Goal: Task Accomplishment & Management: Manage account settings

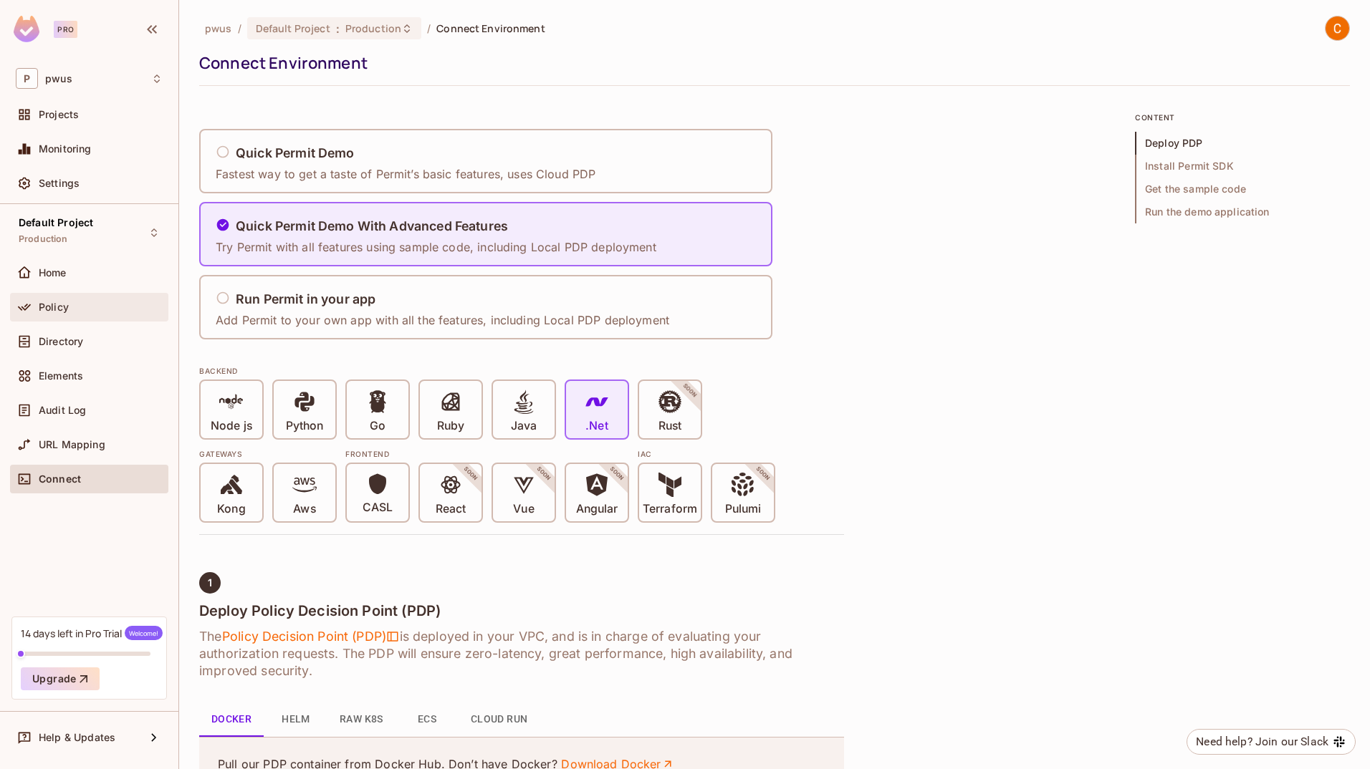
click at [73, 307] on div "Policy" at bounding box center [101, 307] width 124 height 11
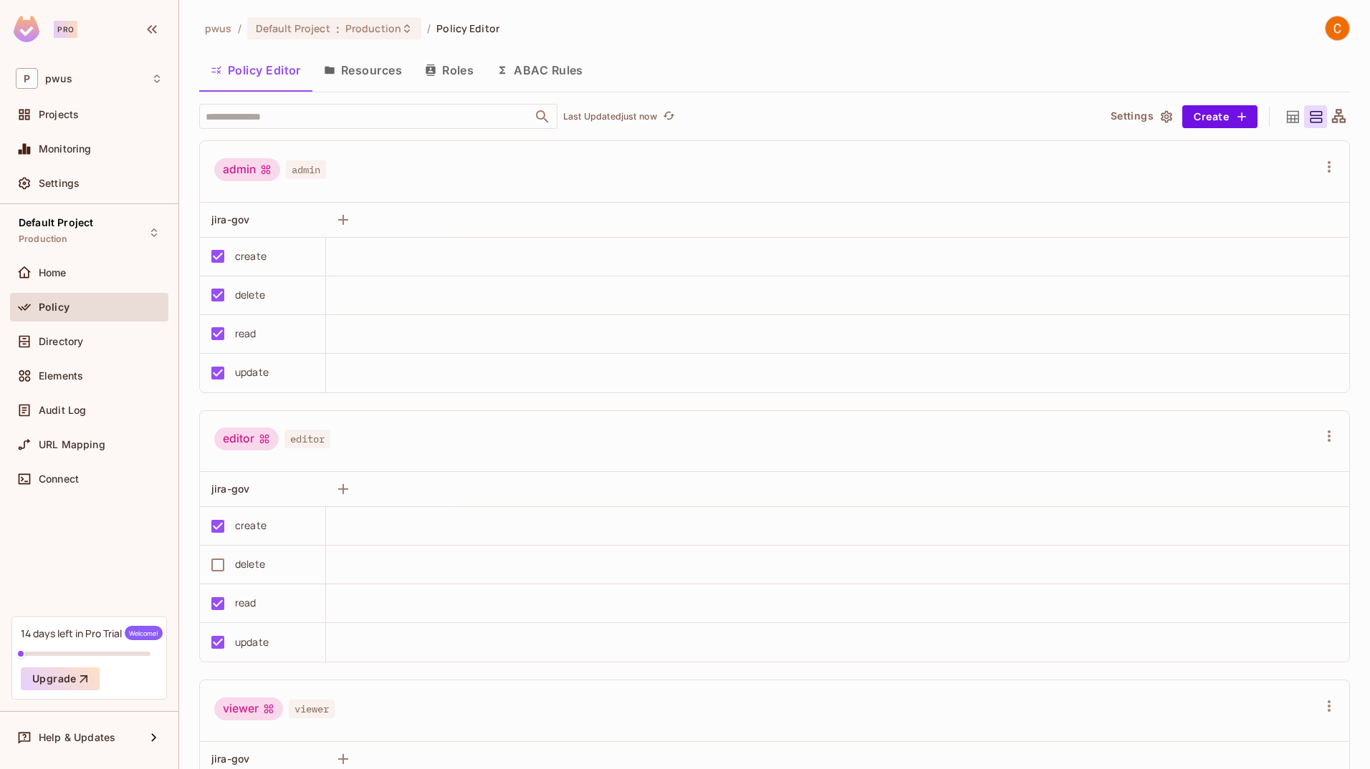
click at [382, 64] on button "Resources" at bounding box center [362, 70] width 101 height 36
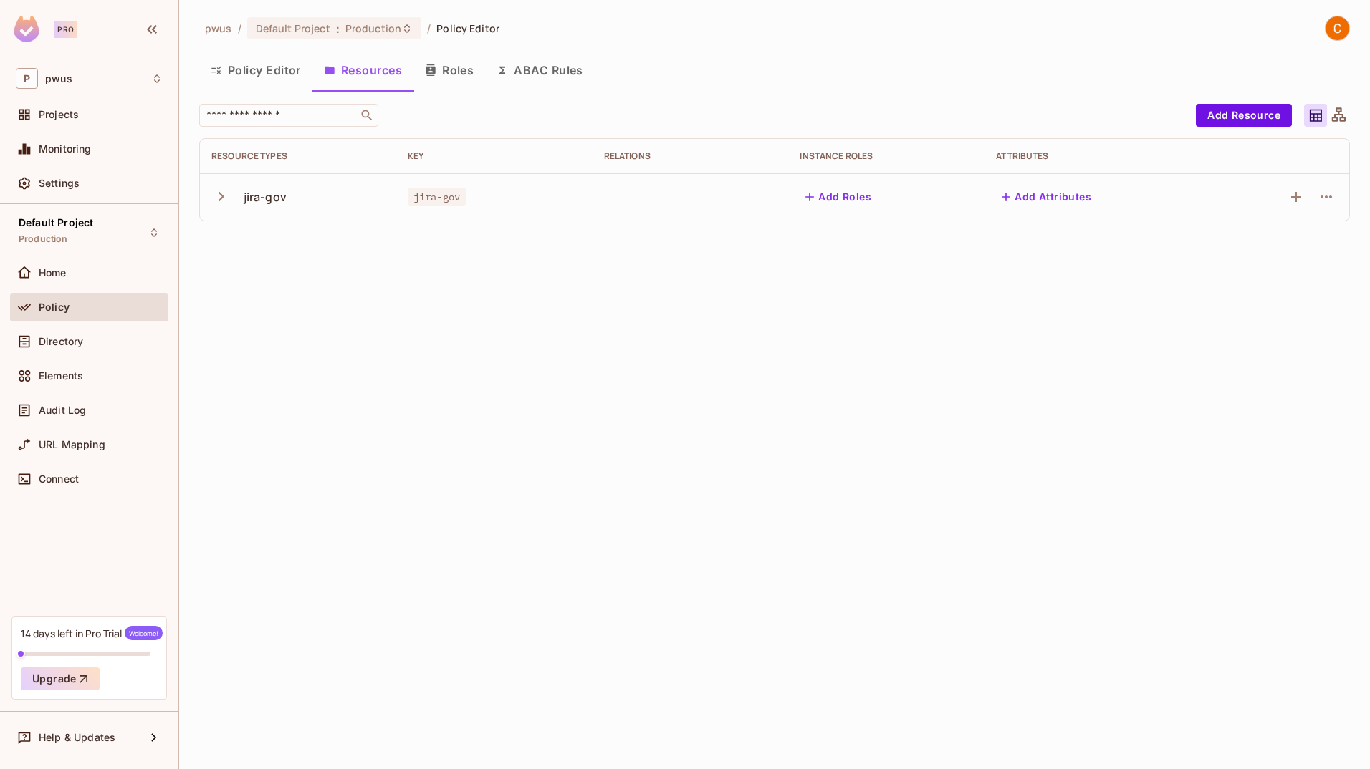
click at [219, 200] on icon "button" at bounding box center [221, 196] width 6 height 9
click at [219, 200] on icon "button" at bounding box center [220, 196] width 19 height 19
click at [532, 74] on button "ABAC Rules" at bounding box center [540, 70] width 110 height 36
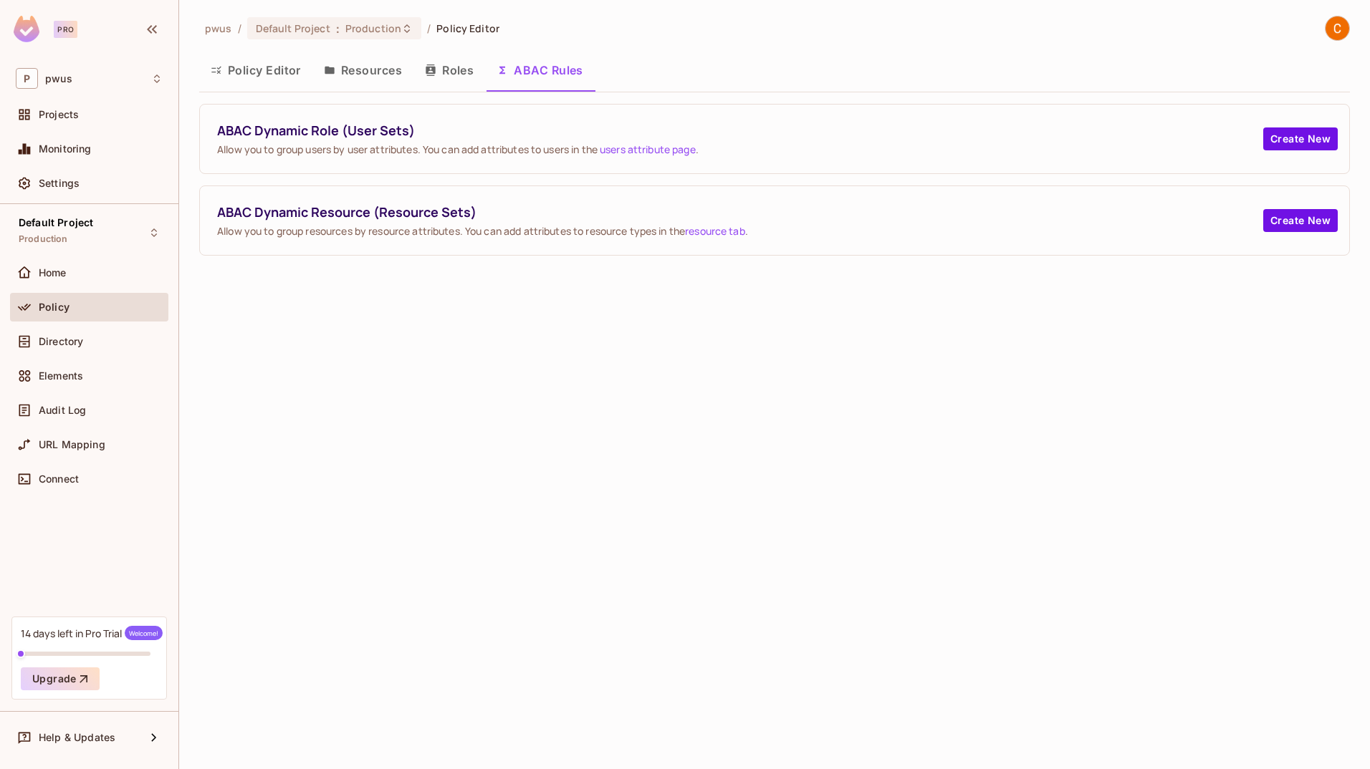
click at [459, 69] on button "Roles" at bounding box center [449, 70] width 72 height 36
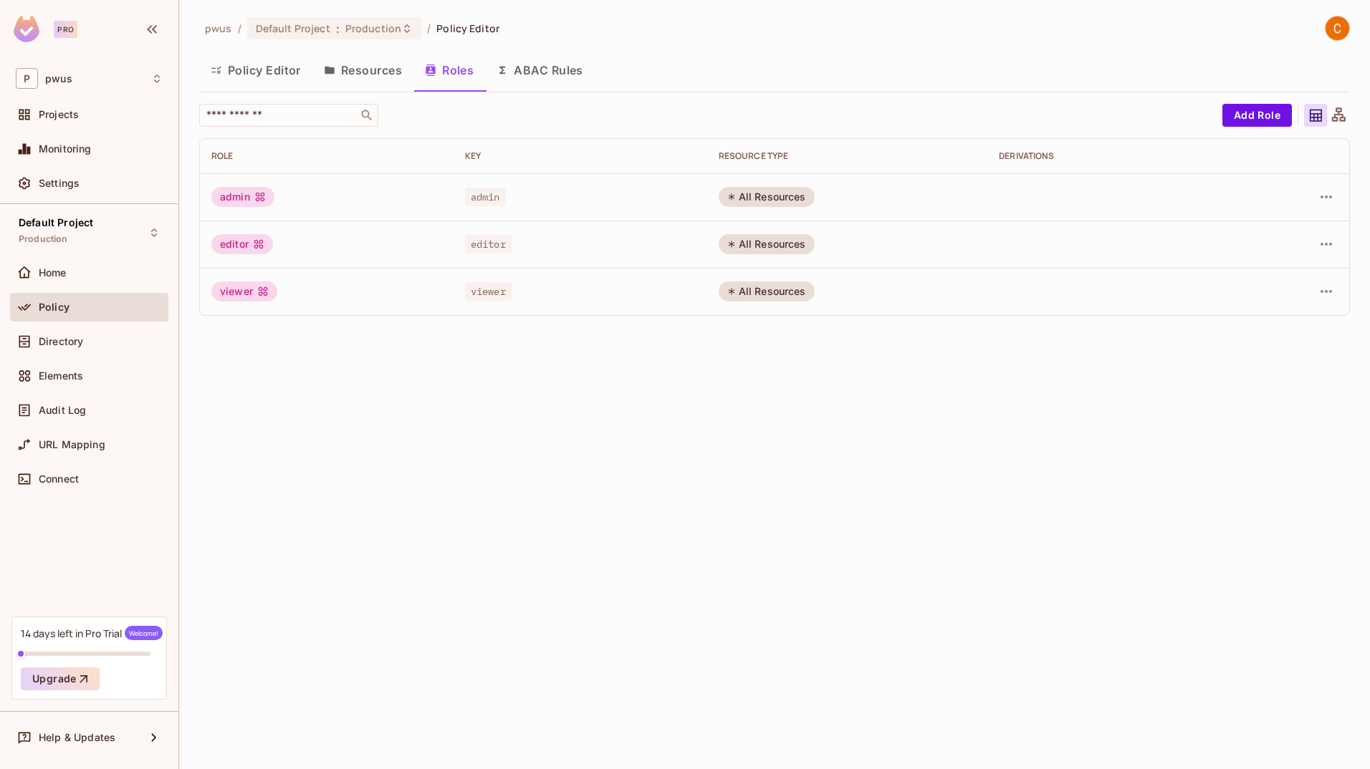
click at [383, 77] on button "Resources" at bounding box center [362, 70] width 101 height 36
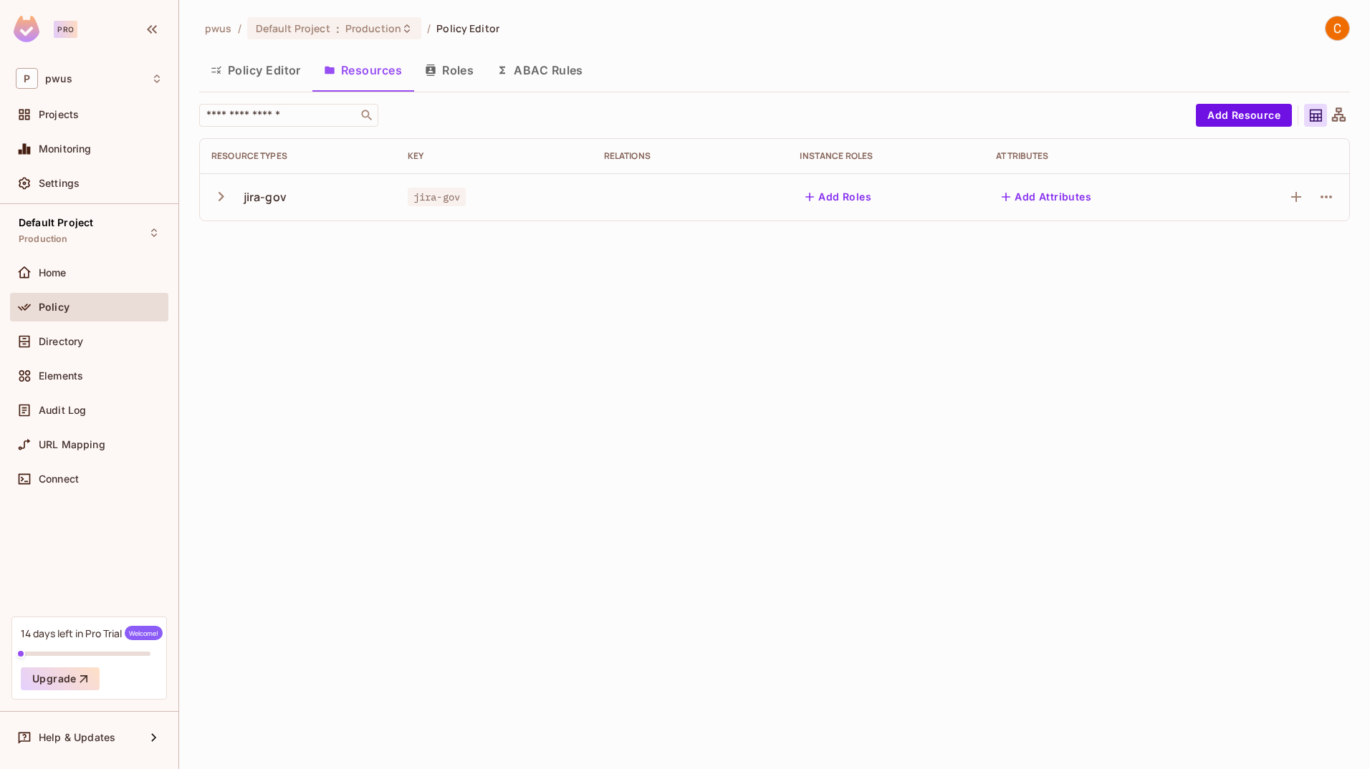
click at [219, 200] on icon "button" at bounding box center [221, 196] width 6 height 9
click at [229, 68] on button "Policy Editor" at bounding box center [255, 70] width 113 height 36
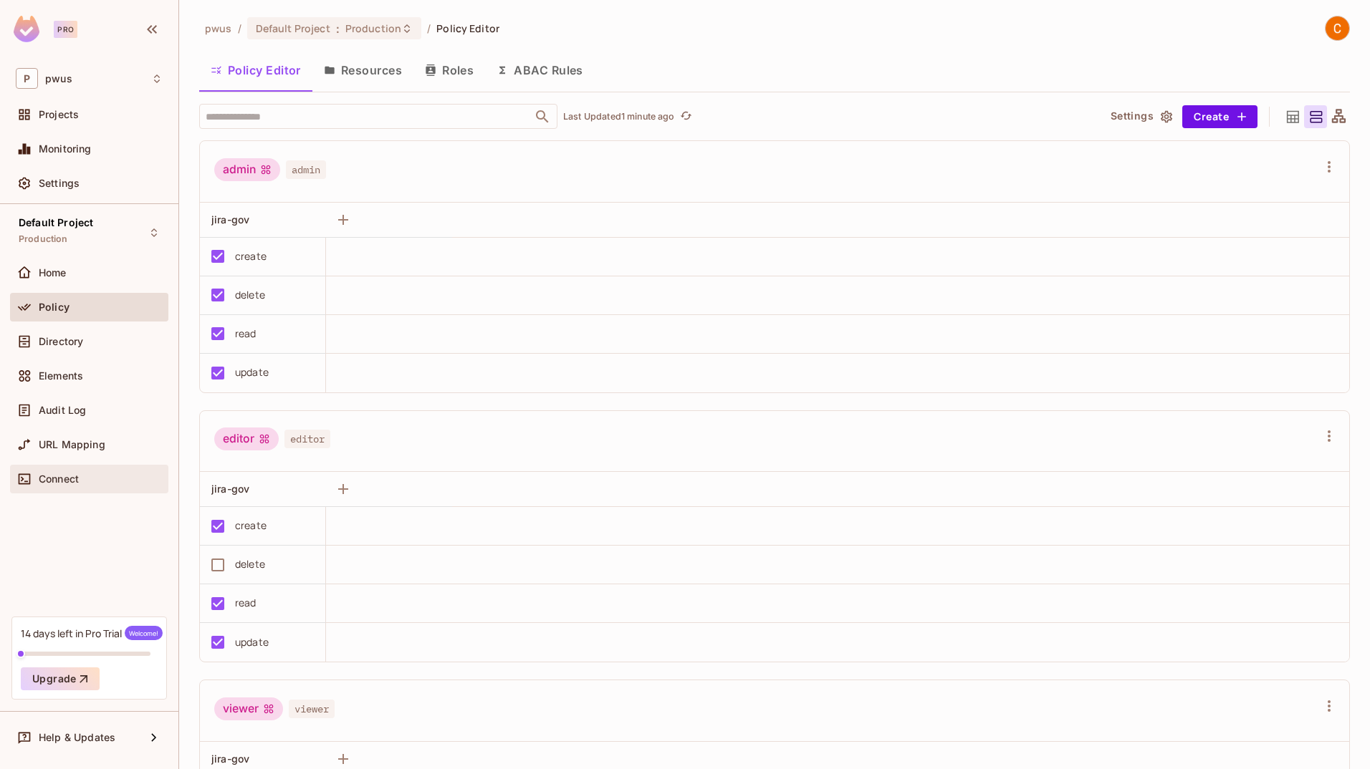
click at [80, 471] on div "Connect" at bounding box center [89, 479] width 147 height 17
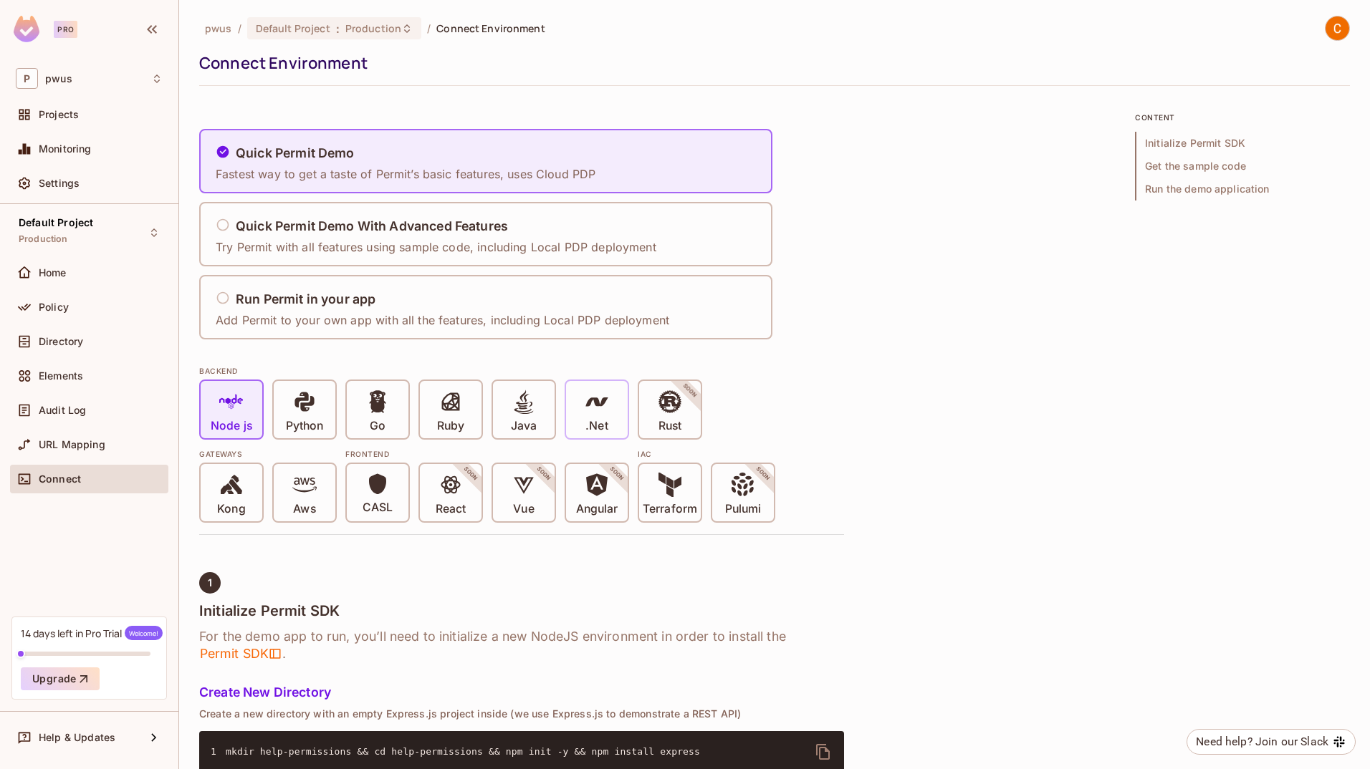
click at [573, 410] on div ".Net" at bounding box center [597, 409] width 62 height 57
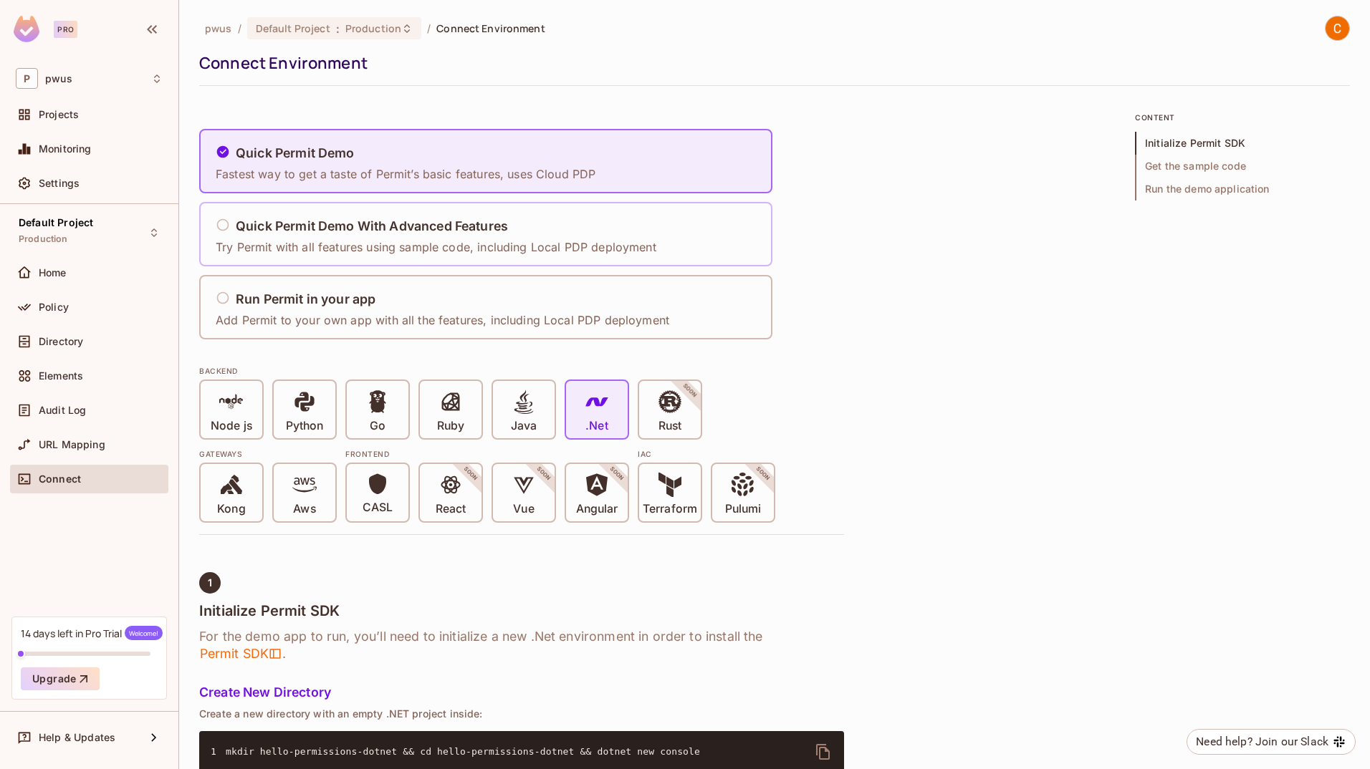
click at [362, 245] on p "Try Permit with all features using sample code, including Local PDP deployment" at bounding box center [436, 247] width 441 height 16
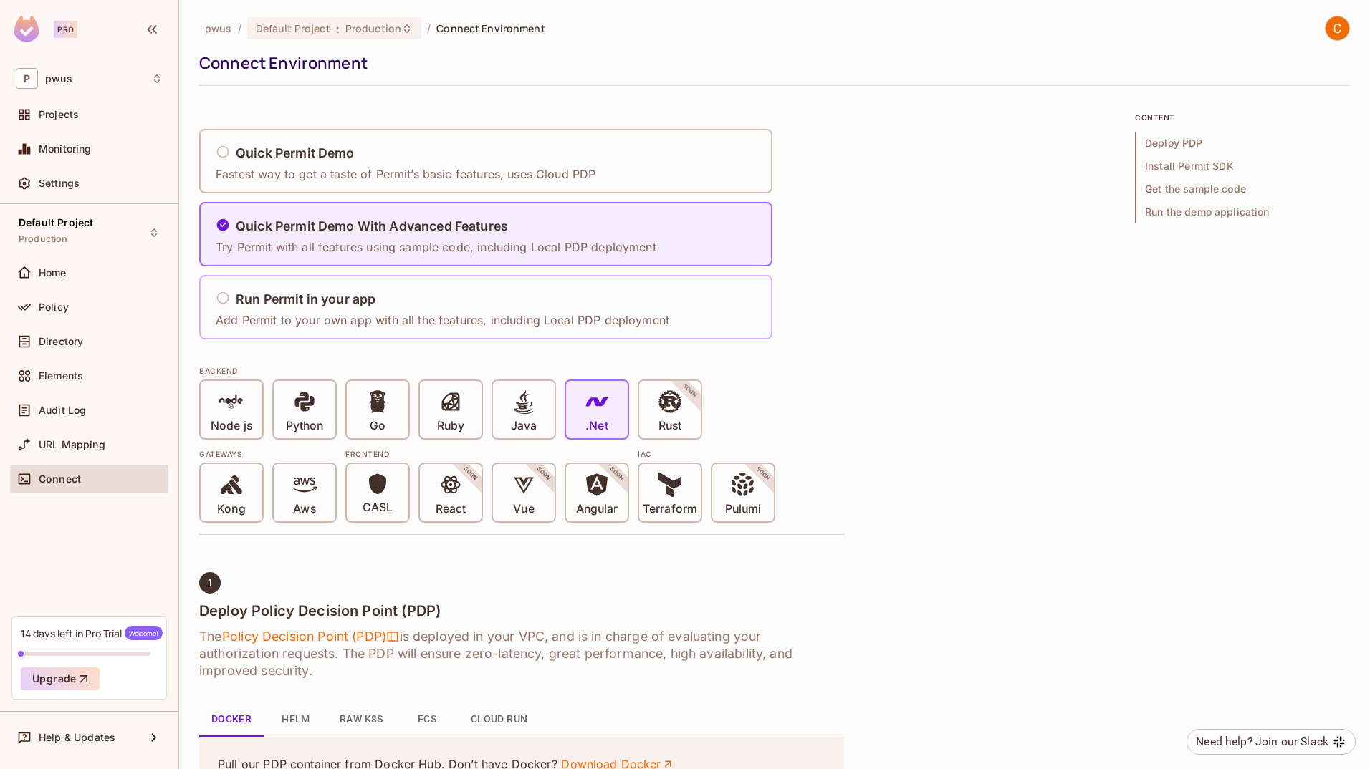
click at [366, 294] on h5 "Run Permit in your app" at bounding box center [306, 299] width 140 height 14
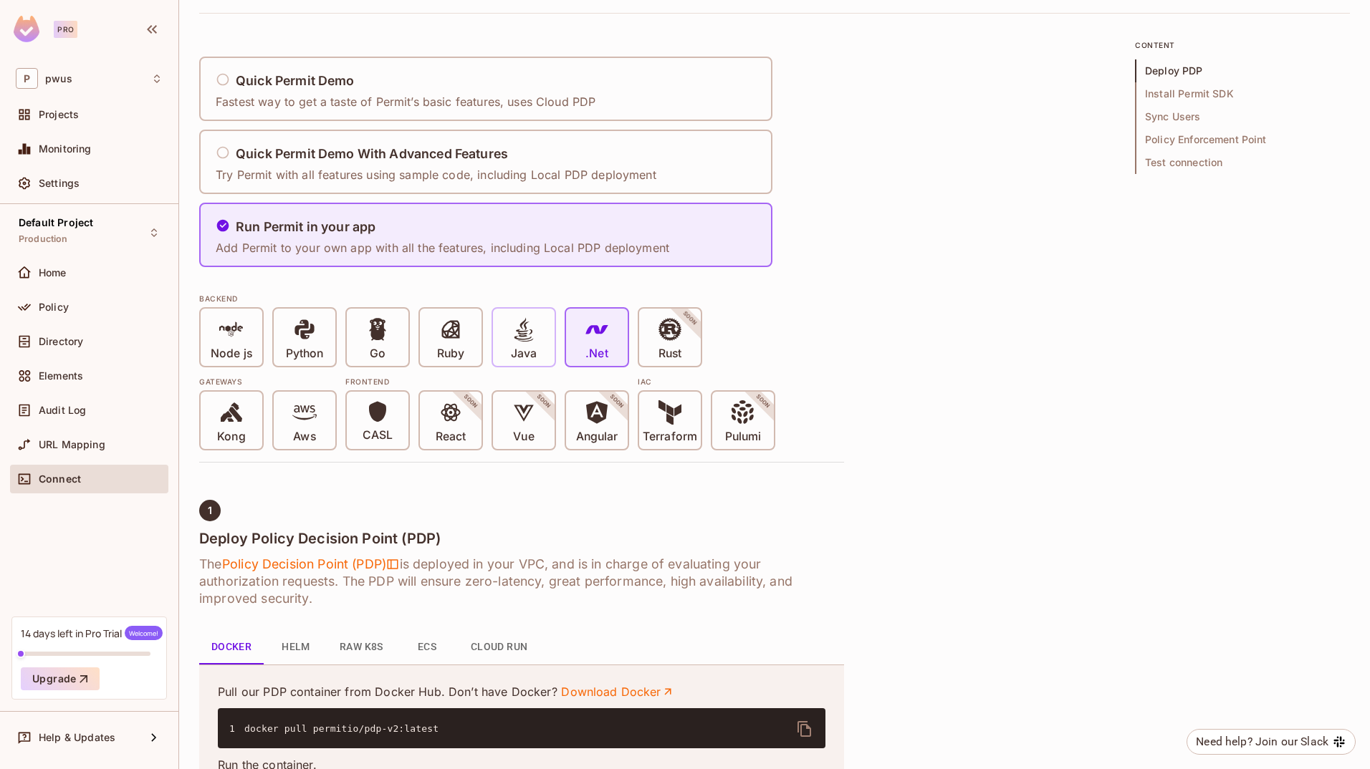
scroll to position [72, 0]
click at [433, 176] on p "Try Permit with all features using sample code, including Local PDP deployment" at bounding box center [436, 176] width 441 height 16
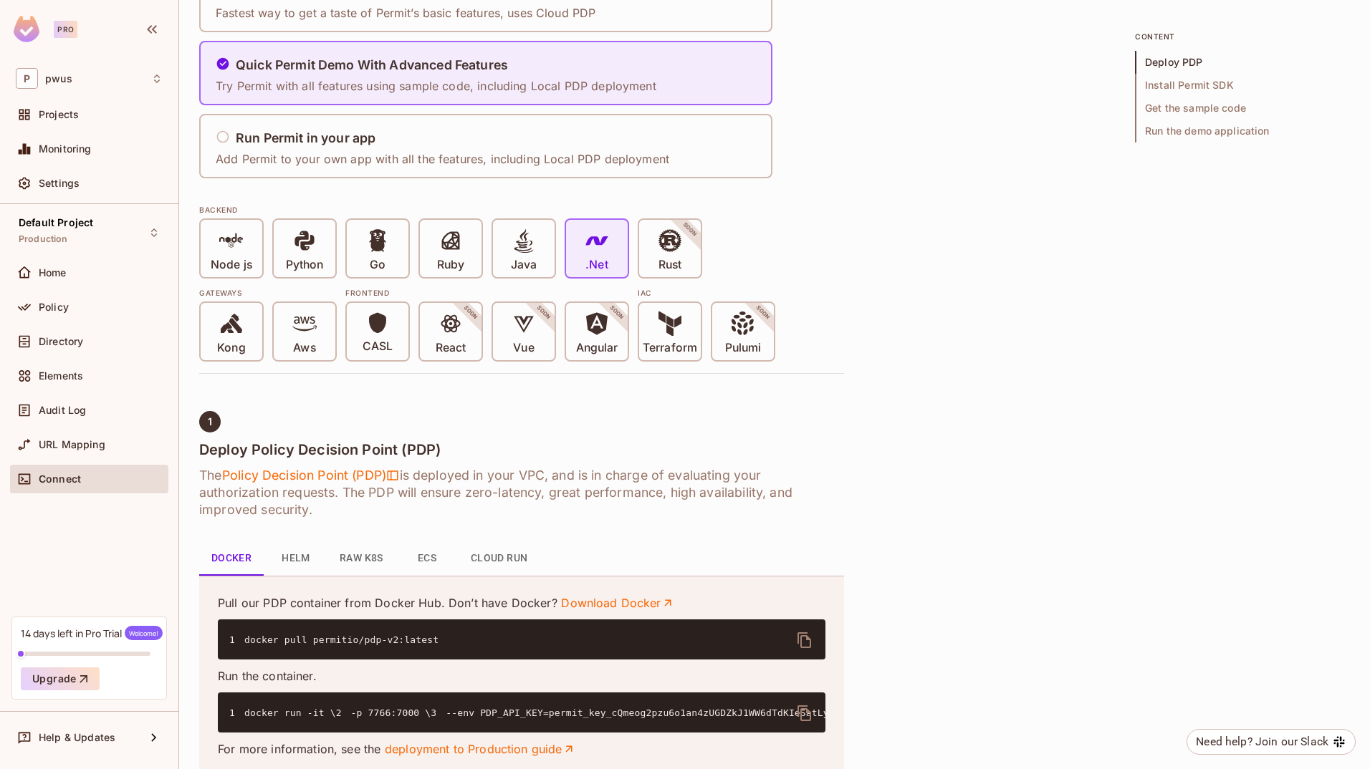
scroll to position [430, 0]
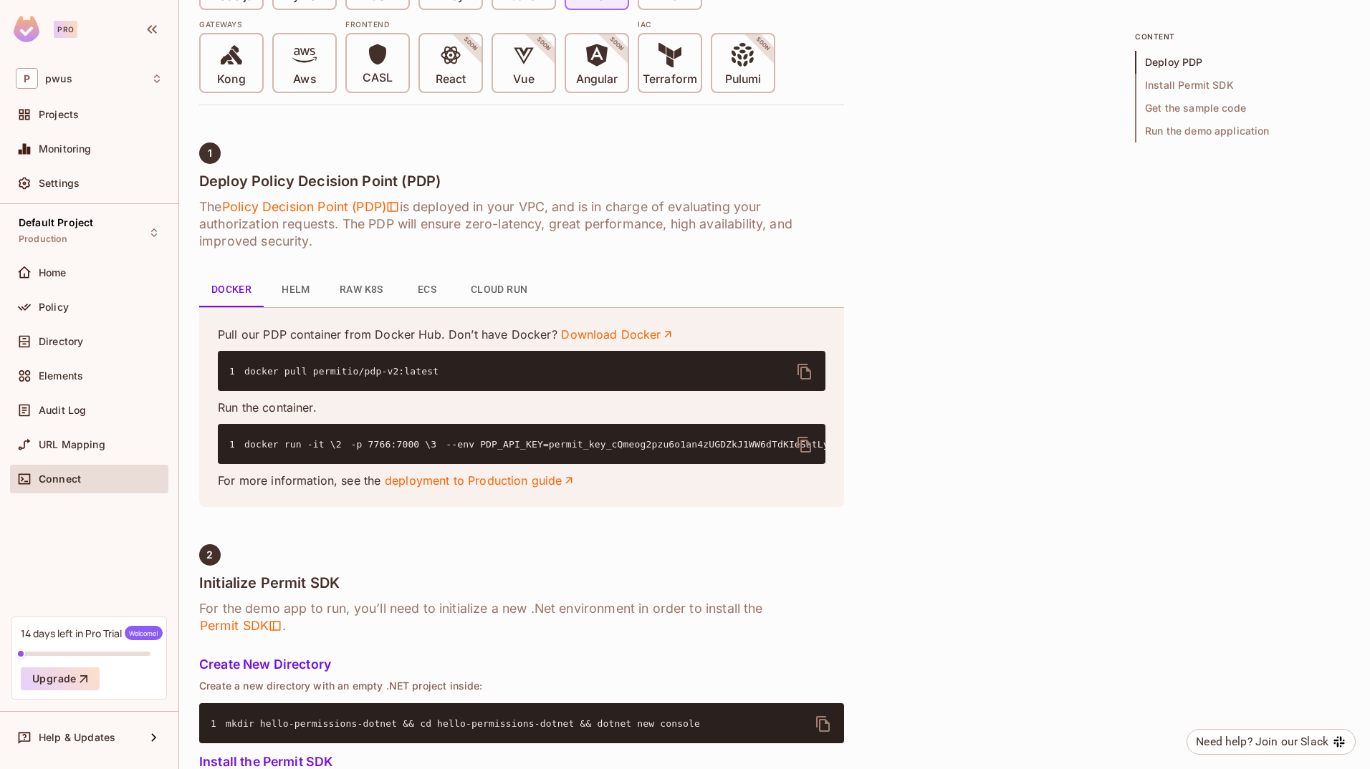
click at [799, 445] on icon "delete" at bounding box center [804, 444] width 17 height 17
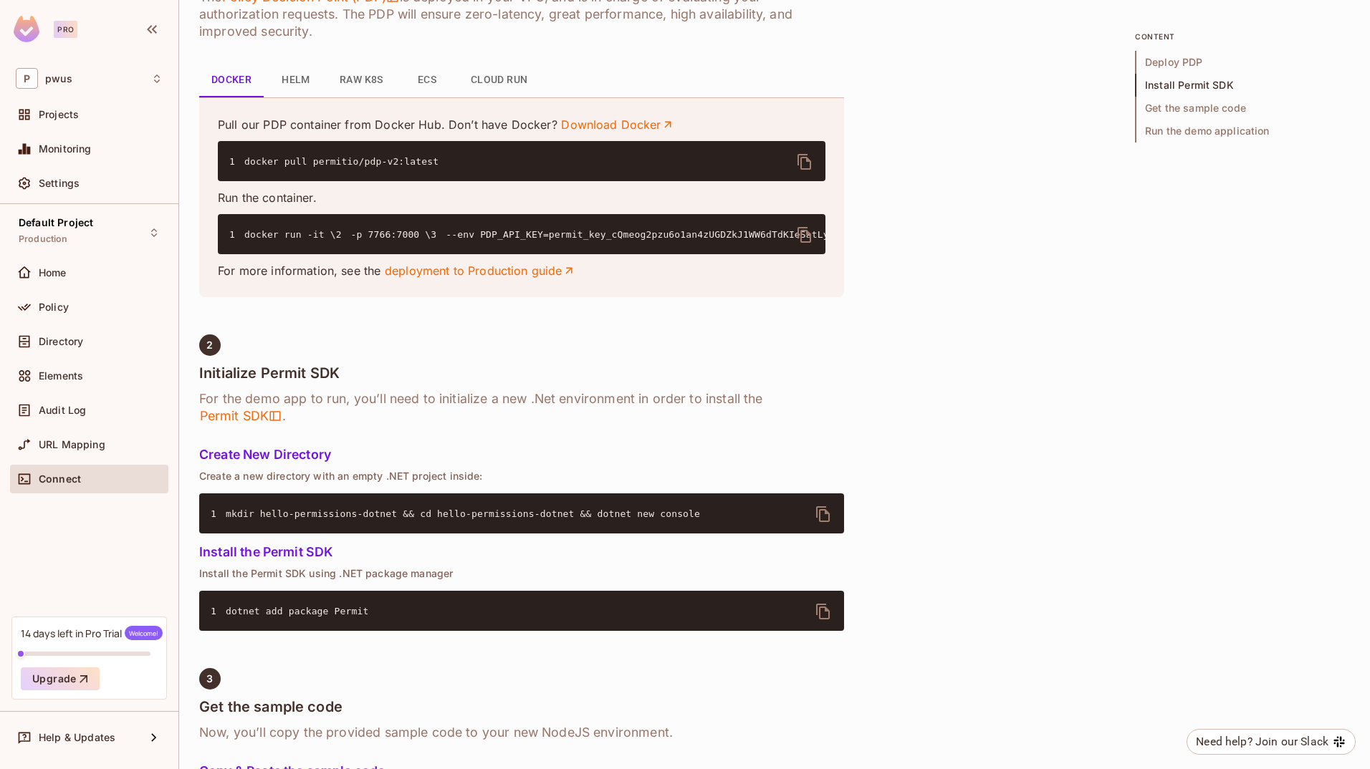
scroll to position [788, 0]
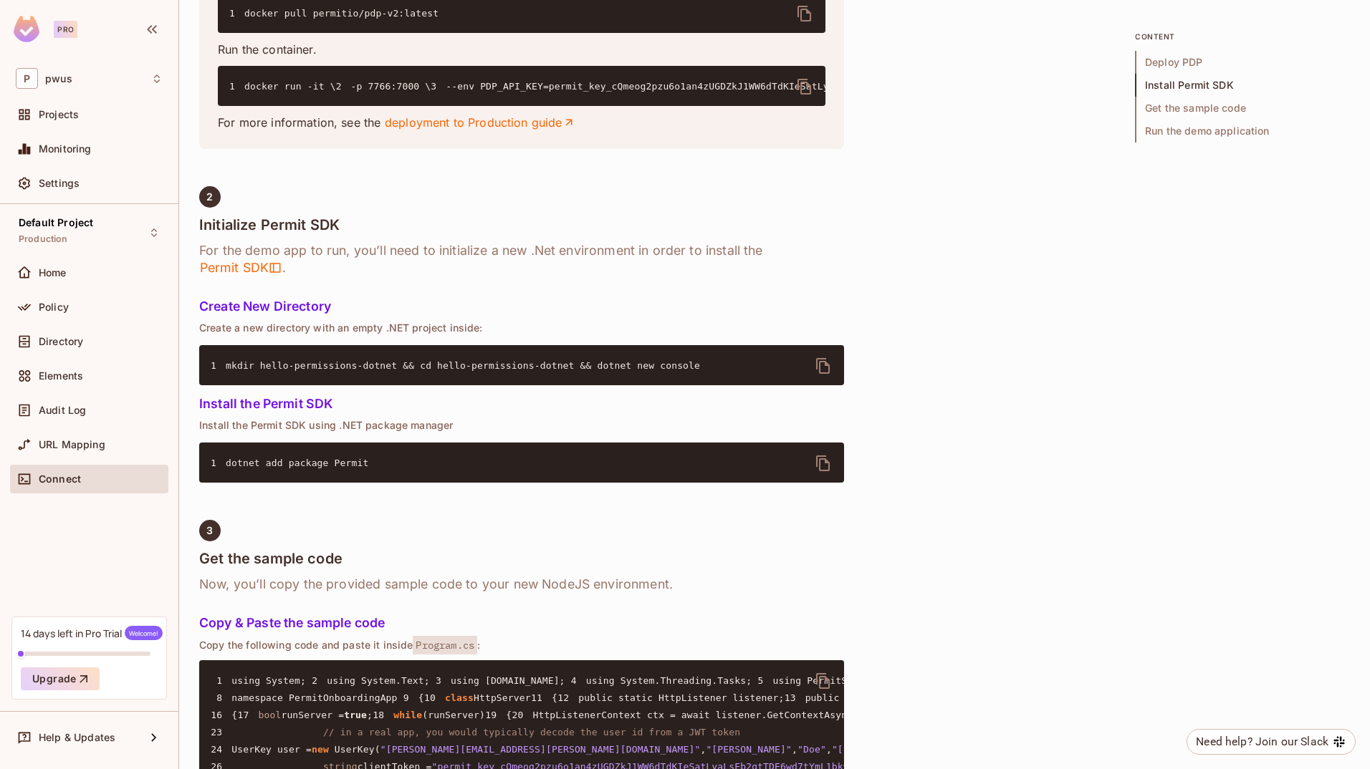
drag, startPoint x: 223, startPoint y: 446, endPoint x: 668, endPoint y: 441, distance: 444.9
click at [668, 385] on pre "1 mkdir hello-permissions-dotnet && cd hello-permissions-dotnet && dotnet new c…" at bounding box center [521, 365] width 645 height 40
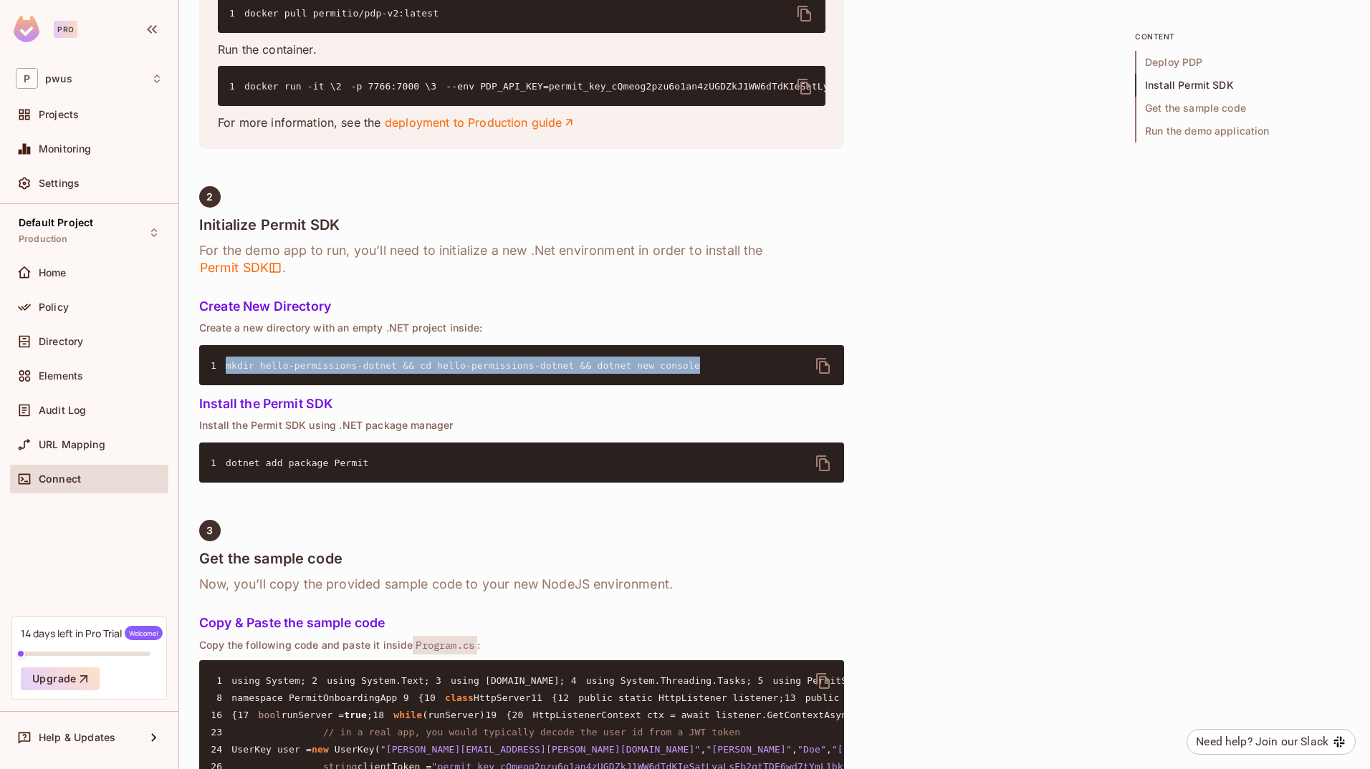
drag, startPoint x: 668, startPoint y: 441, endPoint x: 216, endPoint y: 443, distance: 451.3
click at [216, 385] on pre "1 mkdir hello-permissions-dotnet && cd hello-permissions-dotnet && dotnet new c…" at bounding box center [521, 365] width 645 height 40
drag, startPoint x: 216, startPoint y: 443, endPoint x: 336, endPoint y: 447, distance: 119.7
copy span "mkdir hello-permissions-dotnet && cd hello-permissions-dotnet && dotnet new con…"
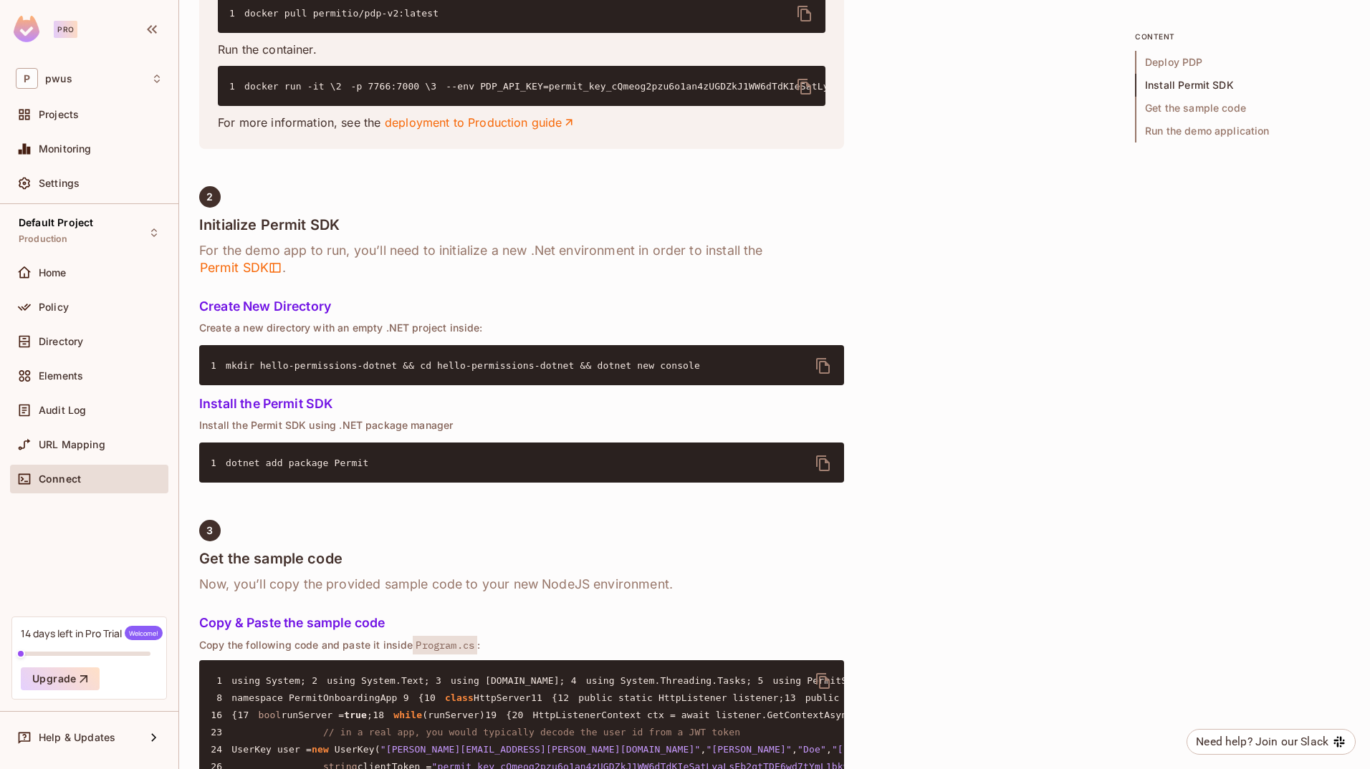
click at [553, 470] on div "1 Deploy Policy Decision Point (PDP) The Policy Decision Point (PDP) is deploye…" at bounding box center [521, 605] width 645 height 1643
drag, startPoint x: 564, startPoint y: 447, endPoint x: 665, endPoint y: 446, distance: 101.0
click at [665, 385] on pre "1 mkdir hello-permissions-dotnet && cd hello-permissions-dotnet && dotnet new c…" at bounding box center [521, 365] width 645 height 40
drag, startPoint x: 665, startPoint y: 446, endPoint x: 631, endPoint y: 451, distance: 34.7
copy span "dotnet new console"
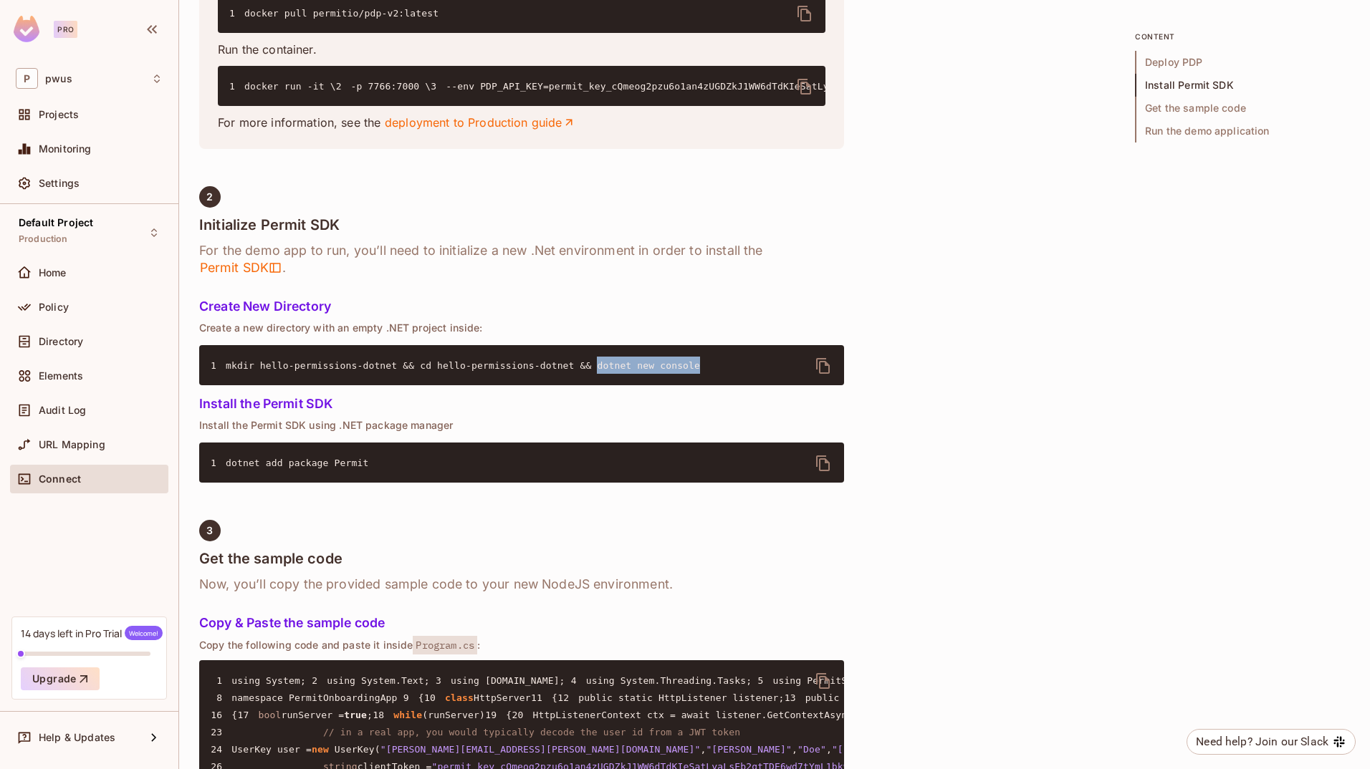
click at [819, 471] on icon "delete" at bounding box center [823, 464] width 14 height 16
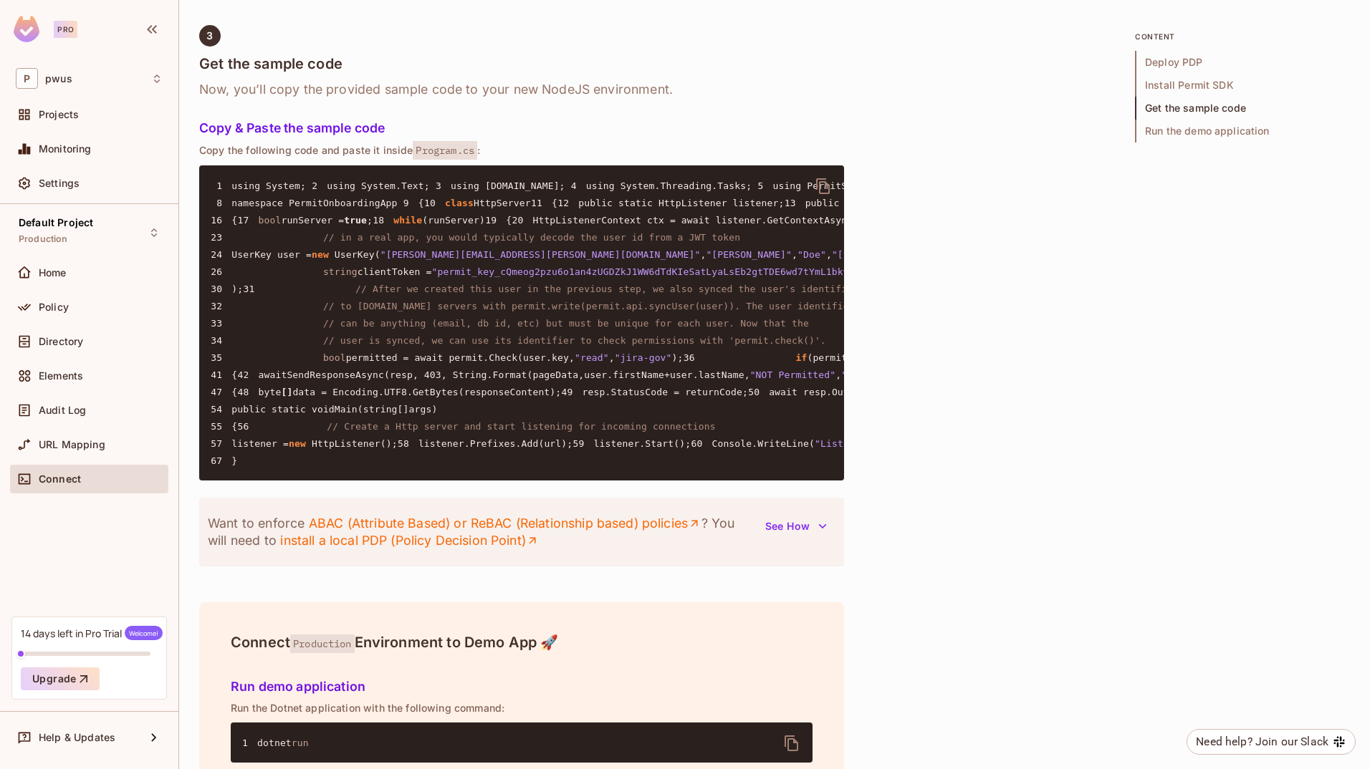
scroll to position [1289, 0]
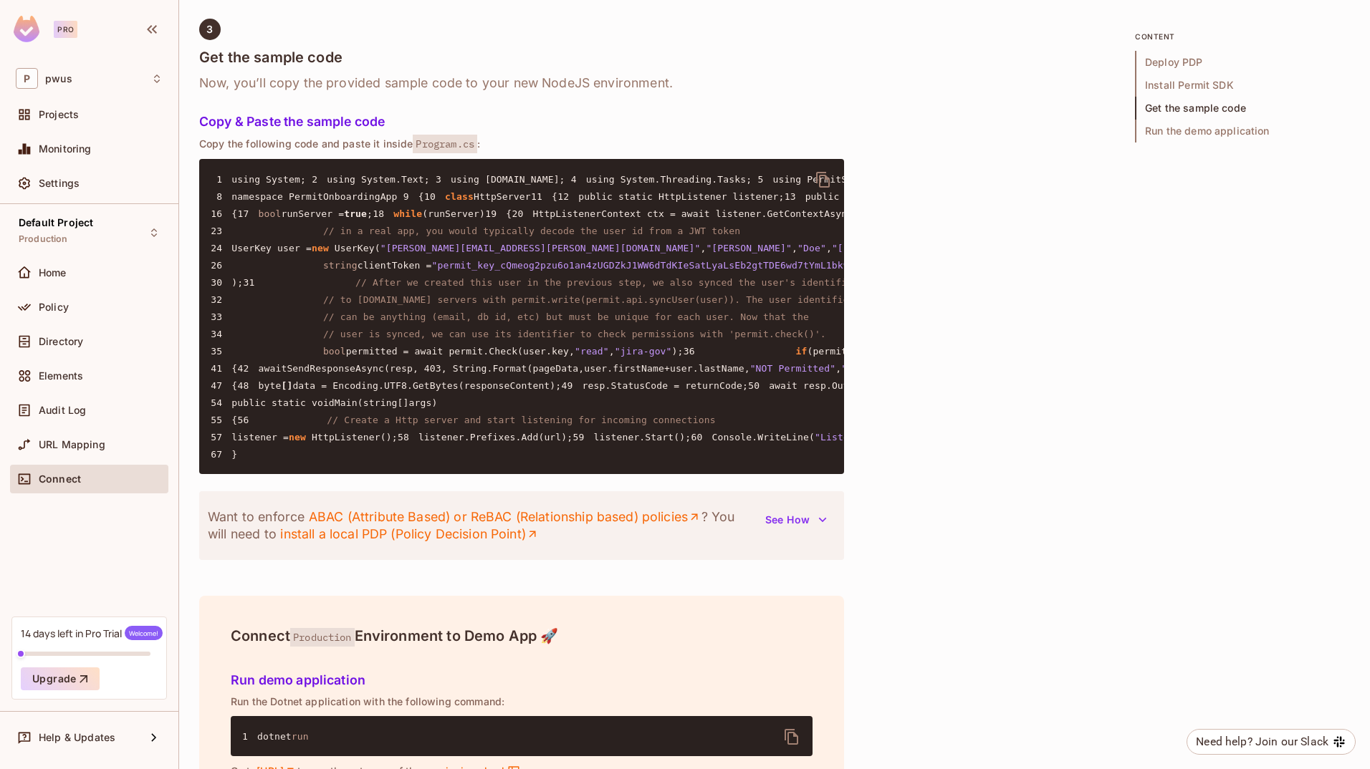
click at [818, 188] on icon "delete" at bounding box center [822, 179] width 17 height 17
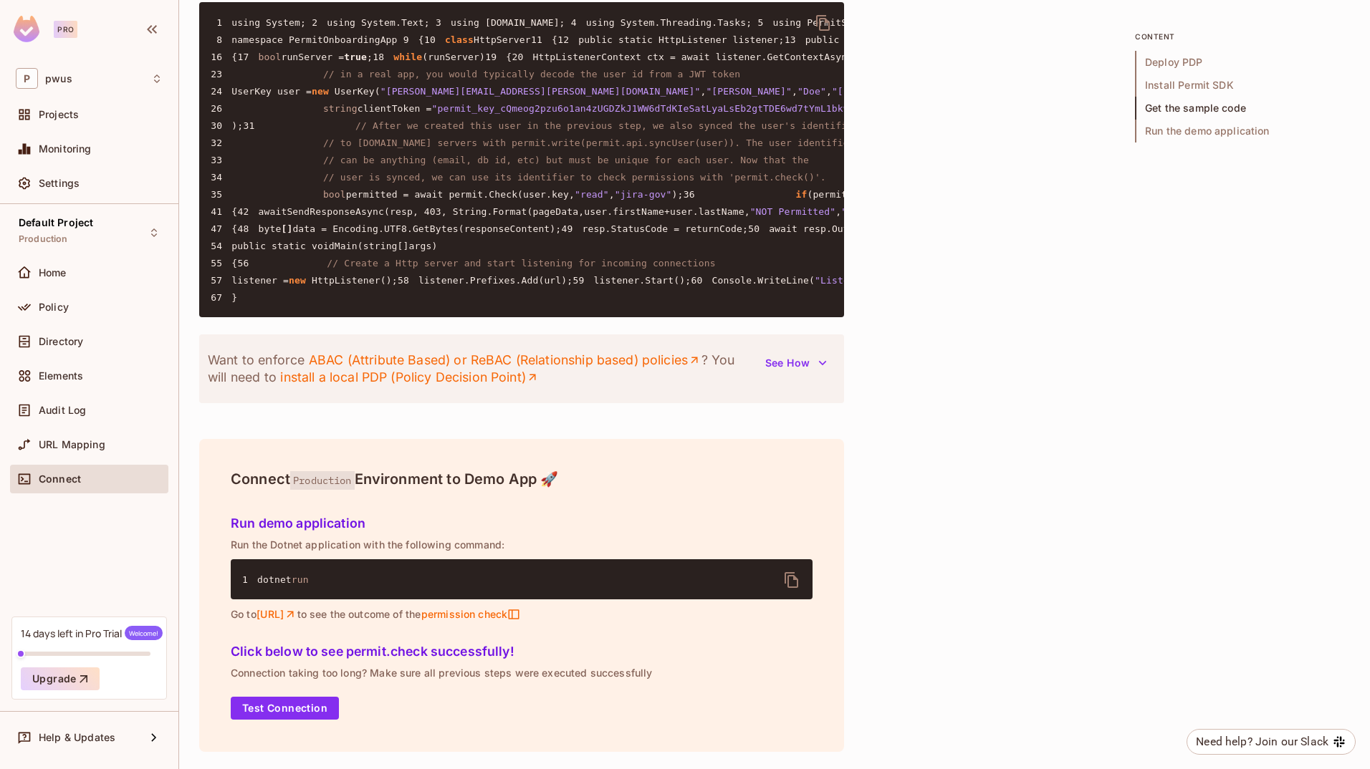
scroll to position [2396, 0]
click at [786, 575] on icon "delete" at bounding box center [791, 580] width 14 height 16
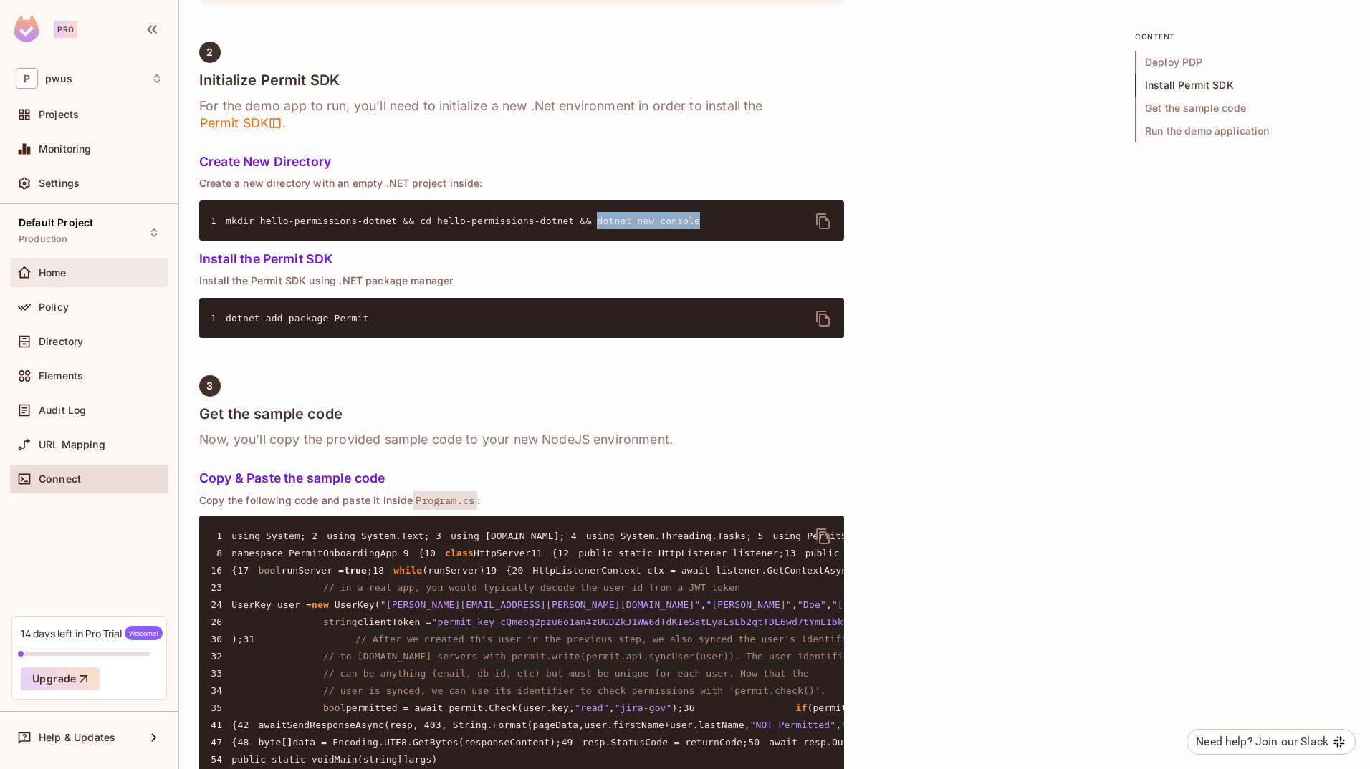
scroll to position [820, 0]
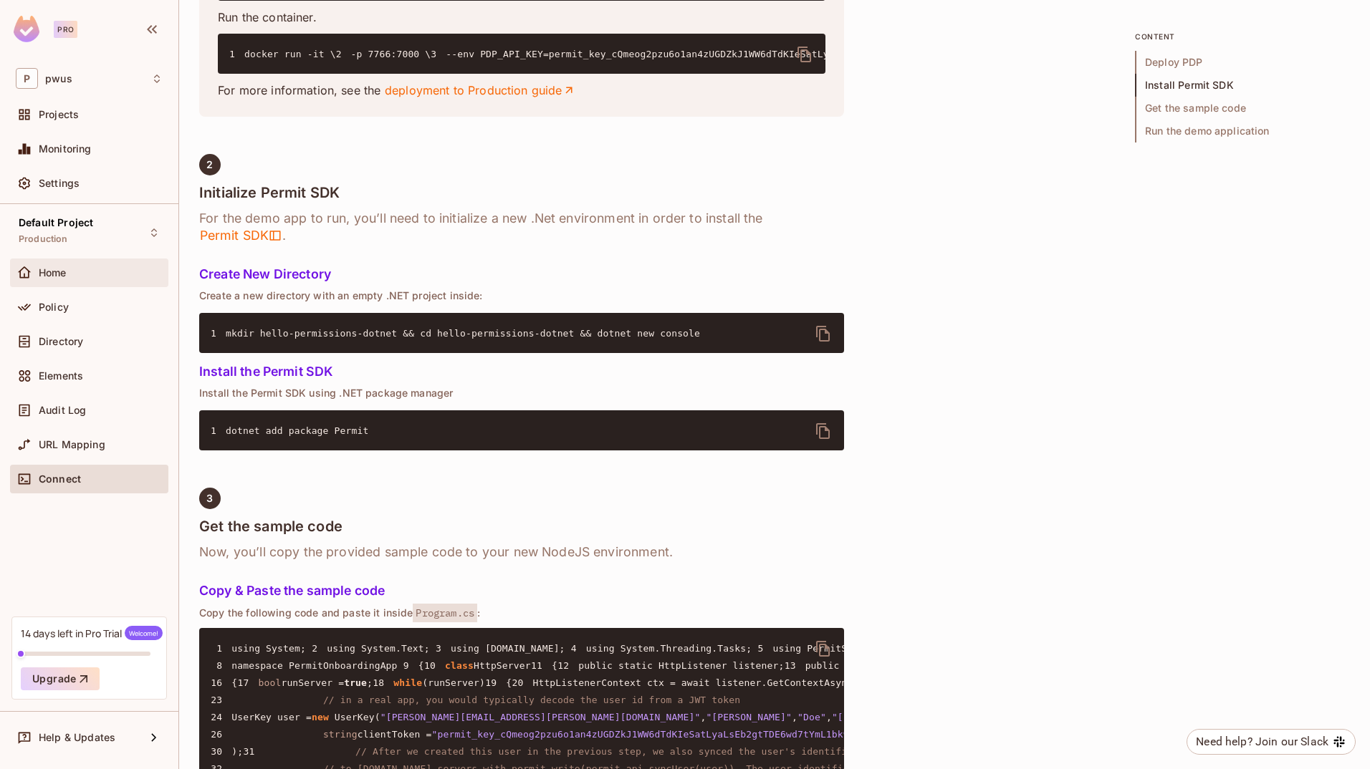
click at [52, 270] on span "Home" at bounding box center [53, 272] width 28 height 11
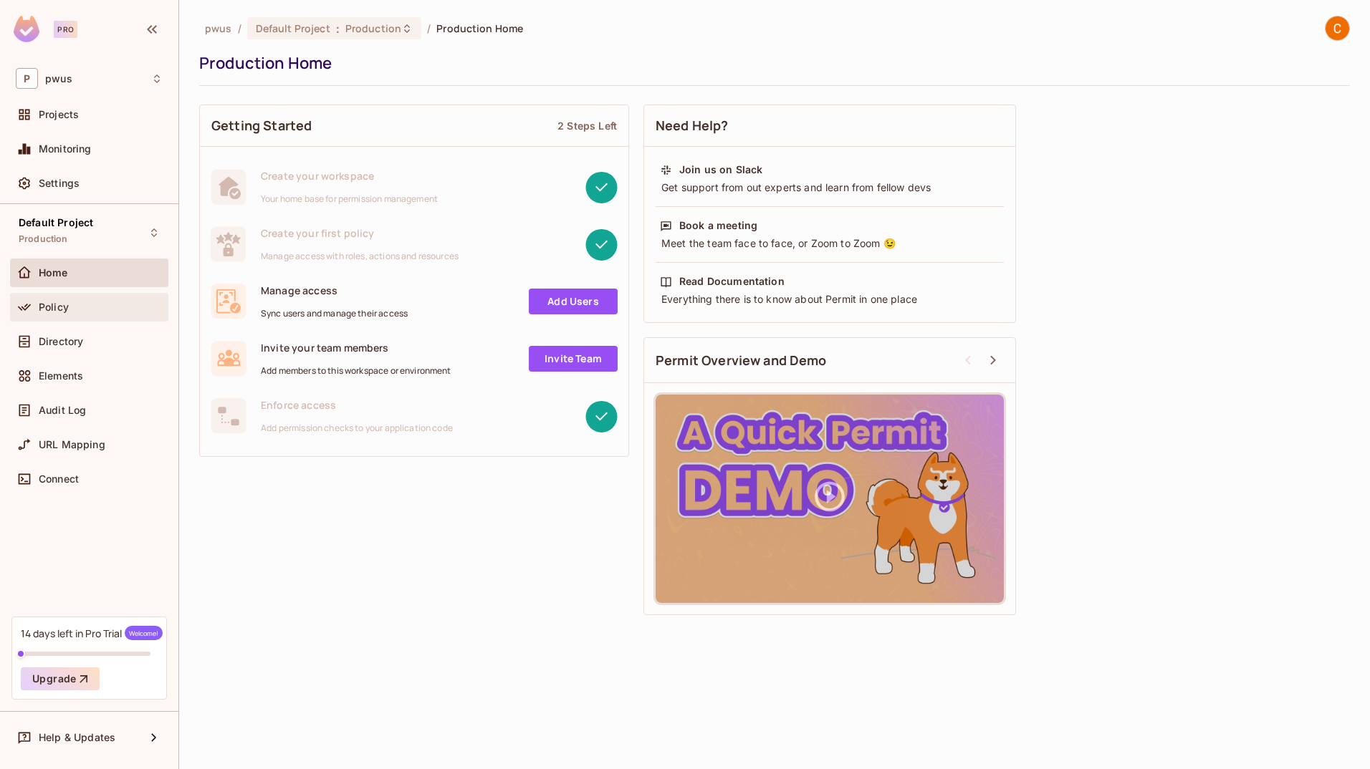
click at [57, 295] on div "Policy" at bounding box center [89, 307] width 158 height 29
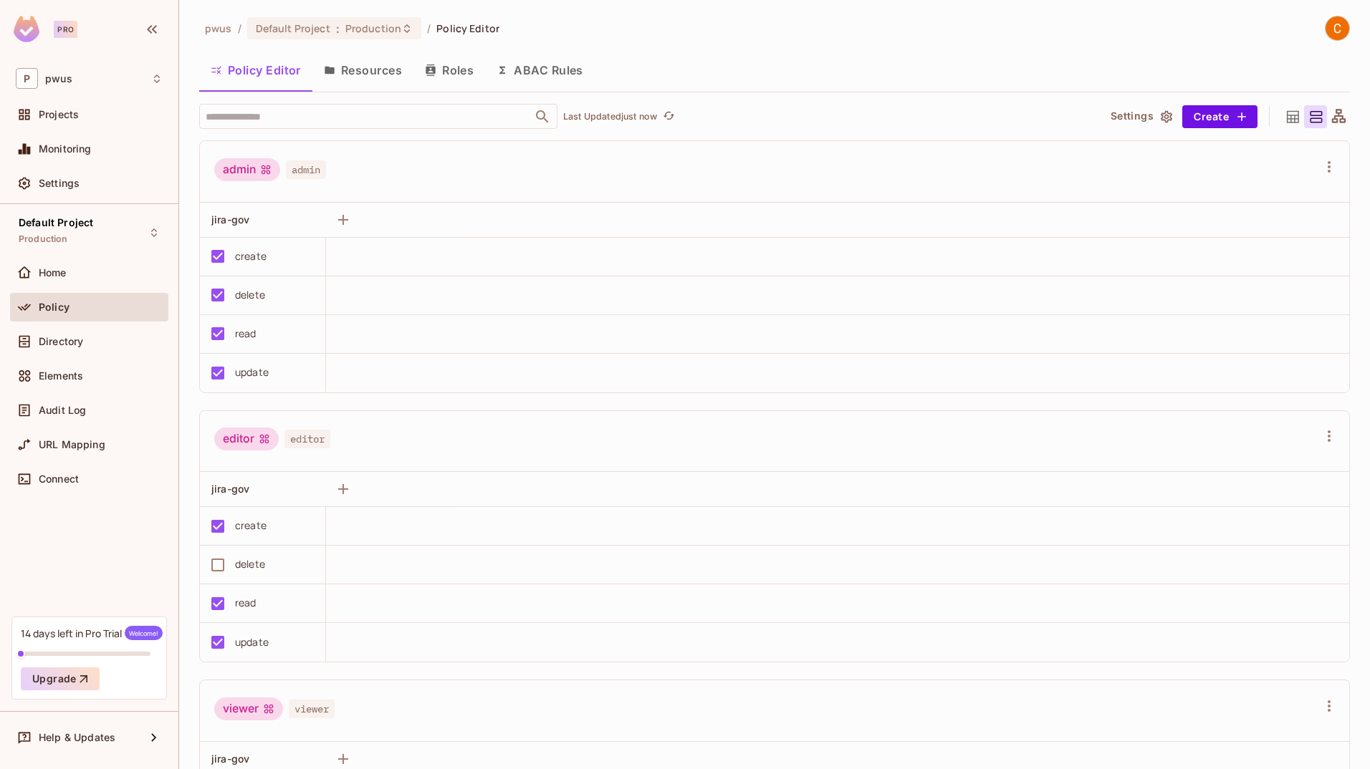
click at [443, 80] on button "Roles" at bounding box center [449, 70] width 72 height 36
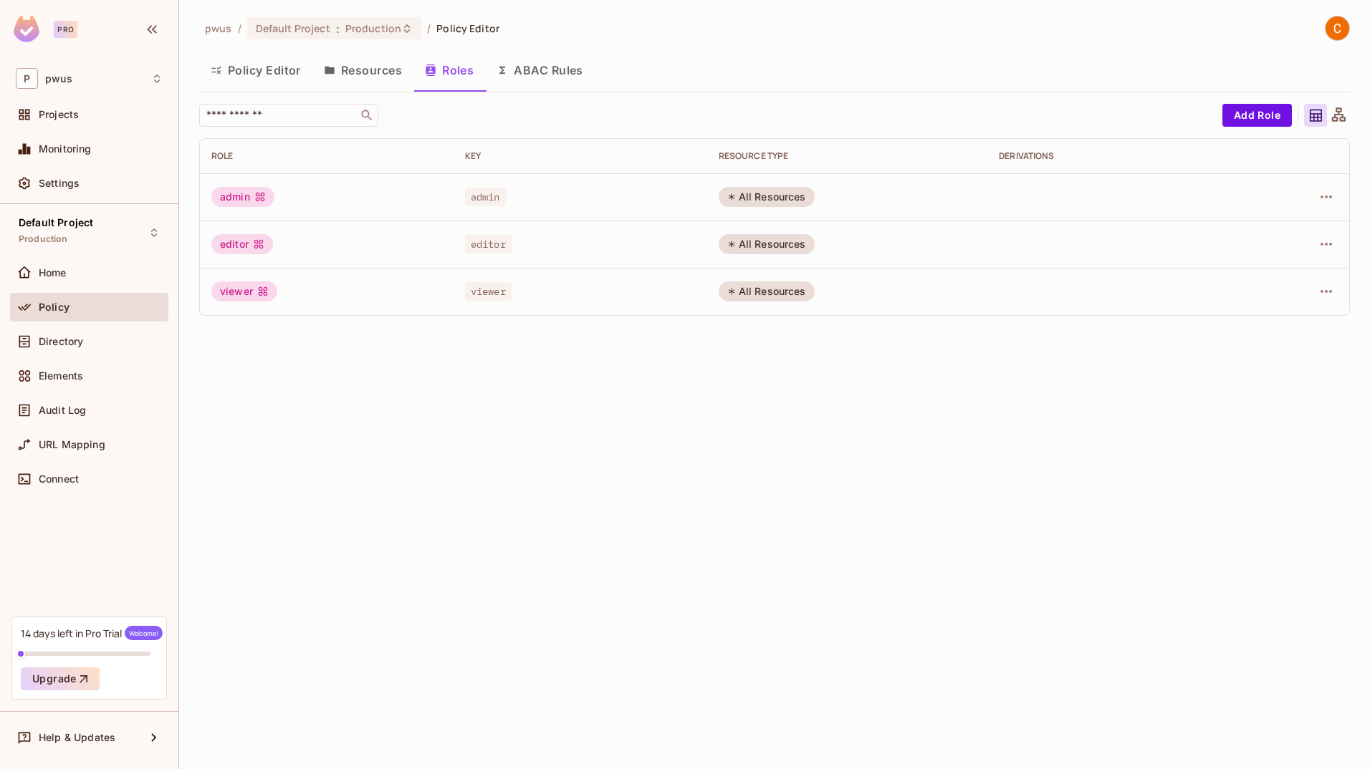
click at [384, 69] on button "Resources" at bounding box center [362, 70] width 101 height 36
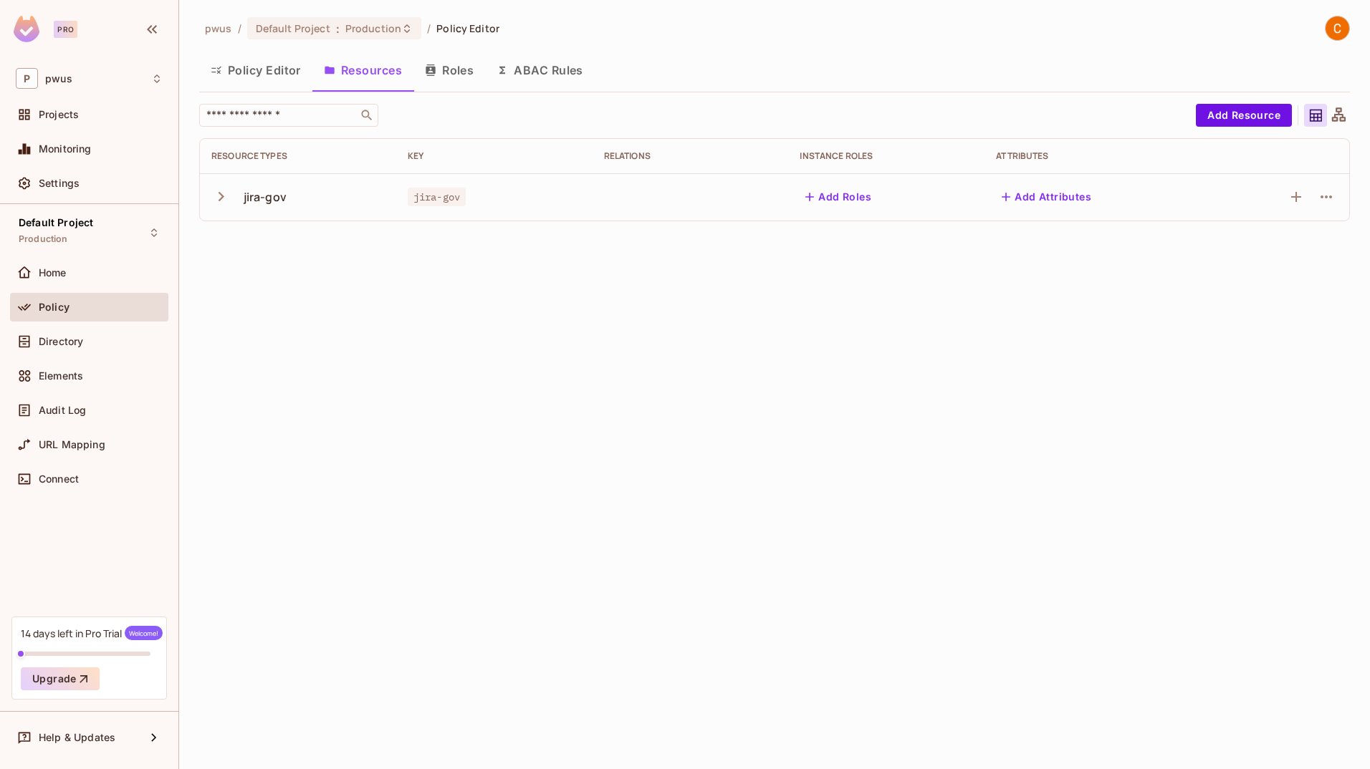
click at [218, 200] on icon "button" at bounding box center [220, 196] width 19 height 19
click at [1324, 242] on icon "button" at bounding box center [1325, 244] width 17 height 17
click at [1276, 284] on div "Edit Action" at bounding box center [1271, 277] width 53 height 14
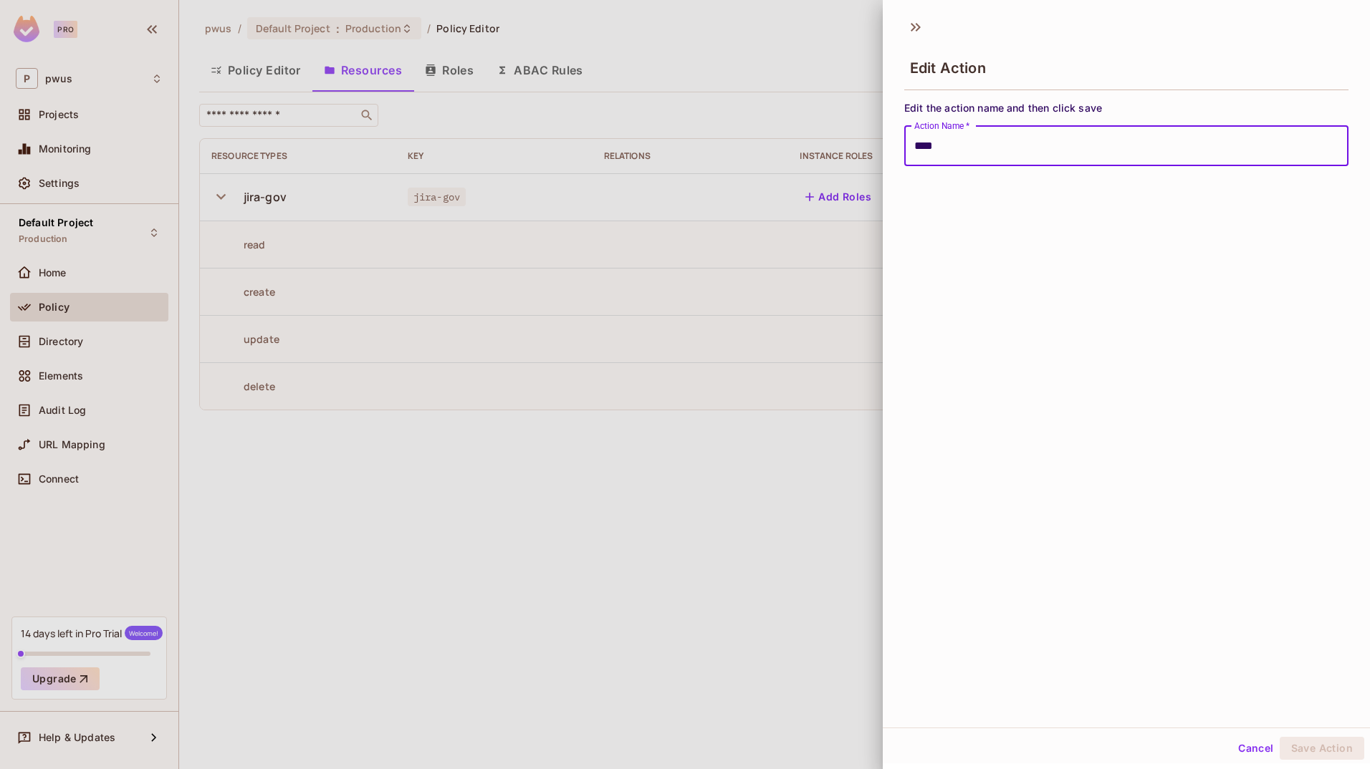
click at [1251, 748] on button "Cancel" at bounding box center [1255, 748] width 47 height 23
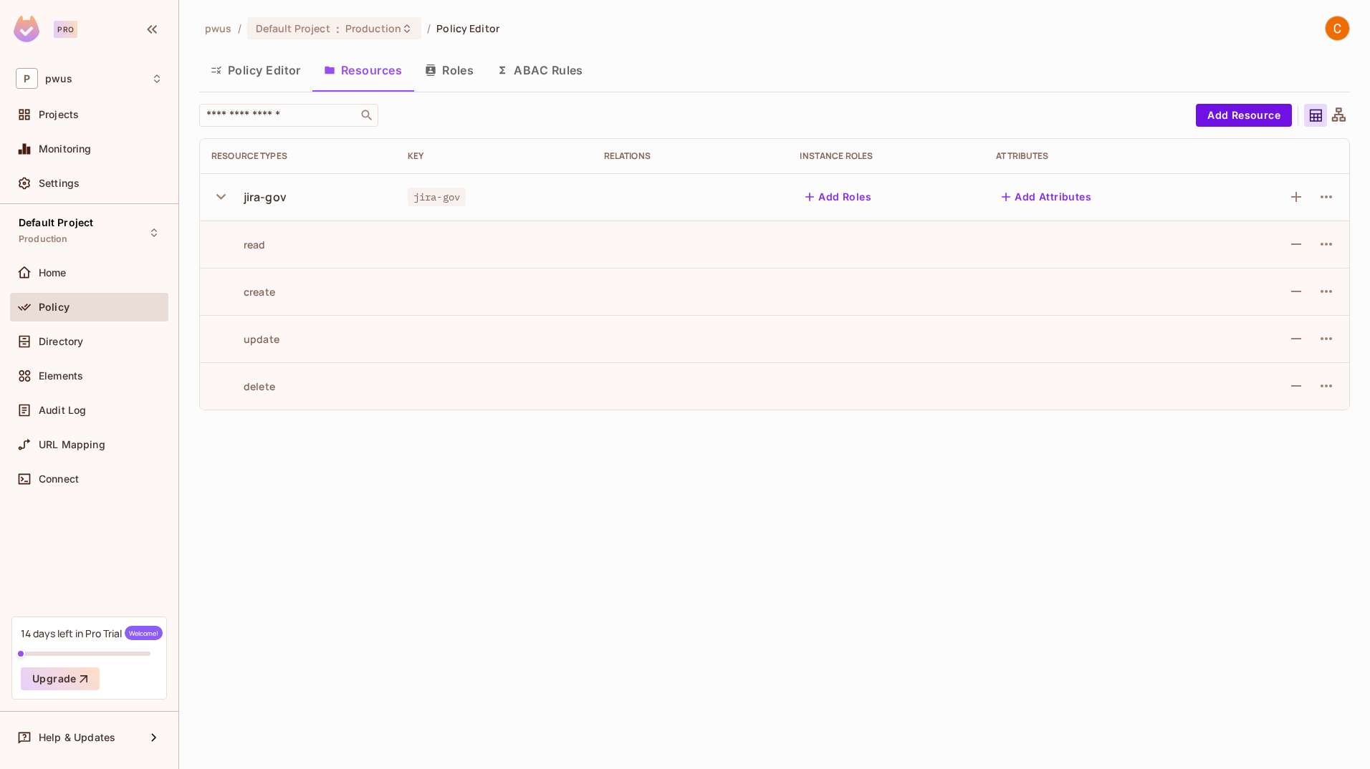
click at [443, 66] on button "Roles" at bounding box center [449, 70] width 72 height 36
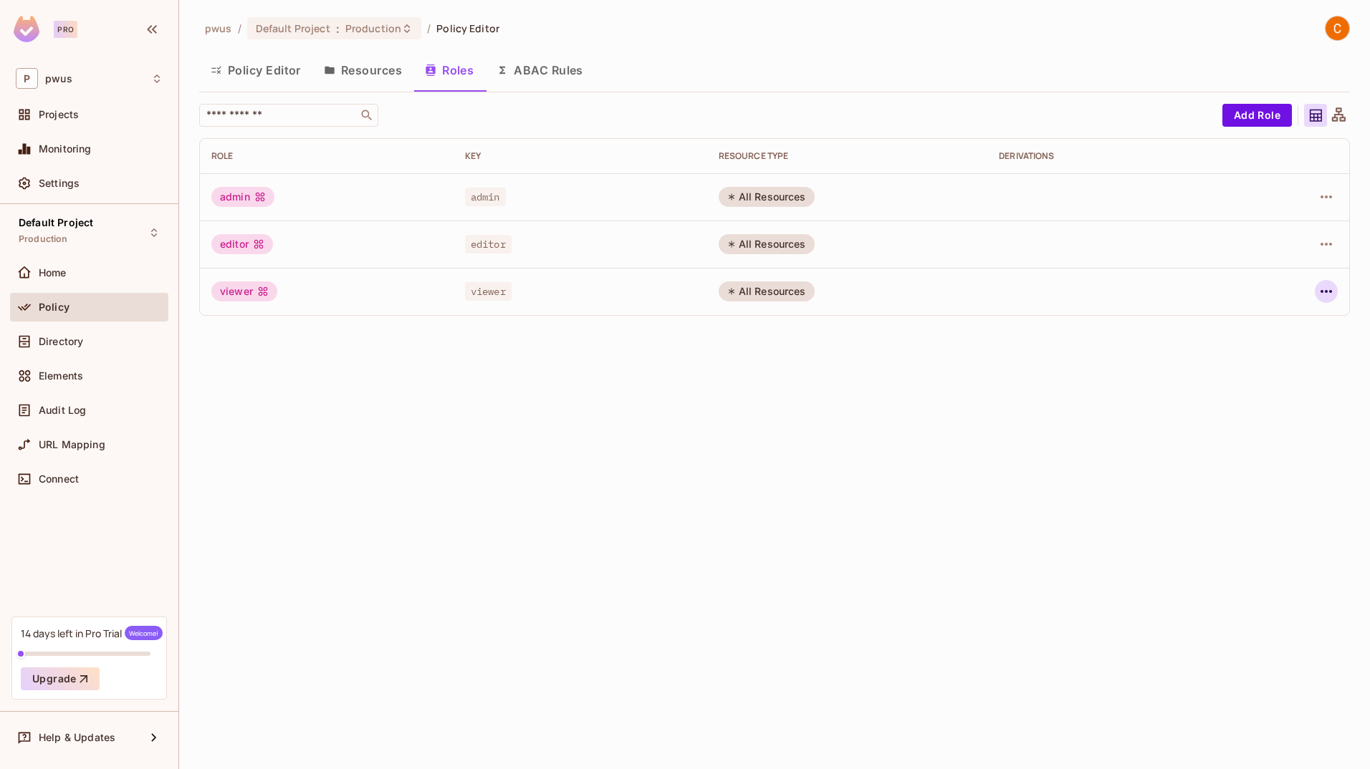
click at [1336, 294] on button "button" at bounding box center [1325, 291] width 23 height 23
click at [1277, 327] on div "Edit Role" at bounding box center [1262, 324] width 43 height 14
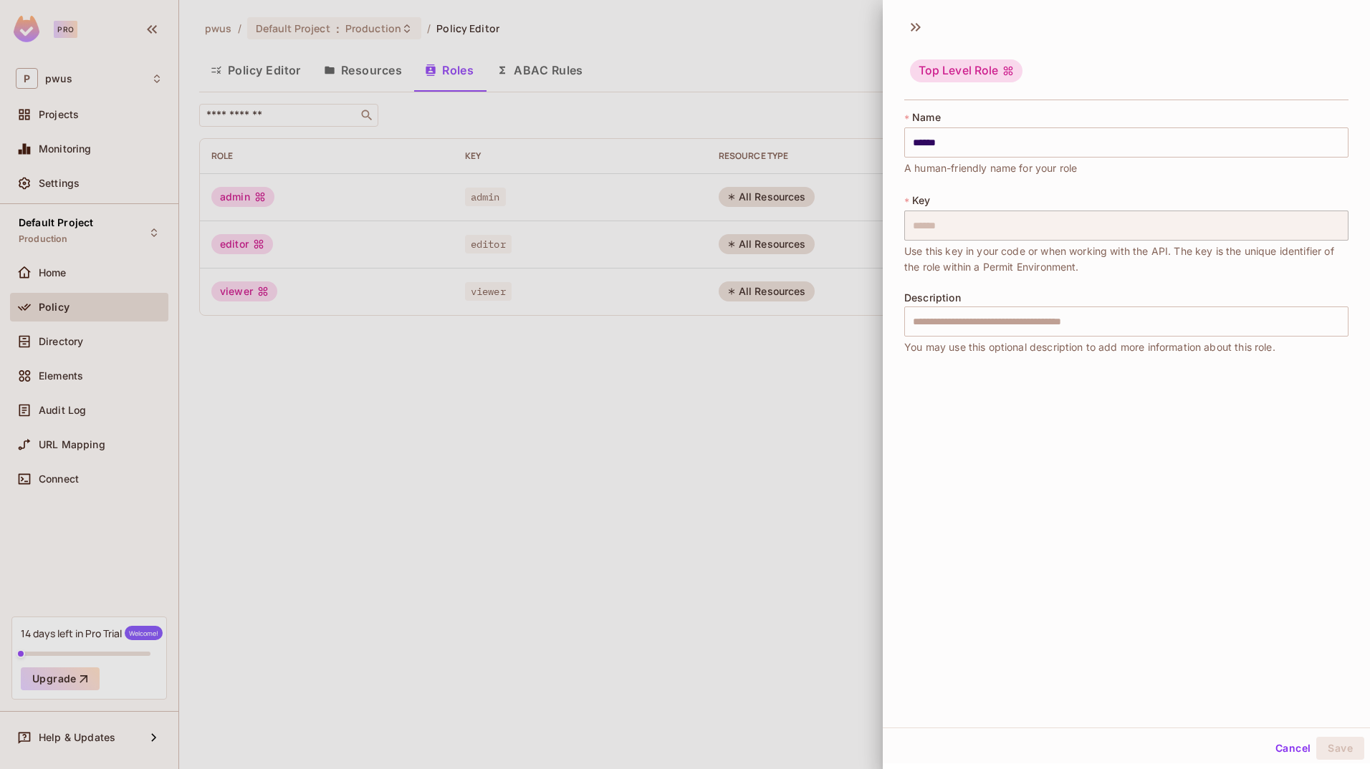
click at [1278, 745] on button "Cancel" at bounding box center [1292, 748] width 47 height 23
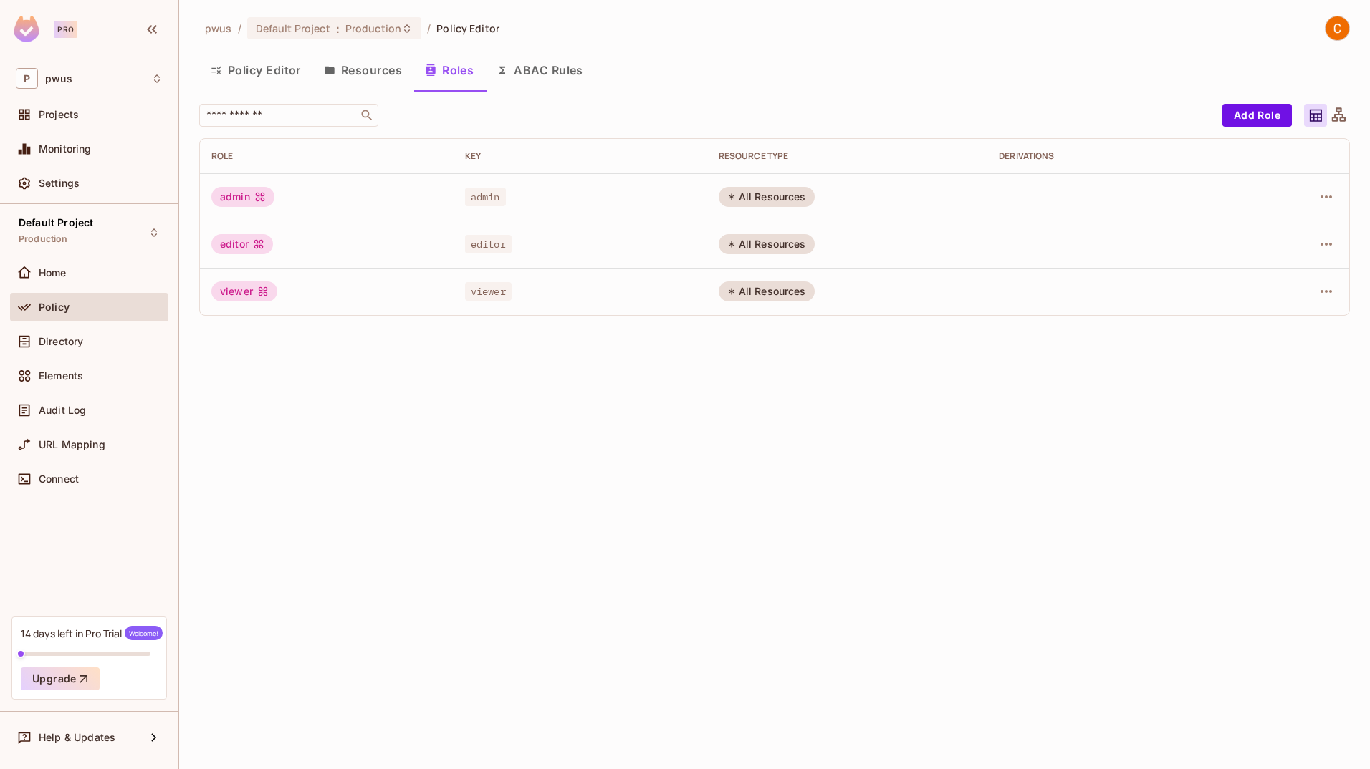
click at [285, 287] on div "viewer" at bounding box center [326, 292] width 231 height 20
click at [564, 297] on div "viewer" at bounding box center [580, 291] width 231 height 14
click at [762, 293] on div "All Resources" at bounding box center [766, 292] width 96 height 20
click at [1322, 294] on icon "button" at bounding box center [1325, 291] width 17 height 17
click at [1297, 347] on span "Edit Attributes" at bounding box center [1276, 356] width 80 height 23
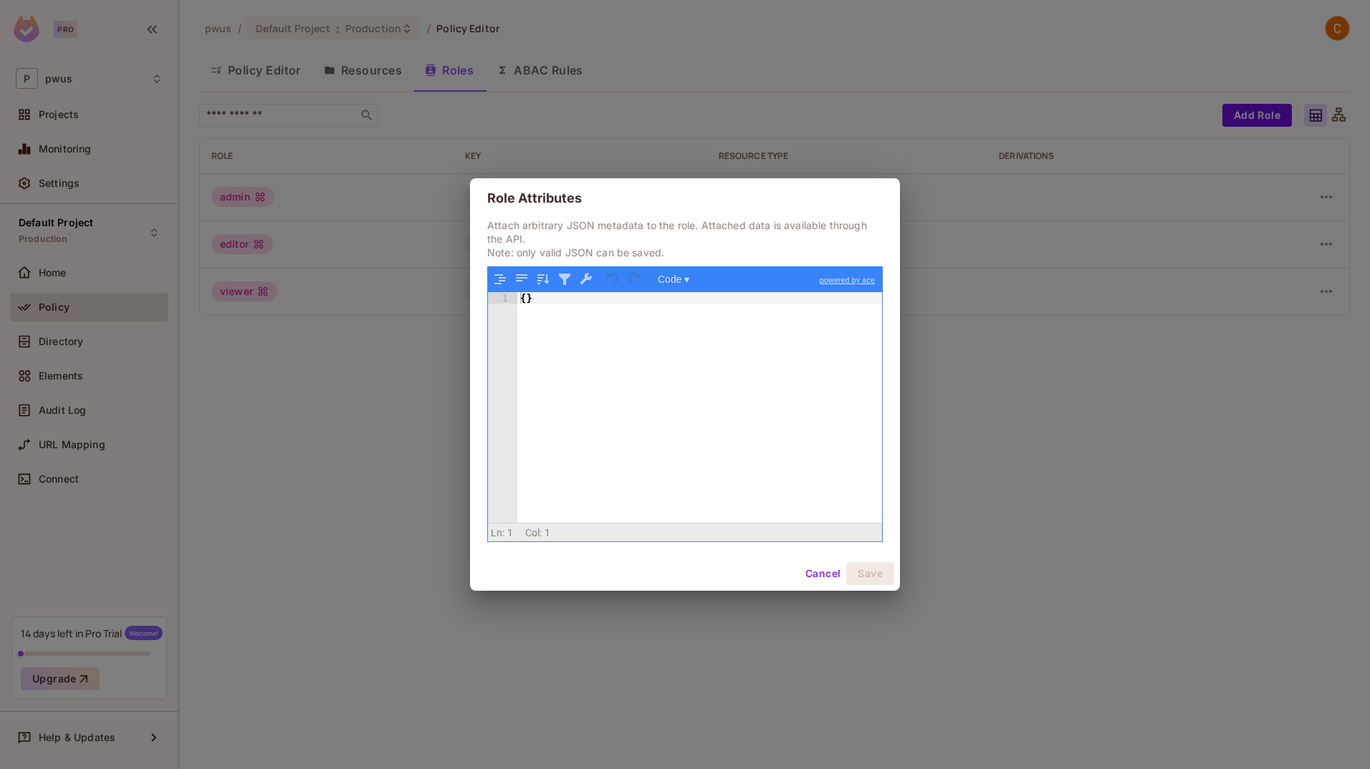
click at [822, 577] on button "Cancel" at bounding box center [822, 573] width 47 height 23
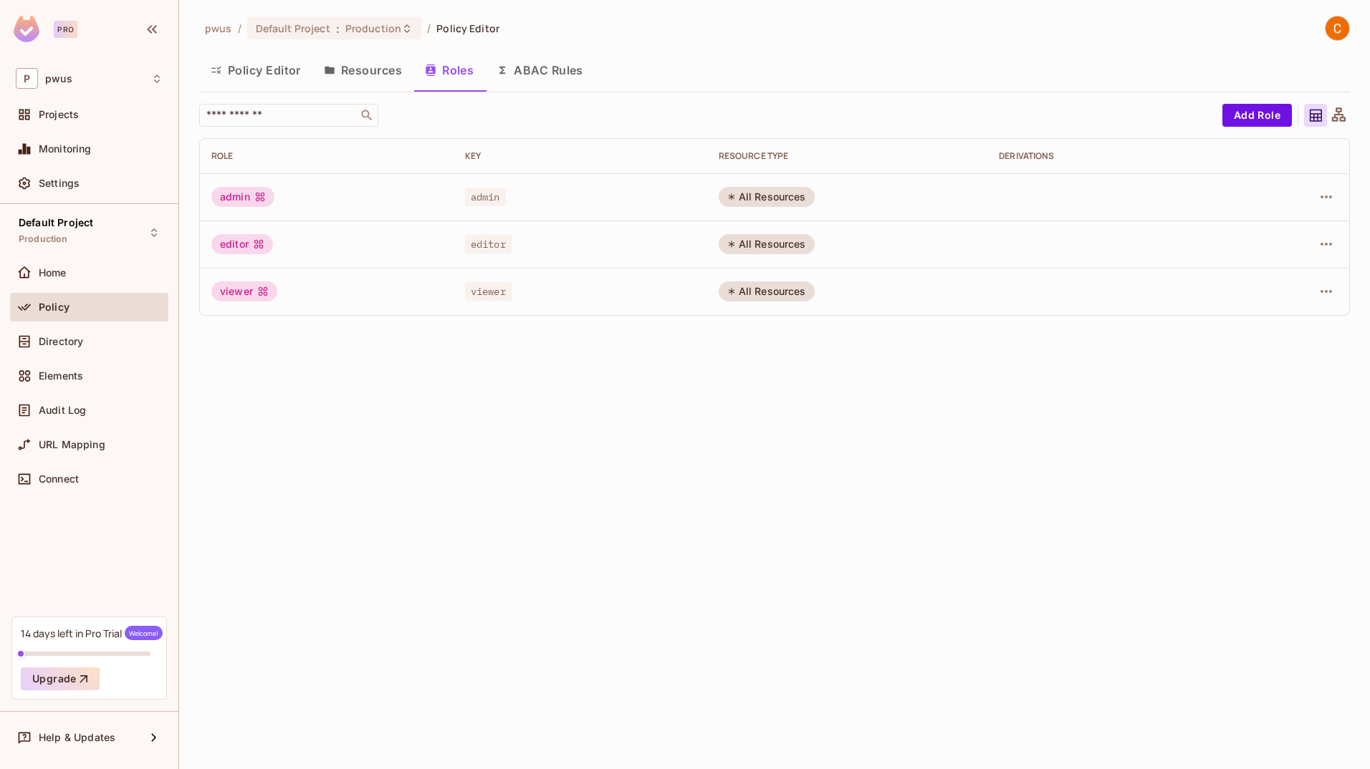
click at [370, 67] on button "Resources" at bounding box center [362, 70] width 101 height 36
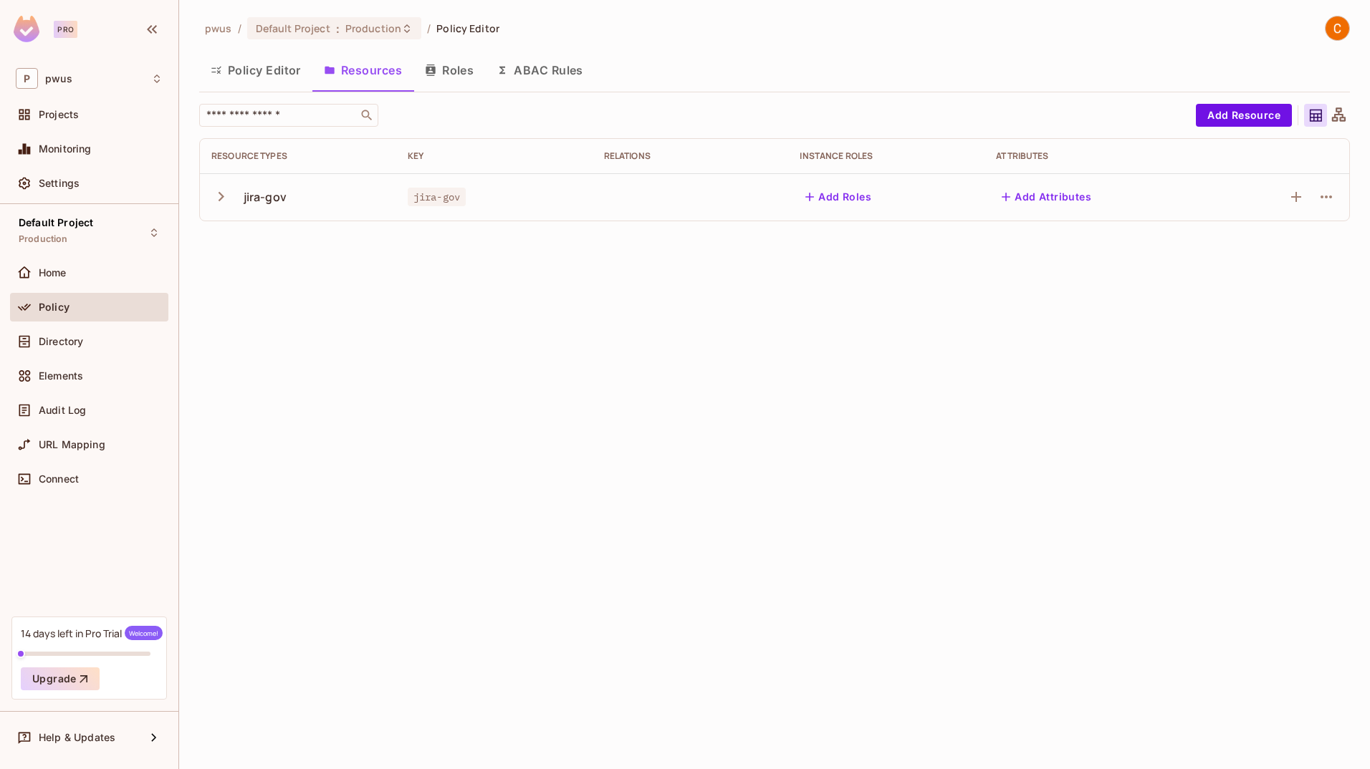
click at [219, 198] on icon "button" at bounding box center [220, 196] width 19 height 19
click at [1335, 243] on button "button" at bounding box center [1325, 244] width 23 height 23
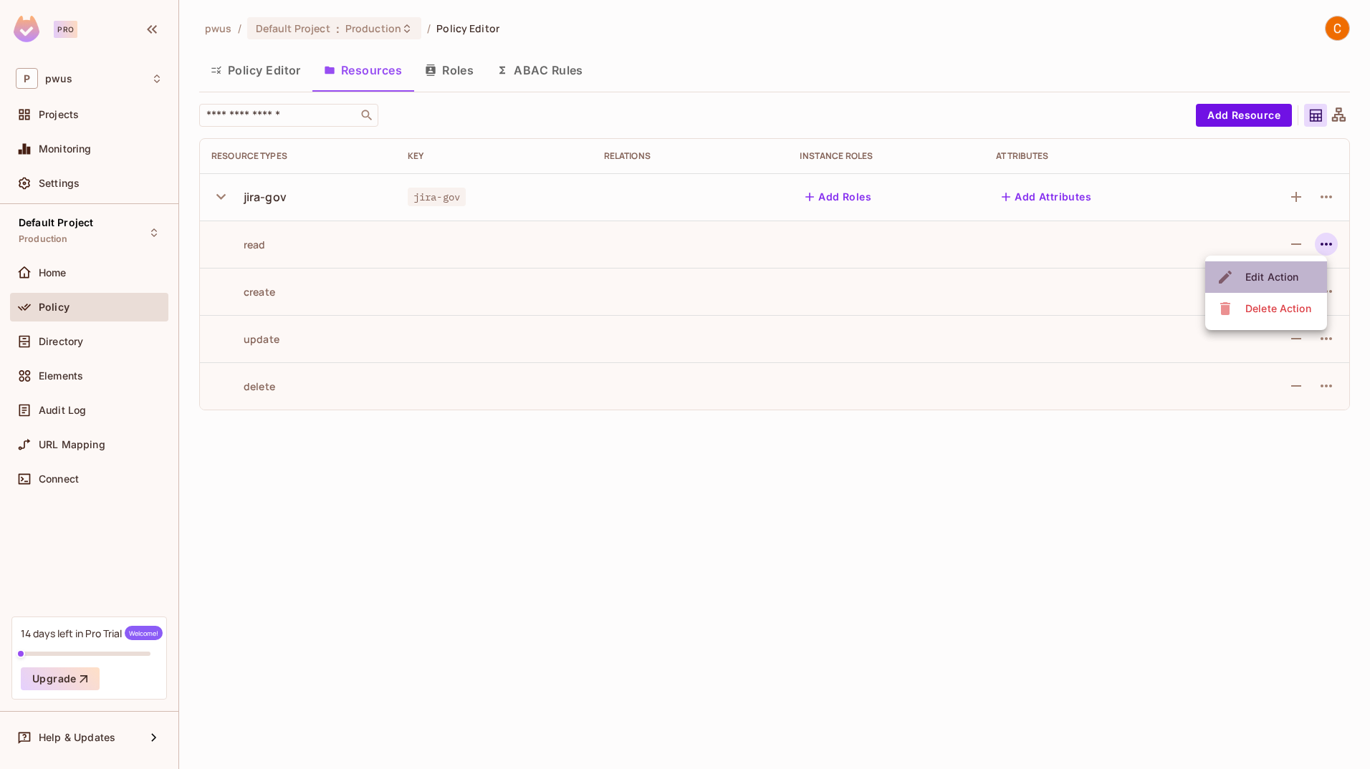
click at [1295, 277] on div "Edit Action" at bounding box center [1271, 277] width 53 height 14
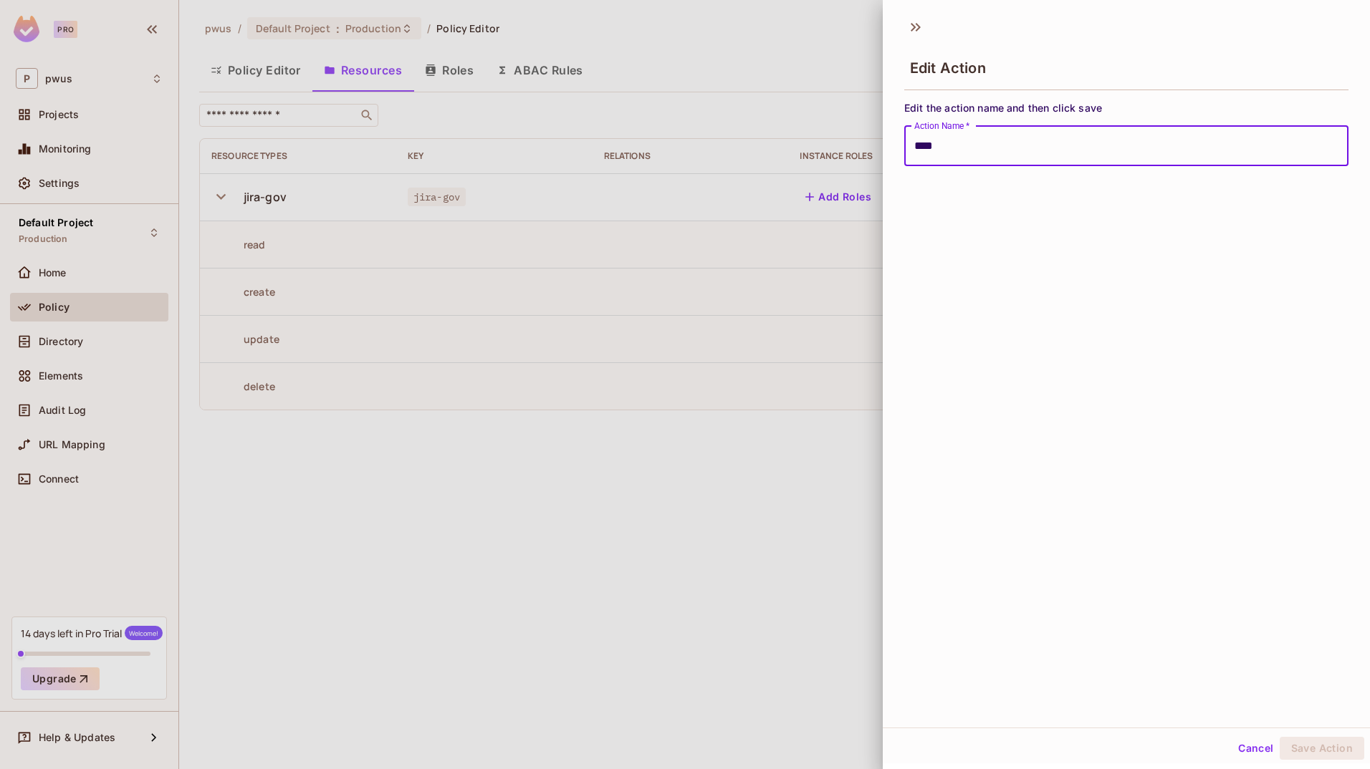
click at [1248, 745] on button "Cancel" at bounding box center [1255, 748] width 47 height 23
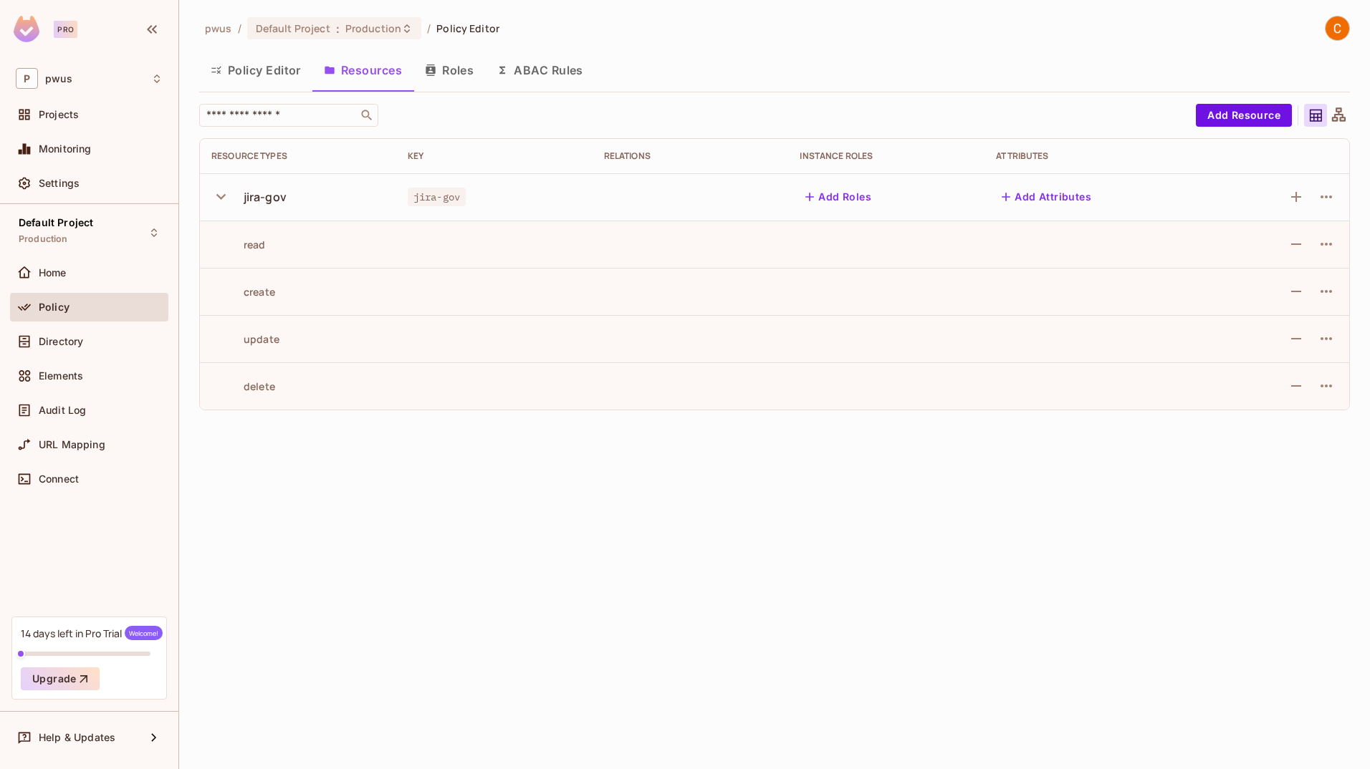
click at [847, 189] on button "Add Roles" at bounding box center [837, 197] width 77 height 23
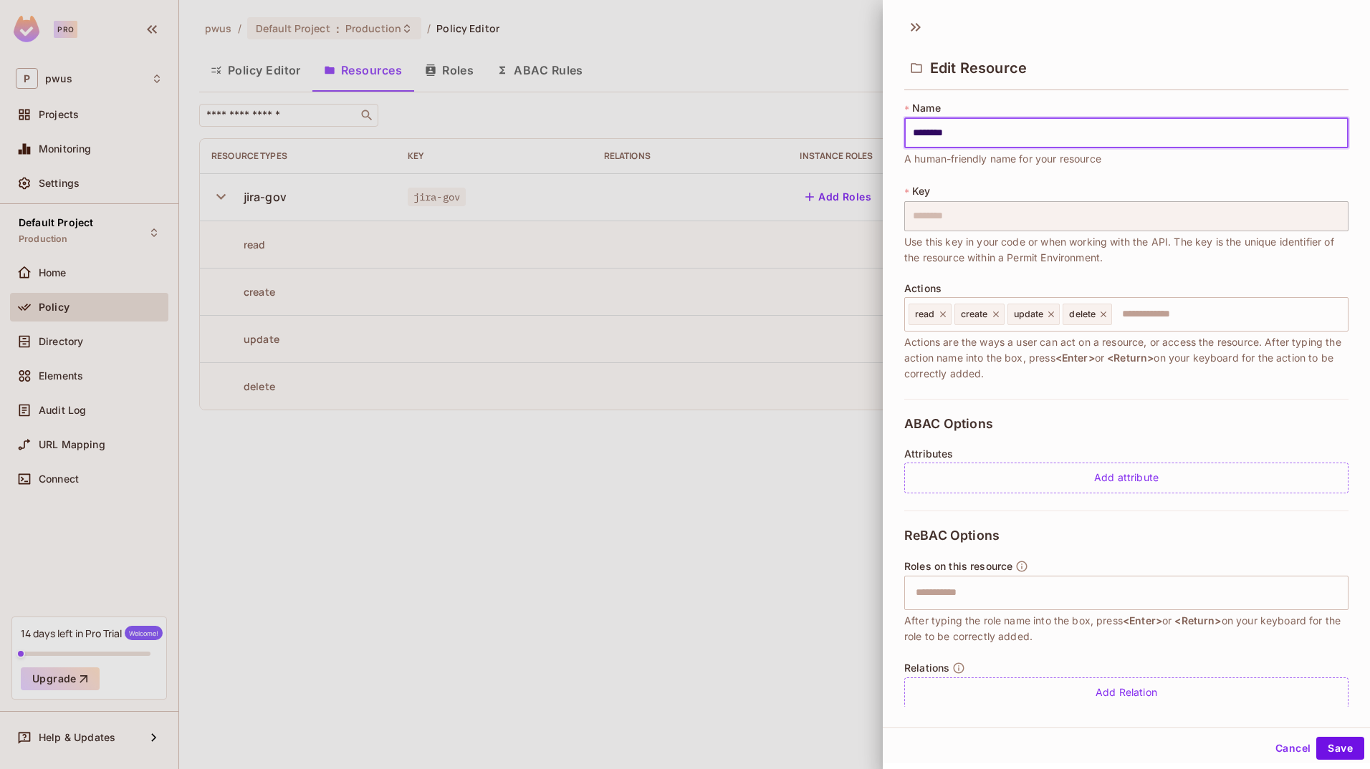
click at [1271, 746] on button "Cancel" at bounding box center [1292, 748] width 47 height 23
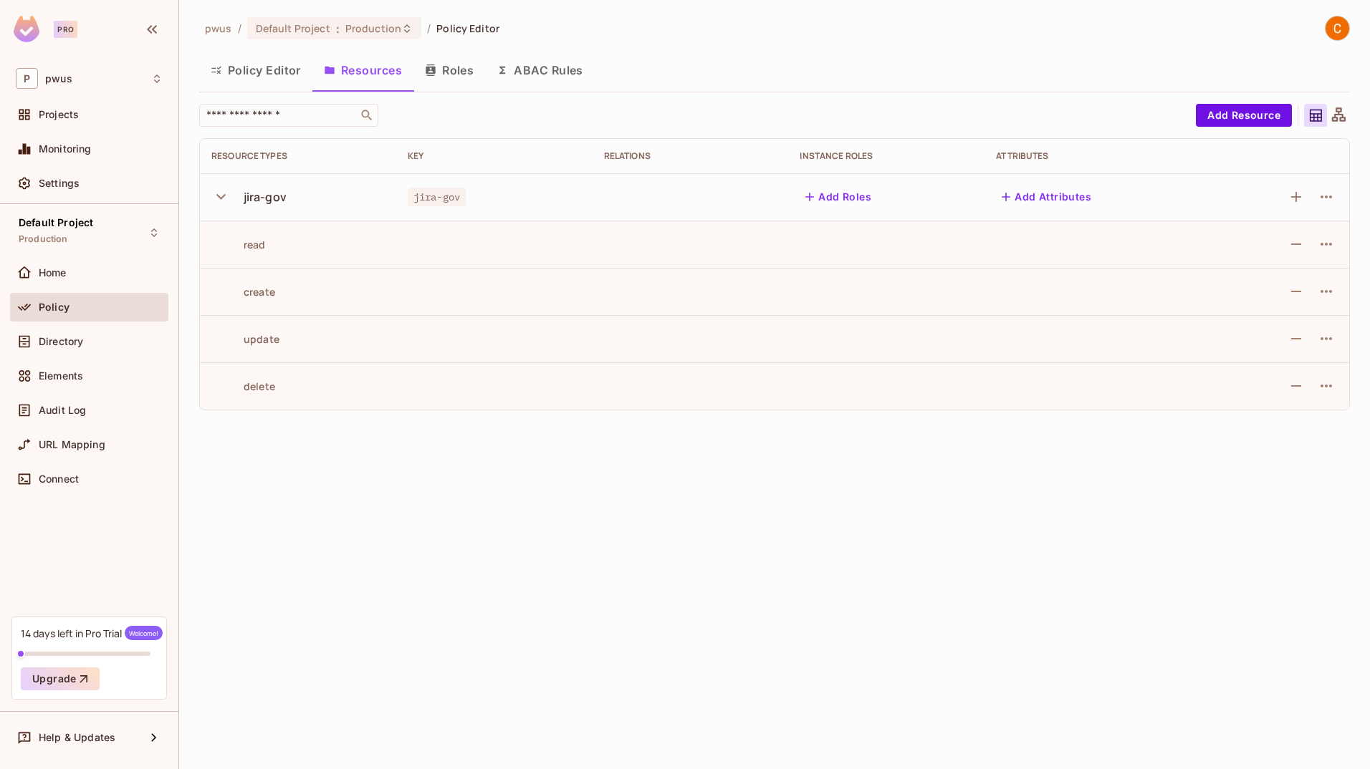
click at [271, 73] on button "Policy Editor" at bounding box center [255, 70] width 113 height 36
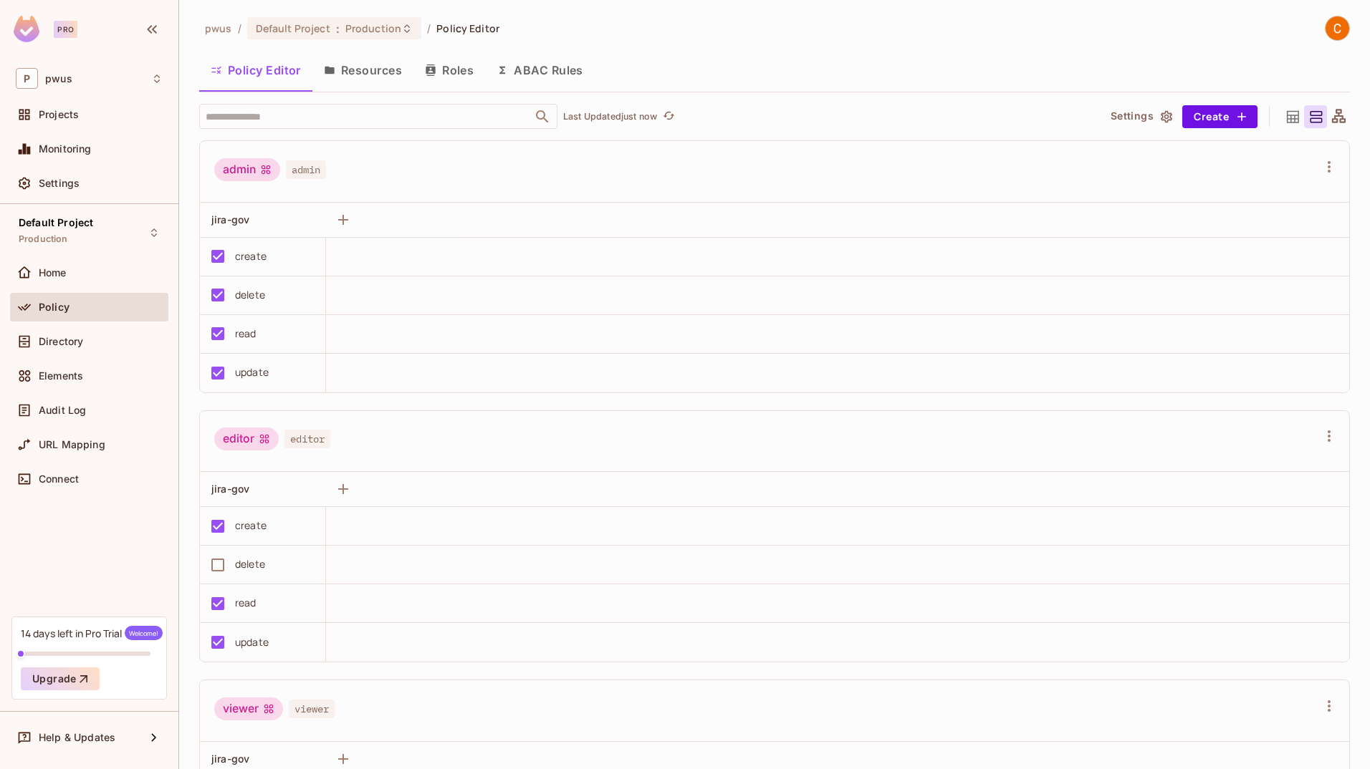
scroll to position [198, 0]
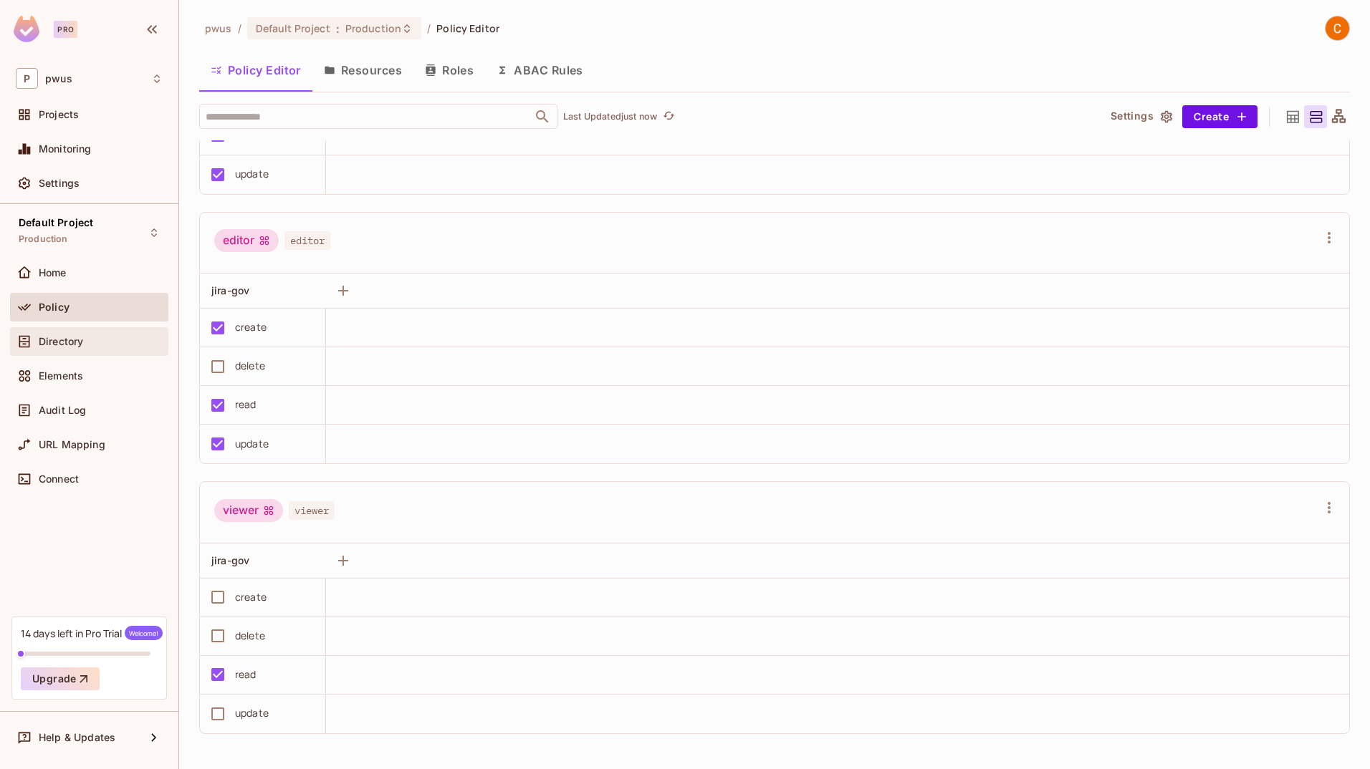
click at [103, 344] on div "Directory" at bounding box center [101, 341] width 124 height 11
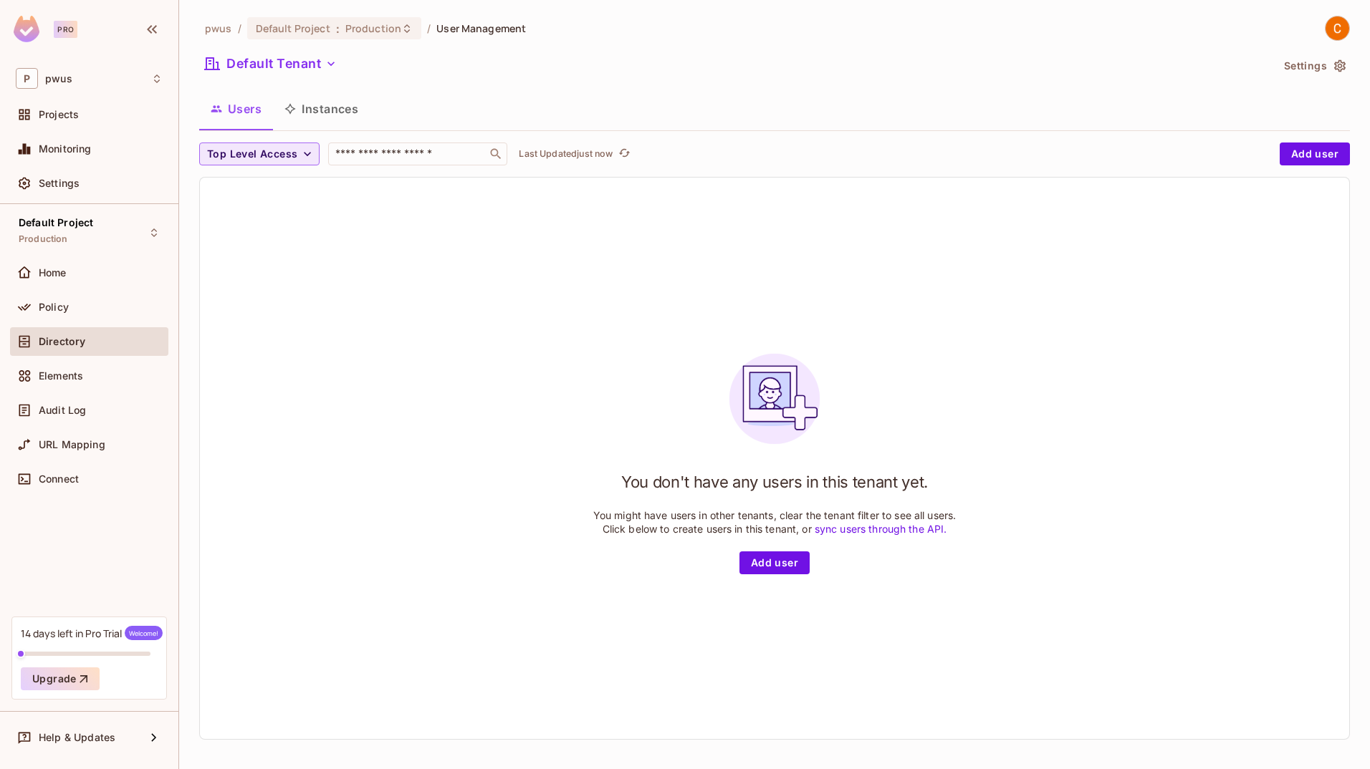
click at [297, 157] on button "Top Level Access" at bounding box center [259, 154] width 120 height 23
click at [885, 145] on div at bounding box center [685, 384] width 1370 height 769
click at [1295, 162] on button "Add user" at bounding box center [1314, 154] width 70 height 23
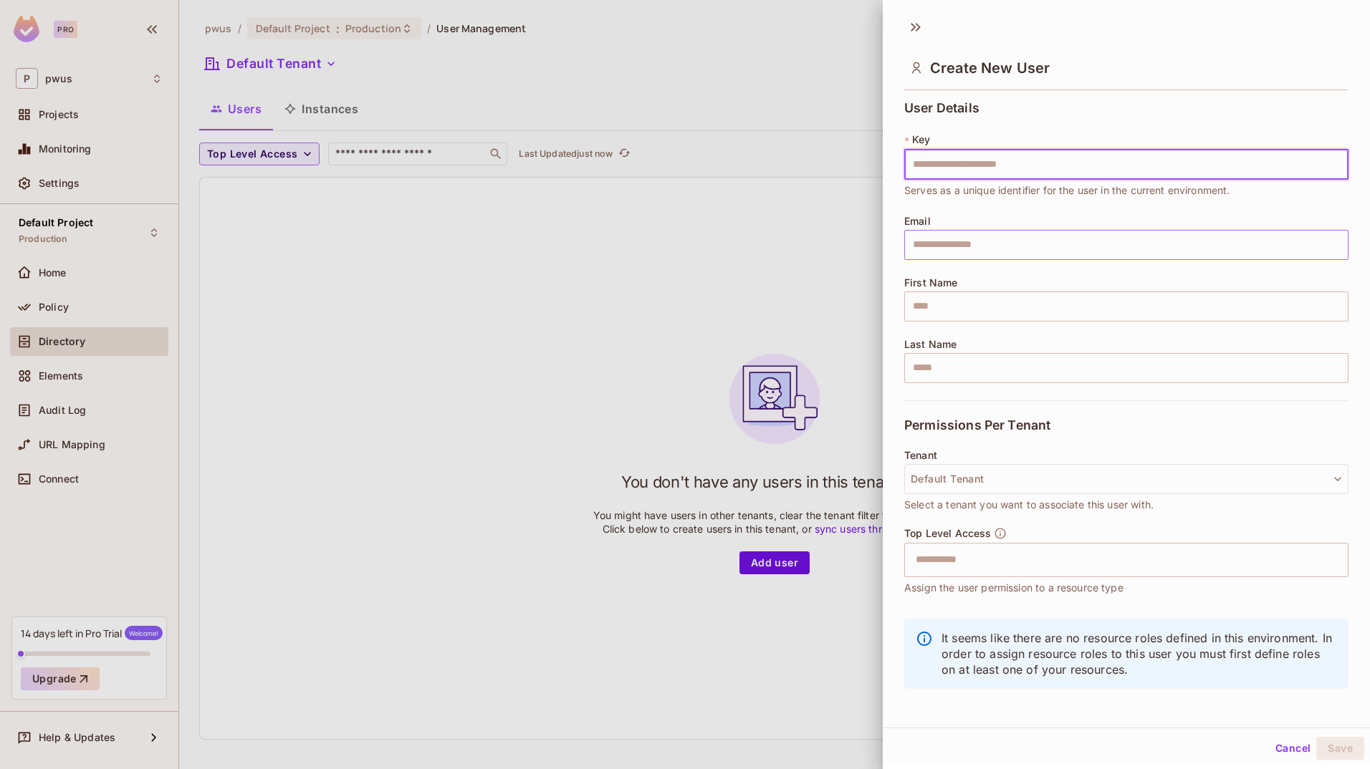
click at [1059, 249] on input "text" at bounding box center [1126, 245] width 444 height 30
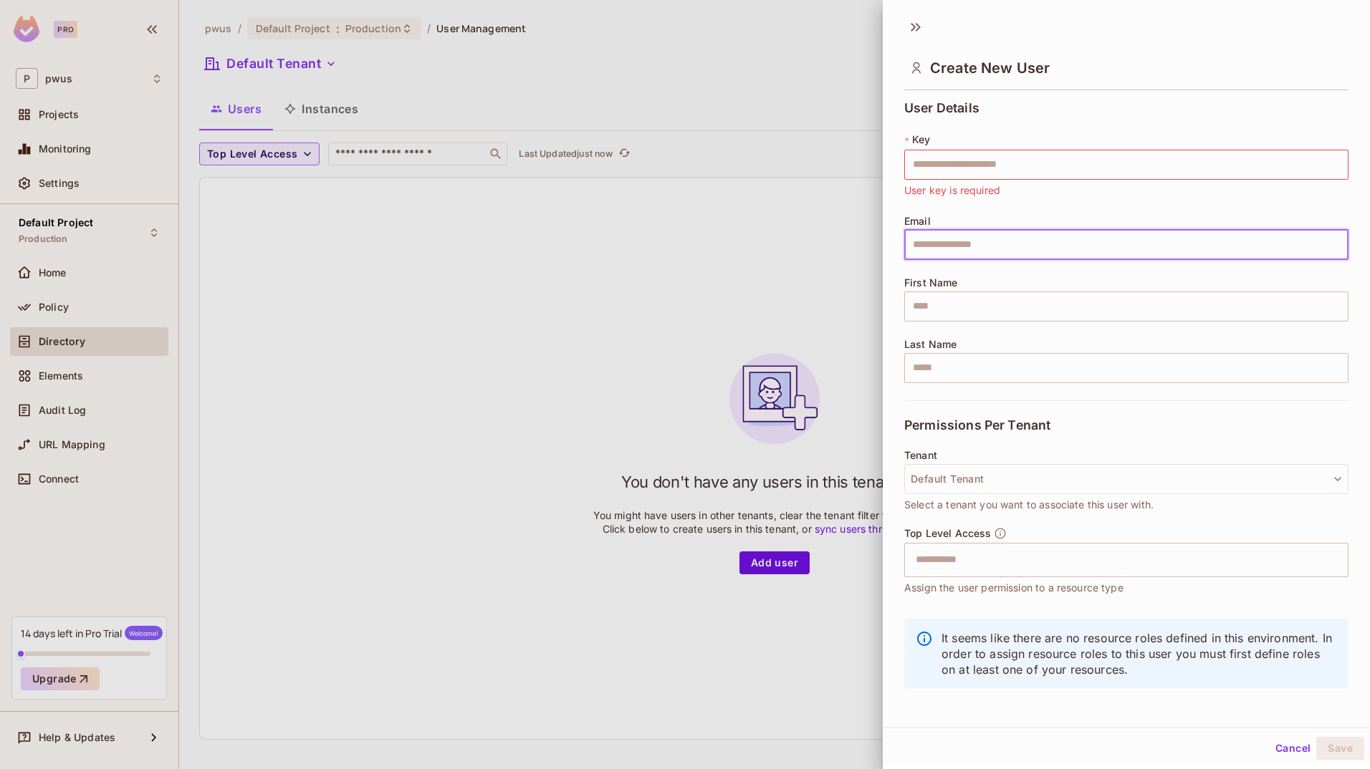
paste input "**********"
type input "**********"
click at [1033, 168] on input "text" at bounding box center [1126, 165] width 444 height 30
paste input "**********"
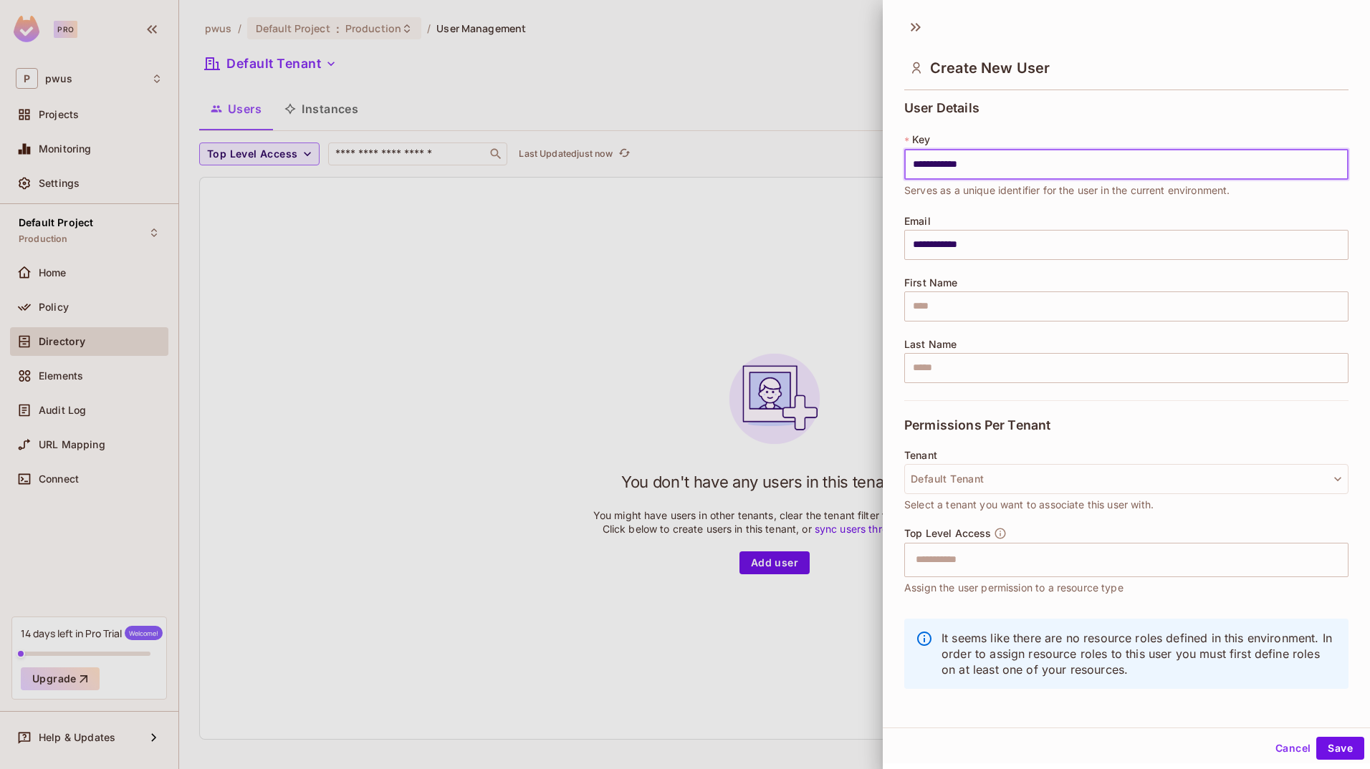
click at [950, 162] on input "**********" at bounding box center [1126, 165] width 444 height 30
type input "*******"
click at [1074, 572] on input "text" at bounding box center [1113, 560] width 413 height 29
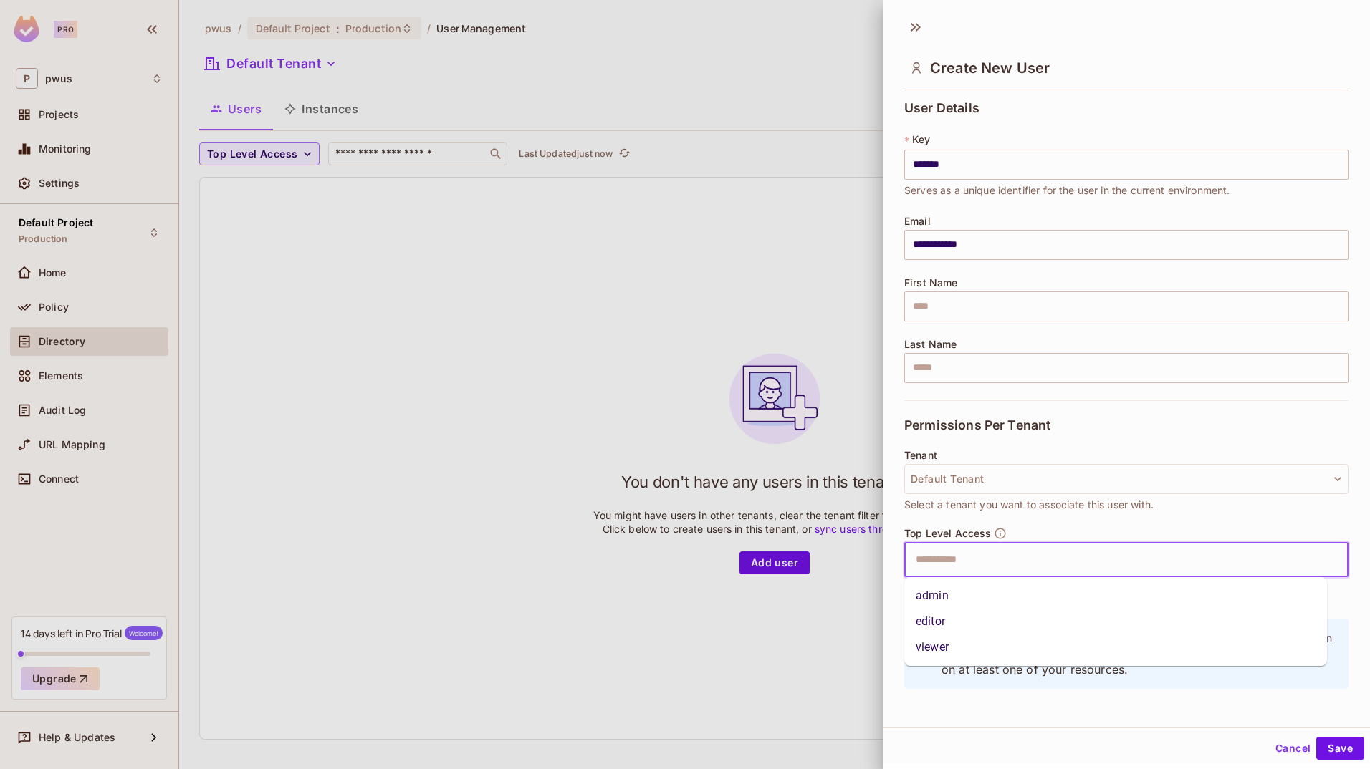
click at [1000, 650] on li "viewer" at bounding box center [1115, 648] width 423 height 26
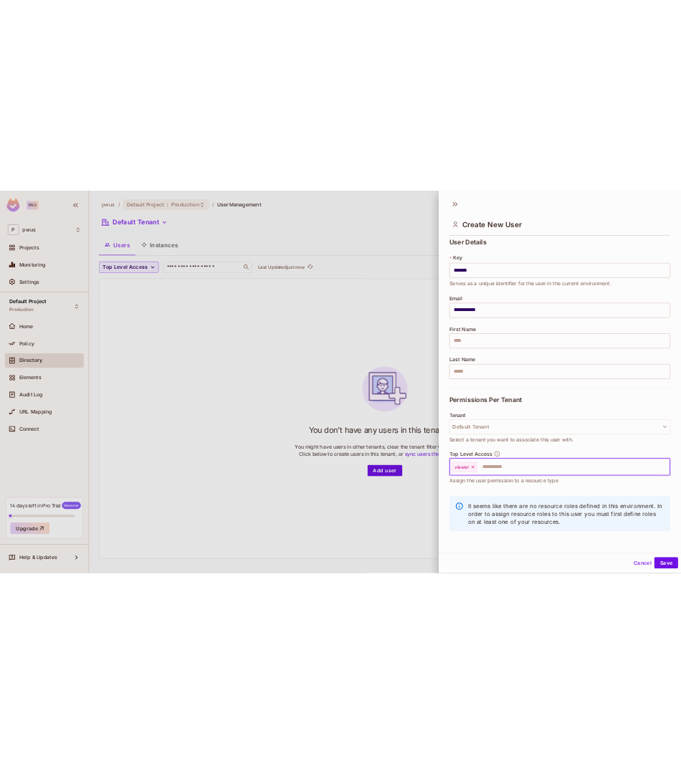
scroll to position [5, 0]
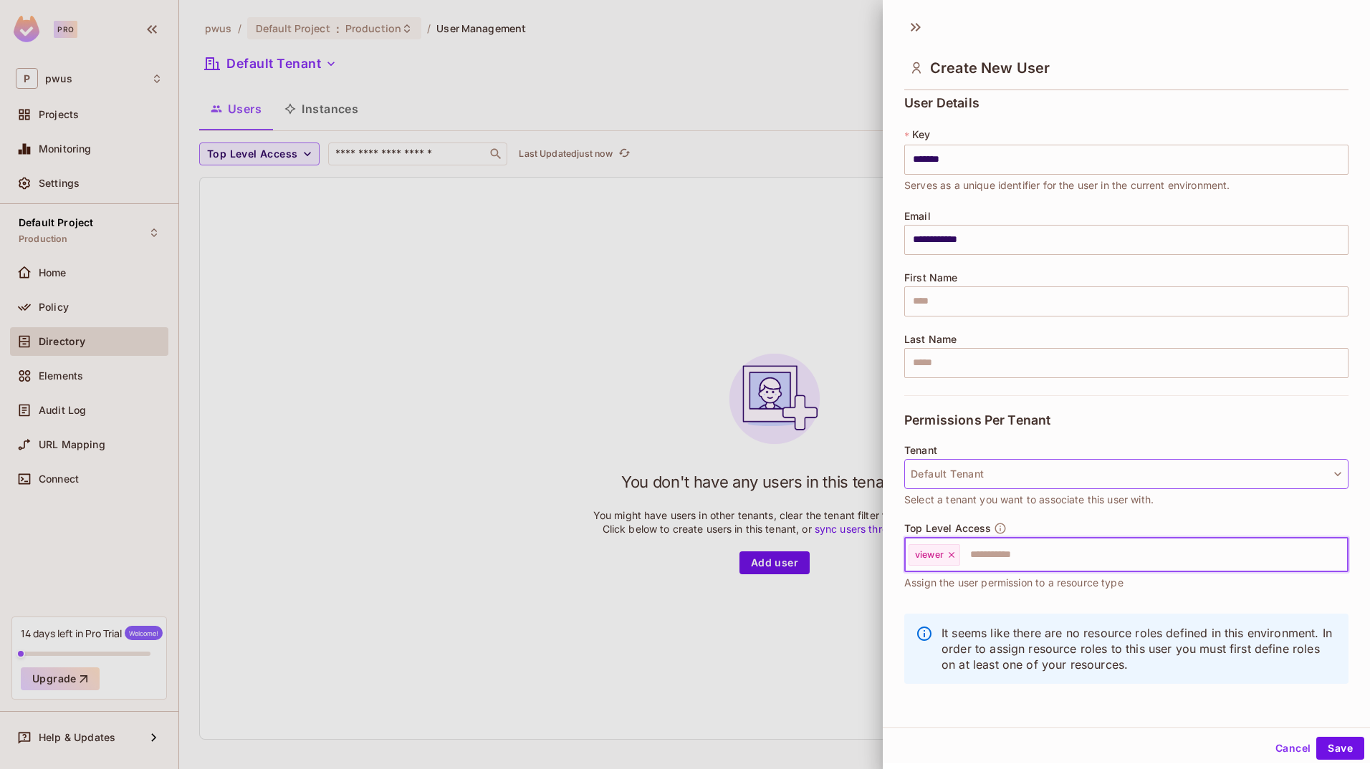
click at [1140, 478] on button "Default Tenant" at bounding box center [1126, 474] width 444 height 30
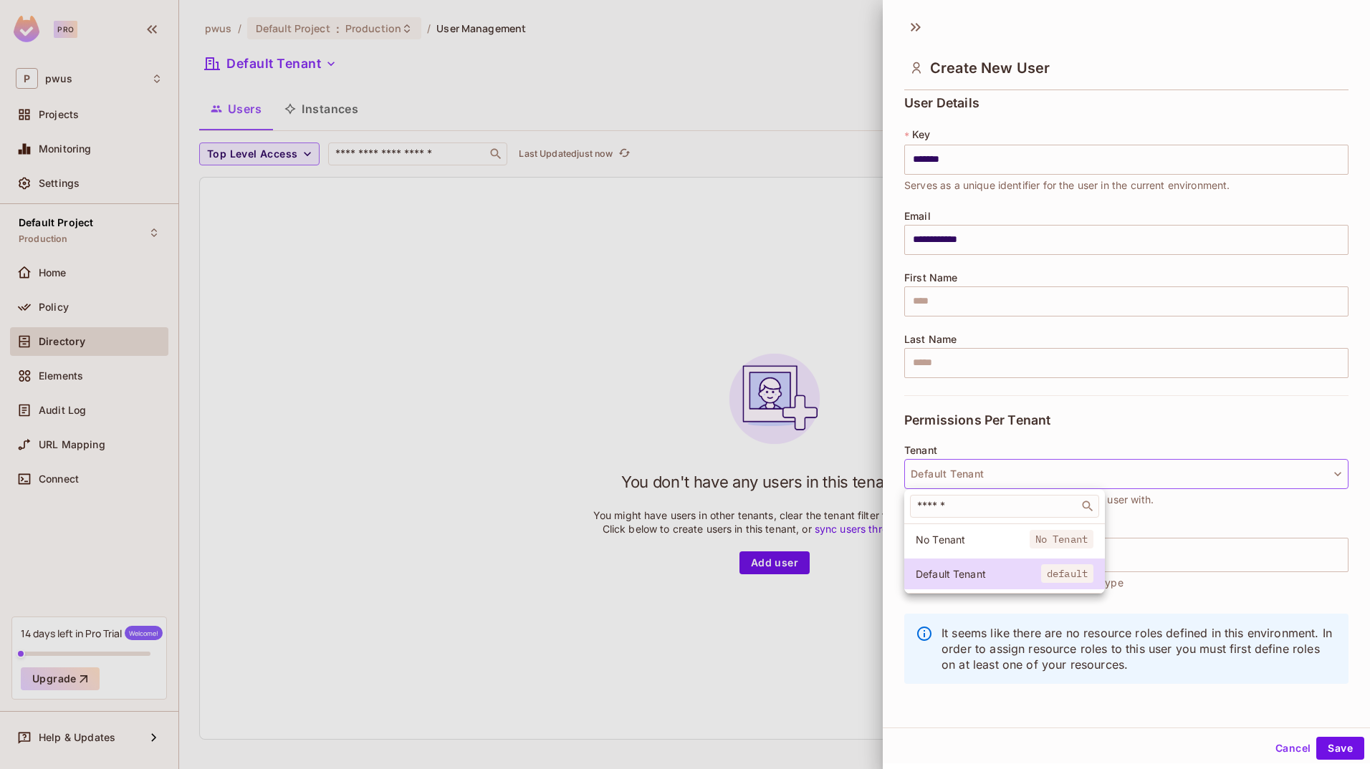
click at [1159, 407] on div at bounding box center [685, 384] width 1370 height 769
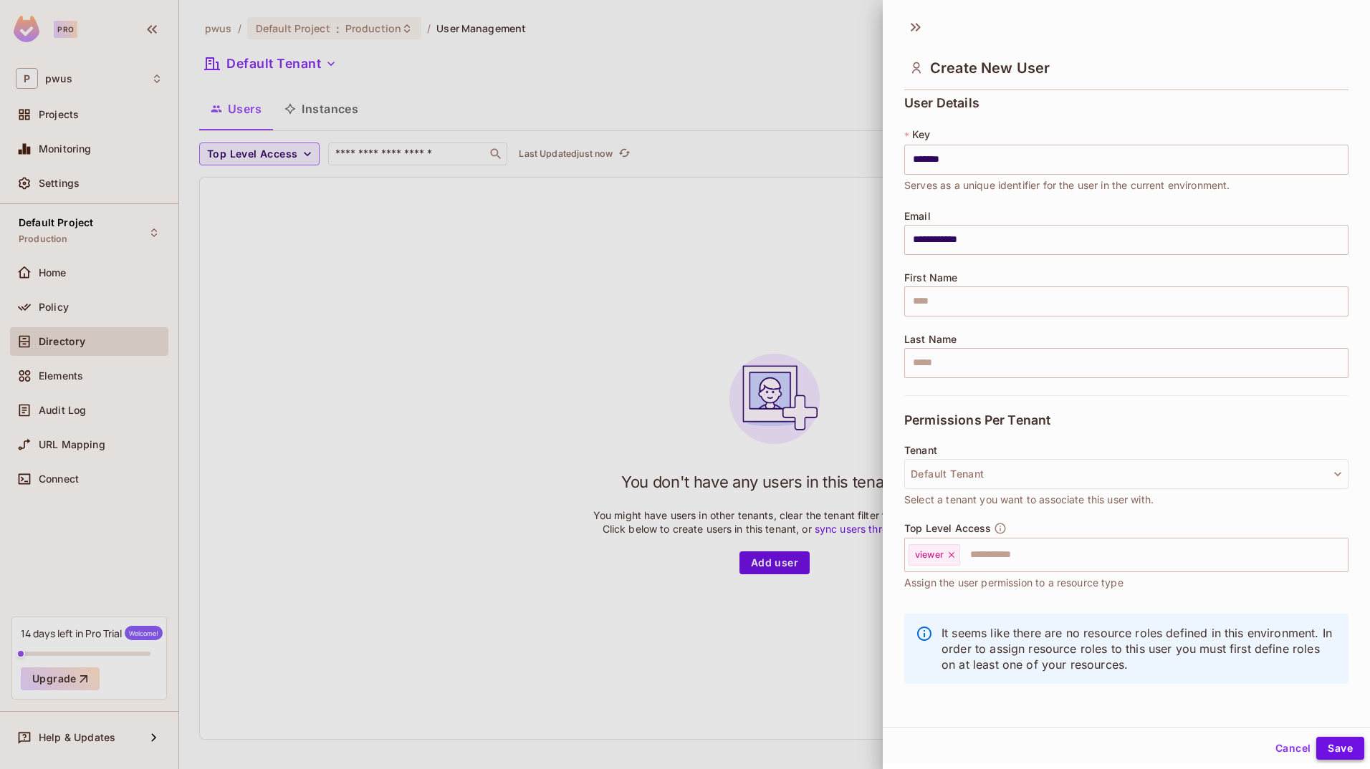
click at [1334, 746] on button "Save" at bounding box center [1340, 748] width 48 height 23
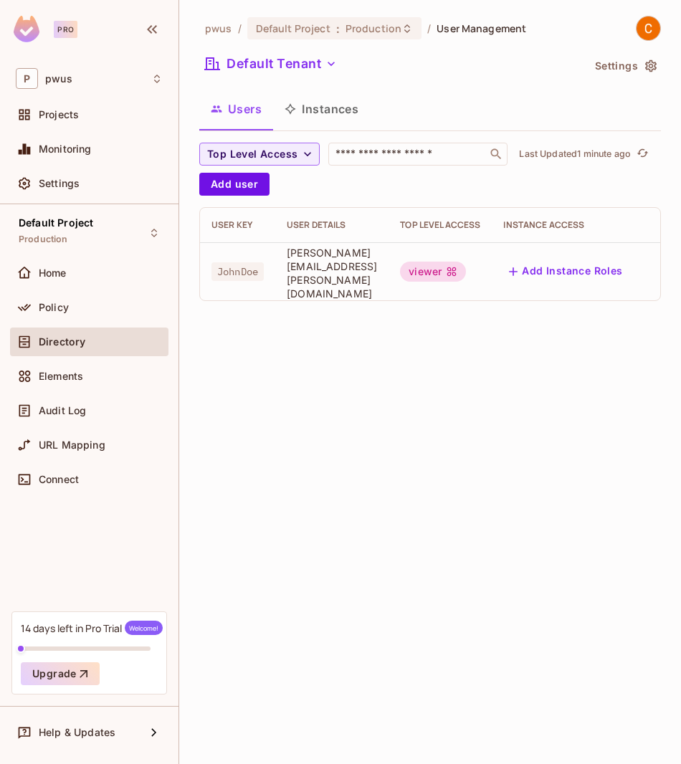
click at [549, 271] on button "Add Instance Roles" at bounding box center [565, 271] width 125 height 23
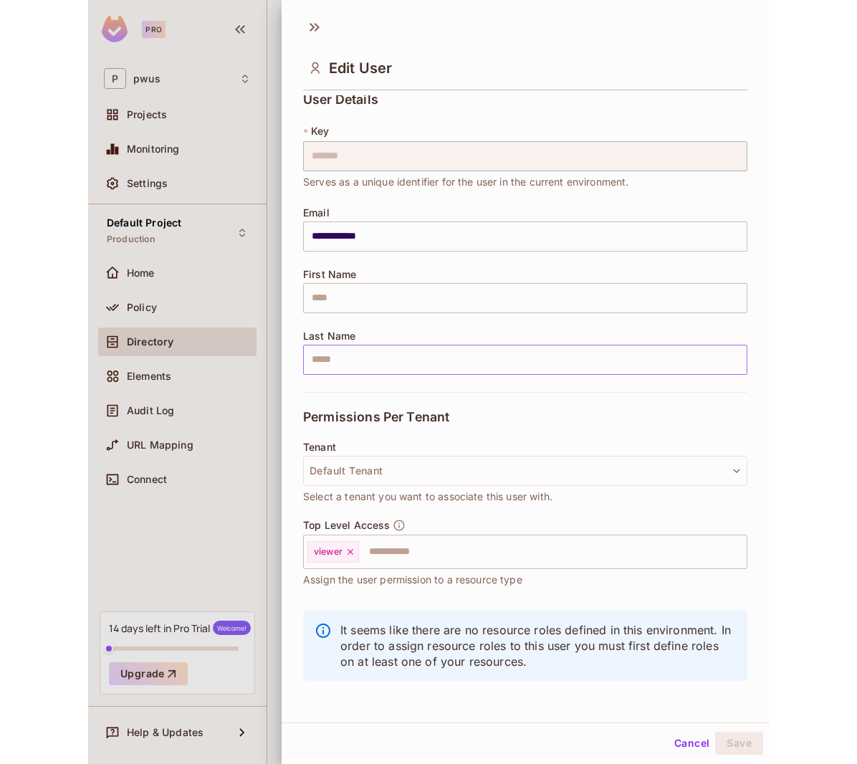
scroll to position [11, 0]
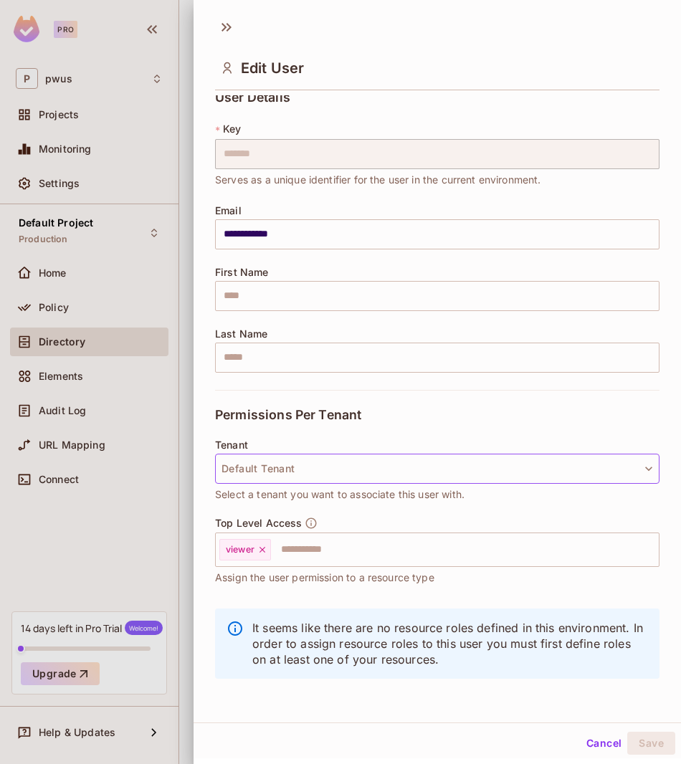
click at [481, 475] on button "Default Tenant" at bounding box center [437, 468] width 444 height 30
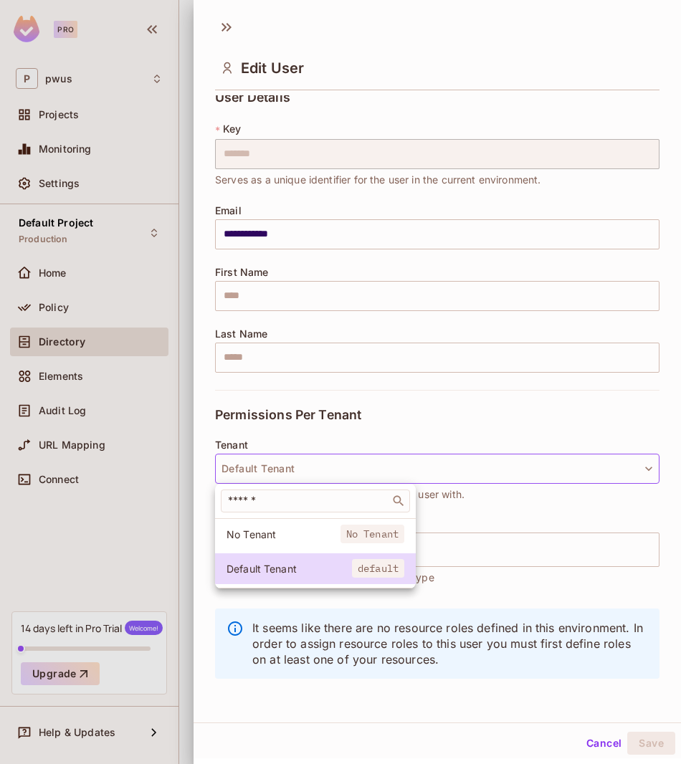
click at [496, 418] on div at bounding box center [340, 382] width 681 height 764
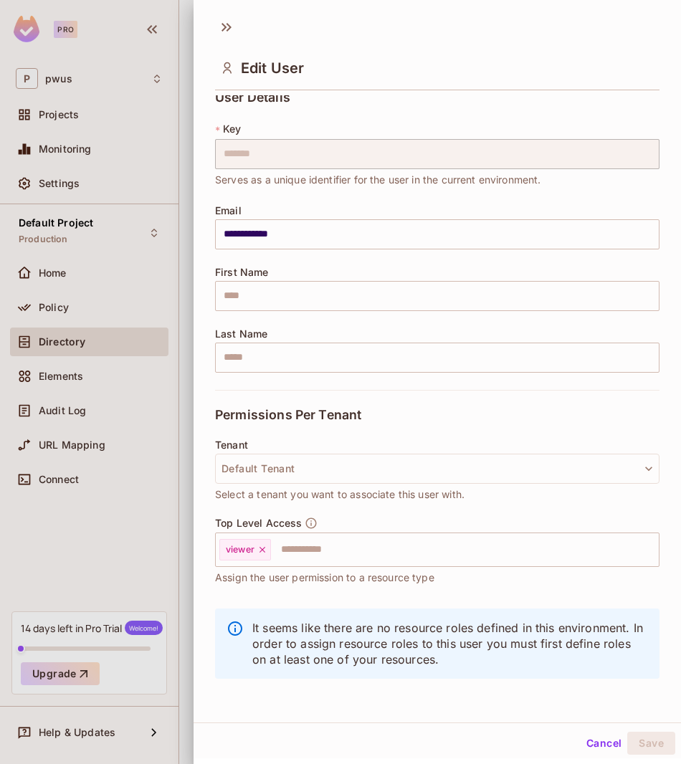
click at [595, 746] on button "Cancel" at bounding box center [603, 742] width 47 height 23
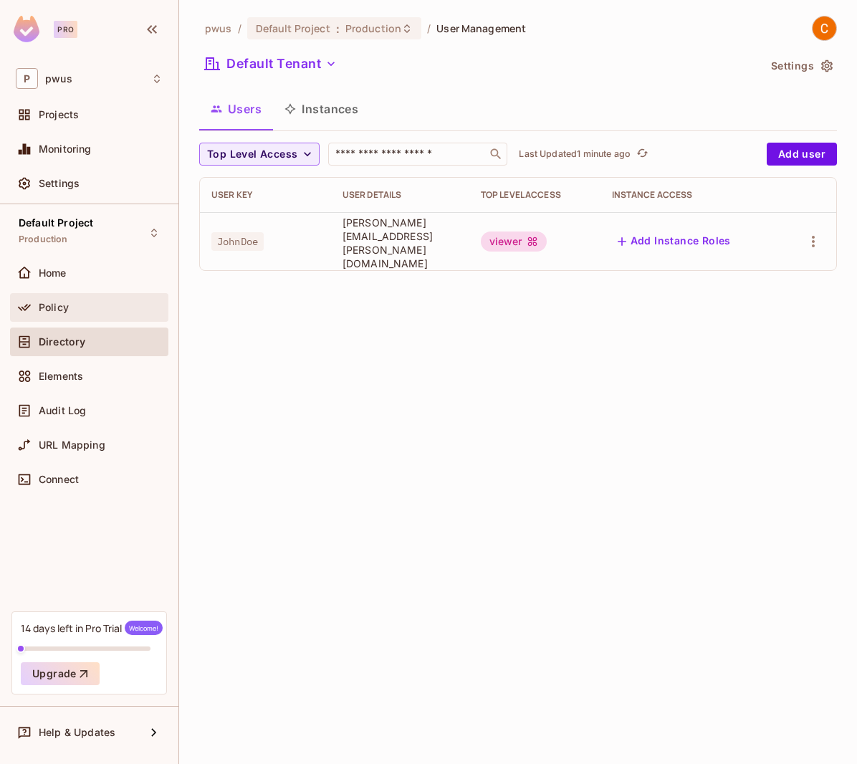
click at [39, 310] on span "Policy" at bounding box center [54, 307] width 30 height 11
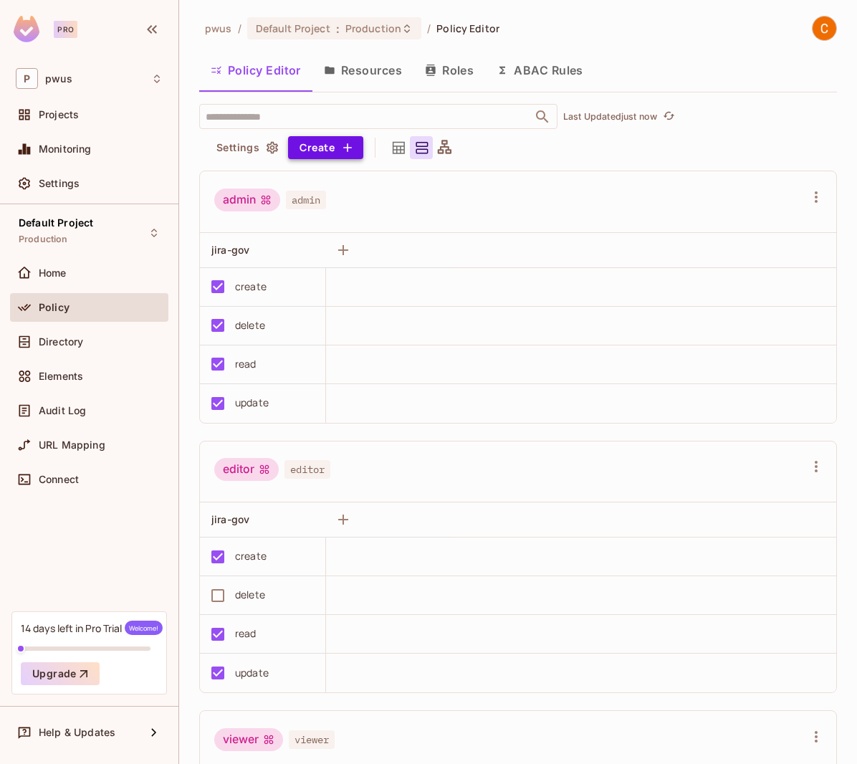
click at [345, 150] on icon "button" at bounding box center [347, 147] width 14 height 14
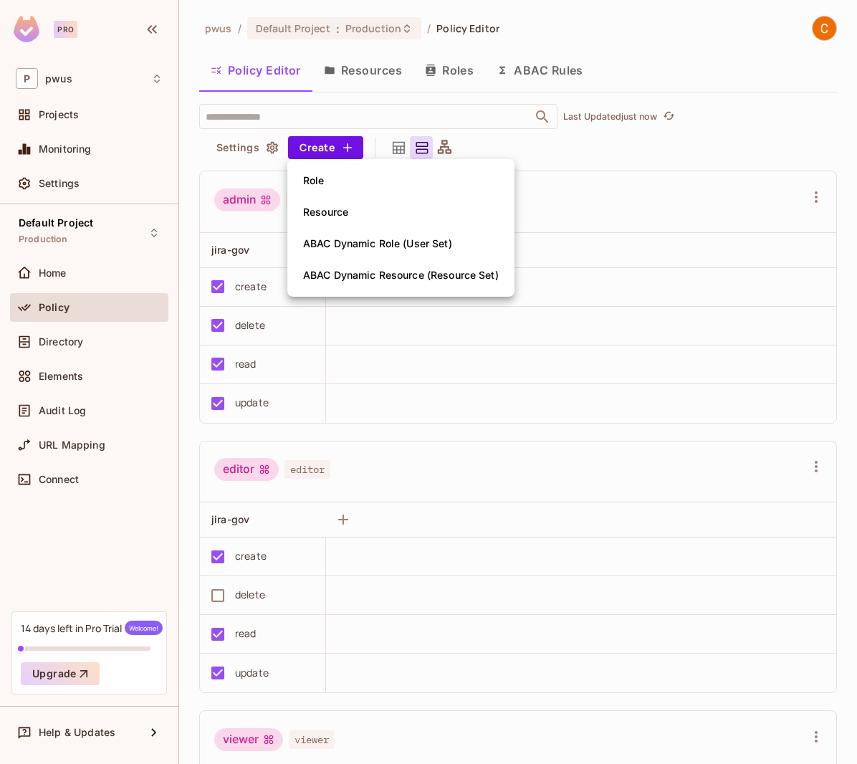
click at [731, 147] on div at bounding box center [428, 382] width 857 height 764
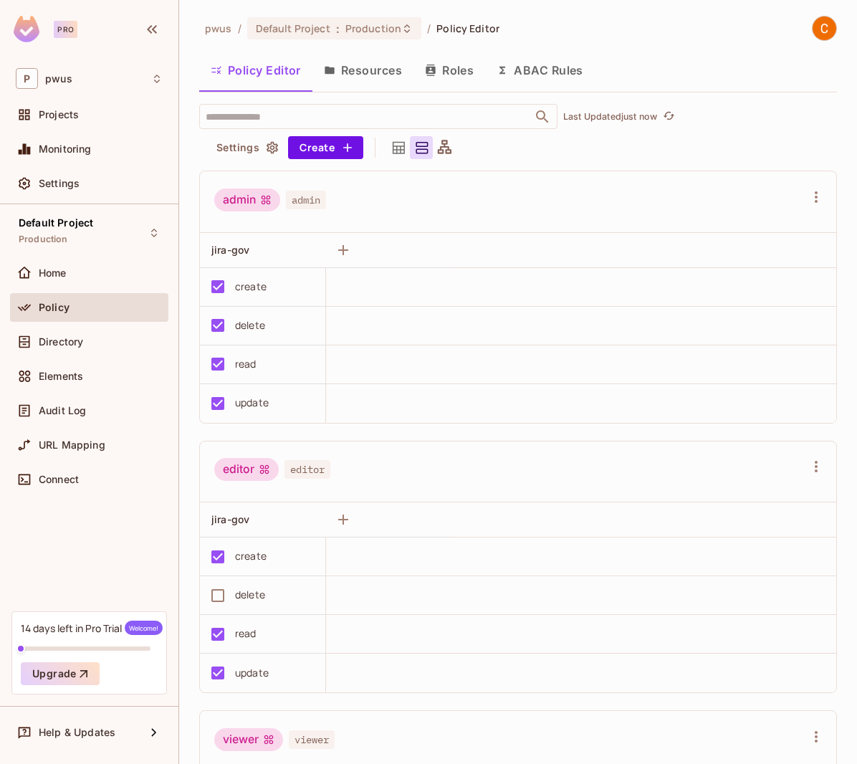
click at [50, 324] on div "Policy" at bounding box center [89, 310] width 158 height 34
click at [52, 329] on div "Directory" at bounding box center [89, 341] width 158 height 29
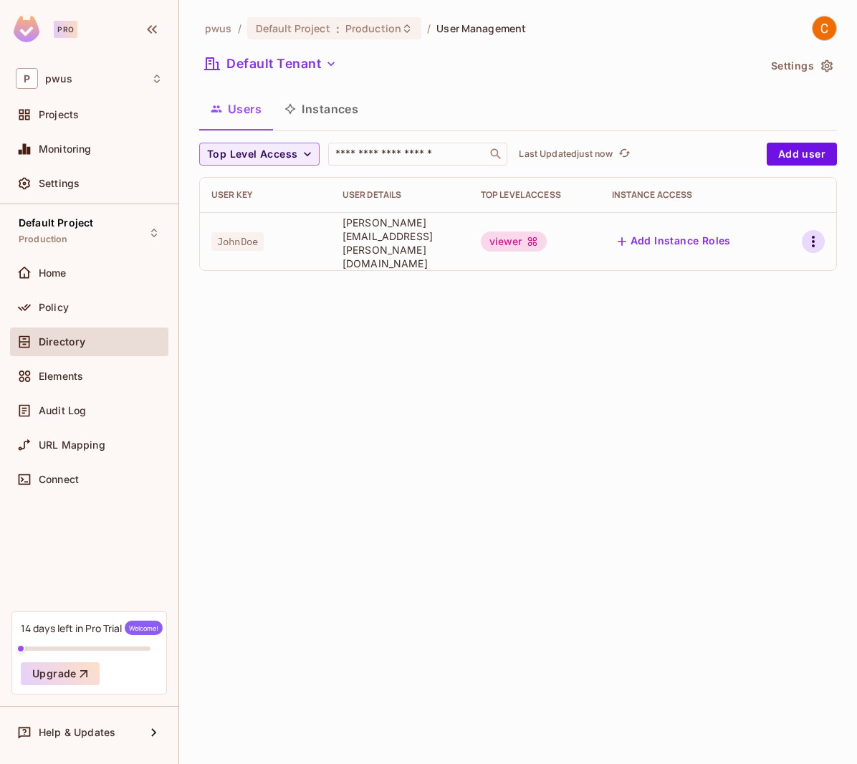
click at [807, 234] on icon "button" at bounding box center [812, 241] width 17 height 17
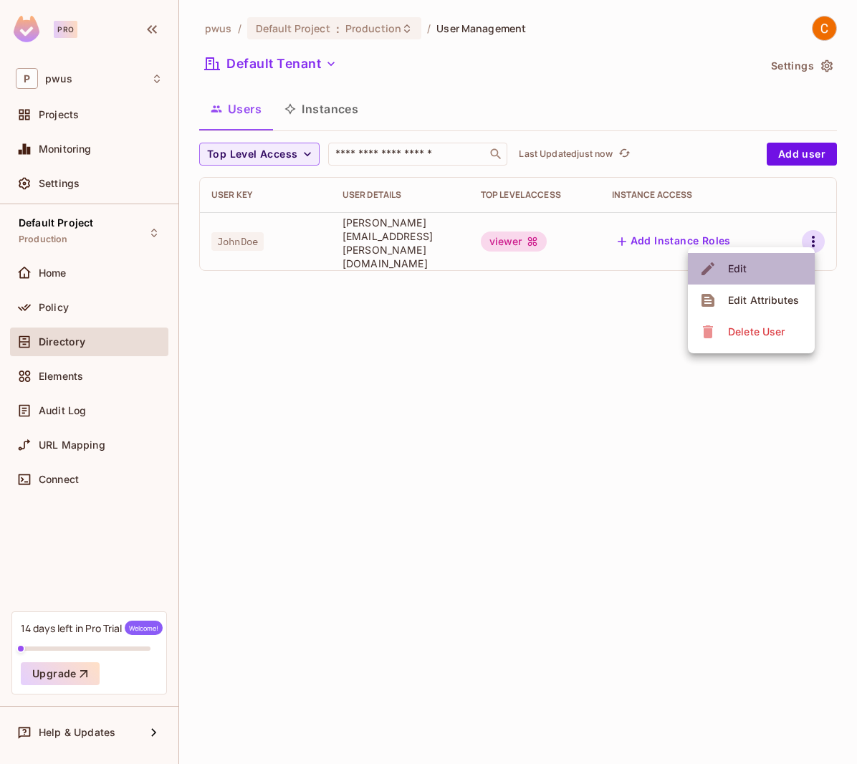
click at [787, 264] on li "Edit" at bounding box center [751, 269] width 127 height 32
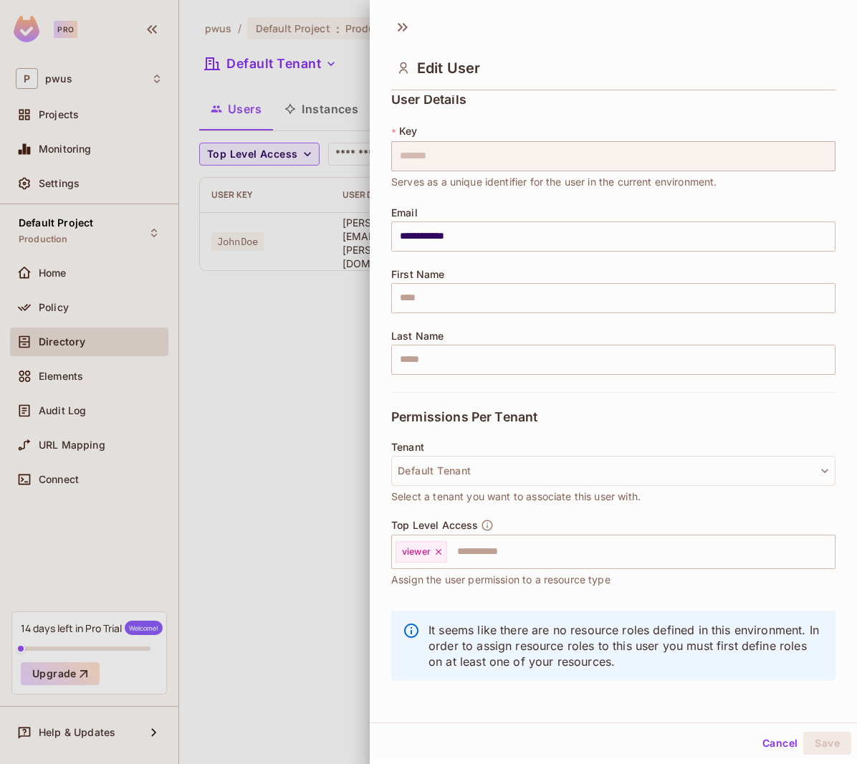
scroll to position [11, 0]
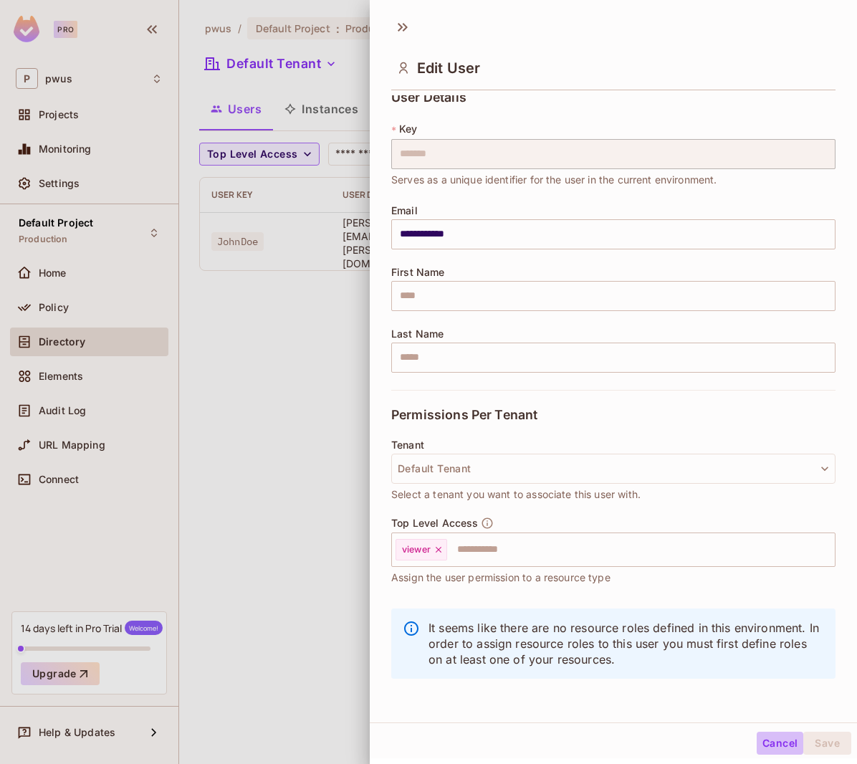
click at [763, 750] on button "Cancel" at bounding box center [779, 742] width 47 height 23
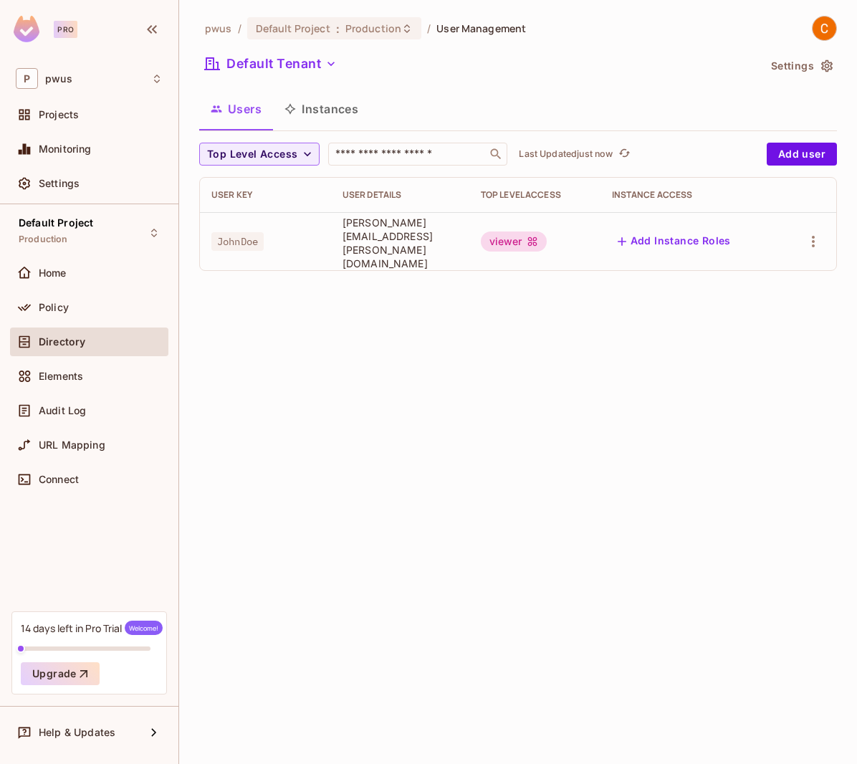
click at [326, 112] on button "Instances" at bounding box center [321, 109] width 97 height 36
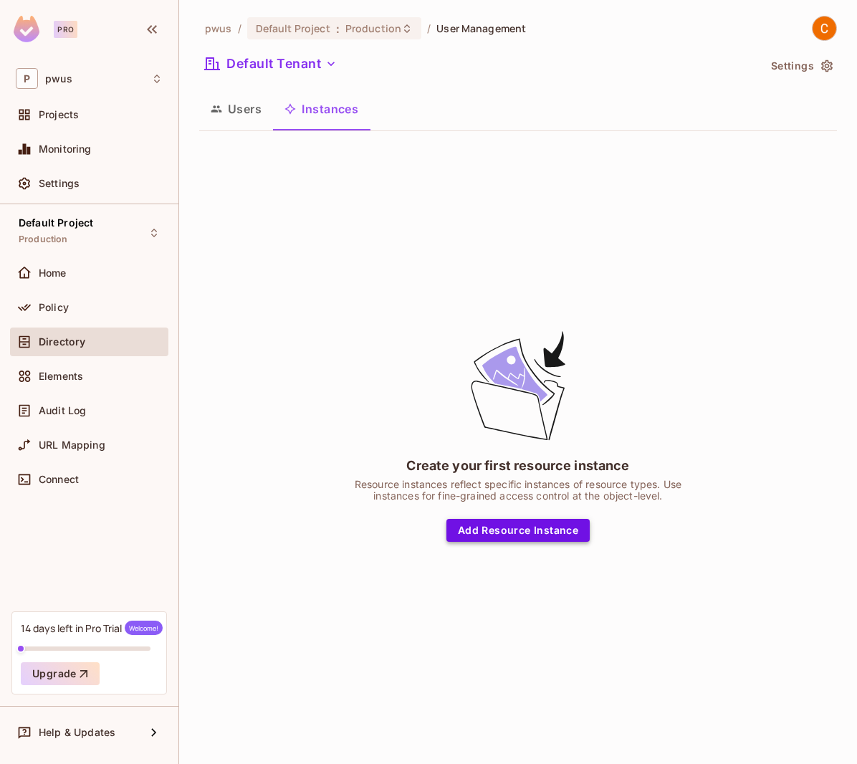
click at [506, 527] on button "Add Resource Instance" at bounding box center [517, 530] width 143 height 23
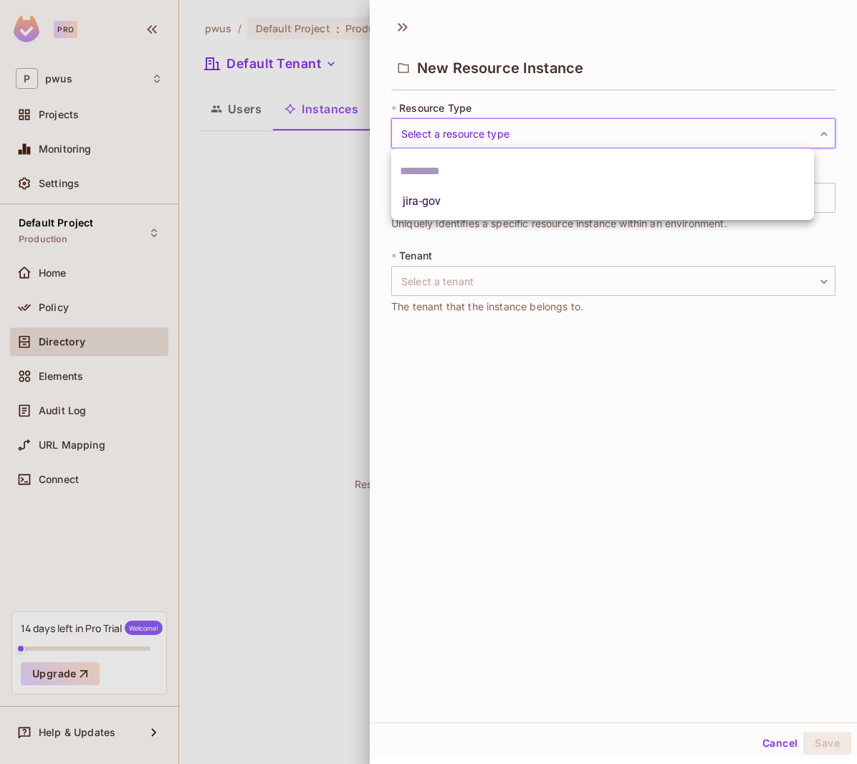
click at [675, 133] on body "Pro P pwus Projects Monitoring Settings Default Project Production Home Policy …" at bounding box center [428, 382] width 857 height 764
click at [665, 207] on li "jira-gov" at bounding box center [602, 201] width 423 height 26
type input "********"
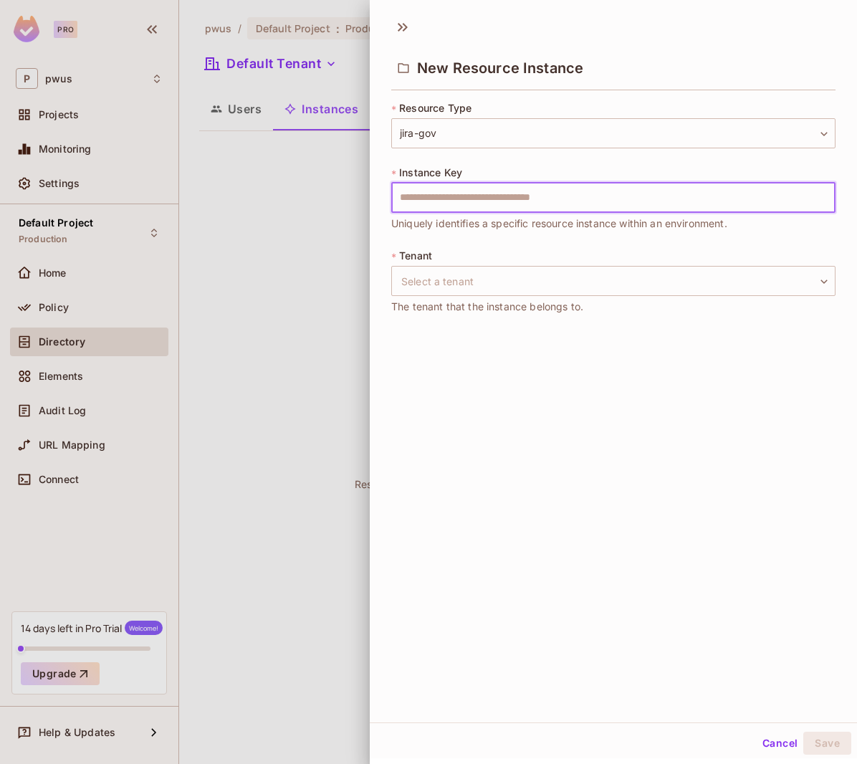
click at [666, 197] on input "text" at bounding box center [613, 198] width 444 height 30
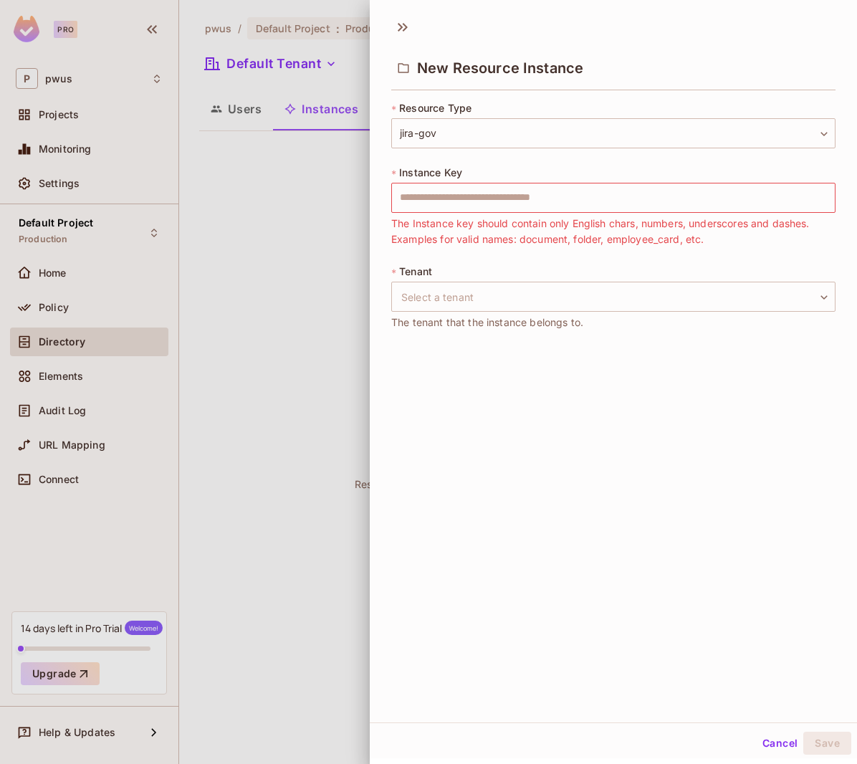
click at [726, 236] on div "* Resource Type jira-gov ******** ​ * Instance Key ​ The Instance key should co…" at bounding box center [613, 224] width 444 height 246
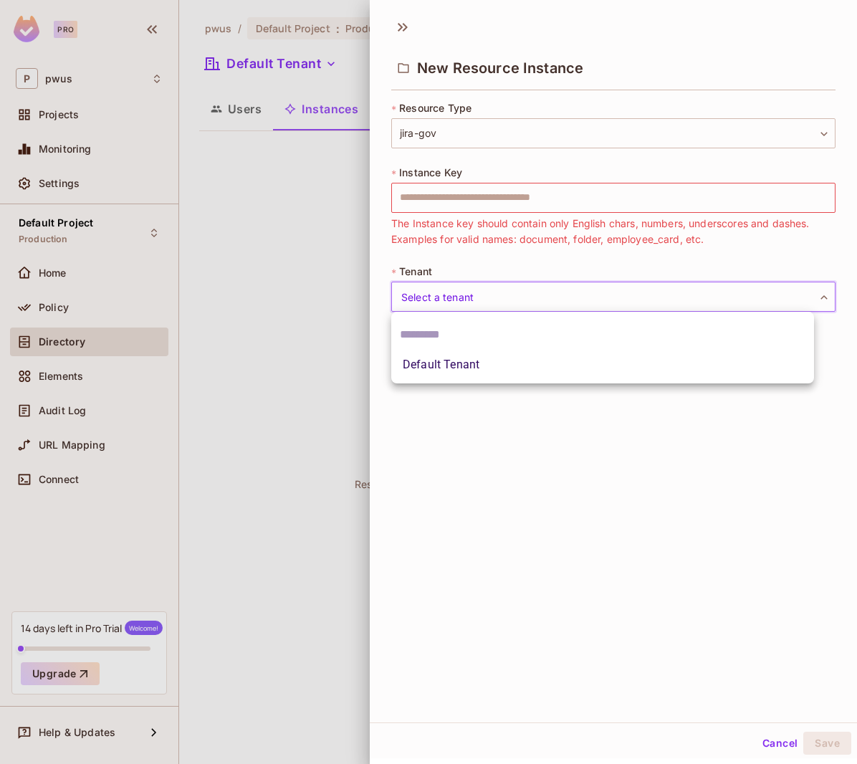
click at [711, 293] on body "Pro P pwus Projects Monitoring Settings Default Project Production Home Policy …" at bounding box center [428, 382] width 857 height 764
click at [713, 259] on div at bounding box center [428, 382] width 857 height 764
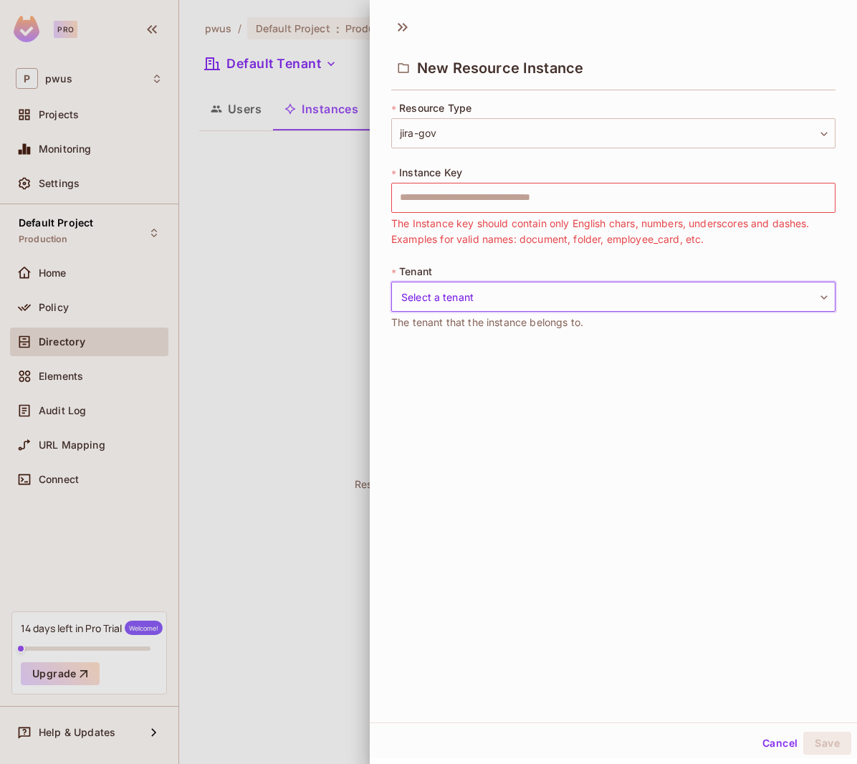
click at [761, 743] on button "Cancel" at bounding box center [779, 742] width 47 height 23
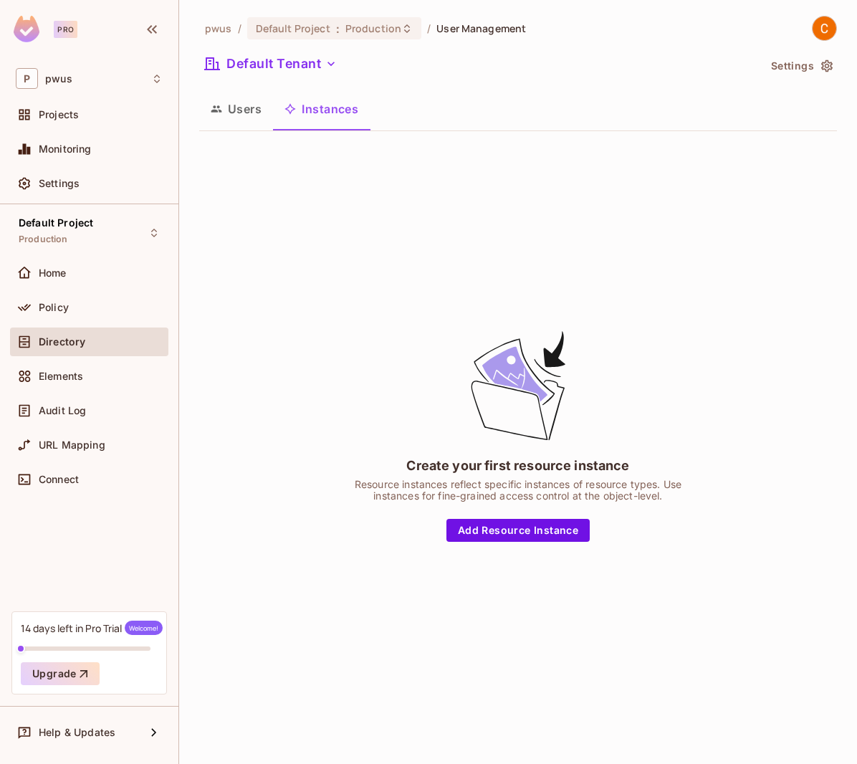
click at [236, 115] on button "Users" at bounding box center [236, 109] width 74 height 36
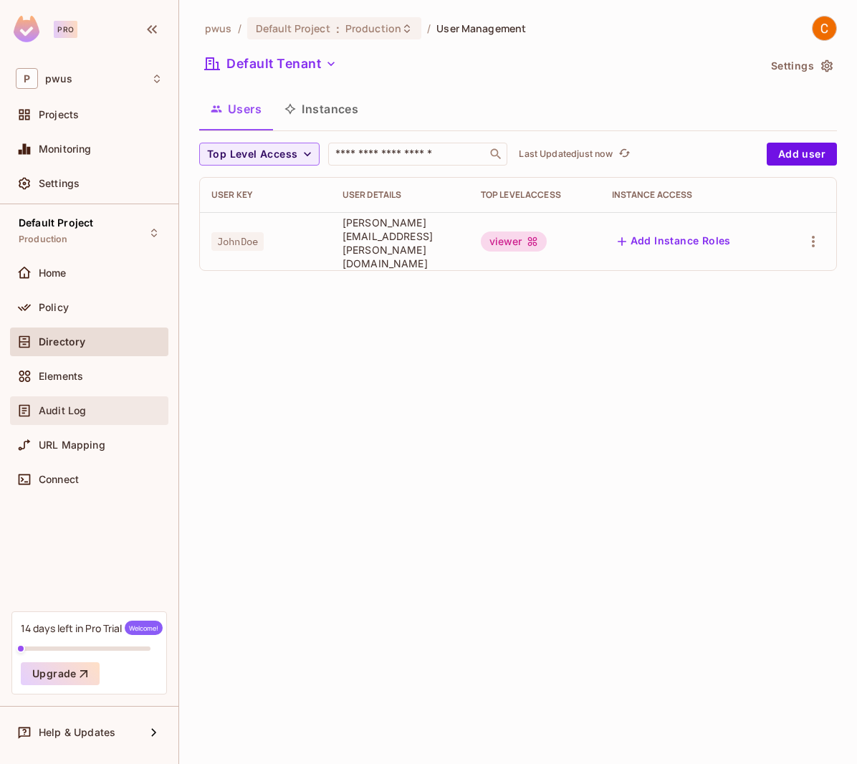
click at [79, 408] on span "Audit Log" at bounding box center [62, 410] width 47 height 11
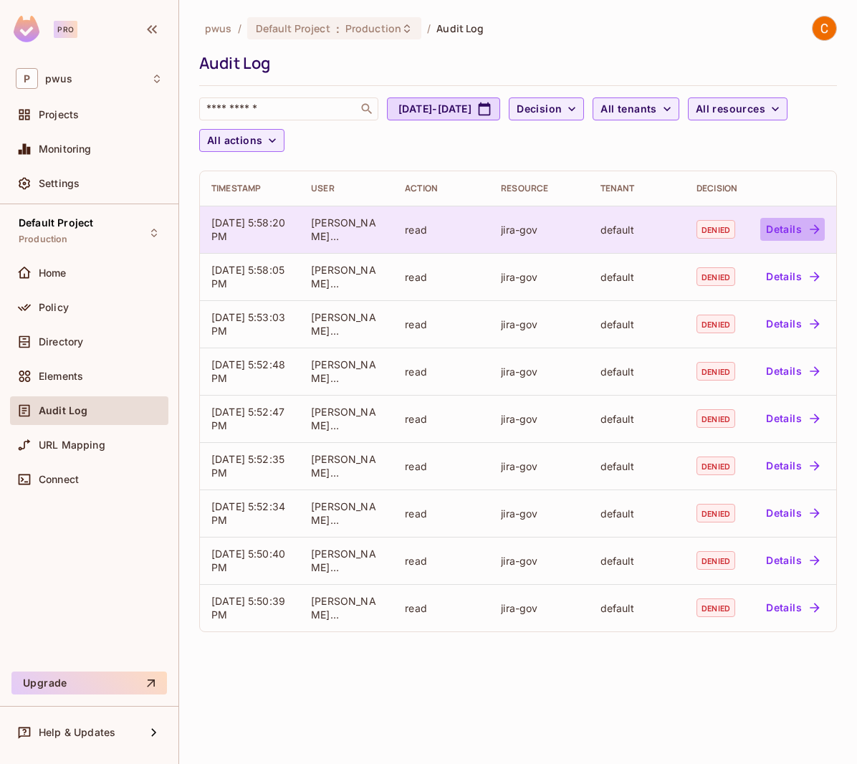
click at [787, 227] on button "Details" at bounding box center [792, 229] width 64 height 23
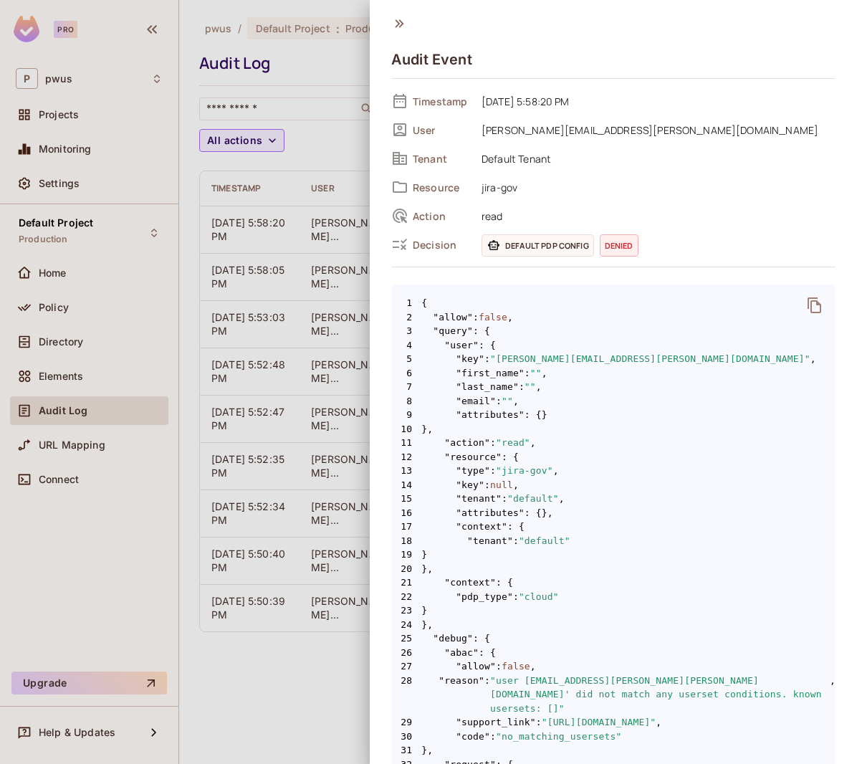
click at [401, 22] on icon at bounding box center [399, 23] width 9 height 8
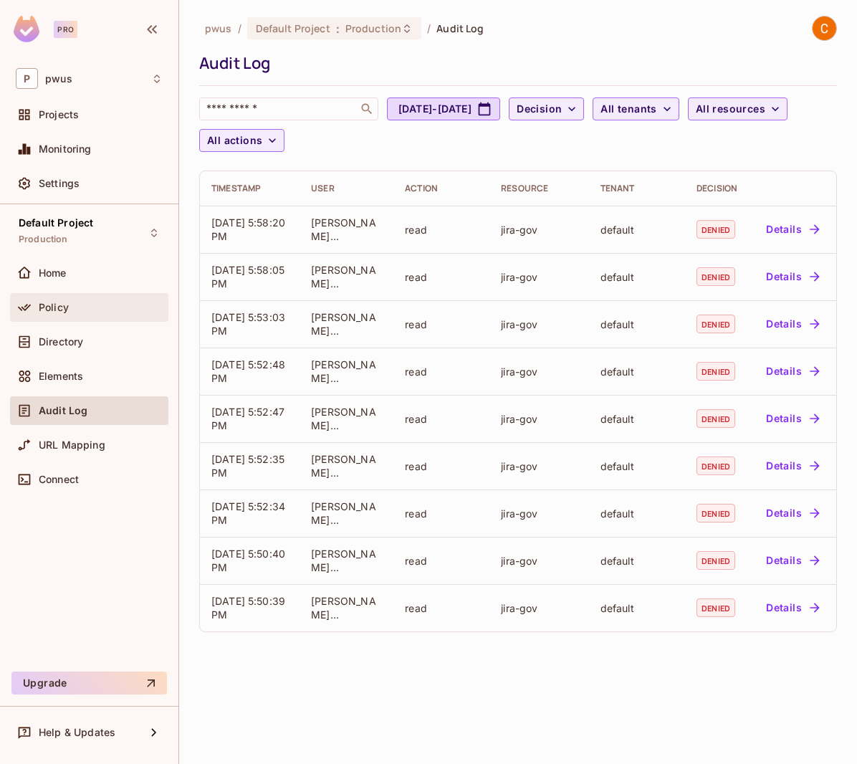
click at [64, 314] on div "Policy" at bounding box center [89, 307] width 147 height 17
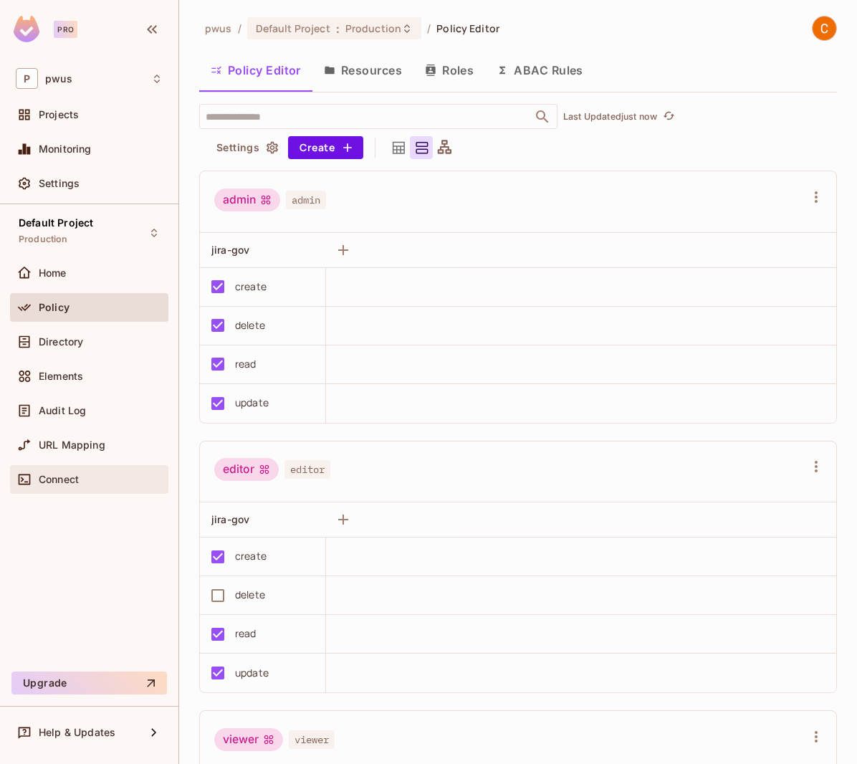
click at [67, 481] on span "Connect" at bounding box center [59, 478] width 40 height 11
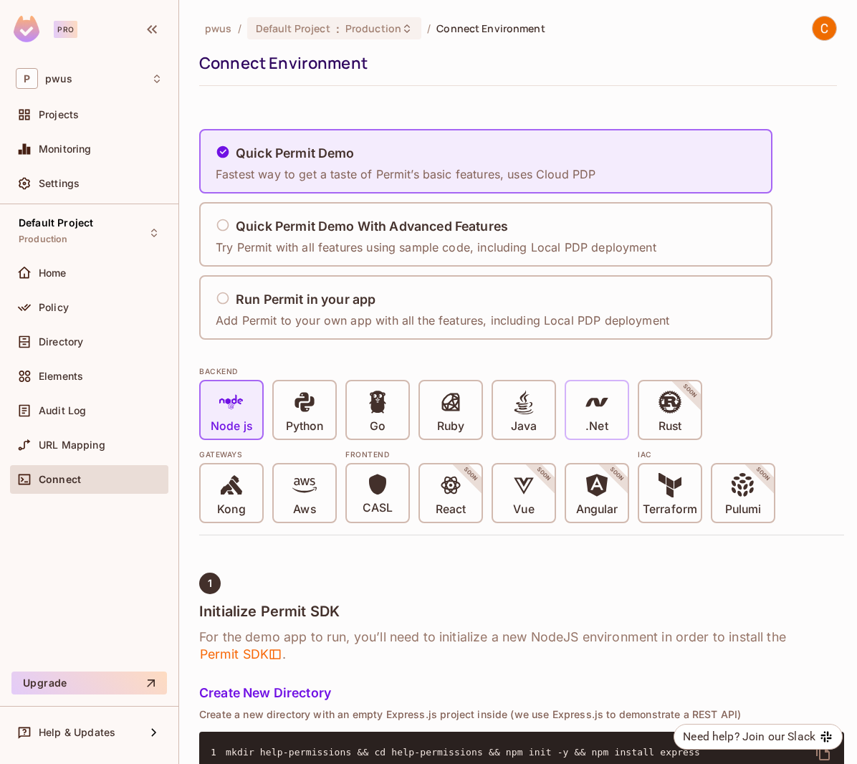
click at [607, 410] on icon at bounding box center [597, 402] width 24 height 24
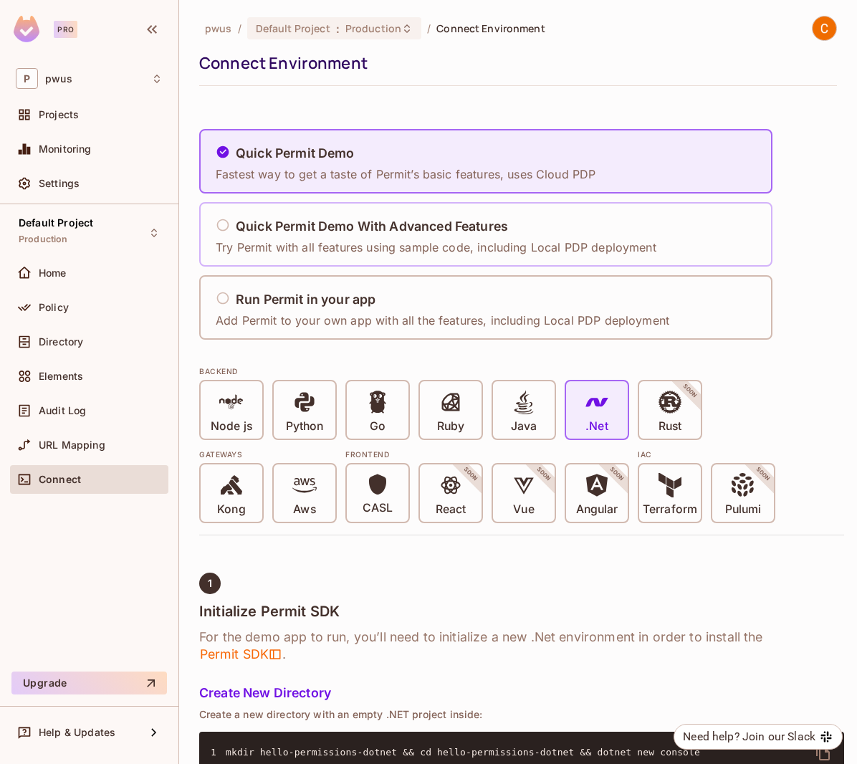
click at [380, 227] on h5 "Quick Permit Demo With Advanced Features" at bounding box center [372, 226] width 272 height 14
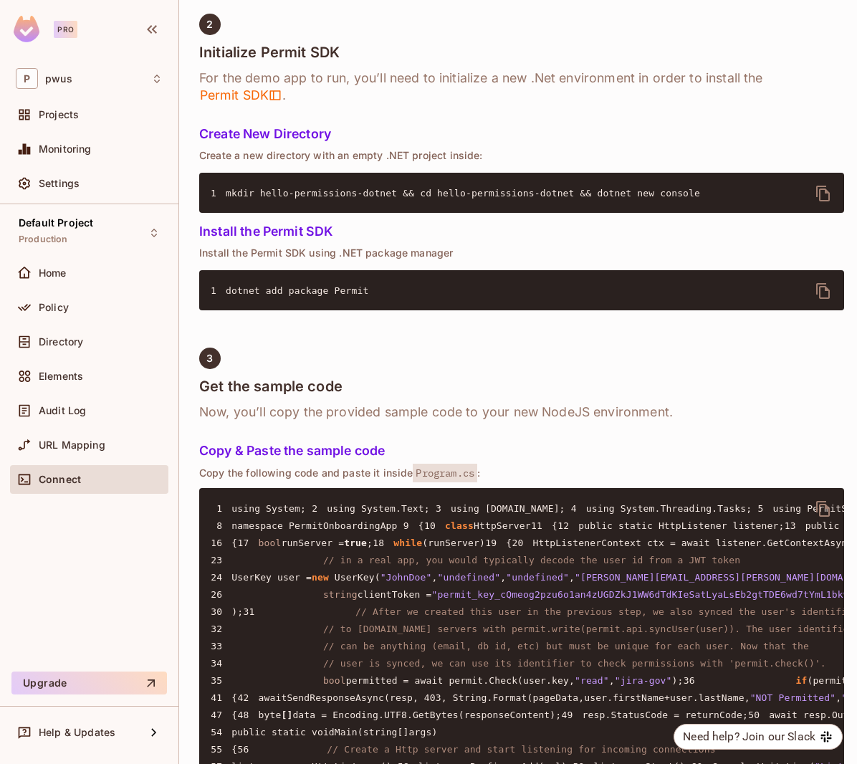
scroll to position [1146, 0]
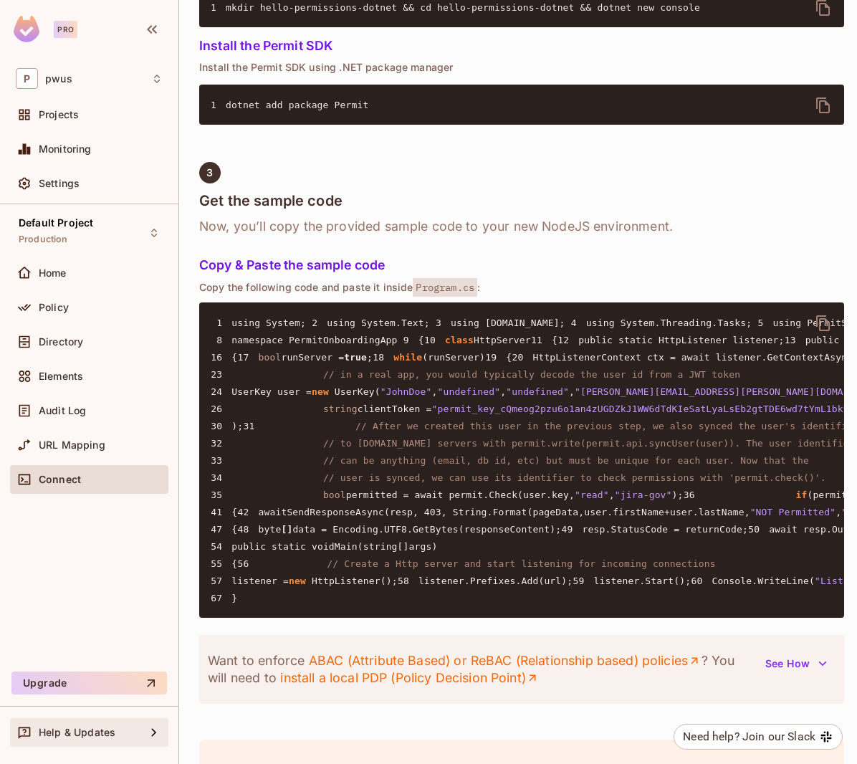
click at [102, 725] on div "Help & Updates" at bounding box center [89, 731] width 147 height 17
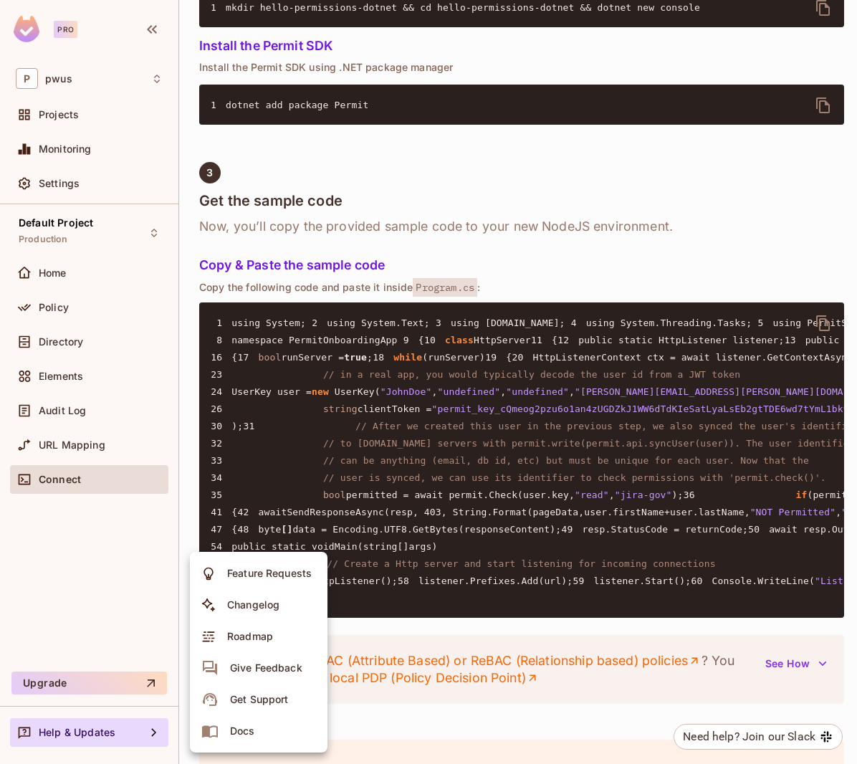
click at [559, 284] on div at bounding box center [428, 382] width 857 height 764
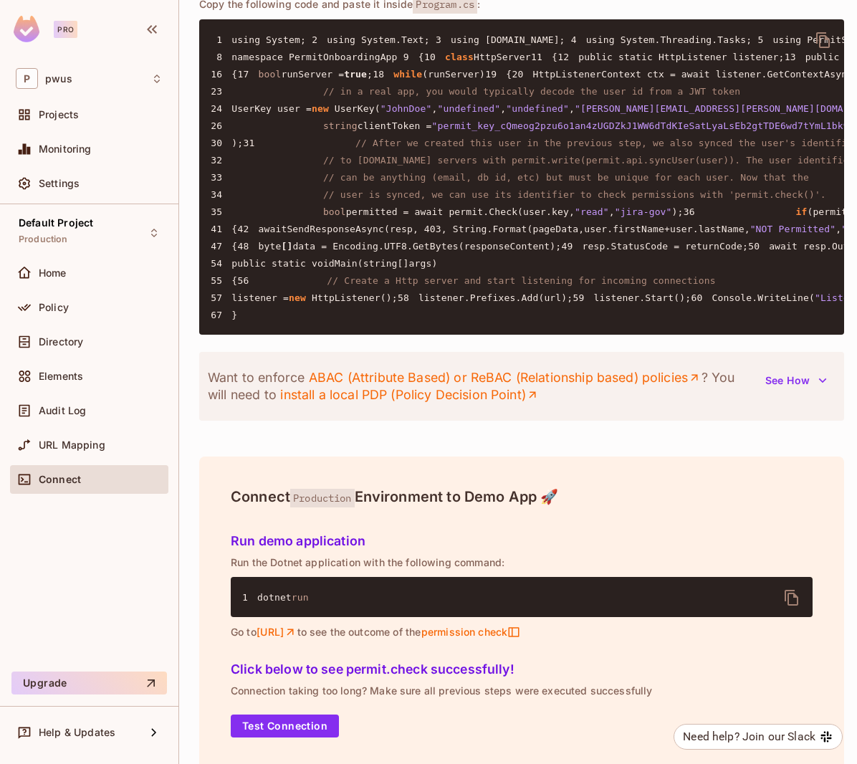
scroll to position [1433, 0]
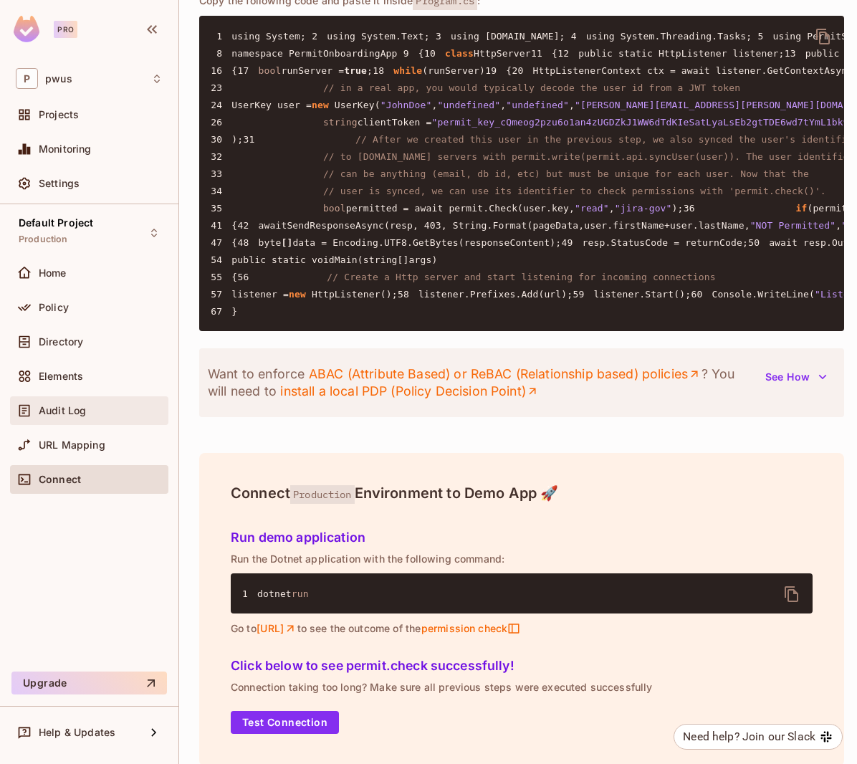
click at [72, 402] on div "Audit Log" at bounding box center [89, 410] width 147 height 17
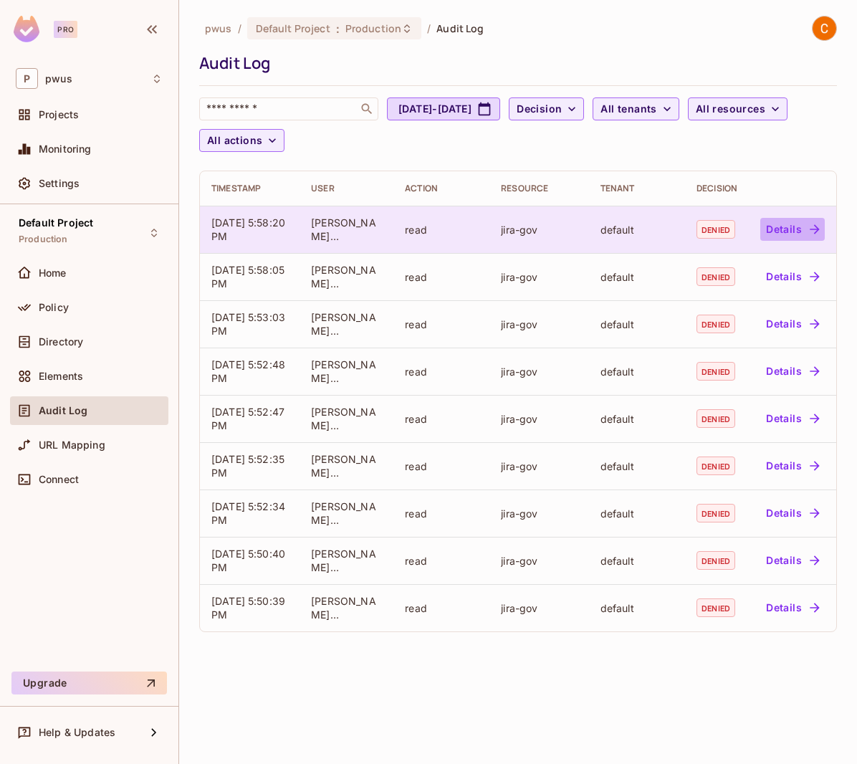
click at [784, 231] on button "Details" at bounding box center [792, 229] width 64 height 23
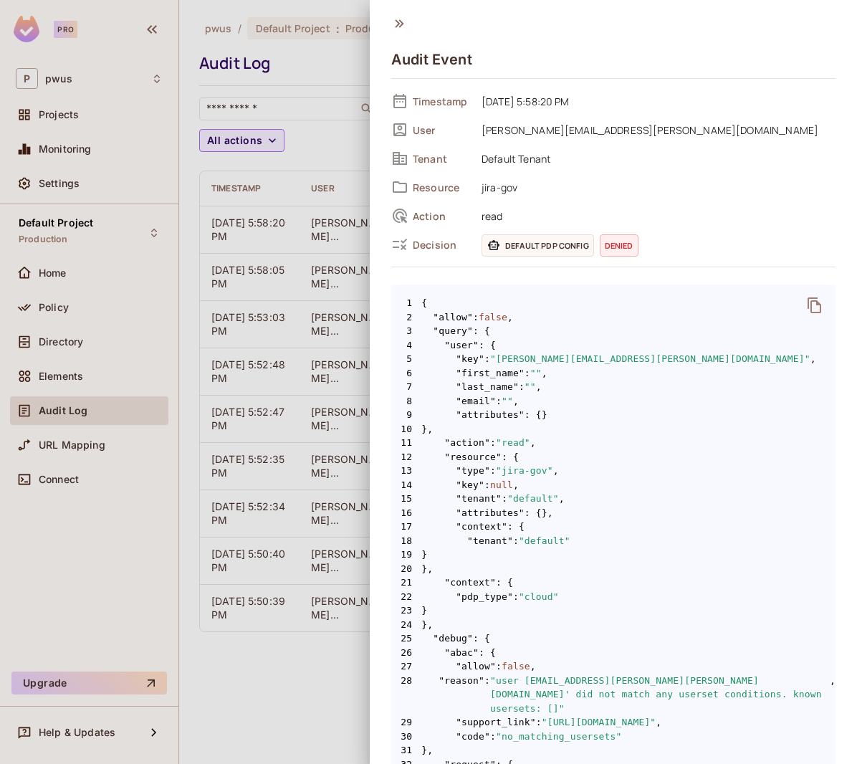
click at [306, 53] on div at bounding box center [428, 382] width 857 height 764
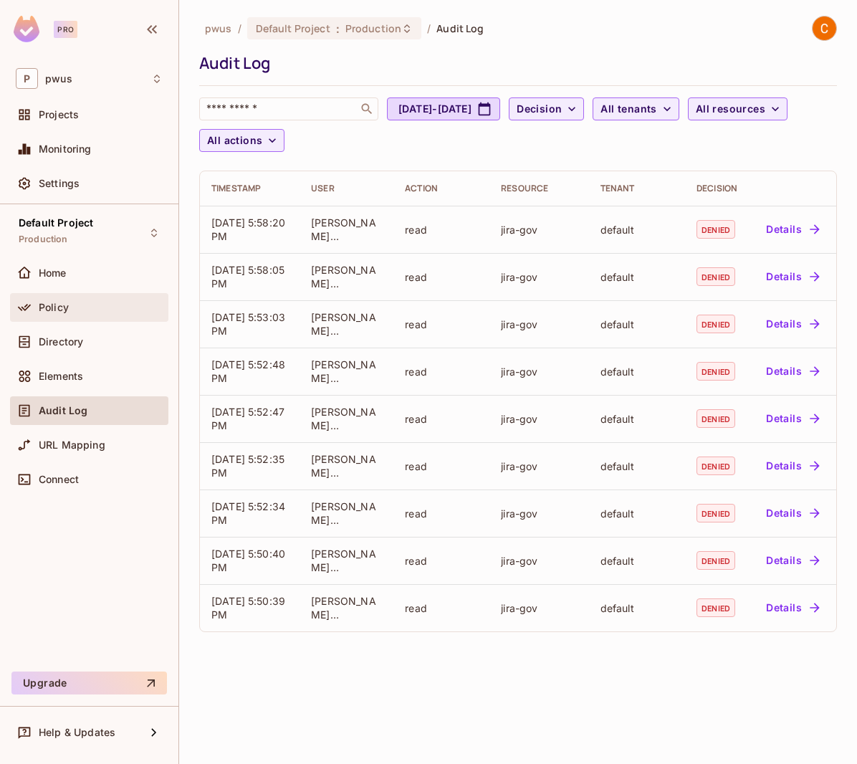
click at [54, 299] on div "Policy" at bounding box center [89, 307] width 147 height 17
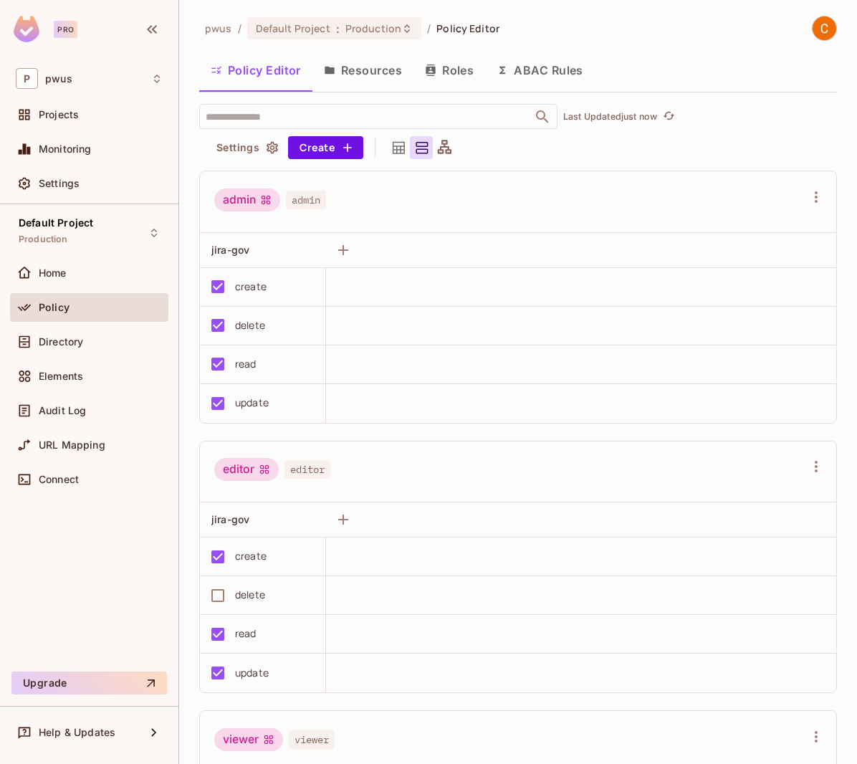
click at [375, 69] on button "Resources" at bounding box center [362, 70] width 101 height 36
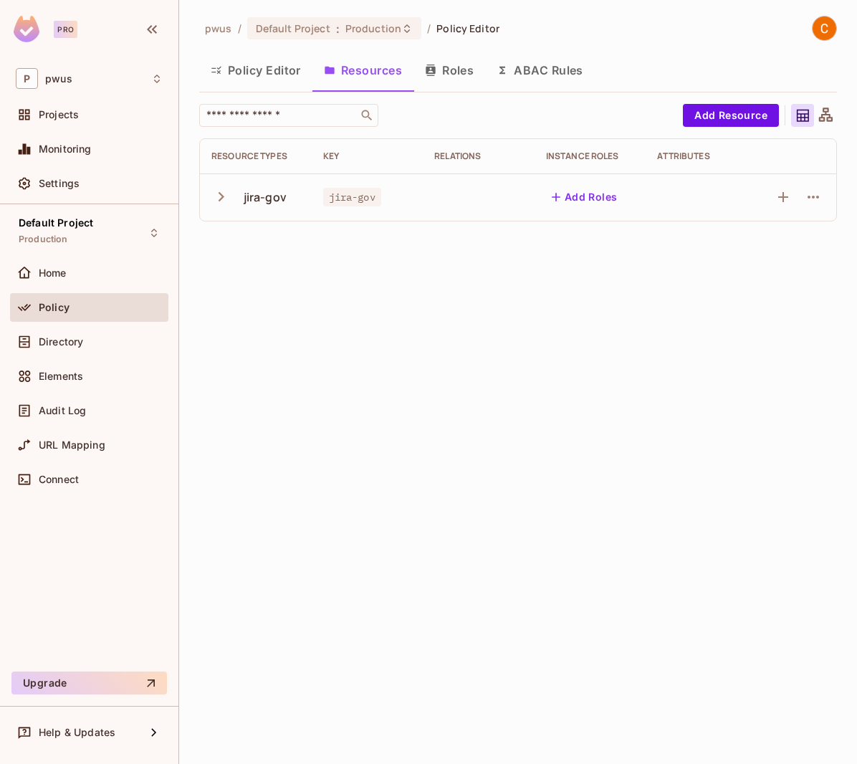
click at [221, 198] on icon "button" at bounding box center [221, 196] width 6 height 9
click at [253, 77] on button "Policy Editor" at bounding box center [255, 70] width 113 height 36
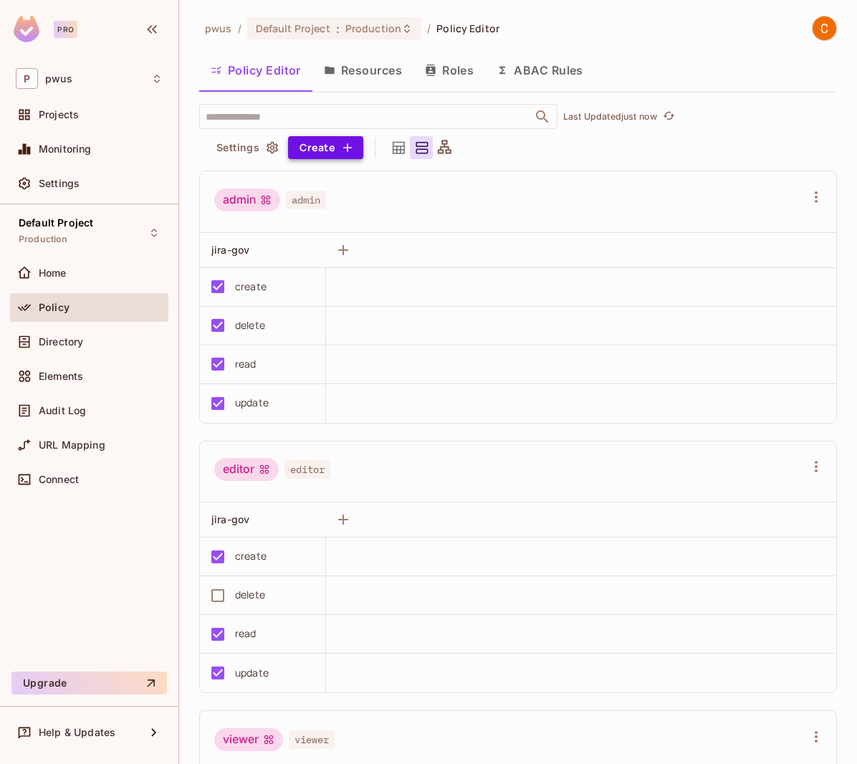
click at [347, 153] on icon "button" at bounding box center [347, 147] width 14 height 14
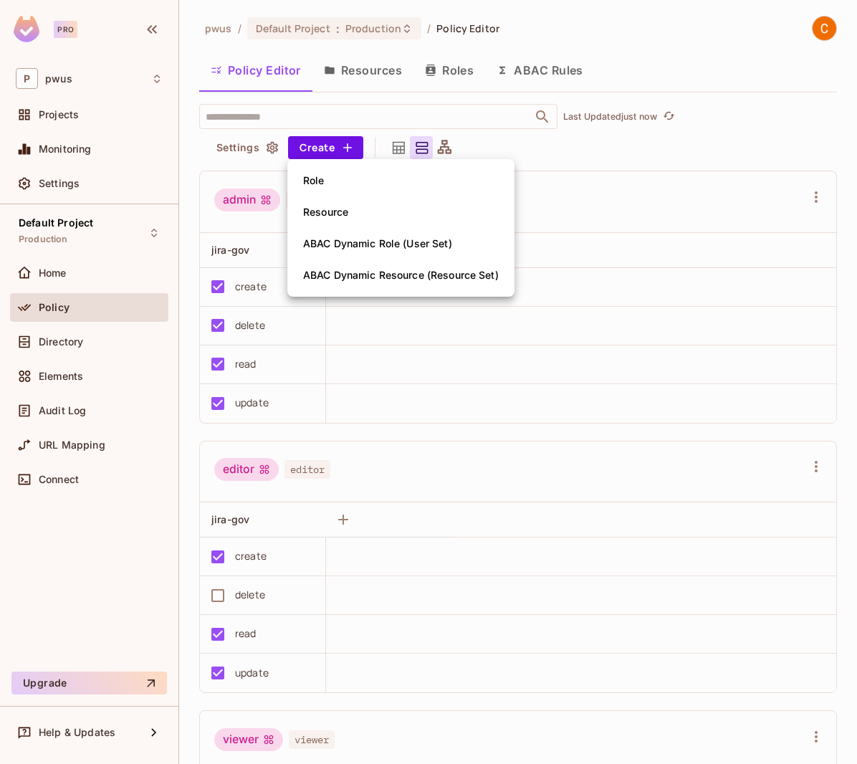
click at [350, 175] on li "Role" at bounding box center [400, 181] width 227 height 32
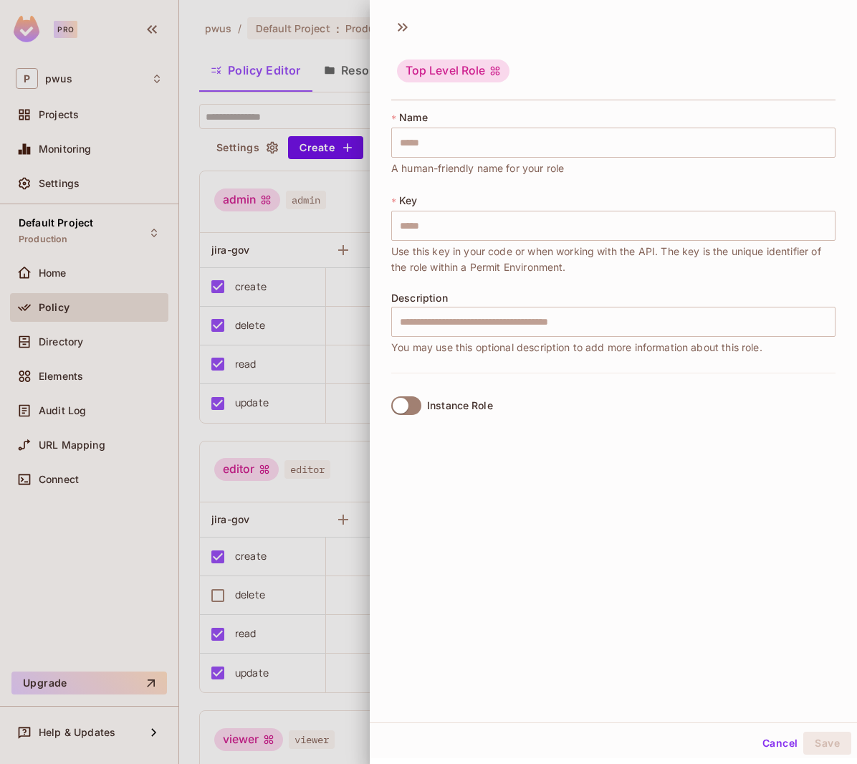
click at [762, 745] on button "Cancel" at bounding box center [779, 742] width 47 height 23
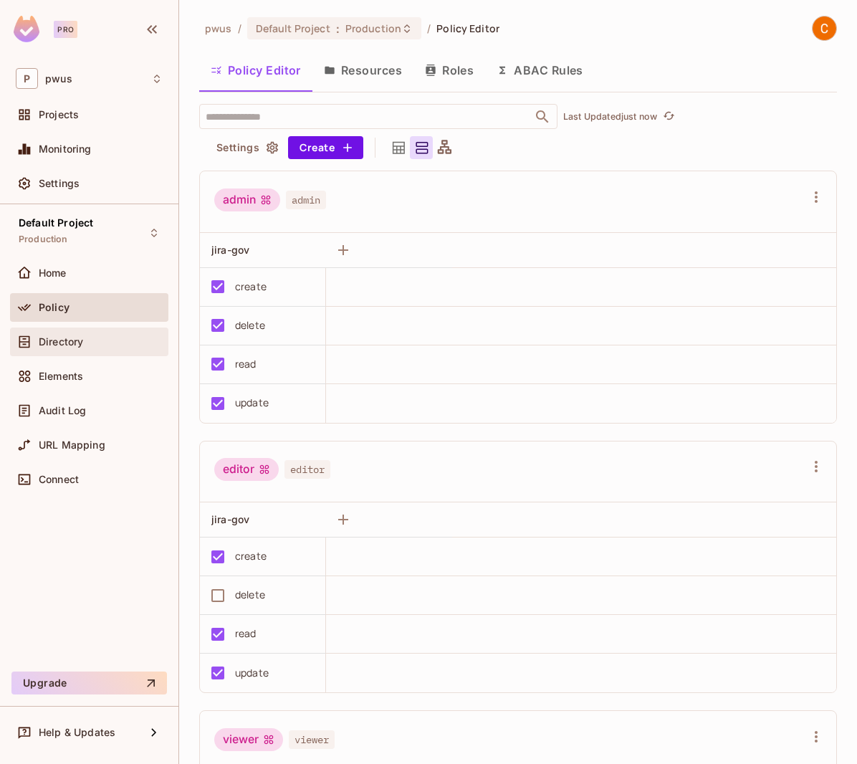
click at [49, 348] on div "Directory" at bounding box center [89, 341] width 147 height 17
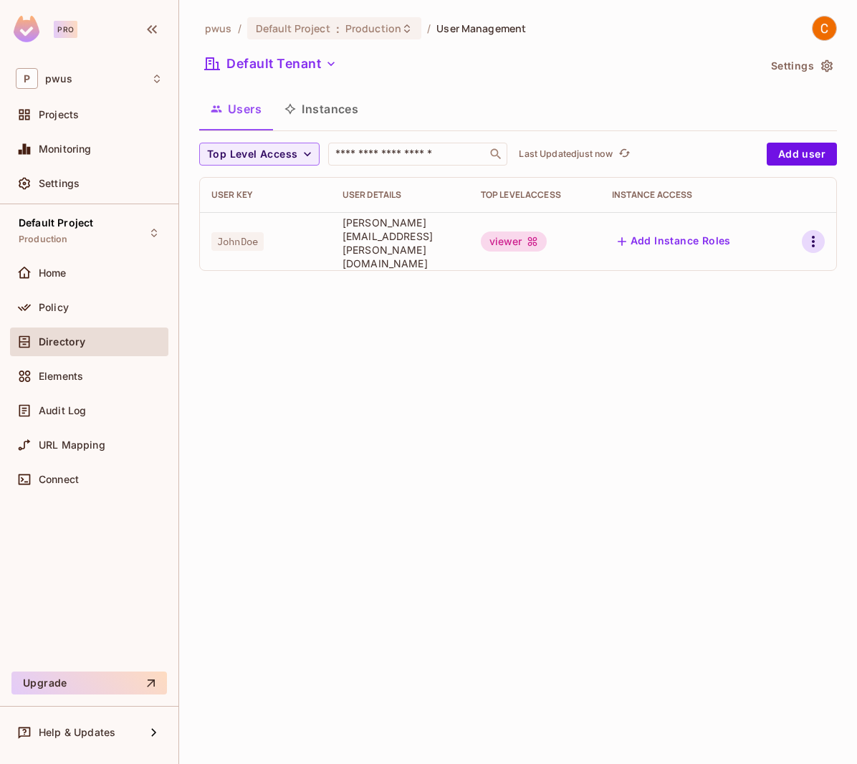
click at [814, 239] on icon "button" at bounding box center [813, 241] width 3 height 11
click at [673, 236] on div at bounding box center [428, 382] width 857 height 764
click at [672, 236] on button "Add Instance Roles" at bounding box center [674, 241] width 125 height 23
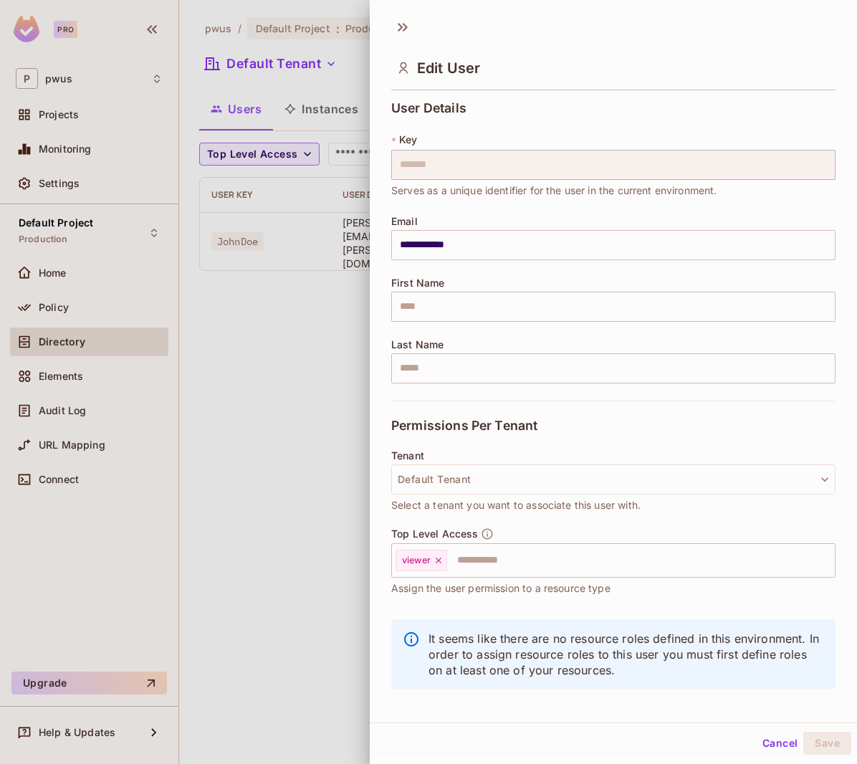
click at [769, 738] on button "Cancel" at bounding box center [779, 742] width 47 height 23
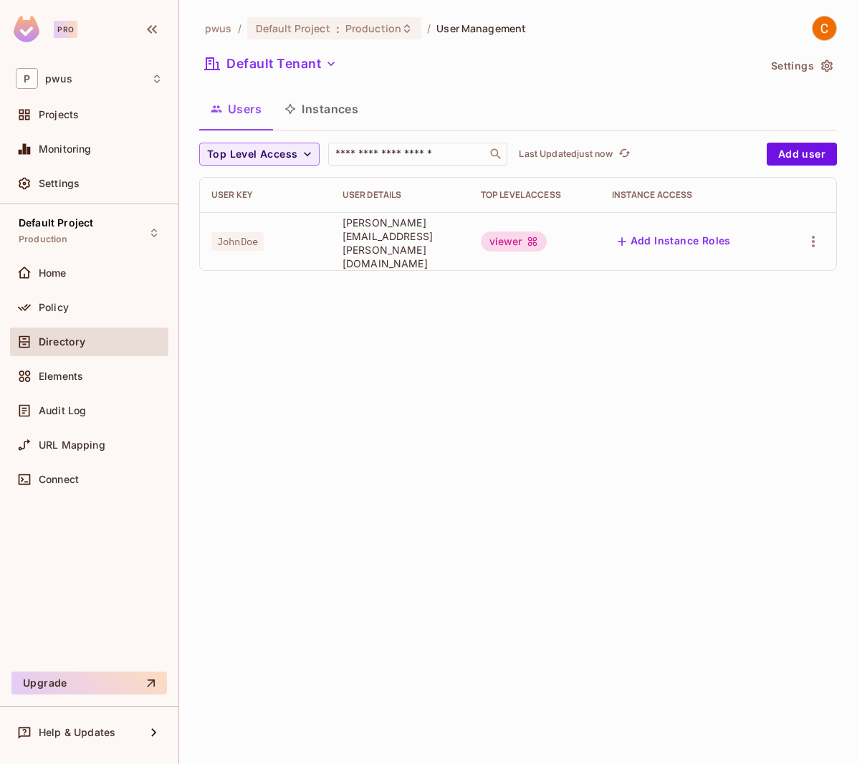
click at [275, 441] on div "pwus / Default Project : Production / User Management Default Tenant Settings U…" at bounding box center [518, 382] width 678 height 764
click at [54, 475] on span "Connect" at bounding box center [59, 478] width 40 height 11
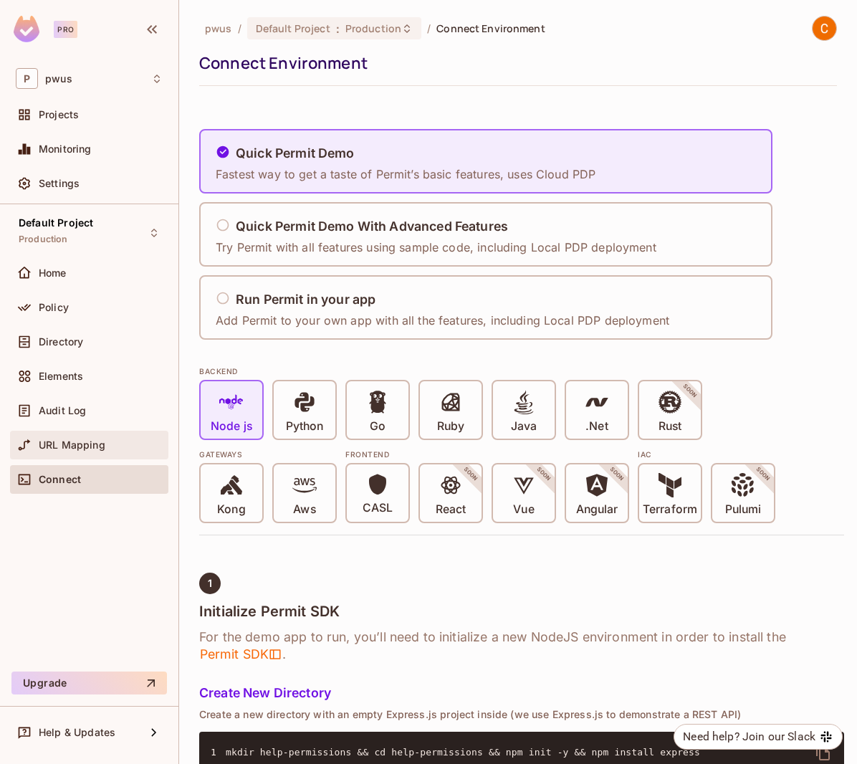
click at [59, 448] on span "URL Mapping" at bounding box center [72, 444] width 67 height 11
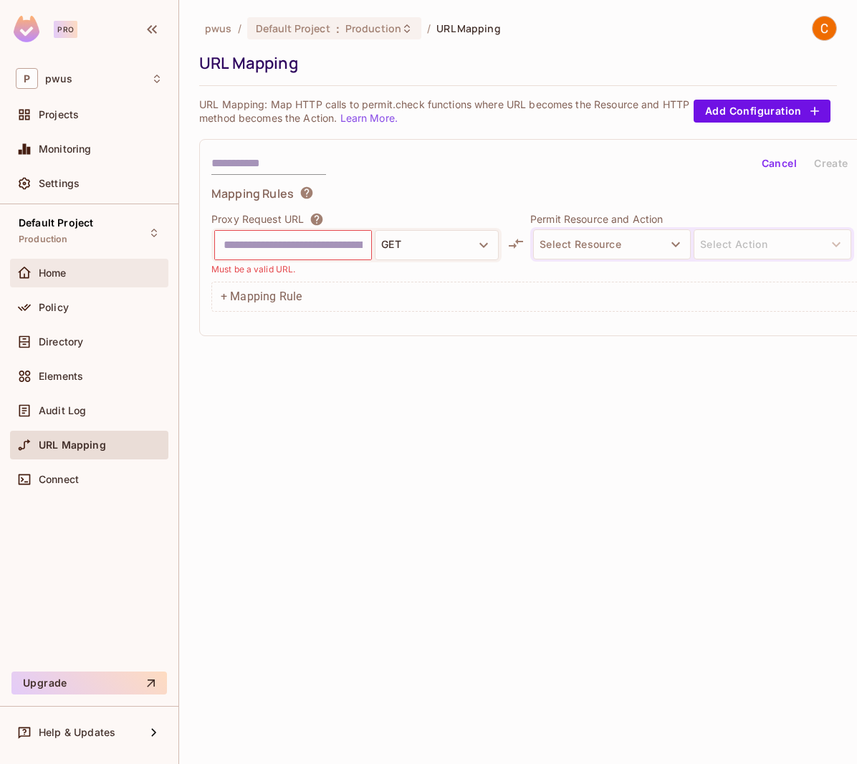
click at [55, 277] on span "Home" at bounding box center [53, 272] width 28 height 11
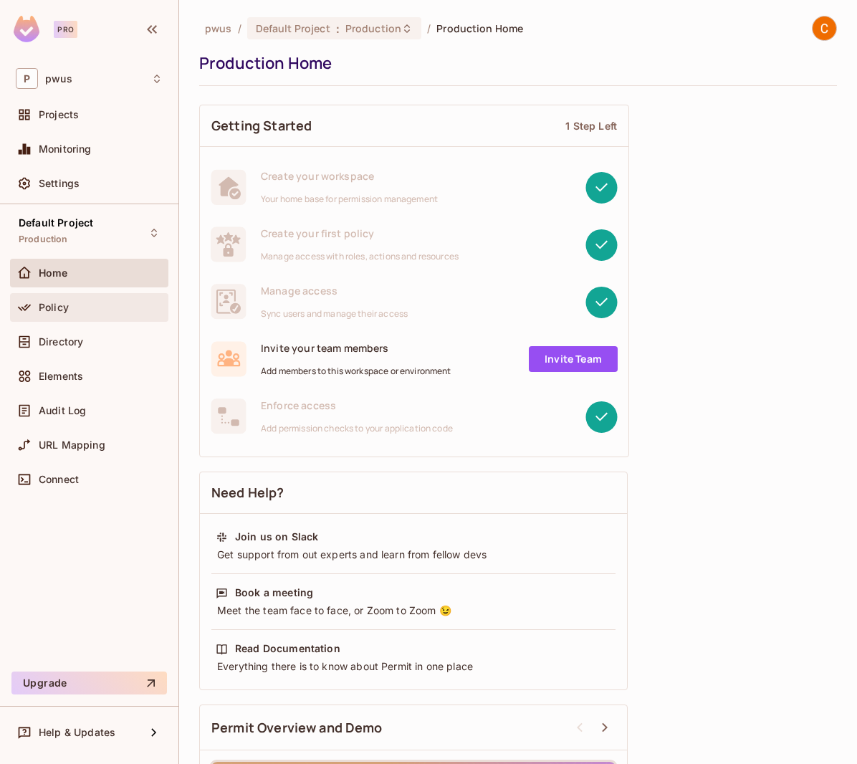
click at [57, 304] on span "Policy" at bounding box center [54, 307] width 30 height 11
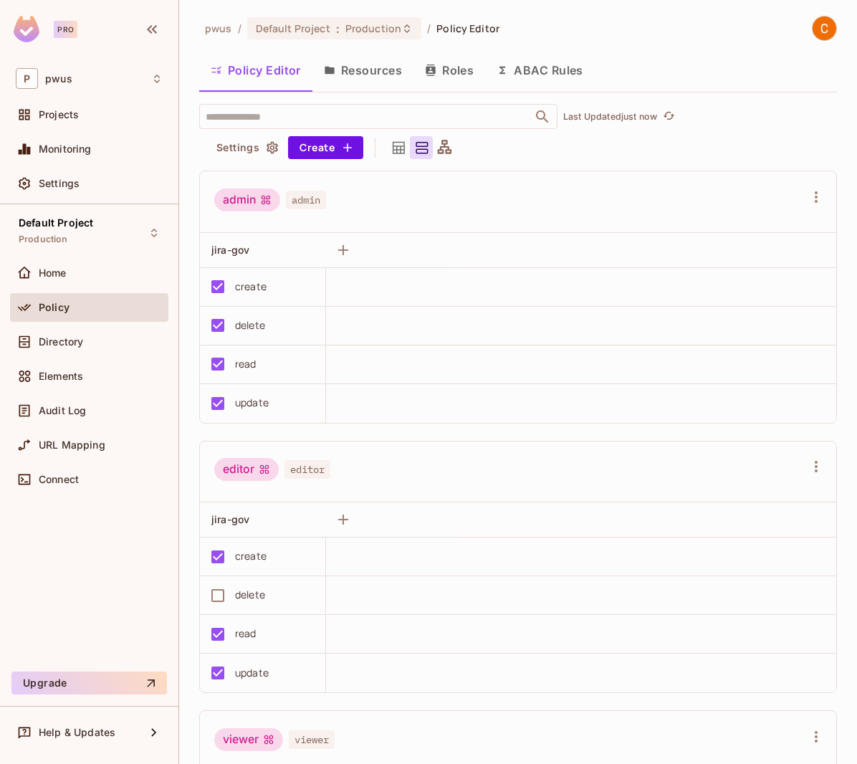
click at [449, 72] on button "Roles" at bounding box center [449, 70] width 72 height 36
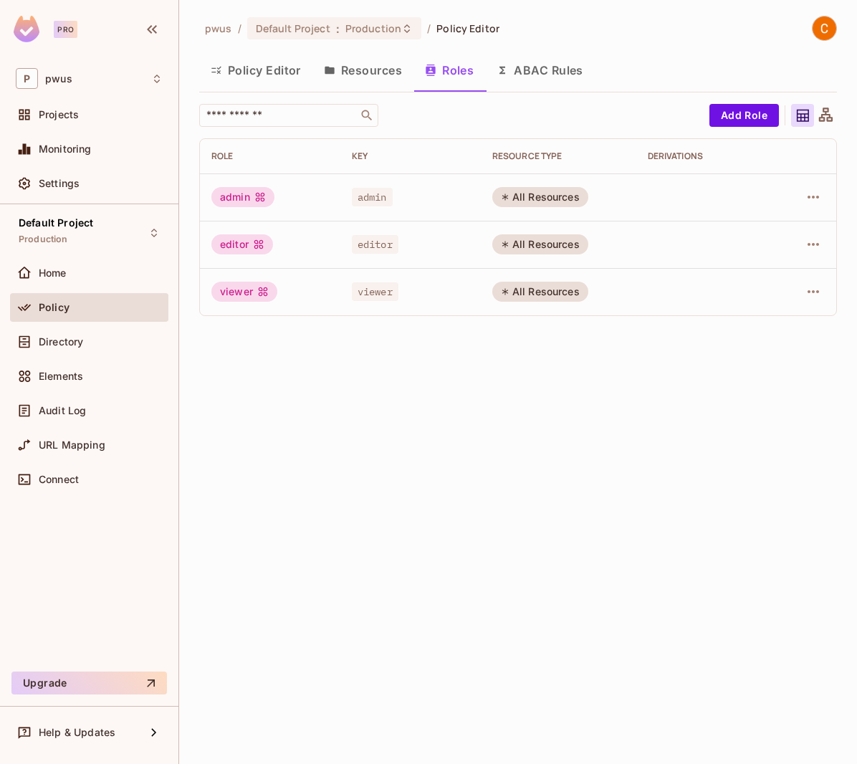
click at [824, 292] on td at bounding box center [806, 291] width 60 height 47
click at [817, 292] on icon "button" at bounding box center [812, 291] width 11 height 3
click at [461, 355] on div at bounding box center [428, 382] width 857 height 764
click at [235, 296] on div "viewer" at bounding box center [244, 292] width 66 height 20
click at [55, 334] on div "Directory" at bounding box center [89, 341] width 147 height 17
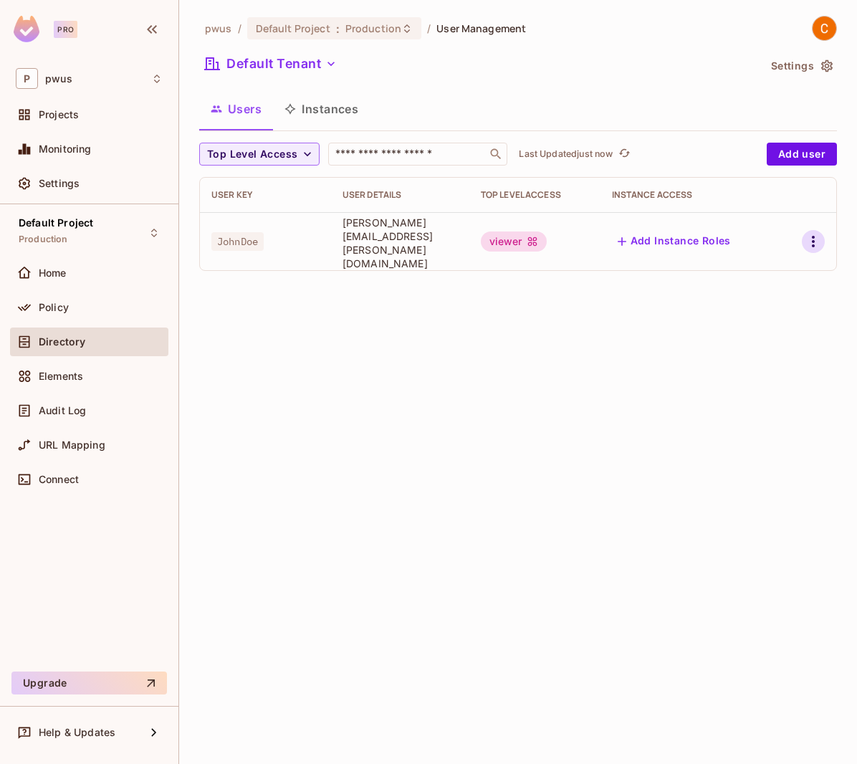
click at [812, 236] on icon "button" at bounding box center [812, 241] width 17 height 17
click at [432, 330] on div at bounding box center [428, 382] width 857 height 764
click at [567, 361] on div "pwus / Default Project : Production / User Management Default Tenant Settings U…" at bounding box center [518, 382] width 678 height 764
click at [418, 430] on div "pwus / Default Project : Production / User Management Default Tenant Settings U…" at bounding box center [518, 382] width 678 height 764
click at [518, 615] on div "pwus / Default Project : Production / User Management Default Tenant Settings U…" at bounding box center [518, 382] width 678 height 764
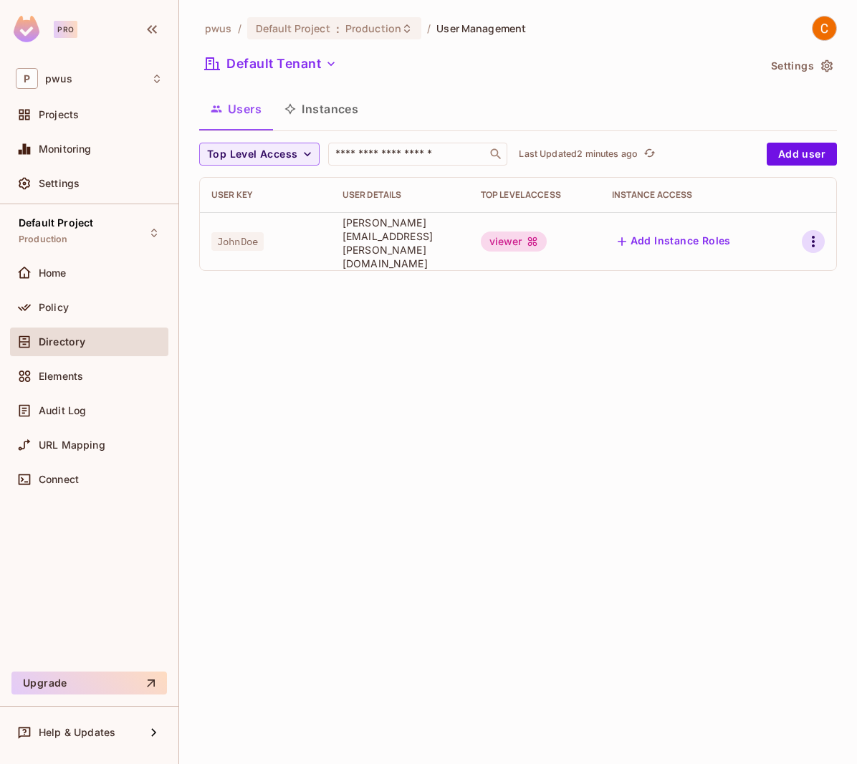
click at [812, 236] on icon "button" at bounding box center [812, 241] width 17 height 17
click at [632, 521] on div at bounding box center [428, 382] width 857 height 764
click at [554, 84] on div "pwus / Default Project : Production / User Management Default Tenant Settings U…" at bounding box center [518, 149] width 638 height 266
click at [554, 581] on div "pwus / Default Project : Production / User Management Default Tenant Settings U…" at bounding box center [518, 382] width 678 height 764
click at [77, 346] on span "Directory" at bounding box center [62, 341] width 47 height 11
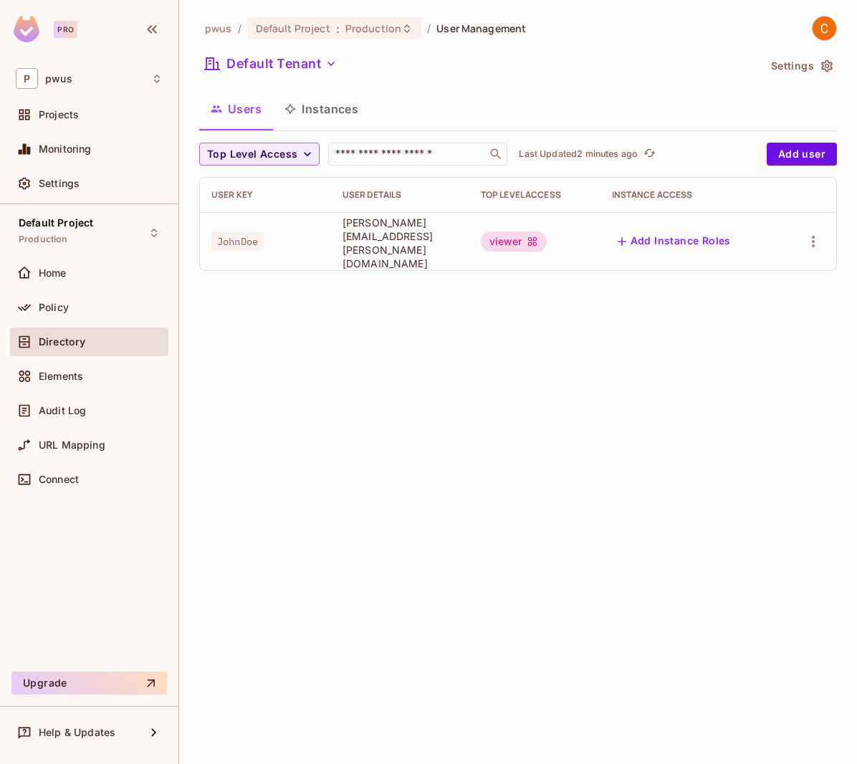
click at [562, 456] on div "pwus / Default Project : Production / User Management Default Tenant Settings U…" at bounding box center [518, 382] width 678 height 764
click at [378, 387] on div "pwus / Default Project : Production / User Management Default Tenant Settings U…" at bounding box center [518, 382] width 678 height 764
click at [64, 304] on span "Policy" at bounding box center [54, 307] width 30 height 11
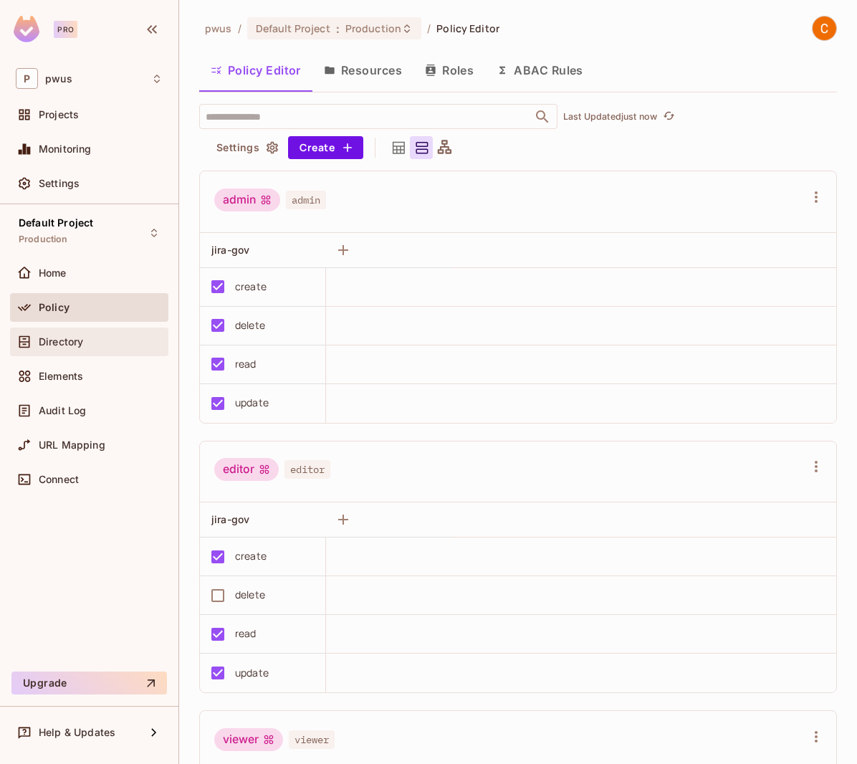
click at [40, 349] on div "Directory" at bounding box center [89, 341] width 147 height 17
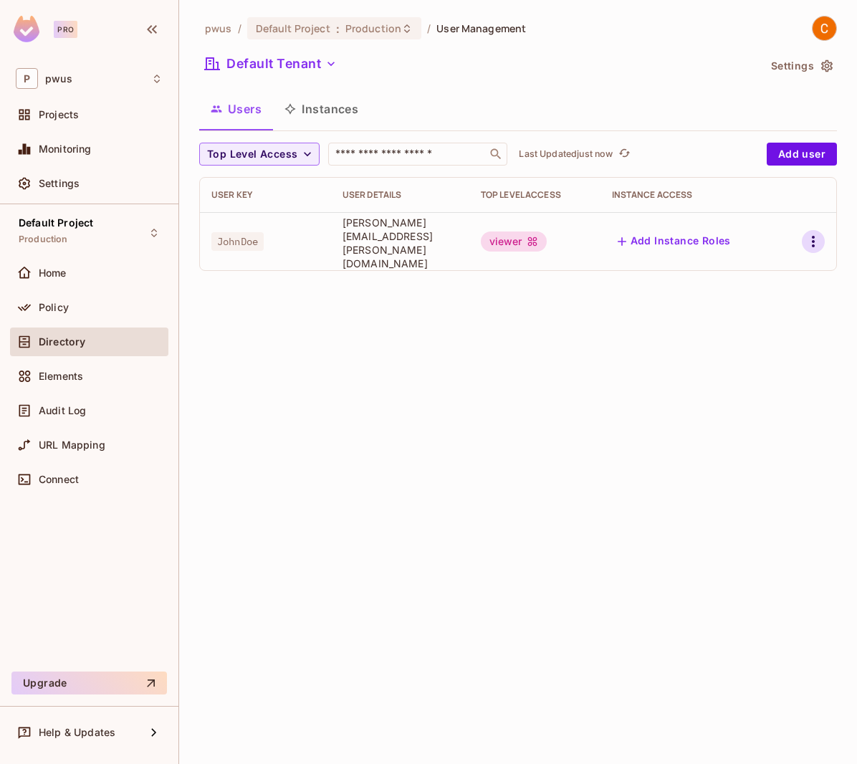
click at [815, 233] on icon "button" at bounding box center [812, 241] width 17 height 17
click at [783, 259] on li "Edit" at bounding box center [751, 269] width 127 height 32
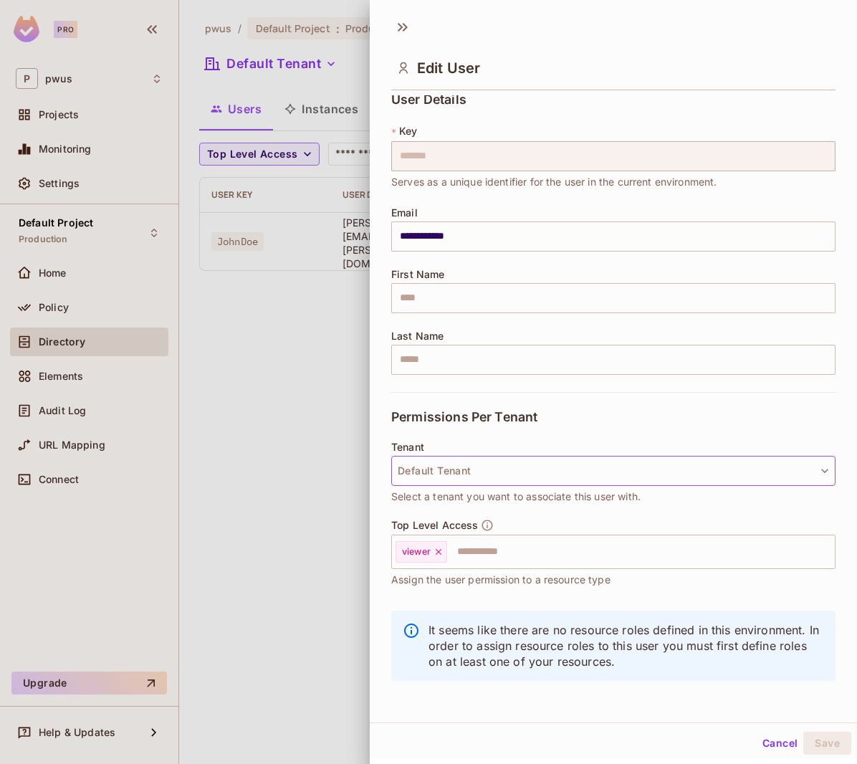
scroll to position [11, 0]
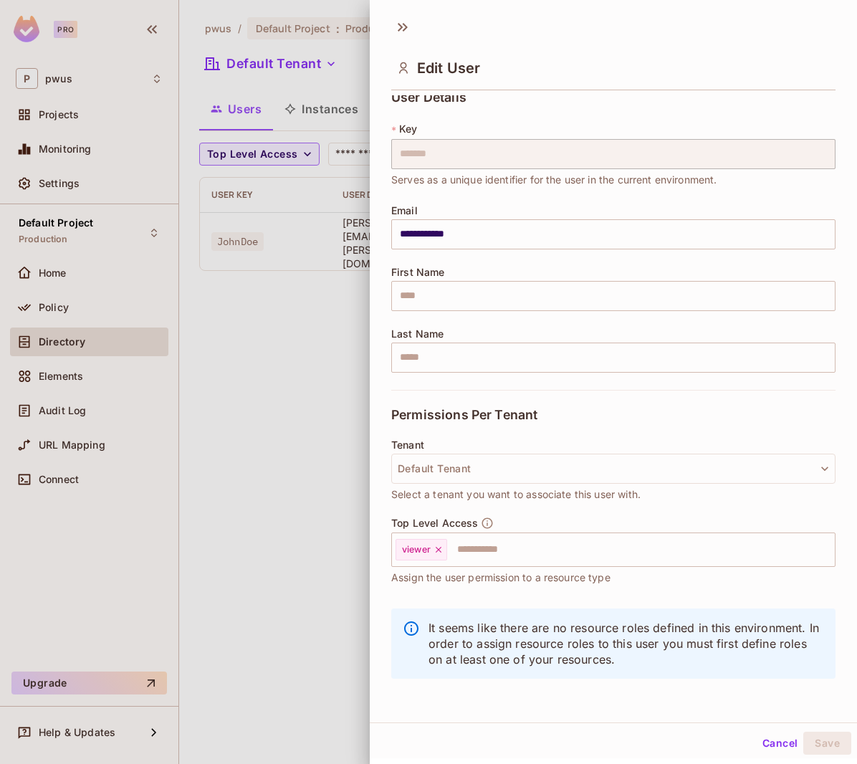
click at [757, 744] on button "Cancel" at bounding box center [779, 742] width 47 height 23
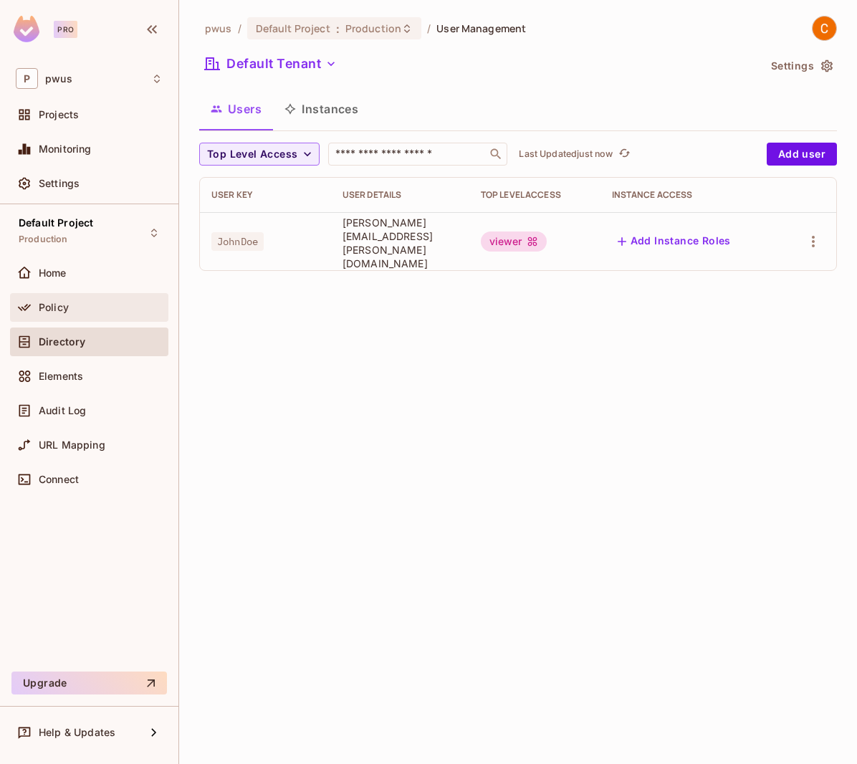
click at [64, 309] on span "Policy" at bounding box center [54, 307] width 30 height 11
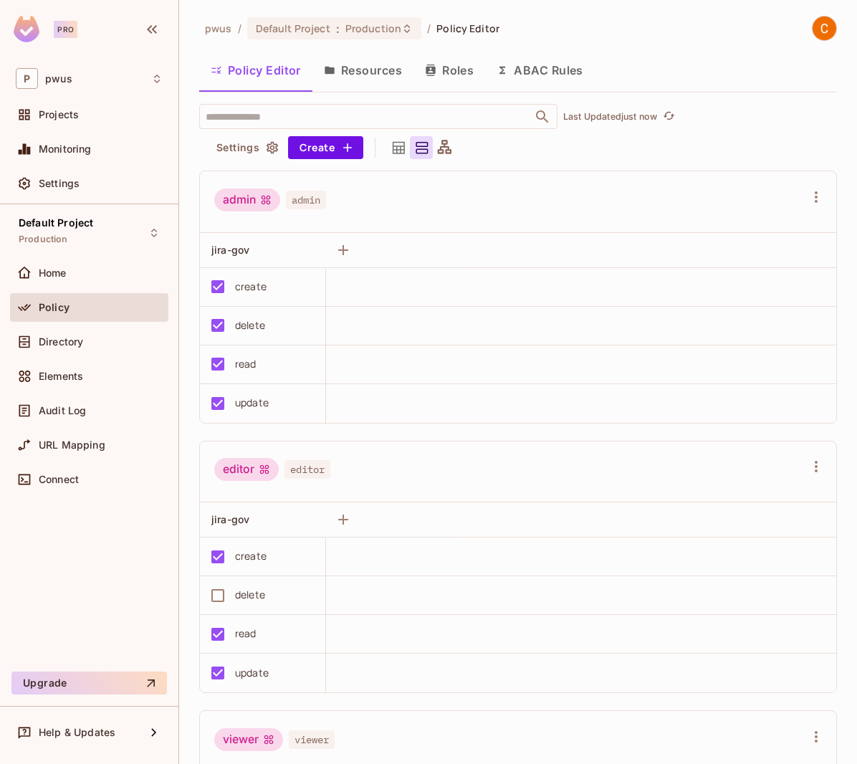
click at [383, 72] on button "Resources" at bounding box center [362, 70] width 101 height 36
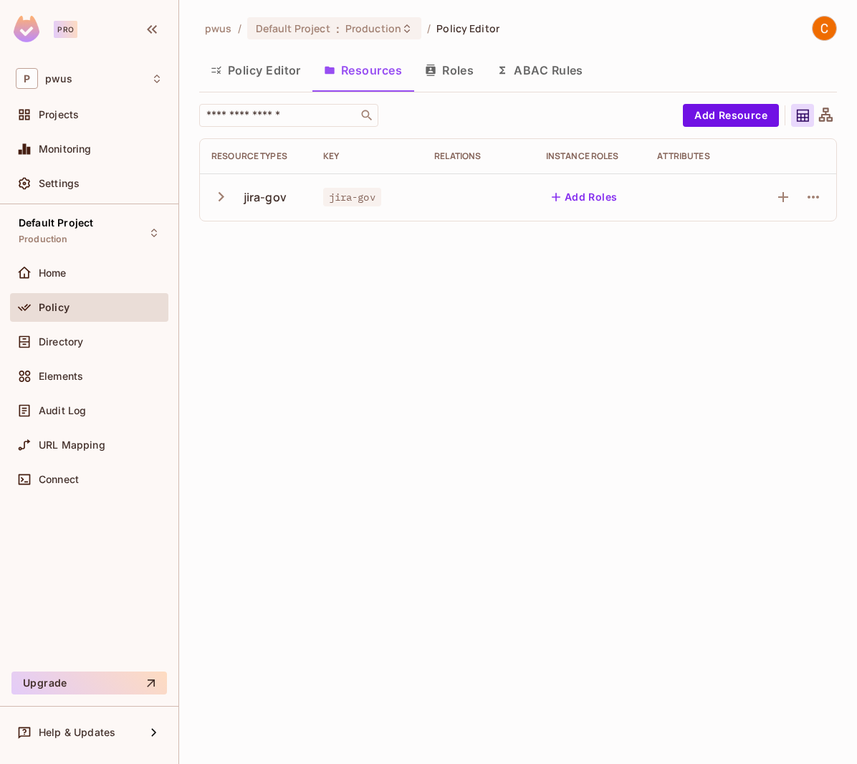
click at [221, 199] on icon "button" at bounding box center [221, 196] width 6 height 9
click at [813, 201] on icon "button" at bounding box center [812, 196] width 17 height 17
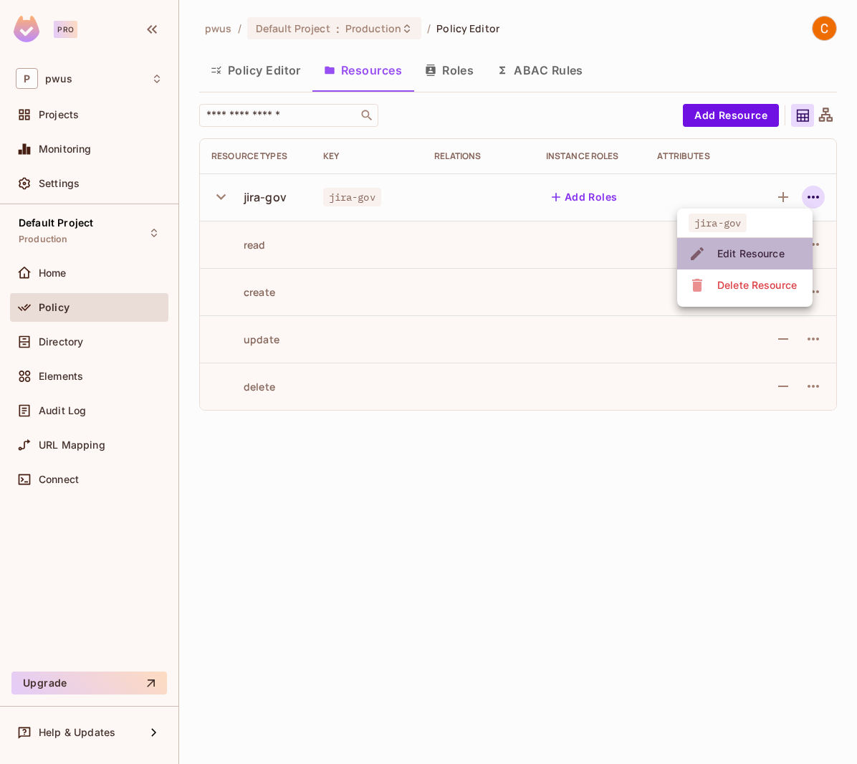
click at [783, 252] on div "Edit Resource" at bounding box center [750, 253] width 67 height 14
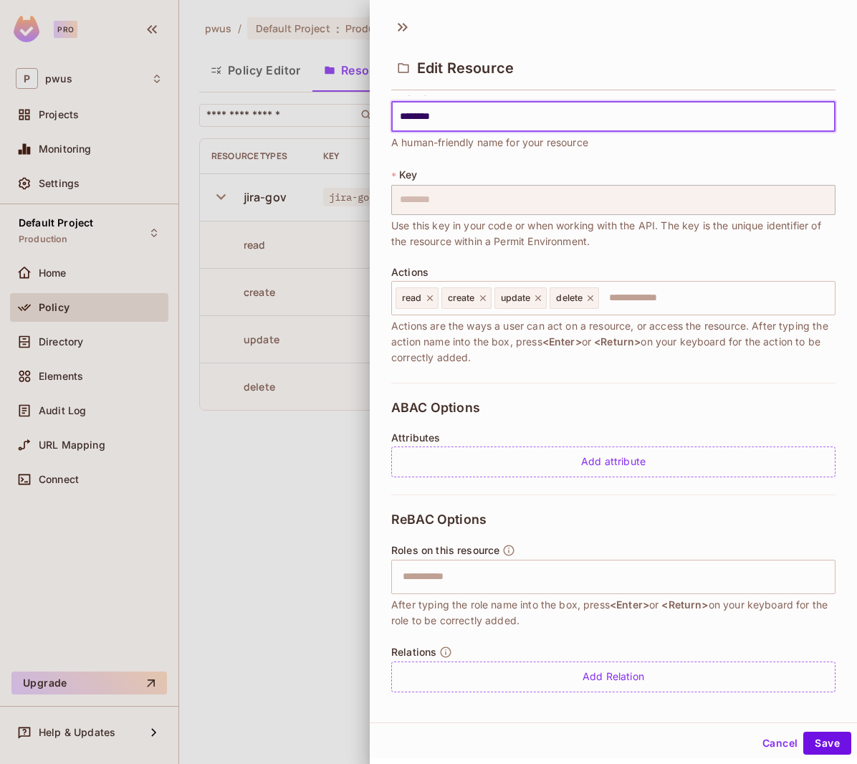
scroll to position [24, 0]
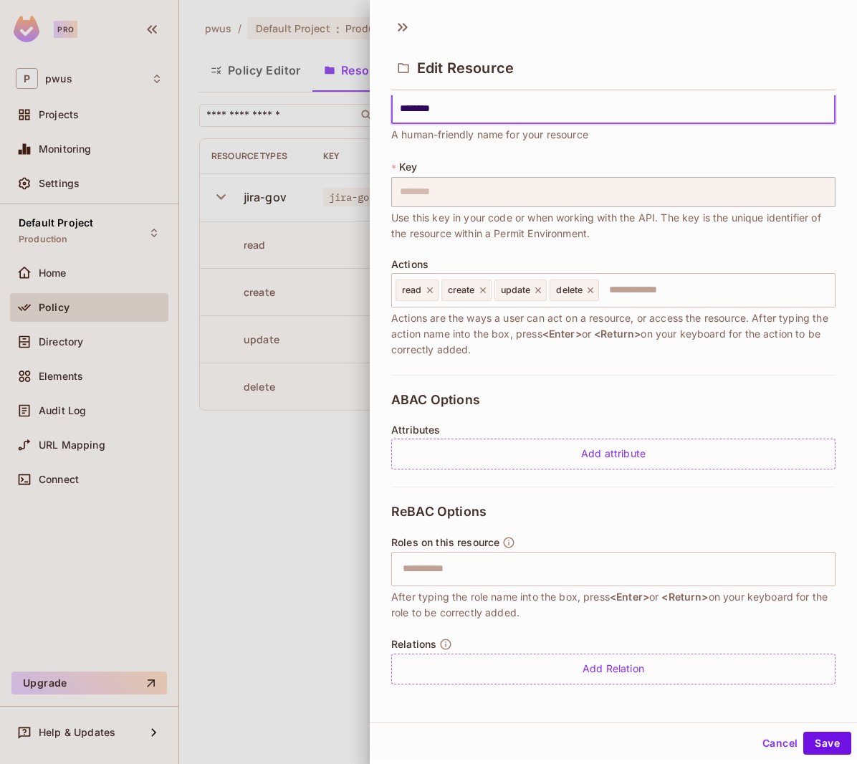
click at [766, 746] on button "Cancel" at bounding box center [779, 742] width 47 height 23
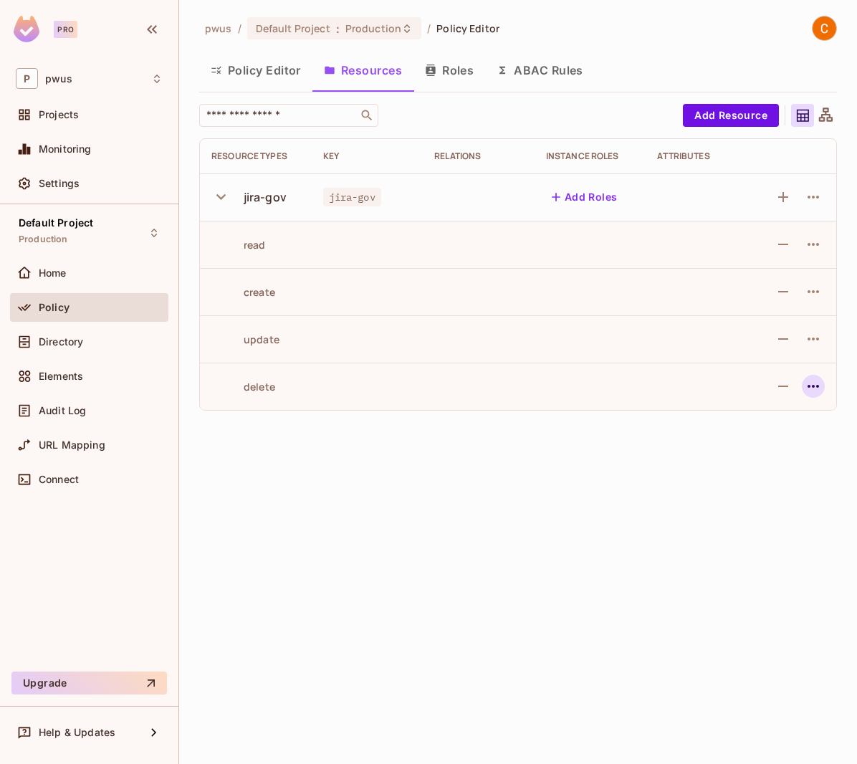
click at [805, 380] on icon "button" at bounding box center [812, 386] width 17 height 17
click at [774, 416] on div "Edit Action" at bounding box center [758, 419] width 53 height 14
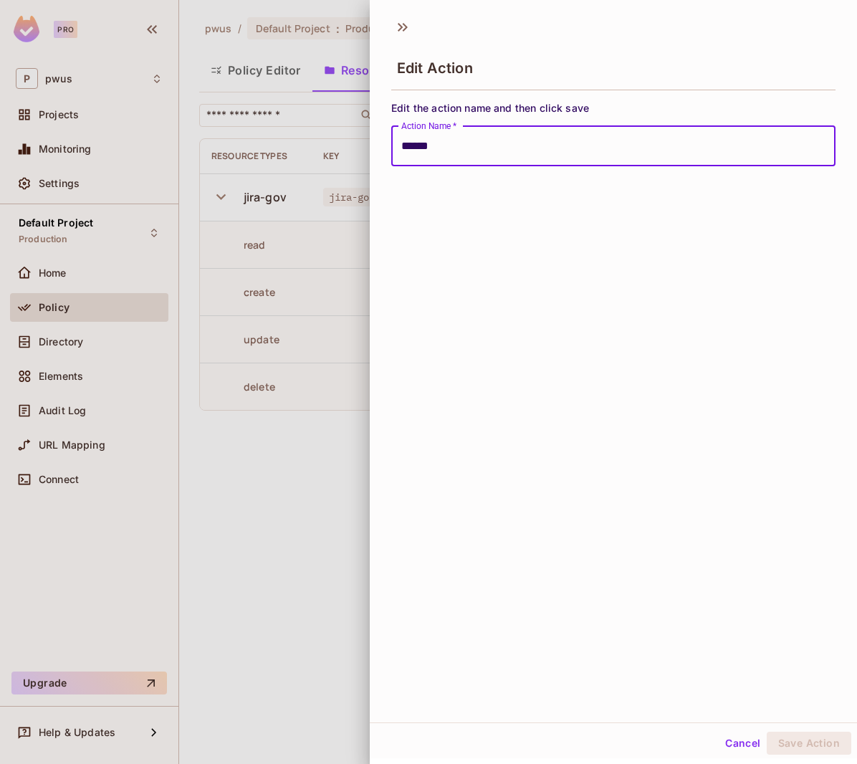
click at [737, 751] on button "Cancel" at bounding box center [742, 742] width 47 height 23
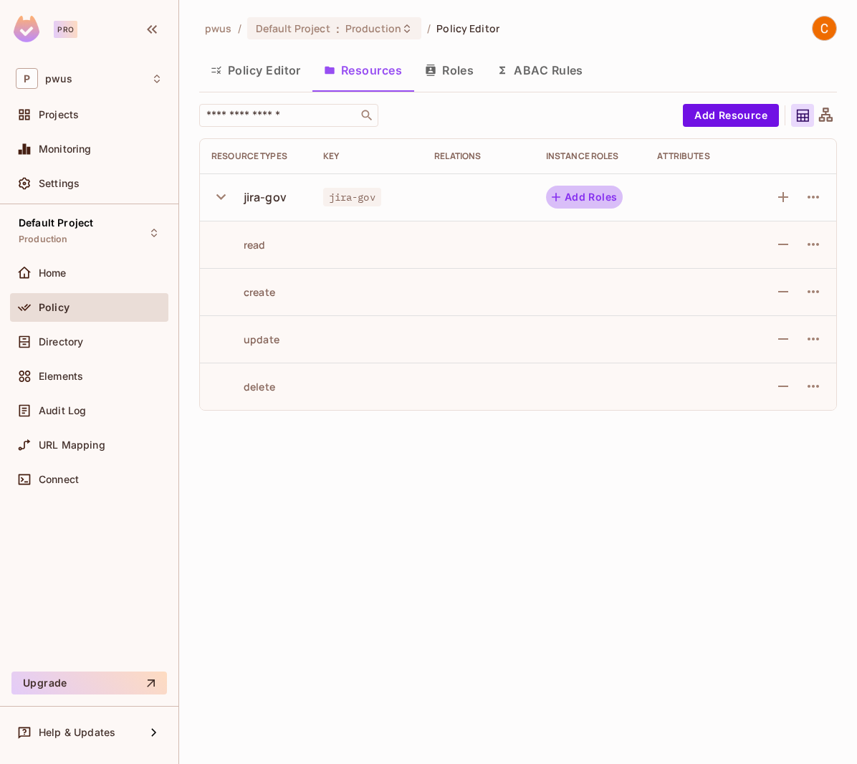
click at [574, 197] on button "Add Roles" at bounding box center [584, 197] width 77 height 23
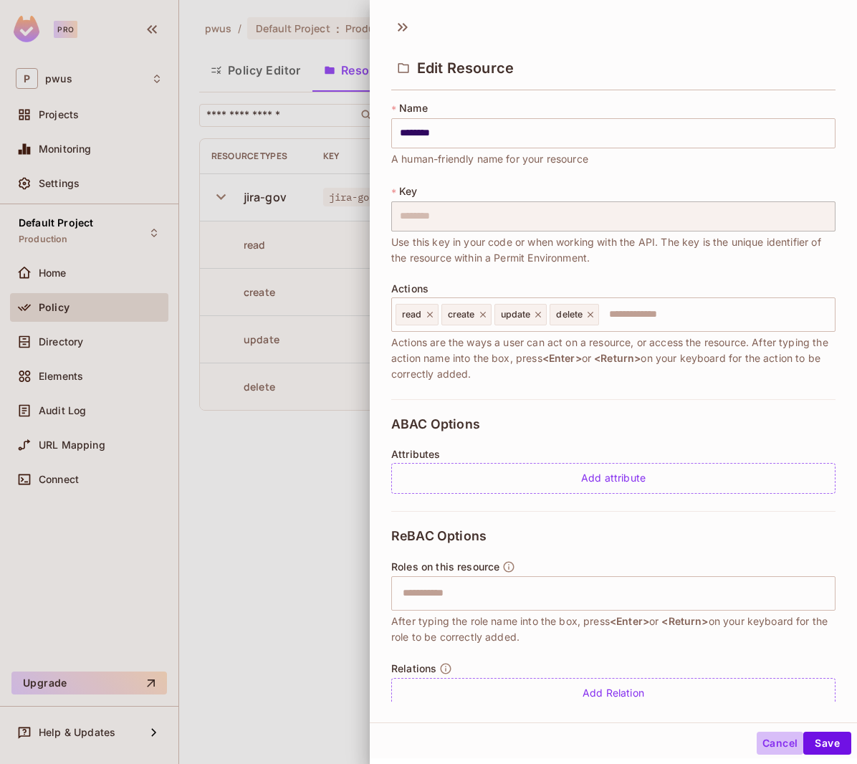
click at [769, 742] on button "Cancel" at bounding box center [779, 742] width 47 height 23
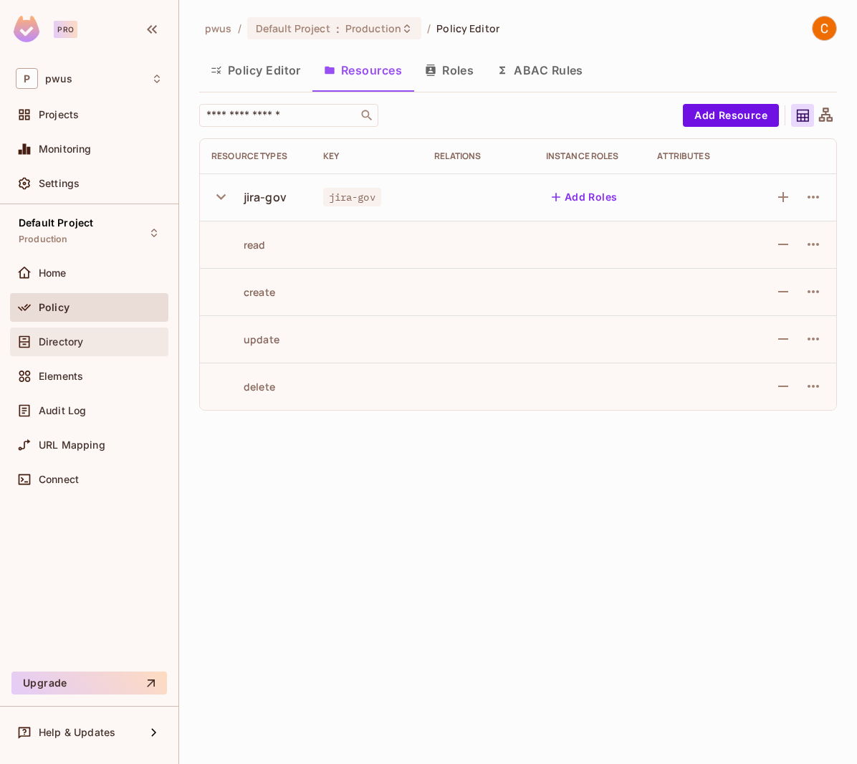
click at [104, 345] on div "Directory" at bounding box center [101, 341] width 124 height 11
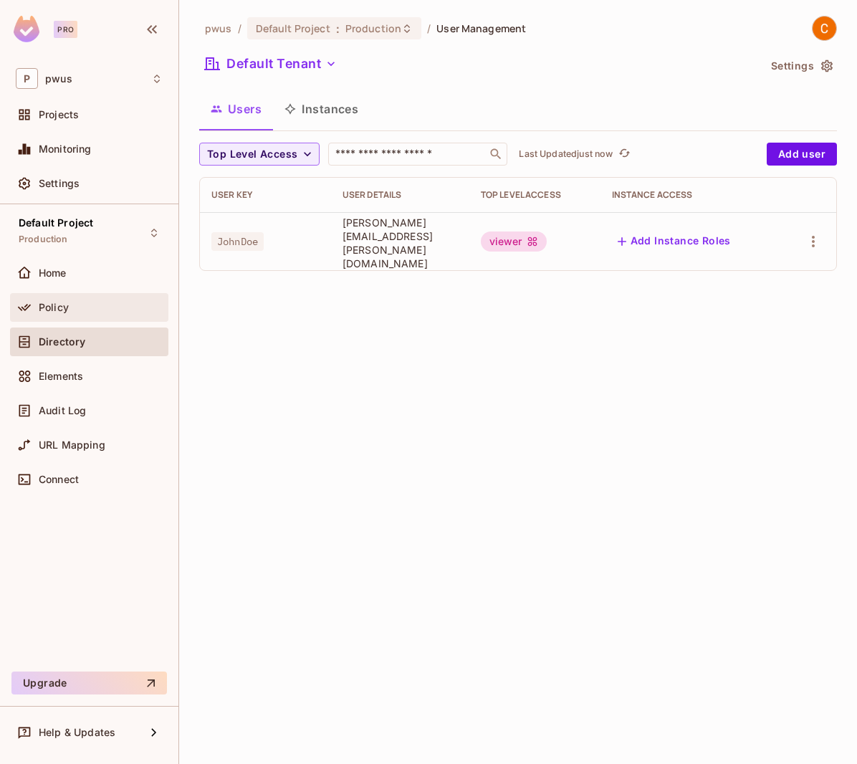
click at [60, 309] on span "Policy" at bounding box center [54, 307] width 30 height 11
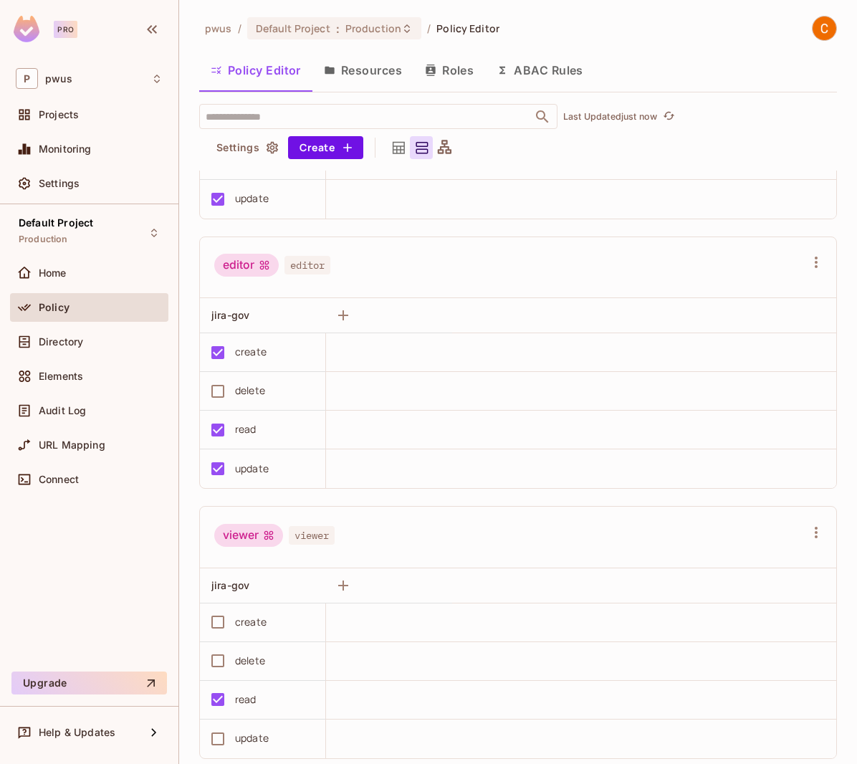
click at [450, 72] on button "Roles" at bounding box center [449, 70] width 72 height 36
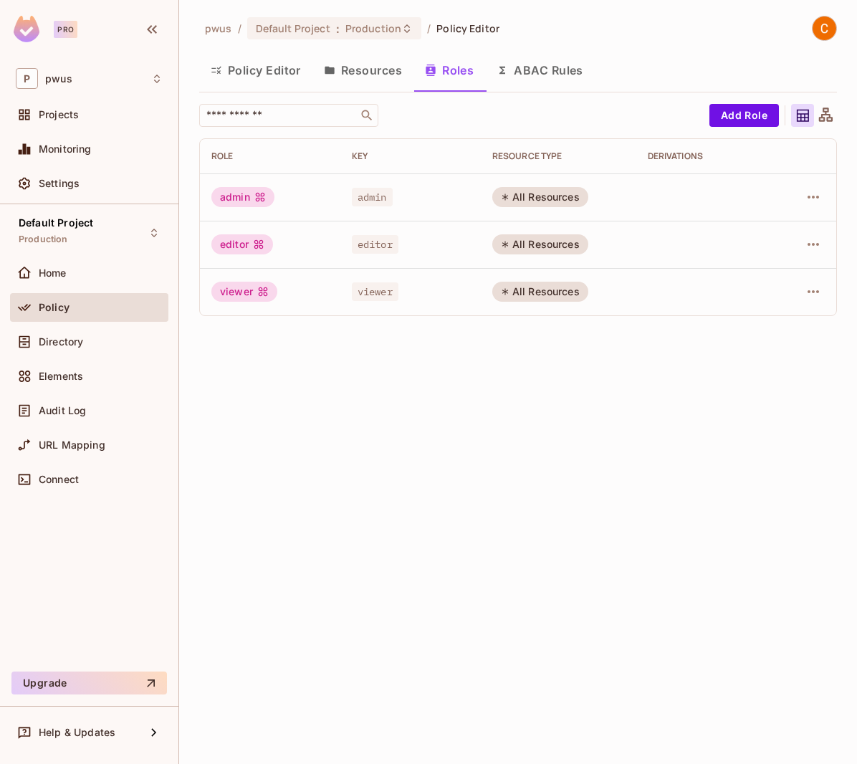
click at [263, 76] on button "Policy Editor" at bounding box center [255, 70] width 113 height 36
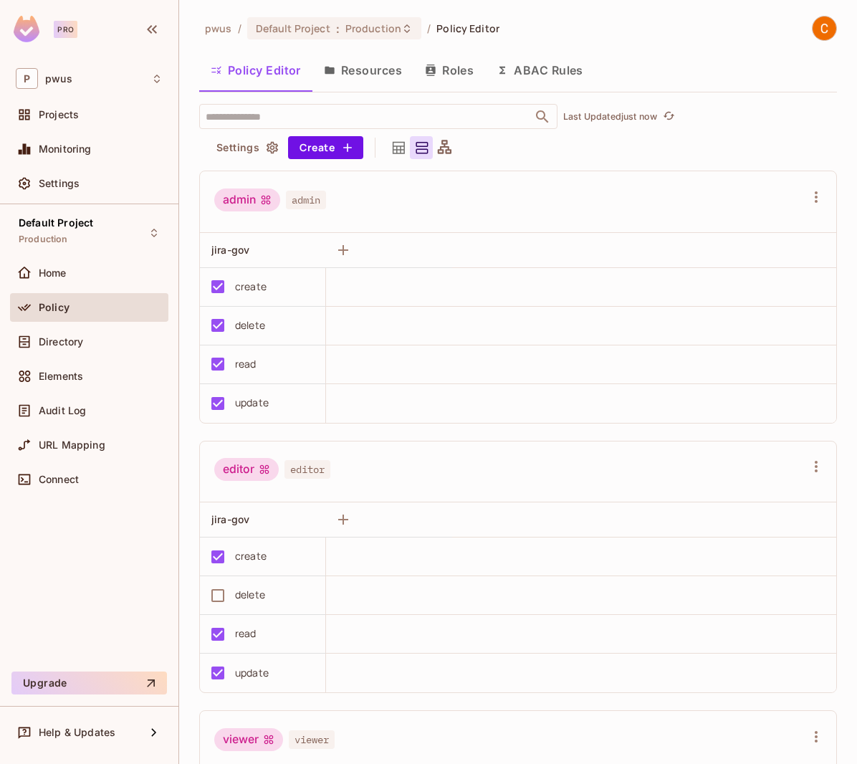
click at [361, 84] on button "Resources" at bounding box center [362, 70] width 101 height 36
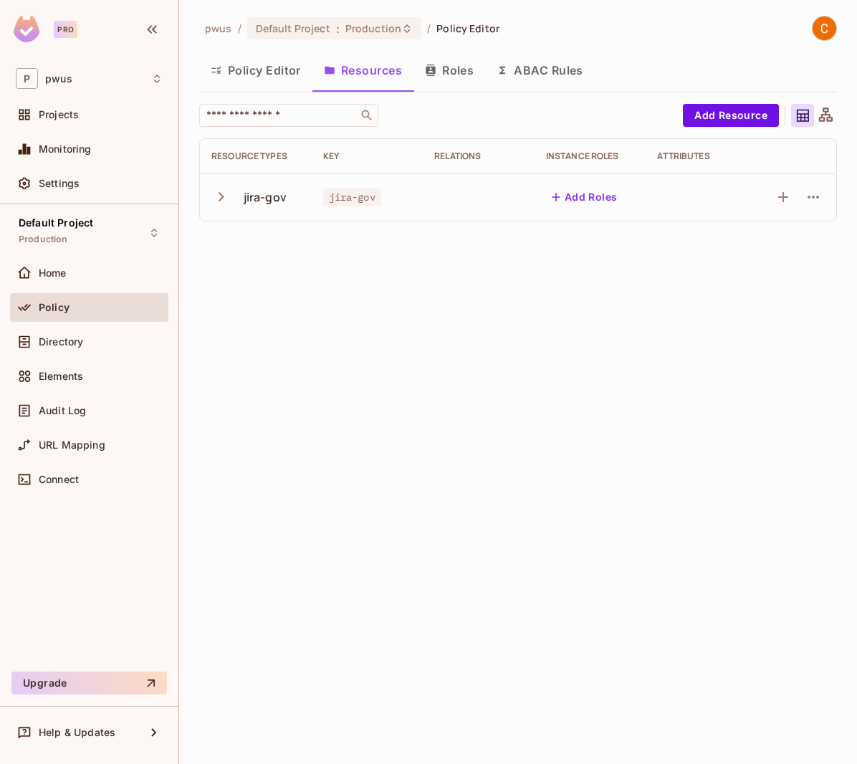
click at [222, 193] on icon "button" at bounding box center [220, 196] width 19 height 19
click at [586, 197] on button "Add Roles" at bounding box center [584, 197] width 77 height 23
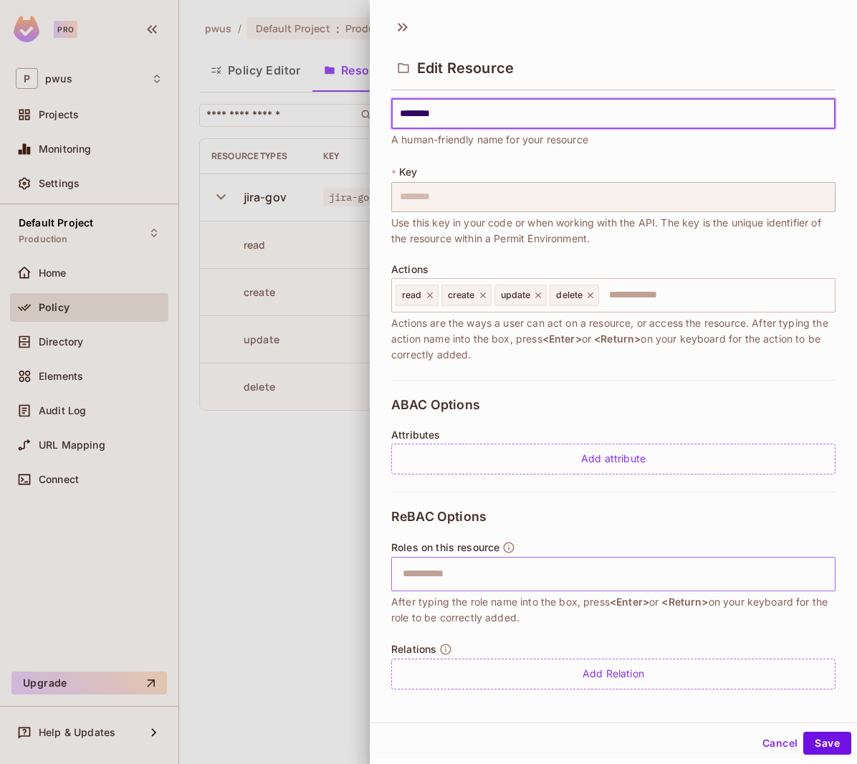
scroll to position [24, 0]
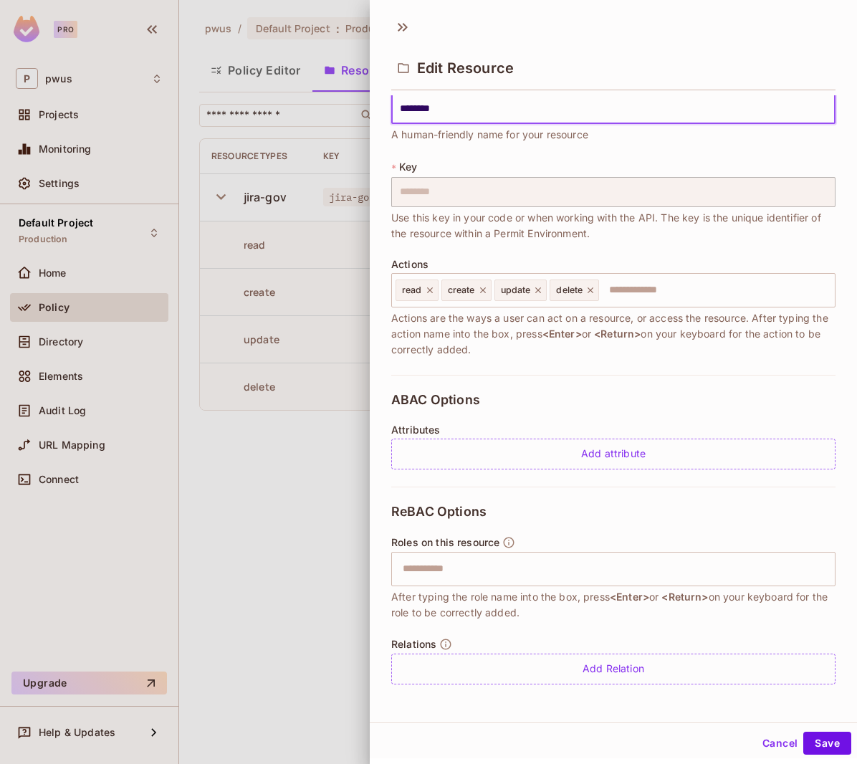
click at [761, 744] on button "Cancel" at bounding box center [779, 742] width 47 height 23
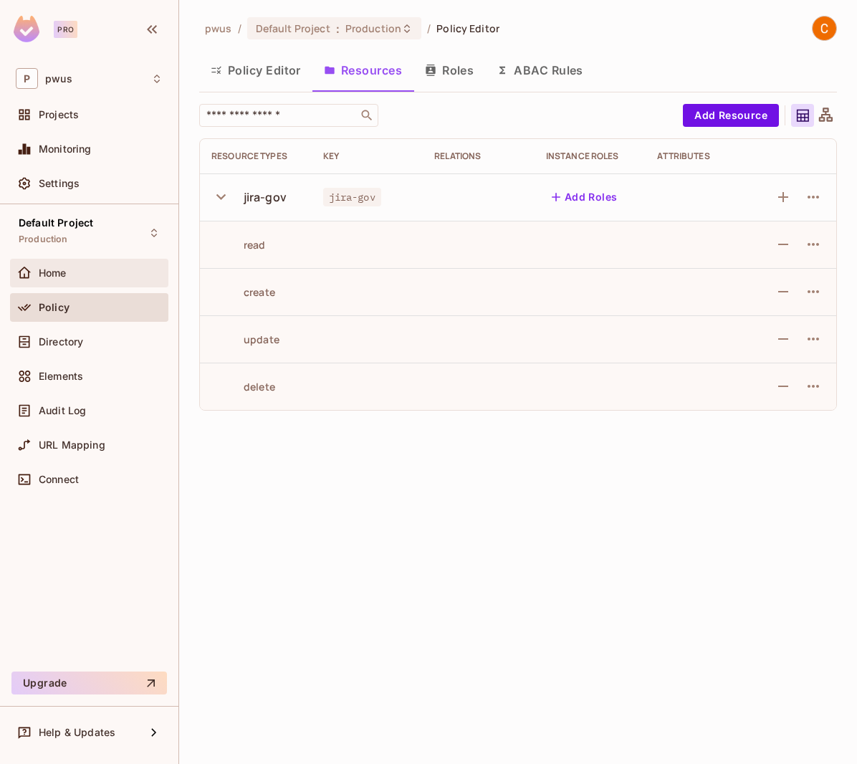
click at [49, 273] on span "Home" at bounding box center [53, 272] width 28 height 11
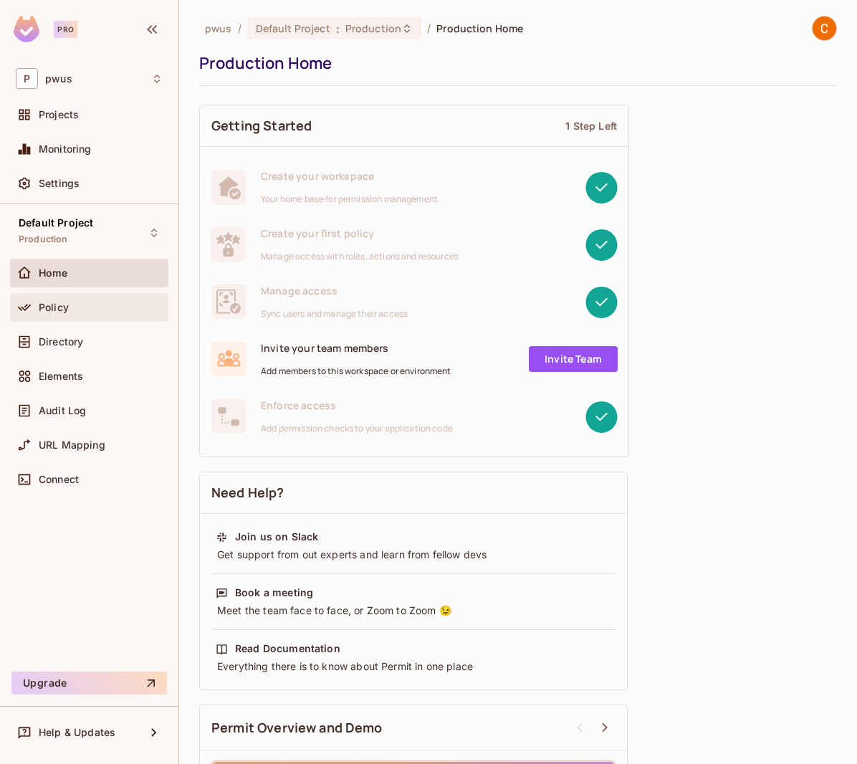
click at [58, 309] on span "Policy" at bounding box center [54, 307] width 30 height 11
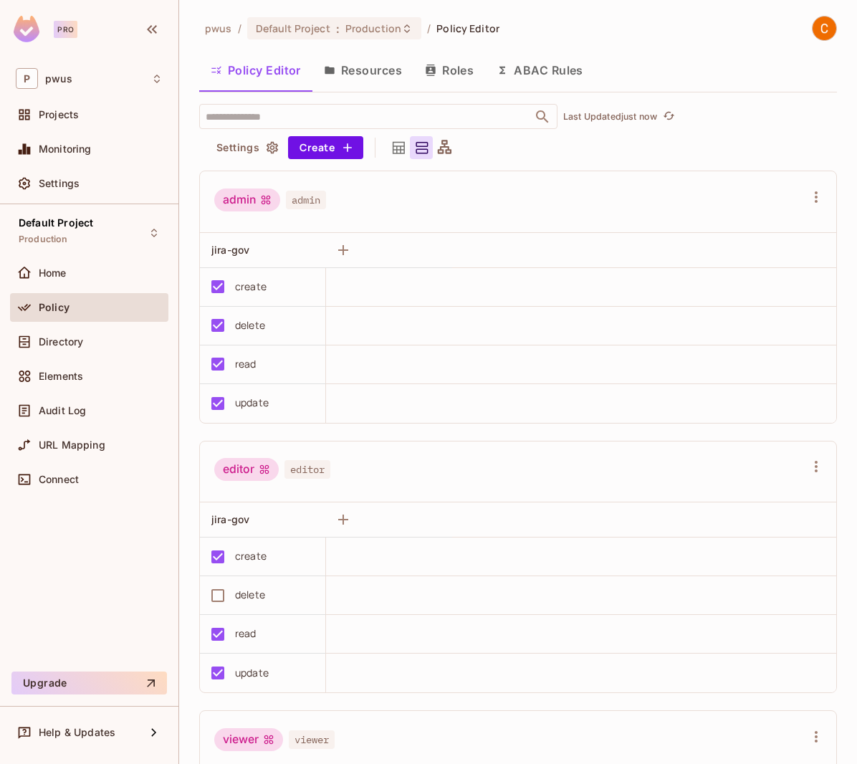
click at [362, 77] on button "Resources" at bounding box center [362, 70] width 101 height 36
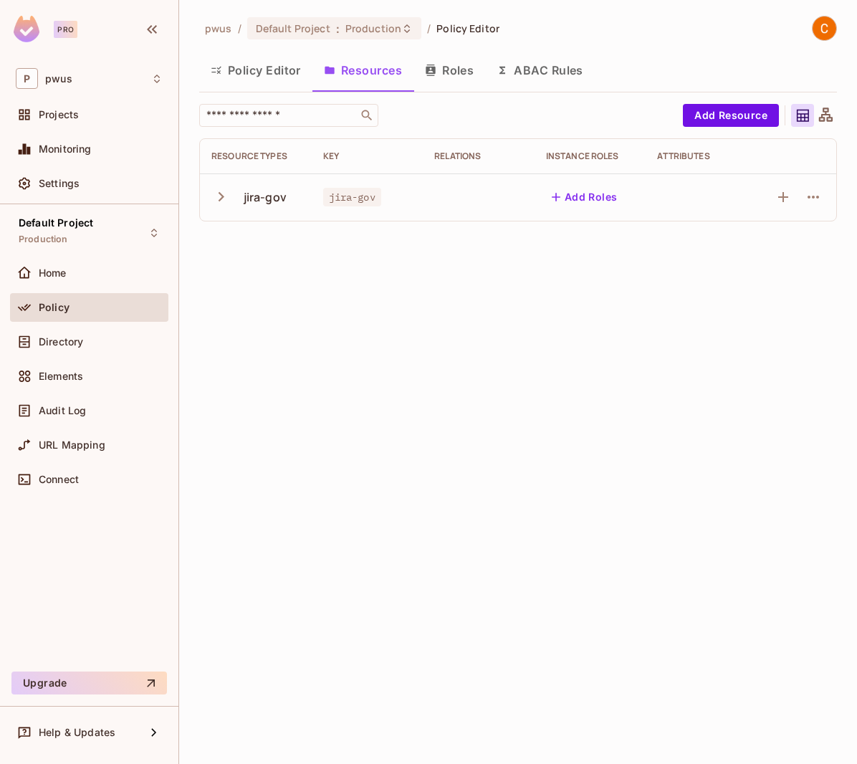
click at [215, 198] on icon "button" at bounding box center [220, 196] width 19 height 19
click at [606, 198] on button "Add Roles" at bounding box center [584, 197] width 77 height 23
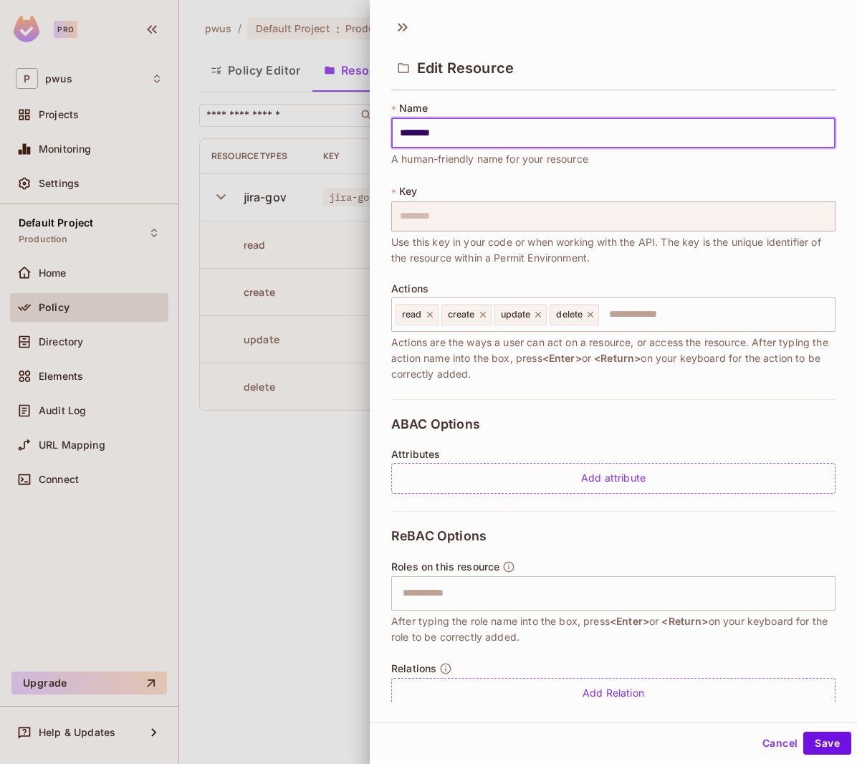
scroll to position [24, 0]
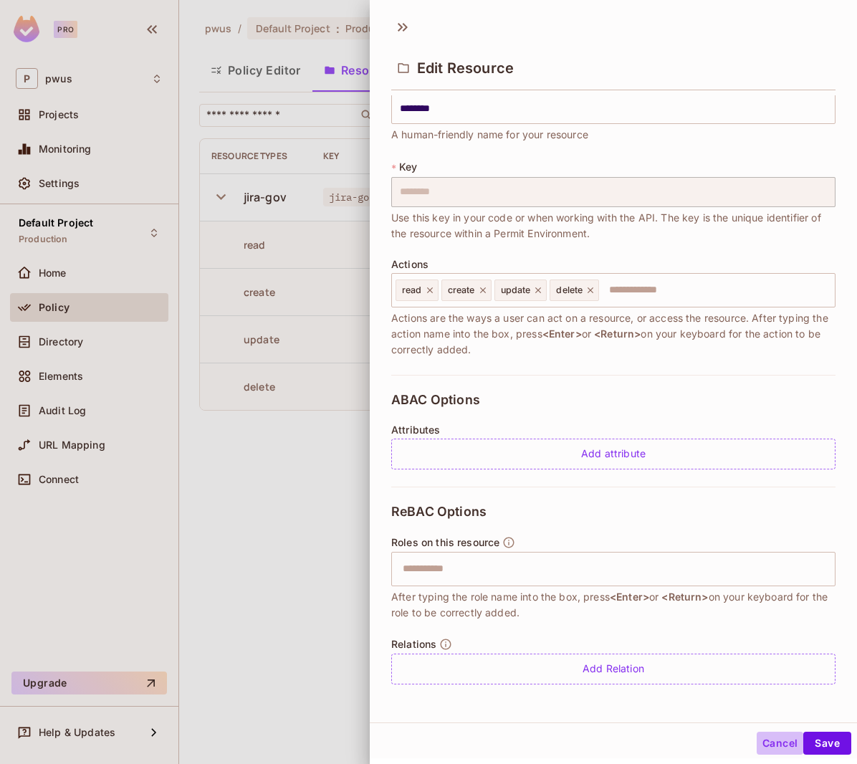
click at [773, 743] on button "Cancel" at bounding box center [779, 742] width 47 height 23
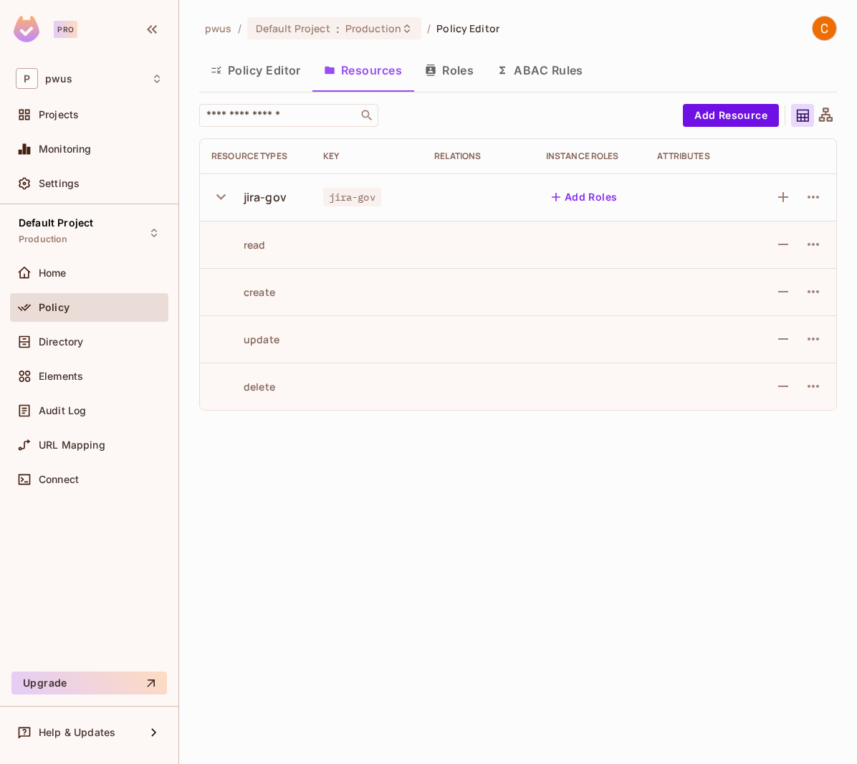
click at [447, 59] on button "Roles" at bounding box center [449, 70] width 72 height 36
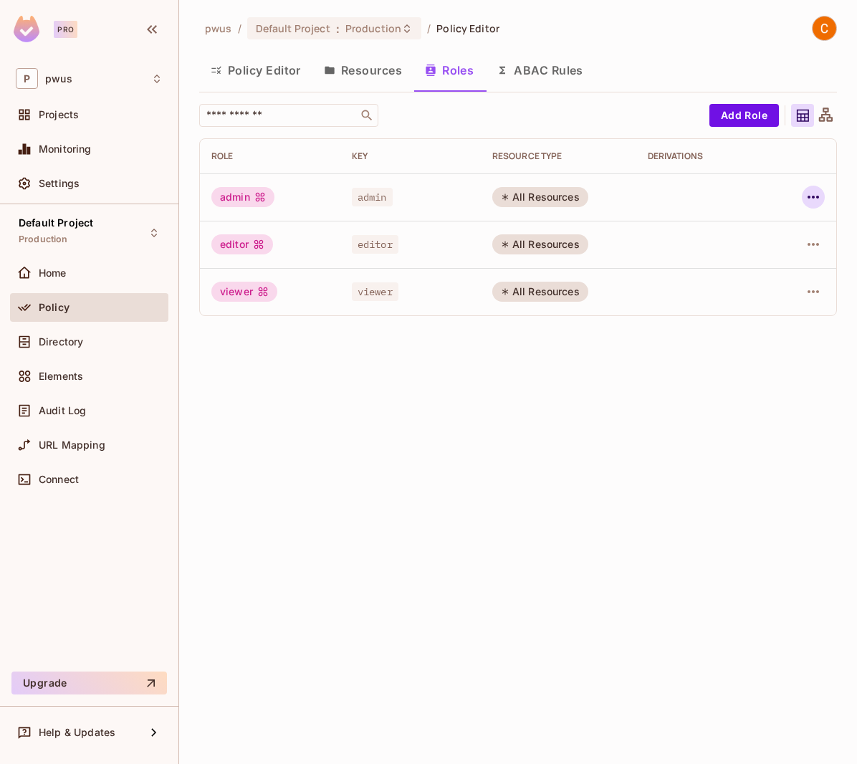
click at [814, 198] on icon "button" at bounding box center [812, 197] width 11 height 3
click at [628, 192] on div at bounding box center [428, 382] width 857 height 764
click at [499, 199] on div "All Resources" at bounding box center [540, 197] width 96 height 20
click at [231, 196] on div "admin" at bounding box center [242, 197] width 63 height 20
click at [814, 200] on icon "button" at bounding box center [812, 196] width 17 height 17
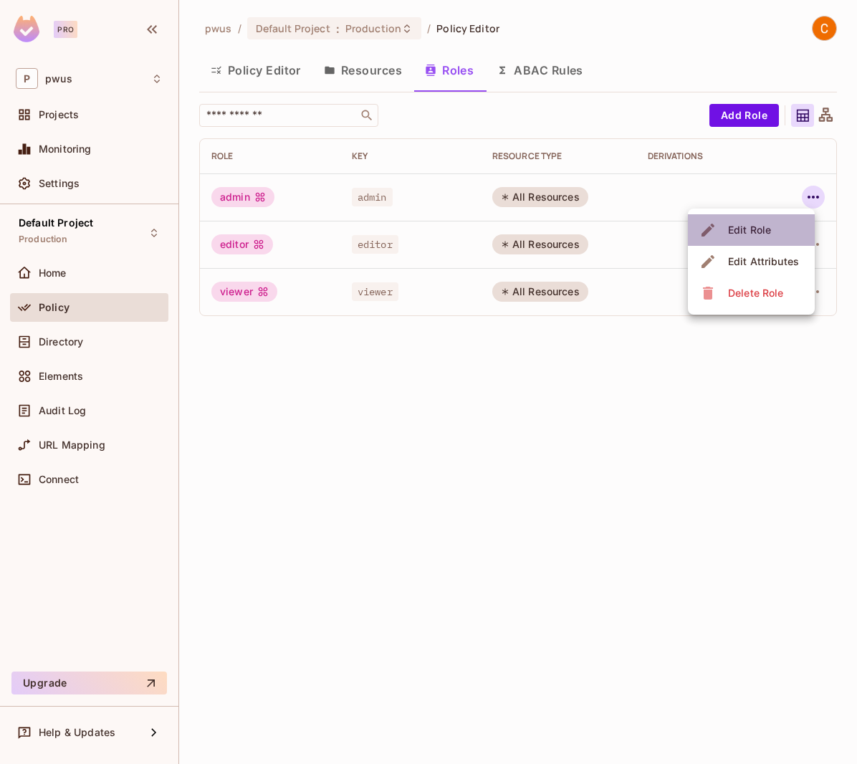
click at [782, 226] on li "Edit Role" at bounding box center [751, 230] width 127 height 32
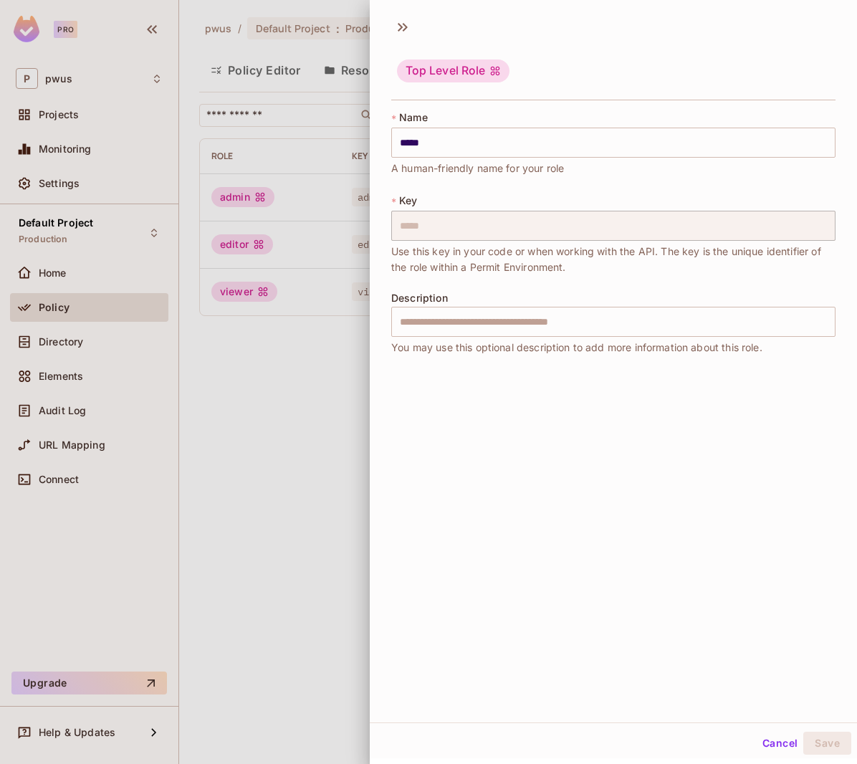
click at [760, 739] on button "Cancel" at bounding box center [779, 742] width 47 height 23
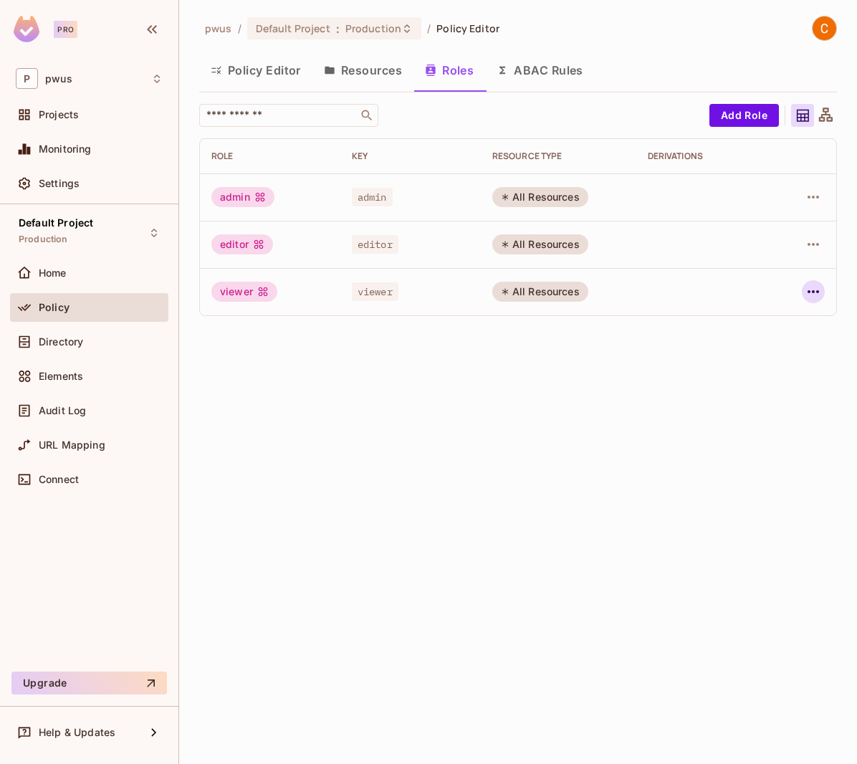
click at [816, 292] on icon "button" at bounding box center [812, 291] width 17 height 17
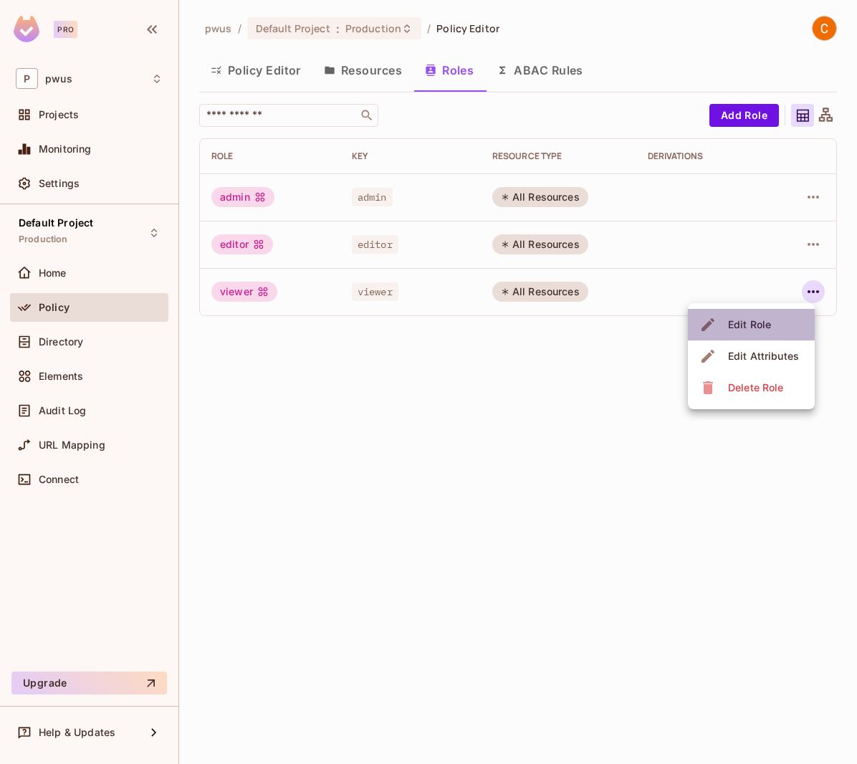
click at [779, 323] on li "Edit Role" at bounding box center [751, 325] width 127 height 32
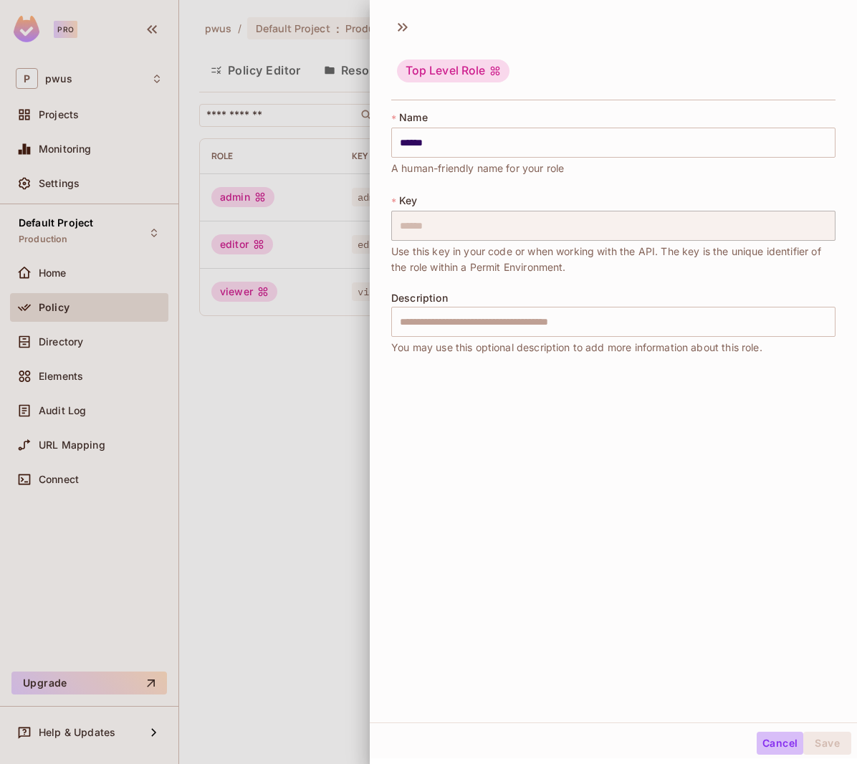
click at [763, 736] on button "Cancel" at bounding box center [779, 742] width 47 height 23
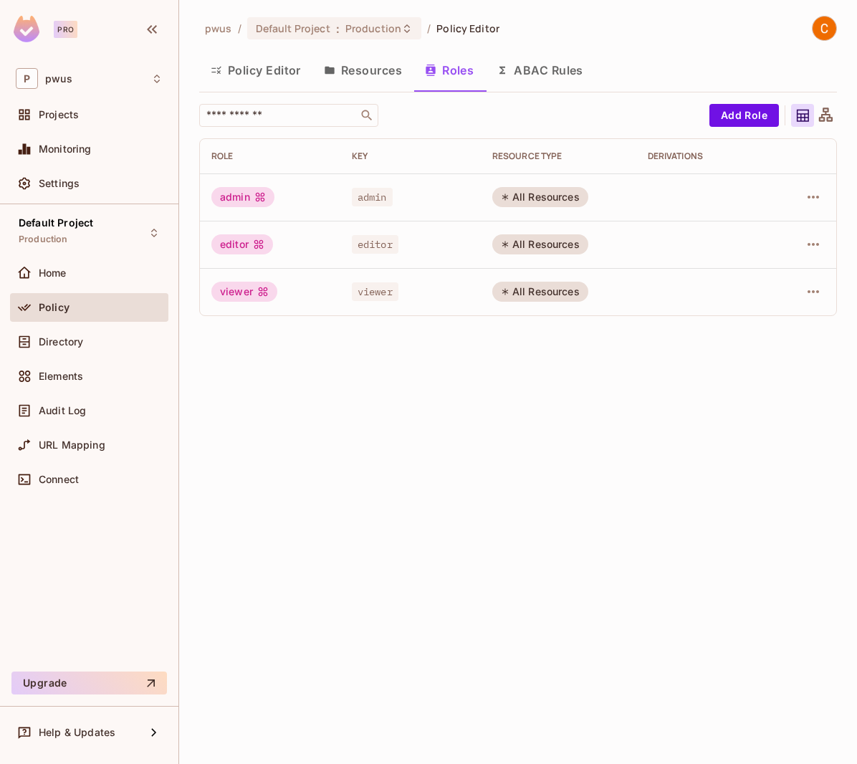
click at [353, 65] on button "Resources" at bounding box center [362, 70] width 101 height 36
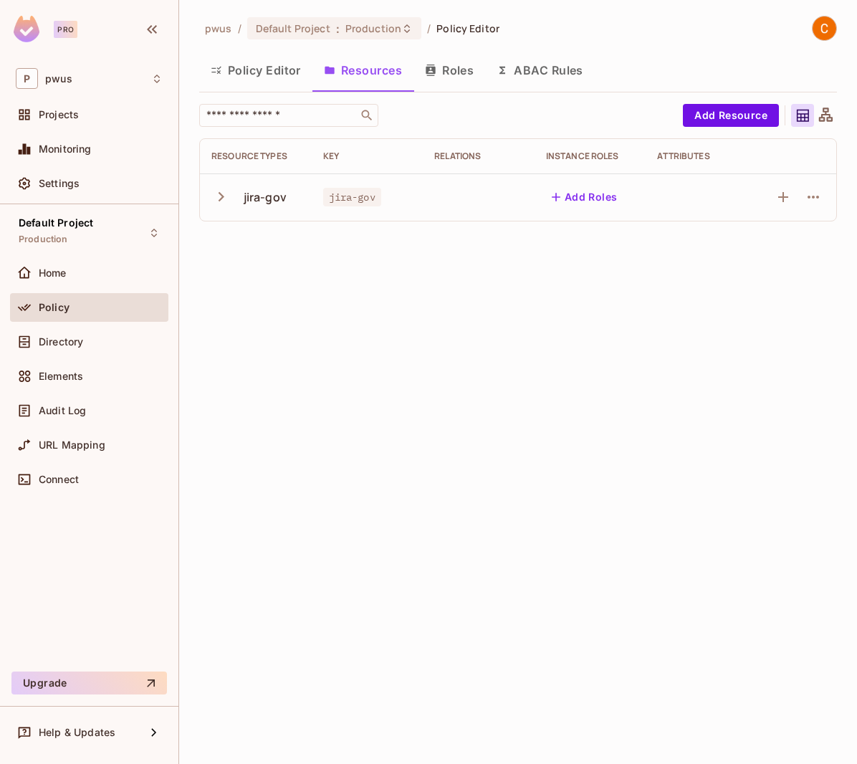
click at [224, 197] on icon "button" at bounding box center [220, 196] width 19 height 19
click at [246, 76] on button "Policy Editor" at bounding box center [255, 70] width 113 height 36
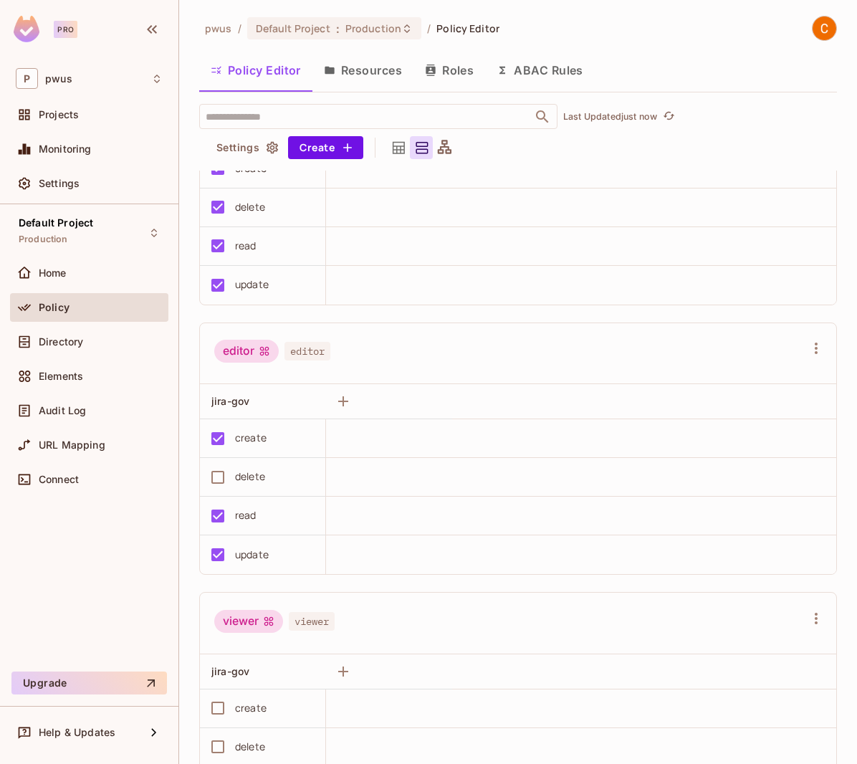
scroll to position [204, 0]
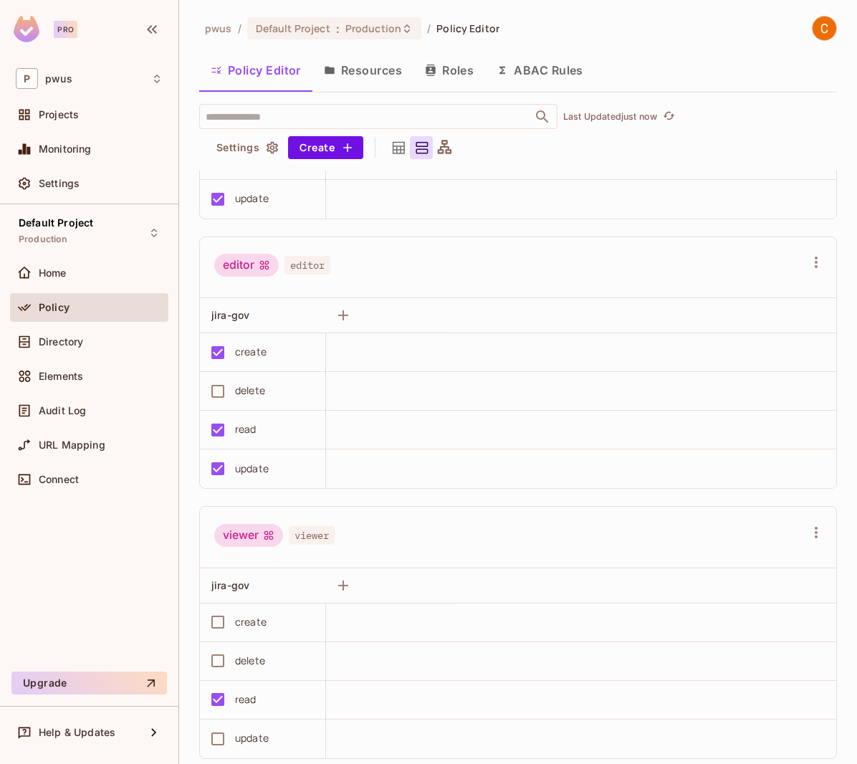
click at [652, 55] on div "Policy Editor Resources Roles ABAC Rules" at bounding box center [518, 70] width 638 height 36
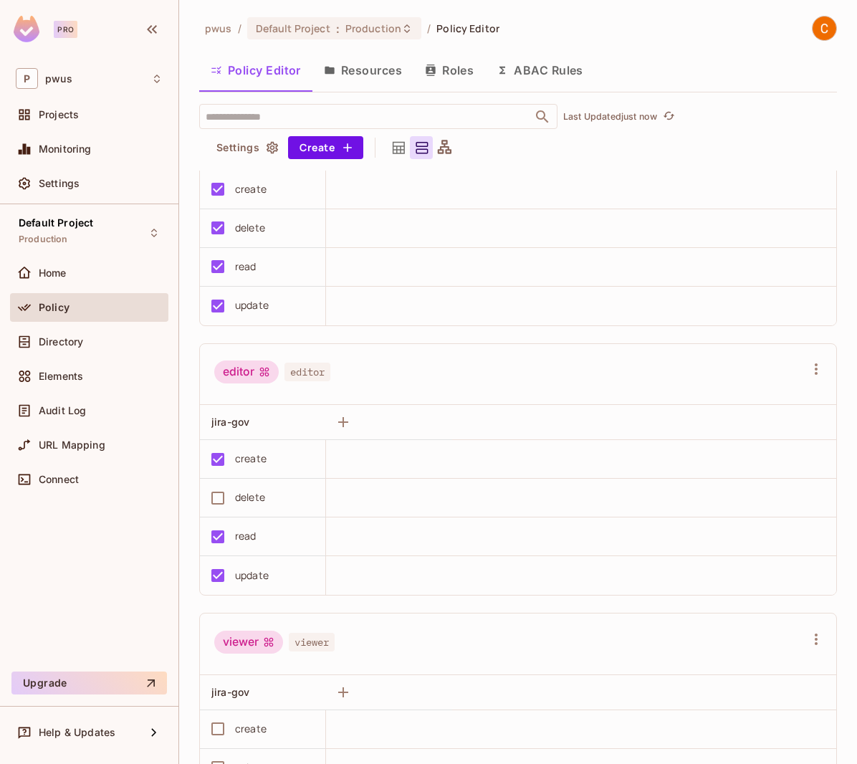
scroll to position [0, 0]
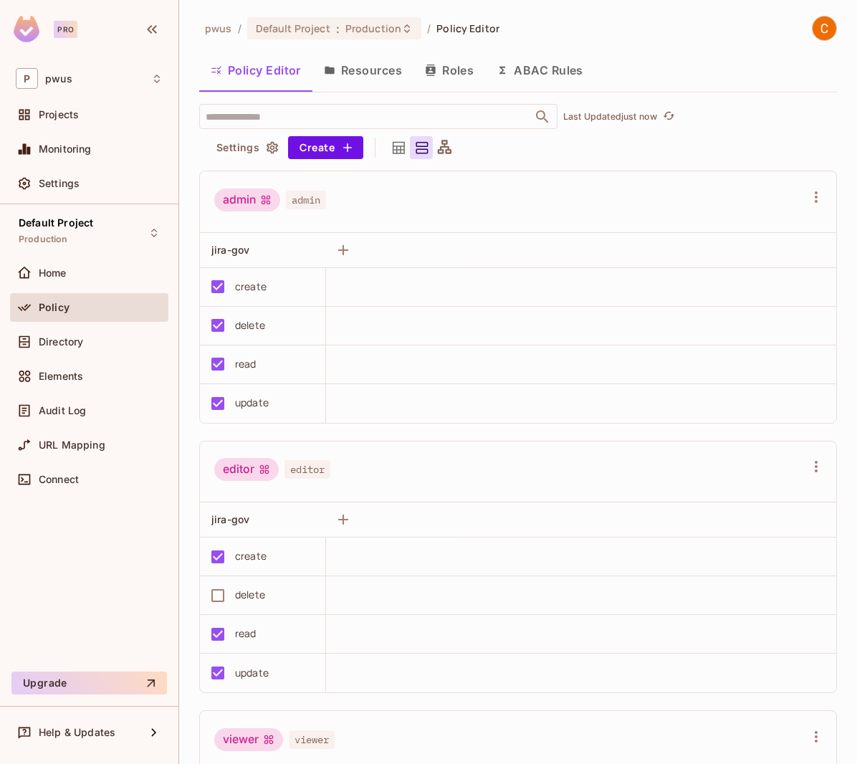
click at [393, 151] on icon at bounding box center [399, 148] width 18 height 18
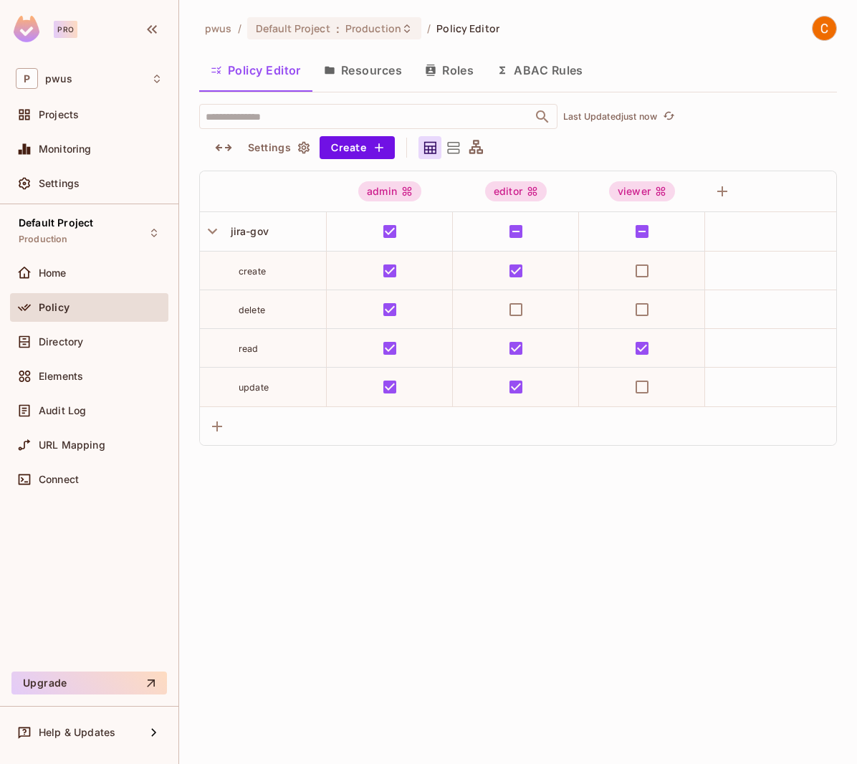
click at [479, 140] on icon at bounding box center [476, 148] width 18 height 18
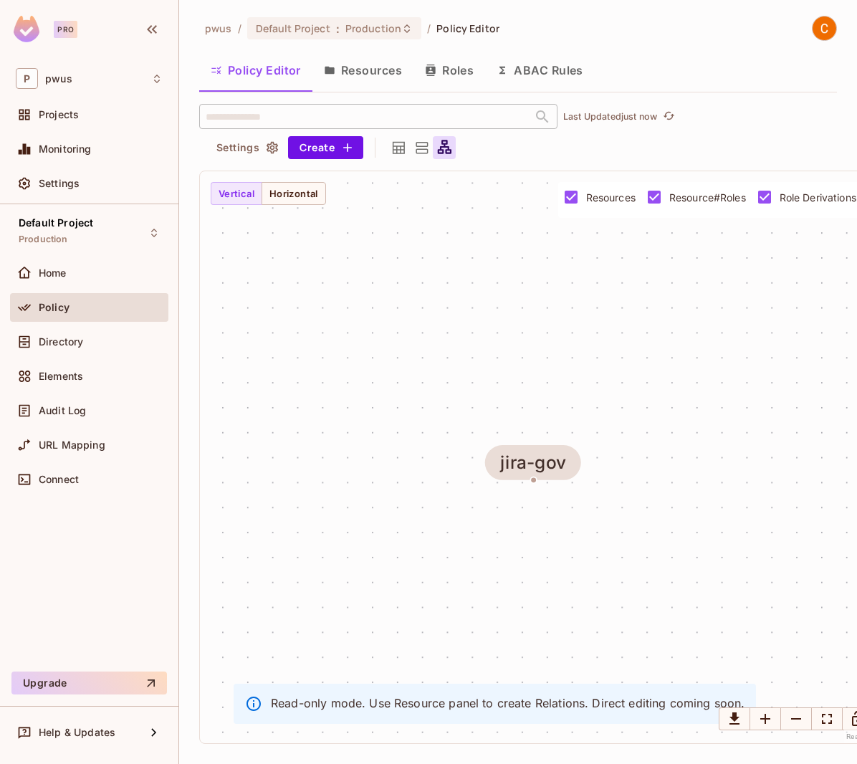
click at [415, 148] on icon at bounding box center [422, 148] width 18 height 18
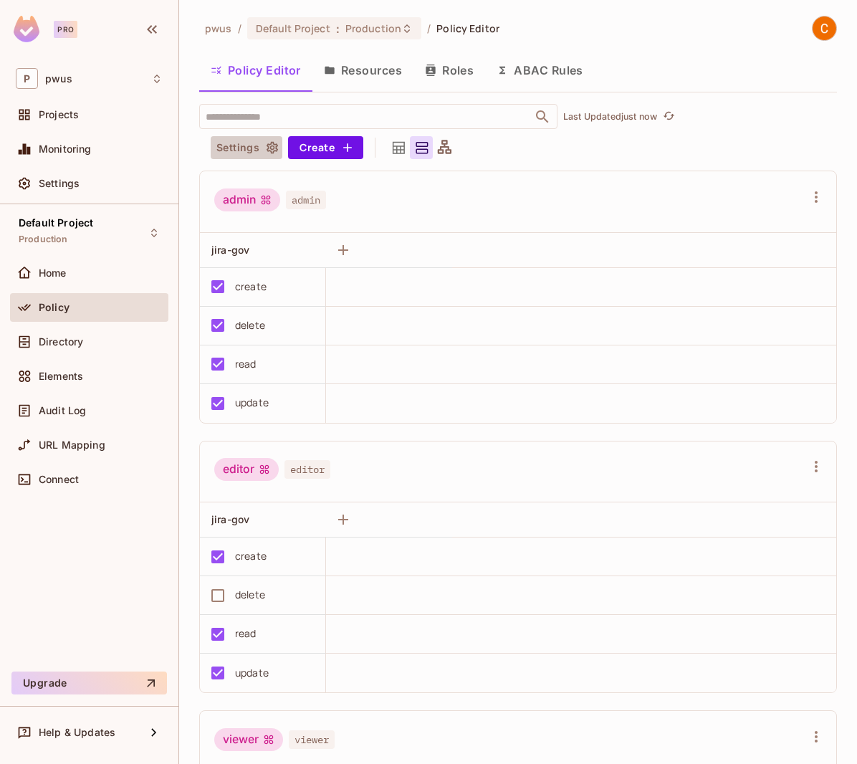
click at [253, 146] on button "Settings" at bounding box center [247, 147] width 72 height 23
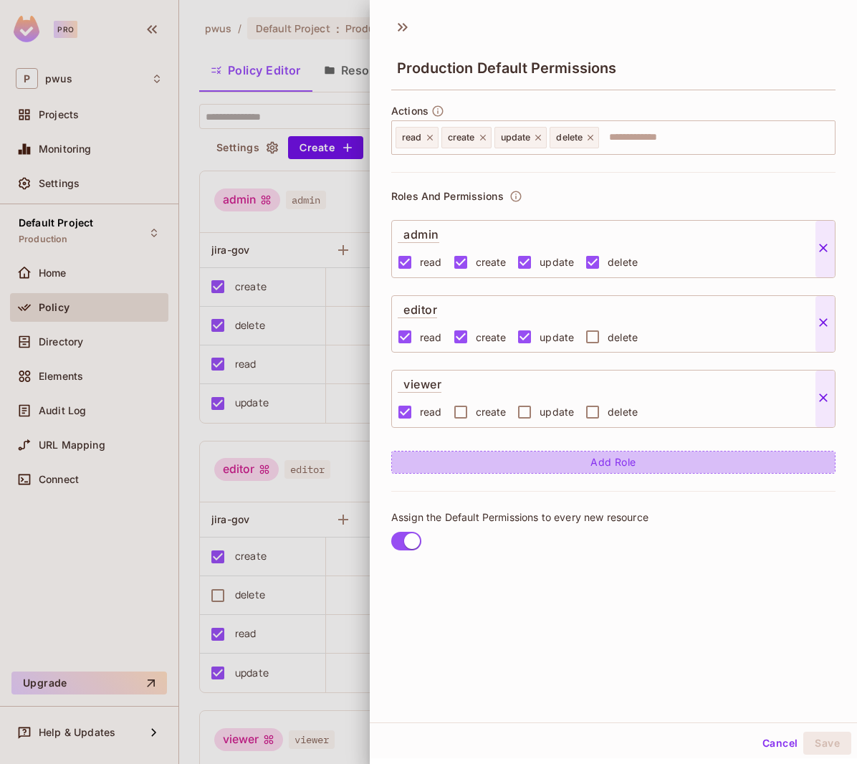
click at [612, 466] on button "Add Role" at bounding box center [613, 462] width 444 height 23
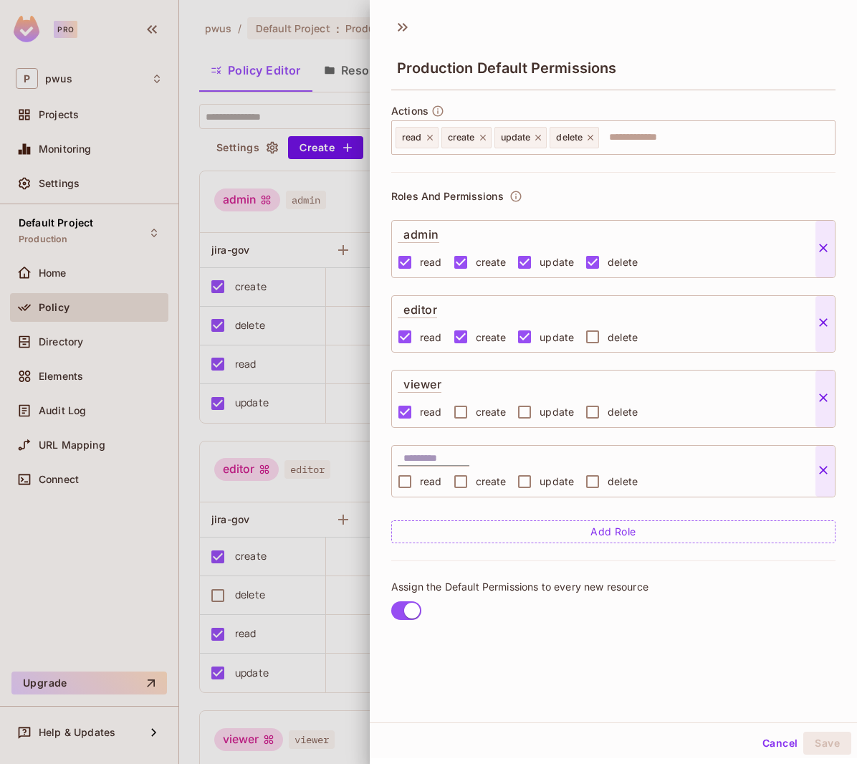
click at [766, 739] on button "Cancel" at bounding box center [779, 742] width 47 height 23
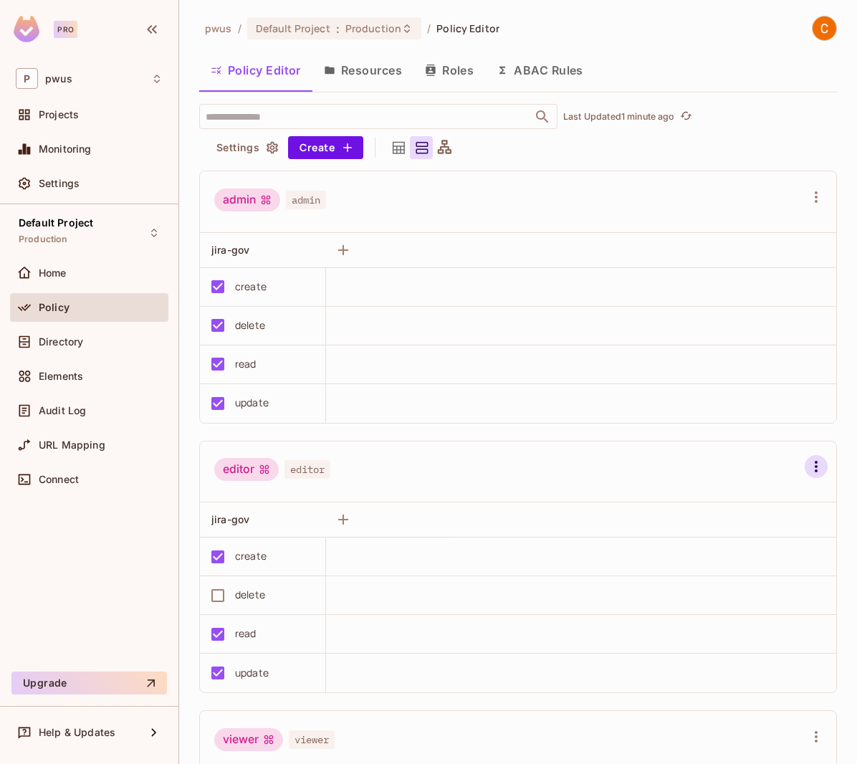
click at [807, 464] on icon "button" at bounding box center [815, 466] width 17 height 17
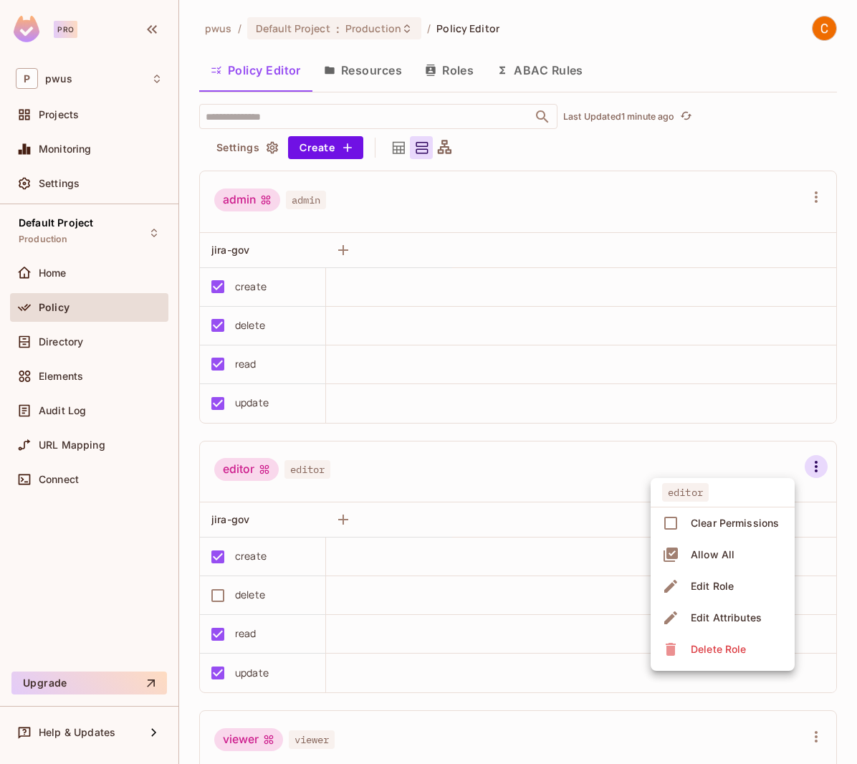
click at [718, 584] on div "Edit Role" at bounding box center [712, 586] width 43 height 14
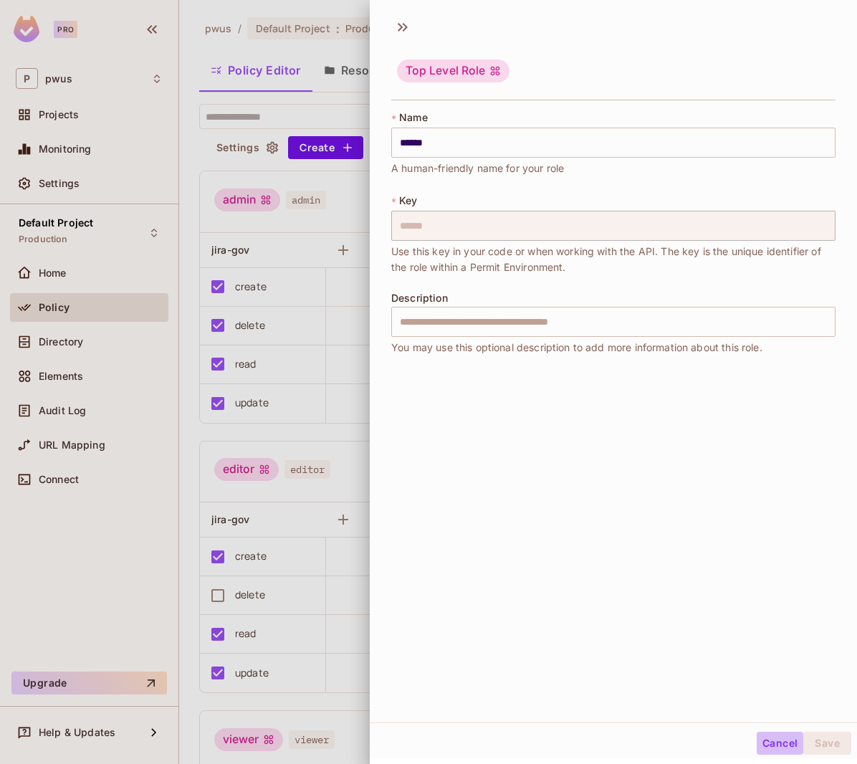
click at [756, 749] on button "Cancel" at bounding box center [779, 742] width 47 height 23
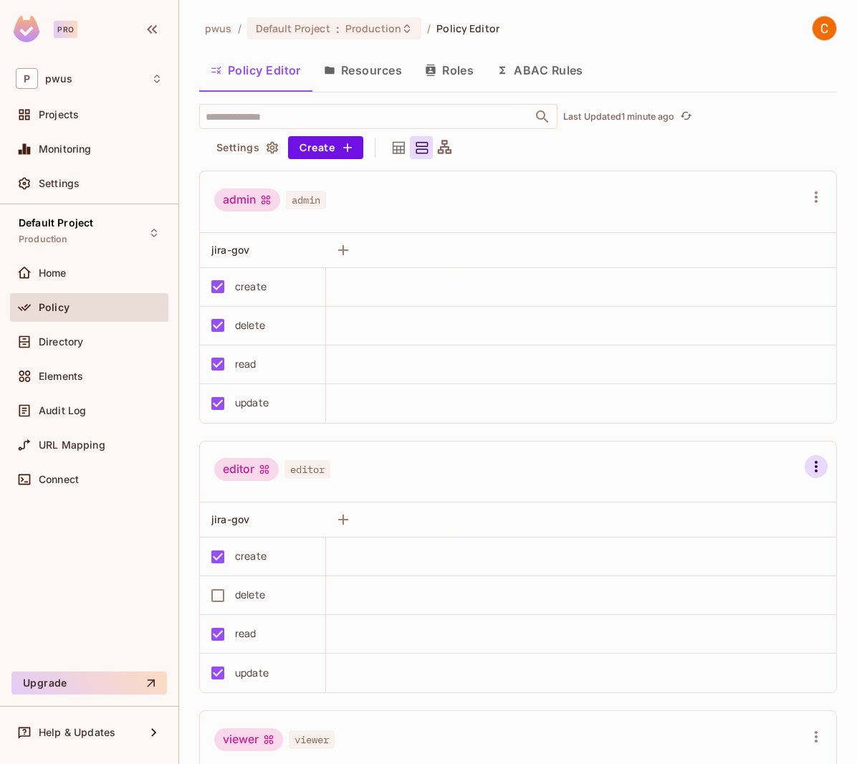
click at [814, 463] on icon "button" at bounding box center [815, 466] width 3 height 11
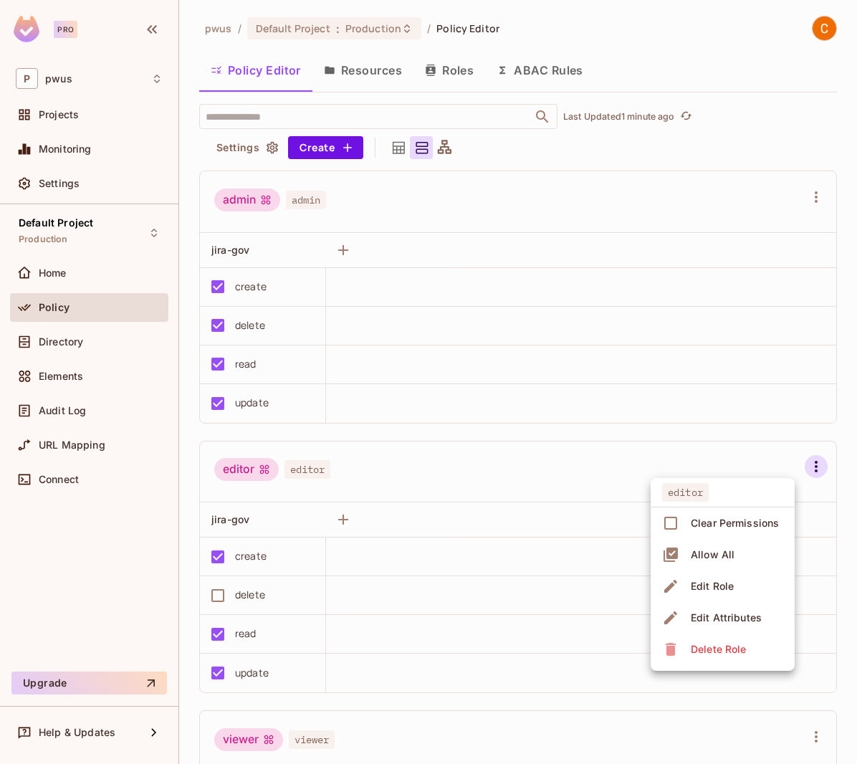
click at [744, 617] on div "Edit Attributes" at bounding box center [726, 617] width 71 height 14
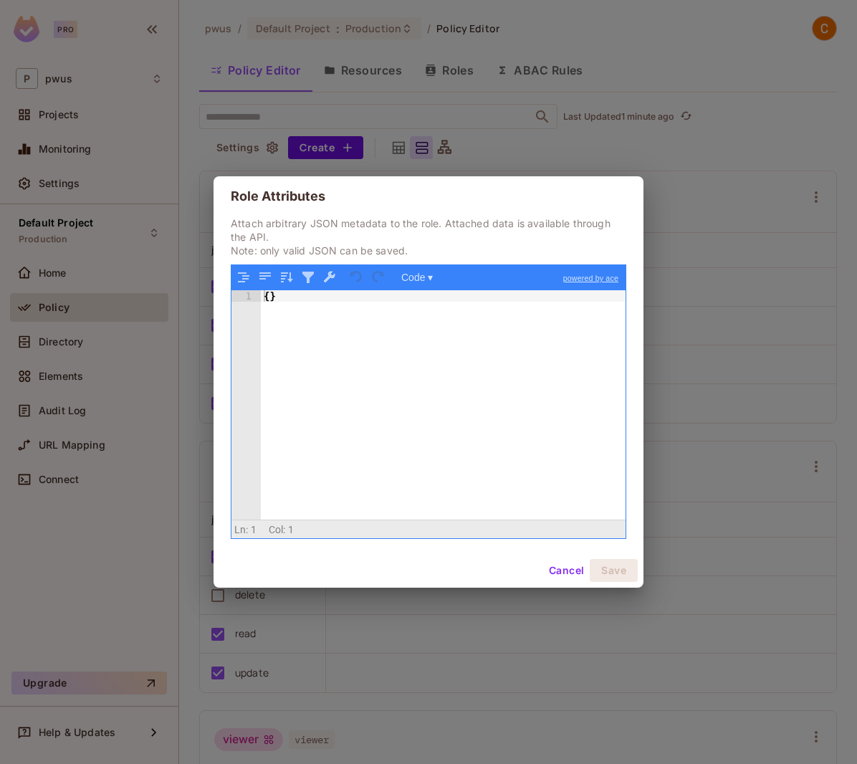
click at [557, 564] on button "Cancel" at bounding box center [566, 570] width 47 height 23
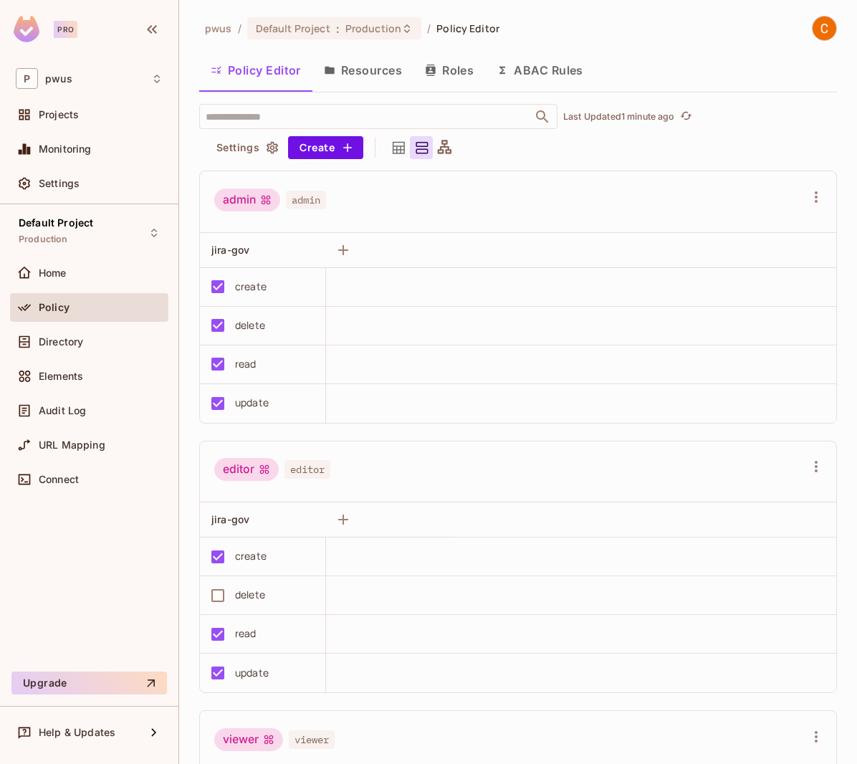
click at [754, 62] on div "Policy Editor Resources Roles ABAC Rules" at bounding box center [518, 70] width 638 height 36
click at [733, 146] on div "​ Last Updated 1 minute ago Settings Create" at bounding box center [518, 131] width 638 height 55
click at [610, 151] on div "​ Last Updated 1 minute ago Settings Create" at bounding box center [518, 131] width 638 height 55
click at [58, 186] on span "Settings" at bounding box center [59, 183] width 41 height 11
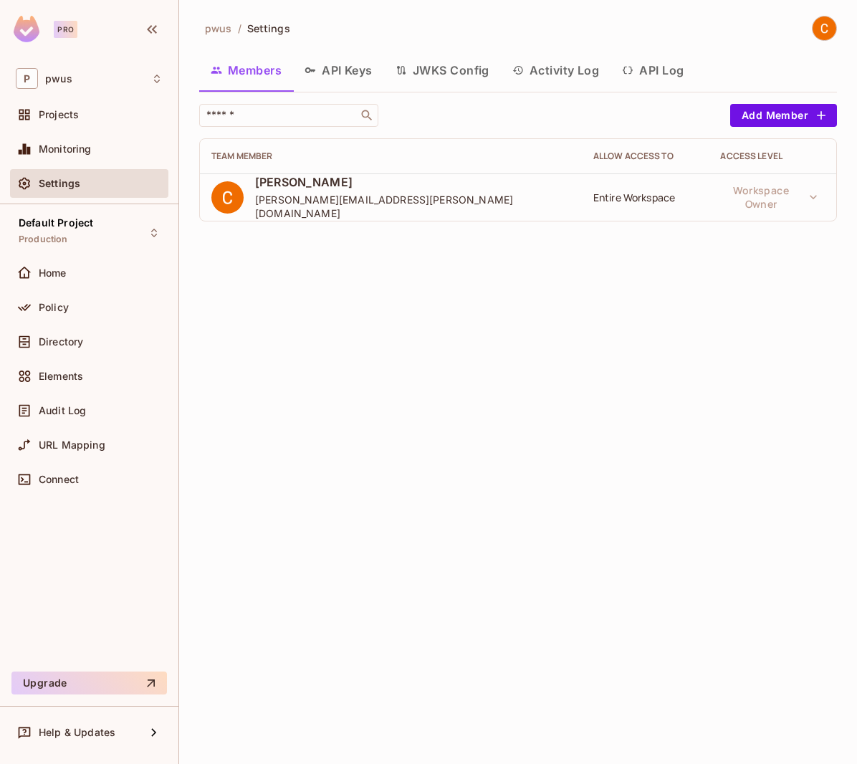
click at [428, 67] on button "JWKS Config" at bounding box center [442, 70] width 117 height 36
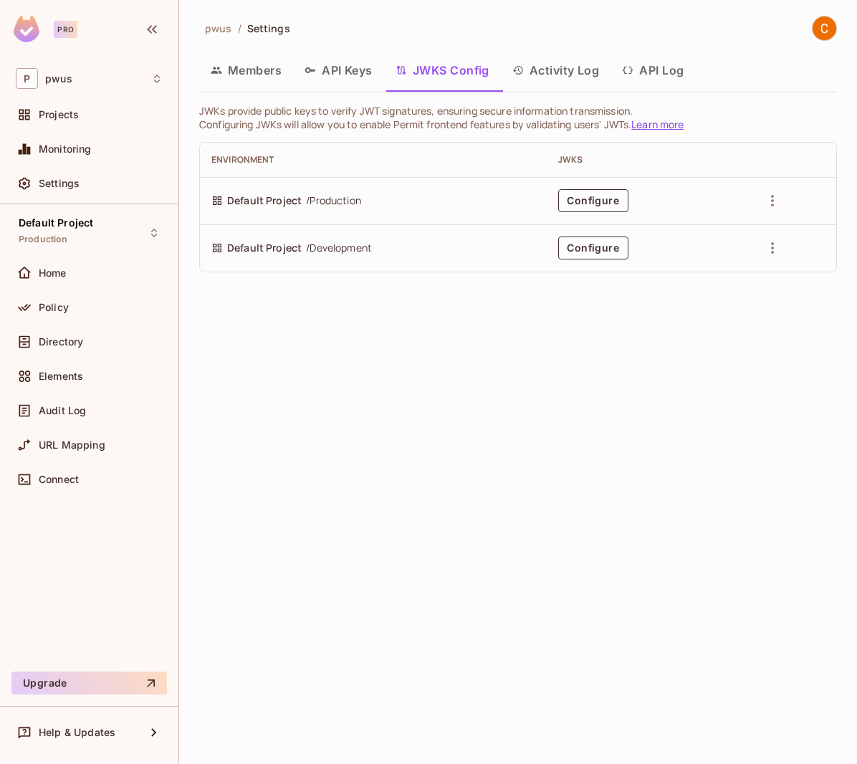
click at [640, 69] on button "API Log" at bounding box center [652, 70] width 85 height 36
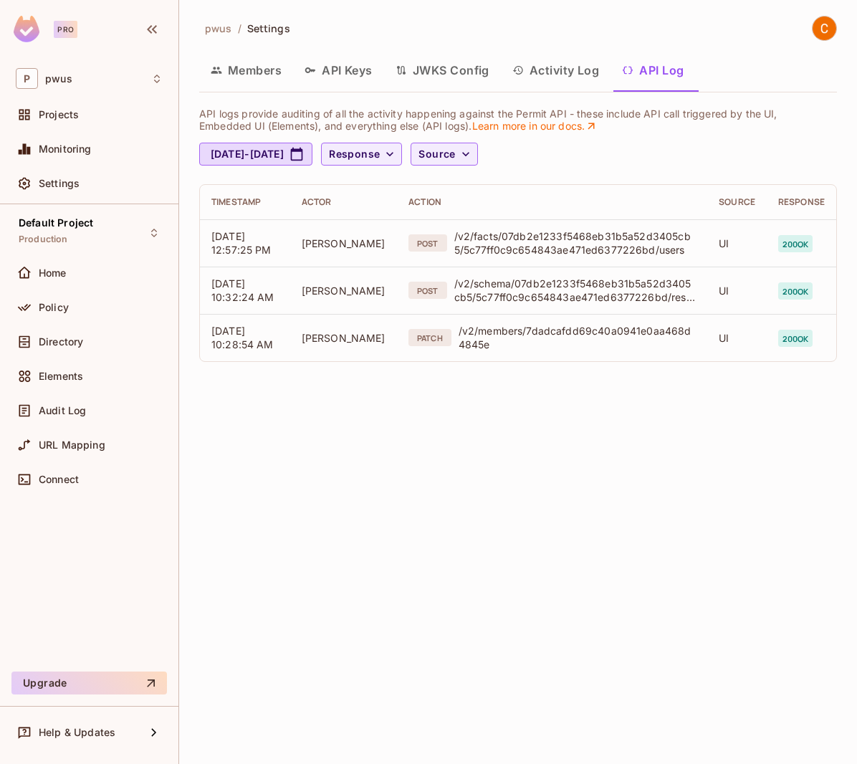
click at [568, 69] on button "Activity Log" at bounding box center [556, 70] width 110 height 36
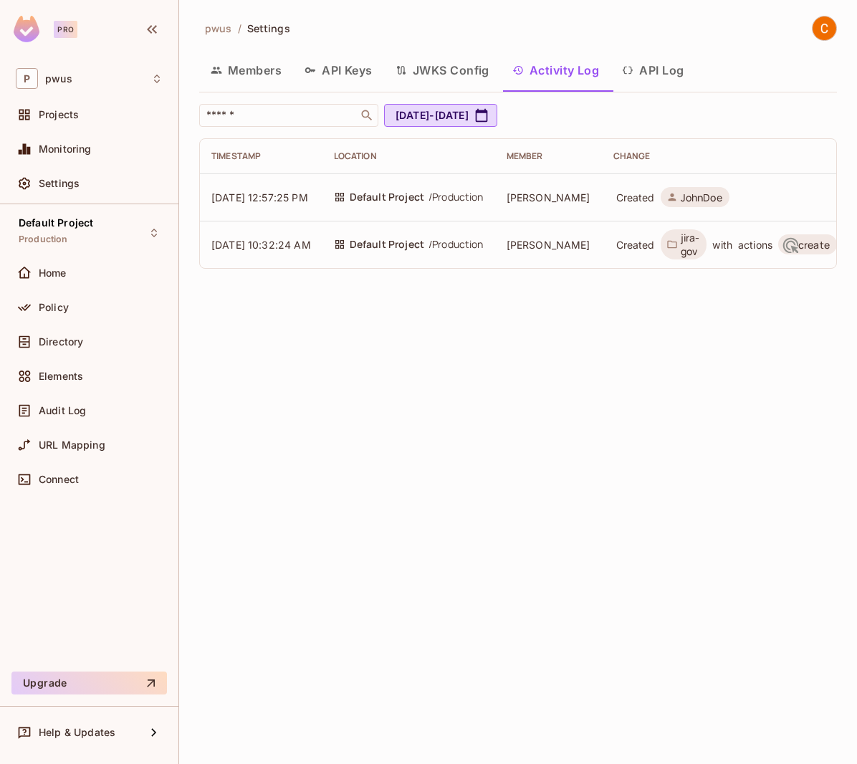
click at [328, 79] on button "API Keys" at bounding box center [338, 70] width 91 height 36
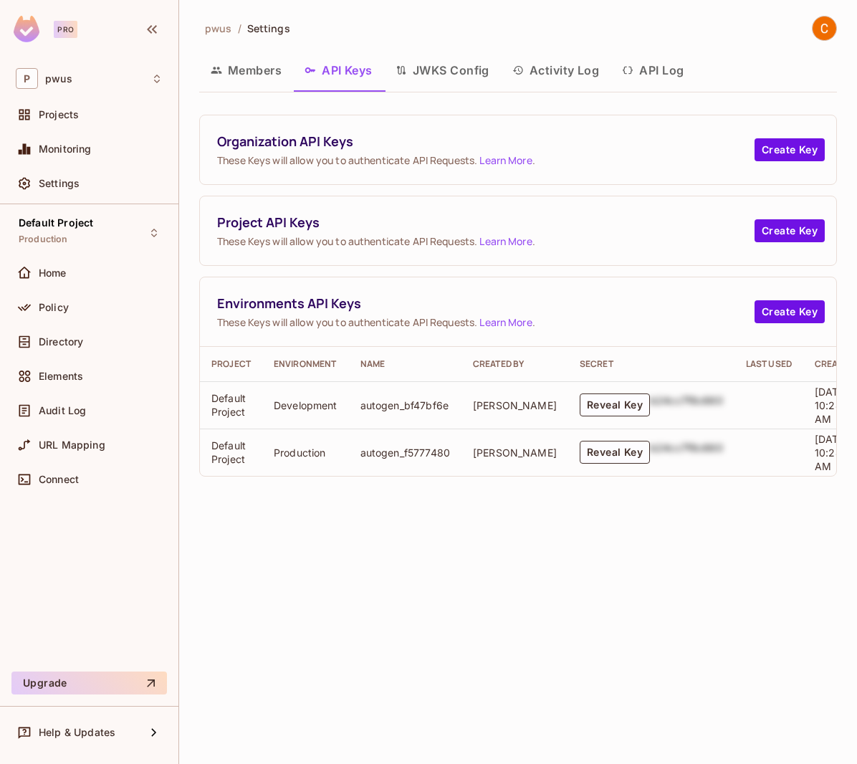
click at [221, 64] on button "Members" at bounding box center [246, 70] width 94 height 36
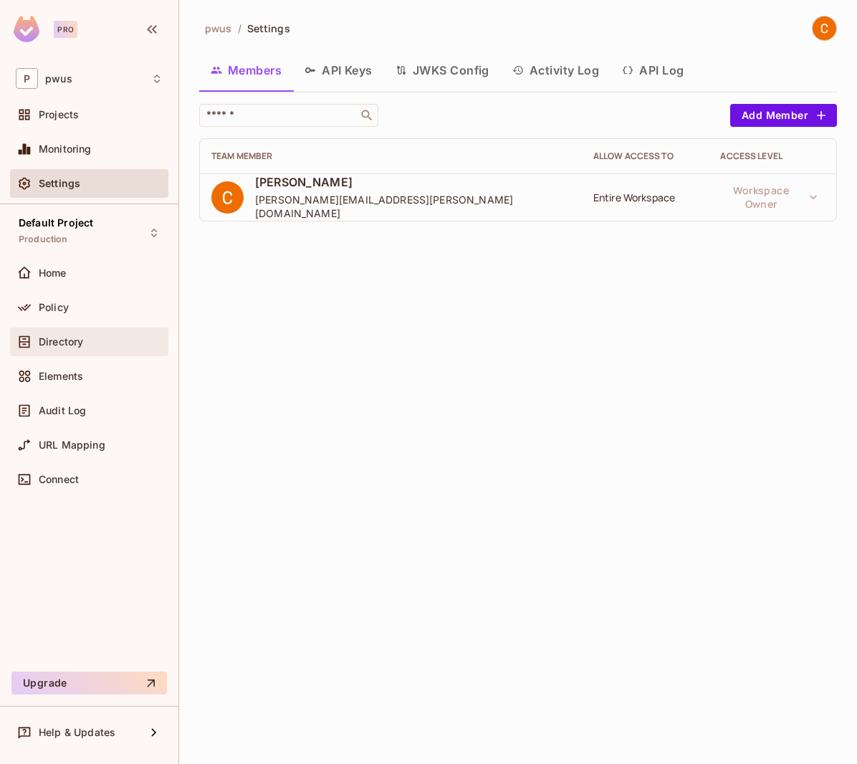
click at [40, 347] on span "Directory" at bounding box center [61, 341] width 44 height 11
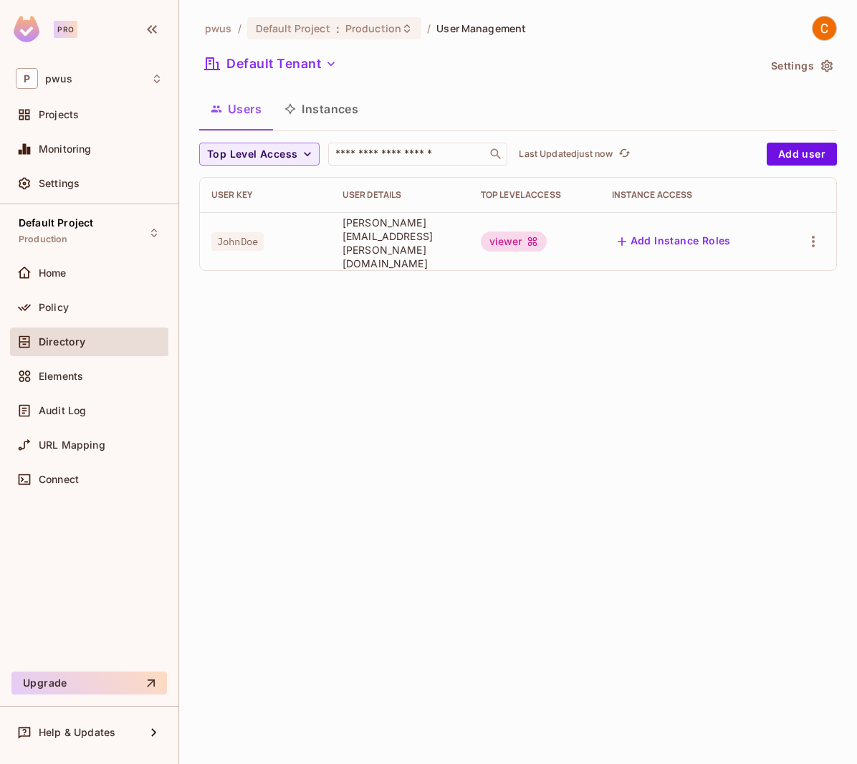
click at [477, 399] on div "pwus / Default Project : Production / User Management Default Tenant Settings U…" at bounding box center [518, 382] width 678 height 764
click at [72, 297] on div "Policy" at bounding box center [89, 307] width 158 height 29
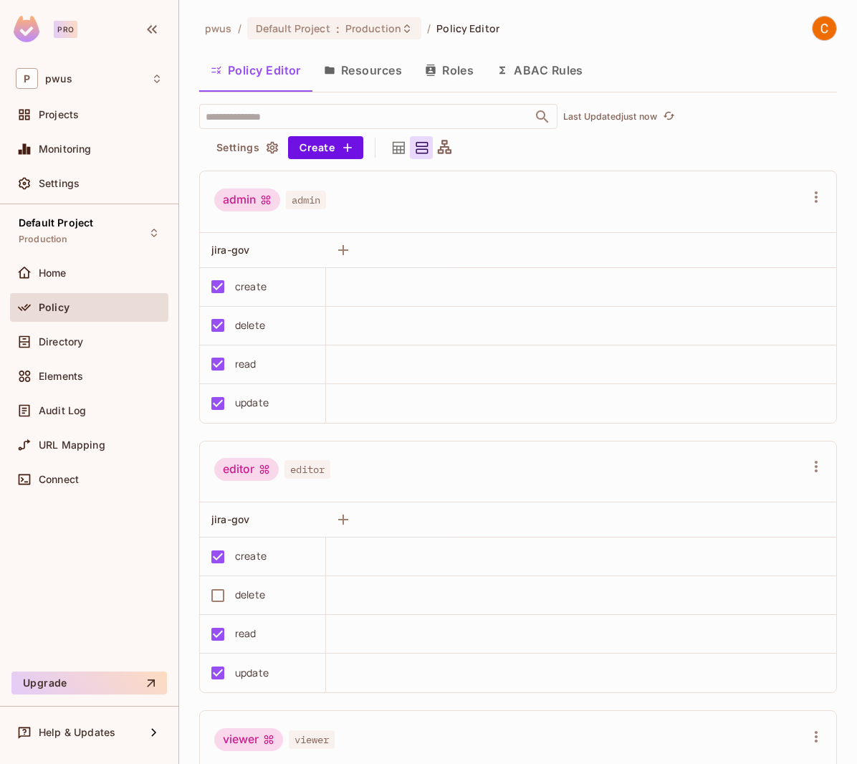
click at [347, 64] on button "Resources" at bounding box center [362, 70] width 101 height 36
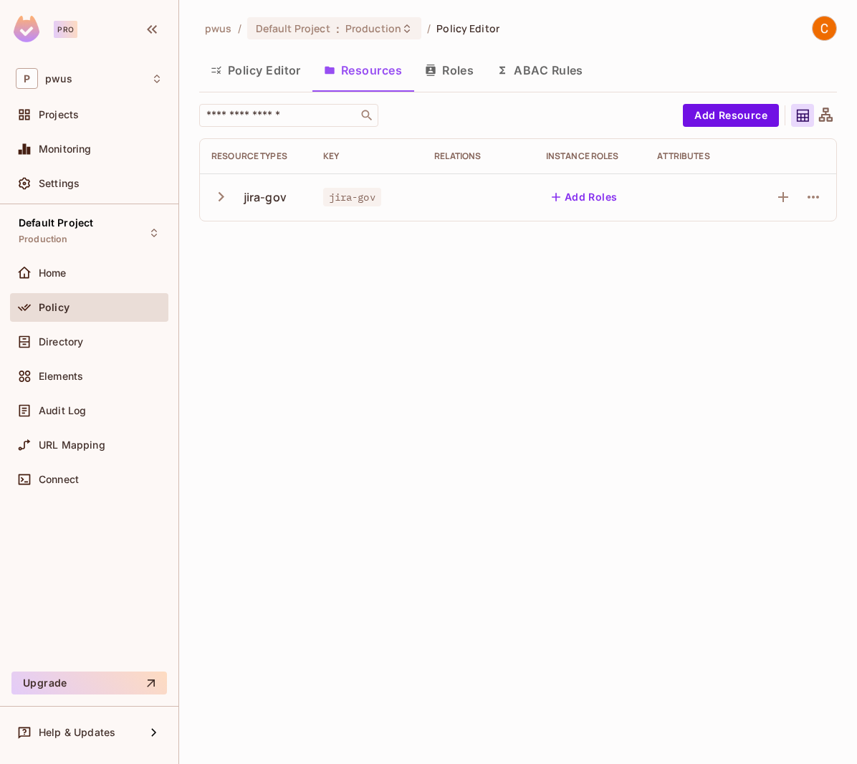
click at [218, 196] on icon "button" at bounding box center [220, 196] width 19 height 19
click at [218, 196] on icon "button" at bounding box center [220, 197] width 9 height 6
click at [287, 76] on button "Policy Editor" at bounding box center [255, 70] width 113 height 36
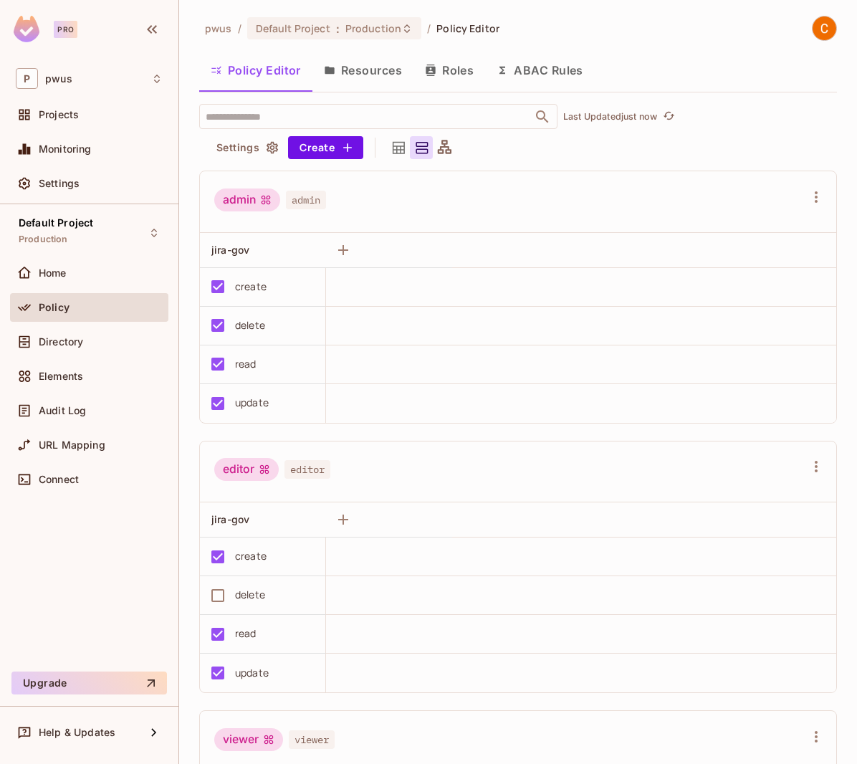
click at [535, 75] on button "ABAC Rules" at bounding box center [540, 70] width 110 height 36
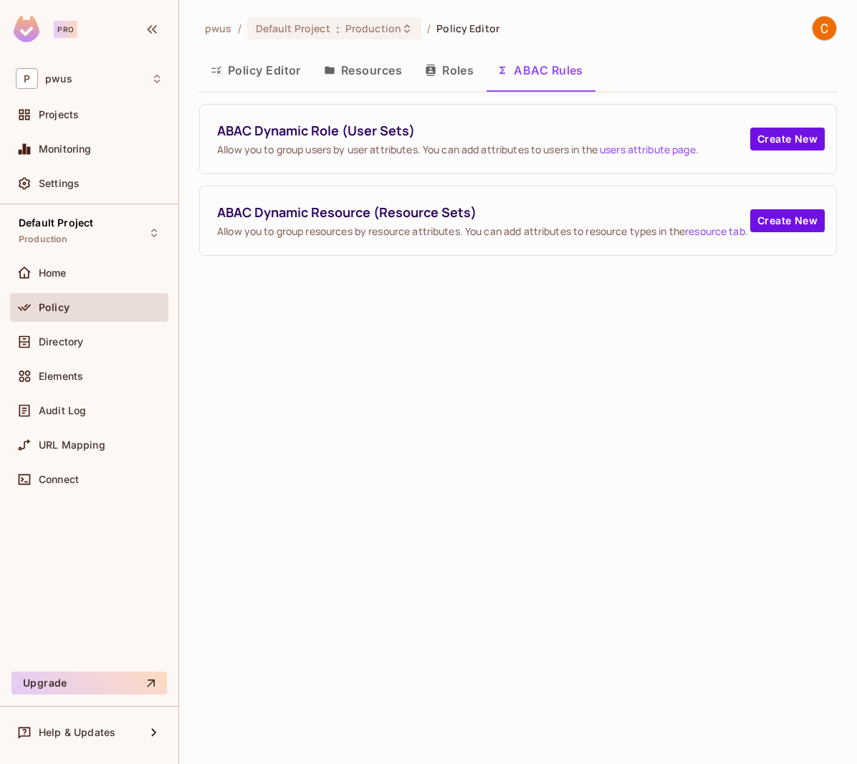
click at [439, 65] on button "Roles" at bounding box center [449, 70] width 72 height 36
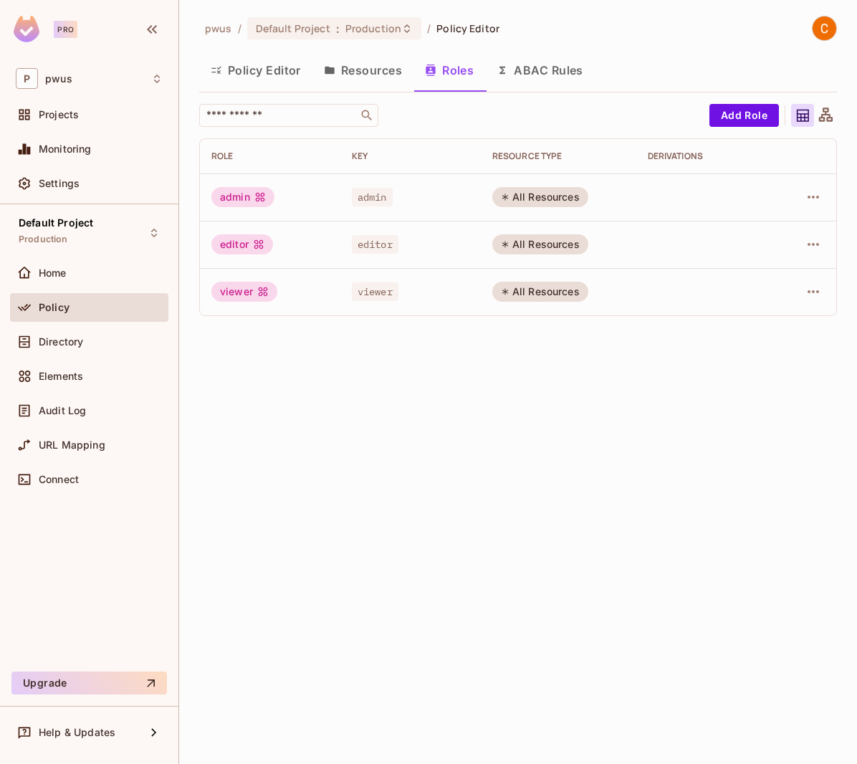
click at [362, 69] on button "Resources" at bounding box center [362, 70] width 101 height 36
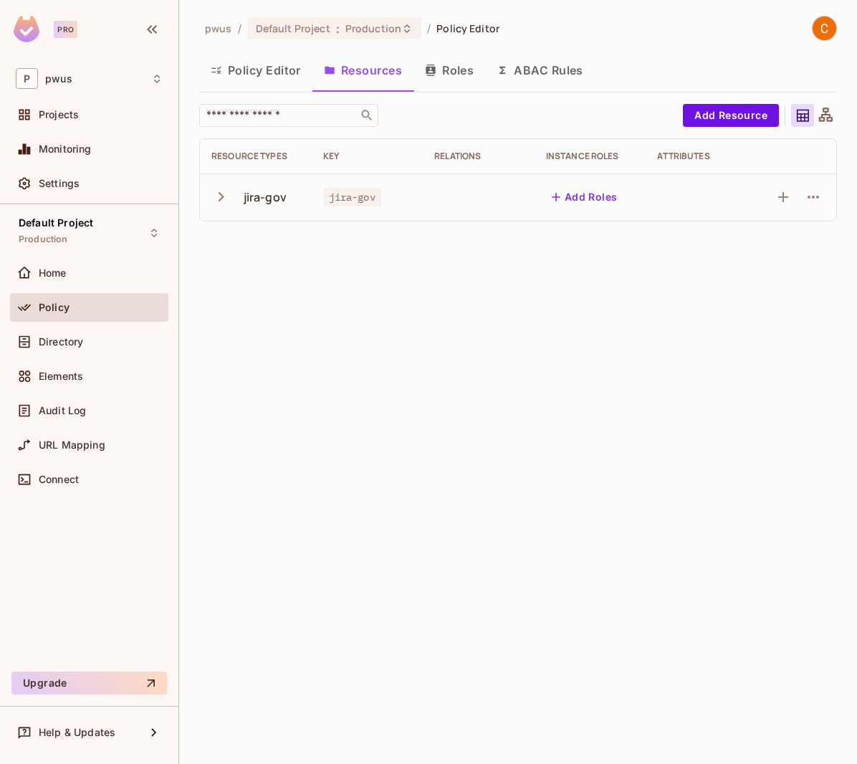
click at [219, 196] on icon "button" at bounding box center [220, 196] width 19 height 19
click at [246, 77] on button "Policy Editor" at bounding box center [255, 70] width 113 height 36
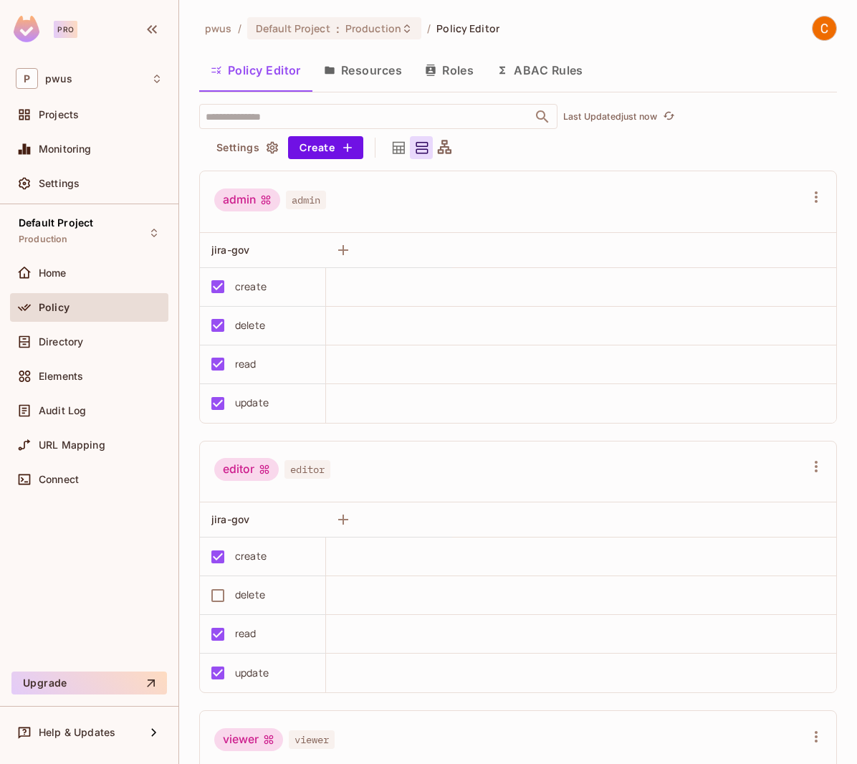
click at [569, 181] on div "admin admin" at bounding box center [518, 202] width 636 height 62
click at [76, 267] on div "Home" at bounding box center [101, 272] width 124 height 11
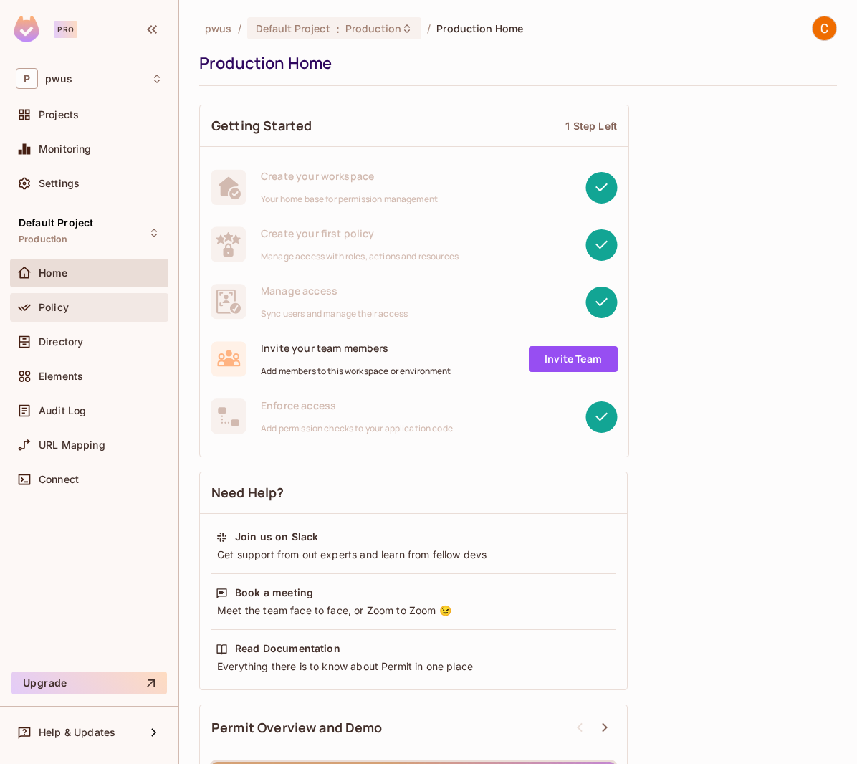
click at [74, 293] on div "Policy" at bounding box center [89, 307] width 158 height 29
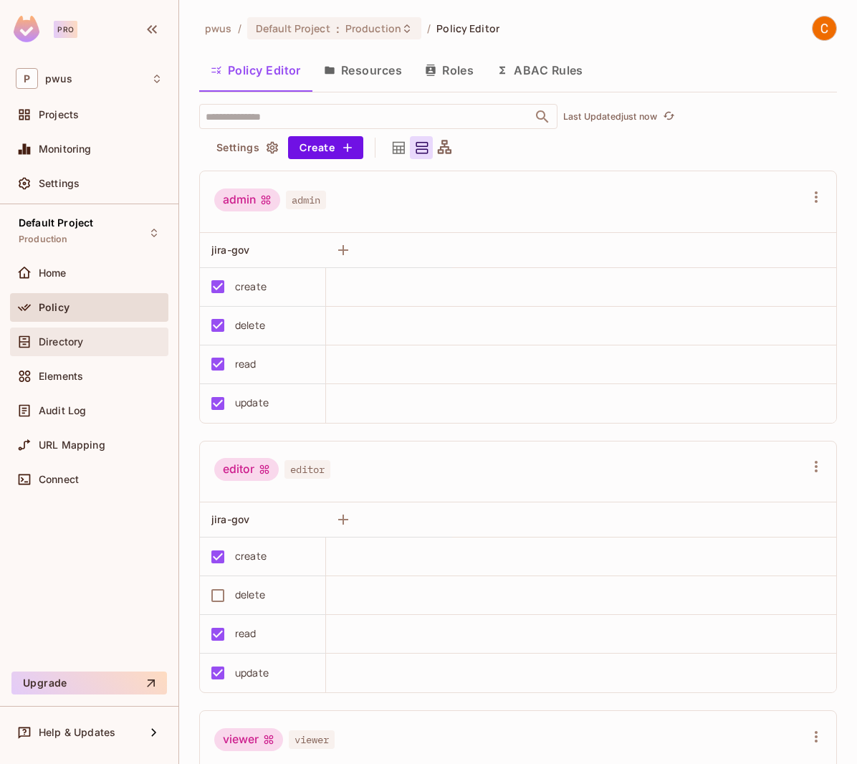
click at [78, 340] on span "Directory" at bounding box center [61, 341] width 44 height 11
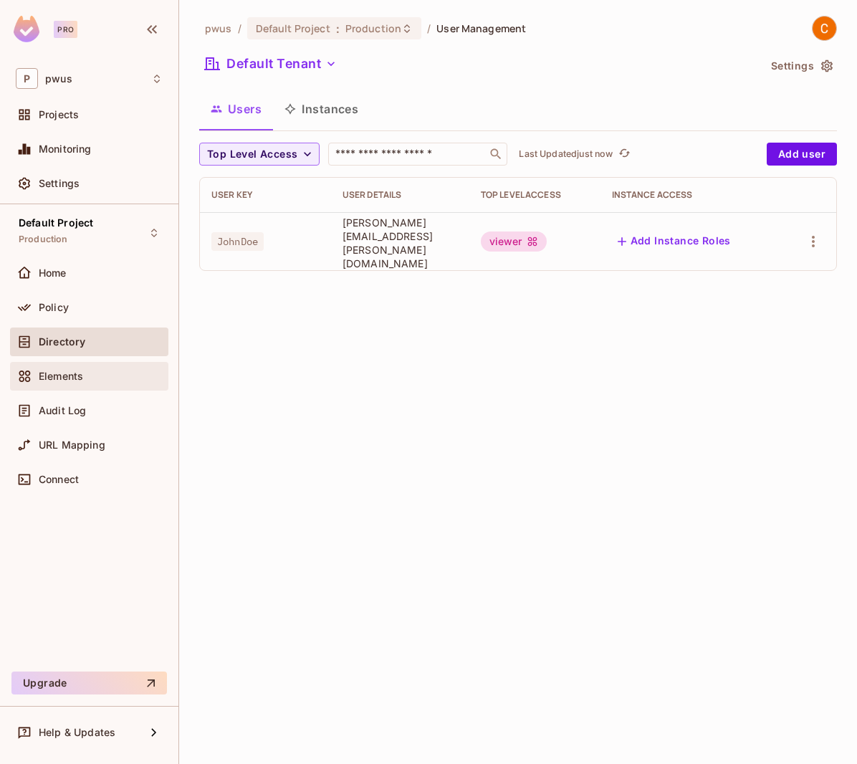
click at [74, 369] on div "Elements" at bounding box center [89, 375] width 147 height 17
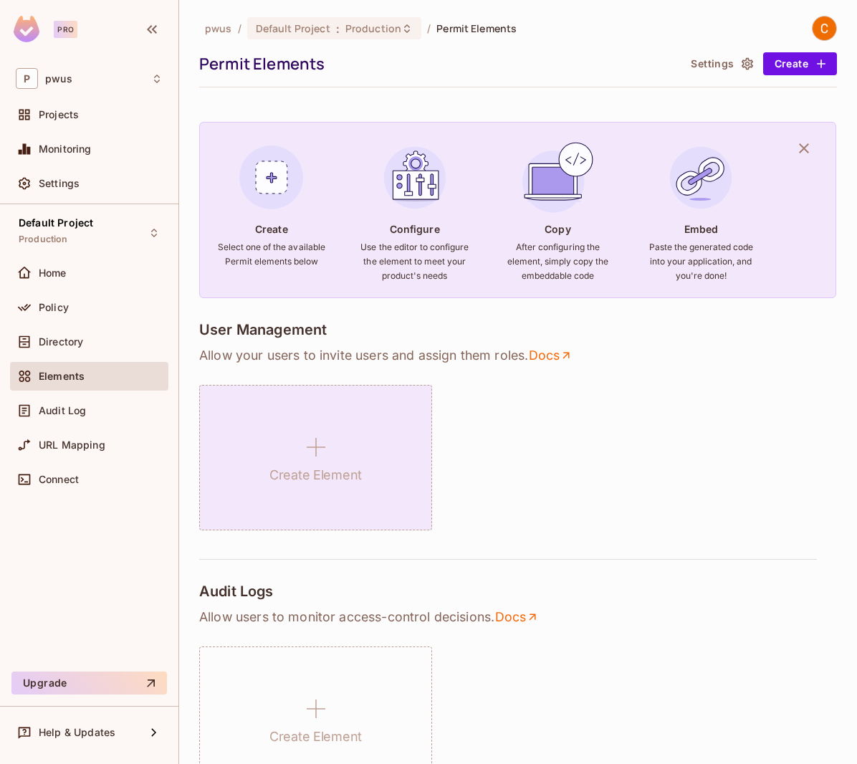
click at [331, 464] on h1 "Create Element" at bounding box center [315, 474] width 92 height 21
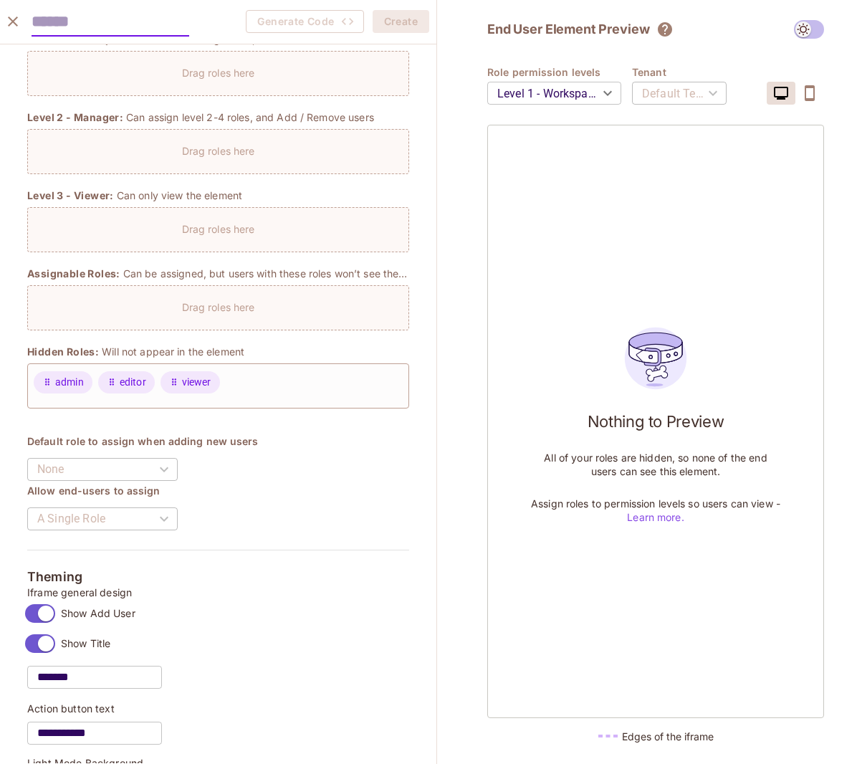
scroll to position [215, 0]
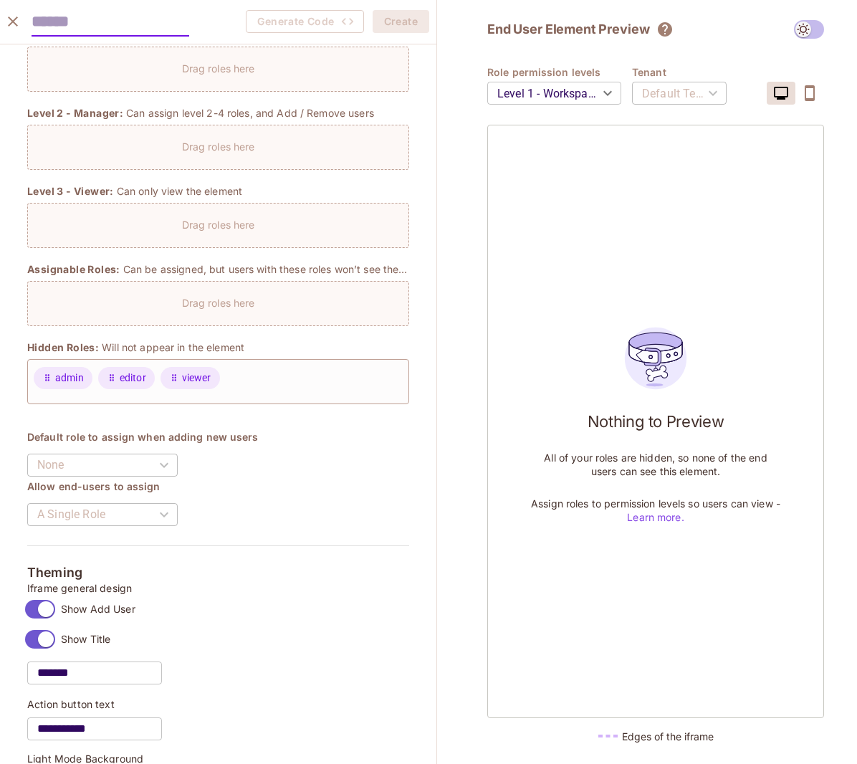
click at [175, 463] on div "None" at bounding box center [102, 465] width 150 height 40
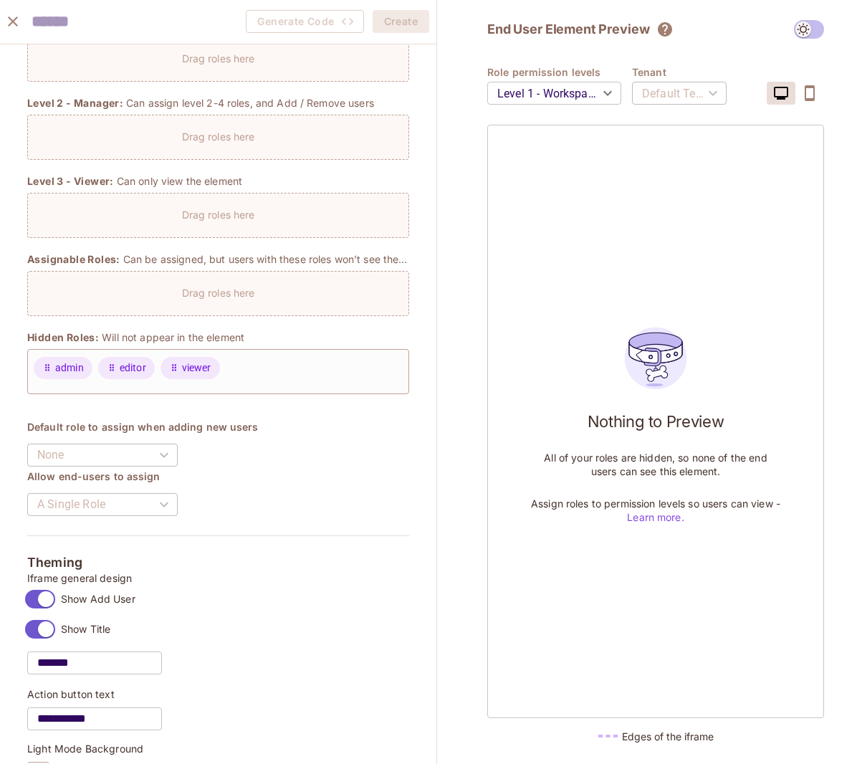
scroll to position [0, 0]
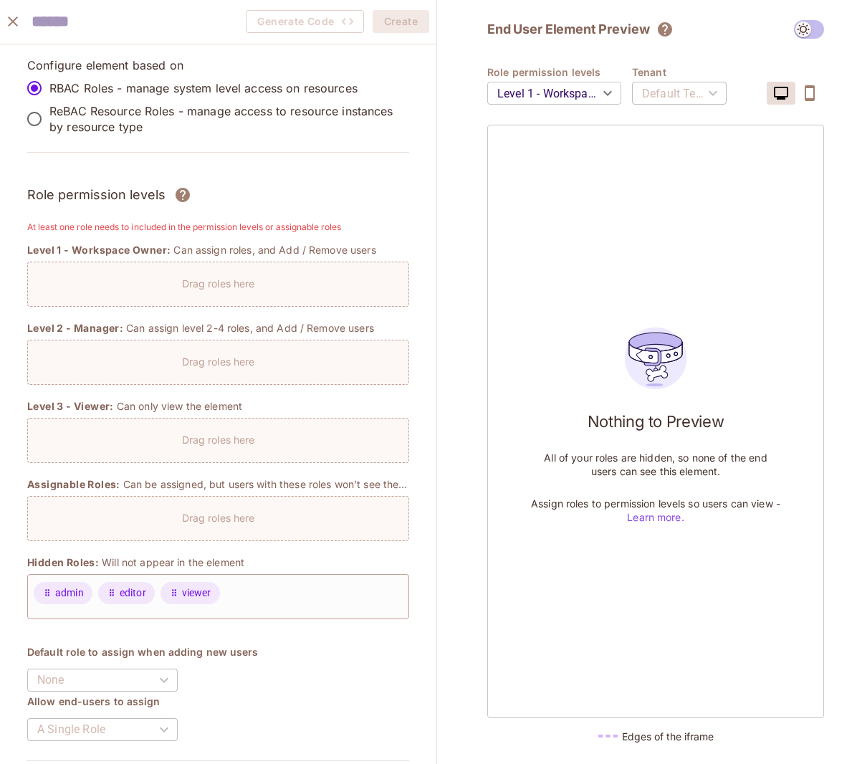
click at [11, 24] on icon "close" at bounding box center [13, 21] width 10 height 10
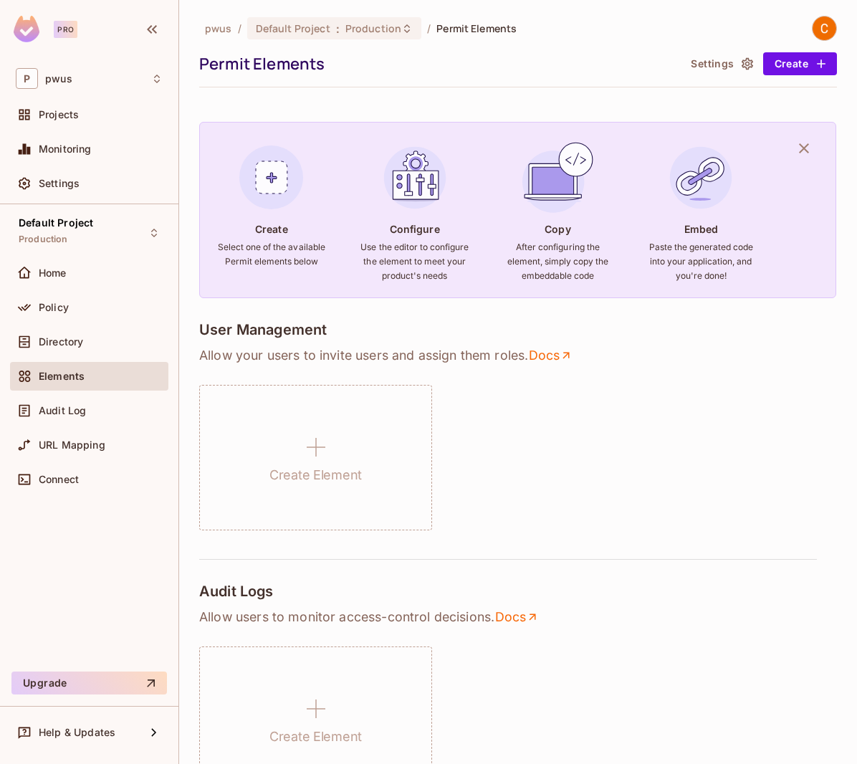
click at [499, 403] on div "Create Element" at bounding box center [518, 457] width 638 height 145
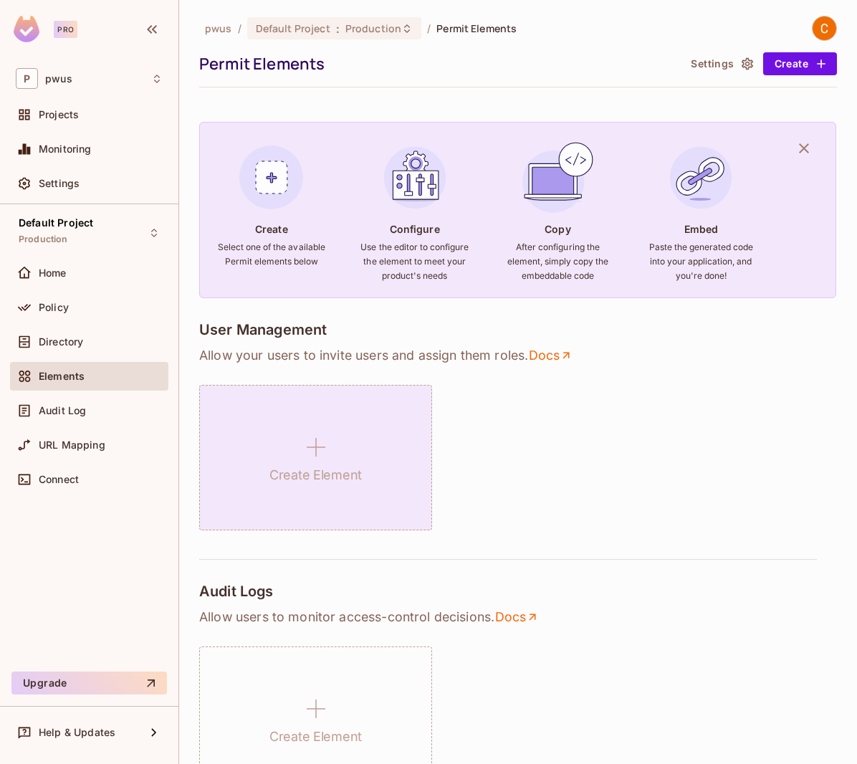
click at [355, 413] on div "Create Element" at bounding box center [315, 457] width 233 height 145
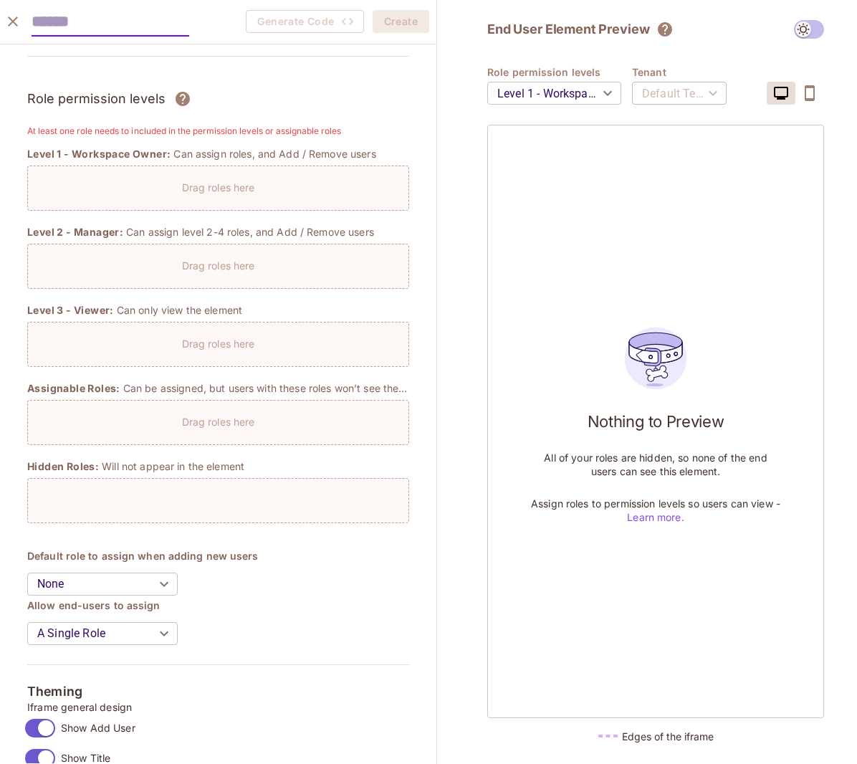
scroll to position [287, 0]
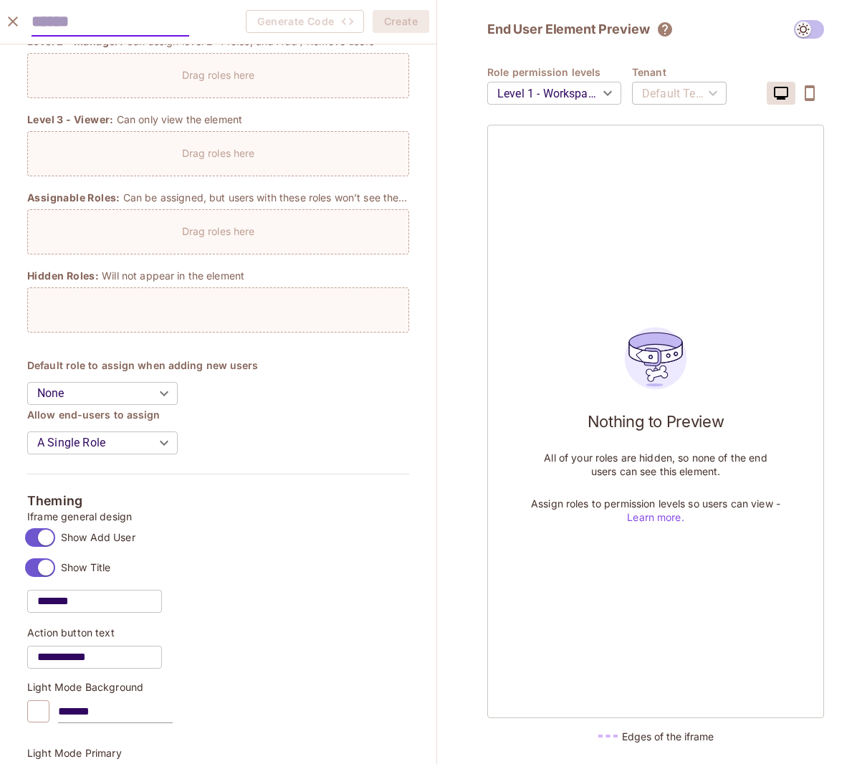
click at [182, 399] on body "Pro P pwus Projects Monitoring Settings Default Project Production Home Policy …" at bounding box center [428, 382] width 857 height 764
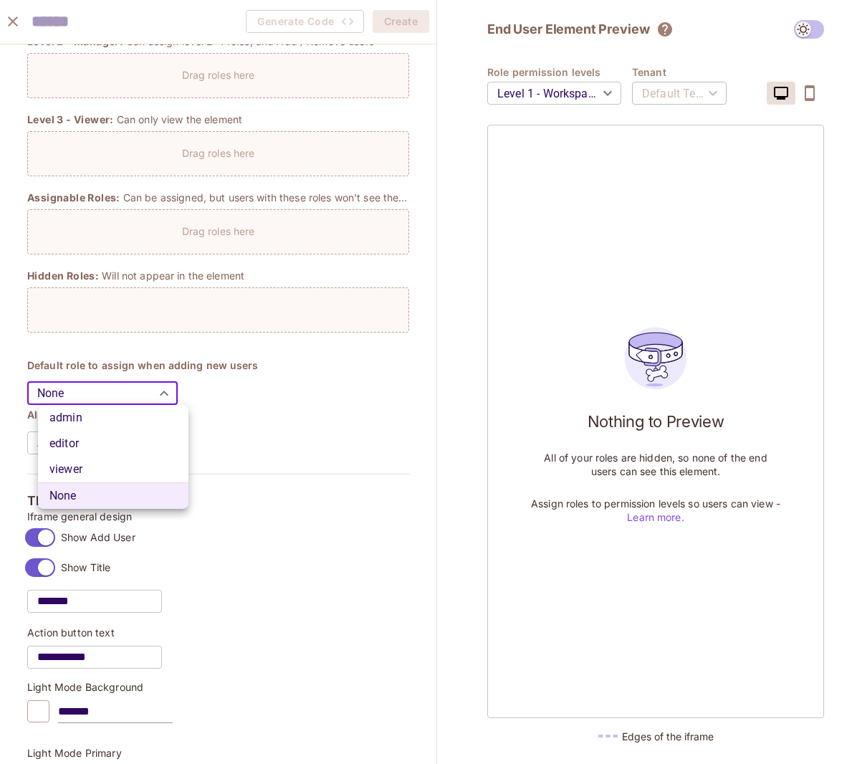
click at [269, 403] on div at bounding box center [428, 382] width 857 height 764
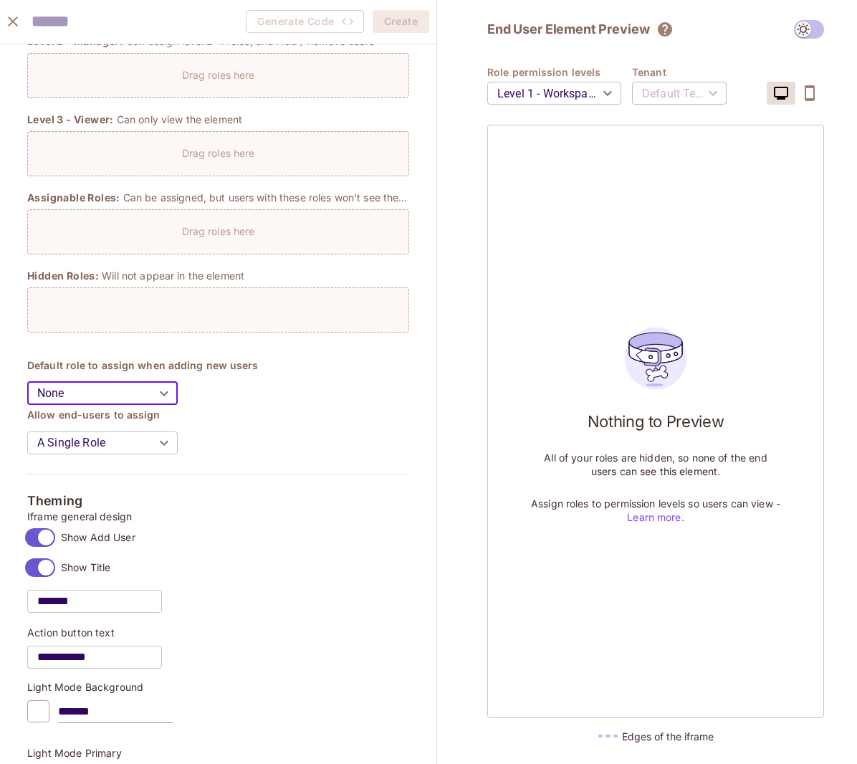
click at [172, 448] on body "Pro P pwus Projects Monitoring Settings Default Project Production Home Policy …" at bounding box center [428, 382] width 857 height 764
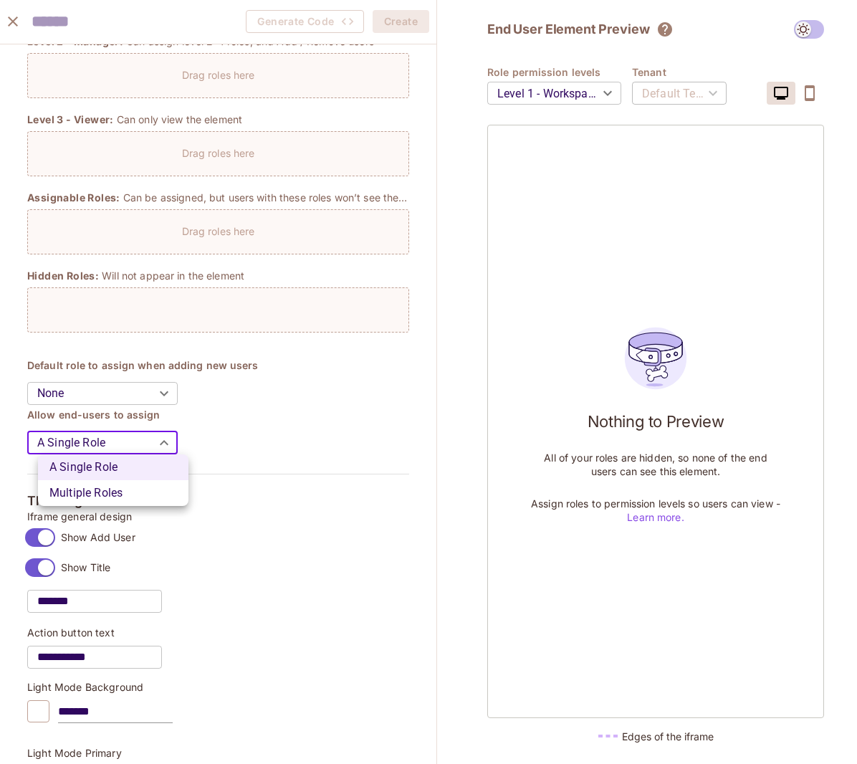
click at [272, 415] on div at bounding box center [428, 382] width 857 height 764
click at [13, 16] on icon "close" at bounding box center [12, 21] width 17 height 17
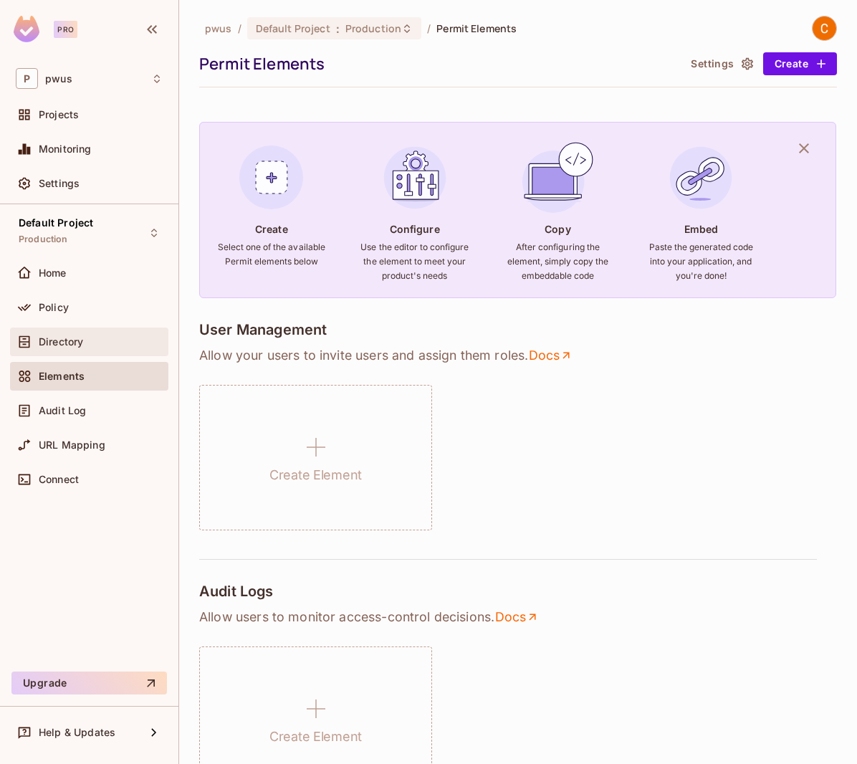
click at [101, 344] on div "Directory" at bounding box center [101, 341] width 124 height 11
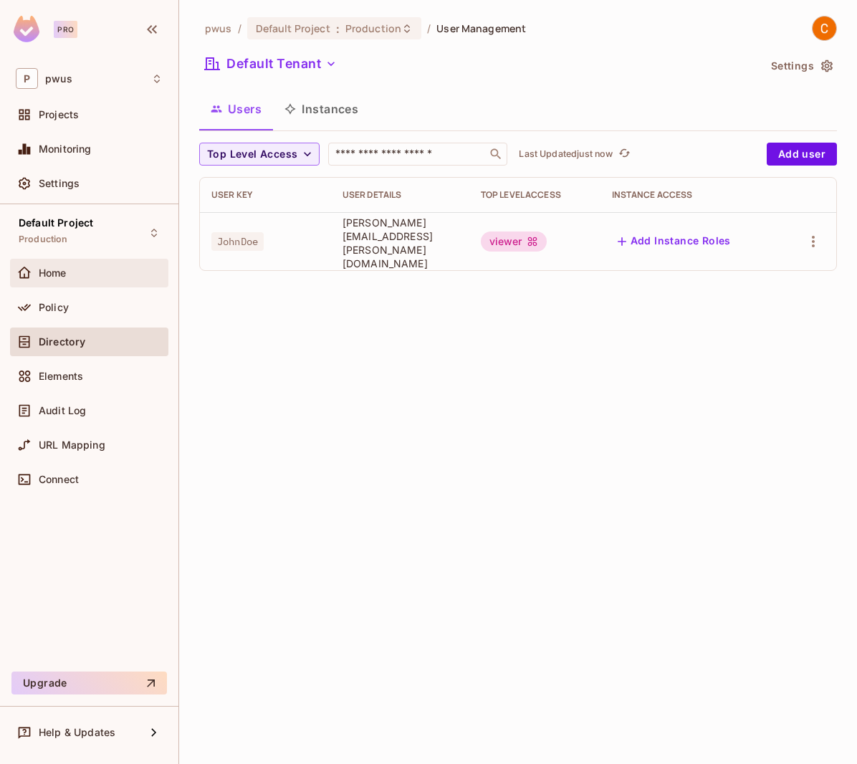
click at [35, 262] on div "Home" at bounding box center [89, 273] width 158 height 29
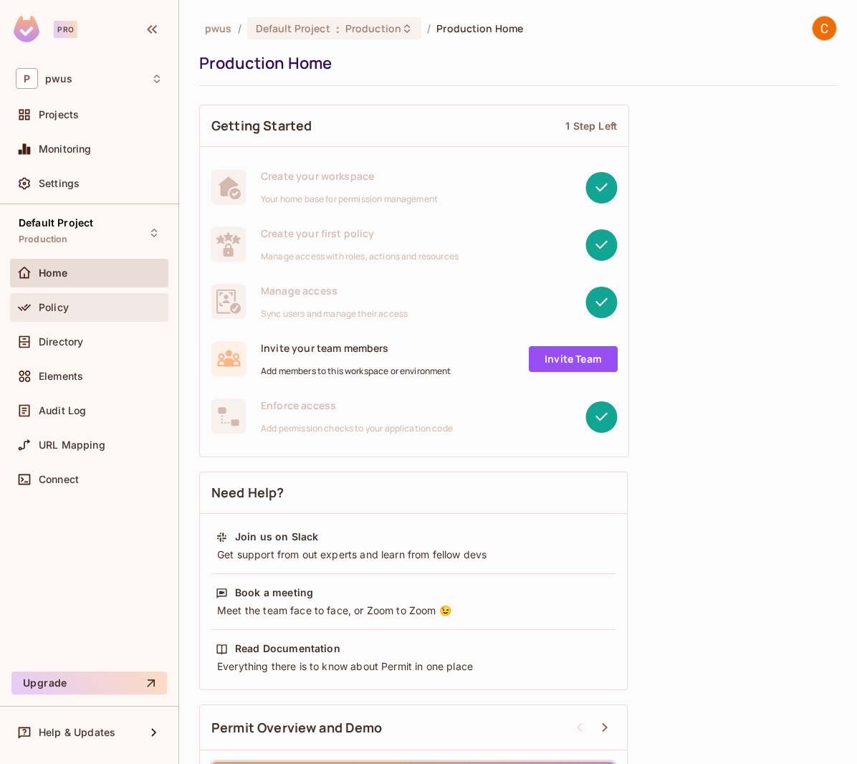
click at [47, 319] on div "Policy" at bounding box center [89, 307] width 158 height 29
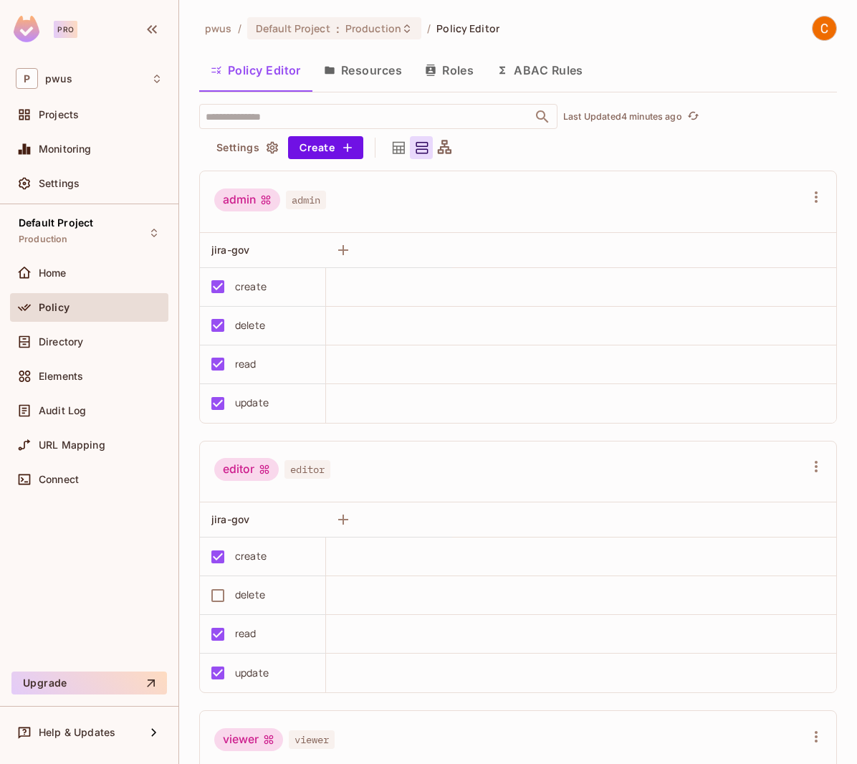
click at [348, 65] on button "Resources" at bounding box center [362, 70] width 101 height 36
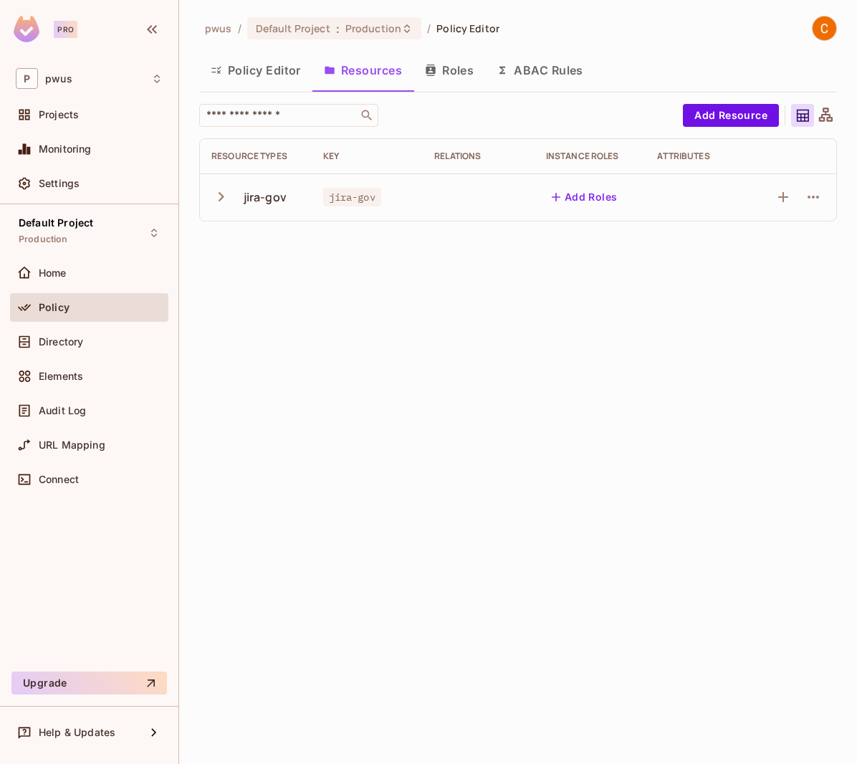
click at [223, 198] on icon "button" at bounding box center [221, 196] width 6 height 9
click at [59, 351] on div "Directory" at bounding box center [89, 341] width 158 height 29
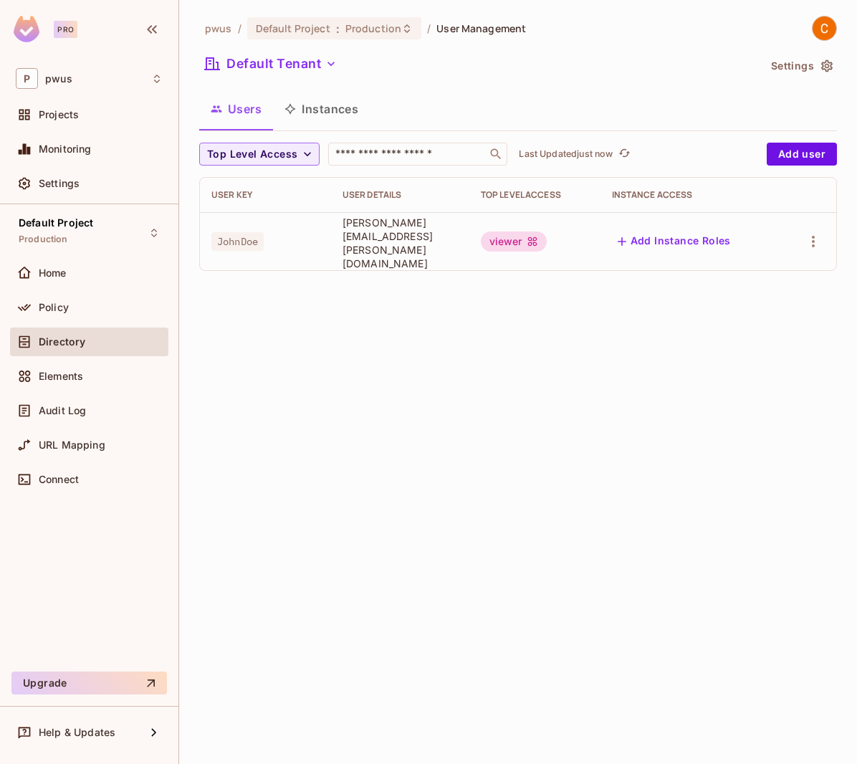
click at [416, 326] on div "pwus / Default Project : Production / User Management Default Tenant Settings U…" at bounding box center [518, 382] width 678 height 764
click at [68, 339] on span "Directory" at bounding box center [62, 341] width 47 height 11
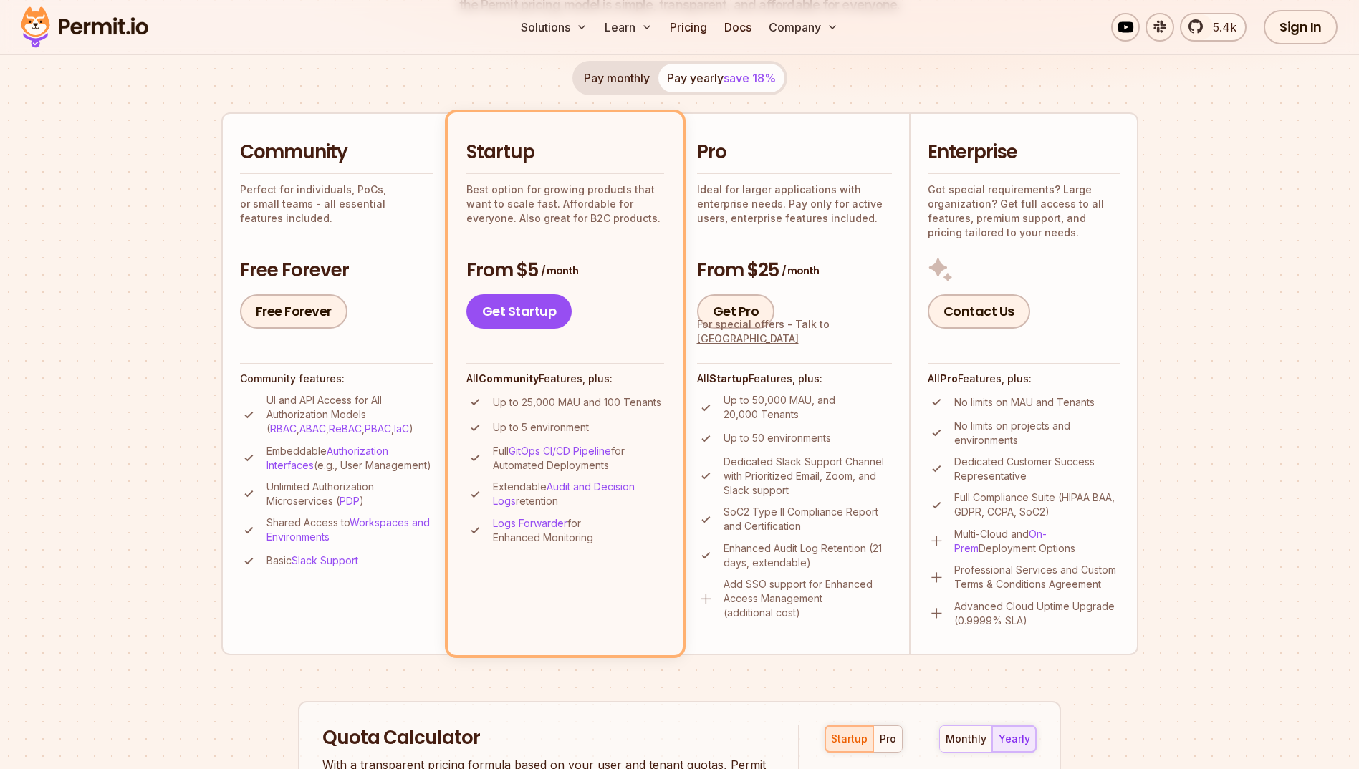
scroll to position [287, 0]
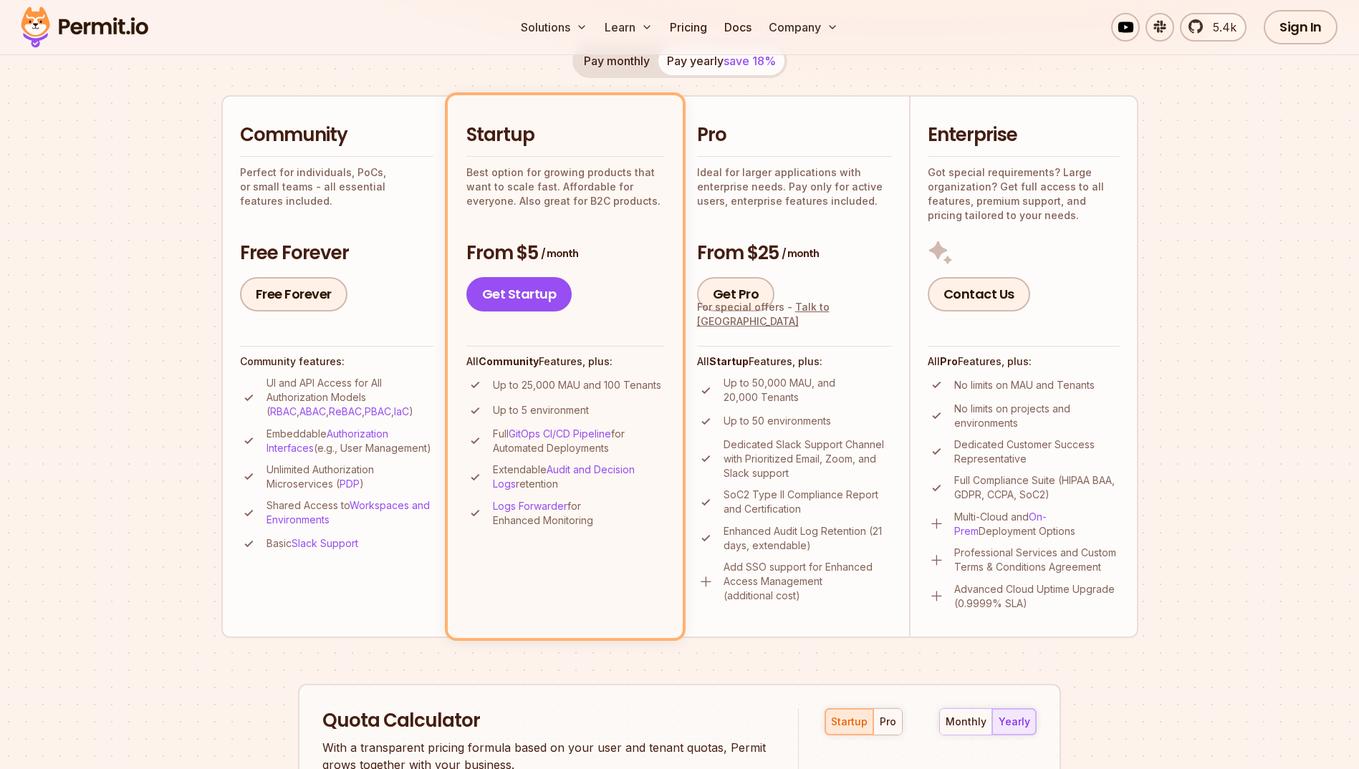
drag, startPoint x: 951, startPoint y: 517, endPoint x: 1052, endPoint y: 528, distance: 101.6
click at [1052, 528] on li "Multi-Cloud and On-Prem Deployment Options" at bounding box center [1024, 524] width 192 height 29
drag, startPoint x: 1052, startPoint y: 528, endPoint x: 1089, endPoint y: 534, distance: 37.8
click at [1089, 534] on p "Multi-Cloud and On-Prem Deployment Options" at bounding box center [1036, 524] width 165 height 29
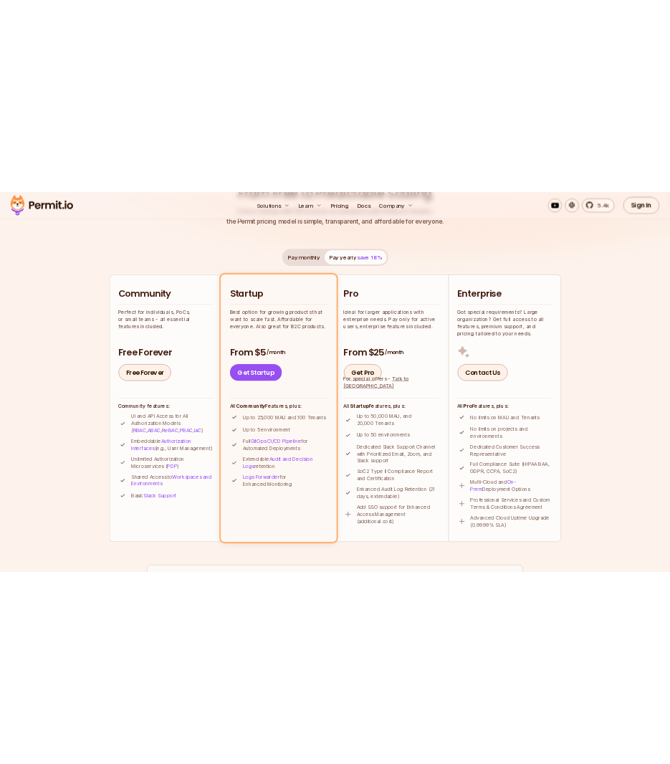
scroll to position [215, 0]
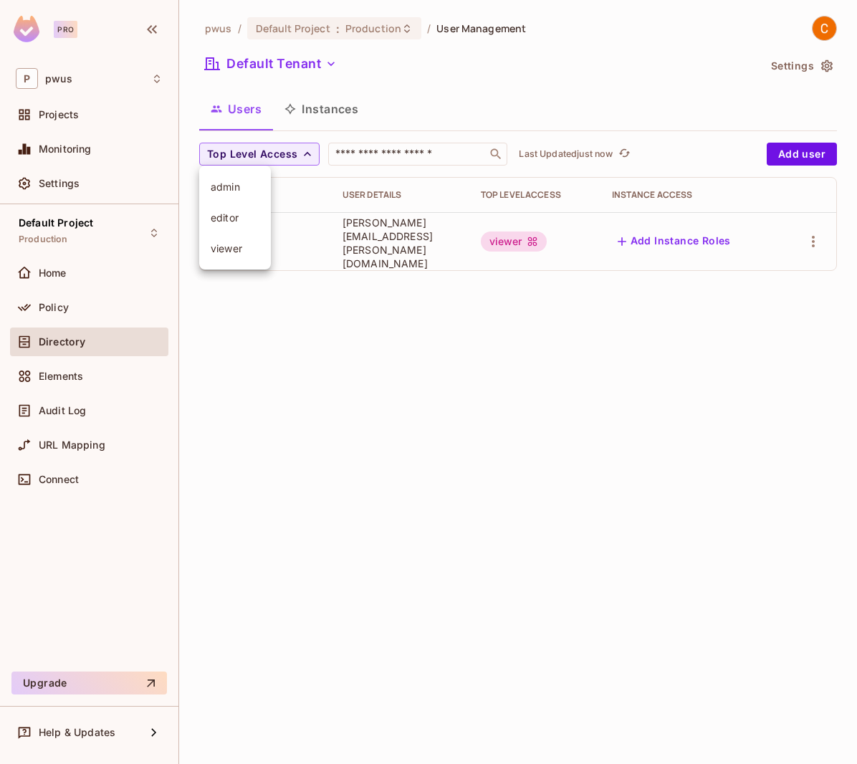
click at [385, 305] on div at bounding box center [428, 382] width 857 height 764
click at [247, 157] on span "Top Level Access" at bounding box center [252, 154] width 90 height 18
click at [233, 252] on span "viewer" at bounding box center [235, 248] width 49 height 14
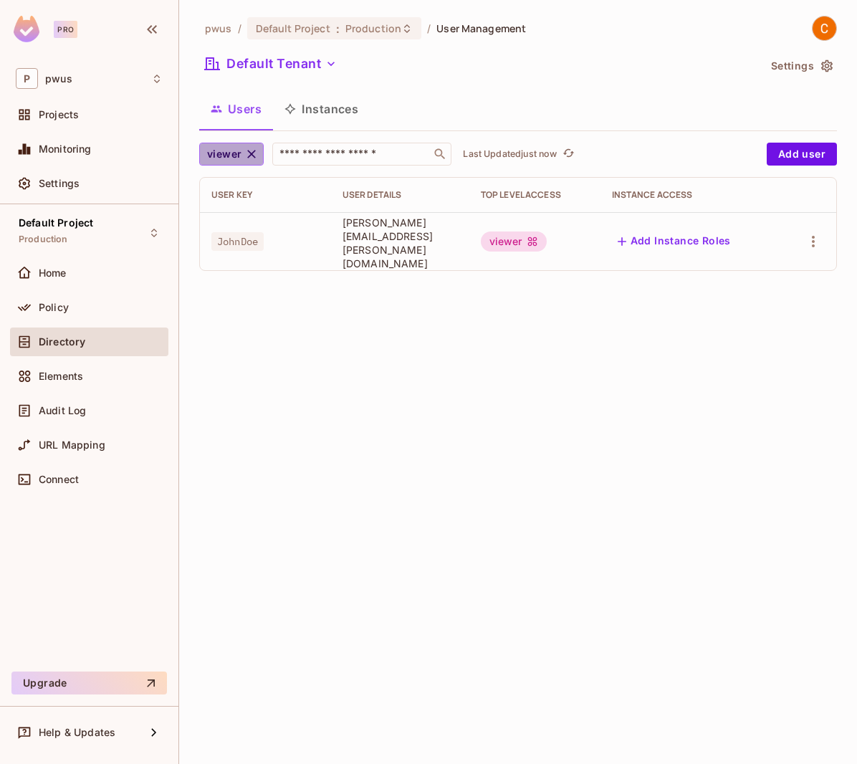
click at [254, 154] on icon "button" at bounding box center [251, 154] width 14 height 14
click at [331, 112] on button "Instances" at bounding box center [321, 109] width 97 height 36
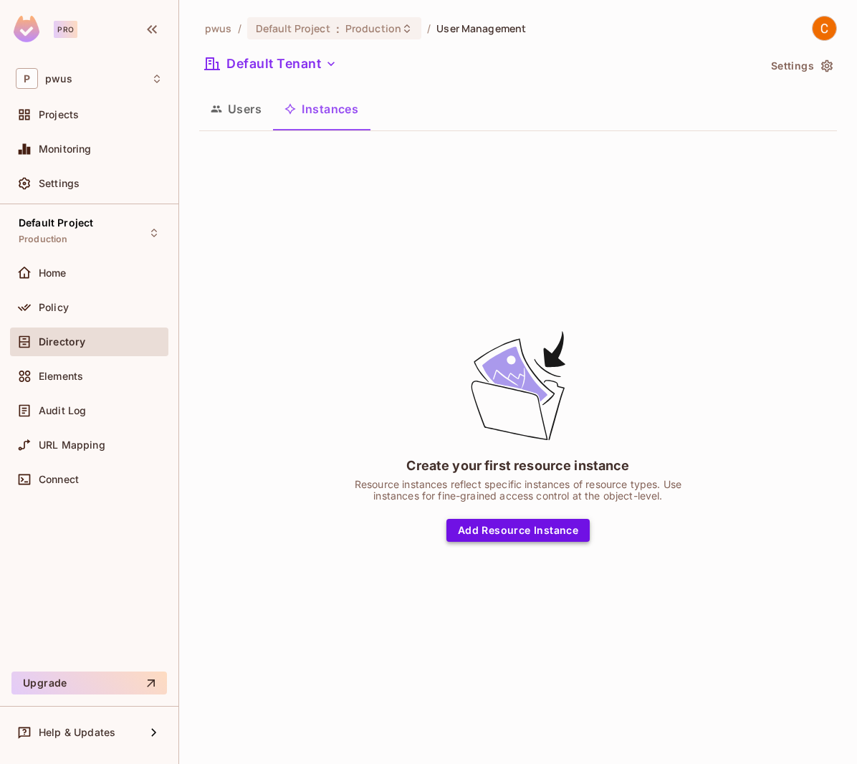
click at [487, 529] on button "Add Resource Instance" at bounding box center [517, 530] width 143 height 23
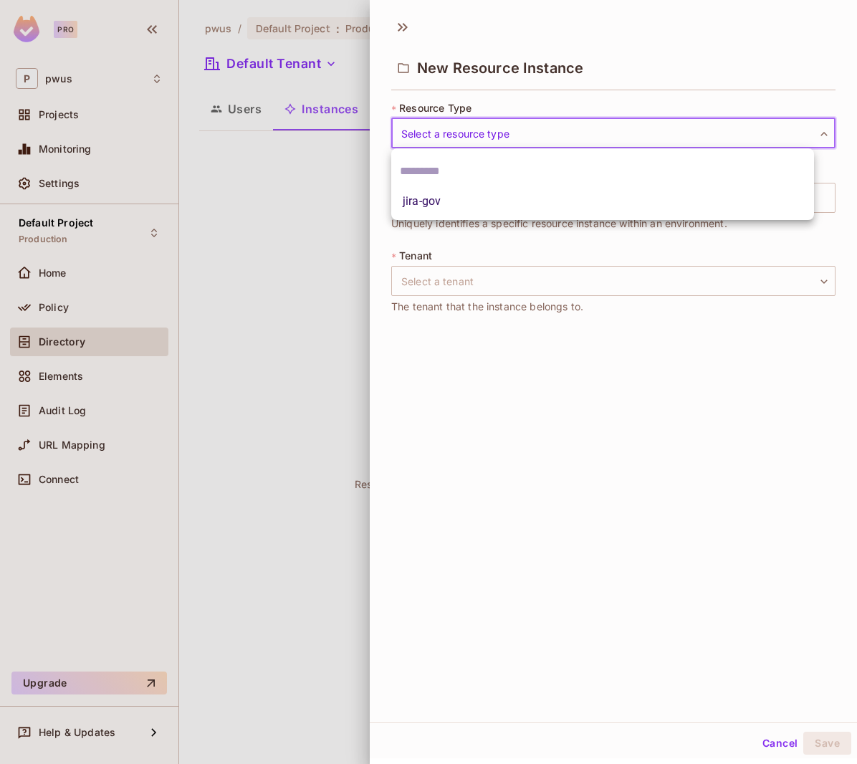
click at [463, 138] on body "Pro P pwus Projects Monitoring Settings Default Project Production Home Policy …" at bounding box center [428, 382] width 857 height 764
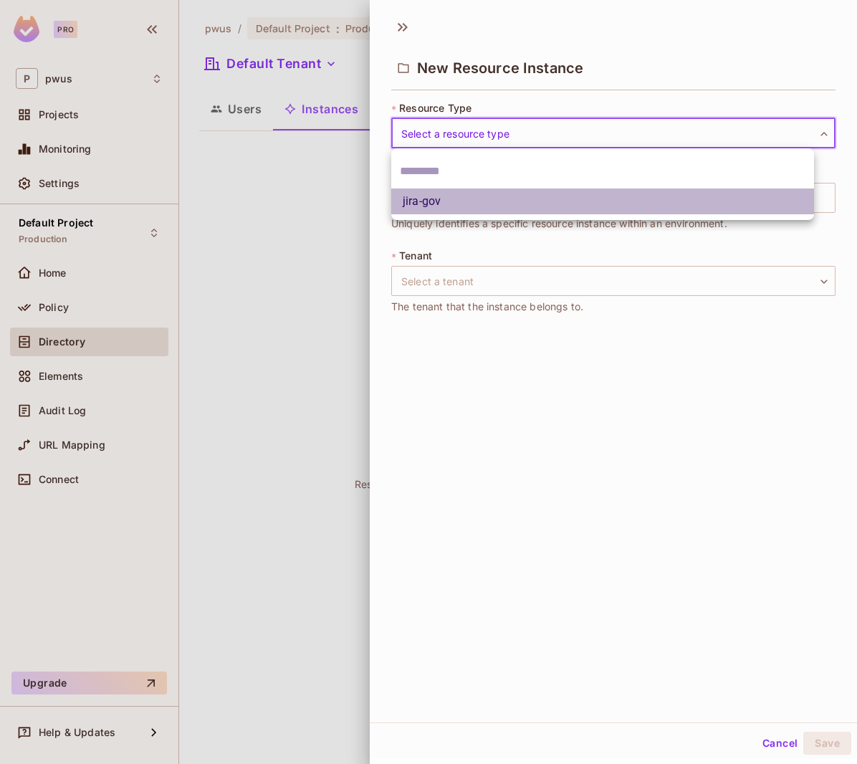
click at [456, 197] on li "jira-gov" at bounding box center [602, 201] width 423 height 26
type input "********"
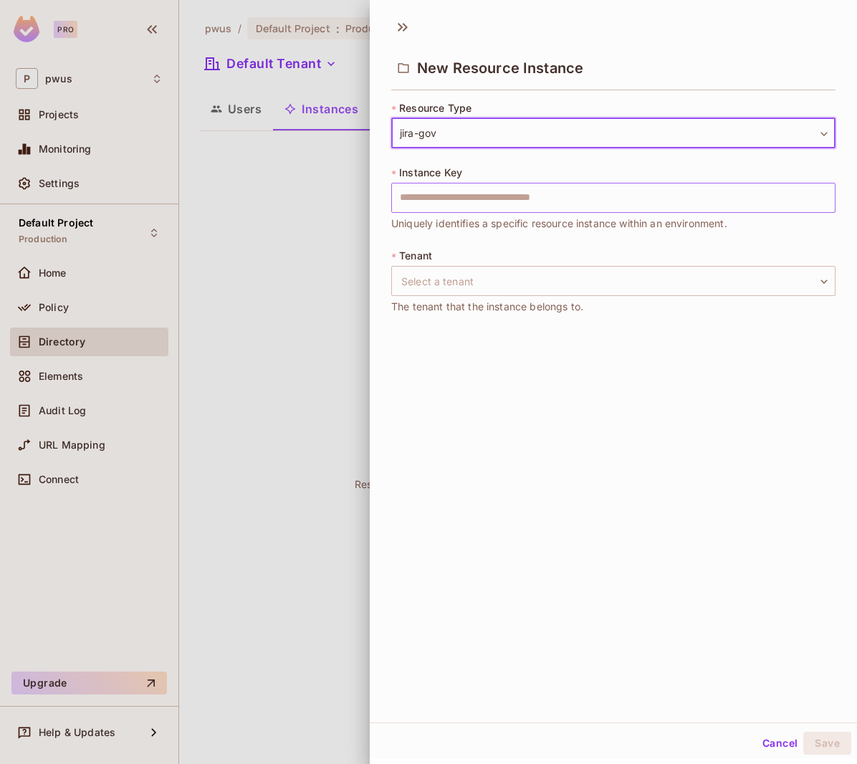
click at [456, 197] on input "text" at bounding box center [613, 198] width 444 height 30
click at [565, 162] on div "* Resource Type jira-gov ******** ​ * Instance Key ​ Uniquely identifies a spec…" at bounding box center [613, 216] width 444 height 231
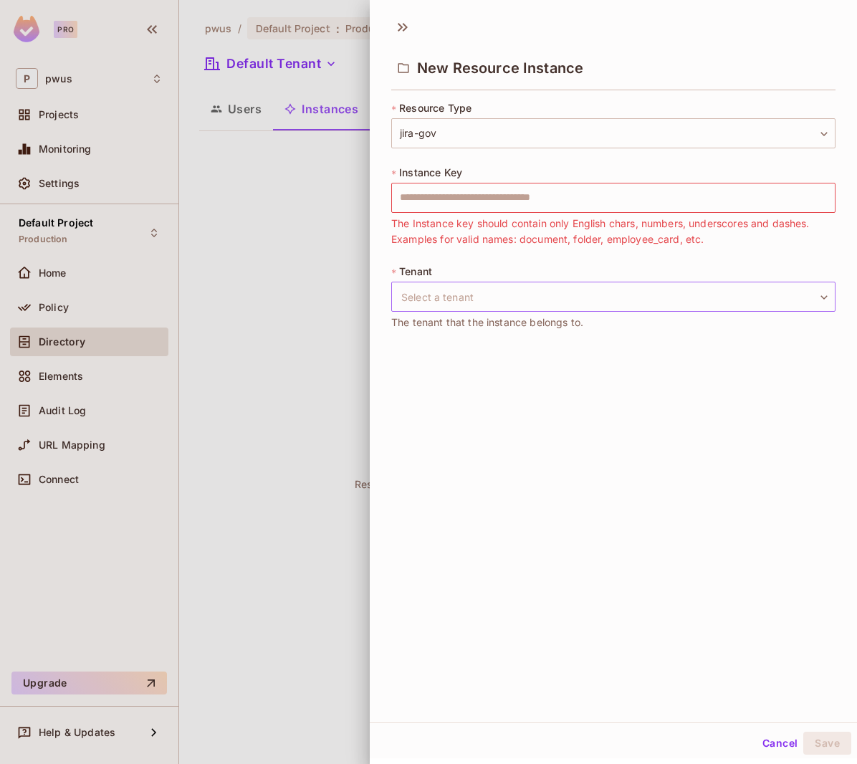
click at [529, 300] on body "Pro P pwus Projects Monitoring Settings Default Project Production Home Policy …" at bounding box center [428, 382] width 857 height 764
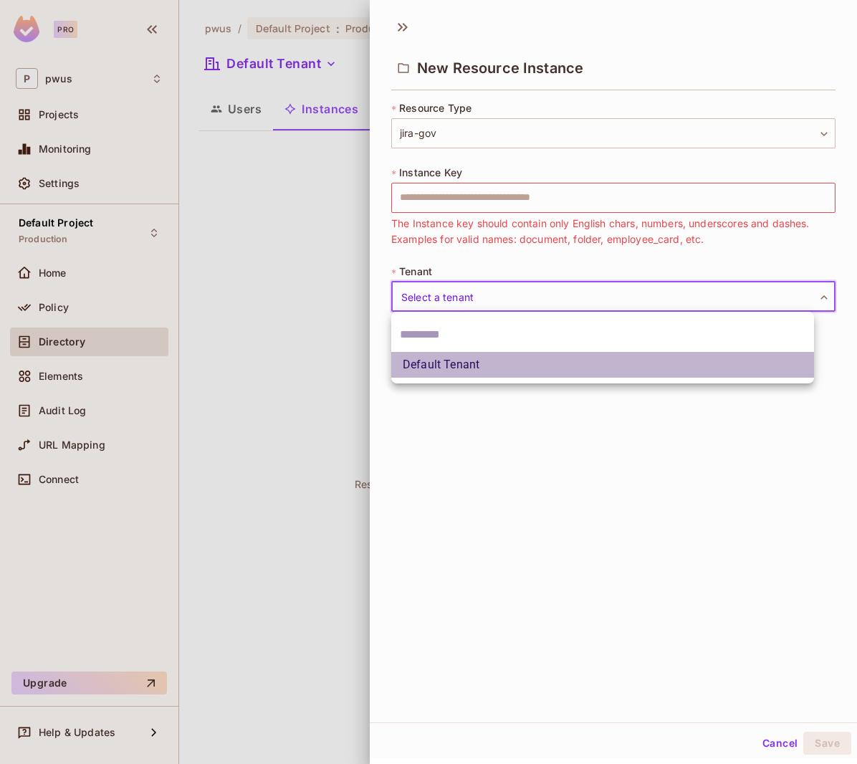
click at [491, 377] on li "Default Tenant" at bounding box center [602, 365] width 423 height 26
type input "*******"
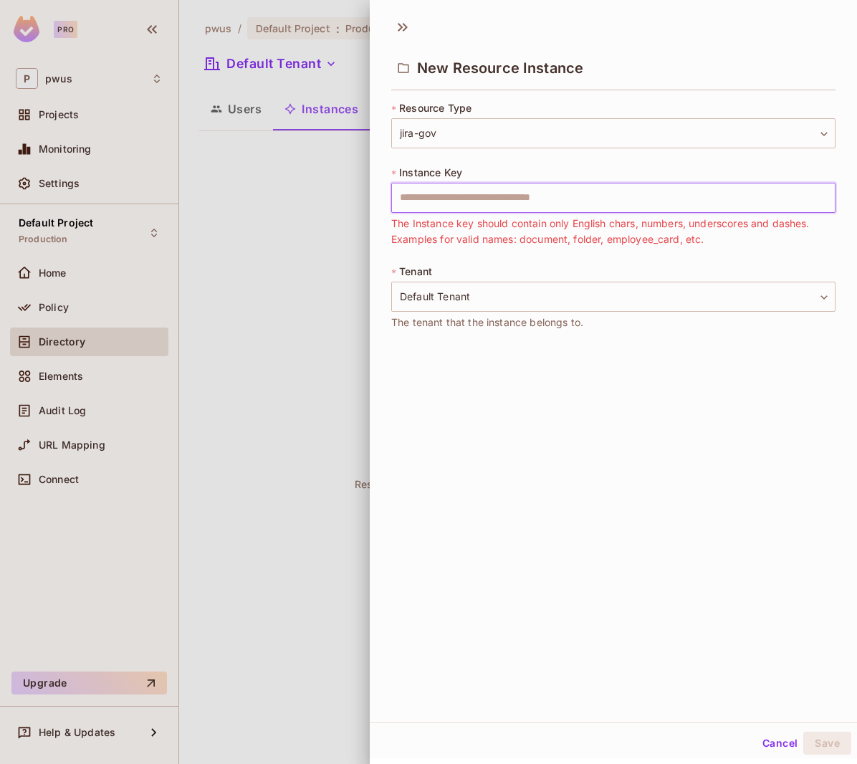
click at [514, 204] on input "text" at bounding box center [613, 198] width 444 height 30
click at [546, 173] on div "* Instance Key ​ The Instance key should contain only English chars, numbers, u…" at bounding box center [613, 206] width 444 height 82
click at [405, 32] on icon at bounding box center [402, 27] width 23 height 23
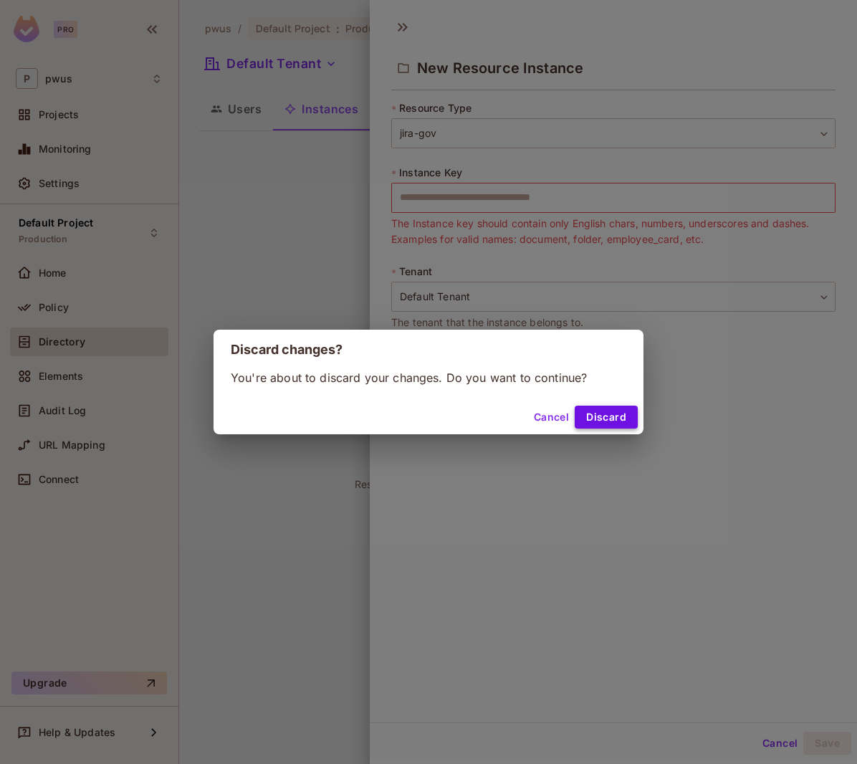
click at [599, 420] on button "Discard" at bounding box center [605, 416] width 63 height 23
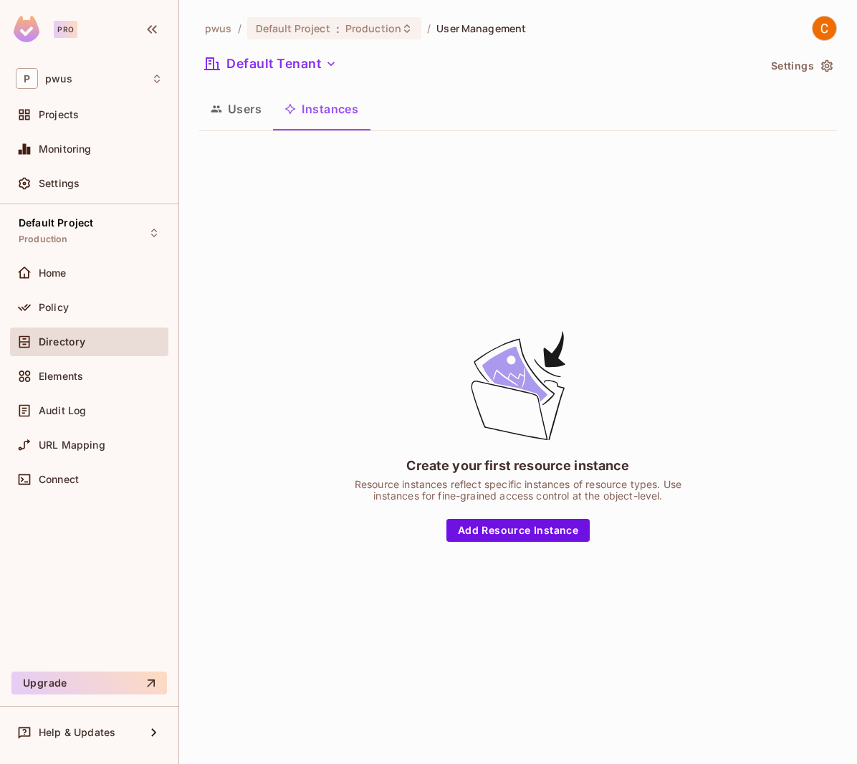
click at [232, 112] on button "Users" at bounding box center [236, 109] width 74 height 36
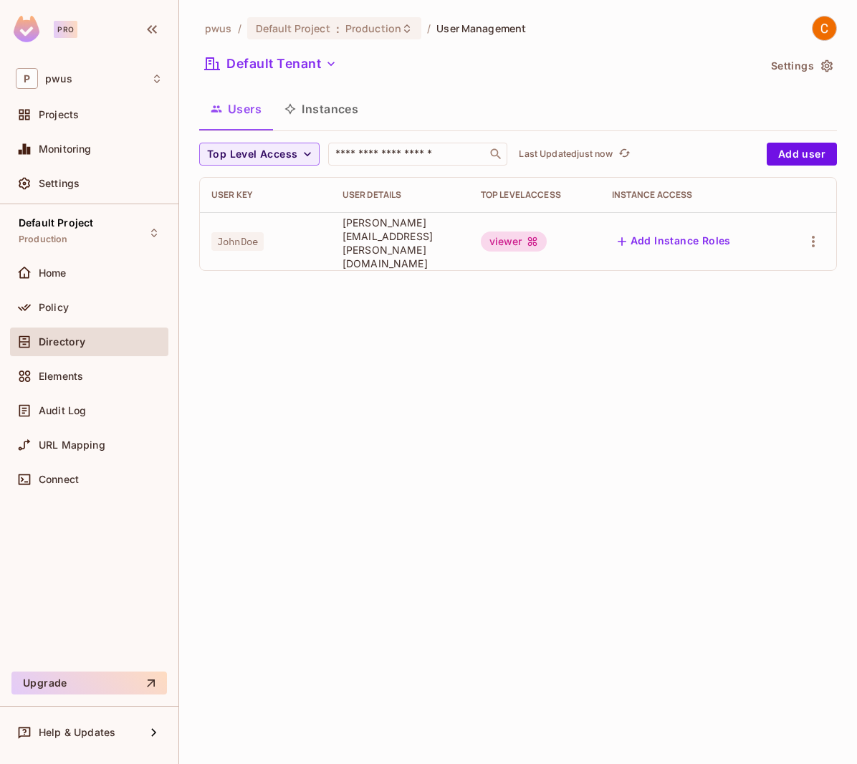
click at [314, 115] on button "Instances" at bounding box center [321, 109] width 97 height 36
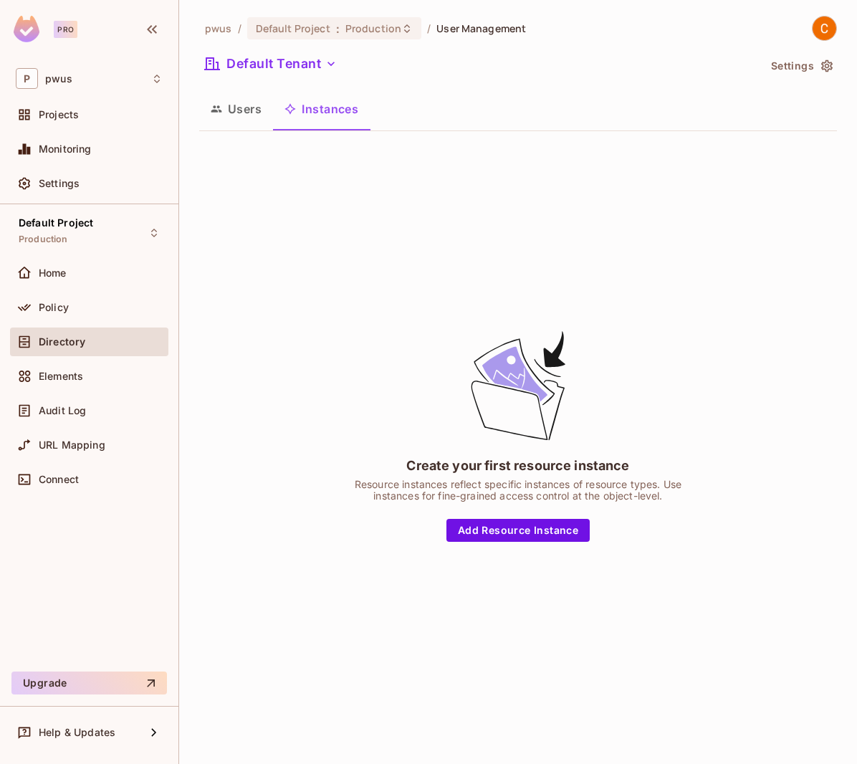
click at [556, 183] on div "Create your first resource instance Resource instances reflect specific instanc…" at bounding box center [518, 435] width 638 height 585
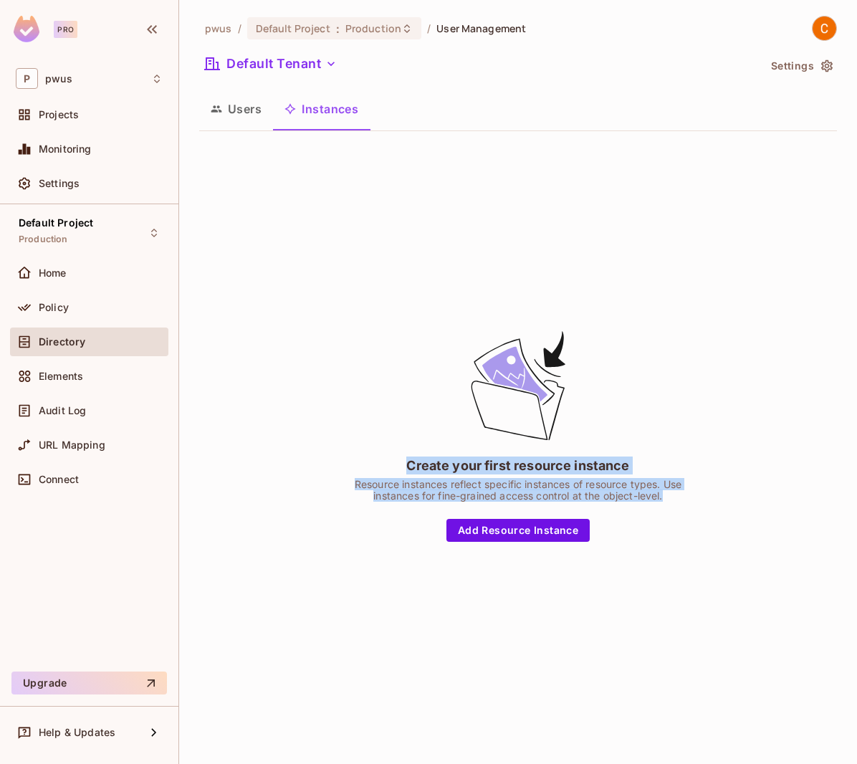
drag, startPoint x: 406, startPoint y: 466, endPoint x: 681, endPoint y: 495, distance: 276.6
click at [681, 495] on div "Create your first resource instance Resource instances reflect specific instanc…" at bounding box center [518, 434] width 358 height 213
click at [678, 495] on div "Resource instances reflect specific instances of resource types. Use instances …" at bounding box center [518, 490] width 358 height 23
drag, startPoint x: 678, startPoint y: 495, endPoint x: 400, endPoint y: 459, distance: 280.2
click at [400, 459] on div "Create your first resource instance Resource instances reflect specific instanc…" at bounding box center [518, 434] width 358 height 213
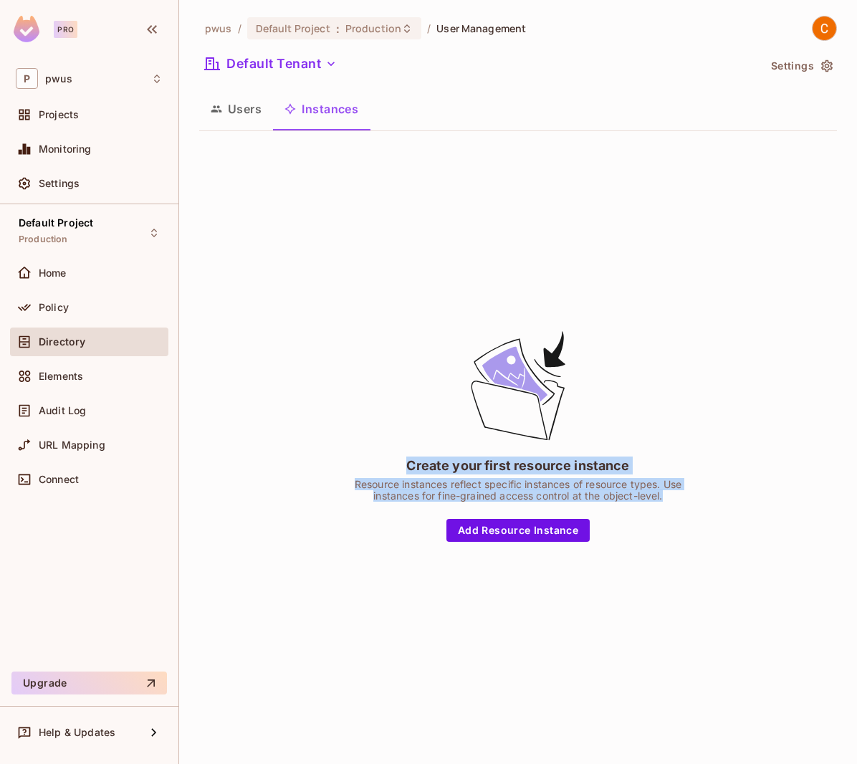
drag, startPoint x: 400, startPoint y: 459, endPoint x: 312, endPoint y: 398, distance: 107.5
click at [312, 398] on div "Create your first resource instance Resource instances reflect specific instanc…" at bounding box center [518, 435] width 638 height 585
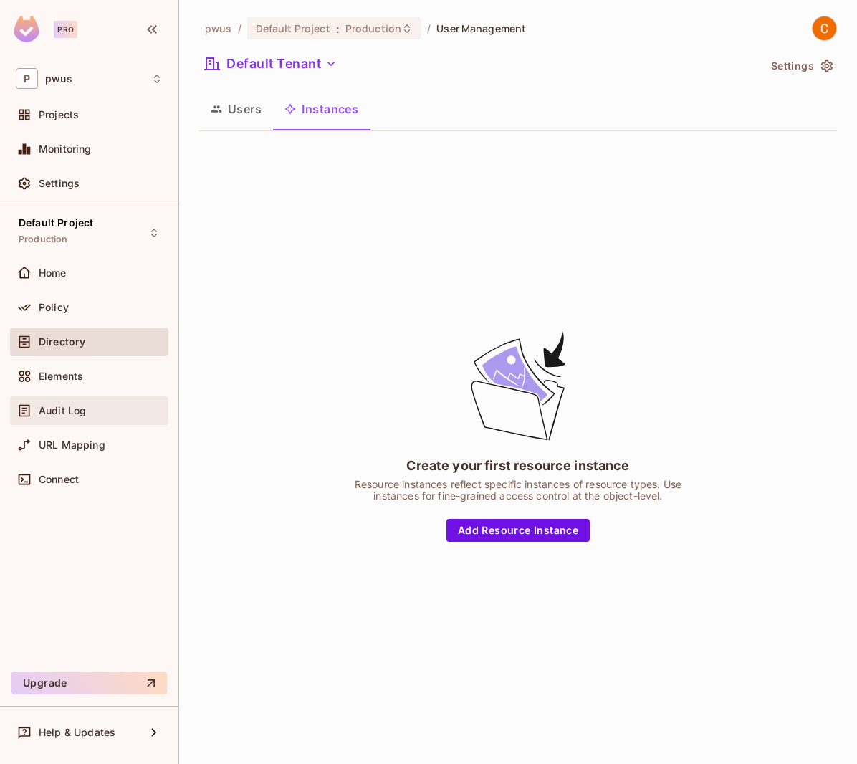
click at [73, 413] on span "Audit Log" at bounding box center [62, 410] width 47 height 11
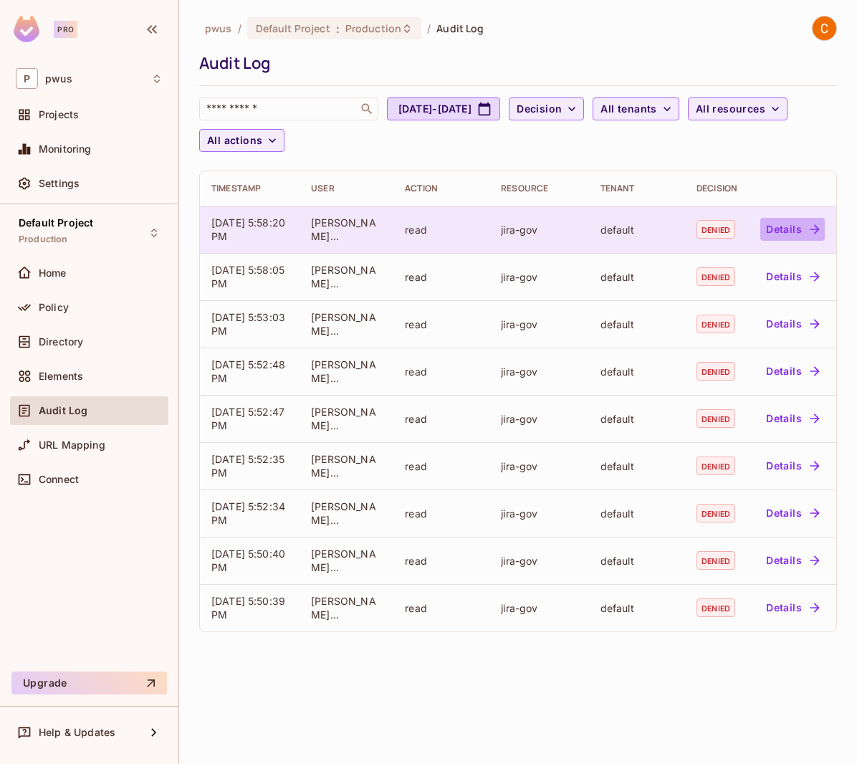
click at [799, 231] on button "Details" at bounding box center [792, 229] width 64 height 23
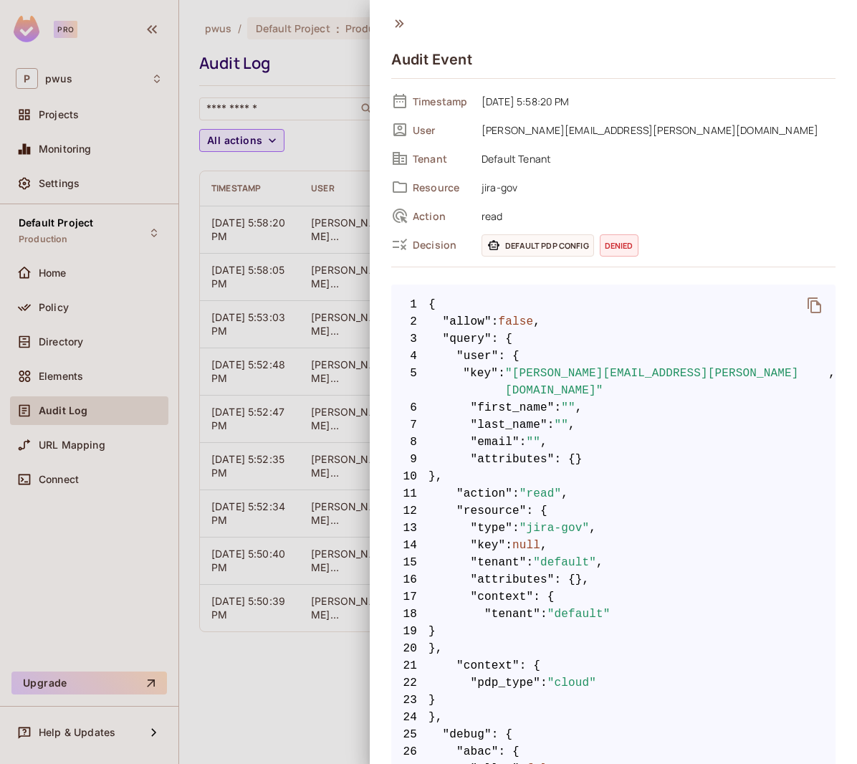
click at [622, 245] on span "denied" at bounding box center [619, 245] width 39 height 22
drag, startPoint x: 622, startPoint y: 245, endPoint x: 682, endPoint y: 256, distance: 60.5
click at [682, 256] on div "Timestamp 09/04/2025 5:58:20 PM User John@Doe.com Tenant Default Tenant Resourc…" at bounding box center [613, 178] width 444 height 177
click at [399, 22] on icon at bounding box center [399, 24] width 16 height 16
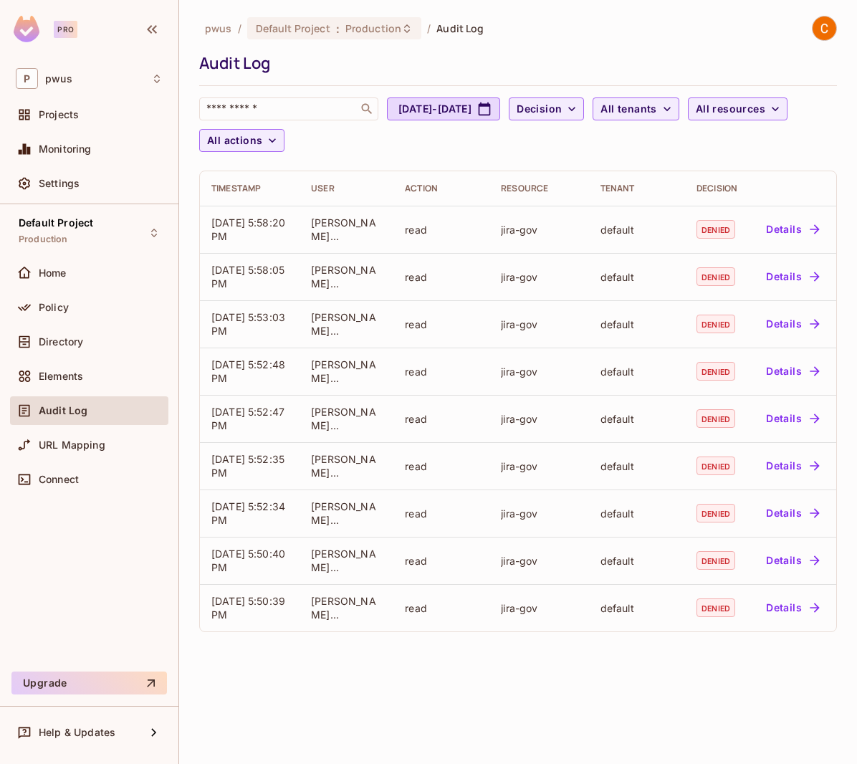
click at [597, 38] on div "pwus / Default Project : Production / Audit Log" at bounding box center [518, 28] width 638 height 25
click at [57, 309] on span "Policy" at bounding box center [54, 307] width 30 height 11
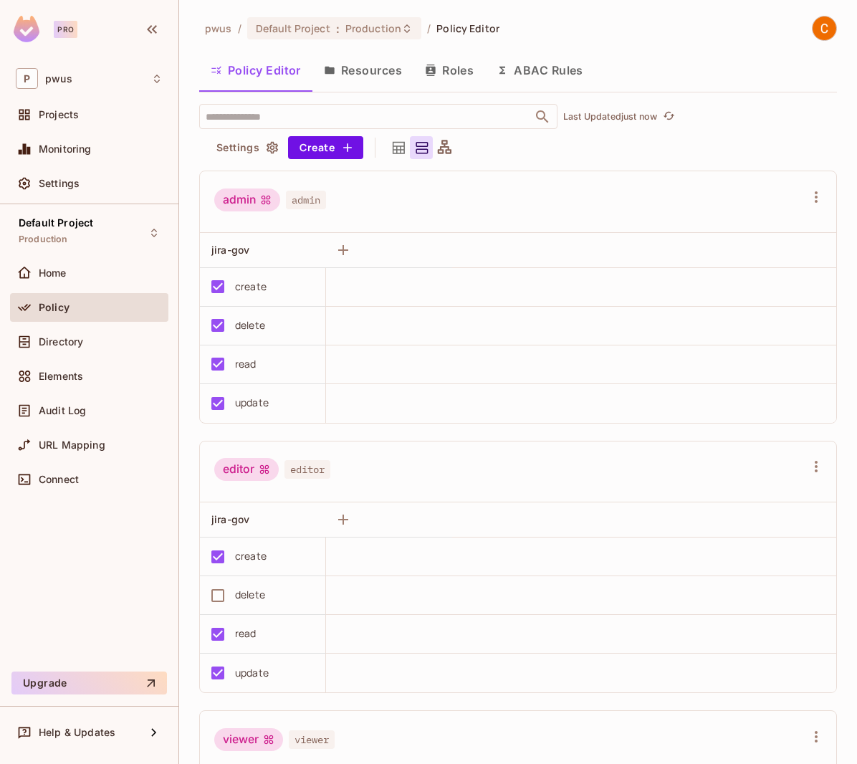
click at [355, 72] on button "Resources" at bounding box center [362, 70] width 101 height 36
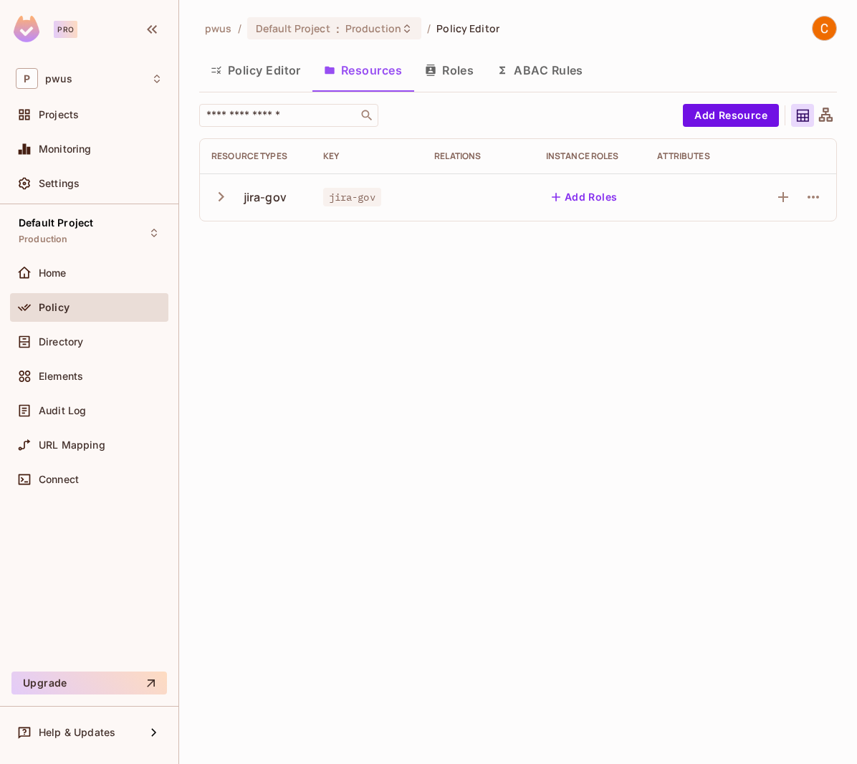
click at [218, 196] on icon "button" at bounding box center [220, 196] width 19 height 19
click at [821, 197] on icon "button" at bounding box center [812, 196] width 17 height 17
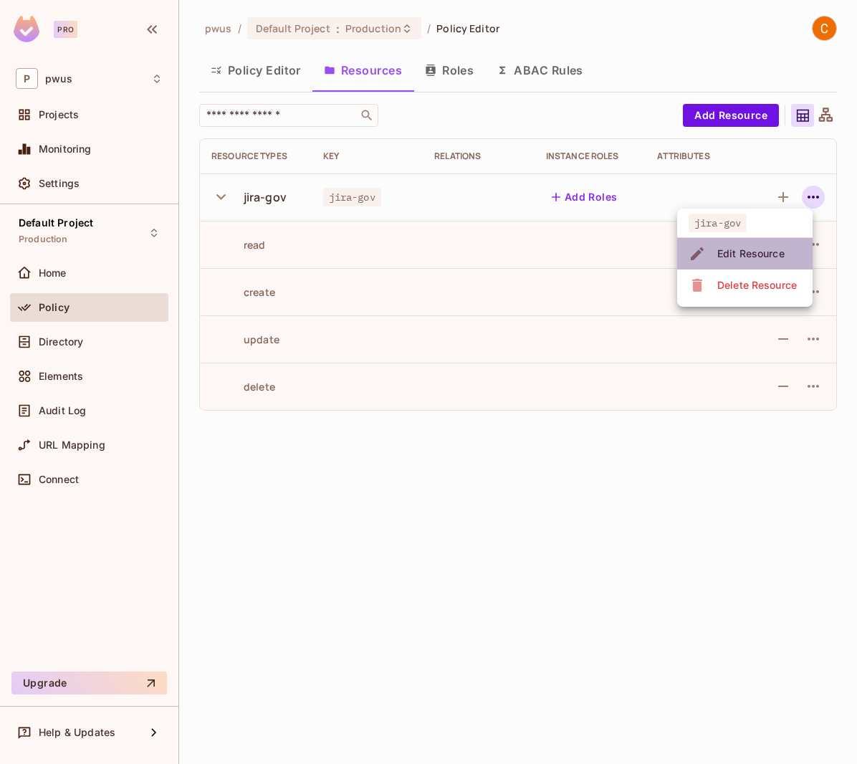
click at [764, 261] on span "Edit Resource" at bounding box center [751, 253] width 76 height 23
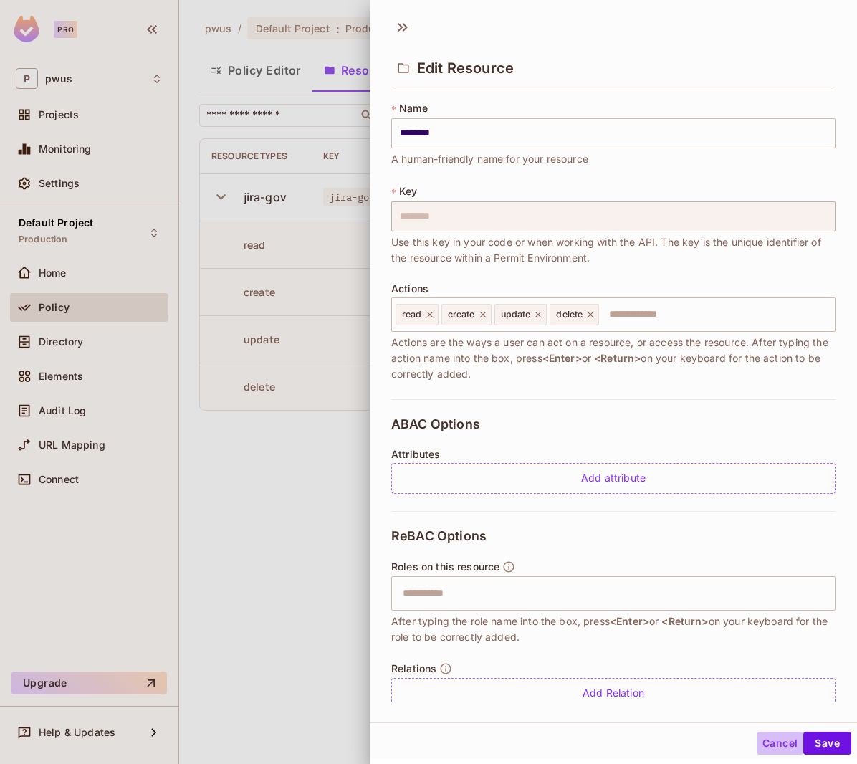
click at [773, 736] on button "Cancel" at bounding box center [779, 742] width 47 height 23
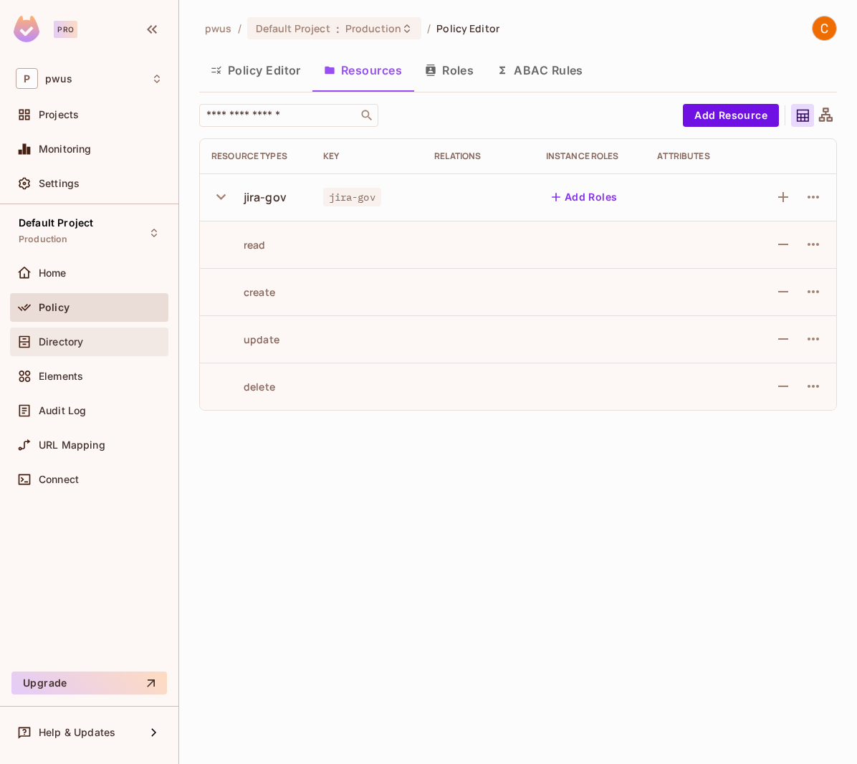
click at [99, 333] on div "Directory" at bounding box center [89, 341] width 147 height 17
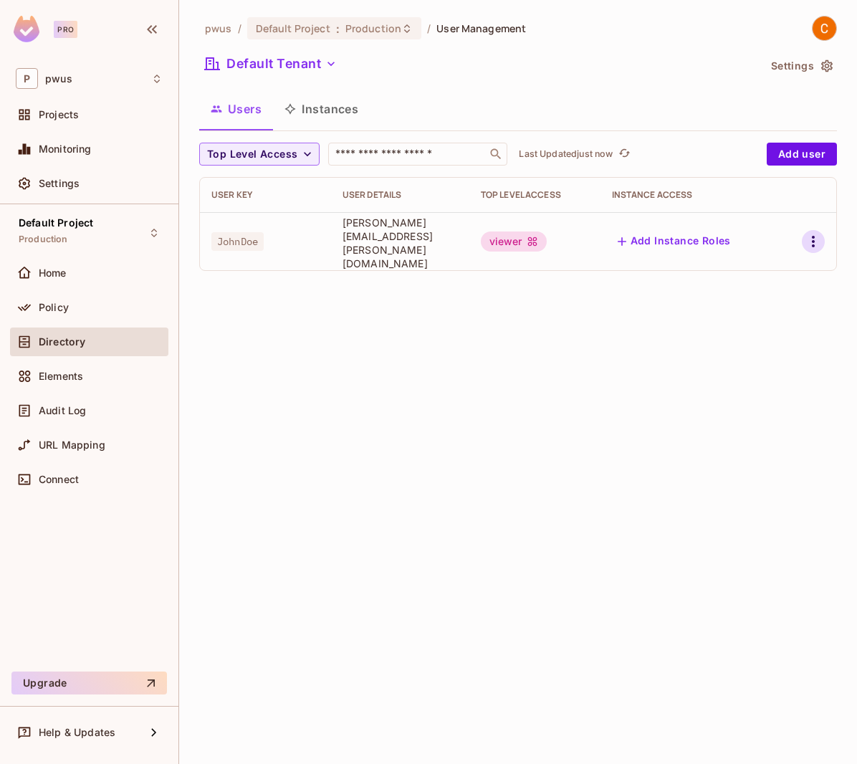
click at [812, 236] on icon "button" at bounding box center [813, 241] width 3 height 11
click at [775, 262] on li "Edit" at bounding box center [751, 269] width 127 height 32
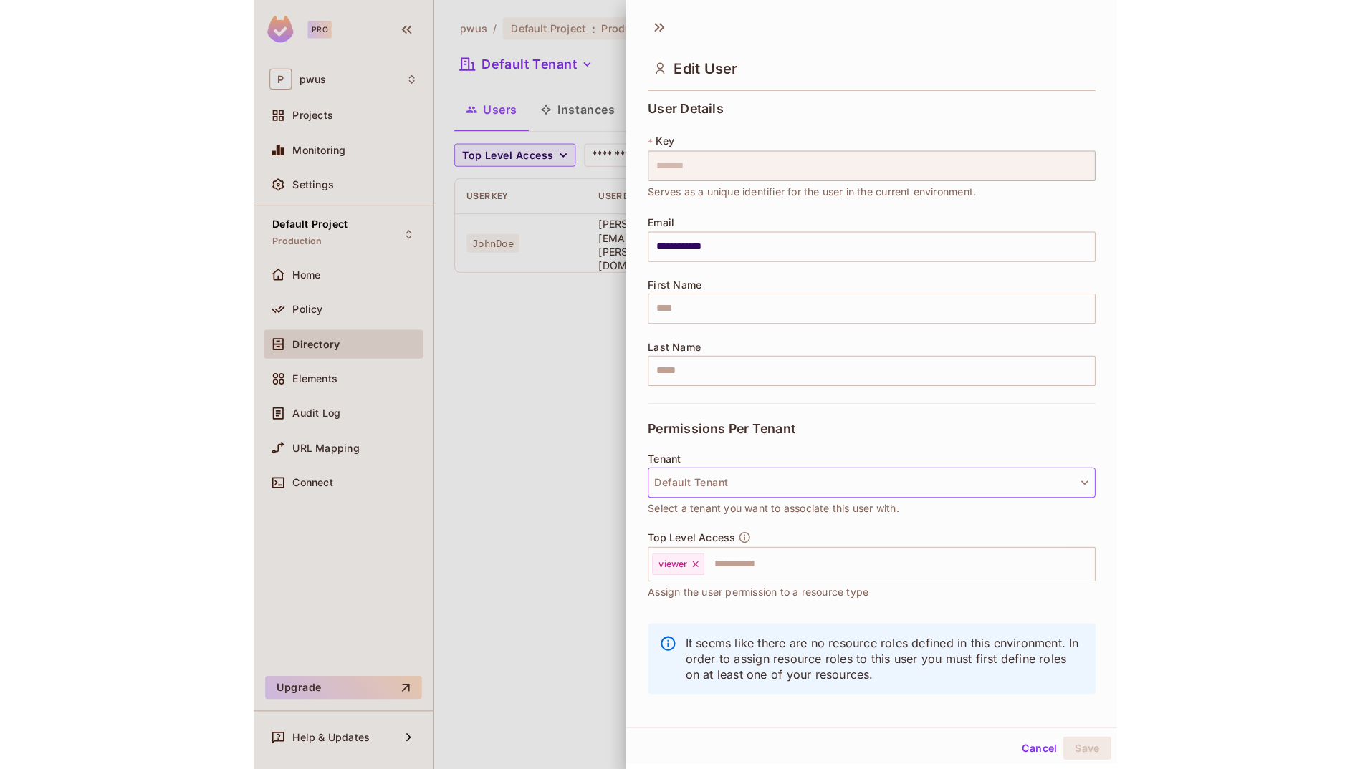
scroll to position [11, 0]
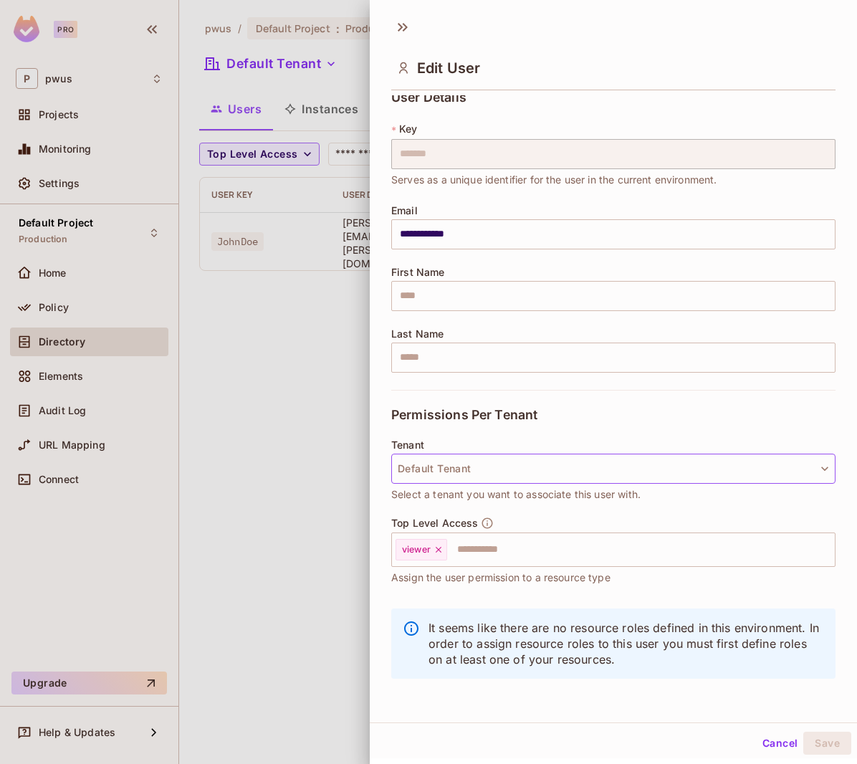
click at [726, 464] on button "Default Tenant" at bounding box center [613, 468] width 444 height 30
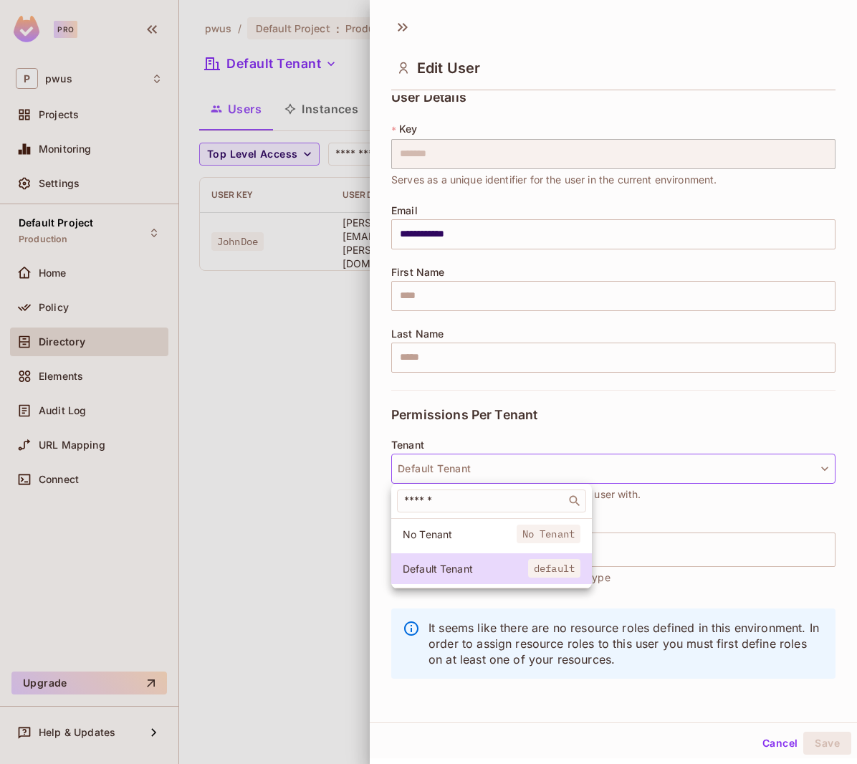
click at [748, 397] on div at bounding box center [428, 382] width 857 height 764
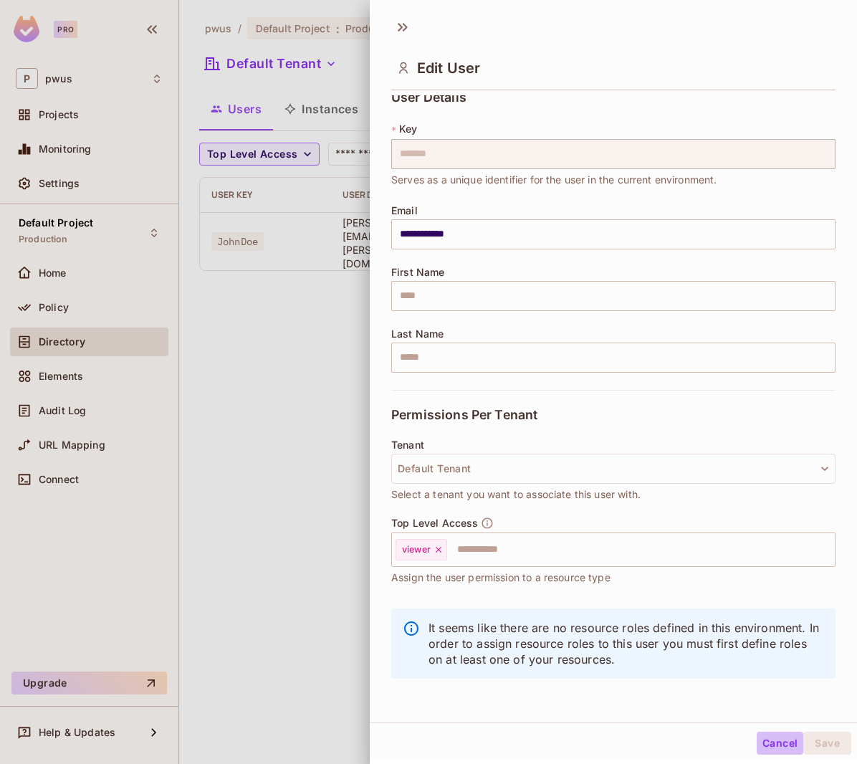
click at [769, 745] on button "Cancel" at bounding box center [779, 742] width 47 height 23
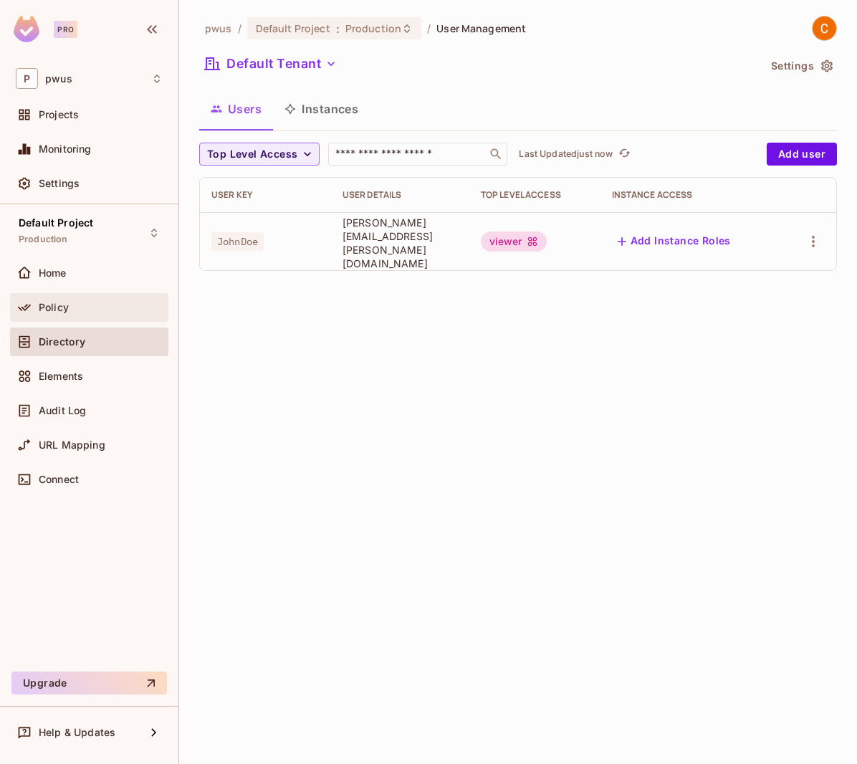
click at [135, 297] on div "Policy" at bounding box center [89, 307] width 158 height 29
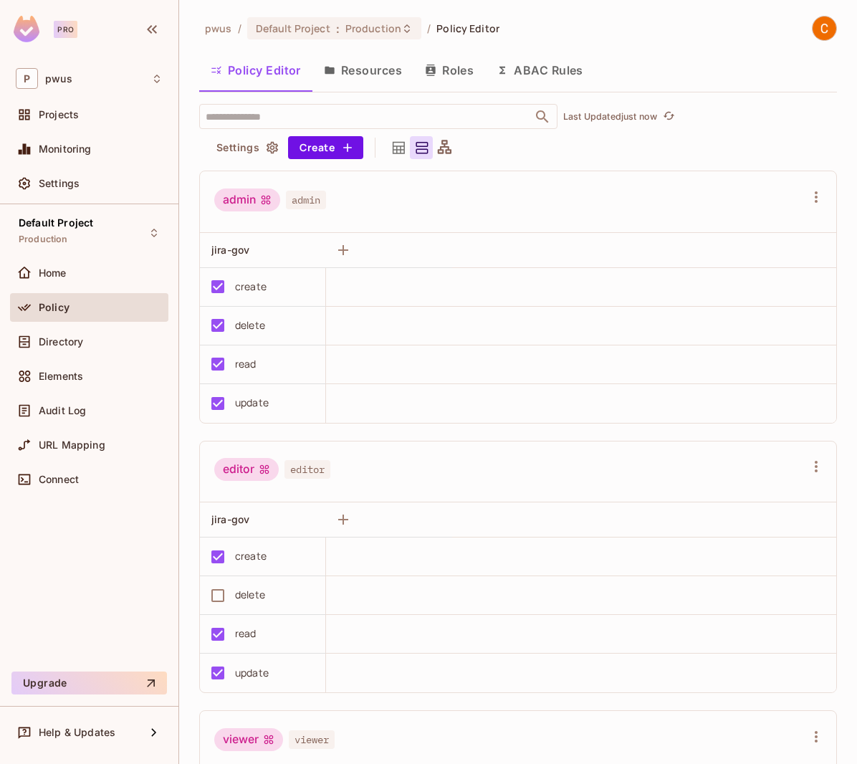
click at [365, 59] on button "Resources" at bounding box center [362, 70] width 101 height 36
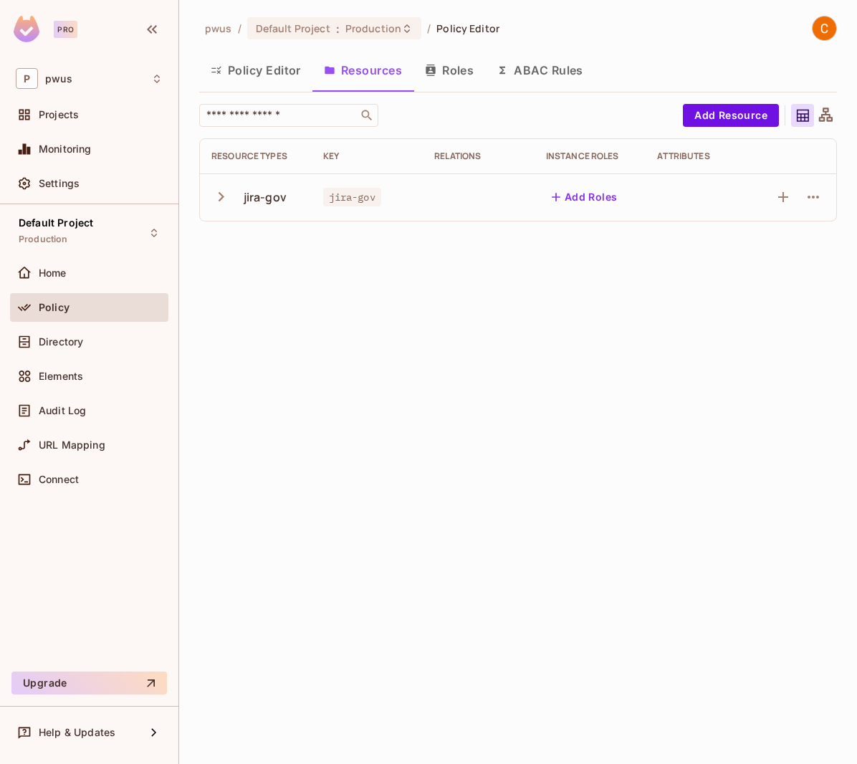
click at [218, 200] on icon "button" at bounding box center [220, 196] width 19 height 19
click at [578, 201] on button "Add Roles" at bounding box center [584, 197] width 77 height 23
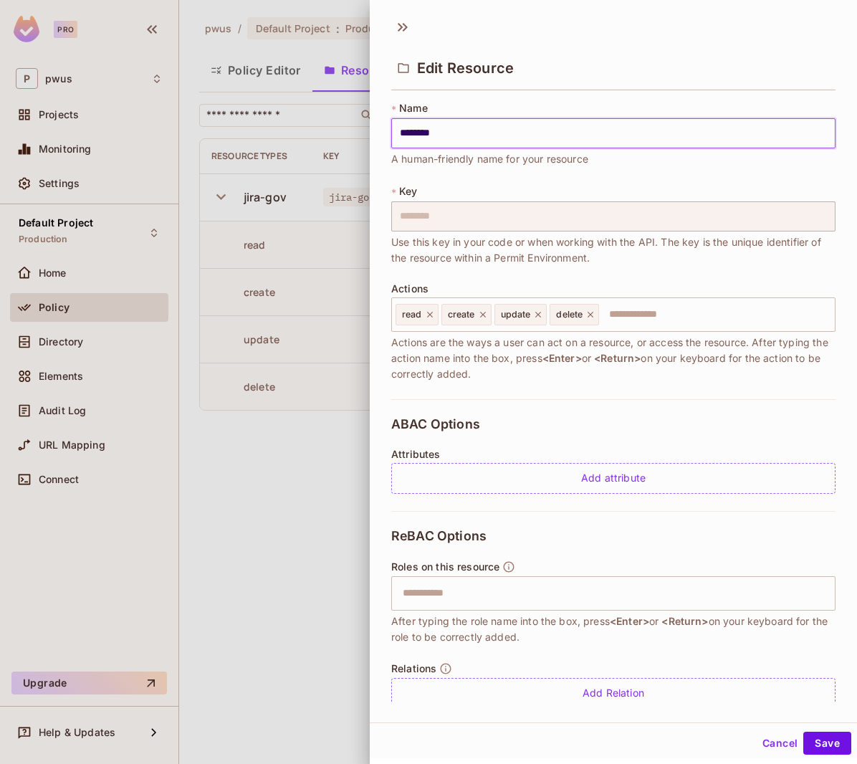
click at [765, 743] on button "Cancel" at bounding box center [779, 742] width 47 height 23
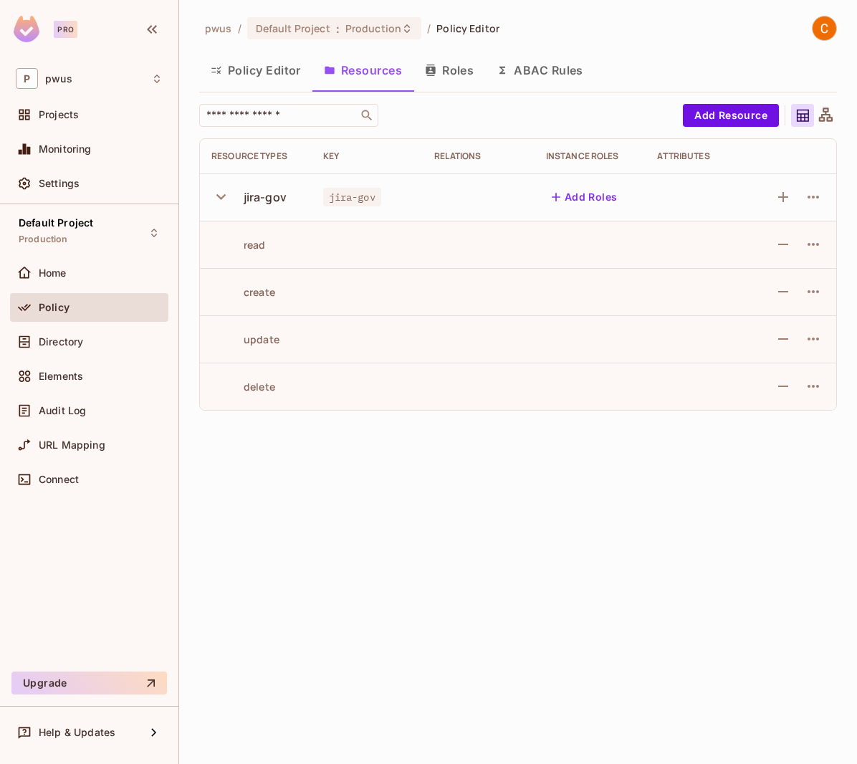
click at [576, 546] on div "pwus / Default Project : Production / Policy Editor Policy Editor Resources Rol…" at bounding box center [518, 382] width 678 height 764
click at [358, 574] on div "pwus / Default Project : Production / Policy Editor Policy Editor Resources Rol…" at bounding box center [518, 382] width 678 height 764
click at [343, 463] on div "pwus / Default Project : Production / Policy Editor Policy Editor Resources Rol…" at bounding box center [518, 382] width 678 height 764
click at [551, 110] on div "​" at bounding box center [437, 115] width 476 height 23
click at [234, 160] on div "Resource Types" at bounding box center [255, 155] width 89 height 11
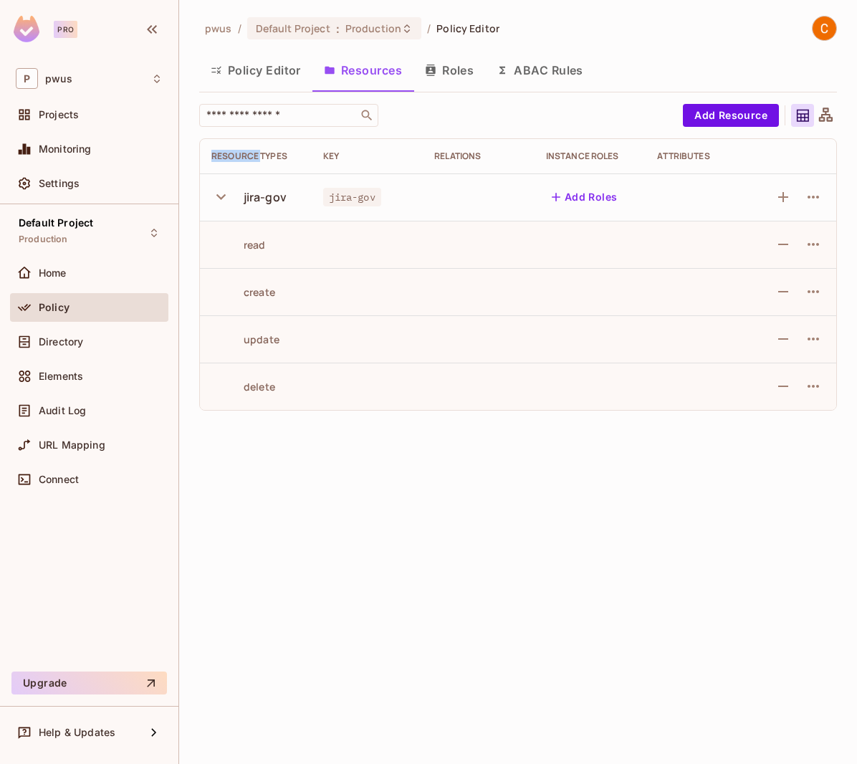
click at [234, 160] on div "Resource Types" at bounding box center [255, 155] width 89 height 11
drag, startPoint x: 234, startPoint y: 160, endPoint x: 282, endPoint y: 157, distance: 48.1
click at [282, 157] on div "Resource Types" at bounding box center [255, 155] width 89 height 11
drag, startPoint x: 287, startPoint y: 155, endPoint x: 201, endPoint y: 159, distance: 86.0
click at [201, 159] on th "Resource Types" at bounding box center [256, 156] width 112 height 34
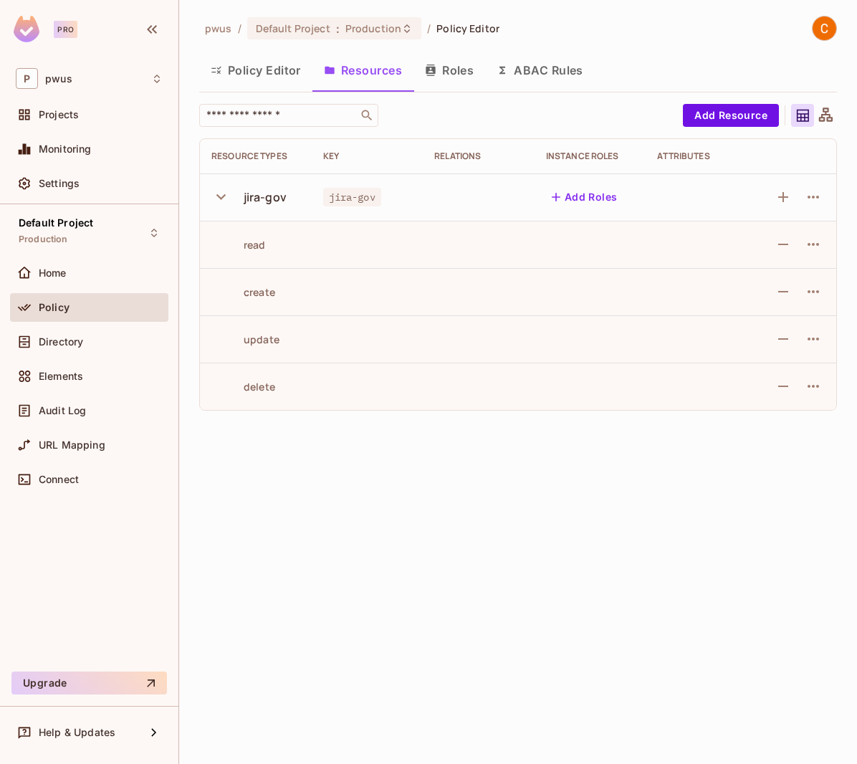
click at [451, 519] on div "pwus / Default Project : Production / Policy Editor Policy Editor Resources Rol…" at bounding box center [518, 382] width 678 height 764
click at [638, 54] on div "Policy Editor Resources Roles ABAC Rules" at bounding box center [518, 70] width 638 height 36
click at [451, 74] on button "Roles" at bounding box center [449, 70] width 72 height 36
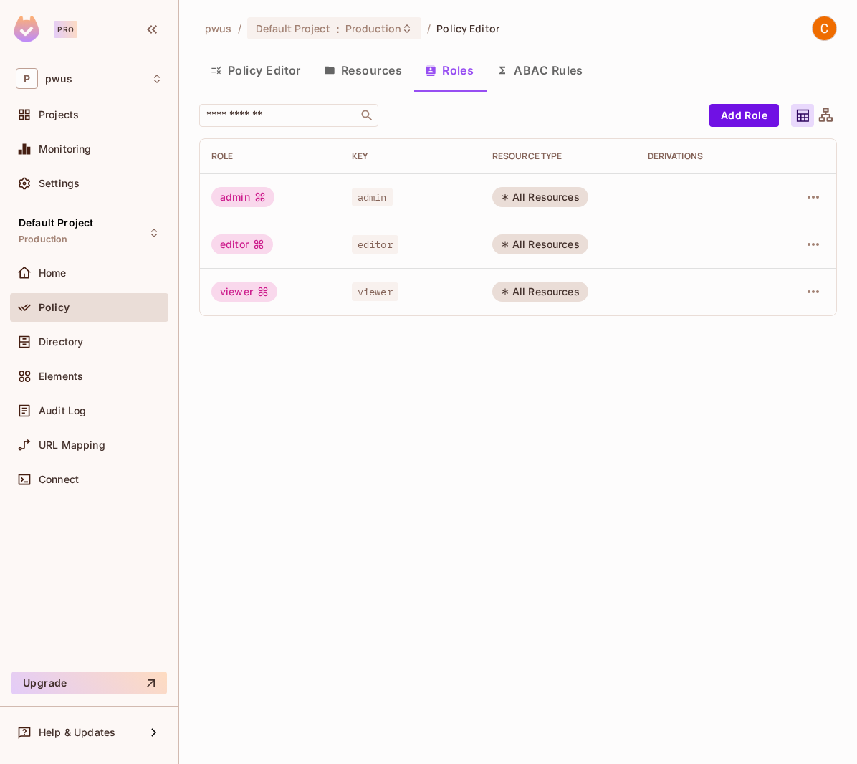
click at [370, 75] on button "Resources" at bounding box center [362, 70] width 101 height 36
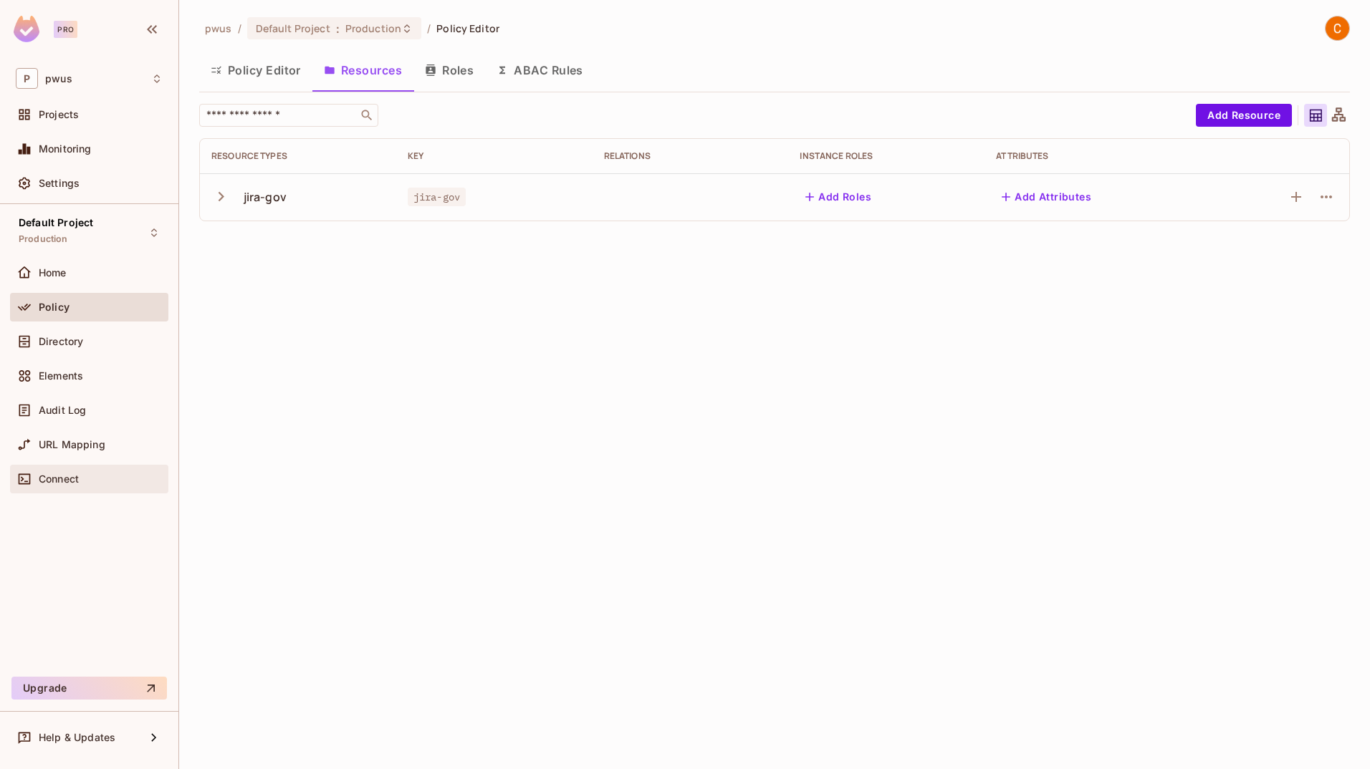
click at [66, 480] on span "Connect" at bounding box center [59, 478] width 40 height 11
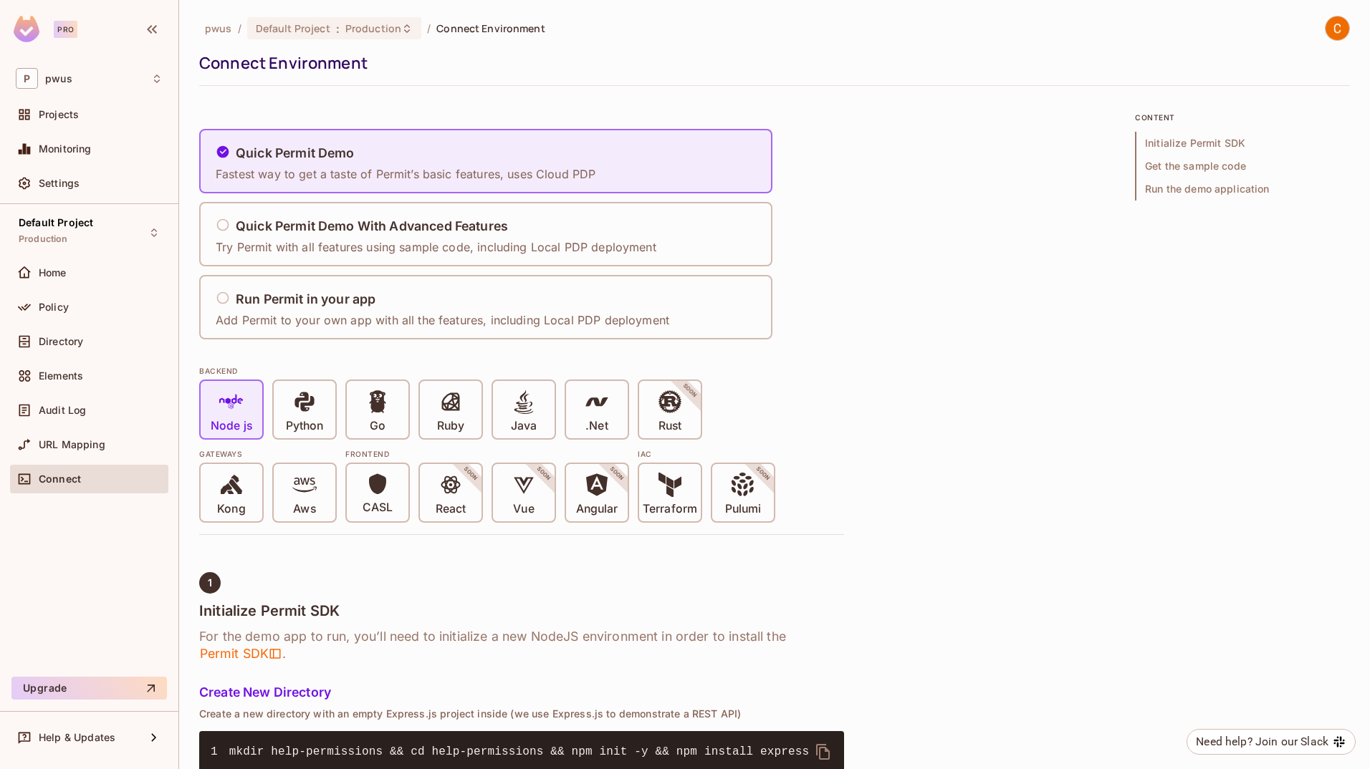
click at [53, 322] on div "Policy" at bounding box center [89, 310] width 158 height 34
click at [55, 314] on div "Policy" at bounding box center [89, 307] width 147 height 17
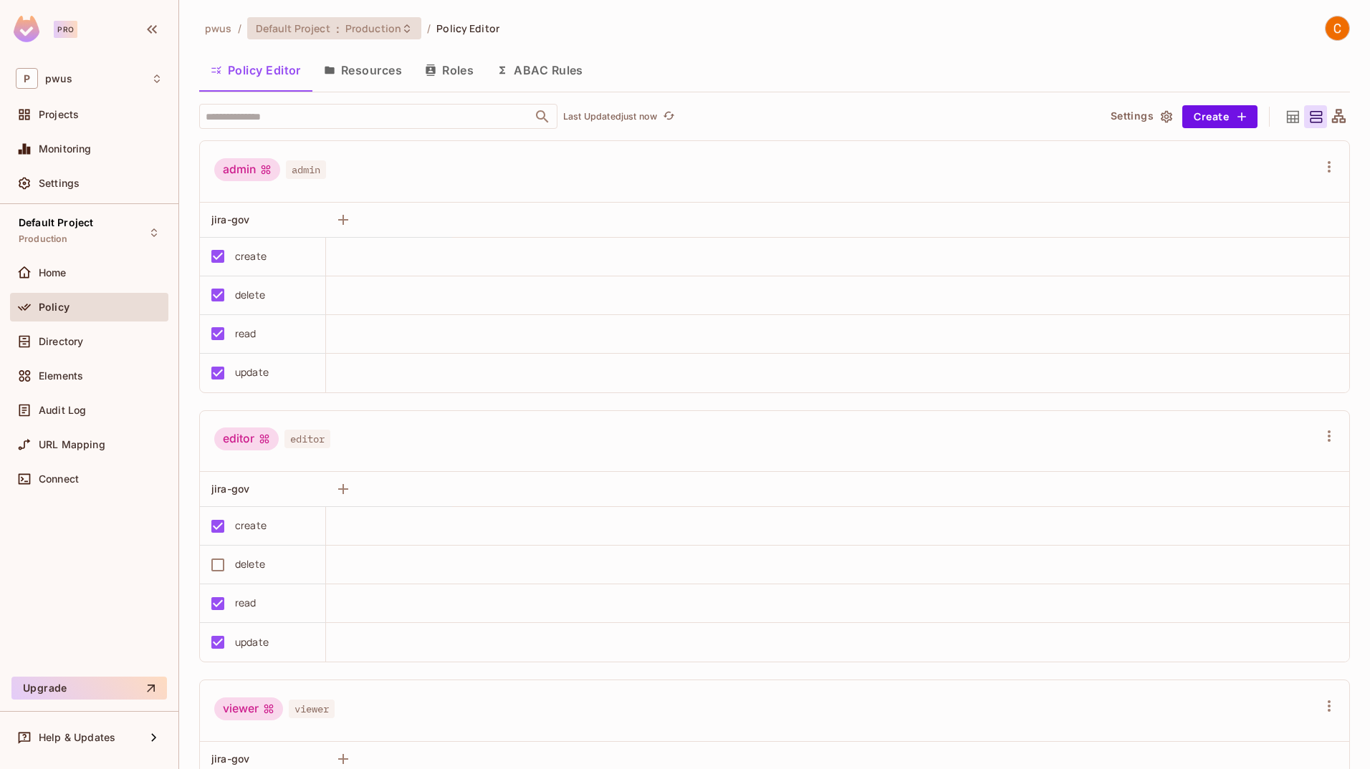
click at [395, 32] on span "Production" at bounding box center [373, 28] width 56 height 14
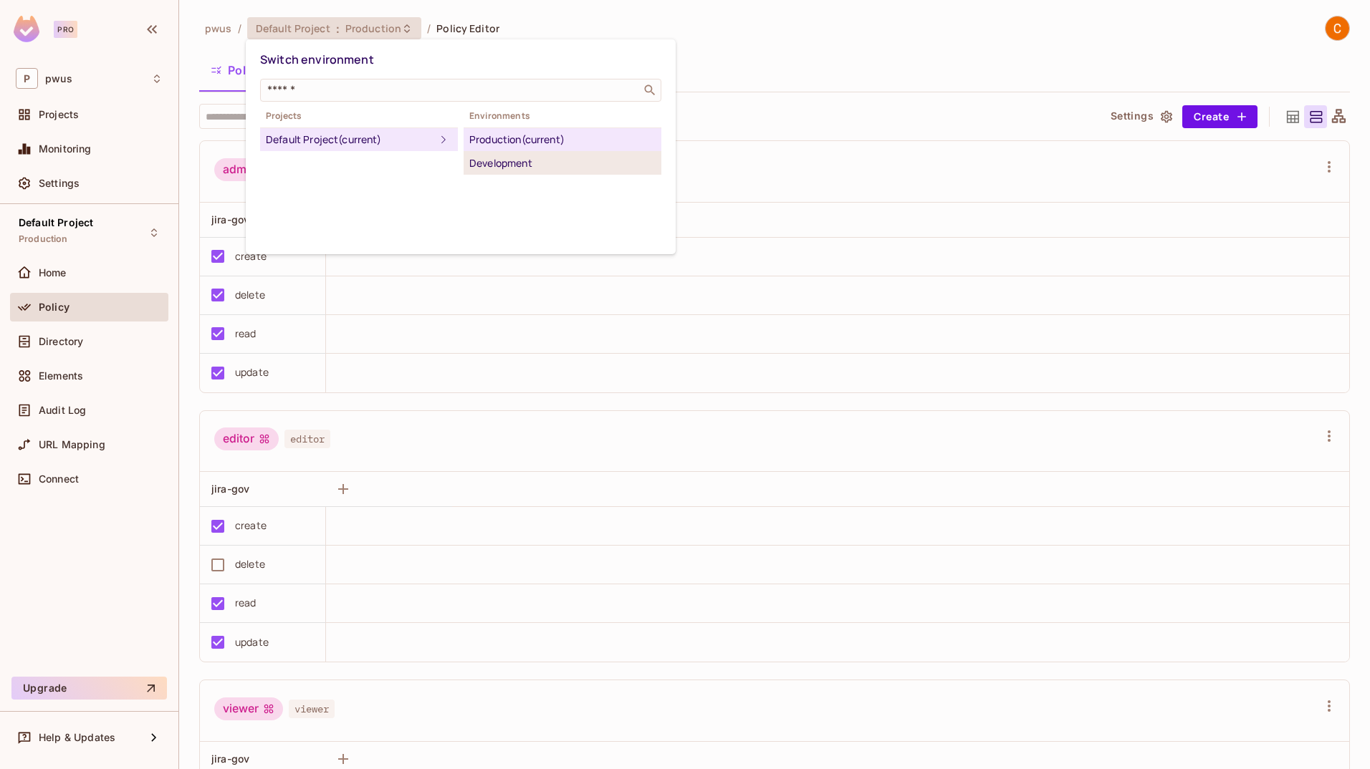
click at [504, 168] on div "Development" at bounding box center [562, 163] width 186 height 17
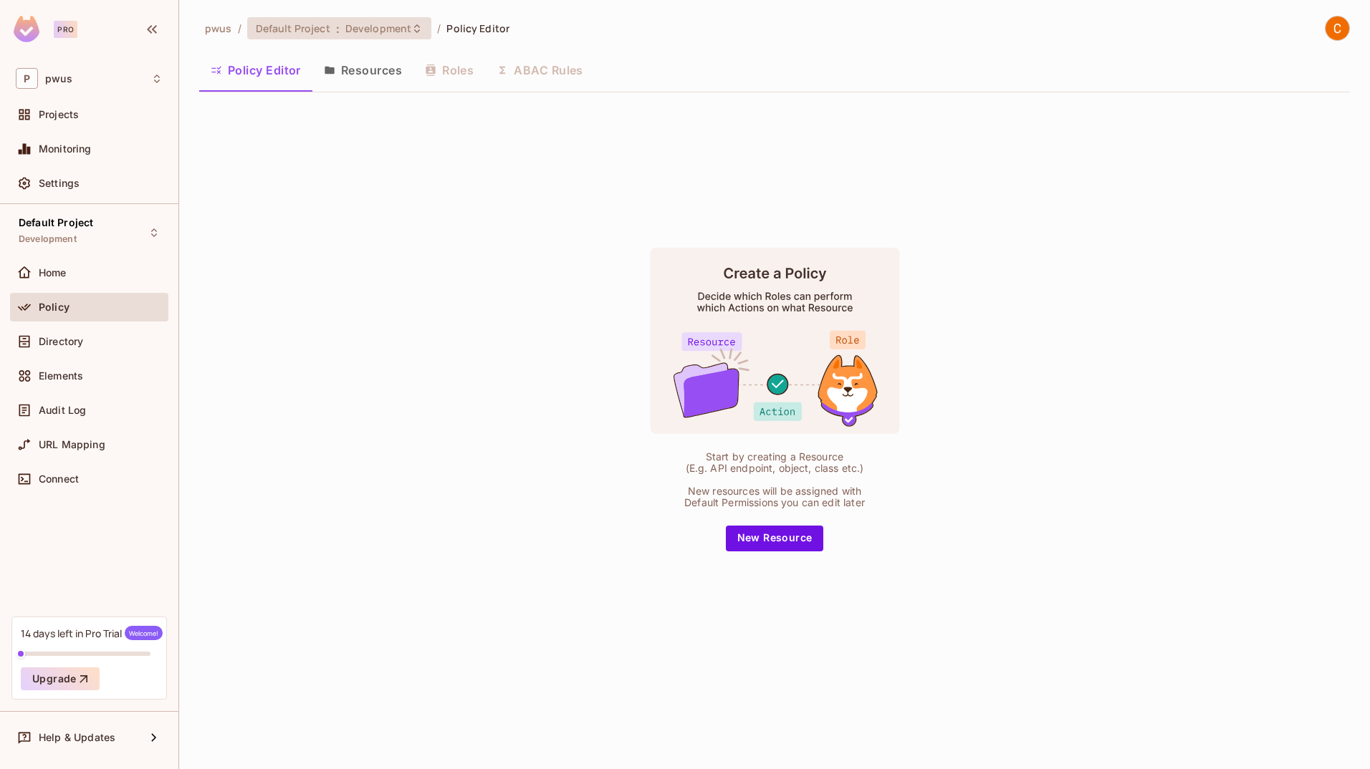
click at [396, 38] on div "Default Project : Development" at bounding box center [339, 28] width 185 height 22
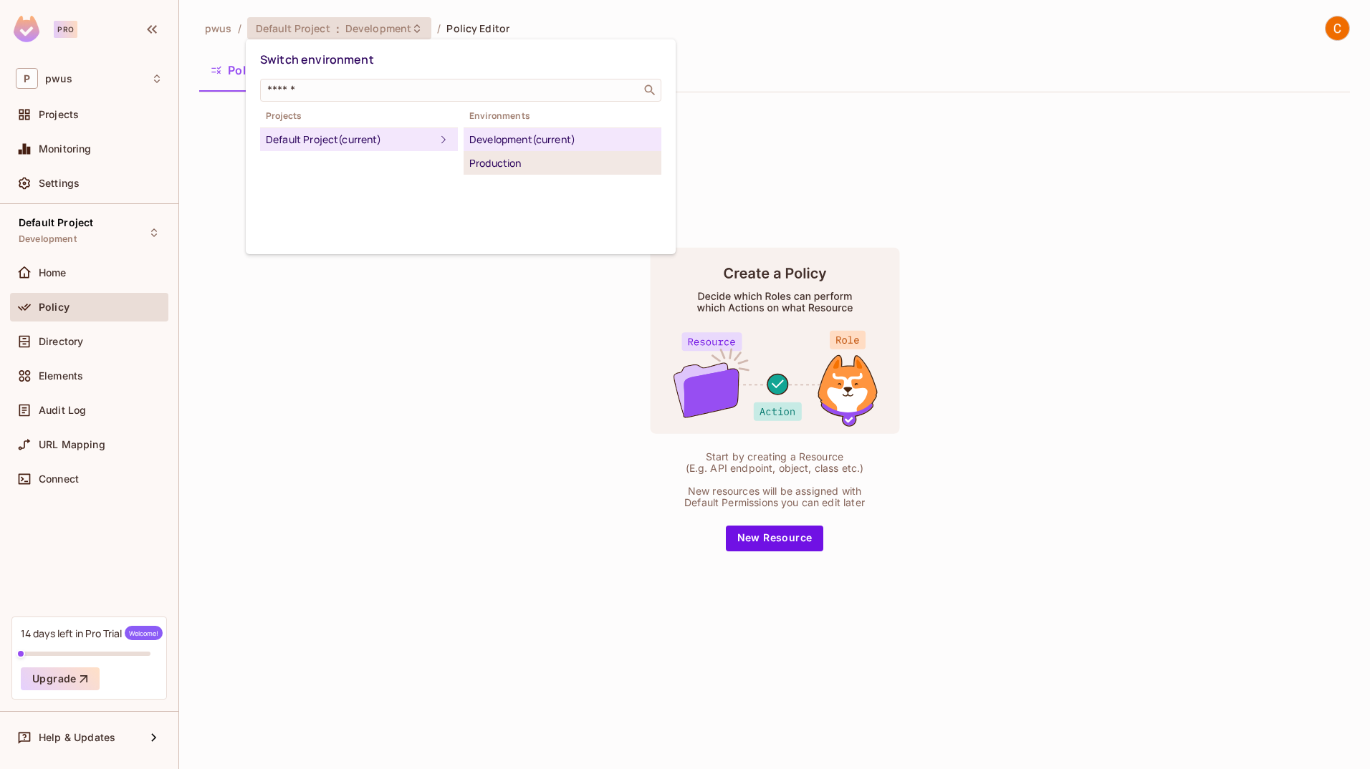
click at [489, 160] on div "Production" at bounding box center [562, 163] width 186 height 17
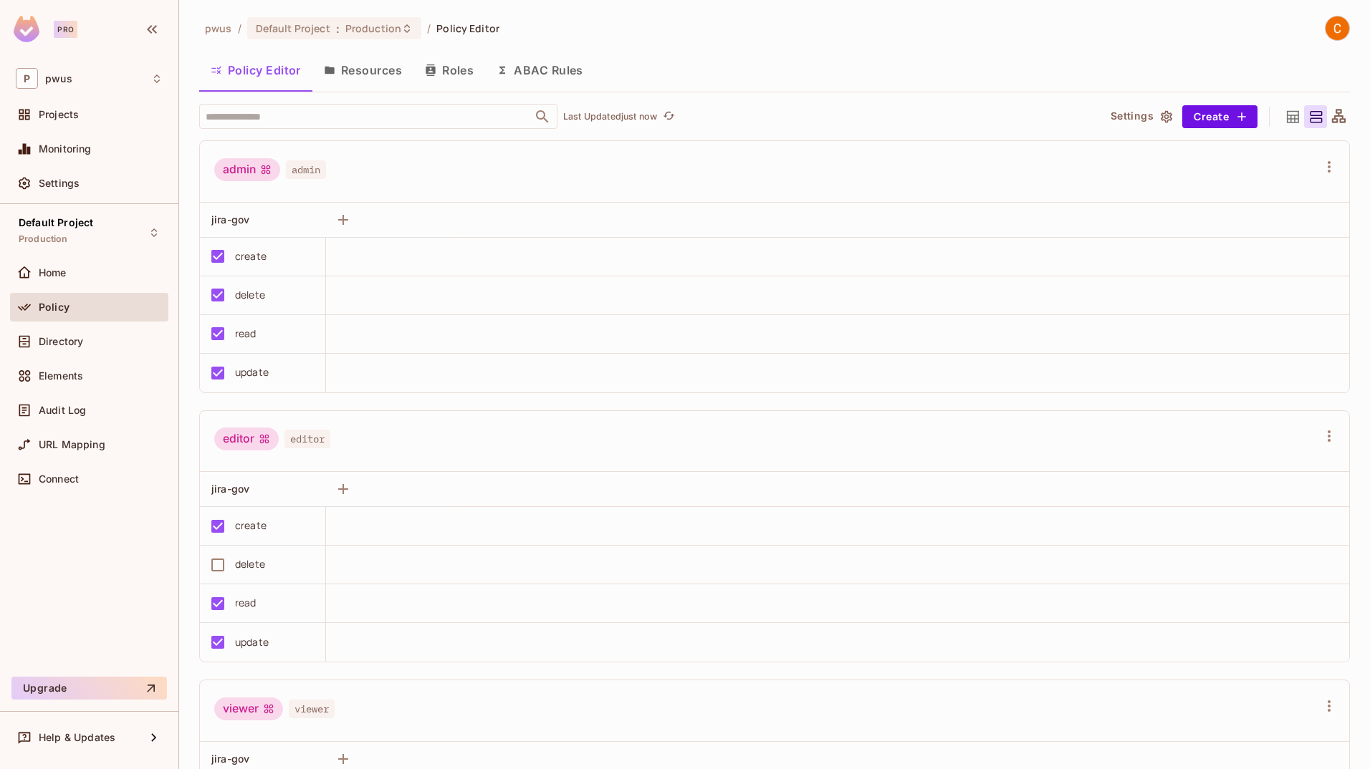
click at [439, 70] on button "Roles" at bounding box center [449, 70] width 72 height 36
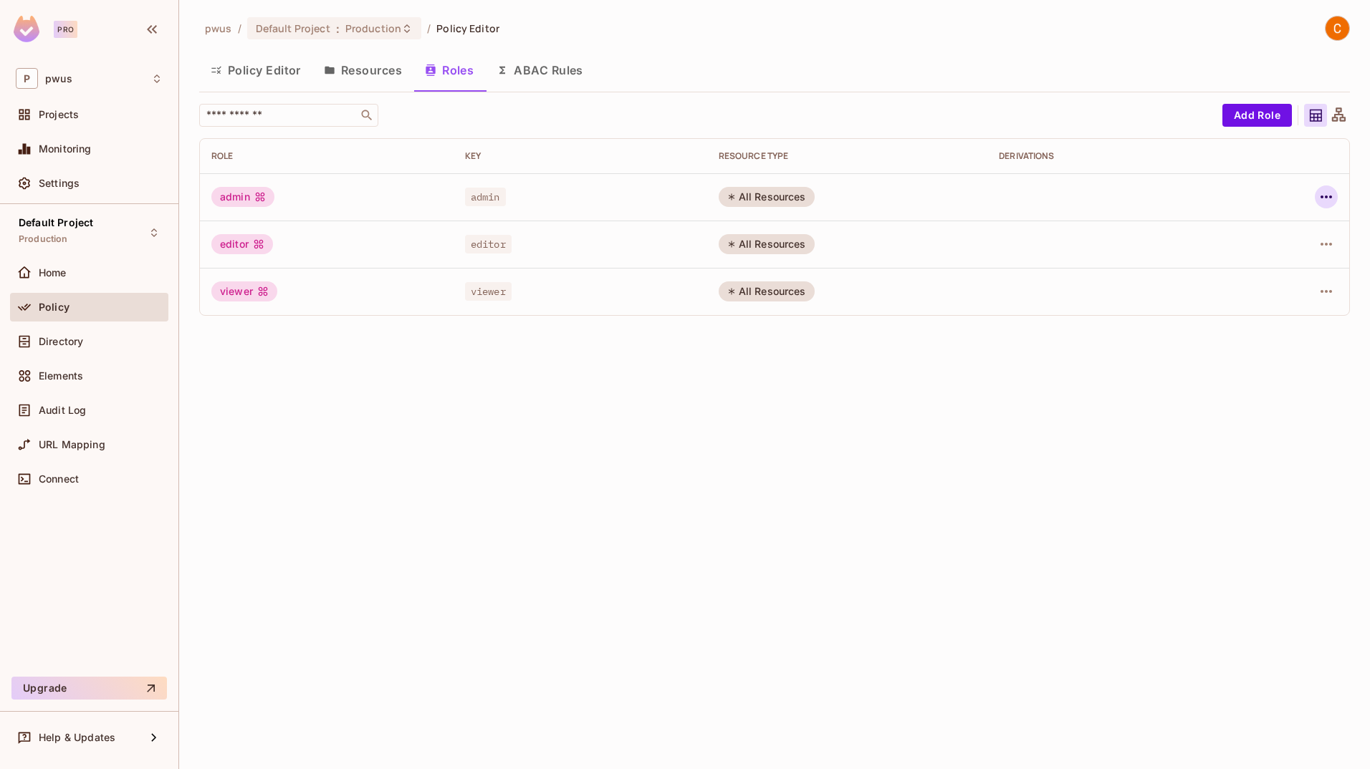
click at [856, 196] on icon "button" at bounding box center [1325, 197] width 11 height 3
click at [803, 210] on div at bounding box center [685, 384] width 1370 height 769
click at [270, 75] on button "Policy Editor" at bounding box center [255, 70] width 113 height 36
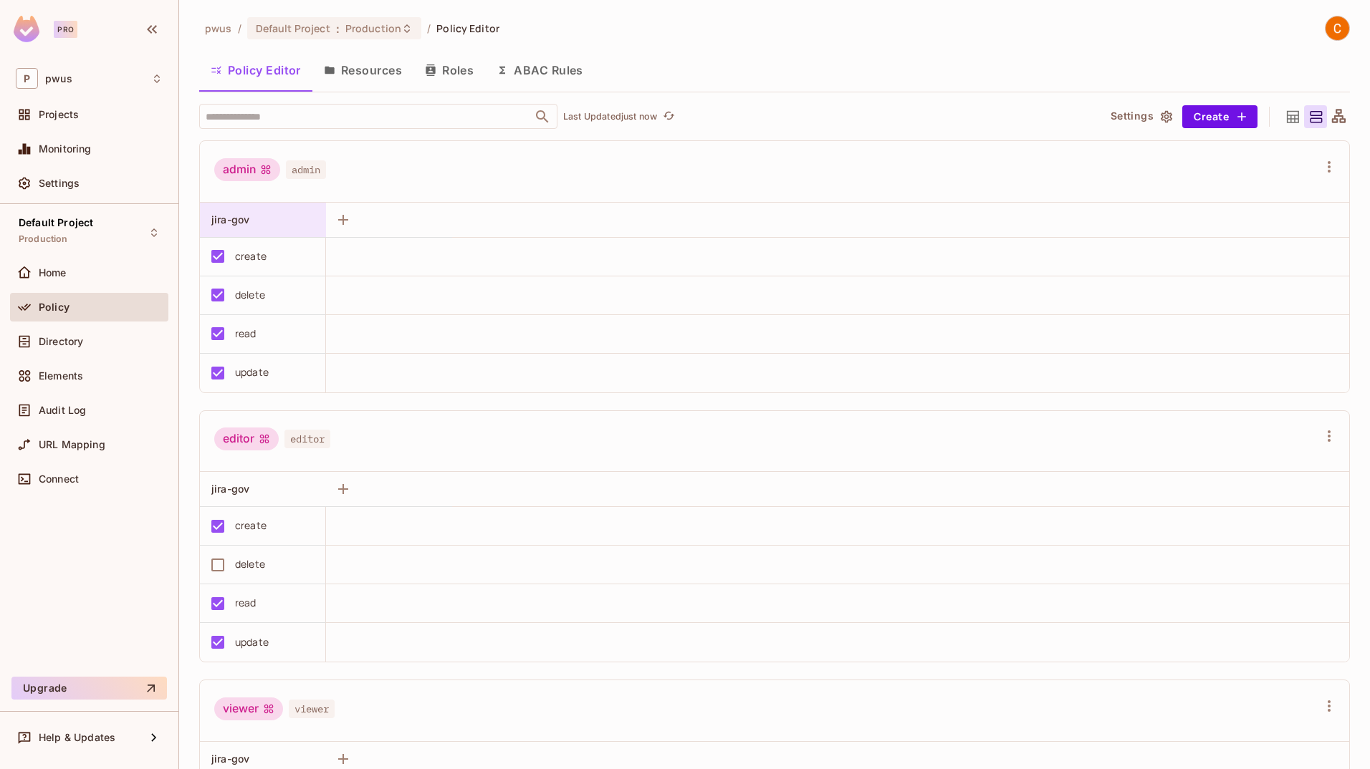
click at [229, 213] on span "jira-gov" at bounding box center [230, 219] width 38 height 12
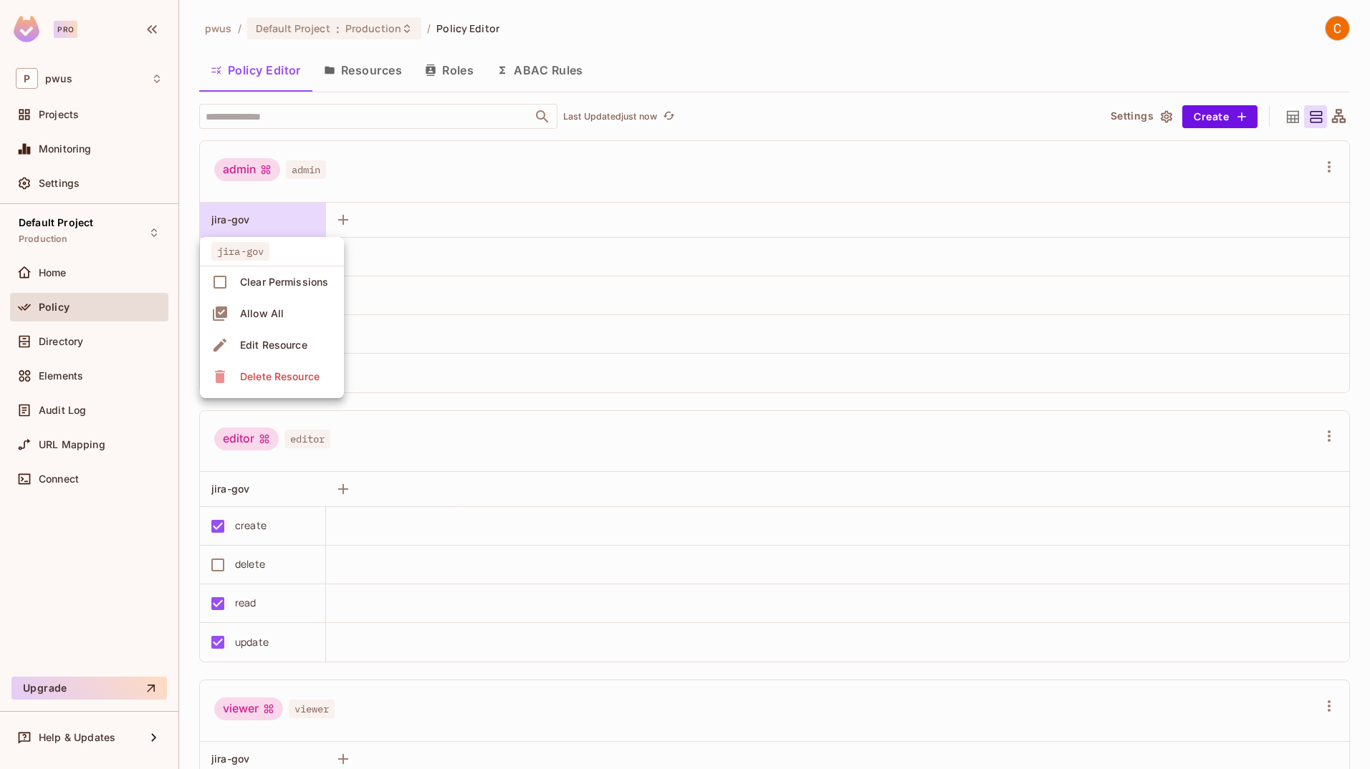
click at [302, 350] on div "Edit Resource" at bounding box center [273, 345] width 67 height 14
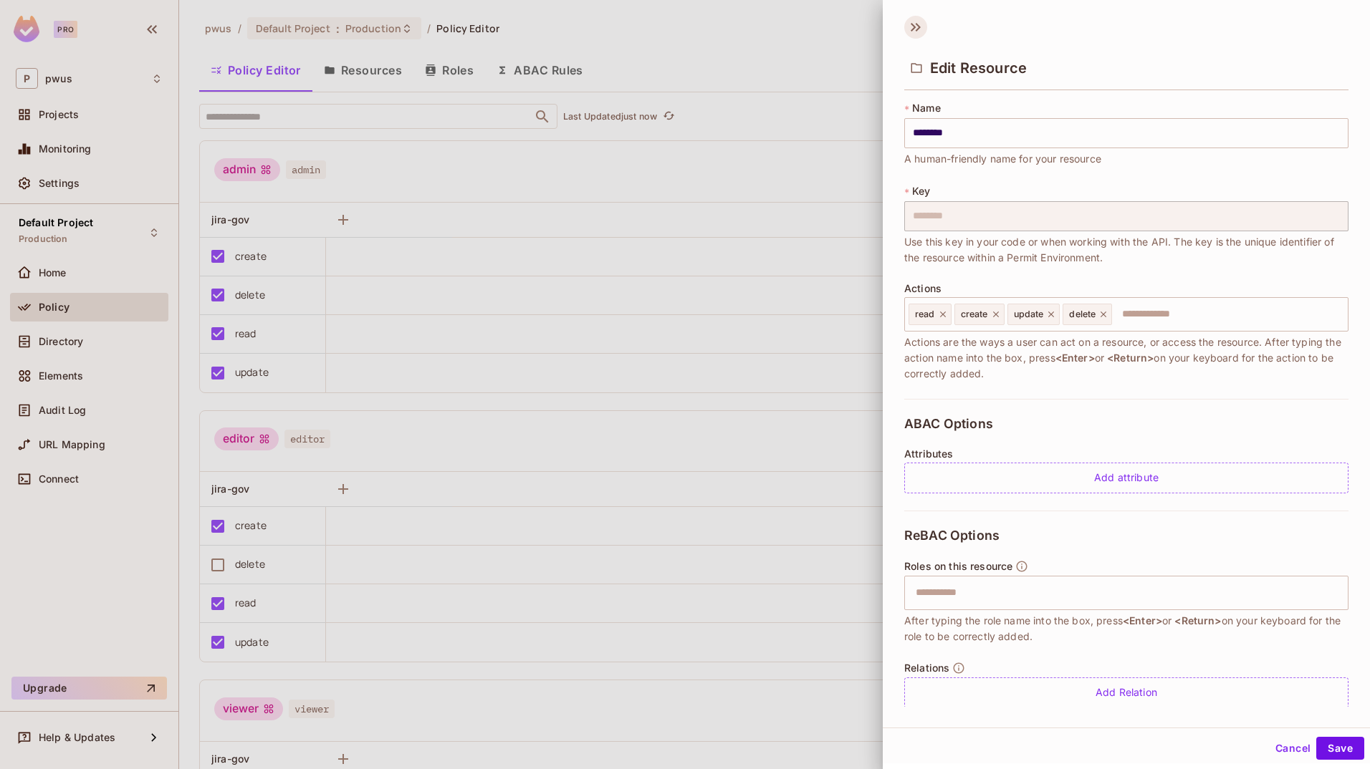
click at [856, 27] on icon at bounding box center [912, 27] width 5 height 9
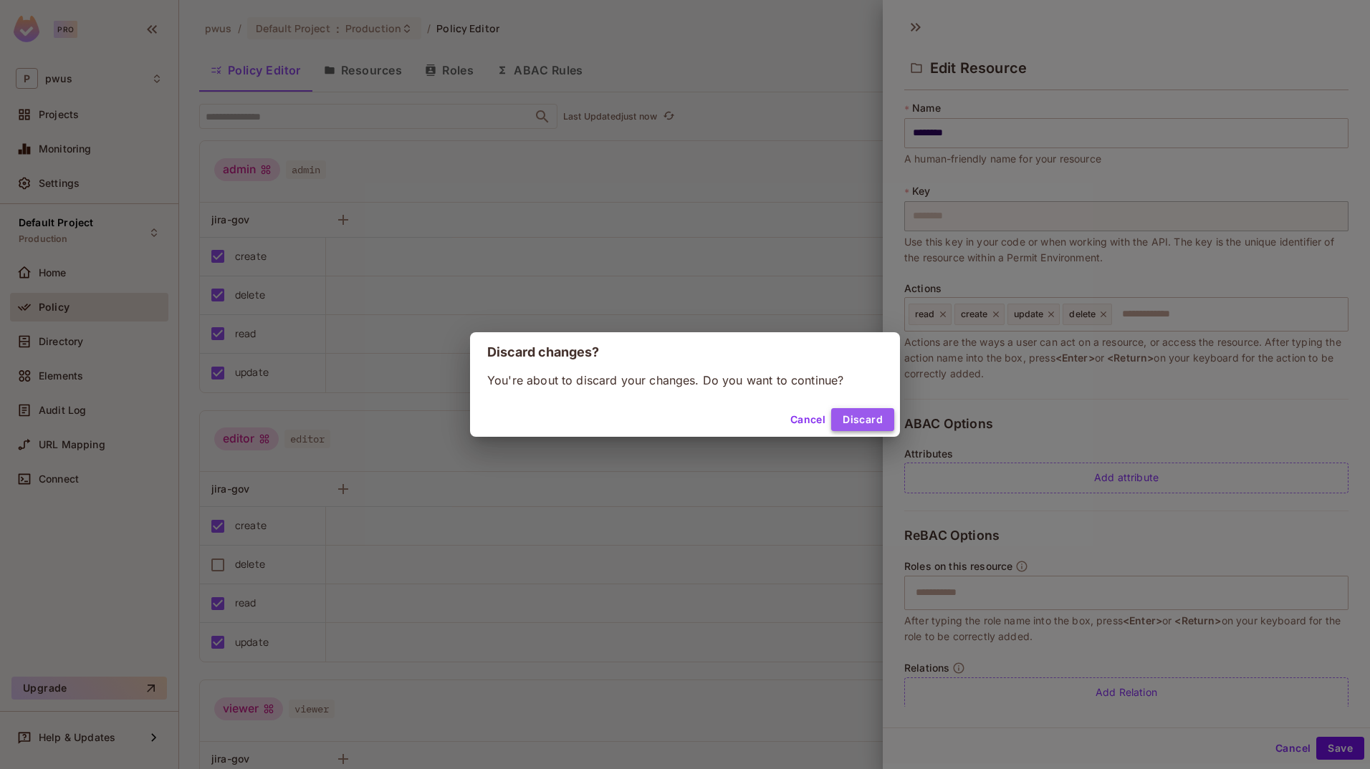
click at [847, 418] on button "Discard" at bounding box center [862, 419] width 63 height 23
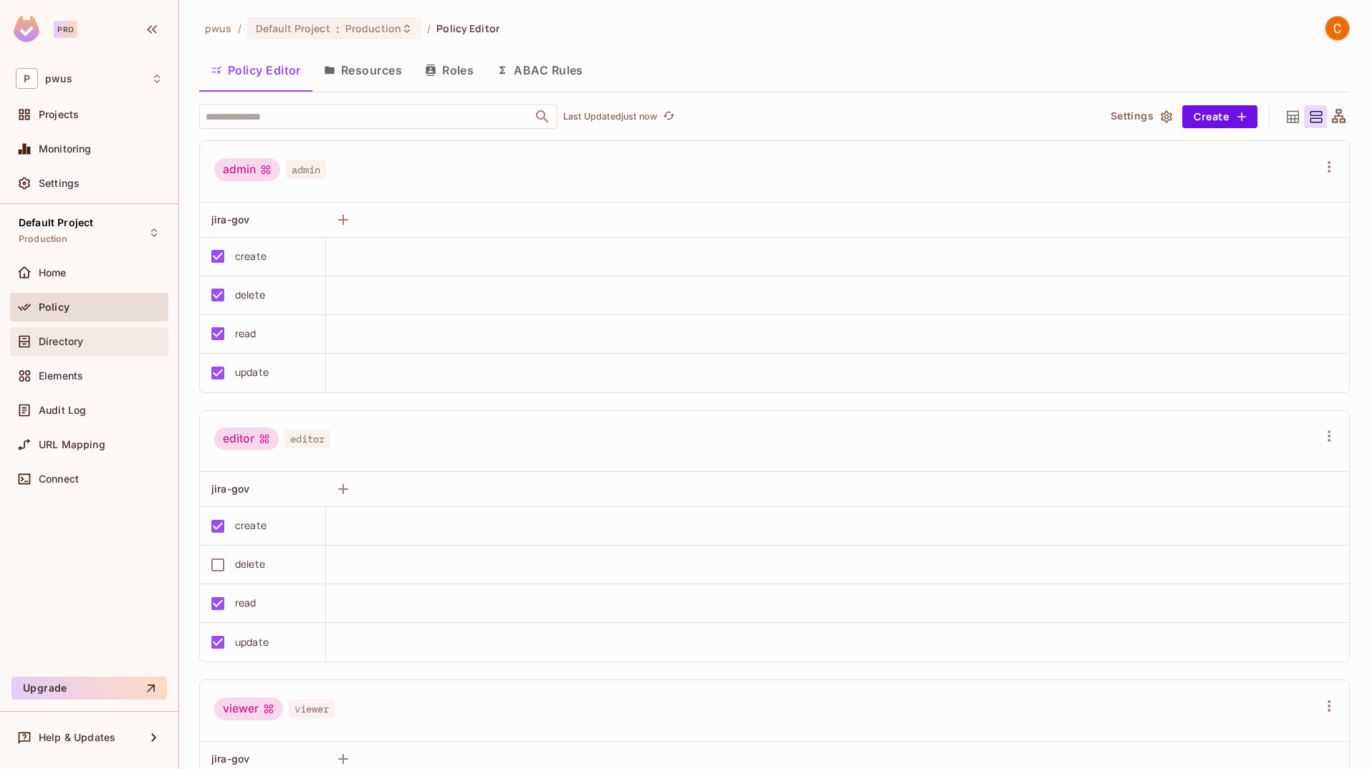
click at [52, 343] on span "Directory" at bounding box center [61, 341] width 44 height 11
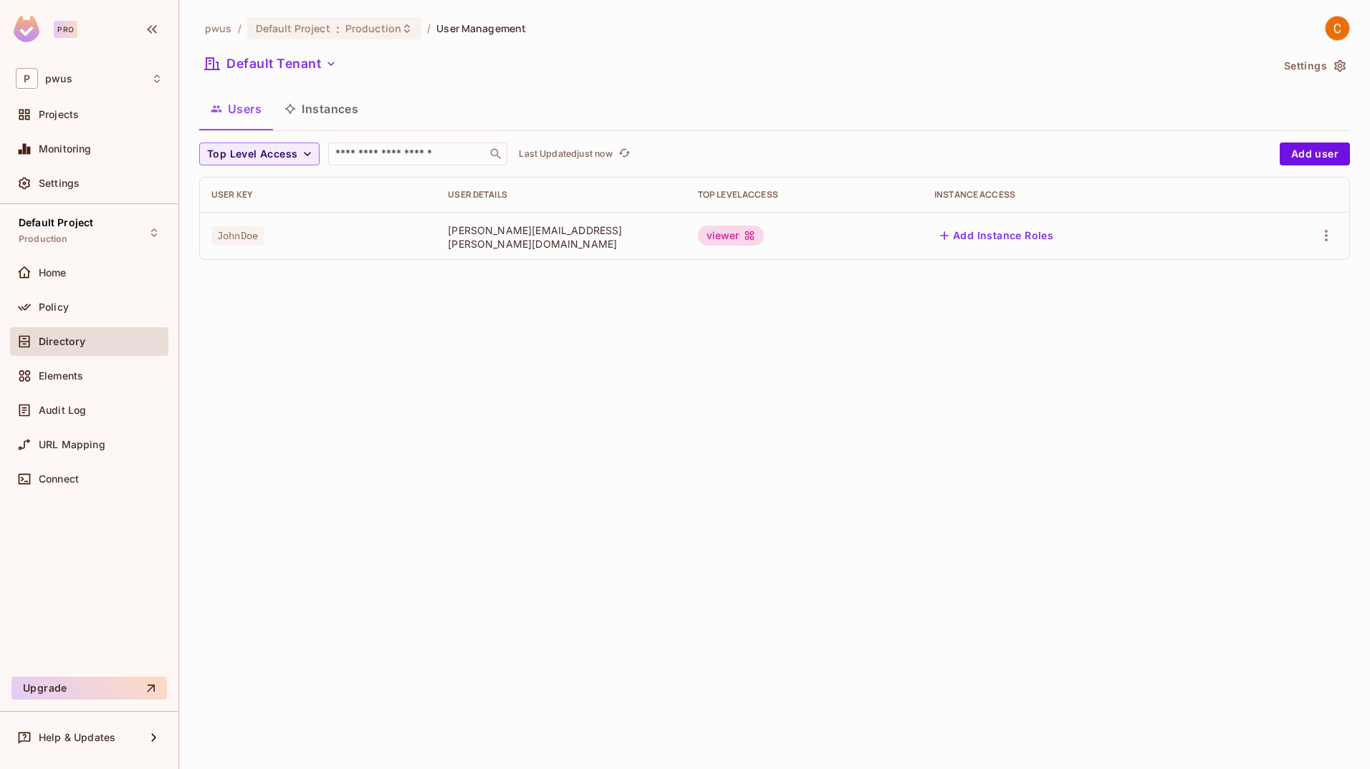
click at [709, 240] on div "viewer" at bounding box center [731, 236] width 66 height 20
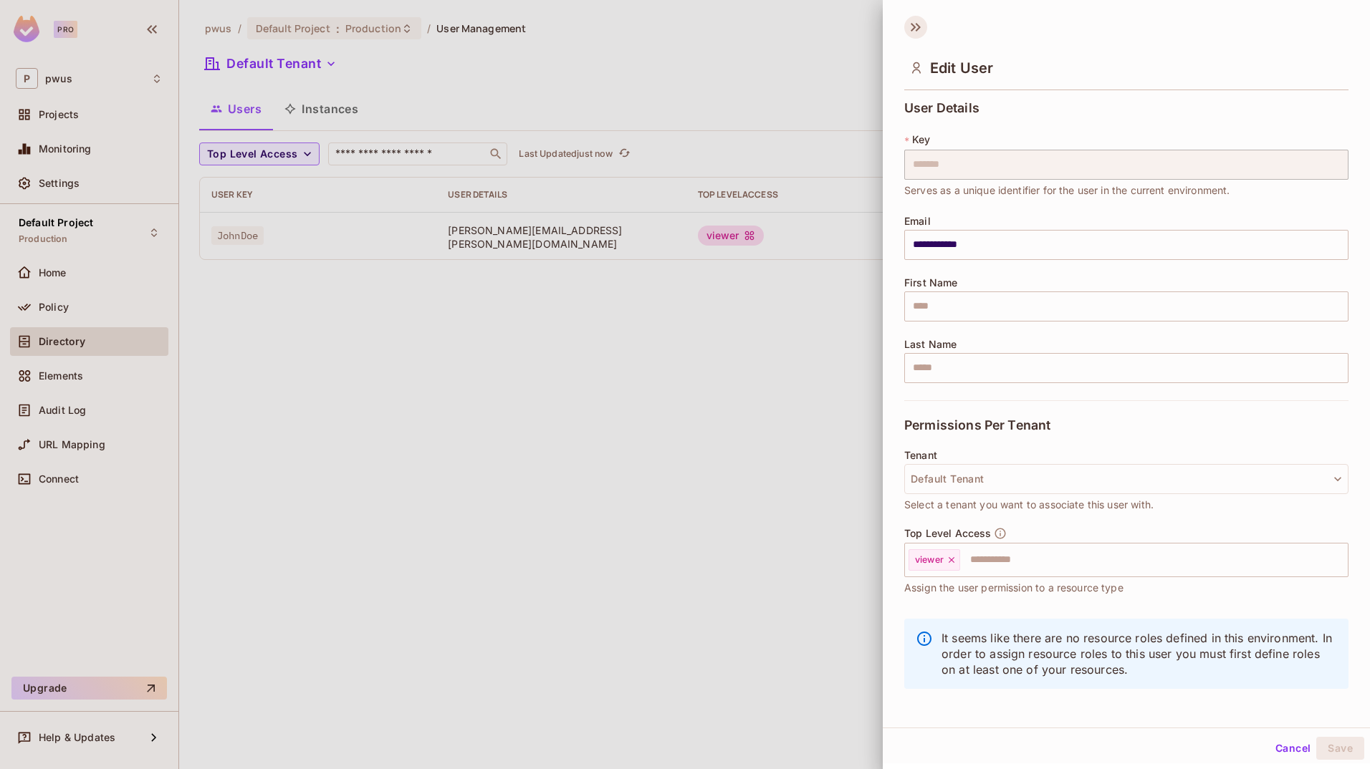
click at [856, 24] on icon at bounding box center [915, 27] width 23 height 23
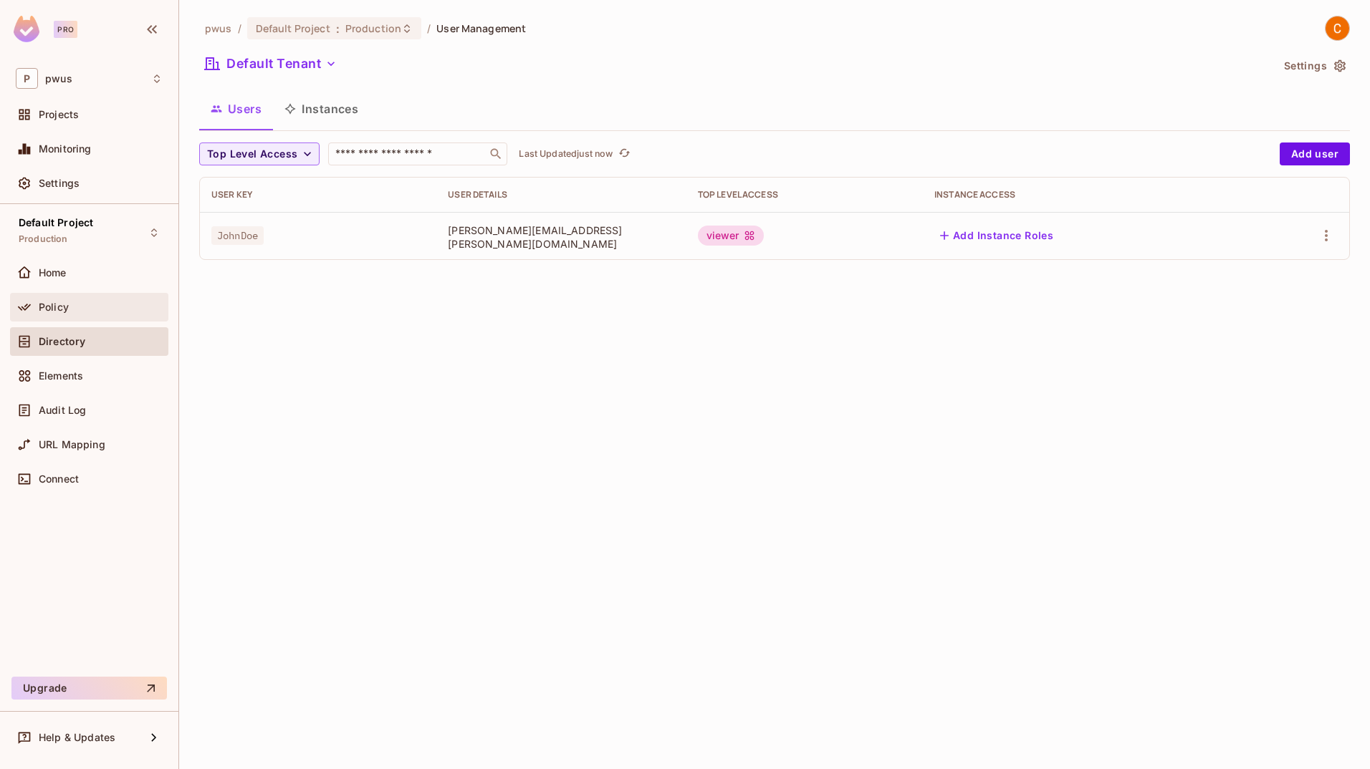
click at [49, 309] on span "Policy" at bounding box center [54, 307] width 30 height 11
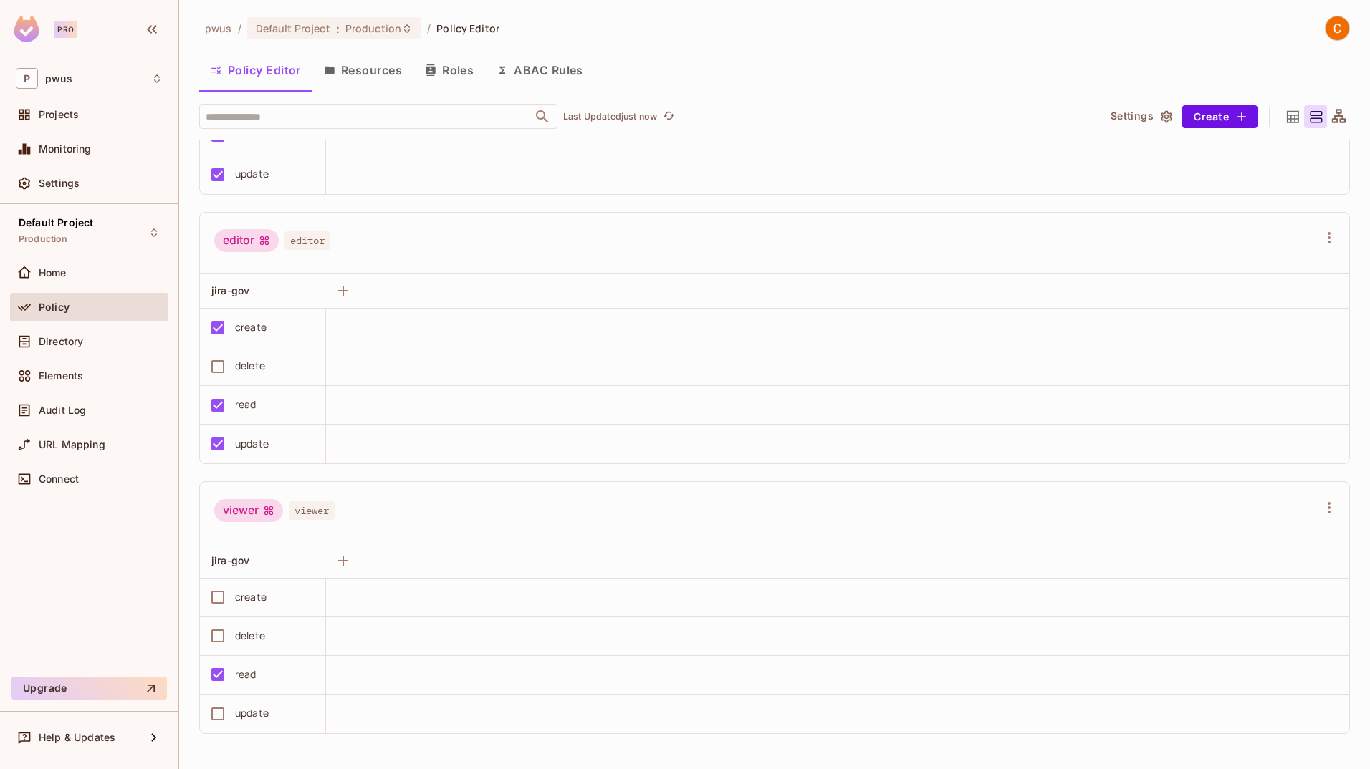
scroll to position [1, 0]
click at [102, 343] on div "Directory" at bounding box center [101, 341] width 124 height 11
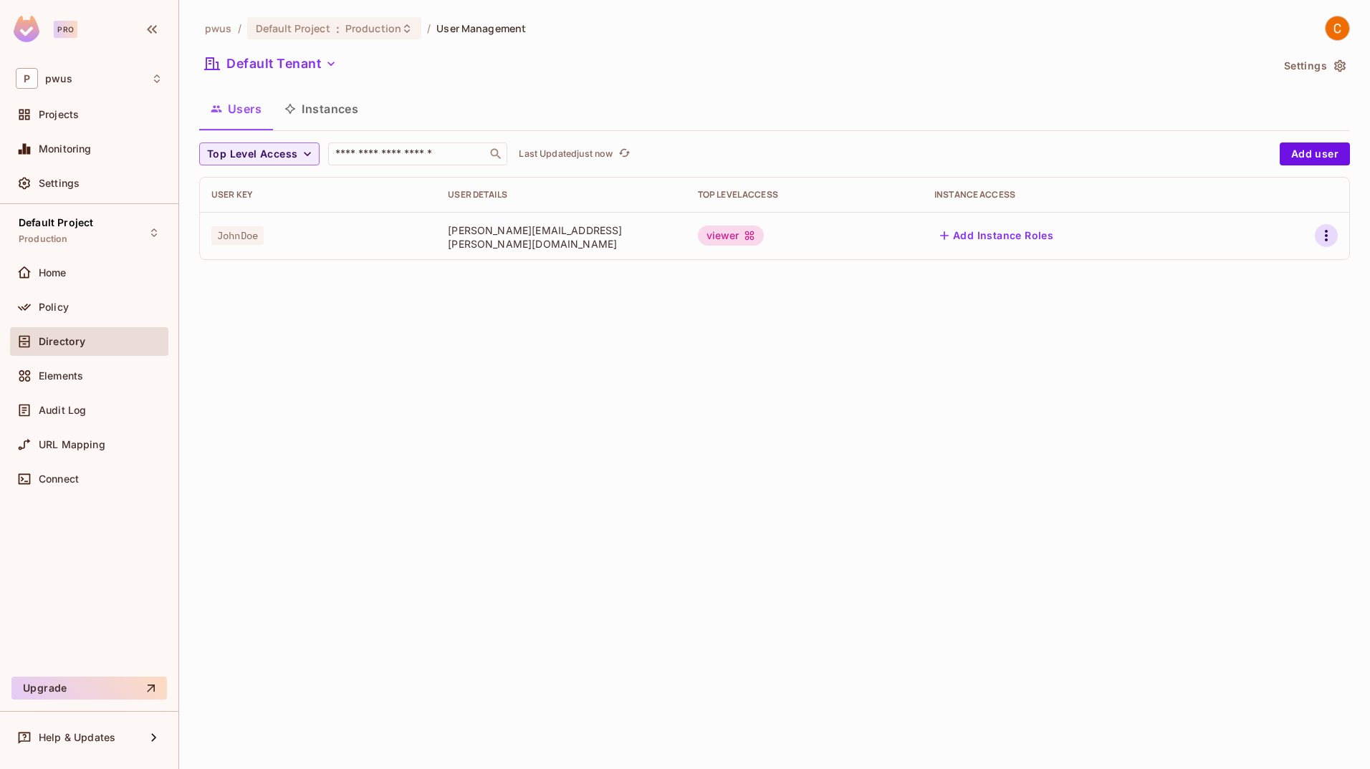
click at [856, 233] on icon "button" at bounding box center [1325, 235] width 17 height 17
click at [856, 257] on li "Edit" at bounding box center [1264, 269] width 127 height 32
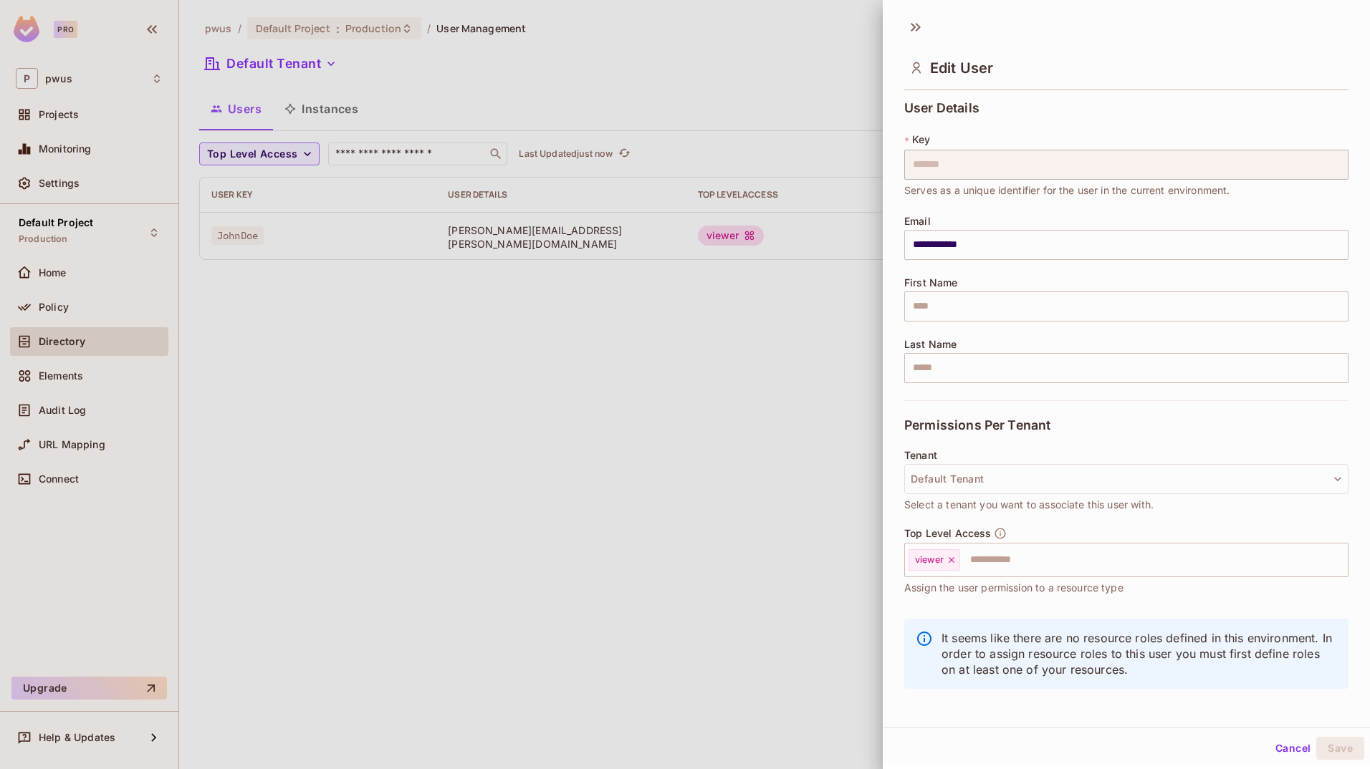
click at [856, 746] on button "Cancel" at bounding box center [1292, 748] width 47 height 23
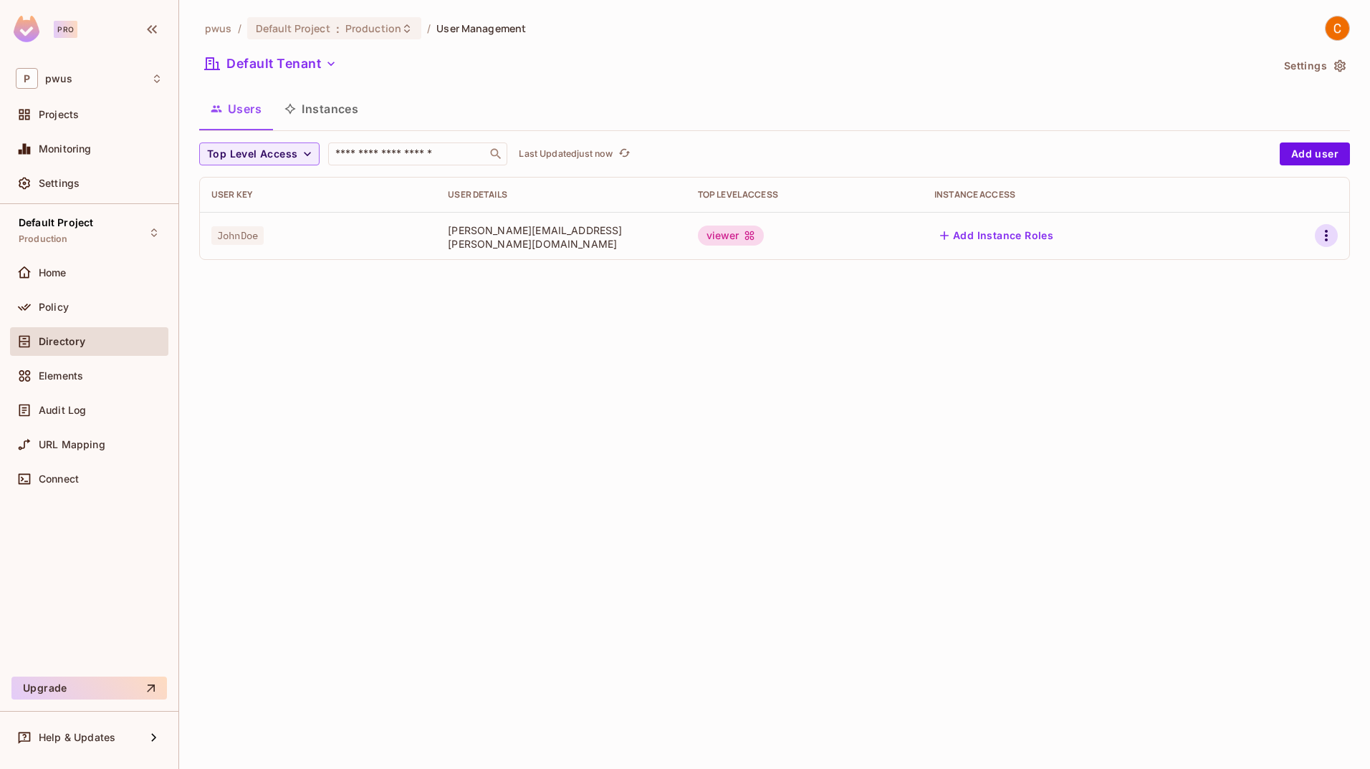
click at [856, 237] on icon "button" at bounding box center [1325, 235] width 17 height 17
click at [856, 327] on div "Delete User" at bounding box center [1269, 331] width 57 height 14
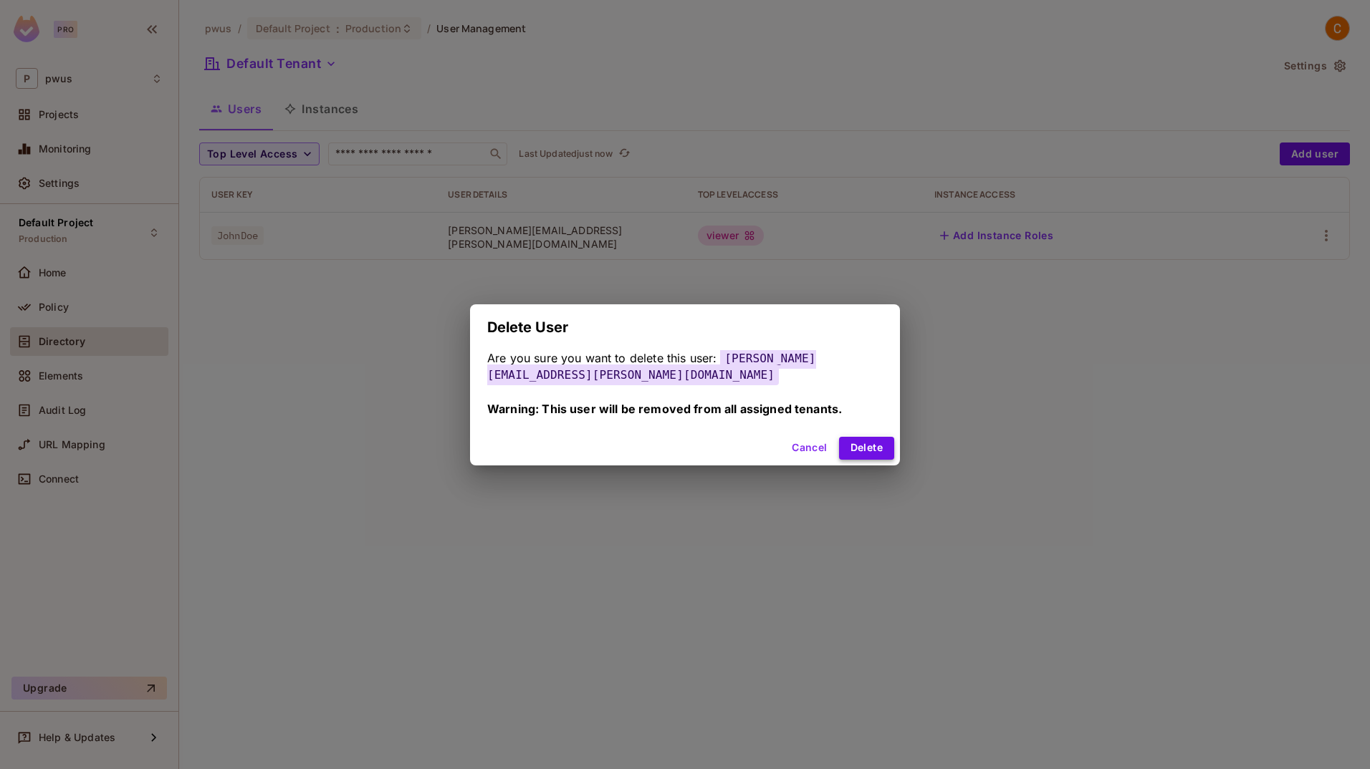
click at [856, 438] on button "Delete" at bounding box center [866, 448] width 55 height 23
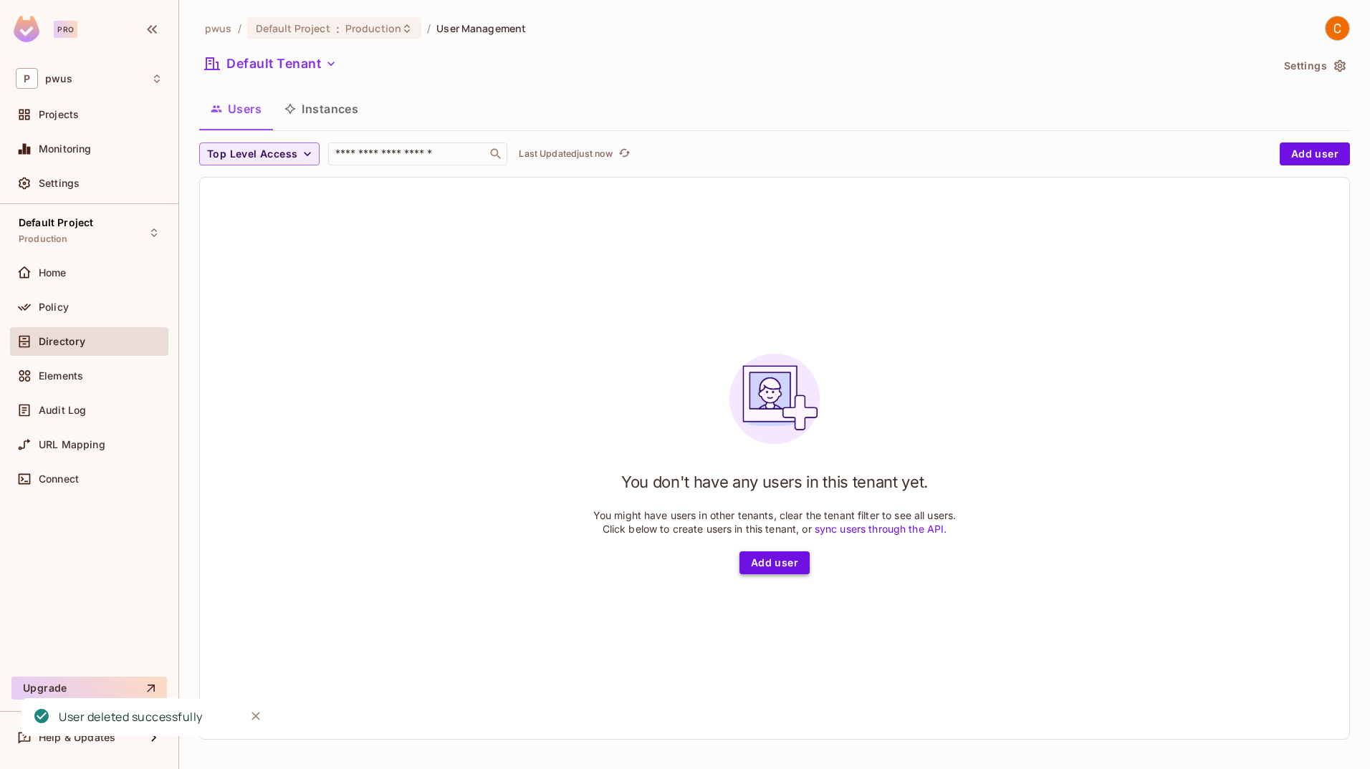
click at [774, 558] on button "Add user" at bounding box center [774, 563] width 70 height 23
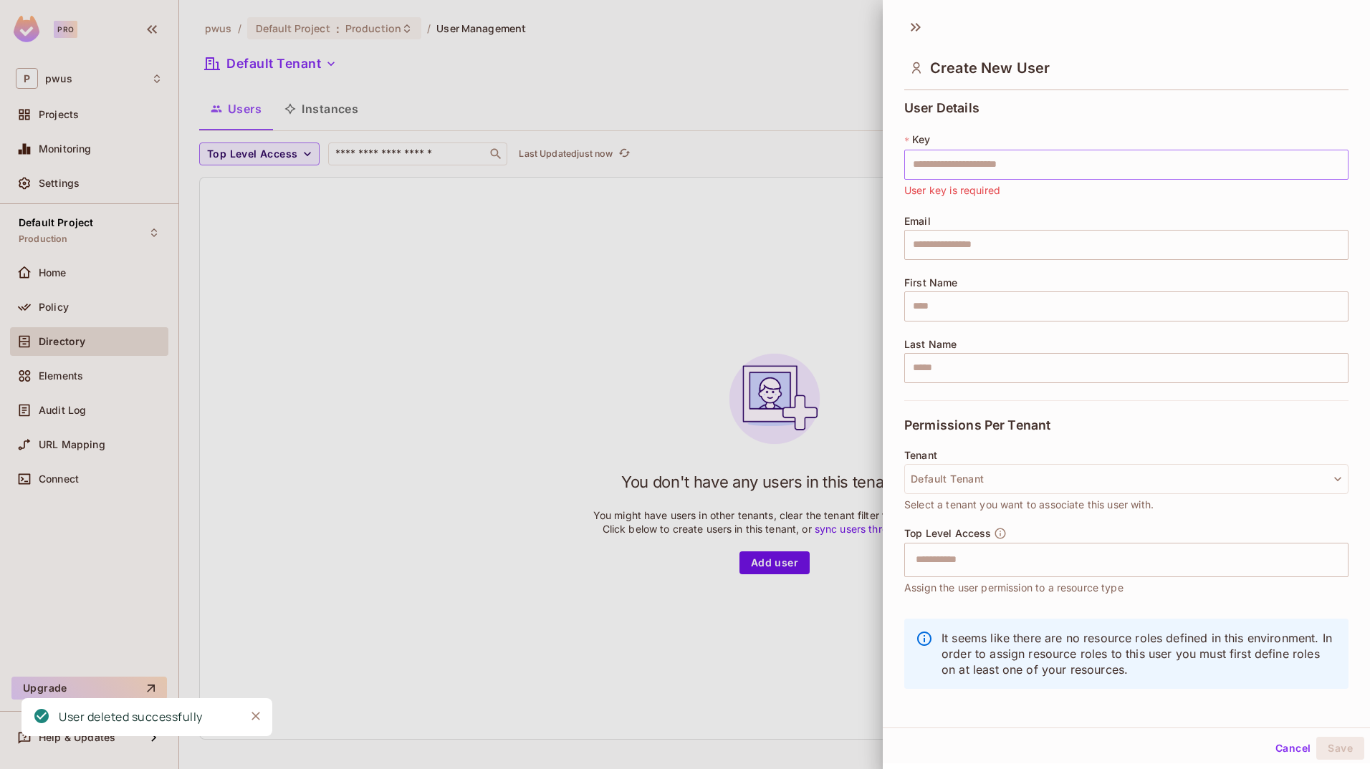
click at [856, 167] on input "text" at bounding box center [1126, 165] width 444 height 30
paste input "**********"
type input "**********"
click at [856, 236] on input "text" at bounding box center [1126, 245] width 444 height 30
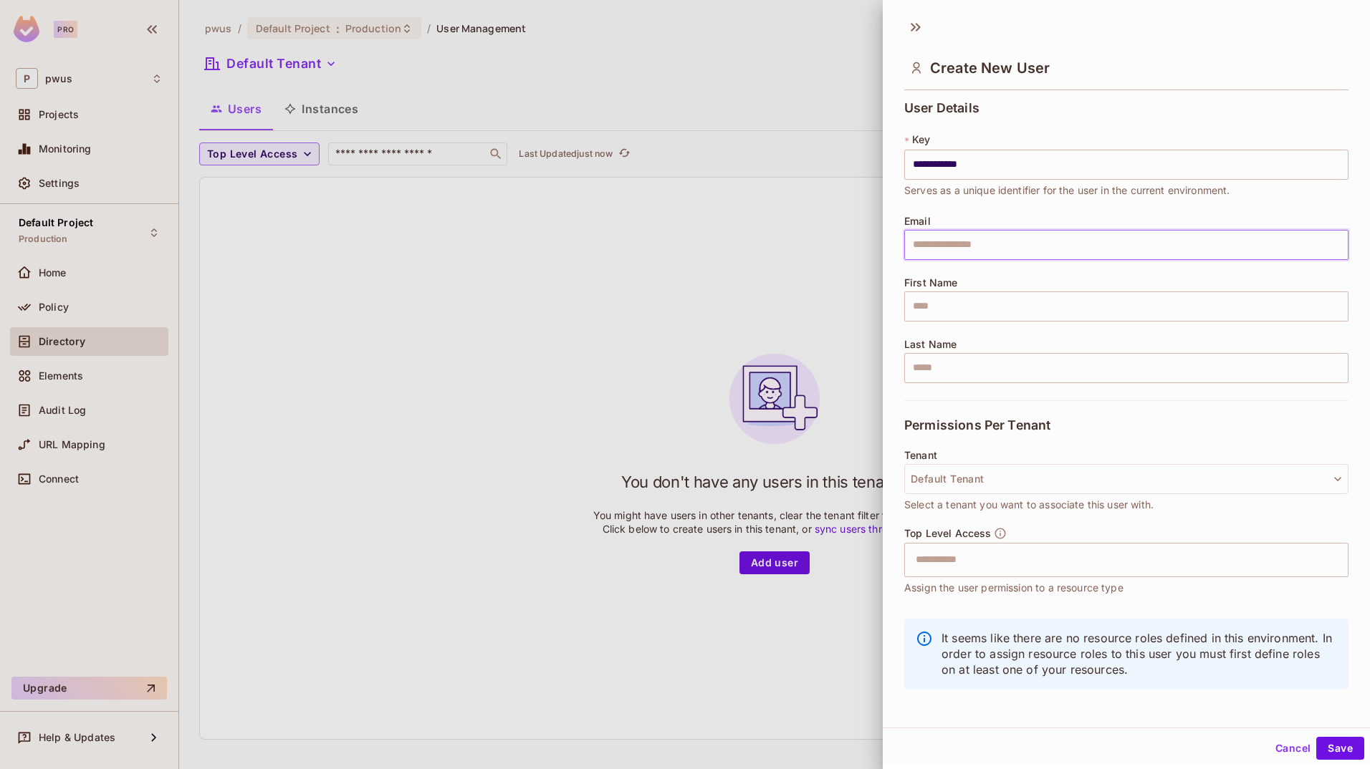
paste input "**********"
type input "**********"
click at [856, 187] on span "Serves as a unique identifier for the user in the current environment." at bounding box center [1067, 191] width 326 height 16
click at [856, 304] on input "text" at bounding box center [1126, 307] width 444 height 30
paste input "**********"
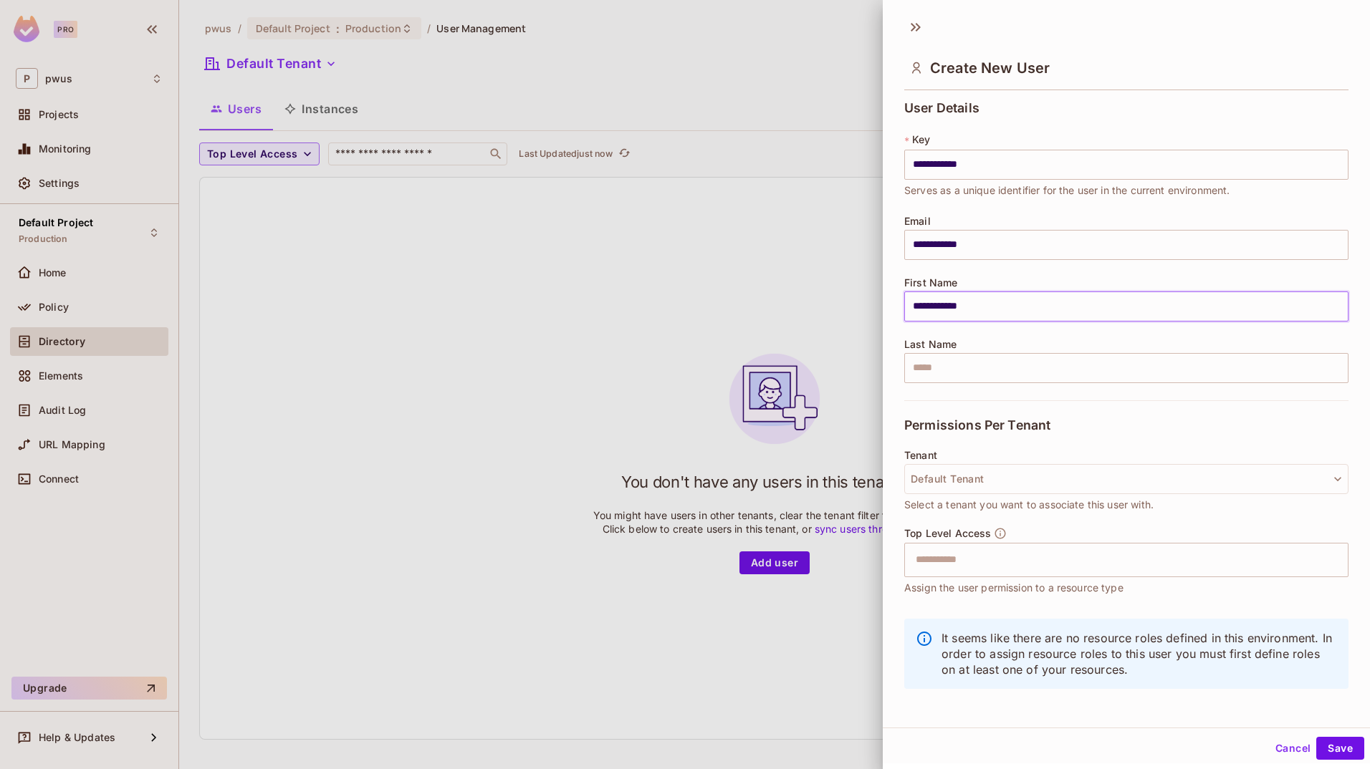
drag, startPoint x: 936, startPoint y: 308, endPoint x: 1029, endPoint y: 306, distance: 93.1
click at [856, 306] on input "**********" at bounding box center [1126, 307] width 444 height 30
type input "****"
click at [856, 364] on input "text" at bounding box center [1126, 368] width 444 height 30
paste input "********"
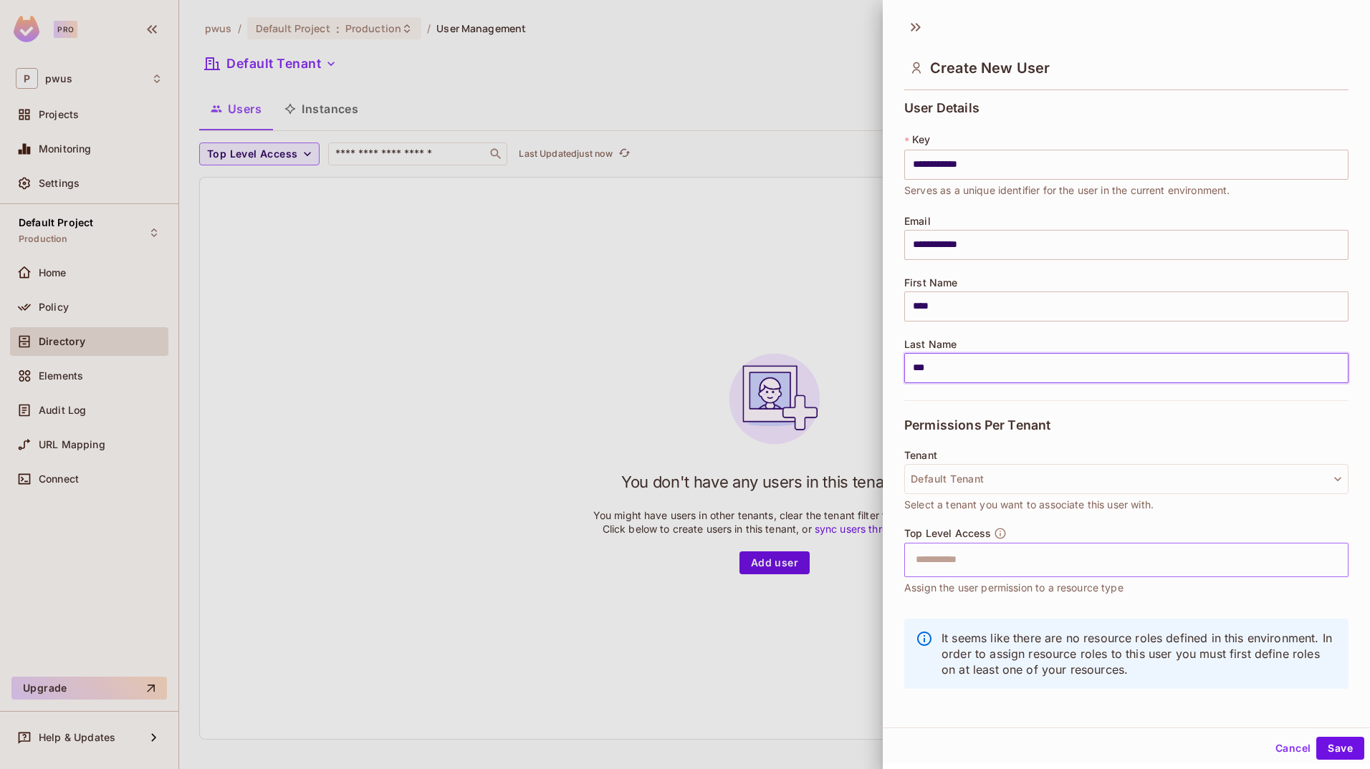
type input "***"
click at [856, 566] on input "text" at bounding box center [1113, 560] width 413 height 29
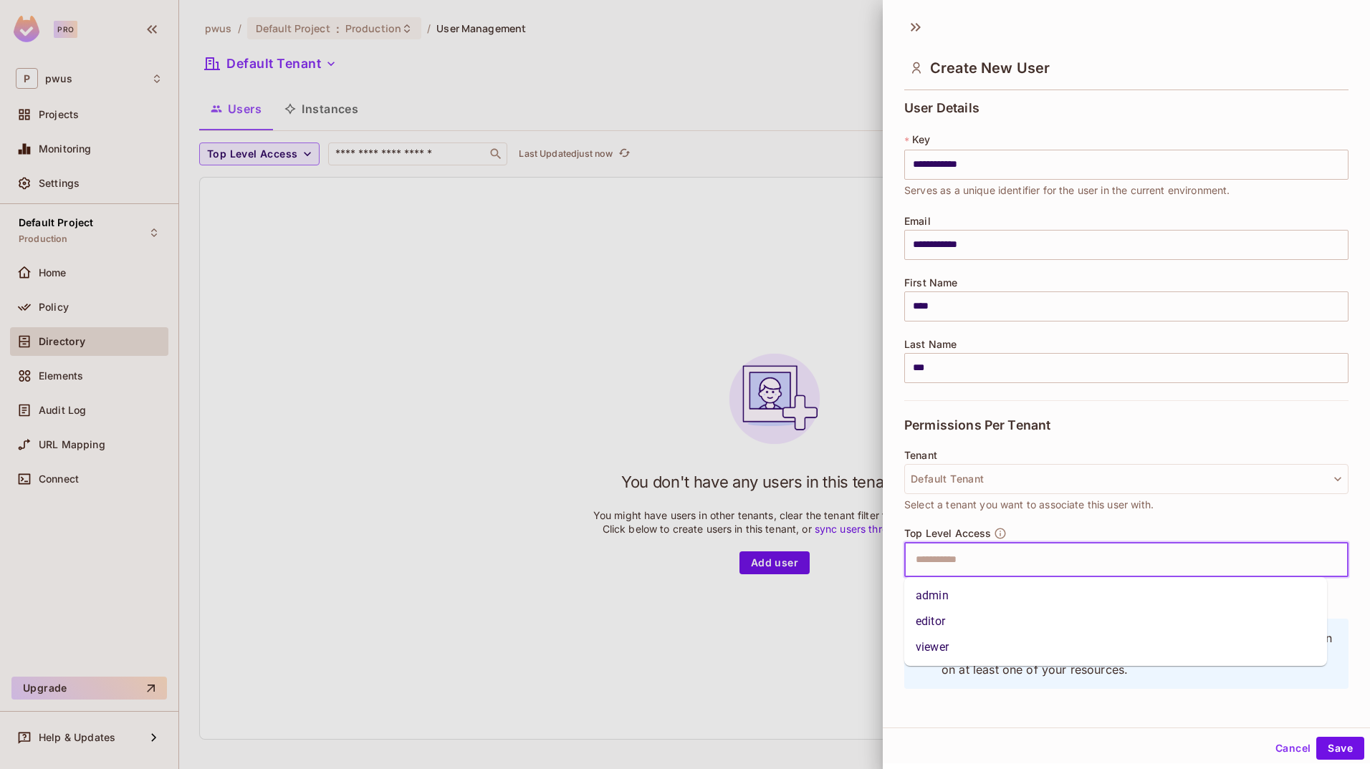
click at [856, 649] on li "viewer" at bounding box center [1115, 648] width 423 height 26
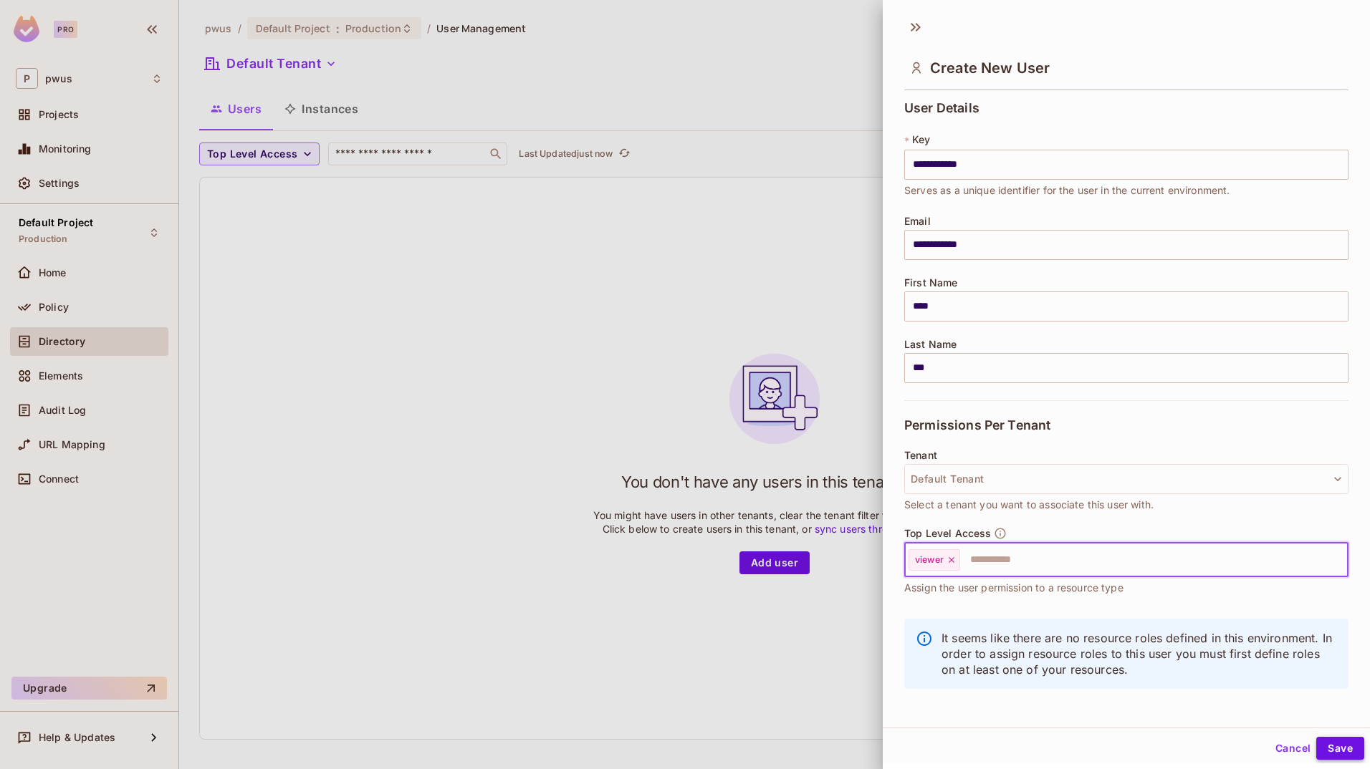
click at [856, 750] on button "Save" at bounding box center [1340, 748] width 48 height 23
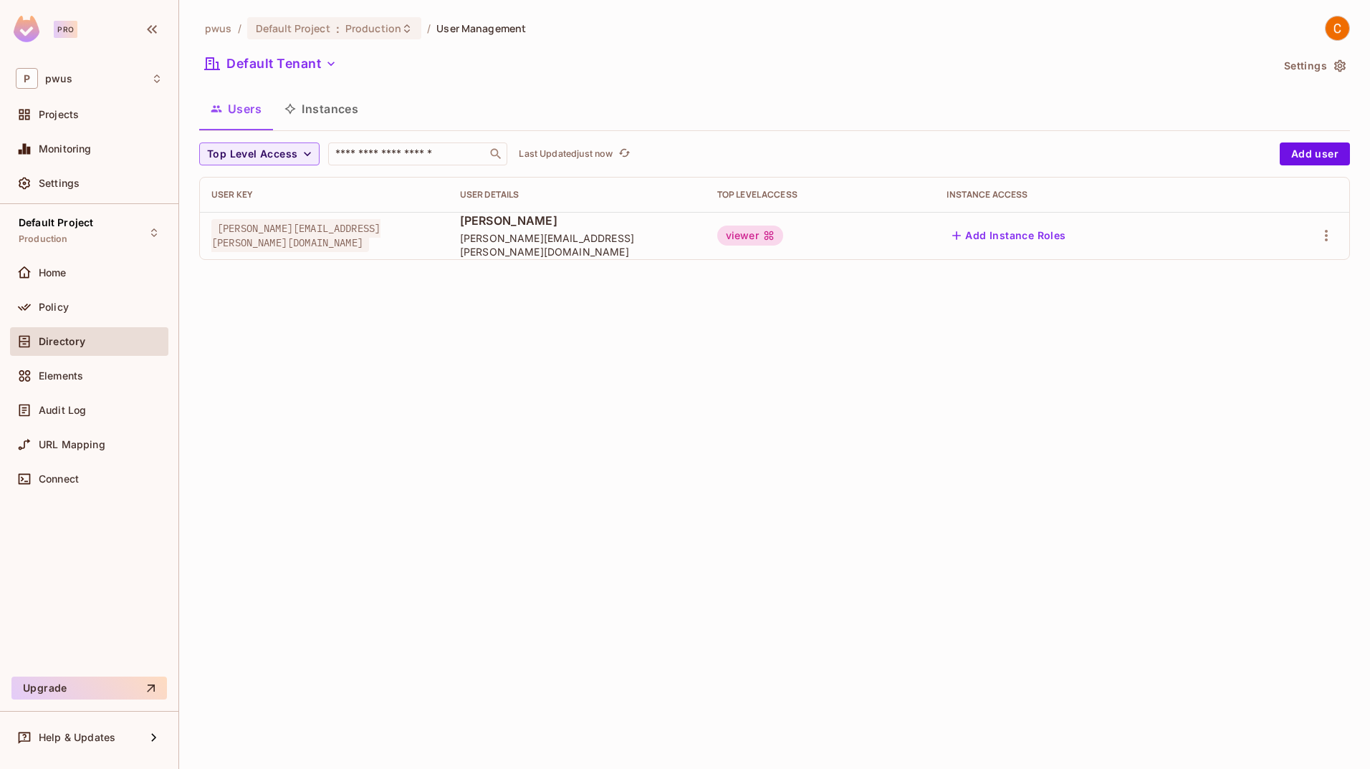
click at [736, 551] on div "pwus / Default Project : Production / User Management Default Tenant Settings U…" at bounding box center [774, 384] width 1191 height 769
click at [56, 309] on span "Policy" at bounding box center [54, 307] width 30 height 11
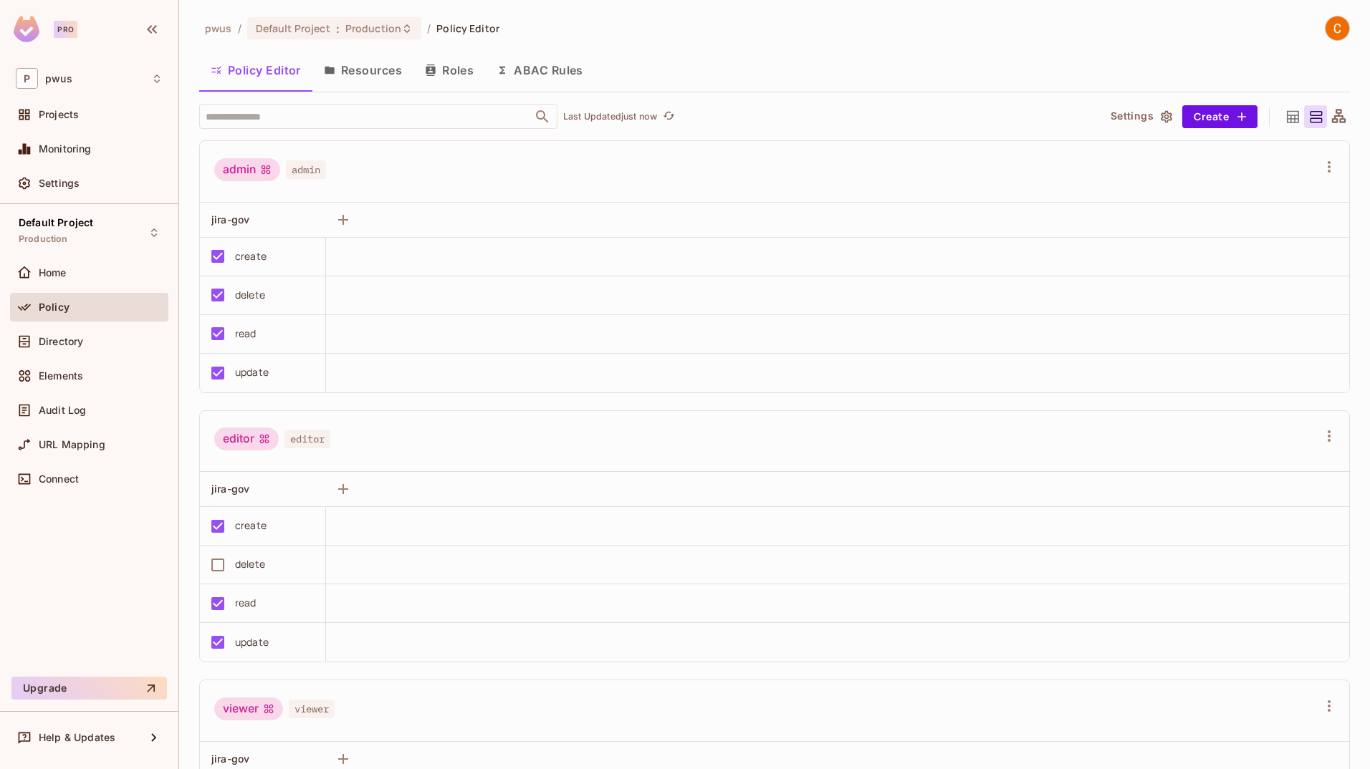
click at [443, 72] on button "Roles" at bounding box center [449, 70] width 72 height 36
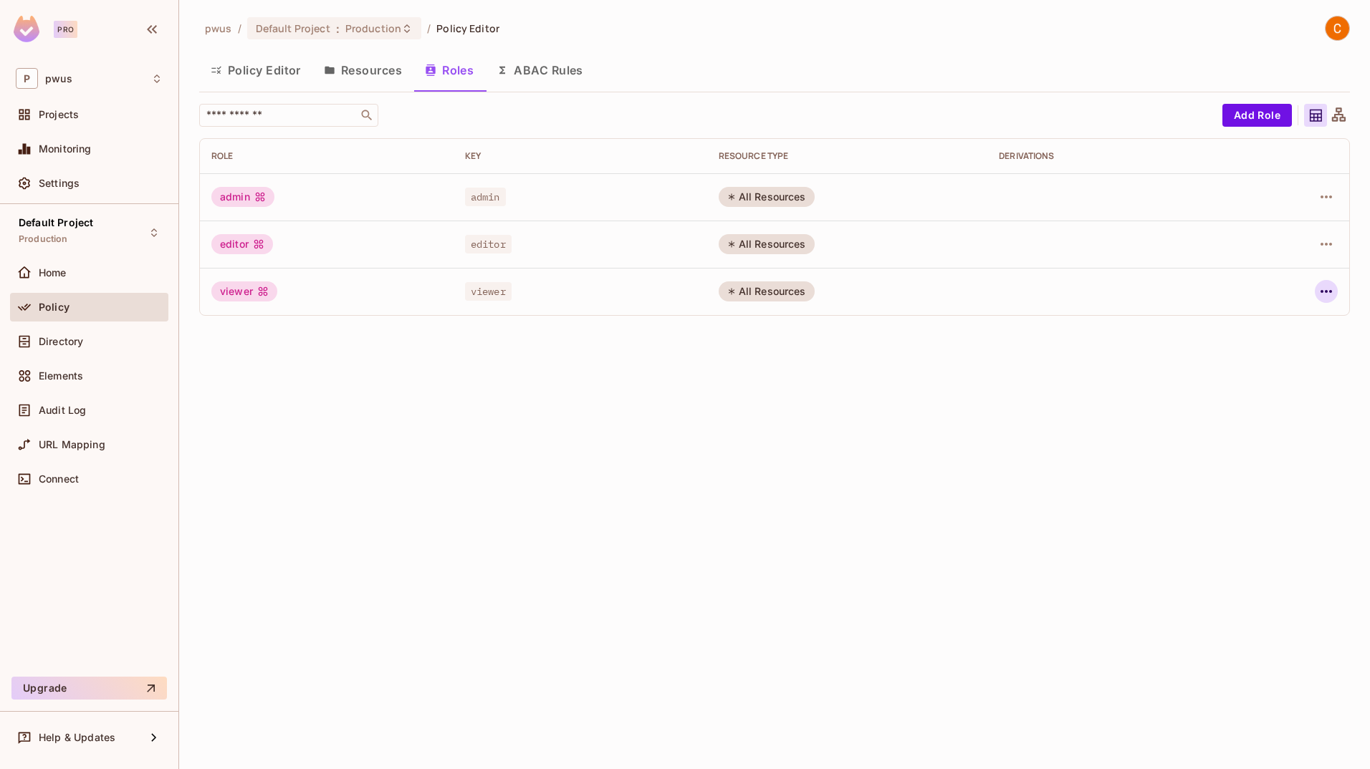
click at [856, 290] on icon "button" at bounding box center [1325, 291] width 17 height 17
click at [856, 357] on div "Edit Attributes" at bounding box center [1276, 356] width 71 height 14
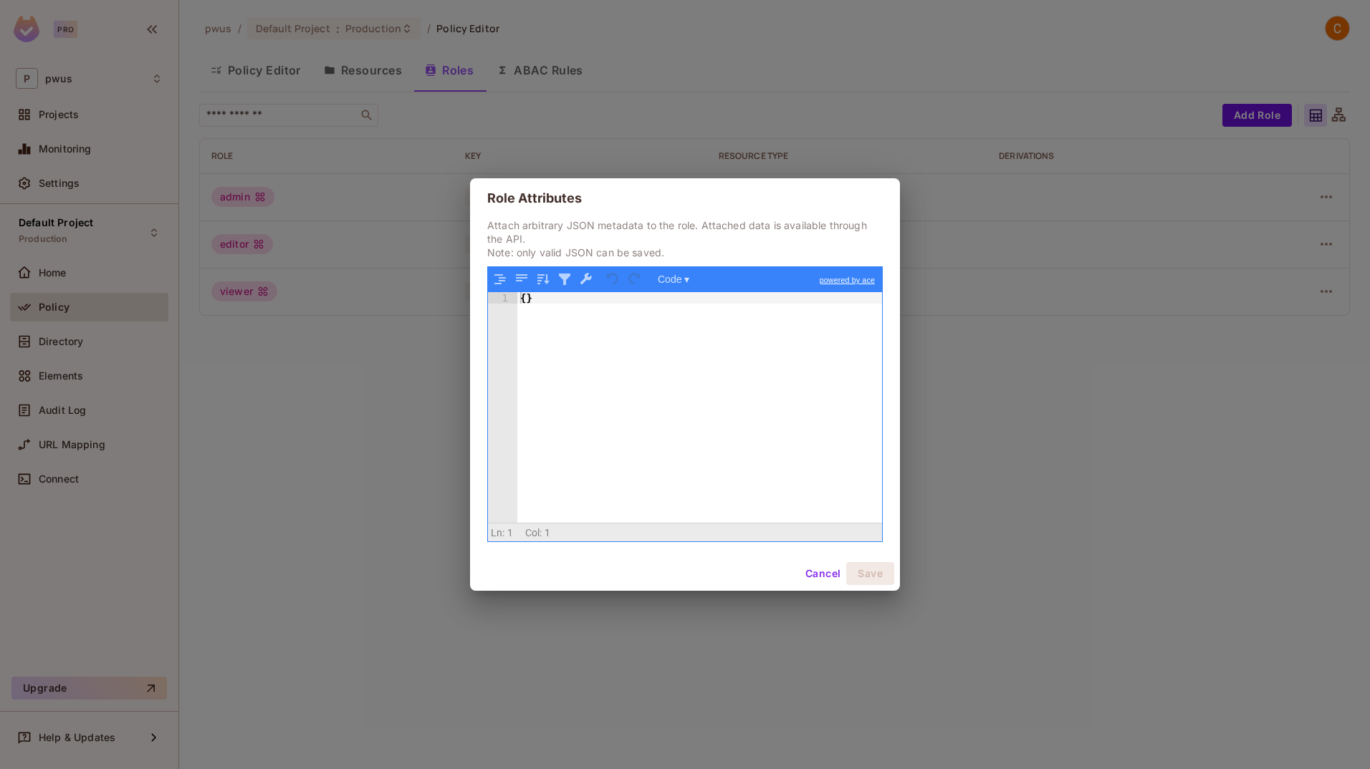
click at [852, 276] on link "powered by ace" at bounding box center [846, 280] width 69 height 26
click at [524, 299] on div "{ }" at bounding box center [699, 419] width 365 height 254
click at [545, 314] on div "{ "contry" : "us" }" at bounding box center [699, 419] width 365 height 254
click at [856, 578] on button "Save" at bounding box center [870, 573] width 48 height 23
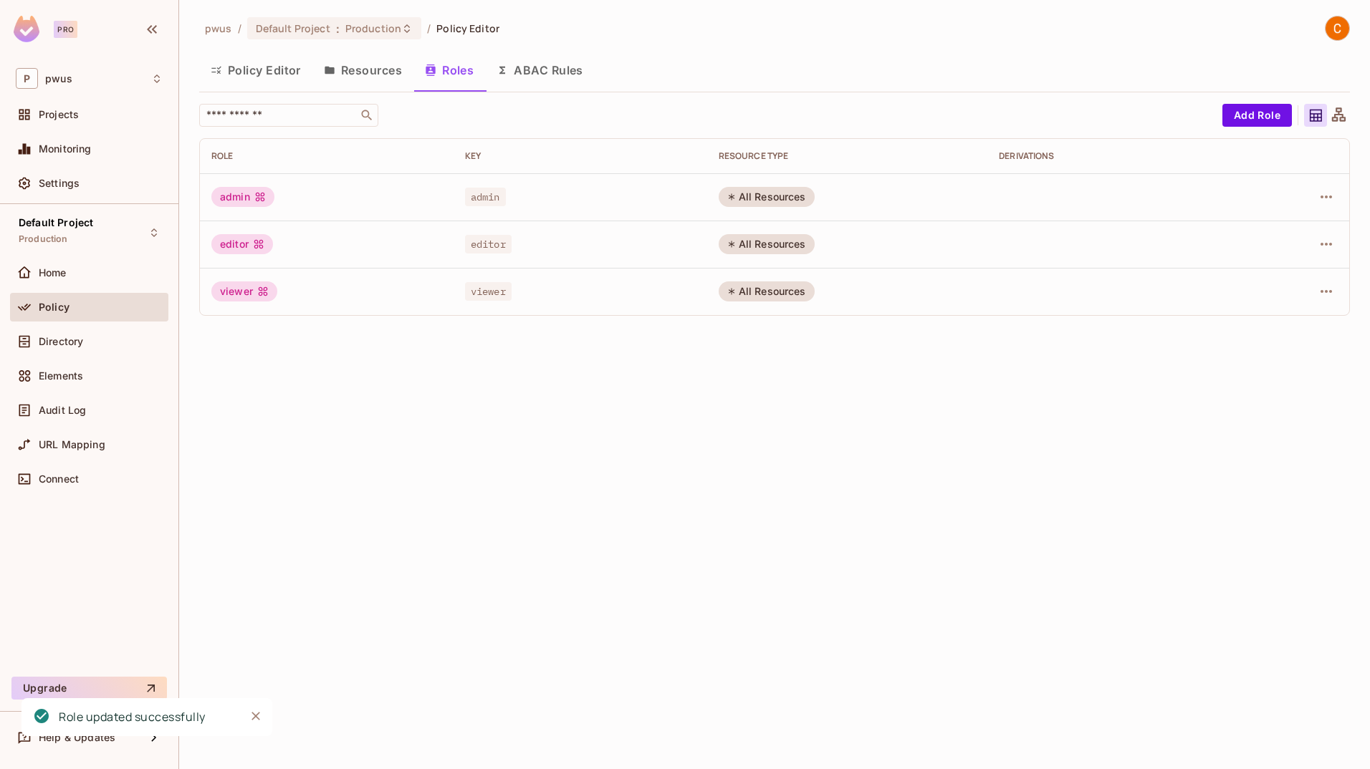
click at [856, 287] on td at bounding box center [1295, 291] width 108 height 47
click at [856, 291] on icon "button" at bounding box center [1325, 291] width 17 height 17
click at [856, 360] on div "Edit Attributes" at bounding box center [1276, 356] width 71 height 14
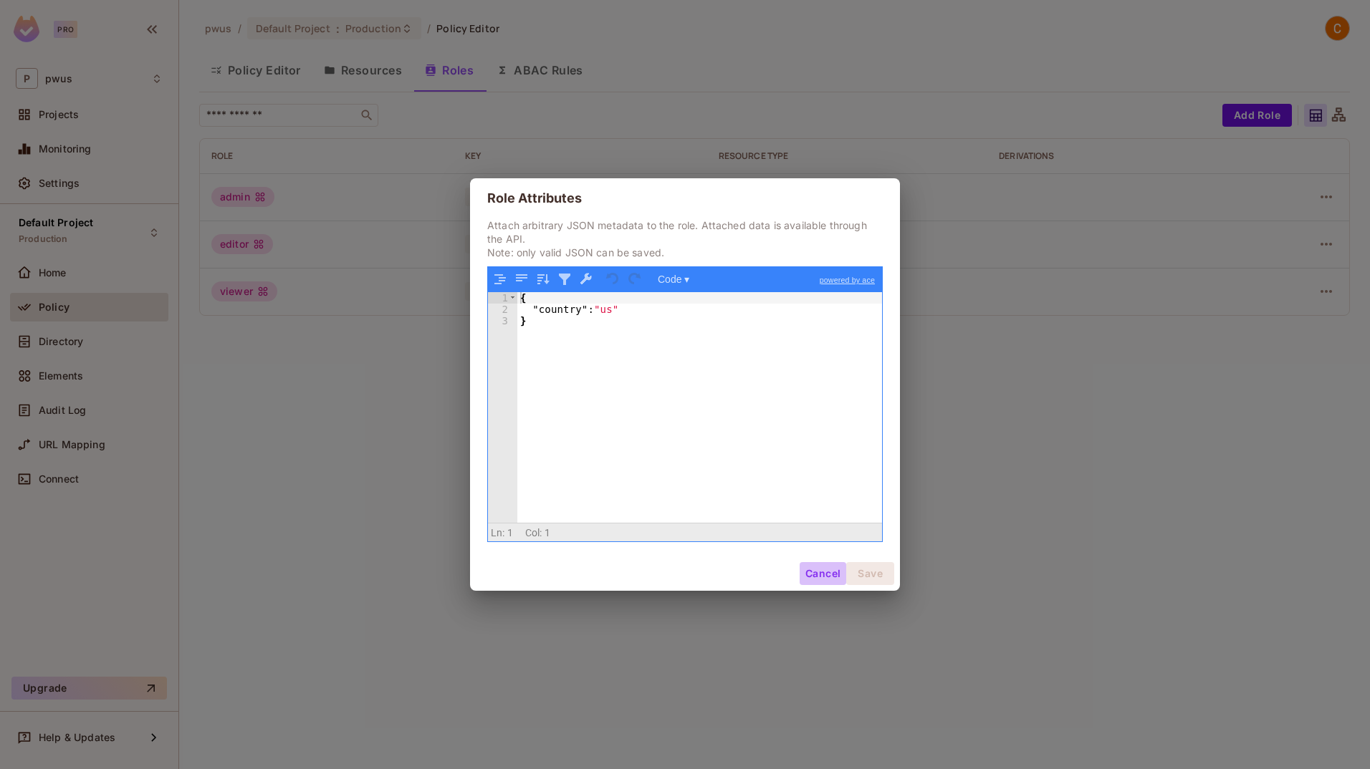
click at [822, 578] on button "Cancel" at bounding box center [822, 573] width 47 height 23
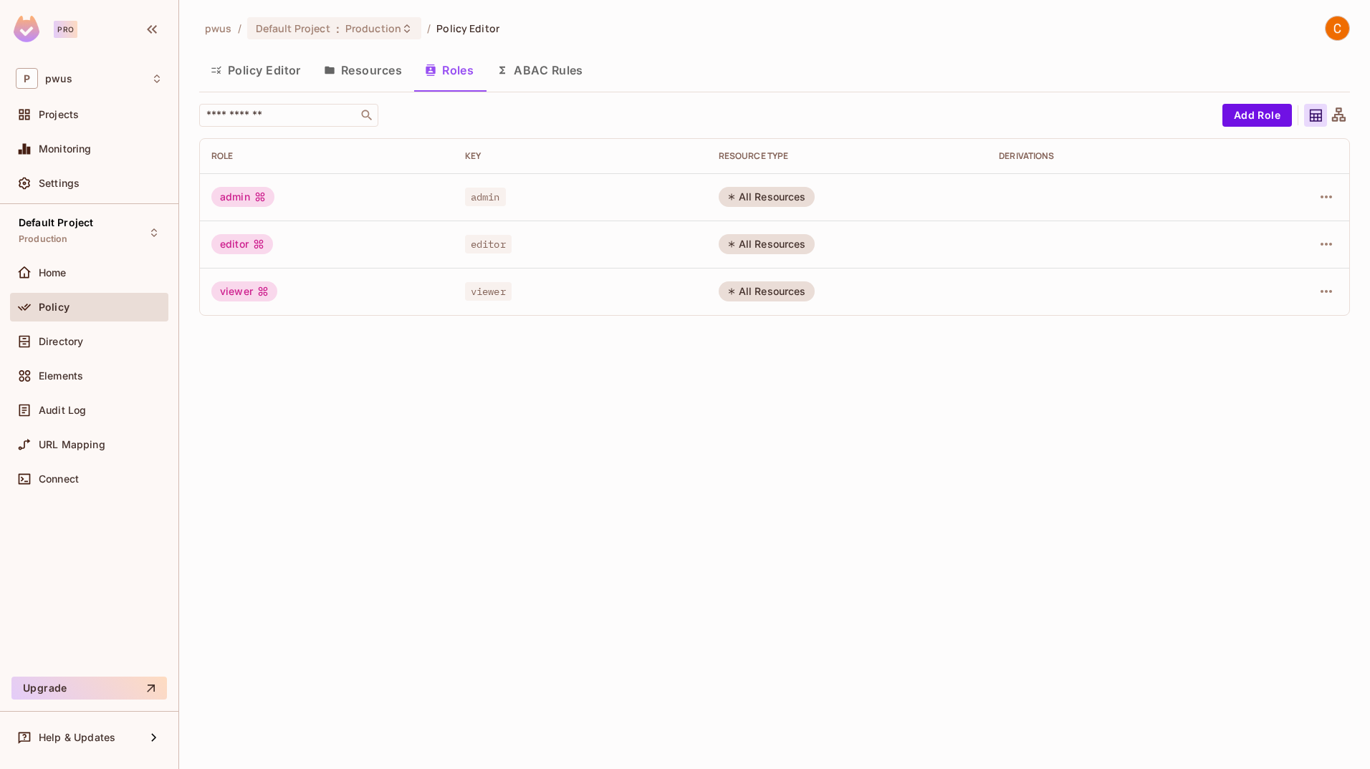
click at [249, 72] on button "Policy Editor" at bounding box center [255, 70] width 113 height 36
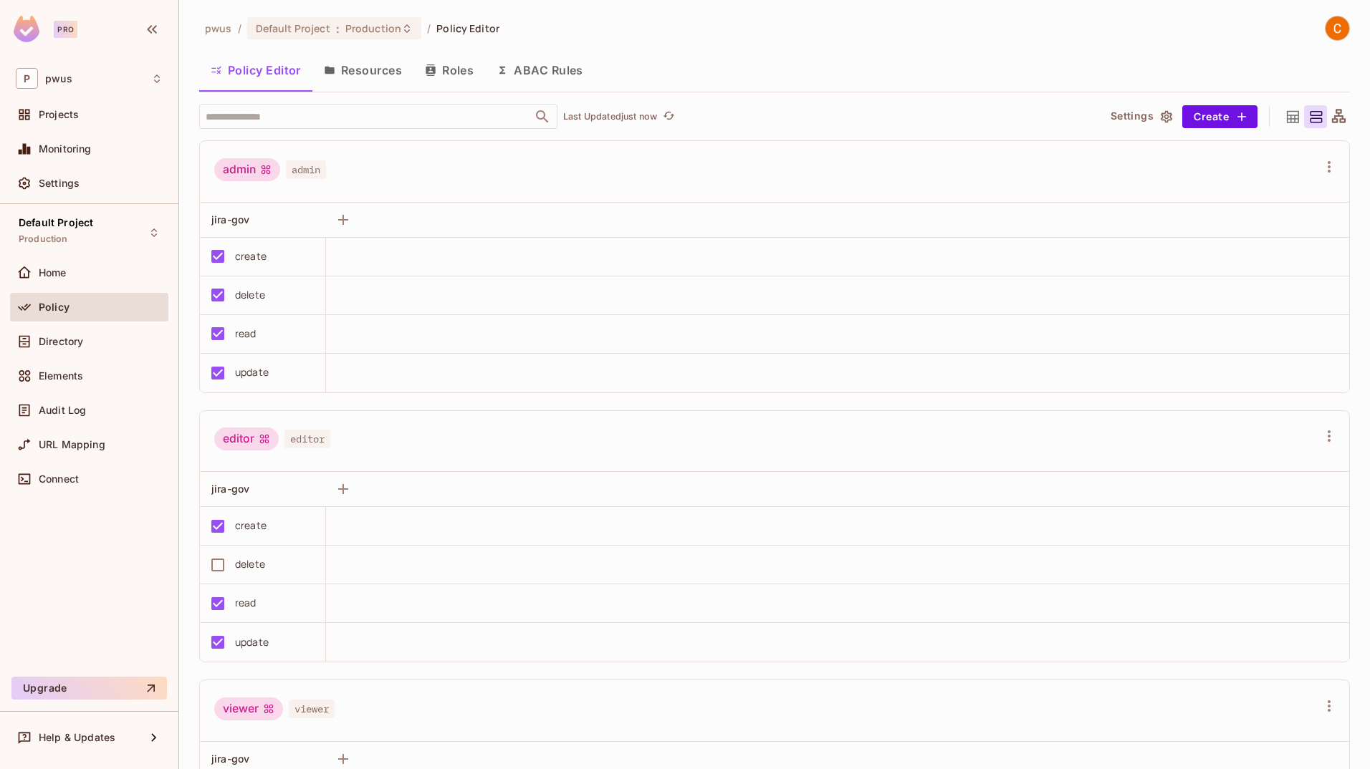
scroll to position [198, 0]
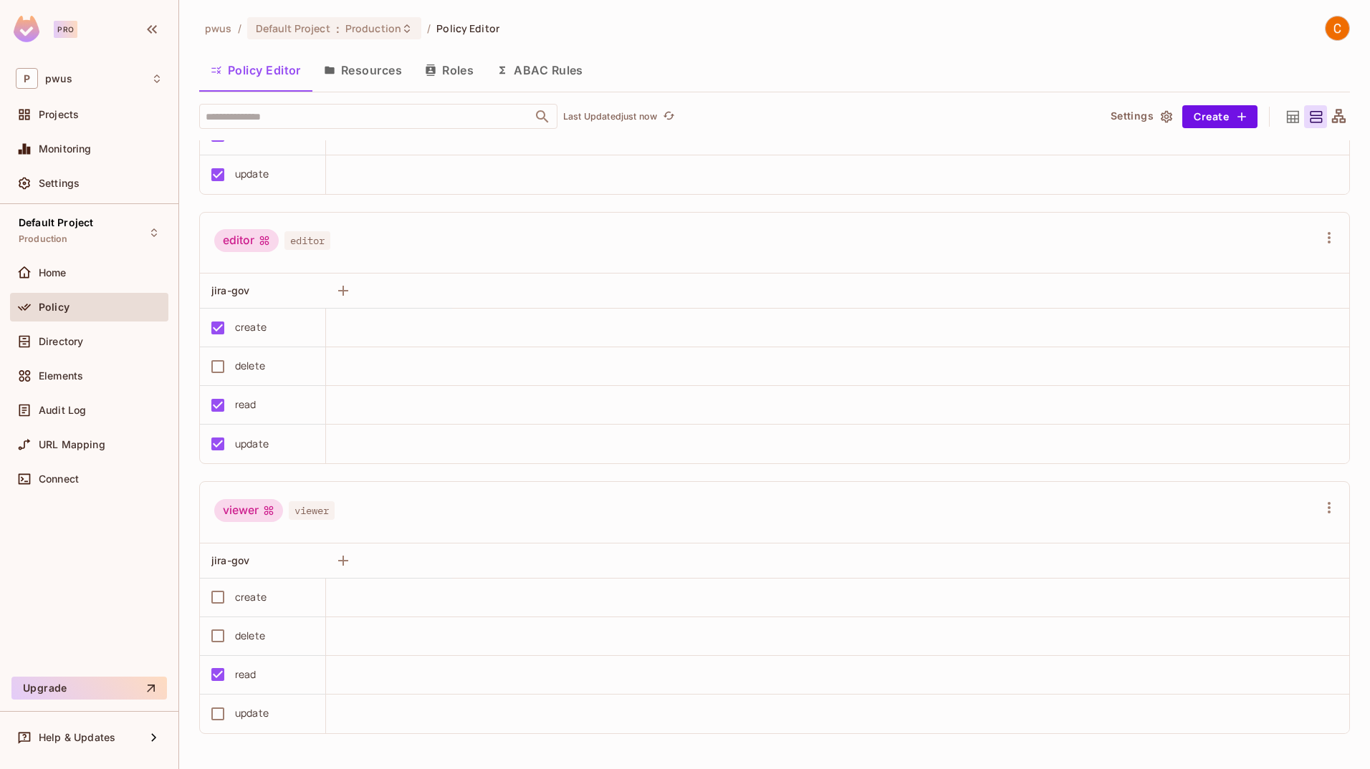
click at [449, 73] on button "Roles" at bounding box center [449, 70] width 72 height 36
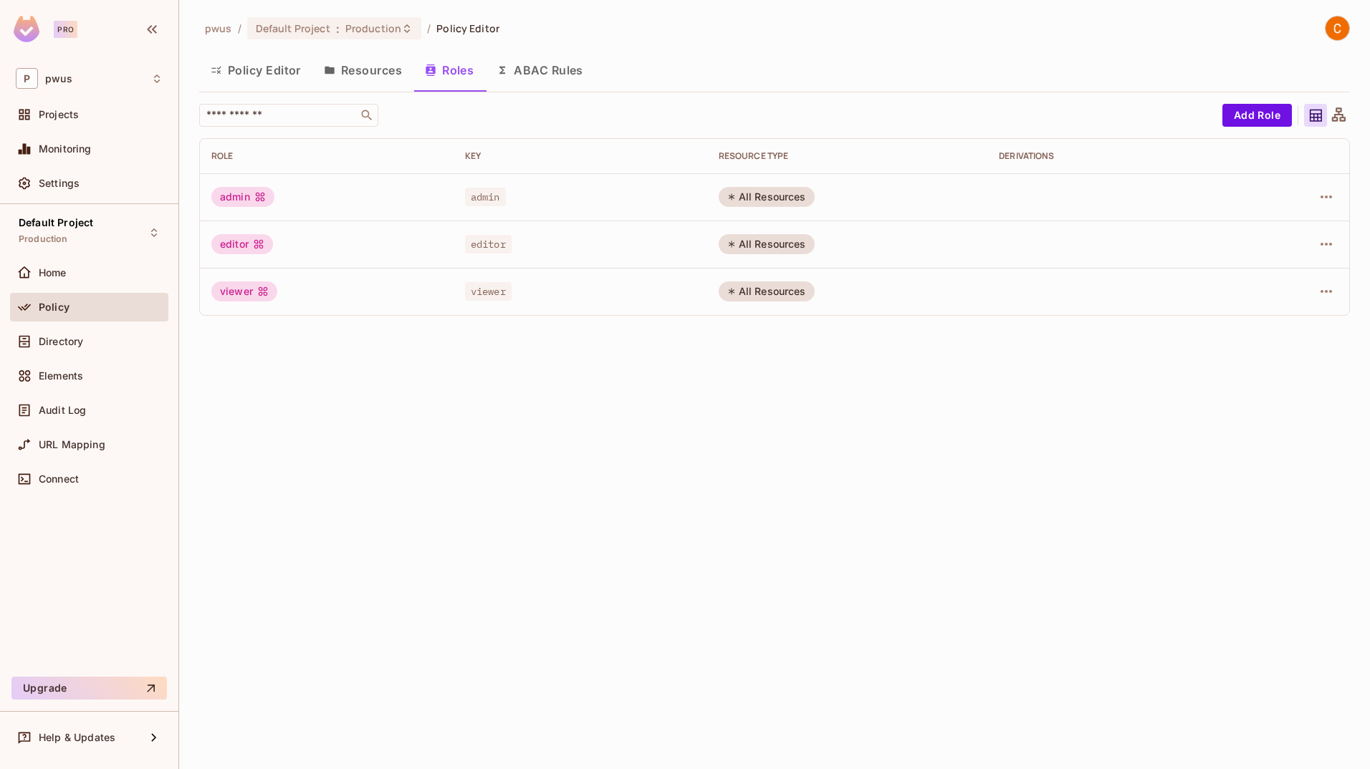
click at [856, 421] on div "pwus / Default Project : Production / Policy Editor Policy Editor Resources Rol…" at bounding box center [774, 384] width 1191 height 769
click at [856, 289] on icon "button" at bounding box center [1325, 291] width 17 height 17
click at [856, 355] on div "Edit Attributes" at bounding box center [1276, 356] width 71 height 14
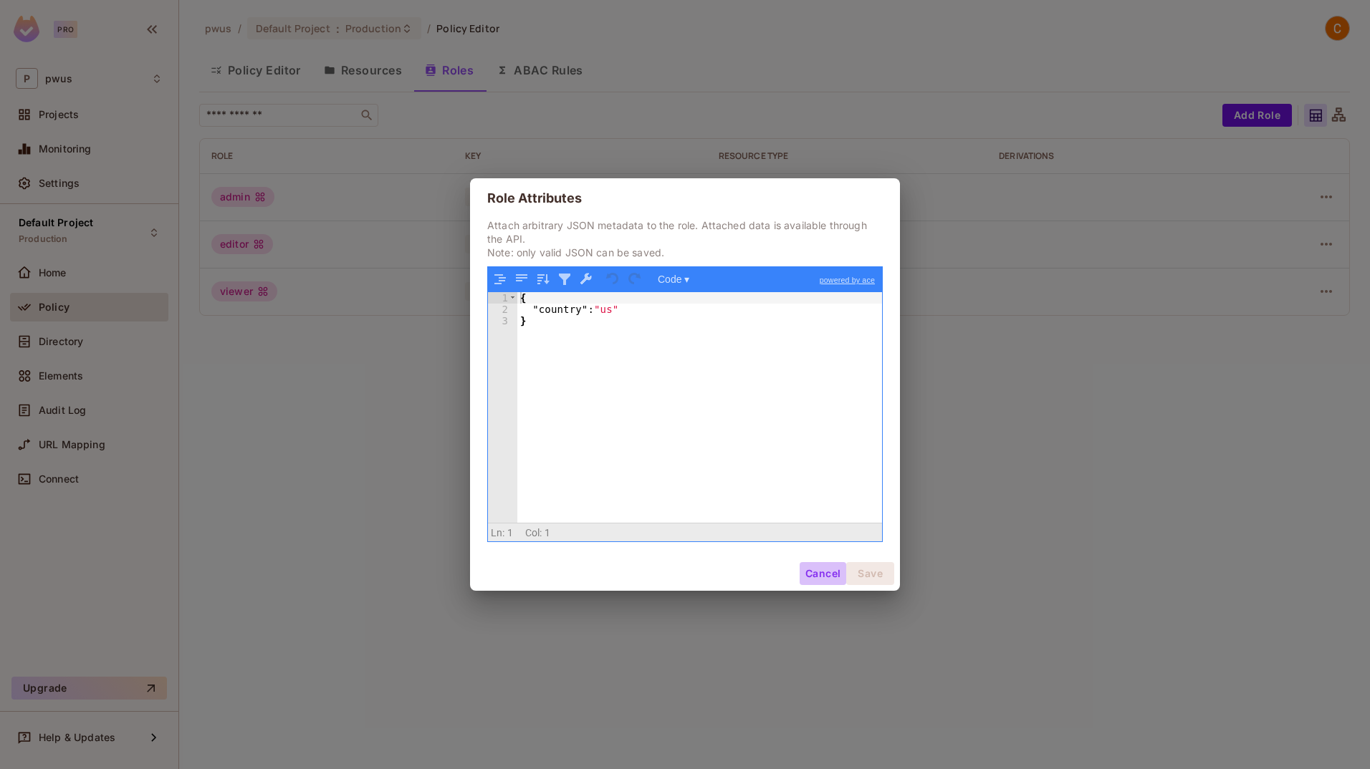
click at [826, 582] on button "Cancel" at bounding box center [822, 573] width 47 height 23
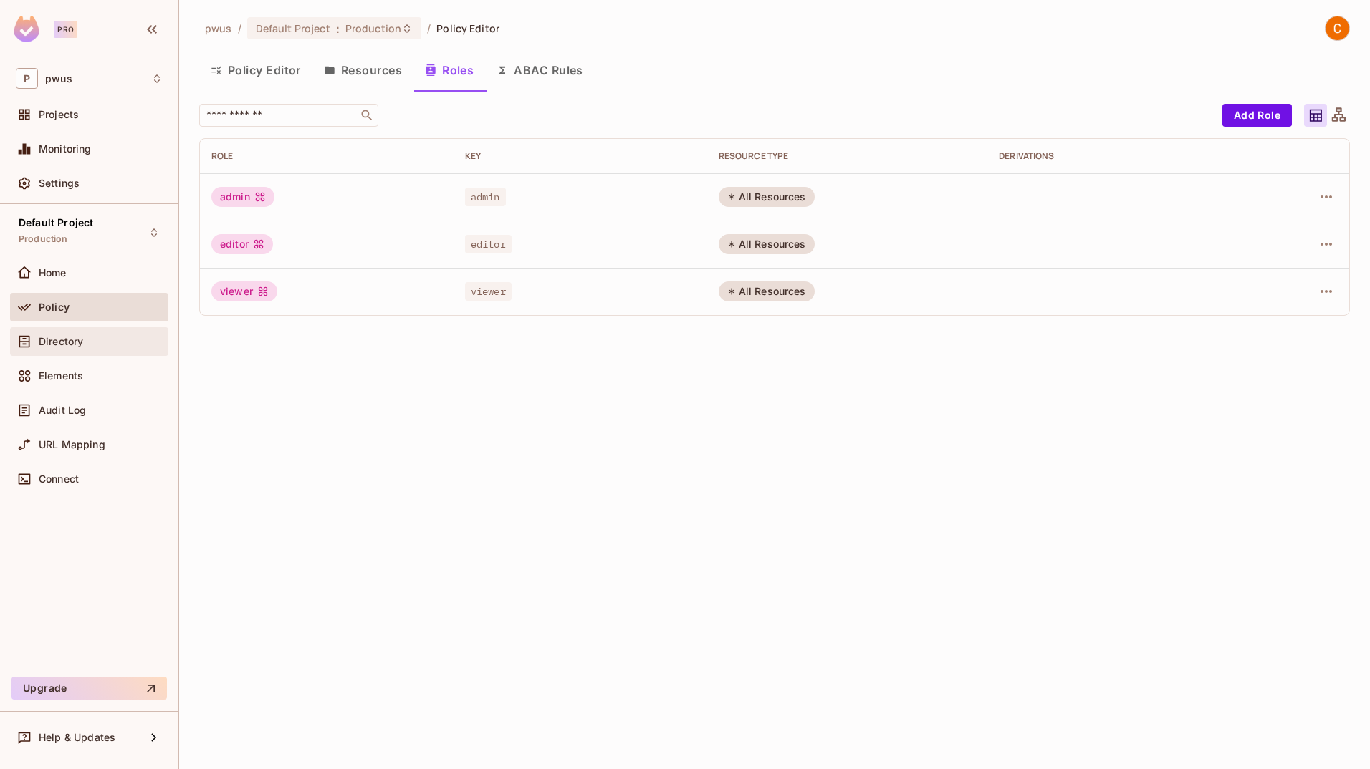
click at [75, 336] on span "Directory" at bounding box center [61, 341] width 44 height 11
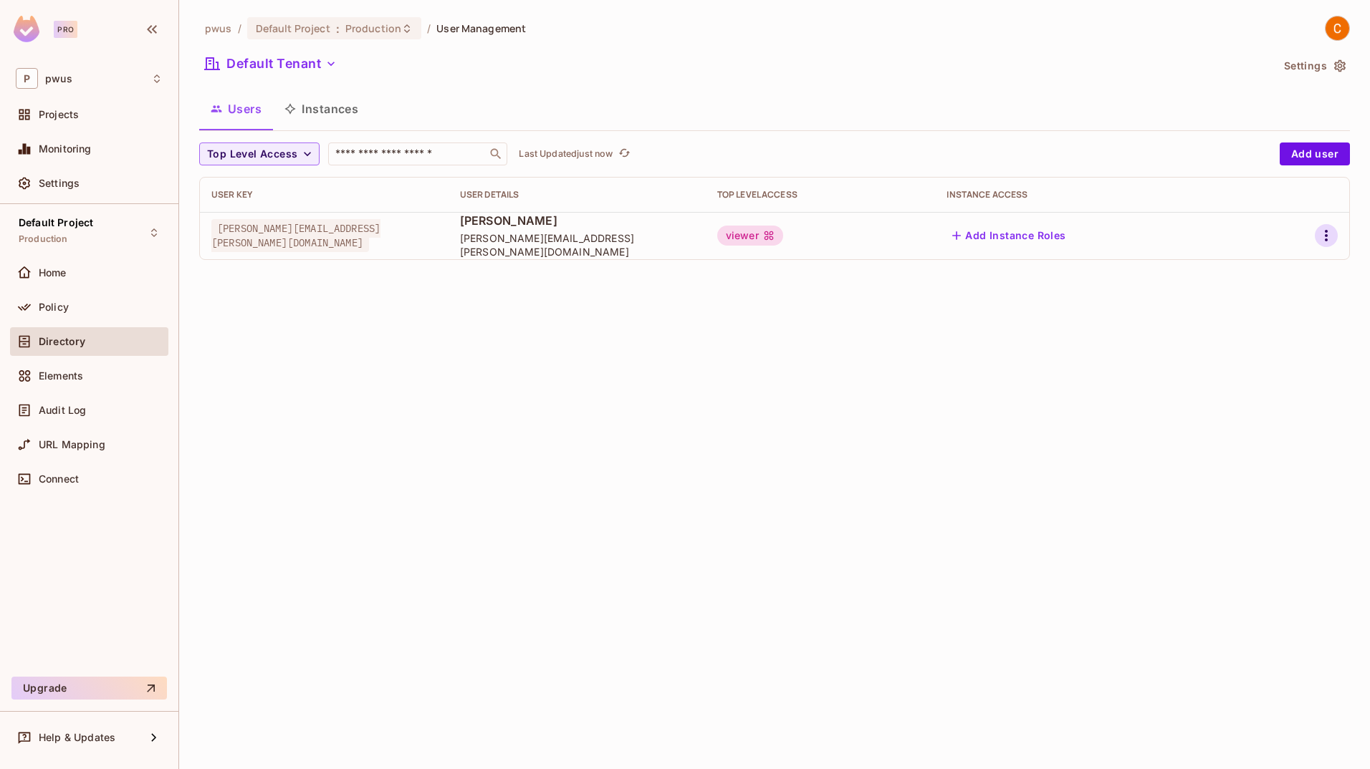
click at [856, 234] on td at bounding box center [1300, 235] width 98 height 47
click at [856, 235] on icon "button" at bounding box center [1325, 235] width 17 height 17
click at [856, 304] on div "Edit Attributes" at bounding box center [1276, 300] width 71 height 14
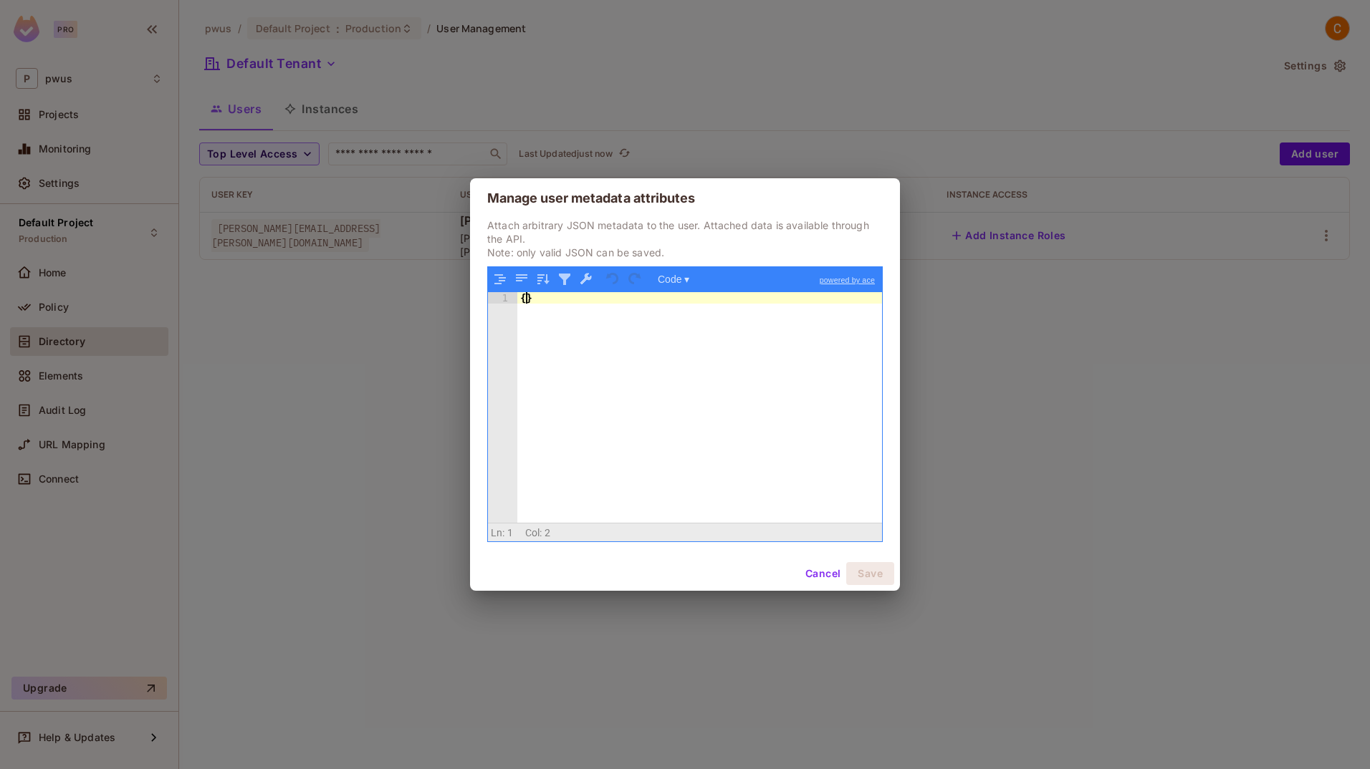
click at [525, 301] on div "{ }" at bounding box center [699, 419] width 365 height 254
click at [815, 570] on button "Cancel" at bounding box center [822, 573] width 47 height 23
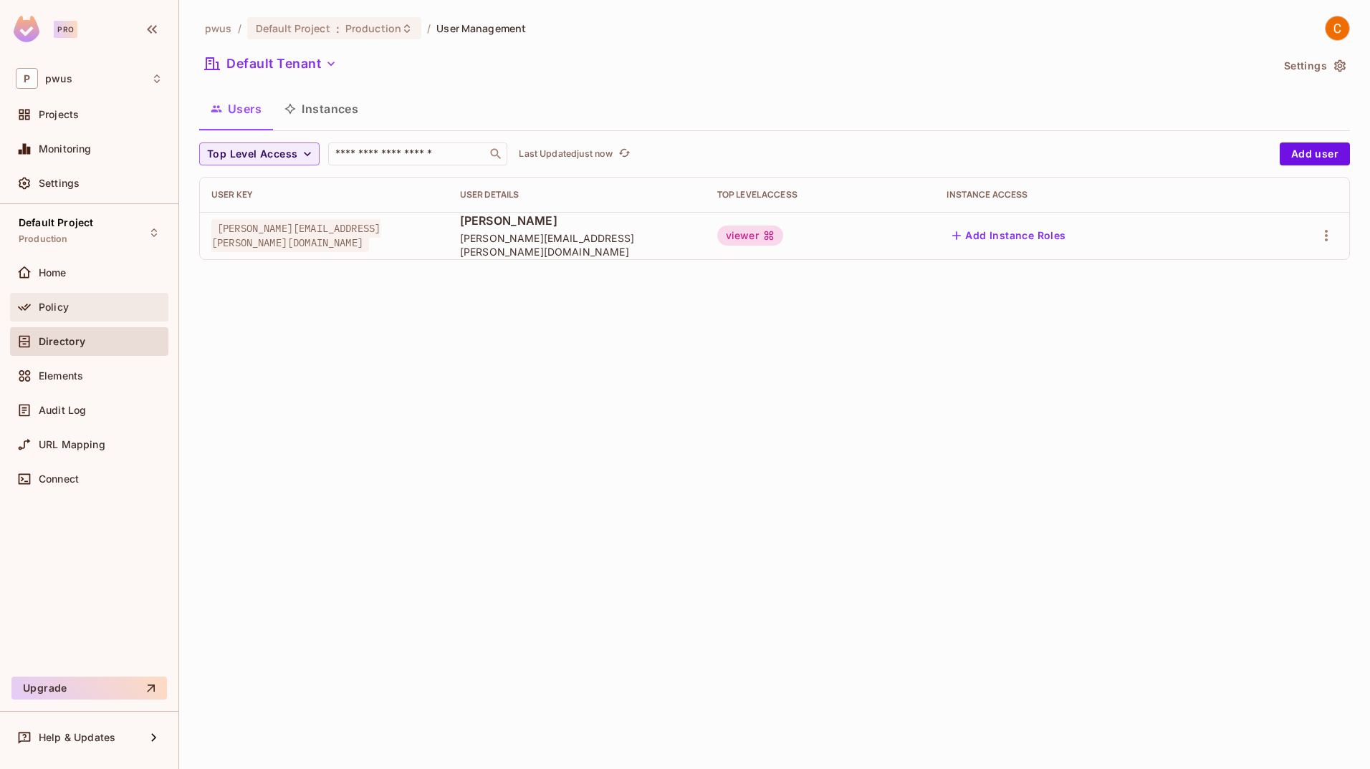
click at [53, 309] on span "Policy" at bounding box center [54, 307] width 30 height 11
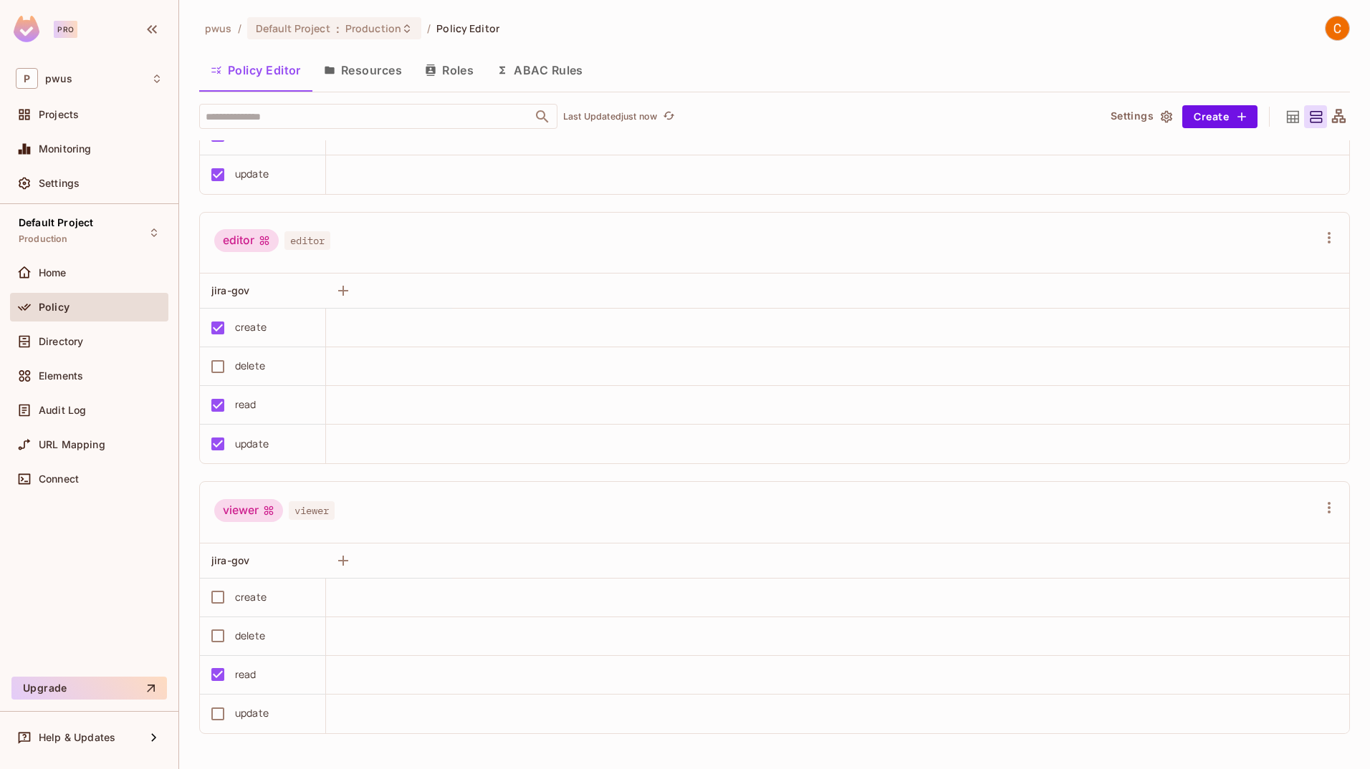
scroll to position [1, 0]
click at [856, 509] on icon "button" at bounding box center [1328, 507] width 17 height 17
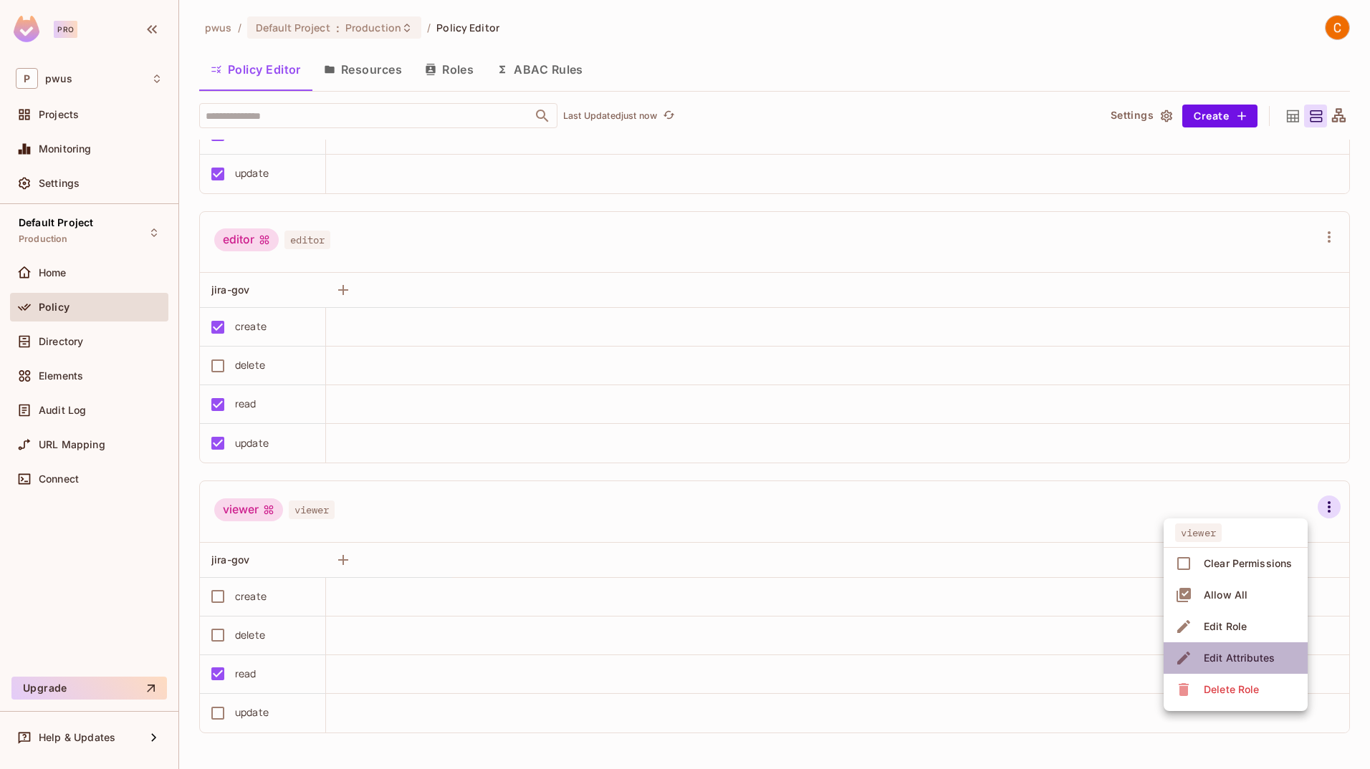
click at [856, 655] on div "Edit Attributes" at bounding box center [1238, 658] width 71 height 14
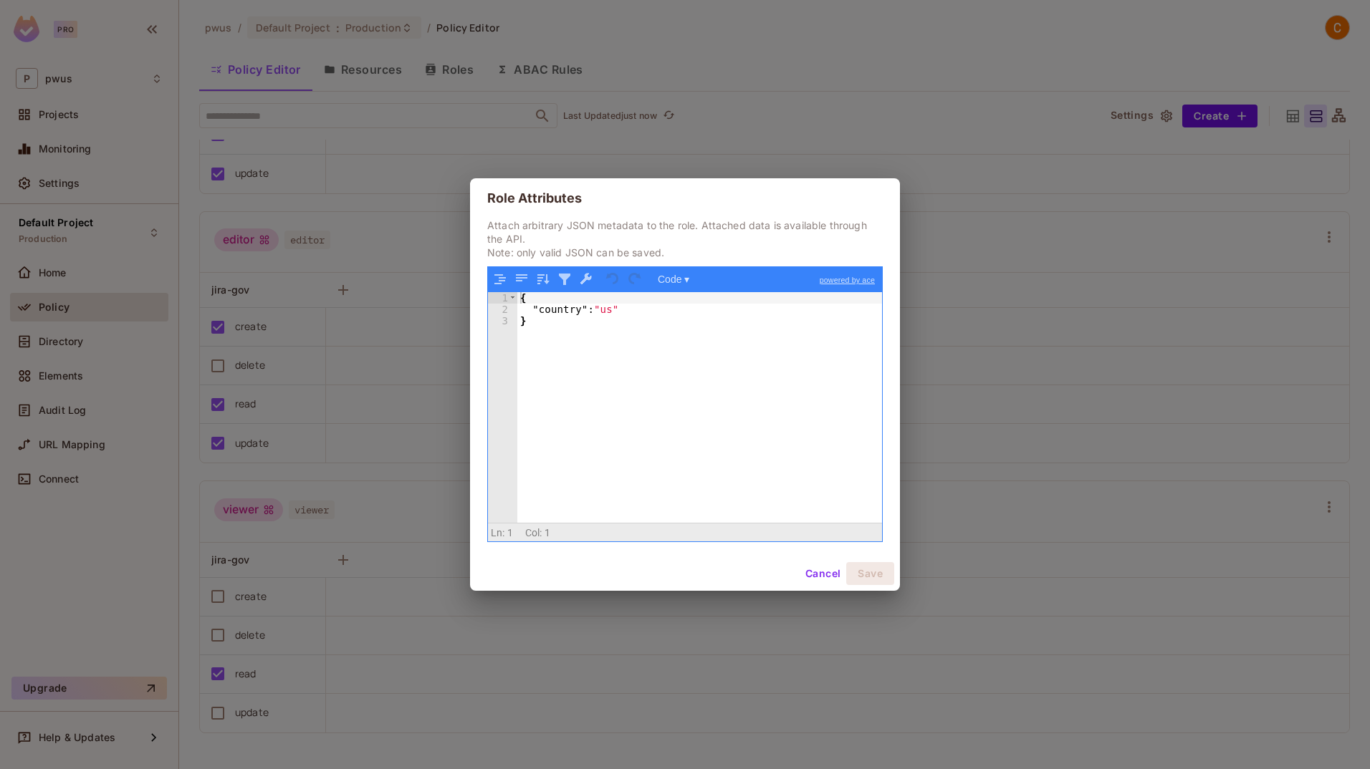
click at [822, 577] on button "Cancel" at bounding box center [822, 573] width 47 height 23
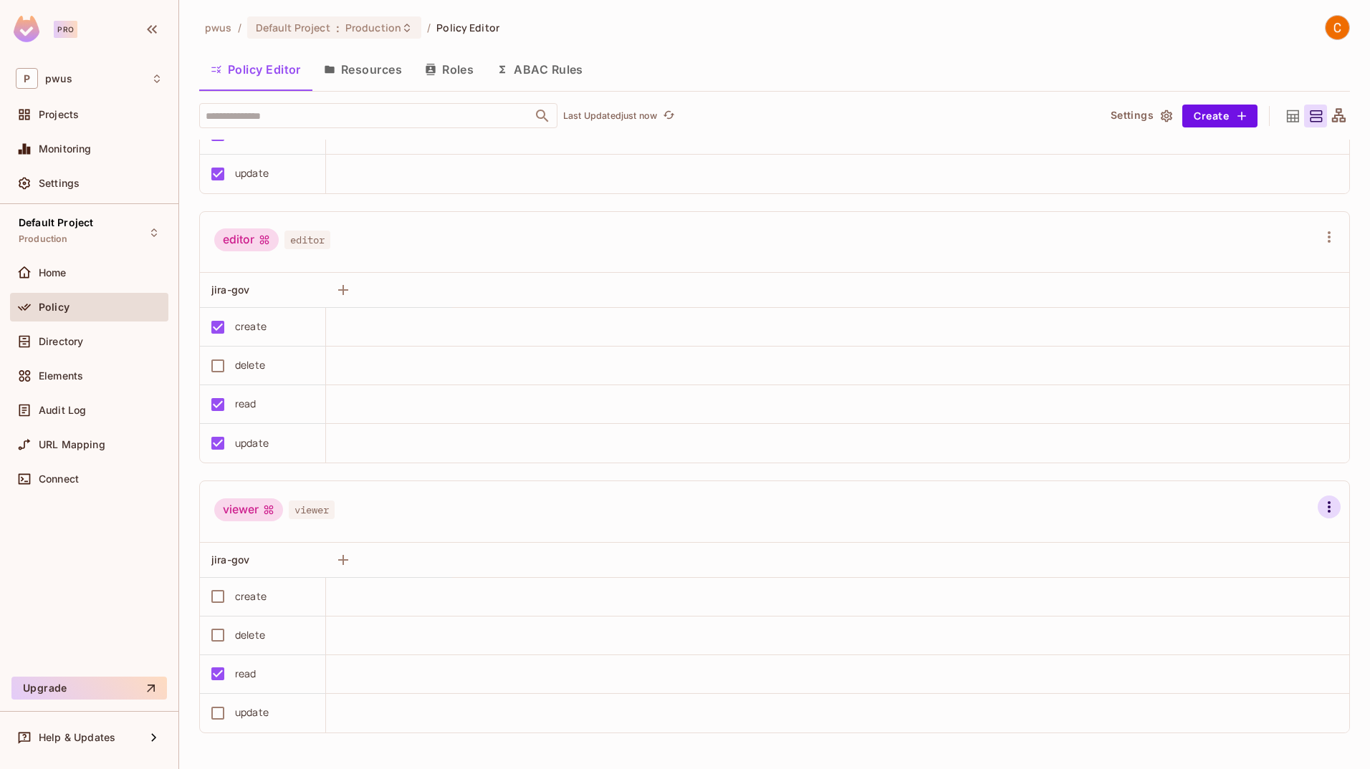
click at [856, 504] on icon "button" at bounding box center [1328, 507] width 17 height 17
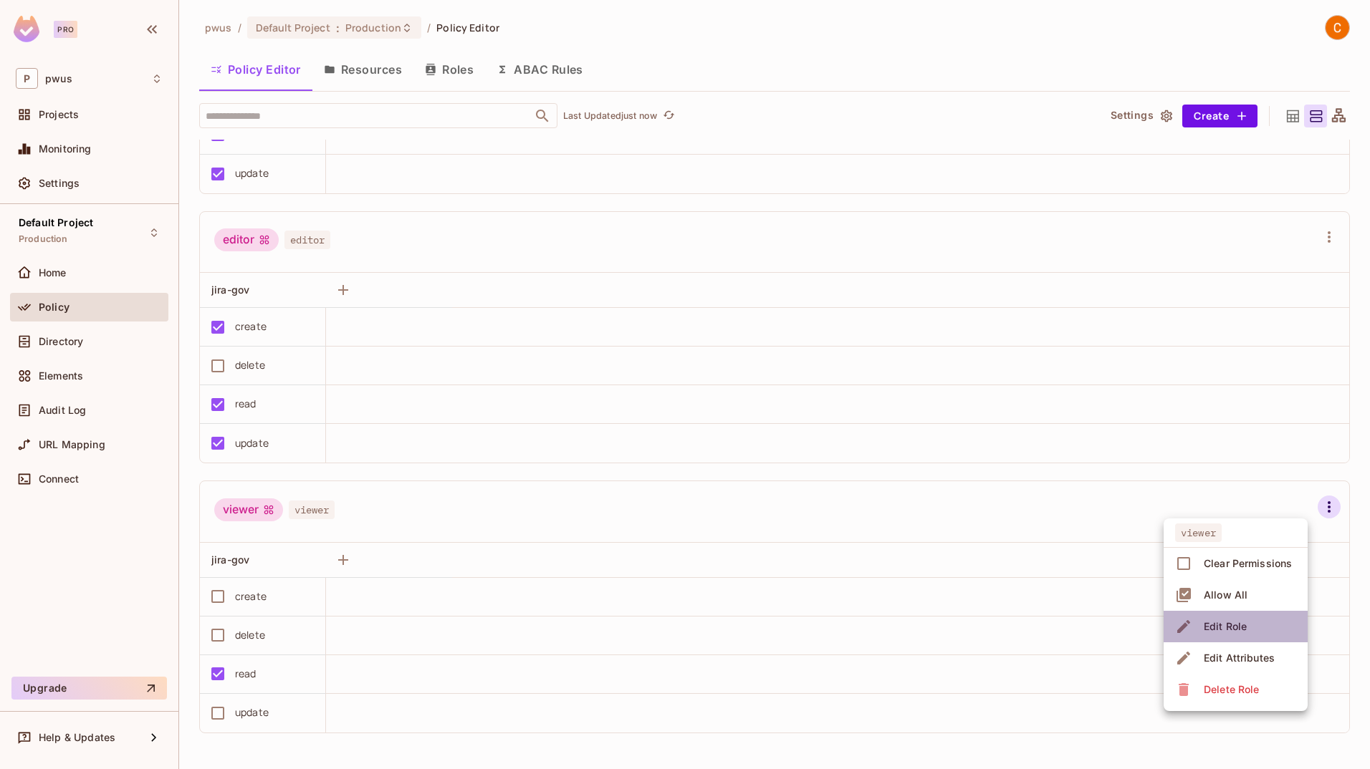
click at [856, 631] on div "Edit Role" at bounding box center [1224, 627] width 43 height 14
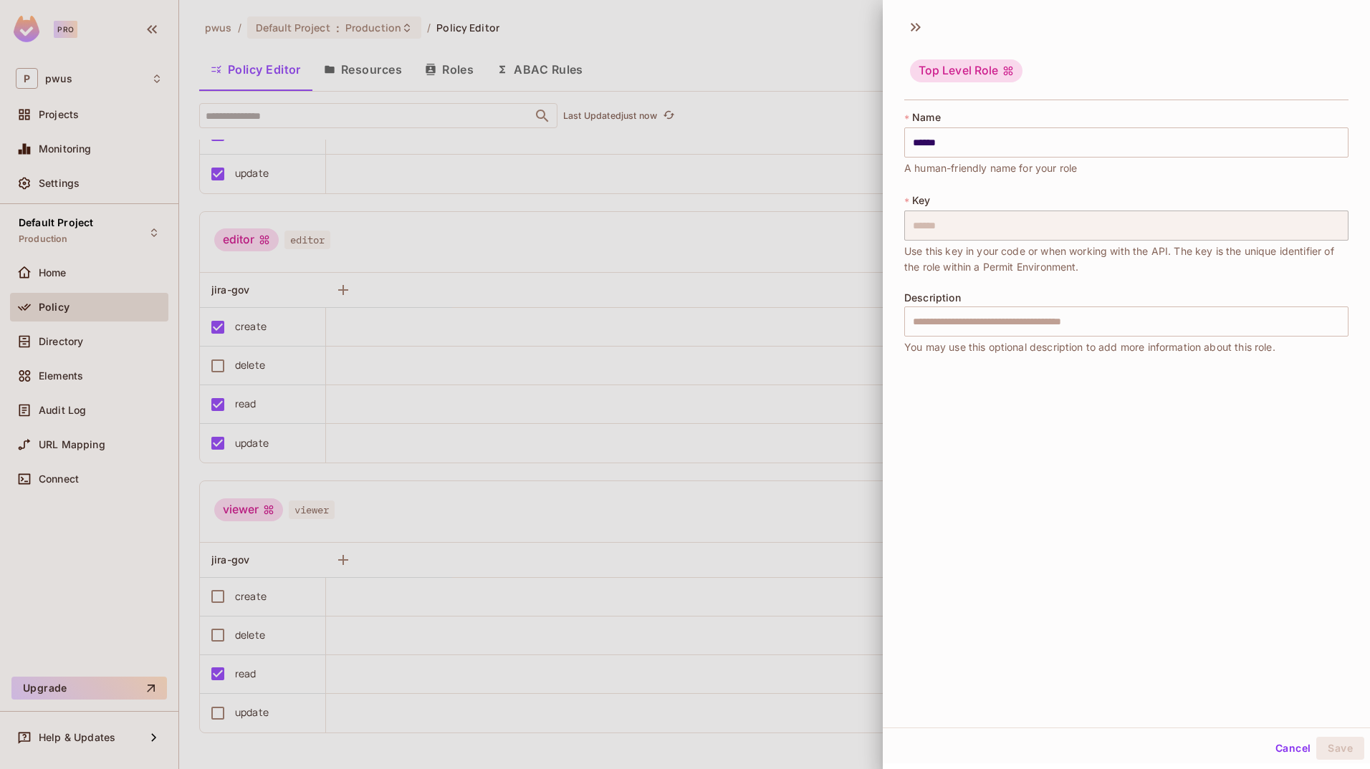
click at [856, 746] on button "Cancel" at bounding box center [1292, 748] width 47 height 23
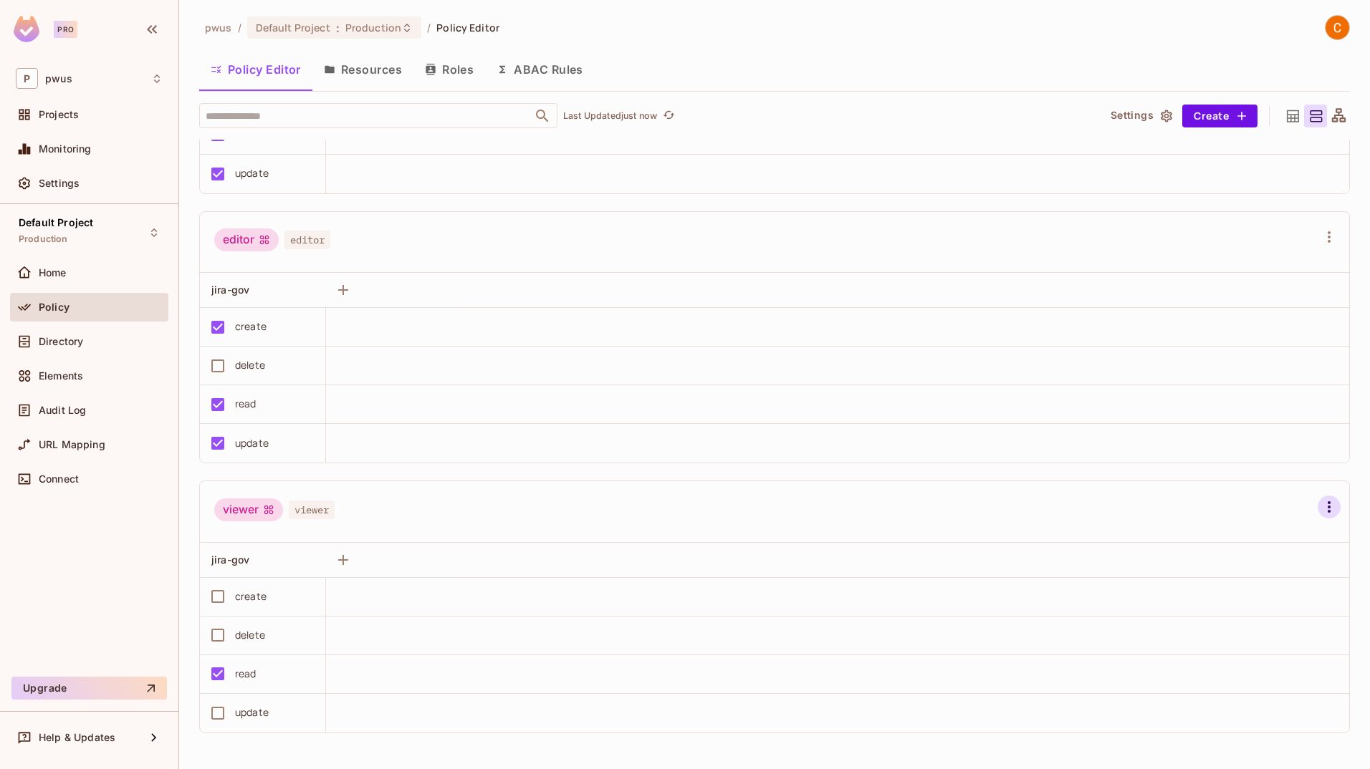
click at [856, 505] on icon "button" at bounding box center [1328, 507] width 17 height 17
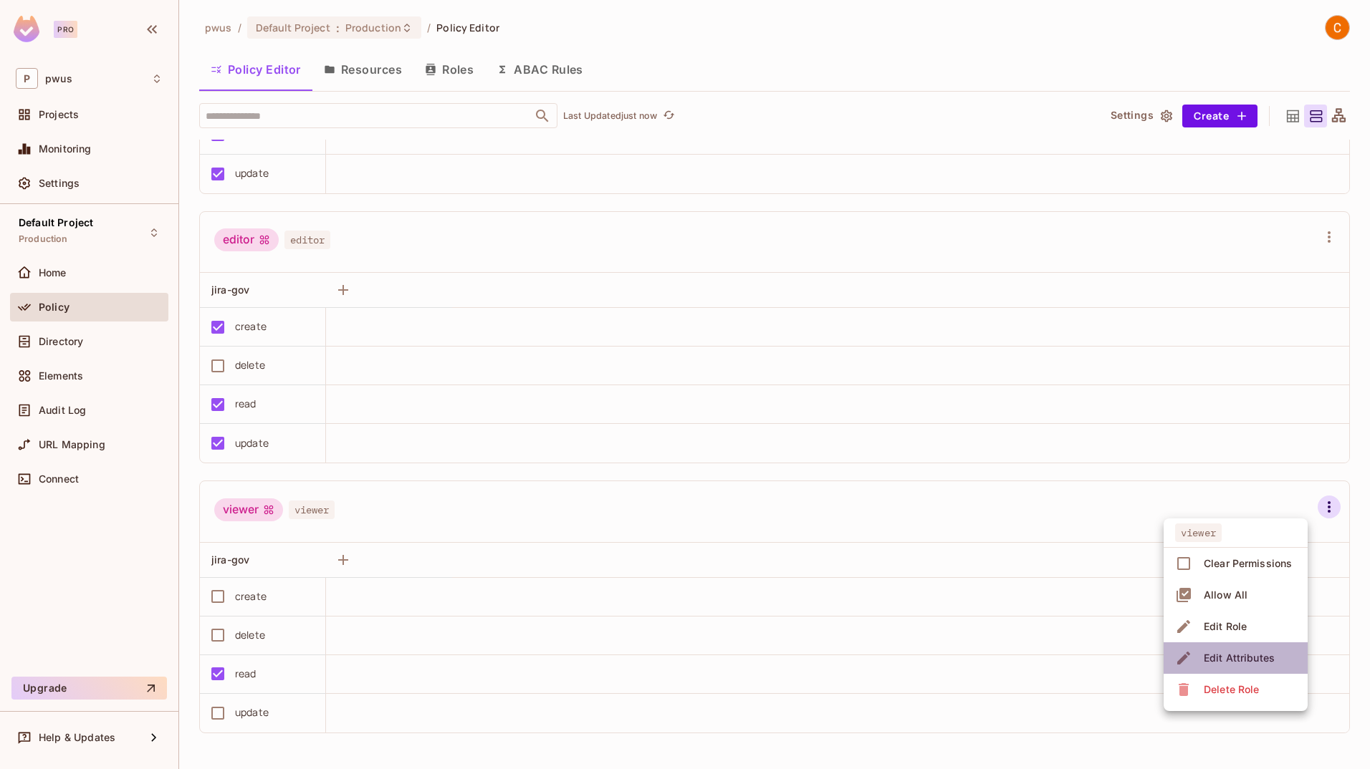
click at [856, 656] on div "Edit Attributes" at bounding box center [1238, 658] width 71 height 14
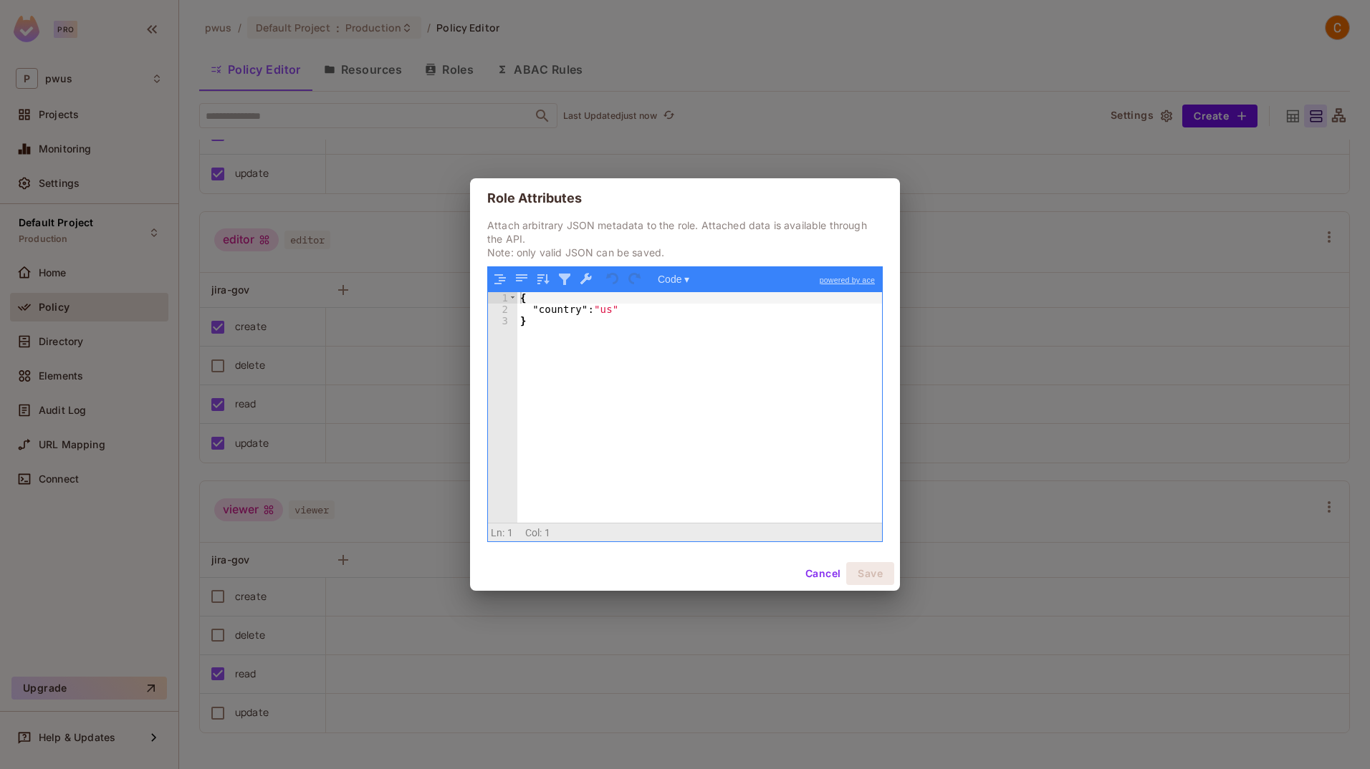
click at [818, 580] on button "Cancel" at bounding box center [822, 573] width 47 height 23
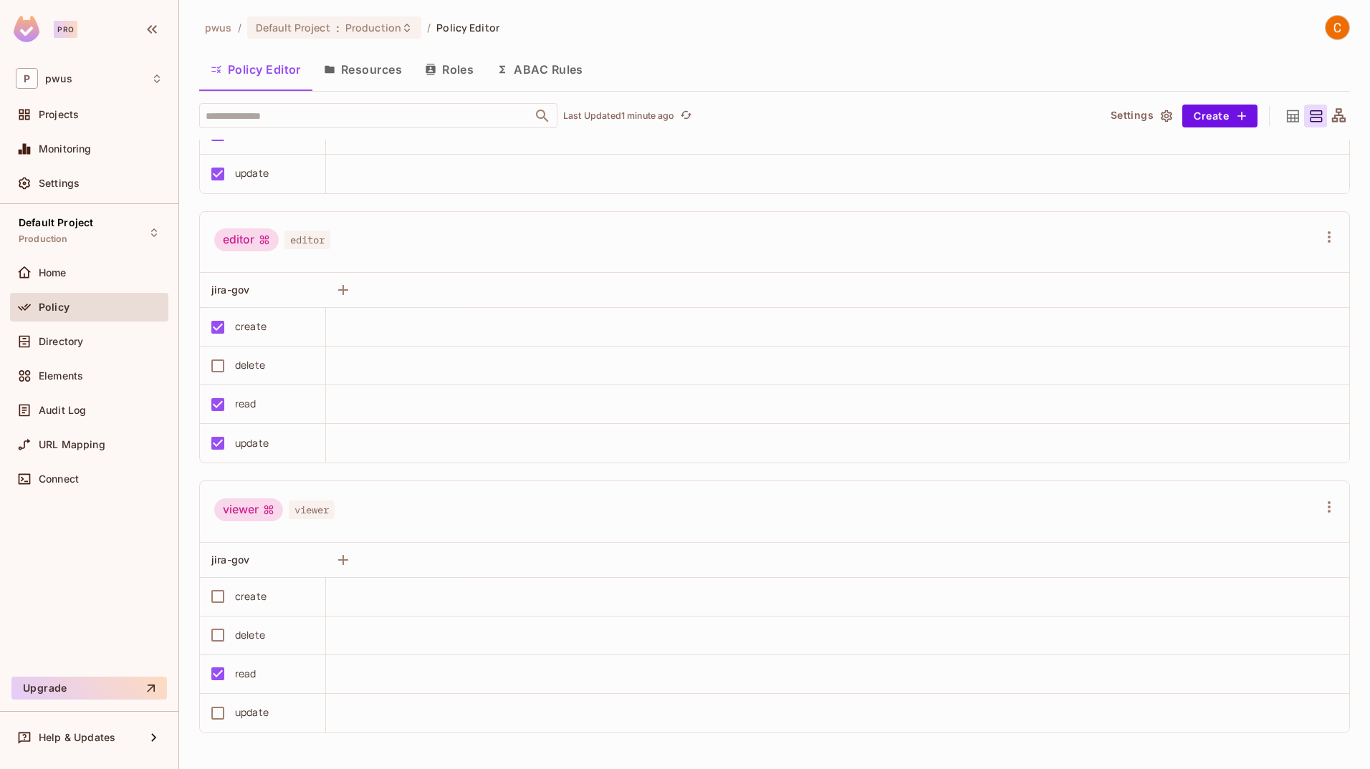
click at [90, 315] on div "Policy" at bounding box center [89, 307] width 147 height 17
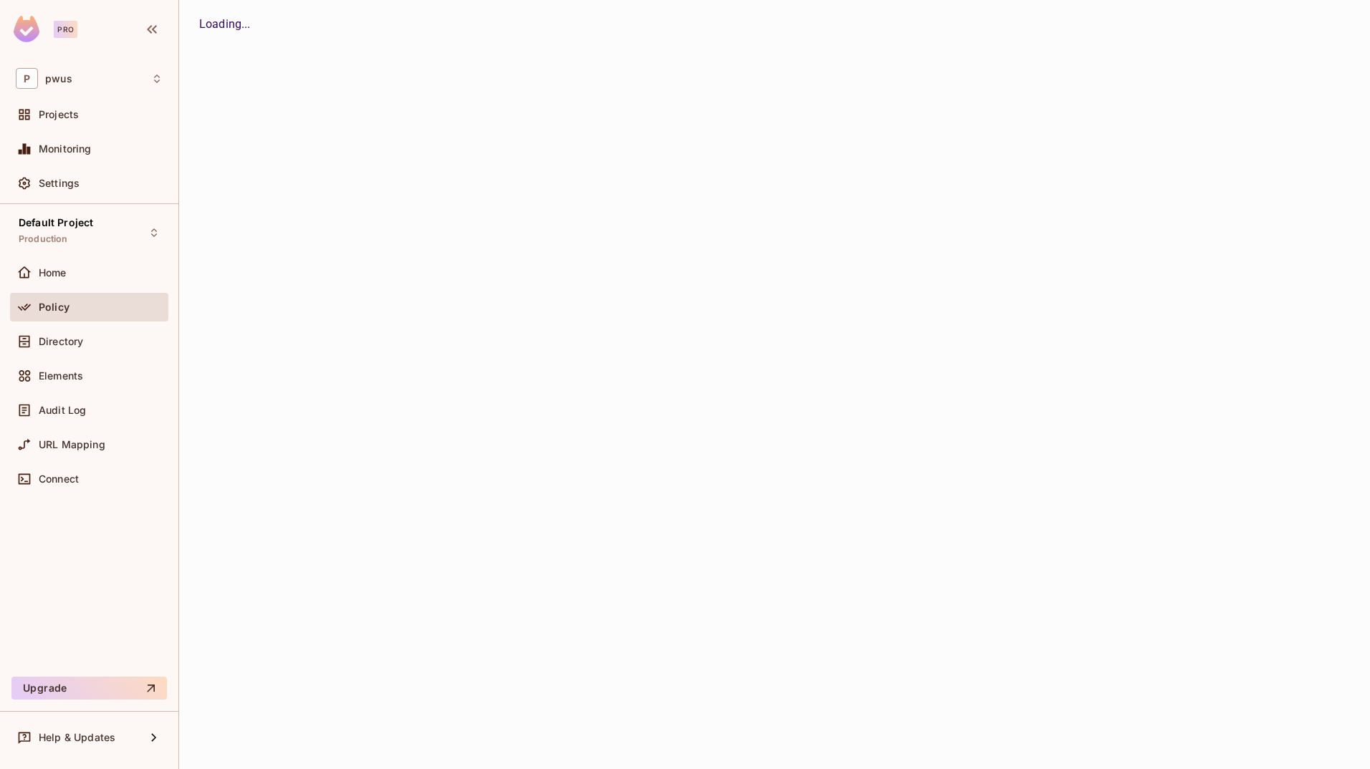
scroll to position [0, 0]
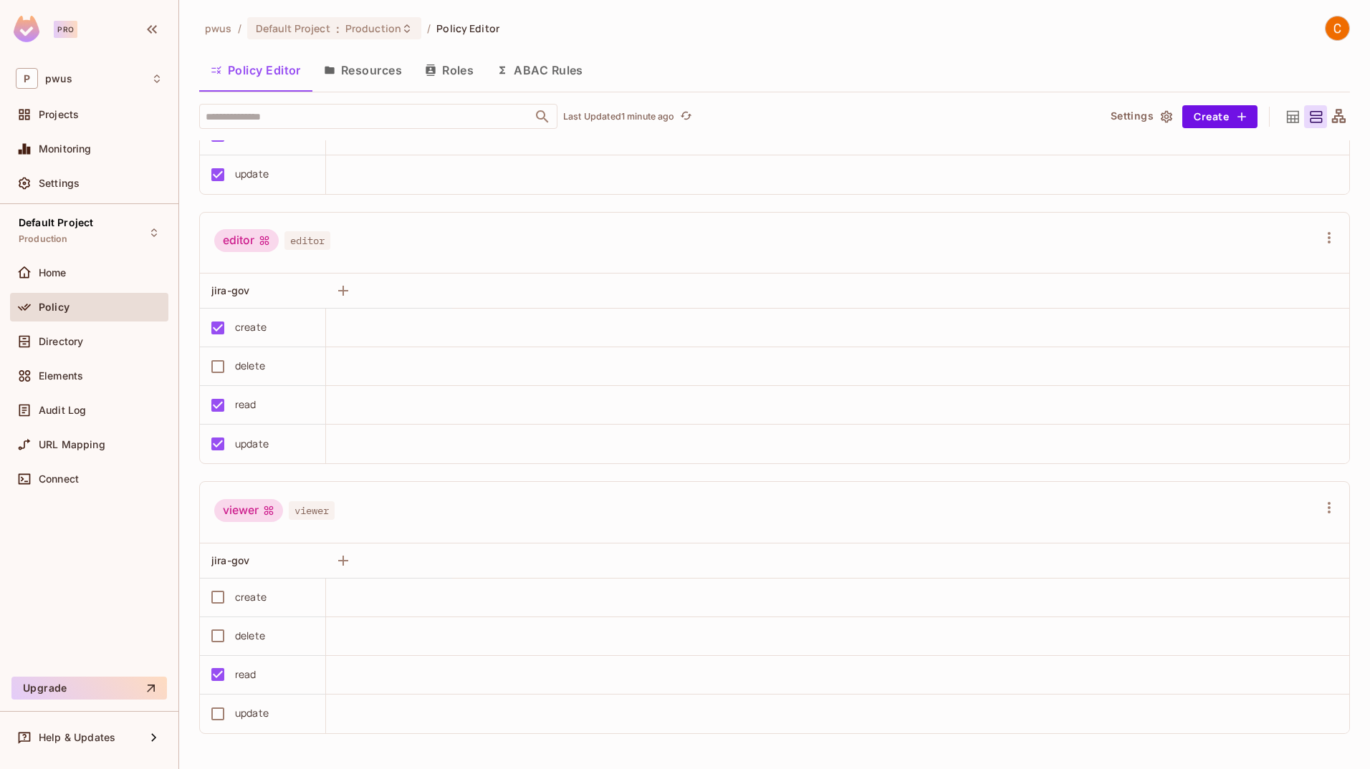
click at [380, 71] on button "Resources" at bounding box center [362, 70] width 101 height 36
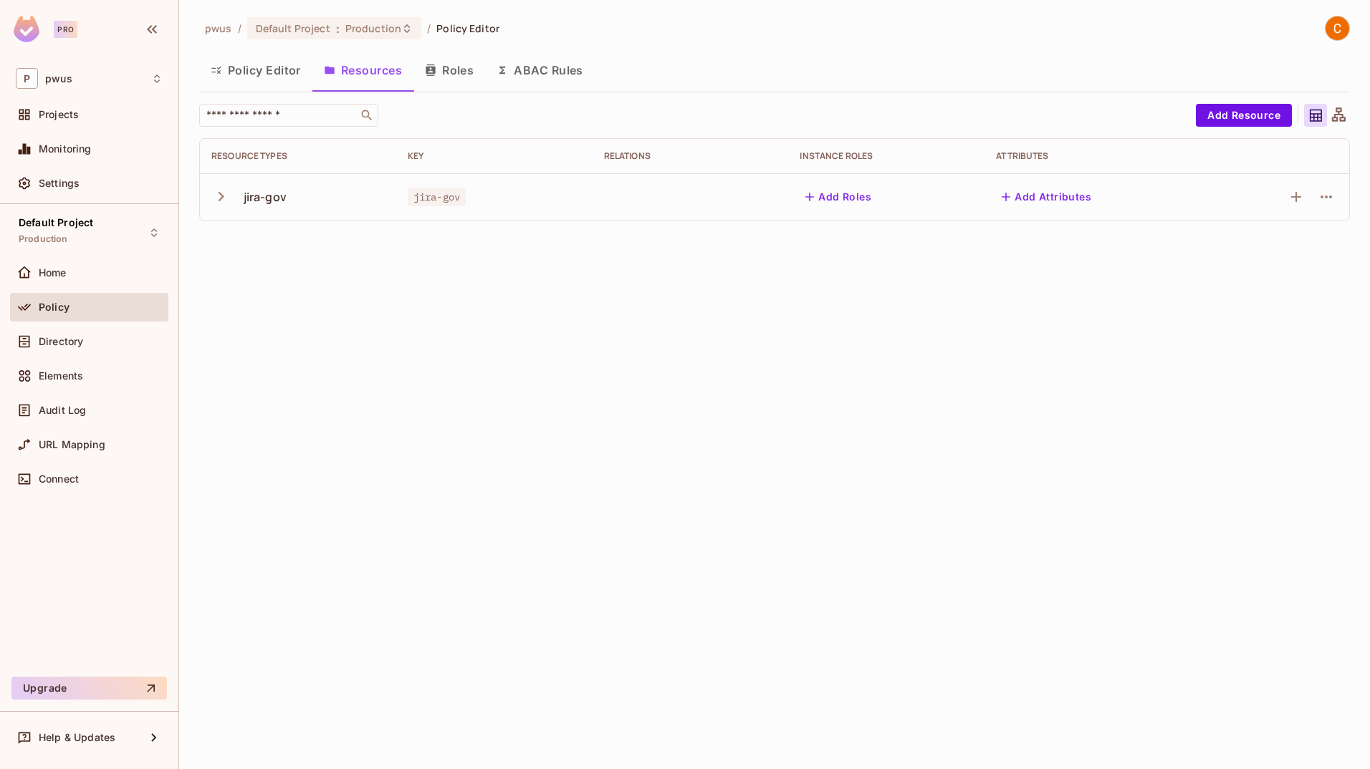
click at [856, 201] on button "Add Attributes" at bounding box center [1046, 197] width 101 height 23
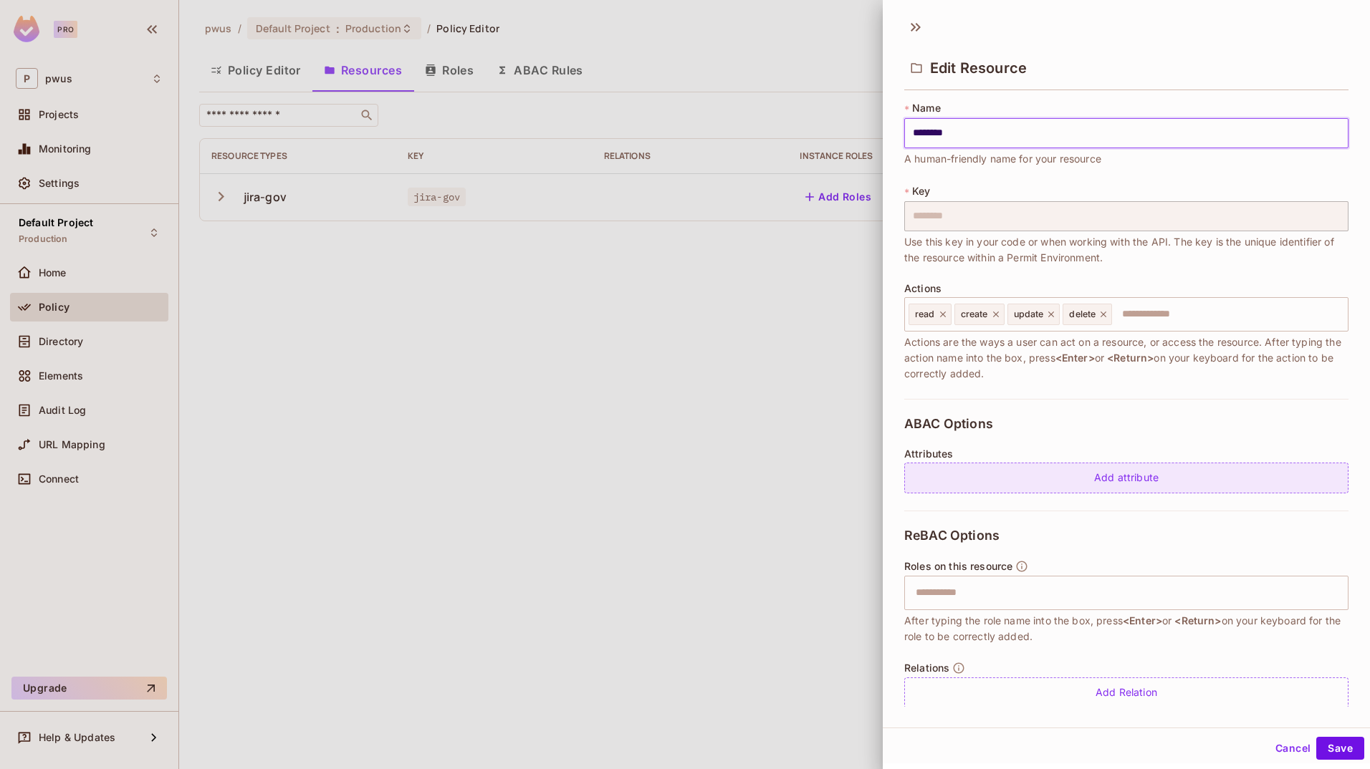
click at [856, 474] on div "Add attribute" at bounding box center [1126, 478] width 444 height 31
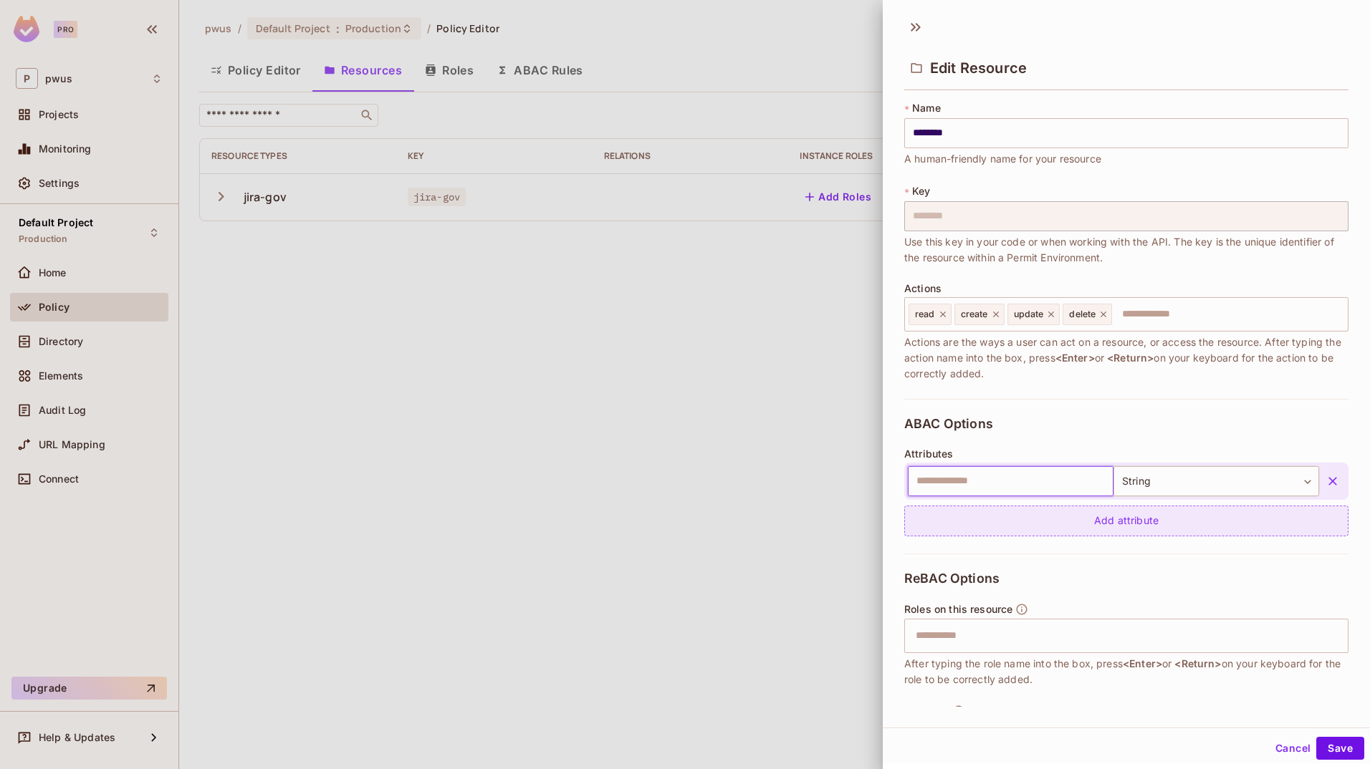
click at [856, 474] on input "text" at bounding box center [1011, 481] width 206 height 30
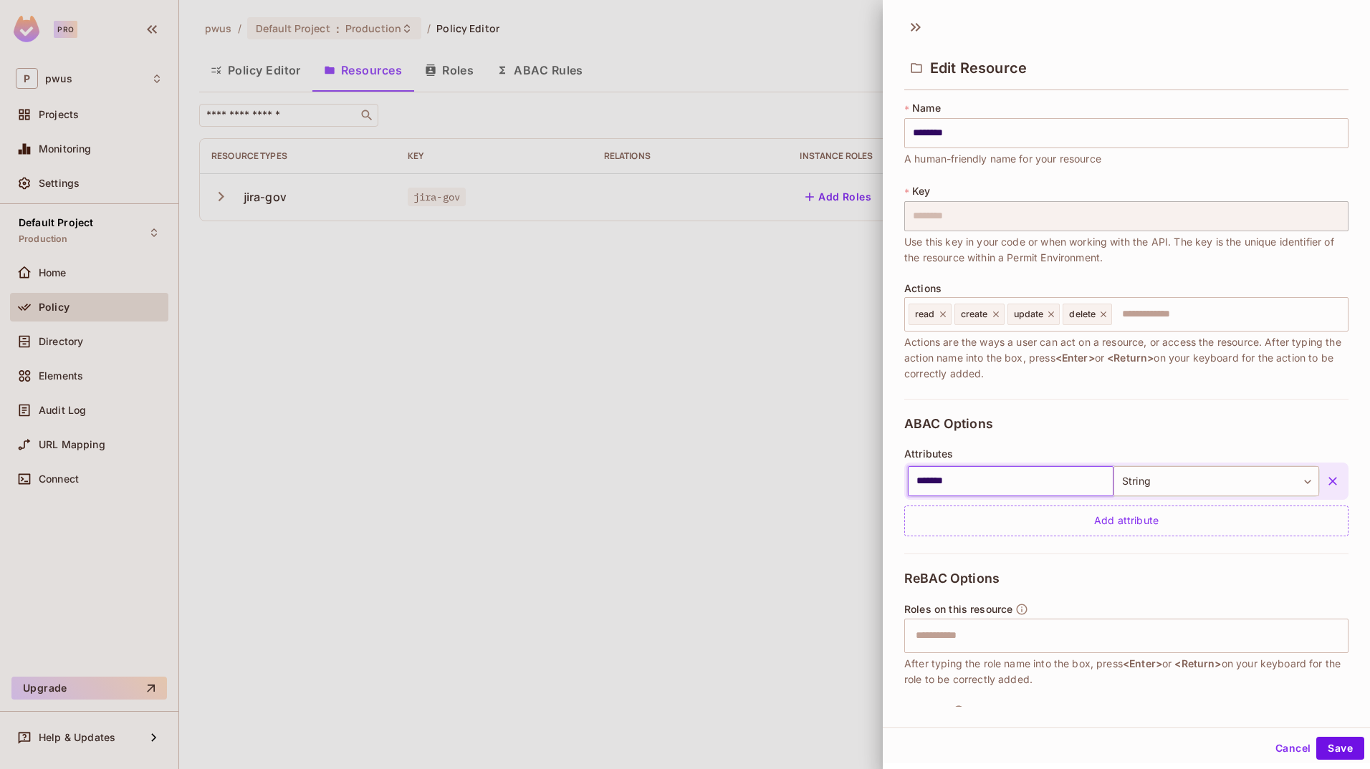
type input "*******"
click at [856, 749] on button "Cancel" at bounding box center [1292, 748] width 47 height 23
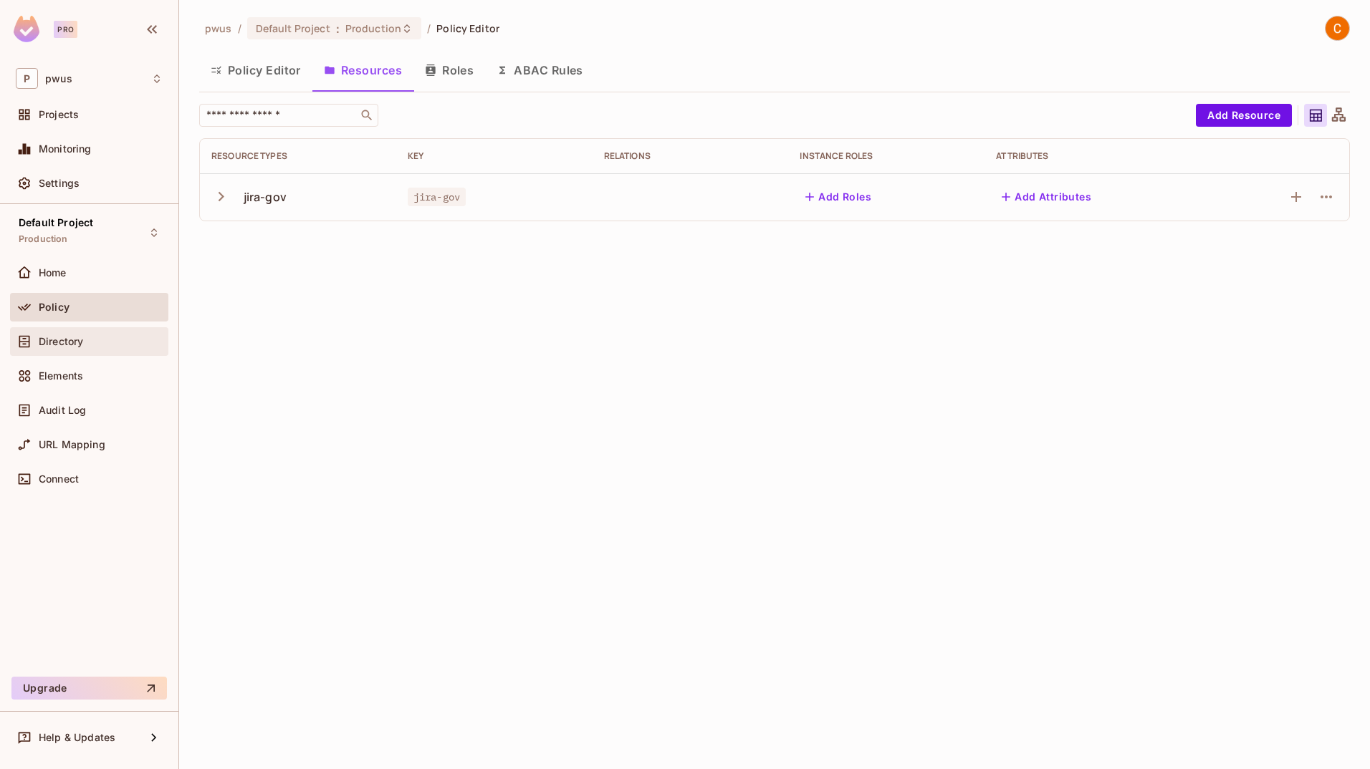
click at [64, 337] on span "Directory" at bounding box center [61, 341] width 44 height 11
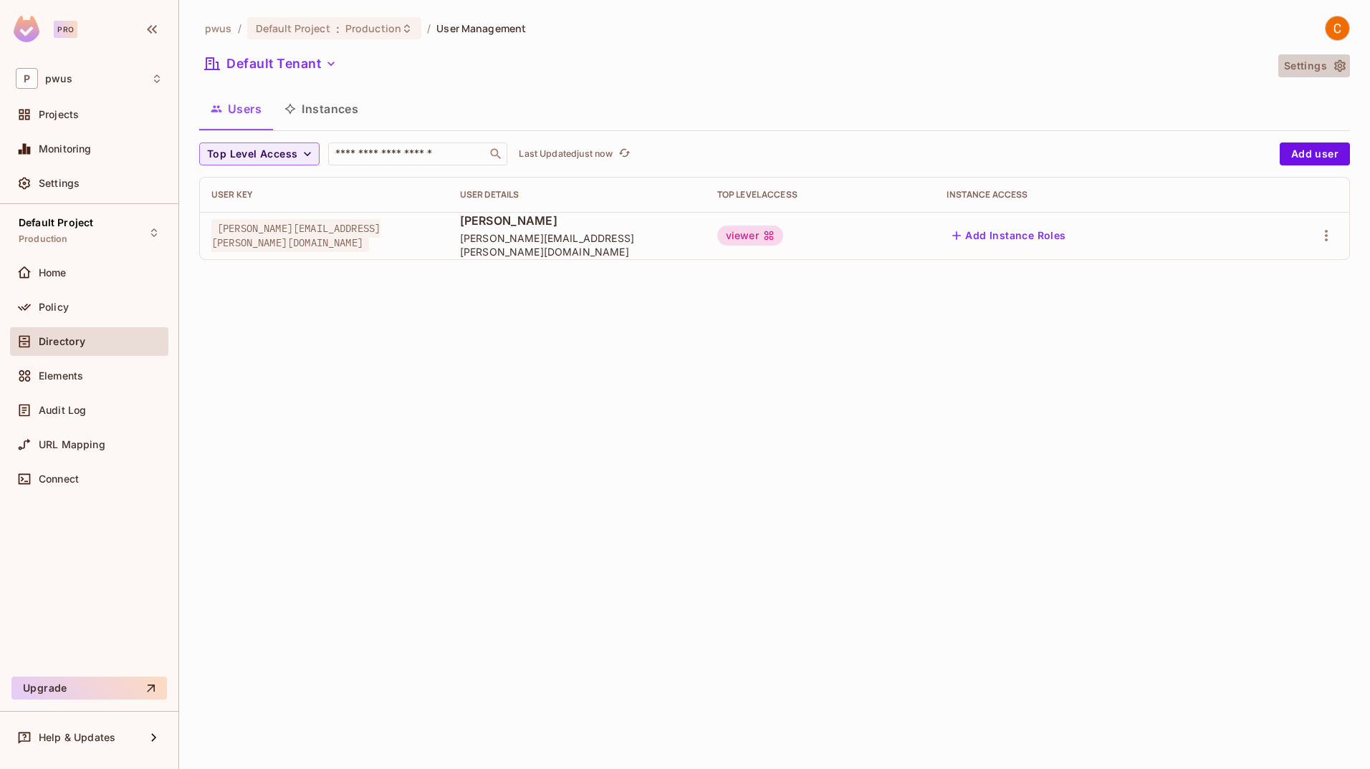
click at [856, 64] on button "Settings" at bounding box center [1314, 65] width 72 height 23
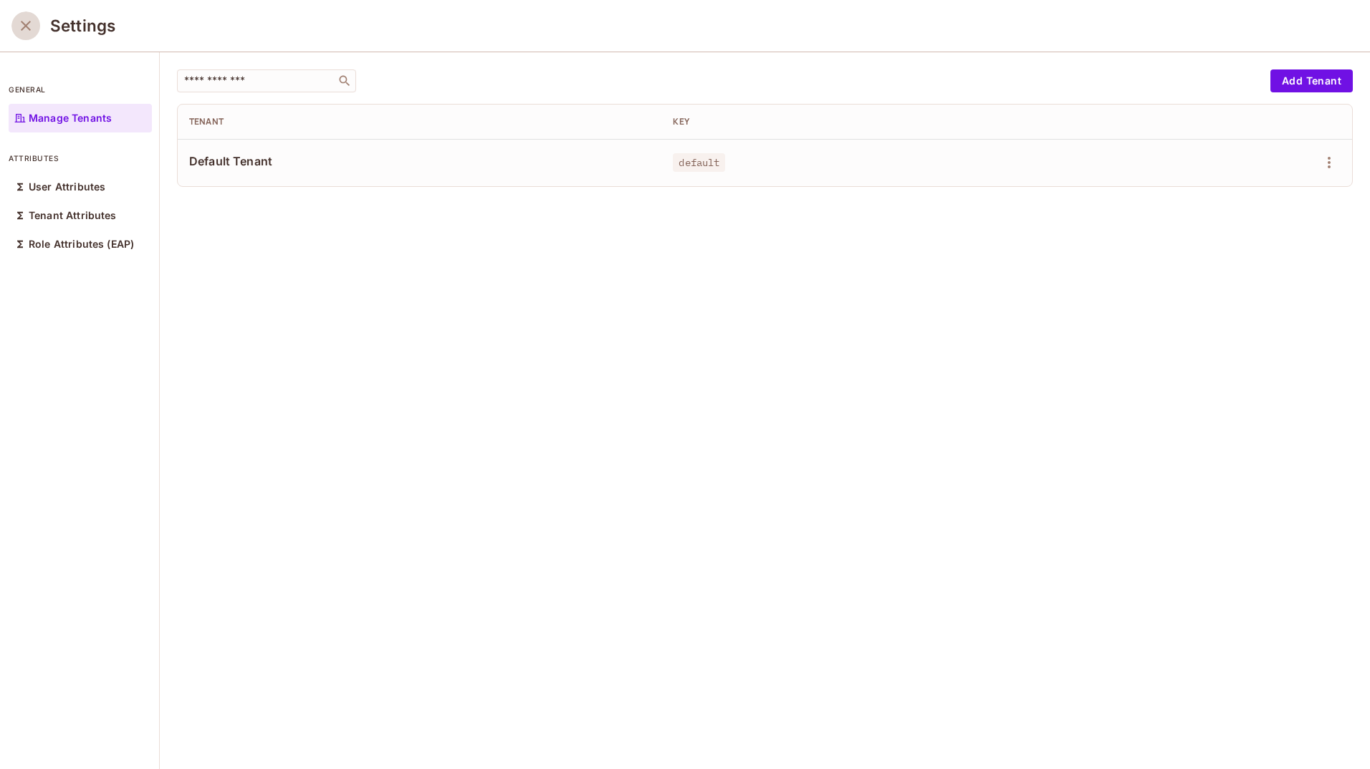
click at [29, 24] on icon "close" at bounding box center [26, 26] width 10 height 10
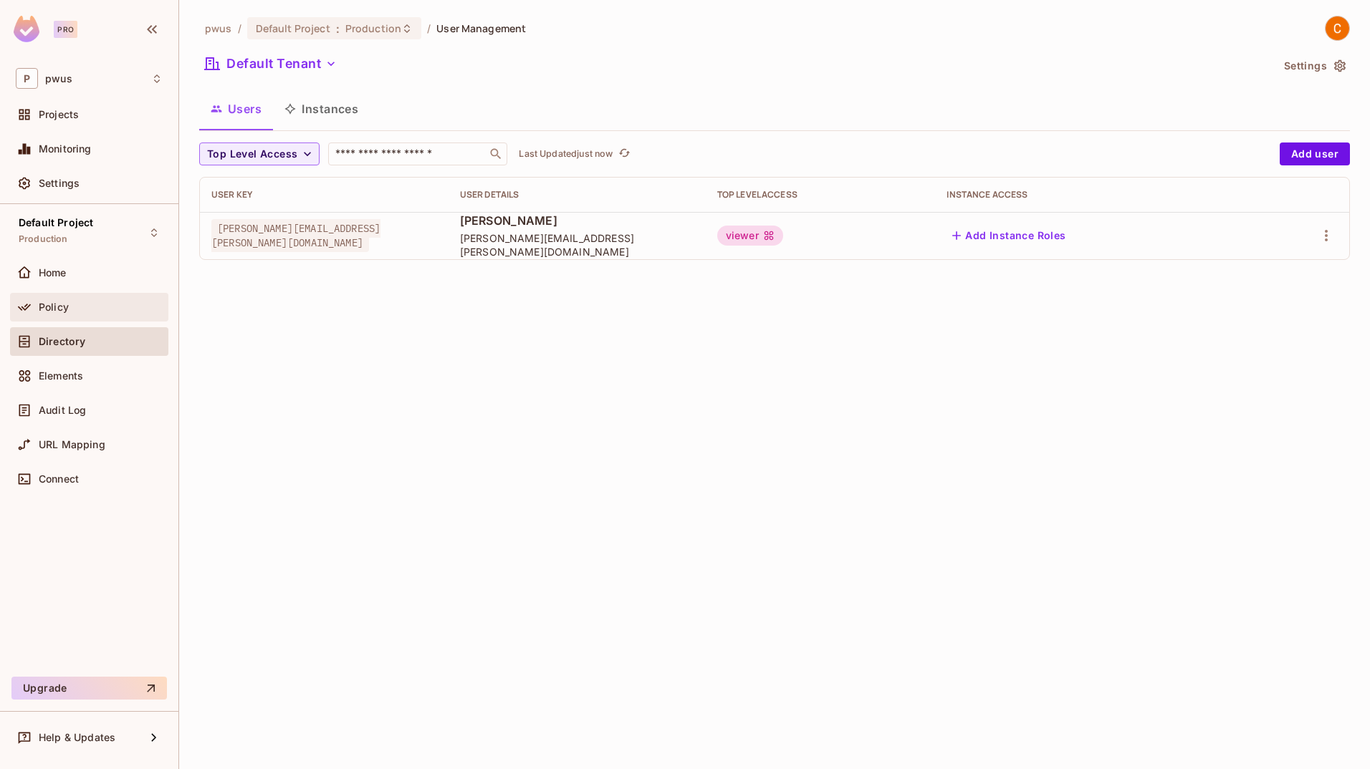
click at [61, 307] on span "Policy" at bounding box center [54, 307] width 30 height 11
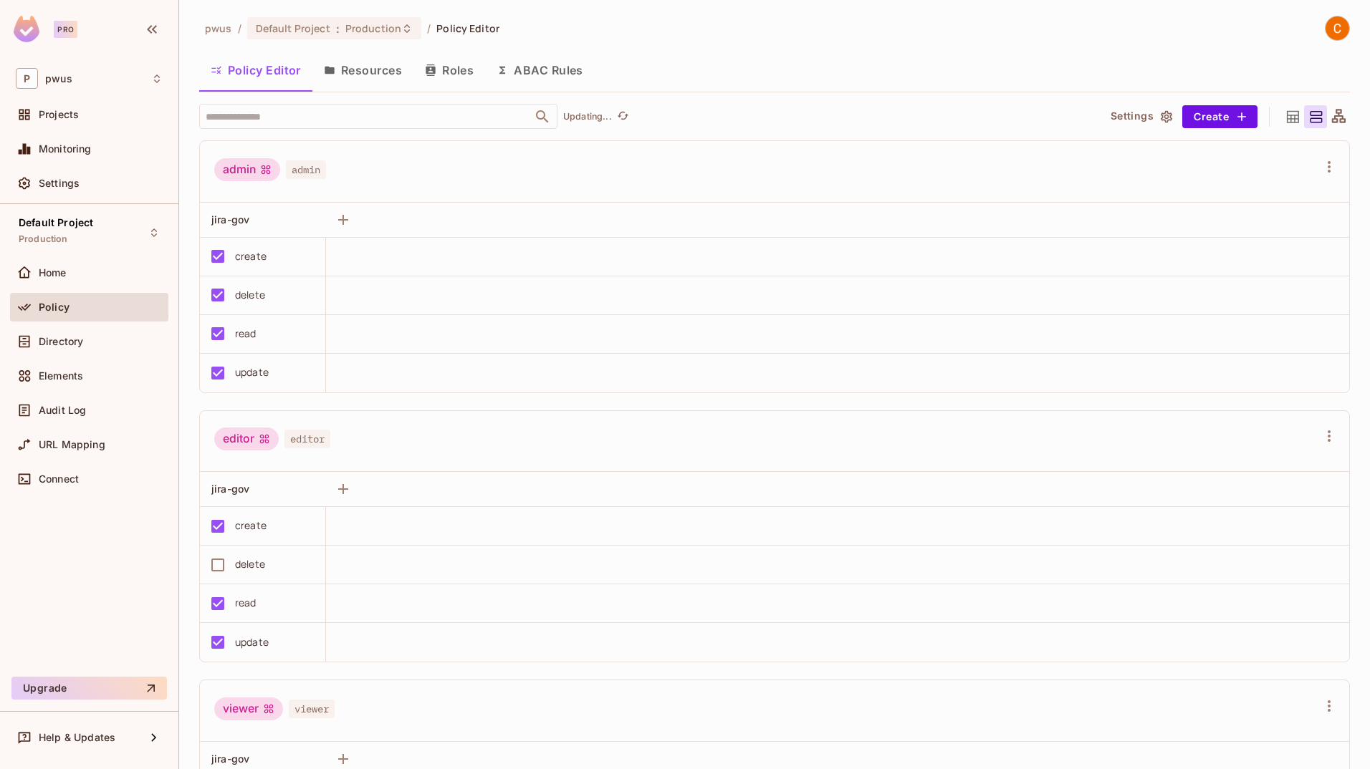
scroll to position [198, 0]
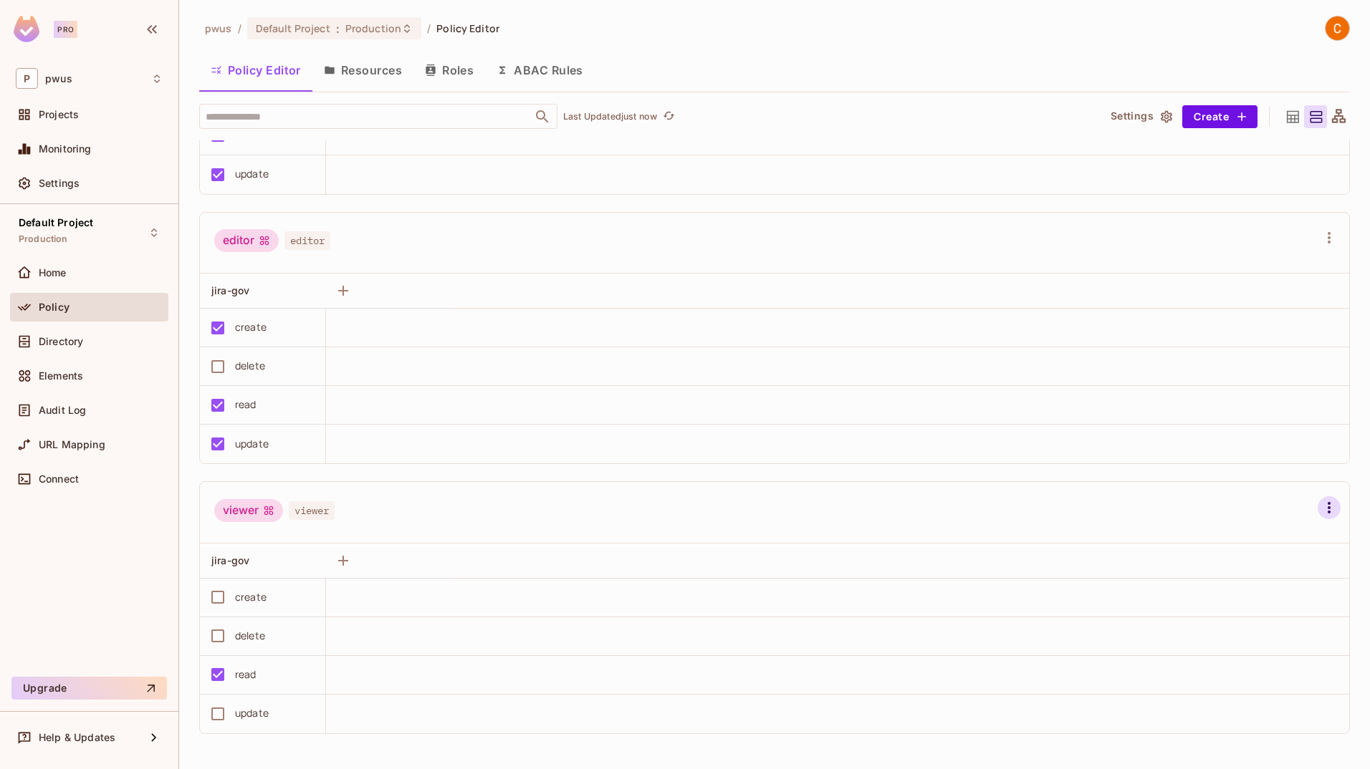
click at [856, 510] on icon "button" at bounding box center [1328, 507] width 17 height 17
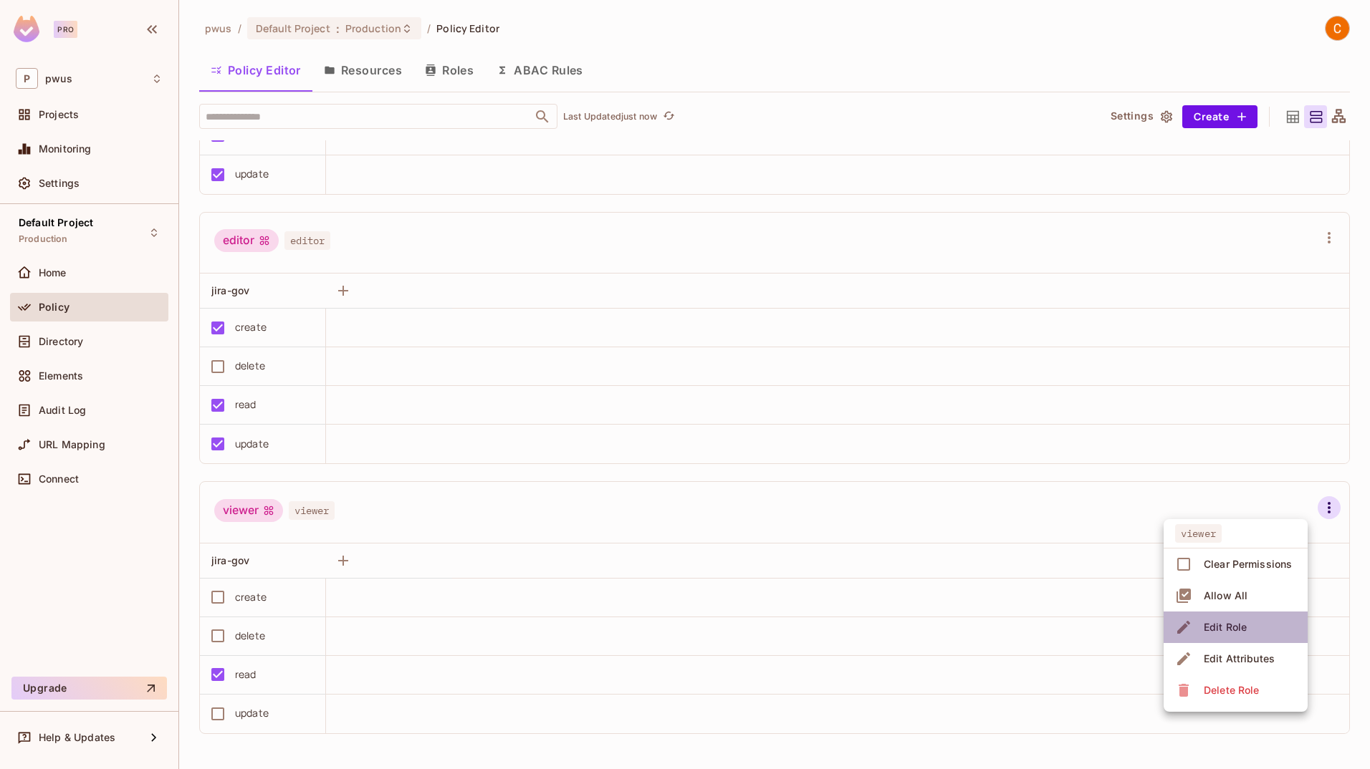
click at [856, 633] on li "Edit Role" at bounding box center [1235, 628] width 144 height 32
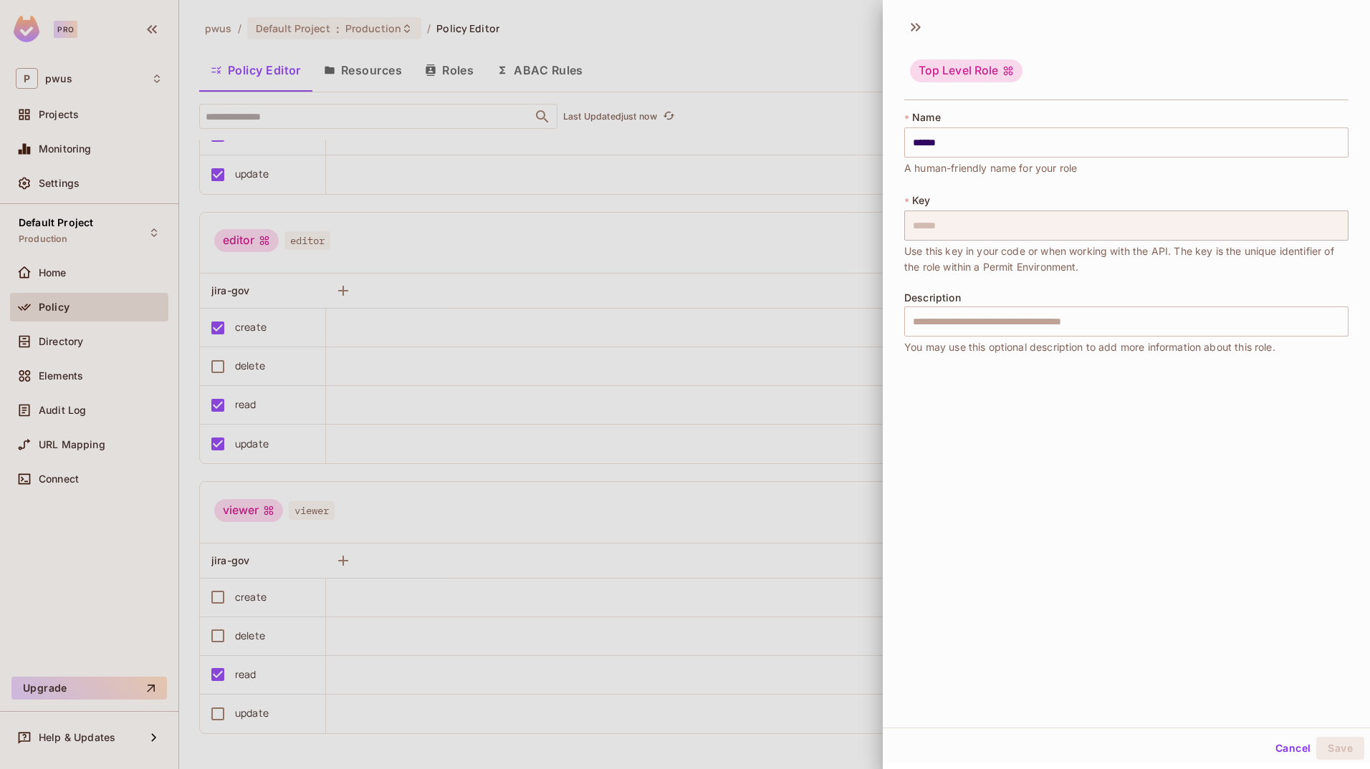
click at [856, 750] on button "Cancel" at bounding box center [1292, 748] width 47 height 23
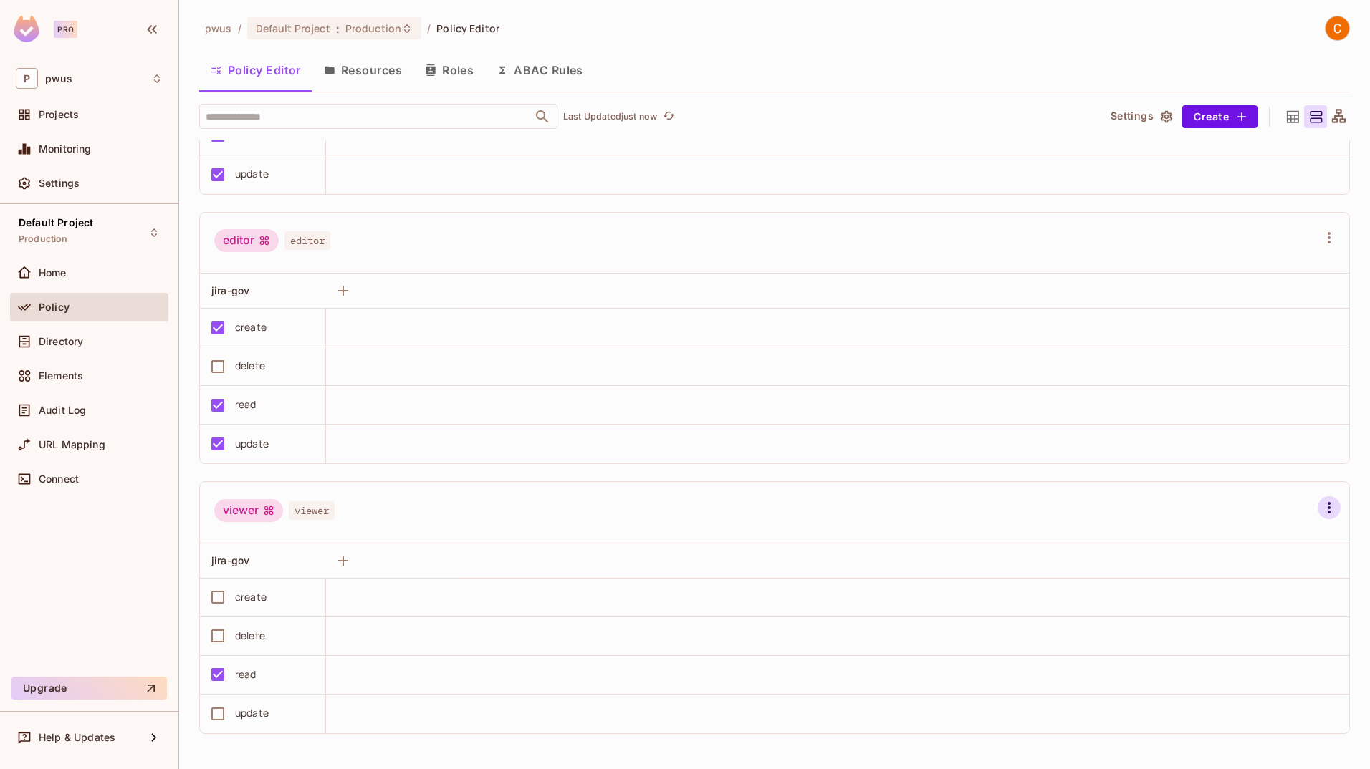
click at [856, 506] on icon "button" at bounding box center [1328, 507] width 17 height 17
click at [856, 660] on div "Edit Attributes" at bounding box center [1238, 659] width 71 height 14
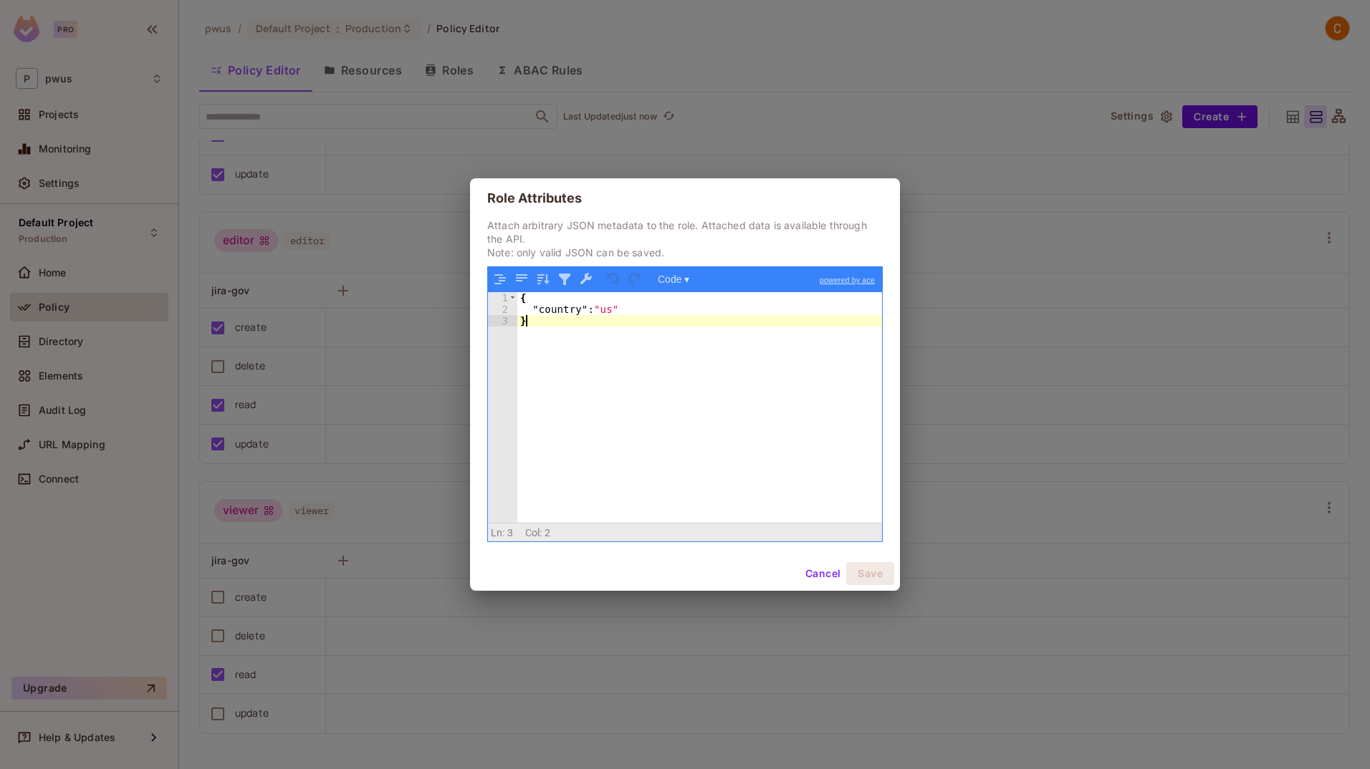
drag, startPoint x: 590, startPoint y: 363, endPoint x: 467, endPoint y: 254, distance: 164.4
click at [468, 256] on div "Role Attributes Attach arbitrary JSON metadata to the role. Attached data is av…" at bounding box center [685, 384] width 1370 height 769
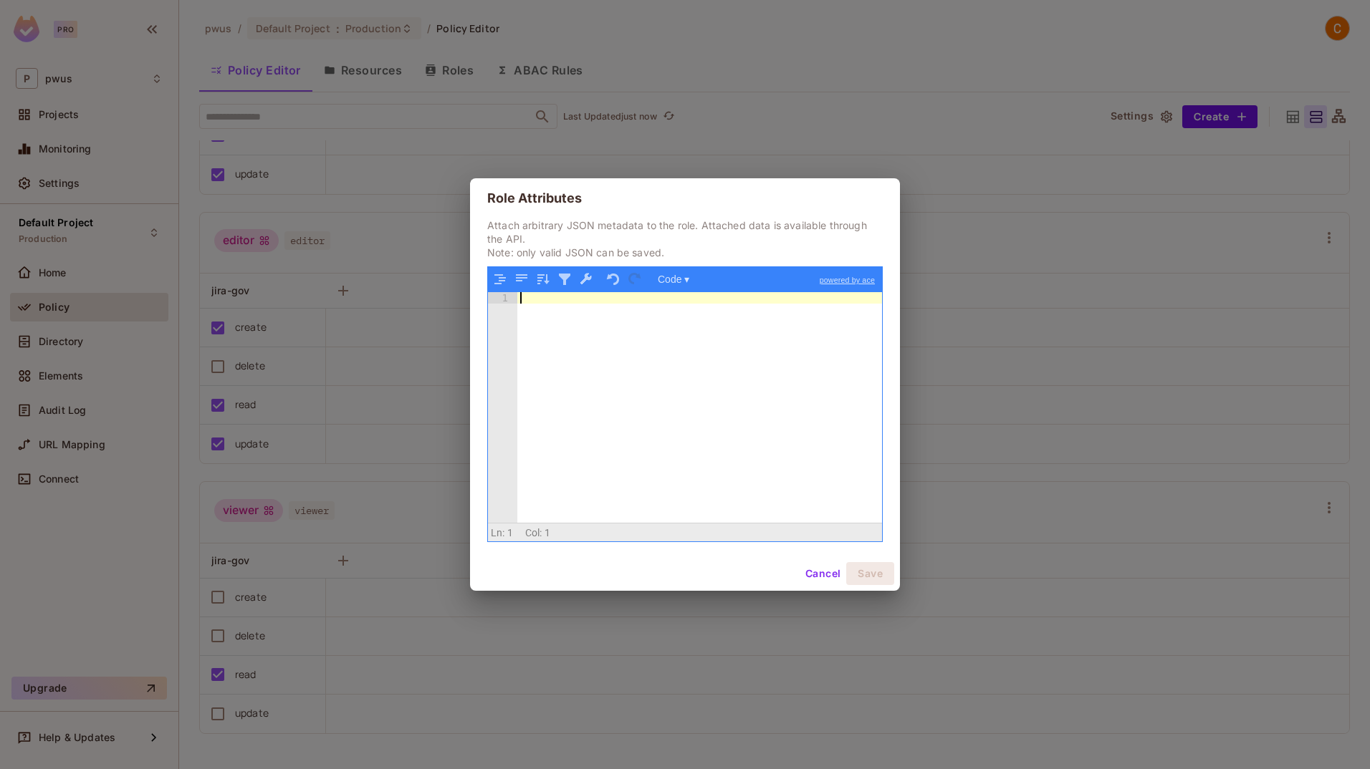
click at [768, 485] on div at bounding box center [699, 419] width 365 height 254
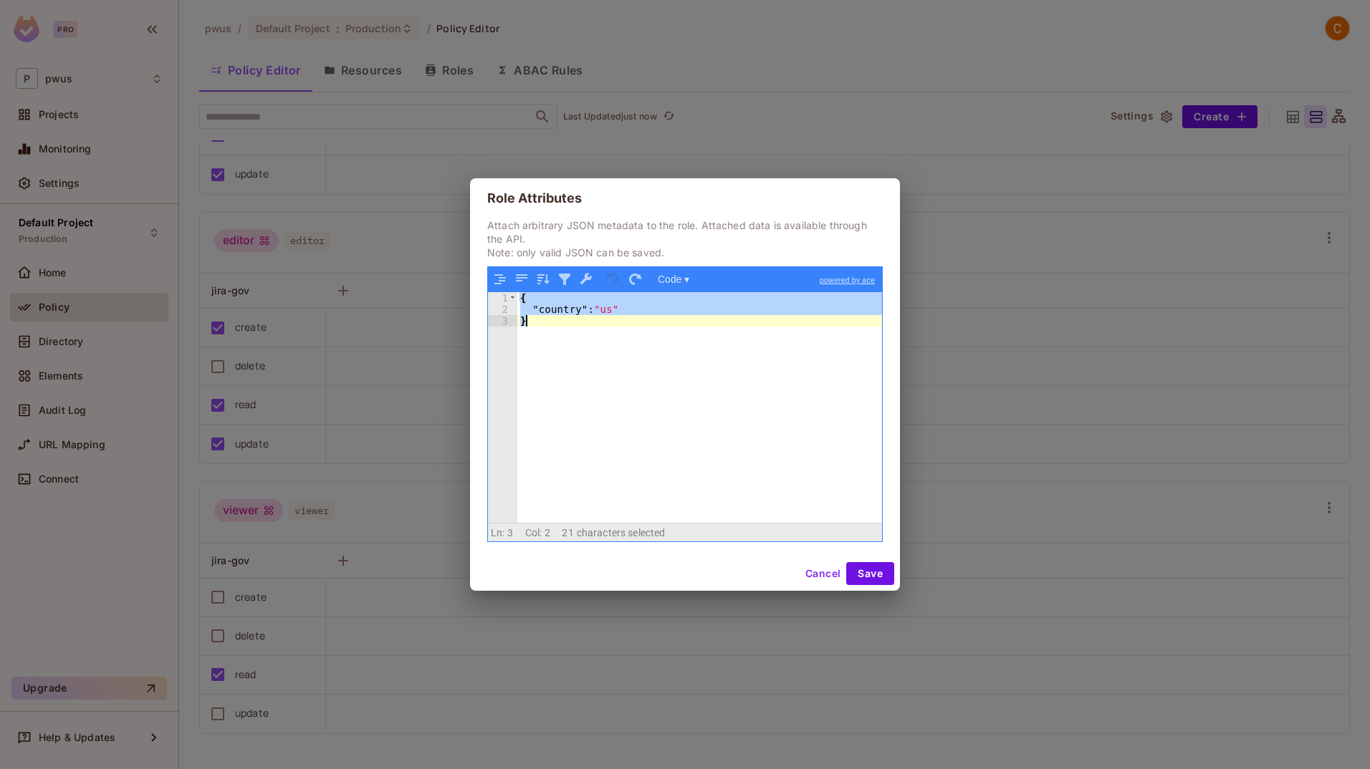
click at [655, 310] on div "{ "country" : "us" }" at bounding box center [699, 407] width 365 height 231
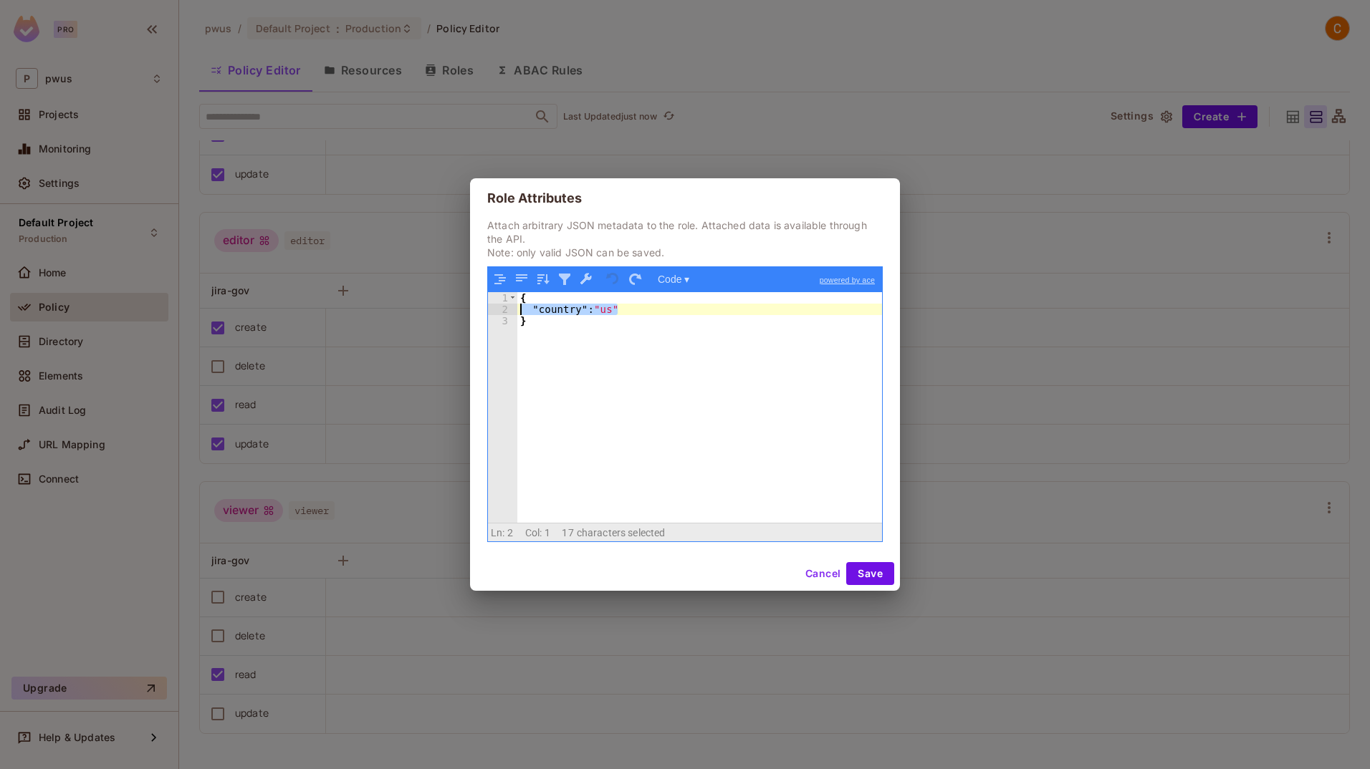
drag, startPoint x: 650, startPoint y: 307, endPoint x: 481, endPoint y: 313, distance: 169.9
click at [481, 313] on div "Attach arbitrary JSON metadata to the role. Attached data is available through …" at bounding box center [685, 387] width 430 height 338
click at [856, 570] on button "Save" at bounding box center [870, 573] width 48 height 23
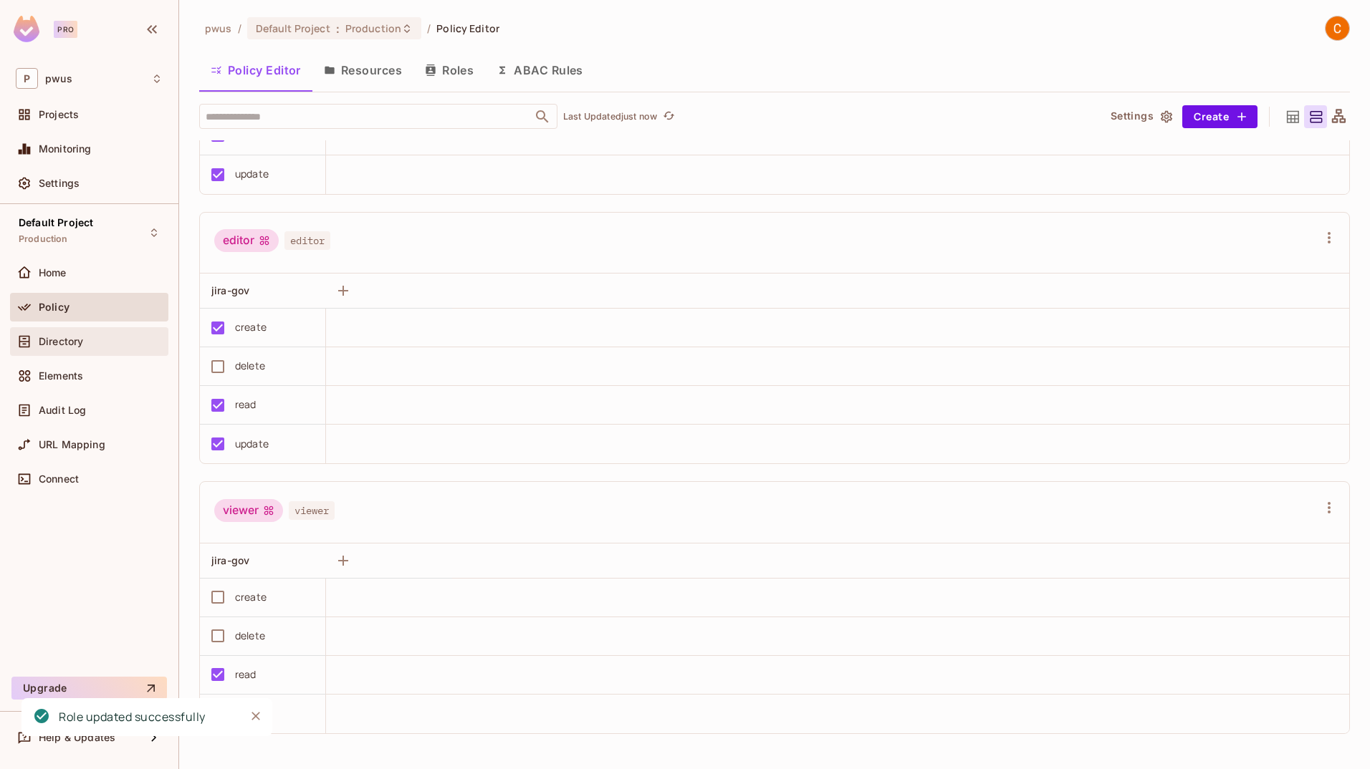
click at [61, 351] on div "Directory" at bounding box center [89, 341] width 158 height 29
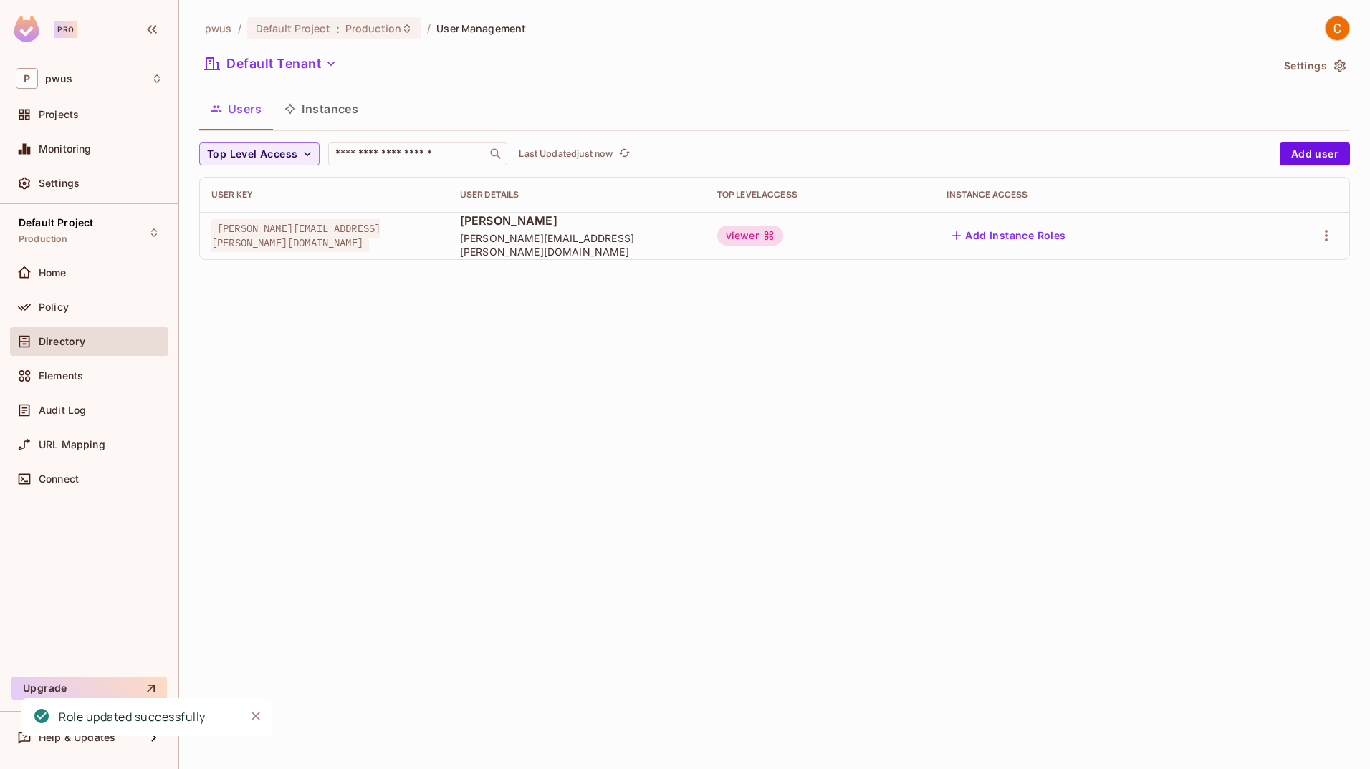
click at [856, 70] on button "Settings" at bounding box center [1314, 65] width 72 height 23
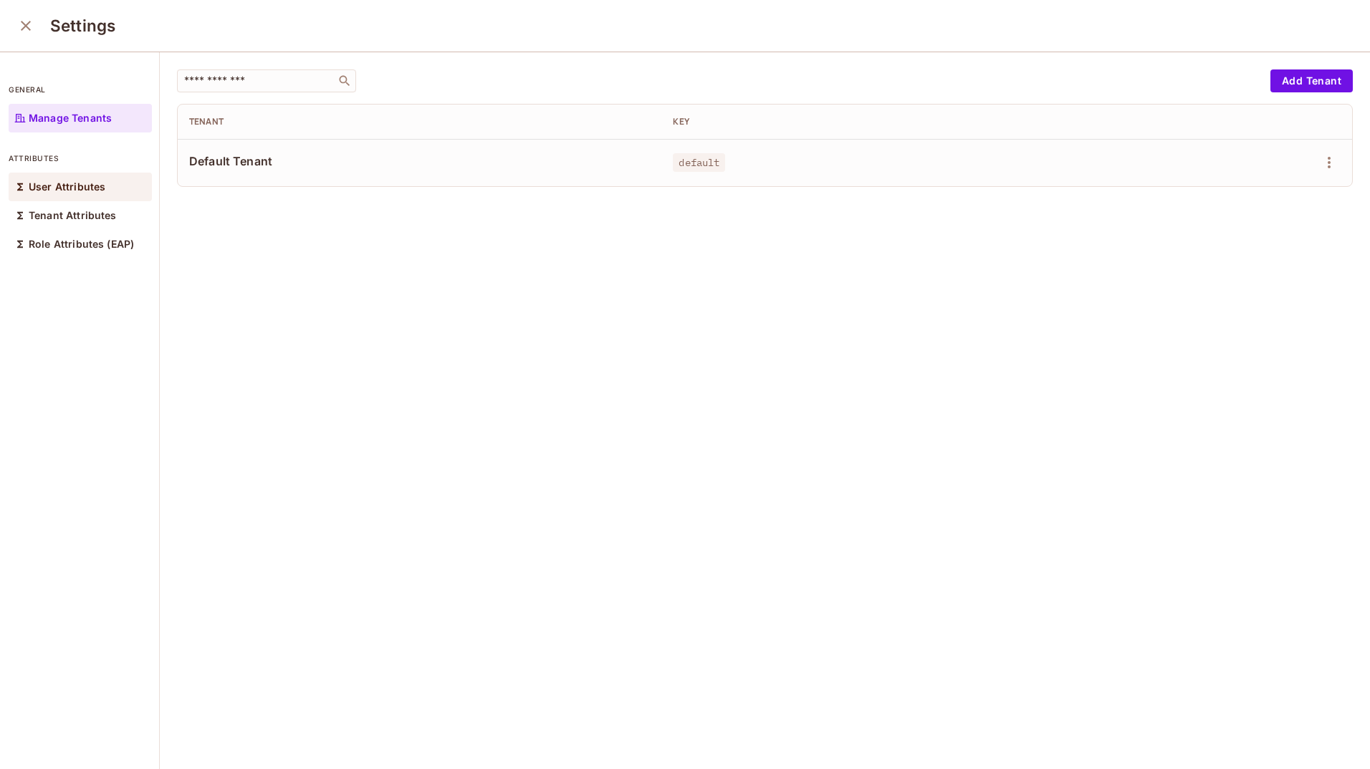
click at [80, 188] on p "User Attributes" at bounding box center [67, 186] width 77 height 11
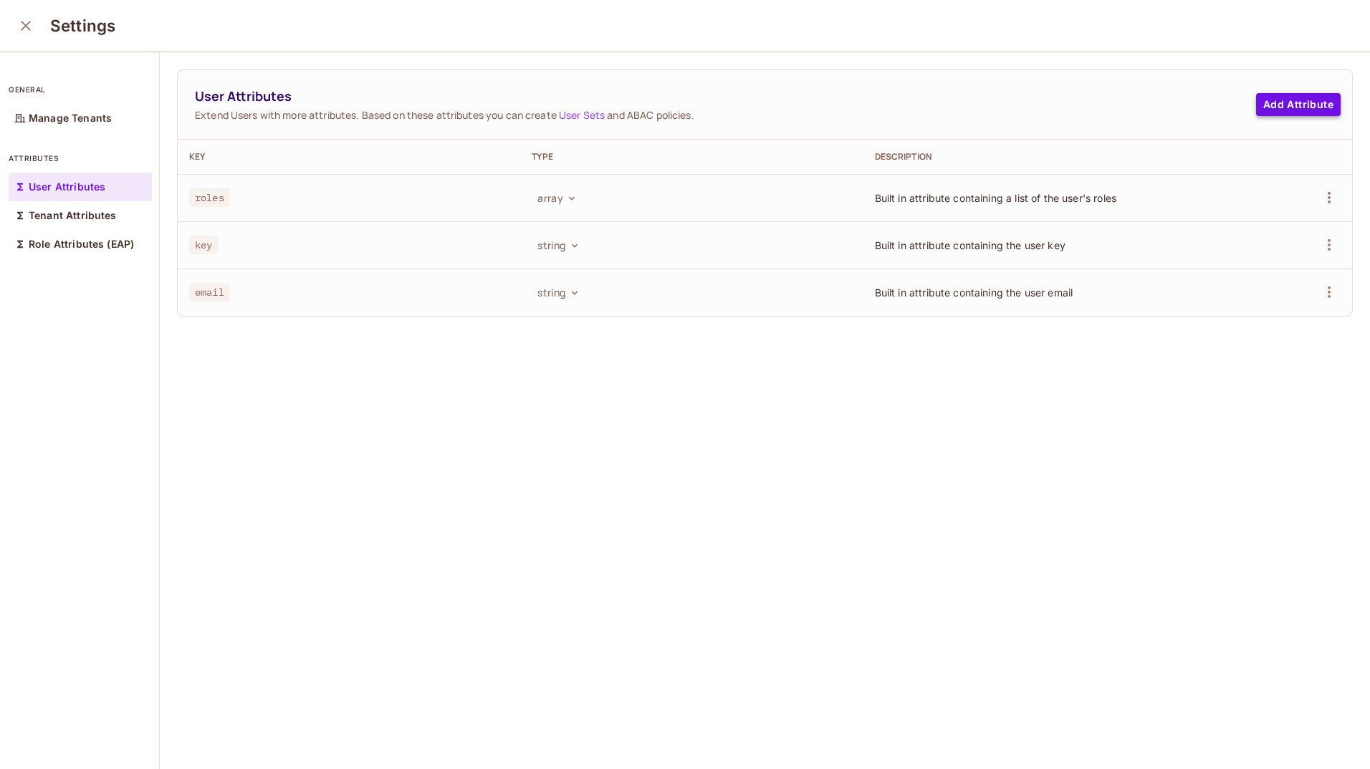
click at [856, 109] on button "Add Attribute" at bounding box center [1298, 104] width 85 height 23
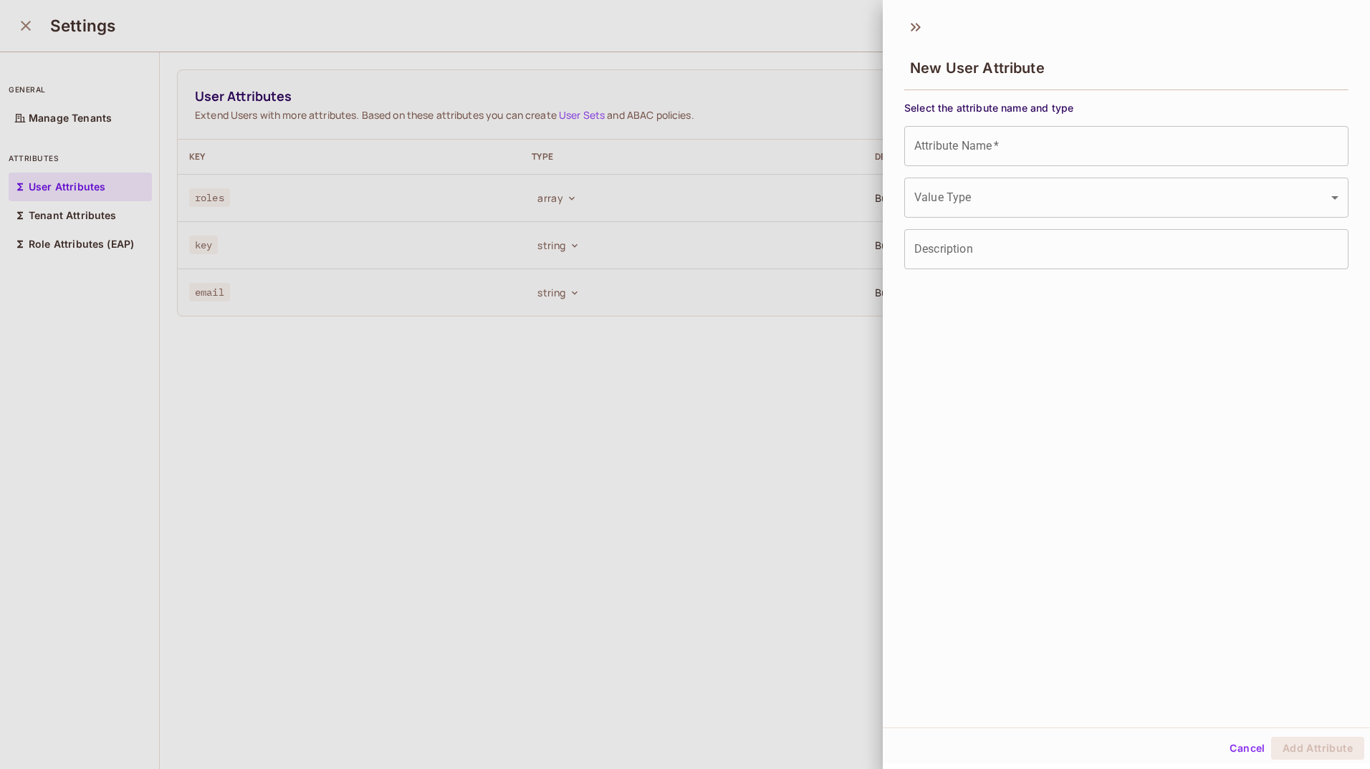
click at [856, 158] on input "Attribute Name   *" at bounding box center [1126, 146] width 444 height 40
paste input "**********"
type input "**********"
click at [856, 198] on body "**********" at bounding box center [685, 384] width 1370 height 769
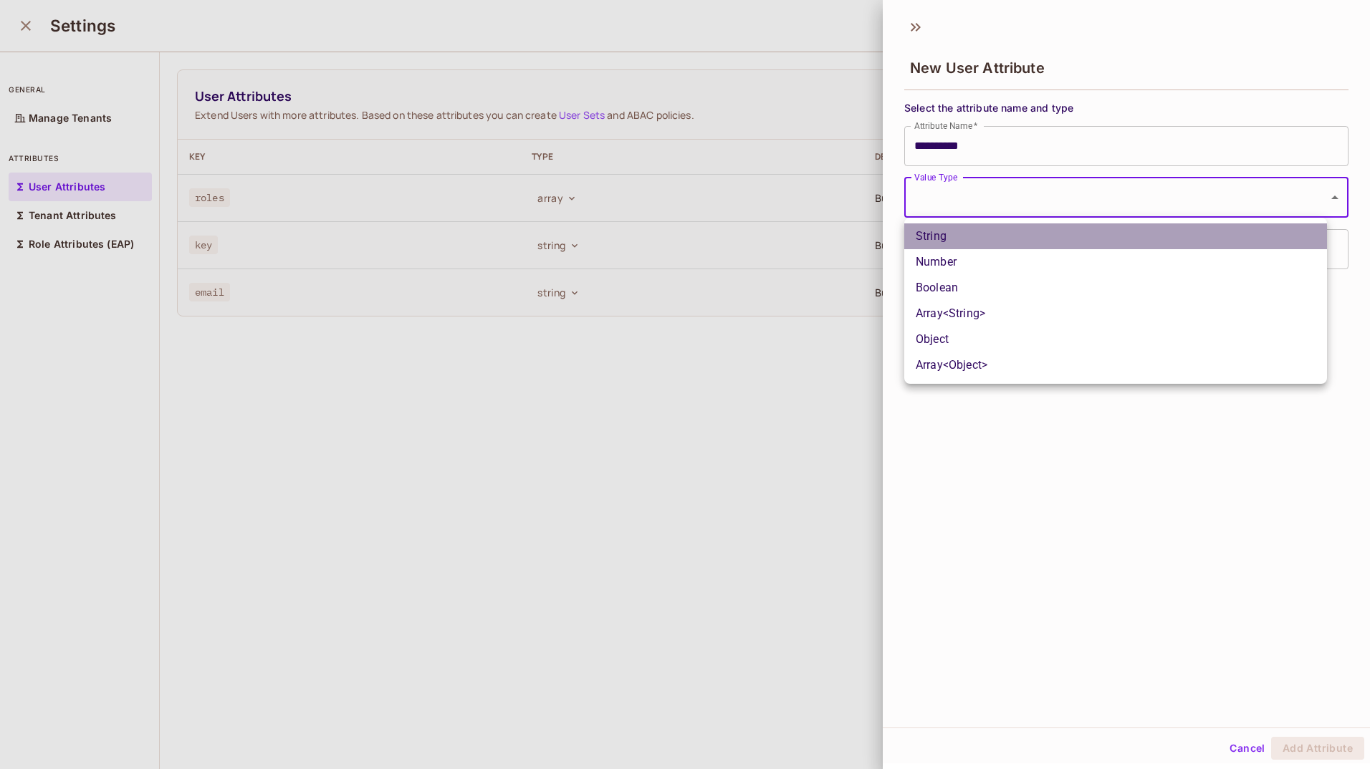
click at [856, 232] on li "String" at bounding box center [1115, 236] width 423 height 26
type input "******"
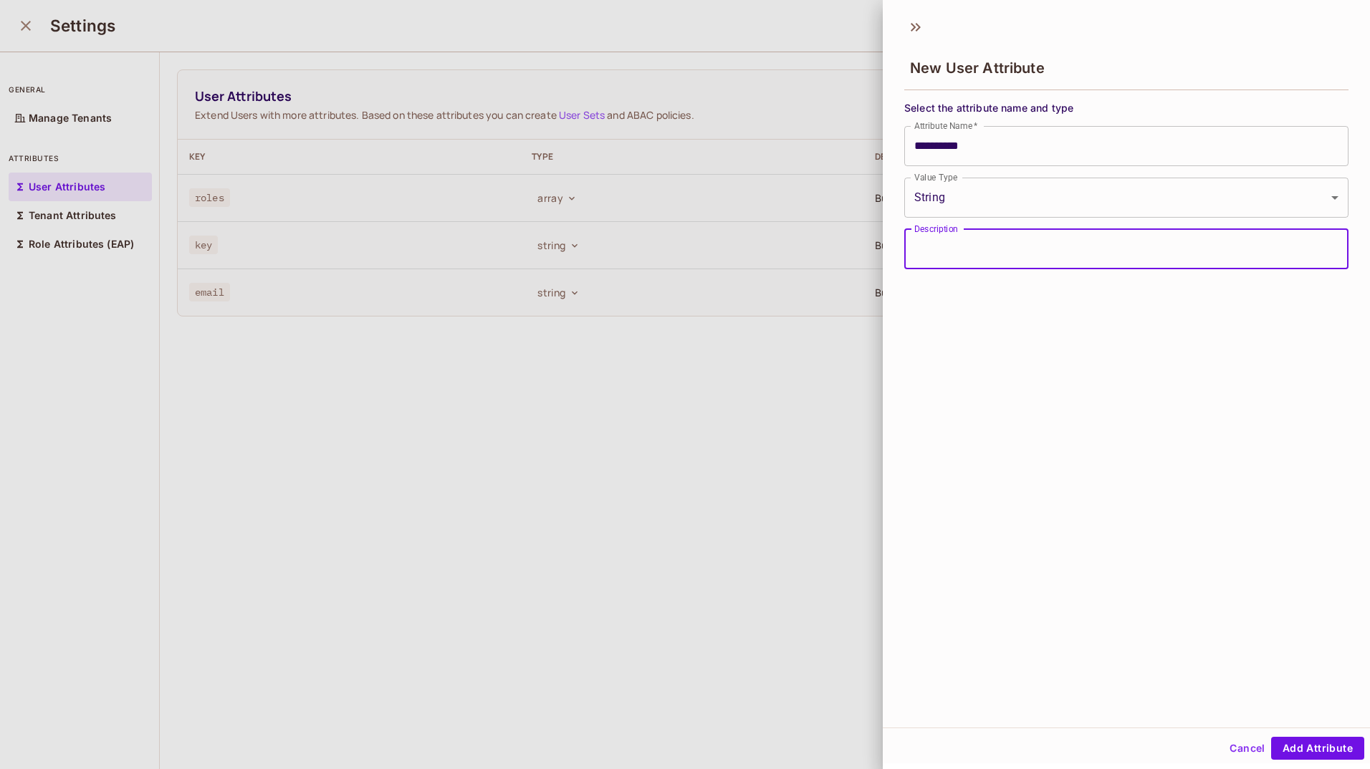
click at [856, 246] on input "Description" at bounding box center [1126, 249] width 444 height 40
click at [856, 744] on button "Add Attribute" at bounding box center [1317, 748] width 93 height 23
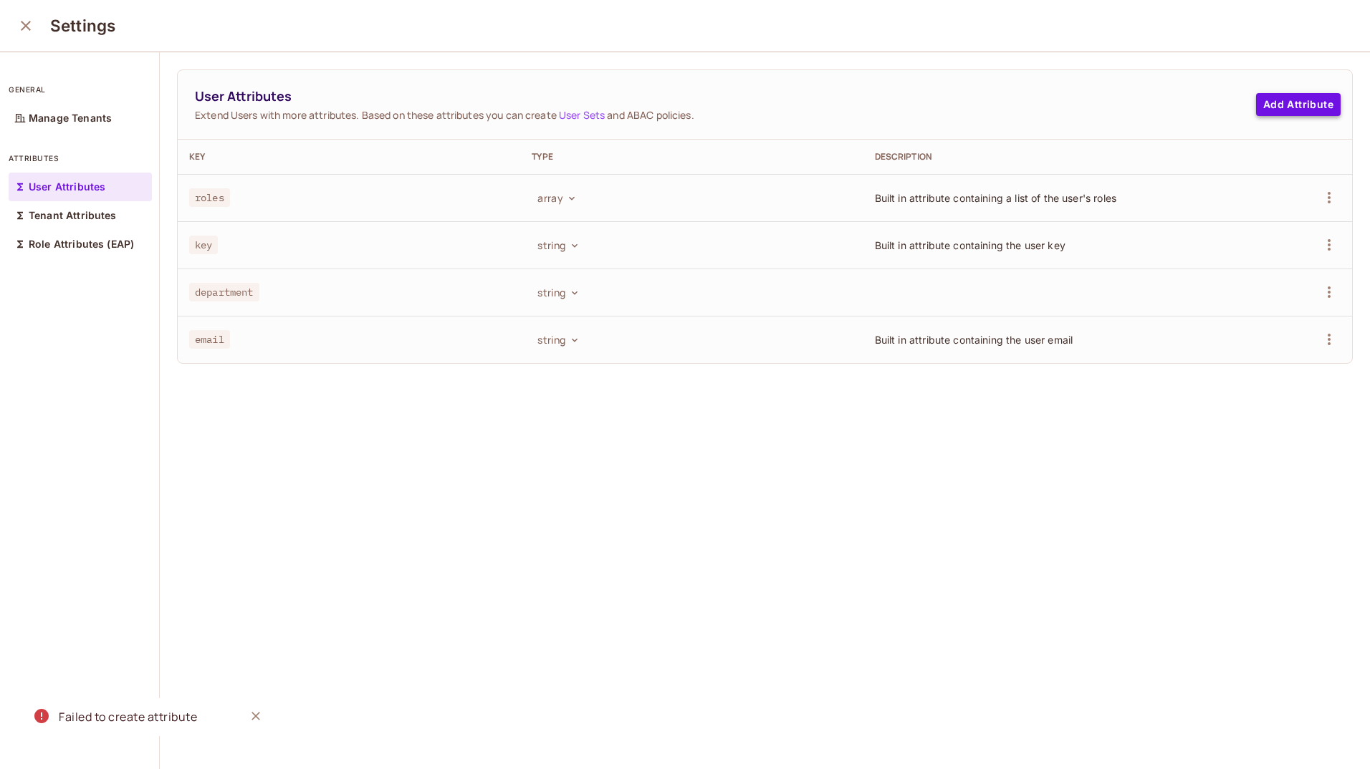
click at [856, 108] on button "Add Attribute" at bounding box center [1298, 104] width 85 height 23
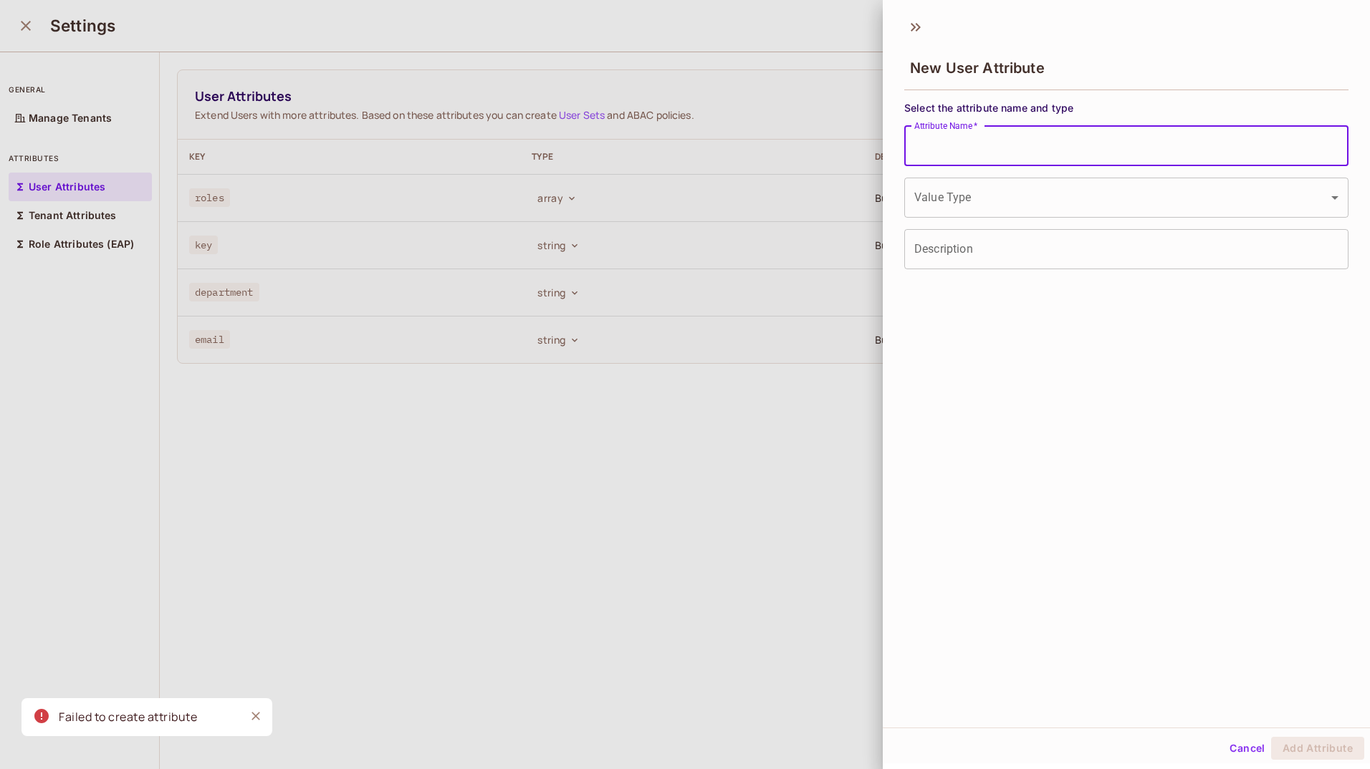
click at [856, 152] on input "Attribute Name   *" at bounding box center [1126, 146] width 444 height 40
paste input "**********"
type input "**********"
click at [856, 201] on body "**********" at bounding box center [685, 384] width 1370 height 769
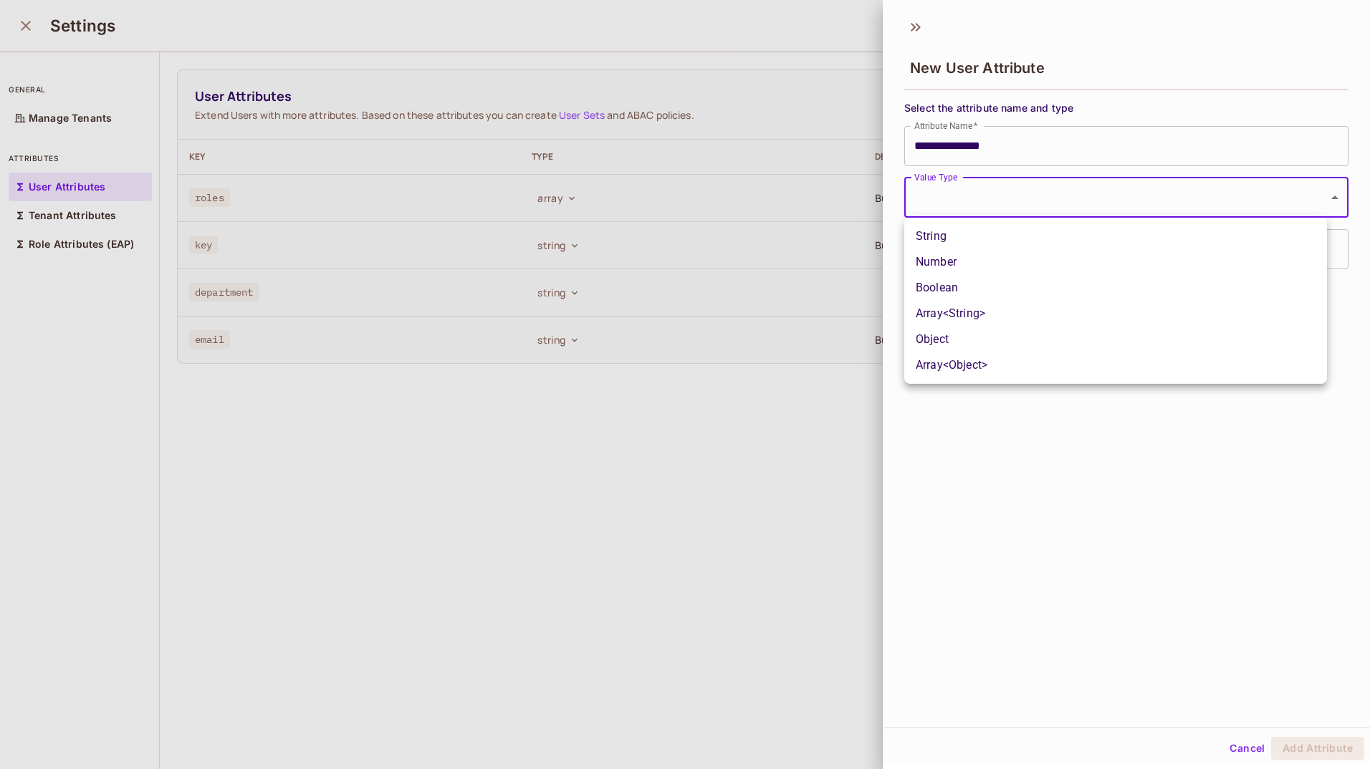
click at [856, 223] on li "String" at bounding box center [1115, 236] width 423 height 26
type input "******"
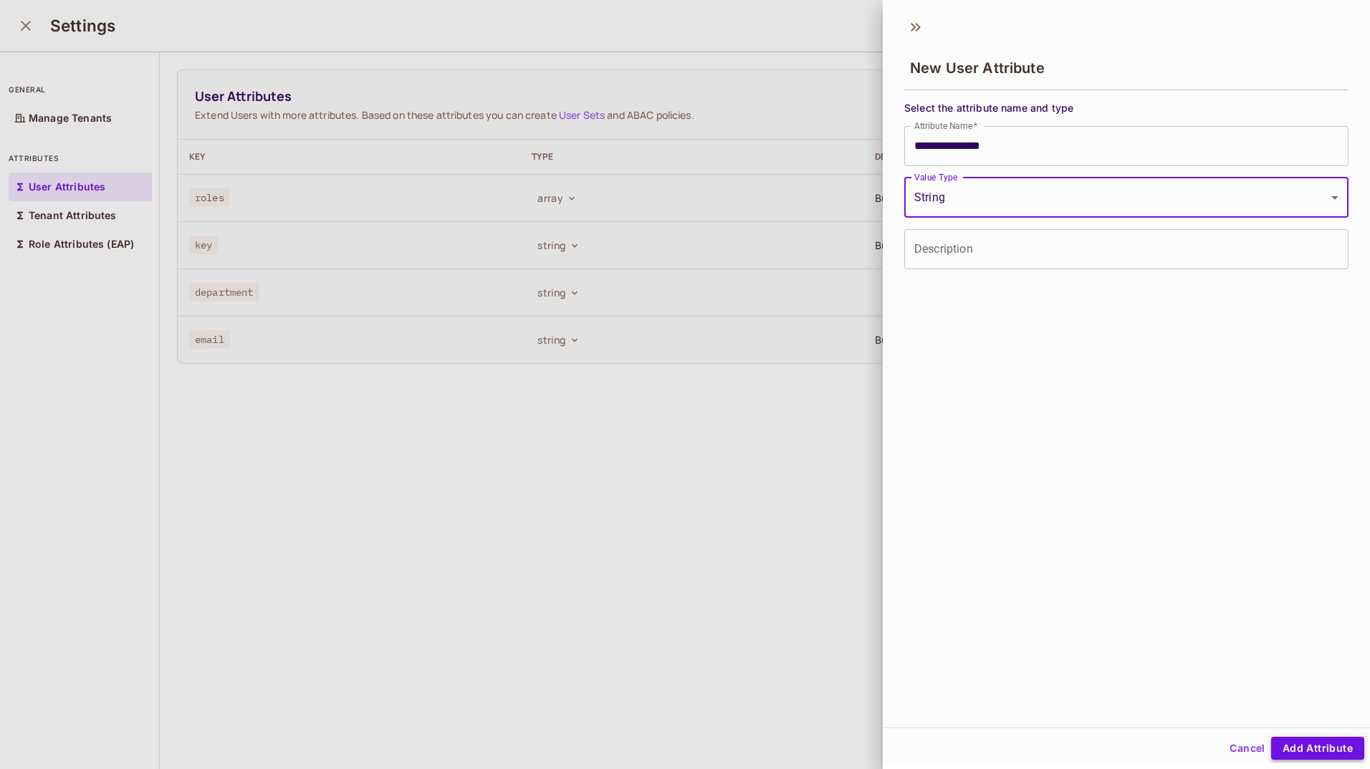
click at [856, 744] on button "Add Attribute" at bounding box center [1317, 748] width 93 height 23
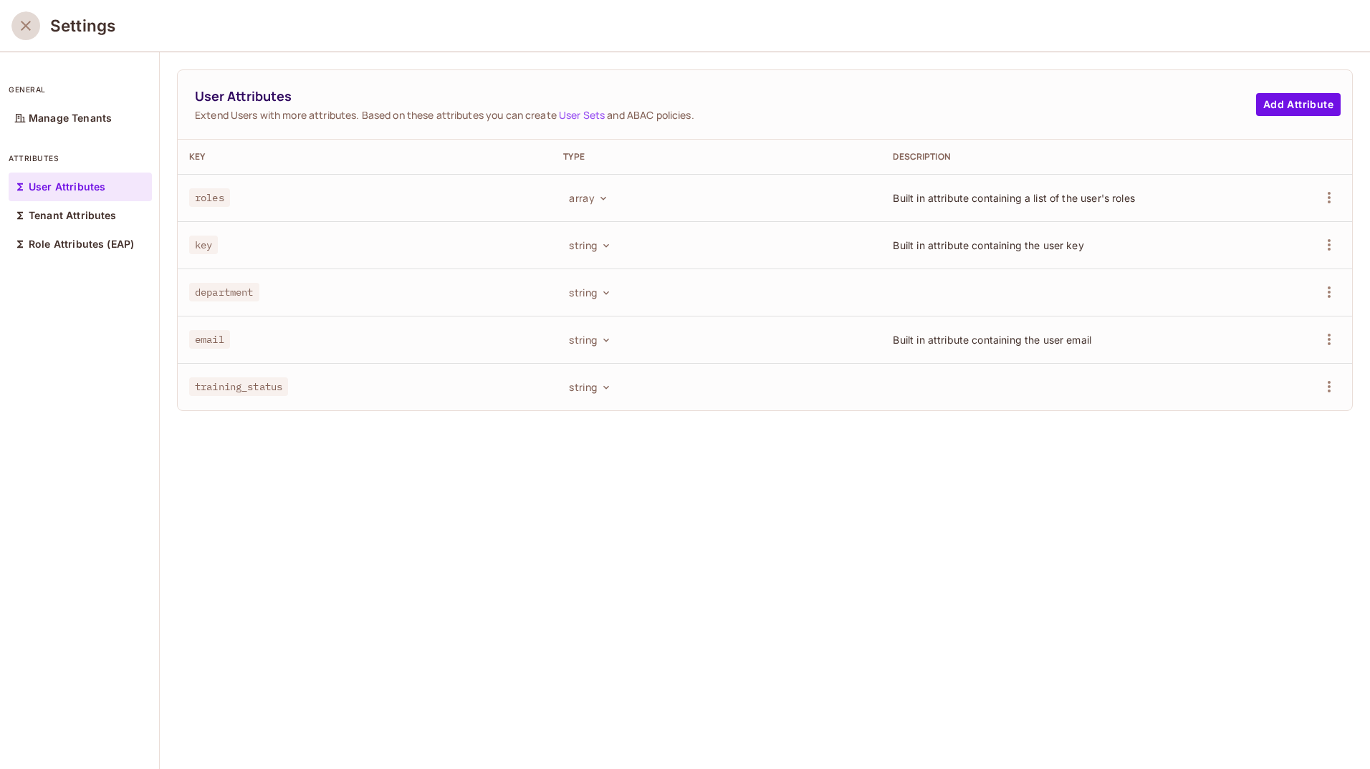
click at [21, 27] on icon "close" at bounding box center [25, 25] width 17 height 17
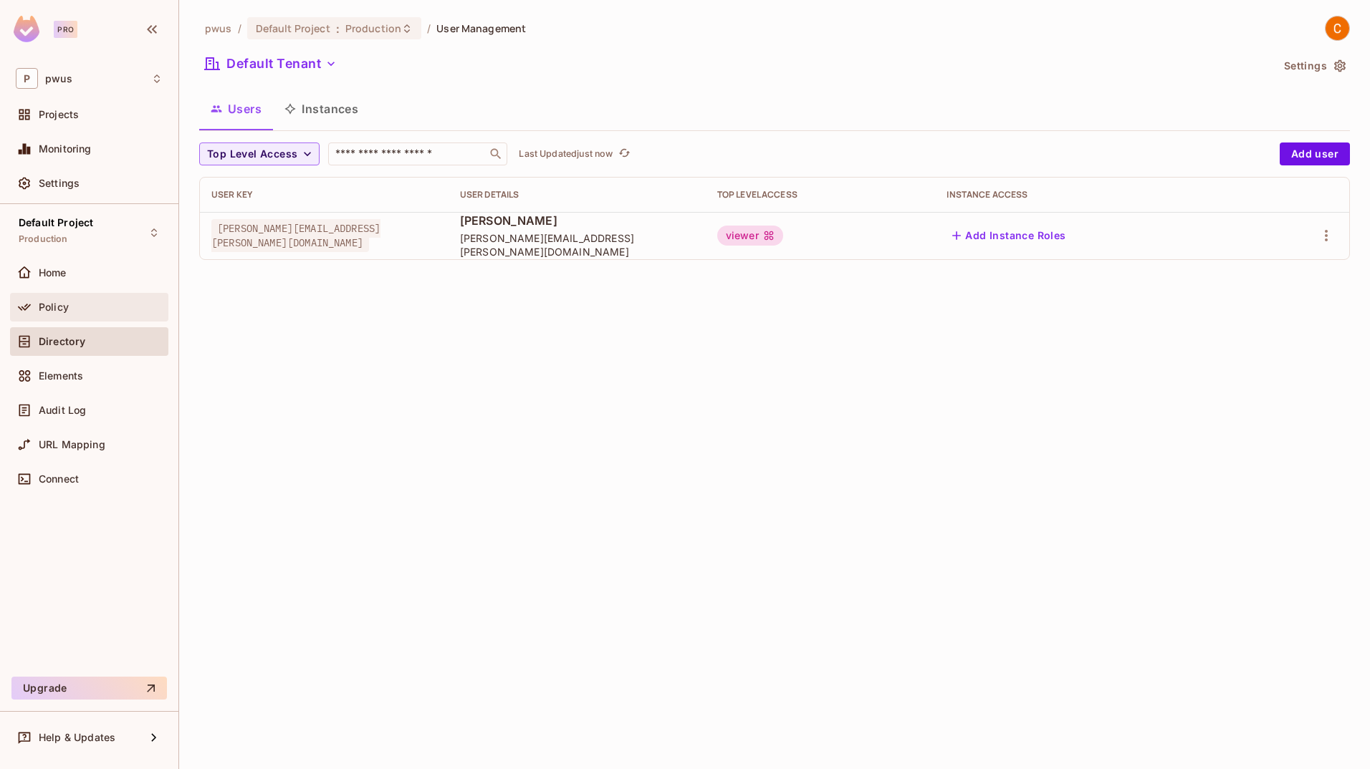
click at [98, 315] on div "Policy" at bounding box center [89, 307] width 147 height 17
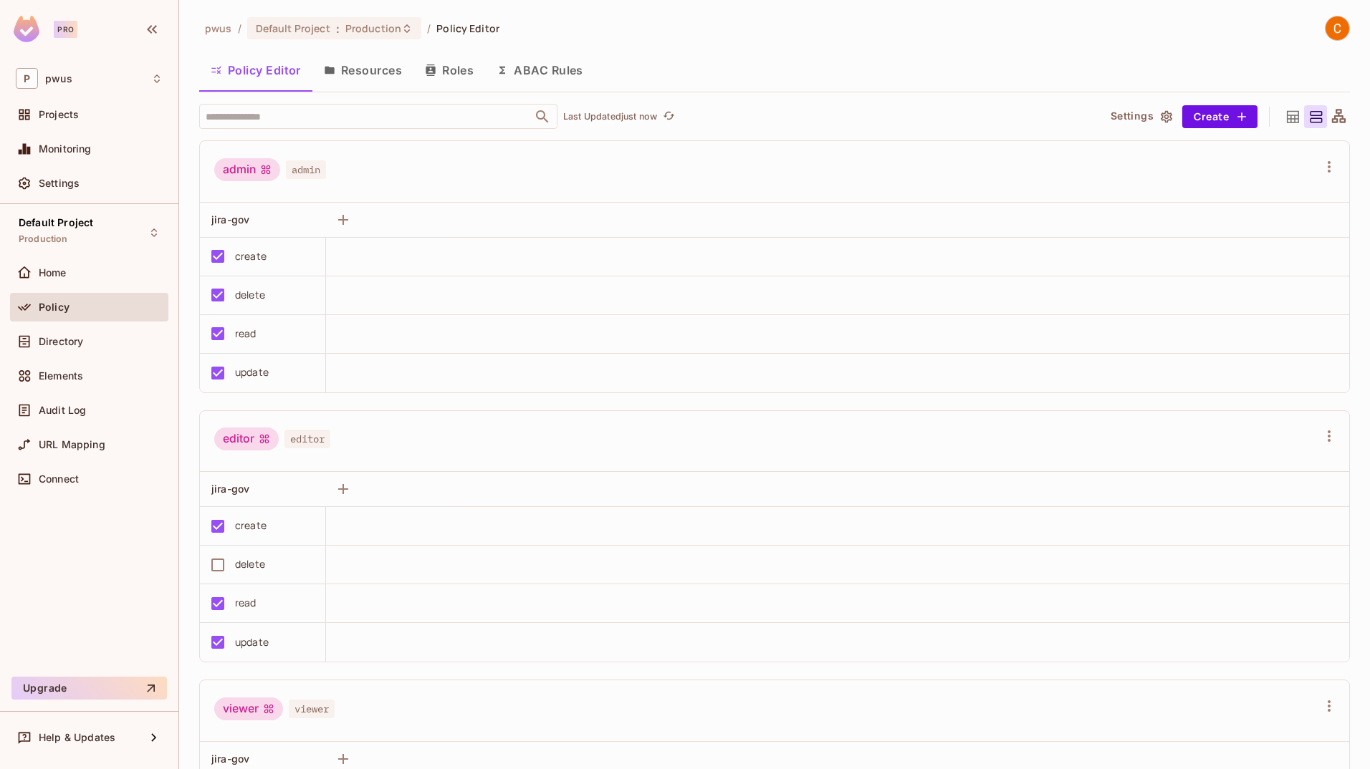
click at [383, 64] on button "Resources" at bounding box center [362, 70] width 101 height 36
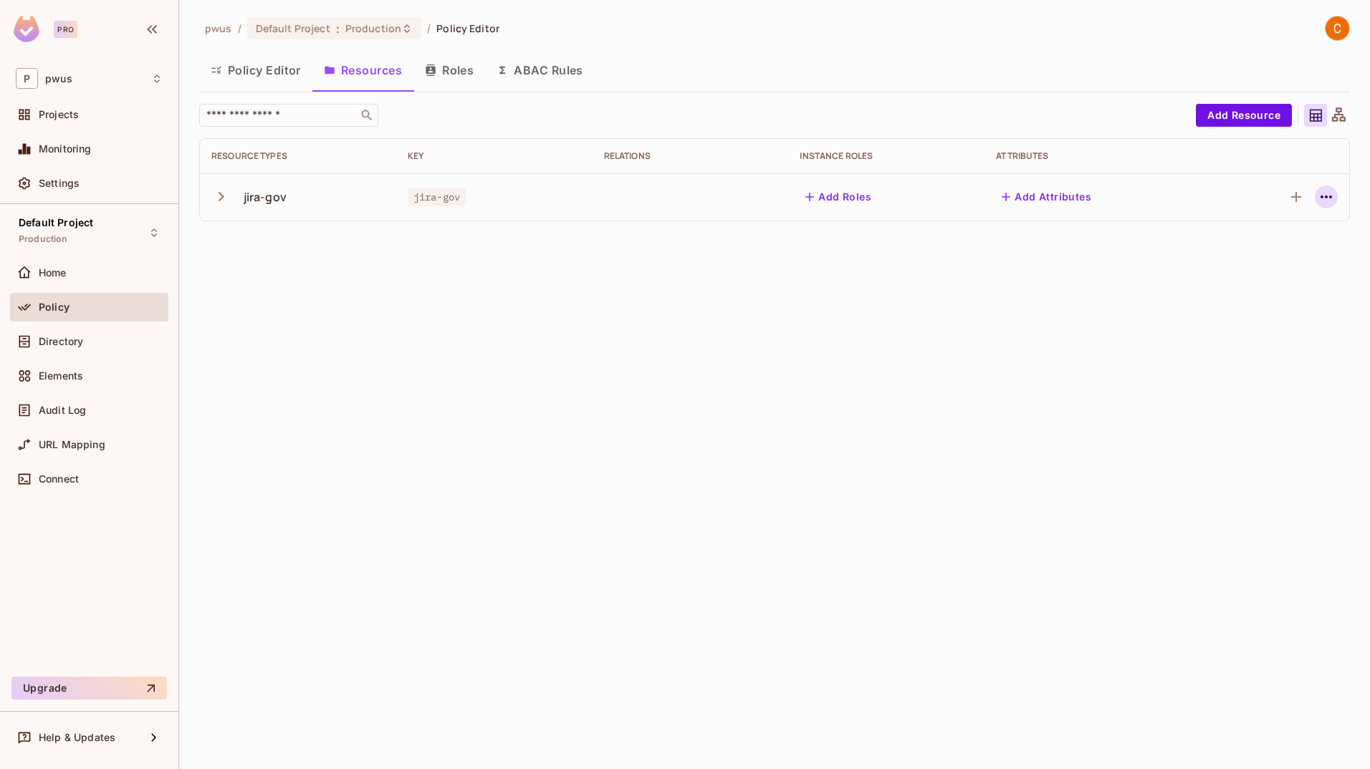
click at [856, 198] on icon "button" at bounding box center [1325, 197] width 11 height 3
click at [856, 251] on div "Edit Resource" at bounding box center [1263, 253] width 67 height 14
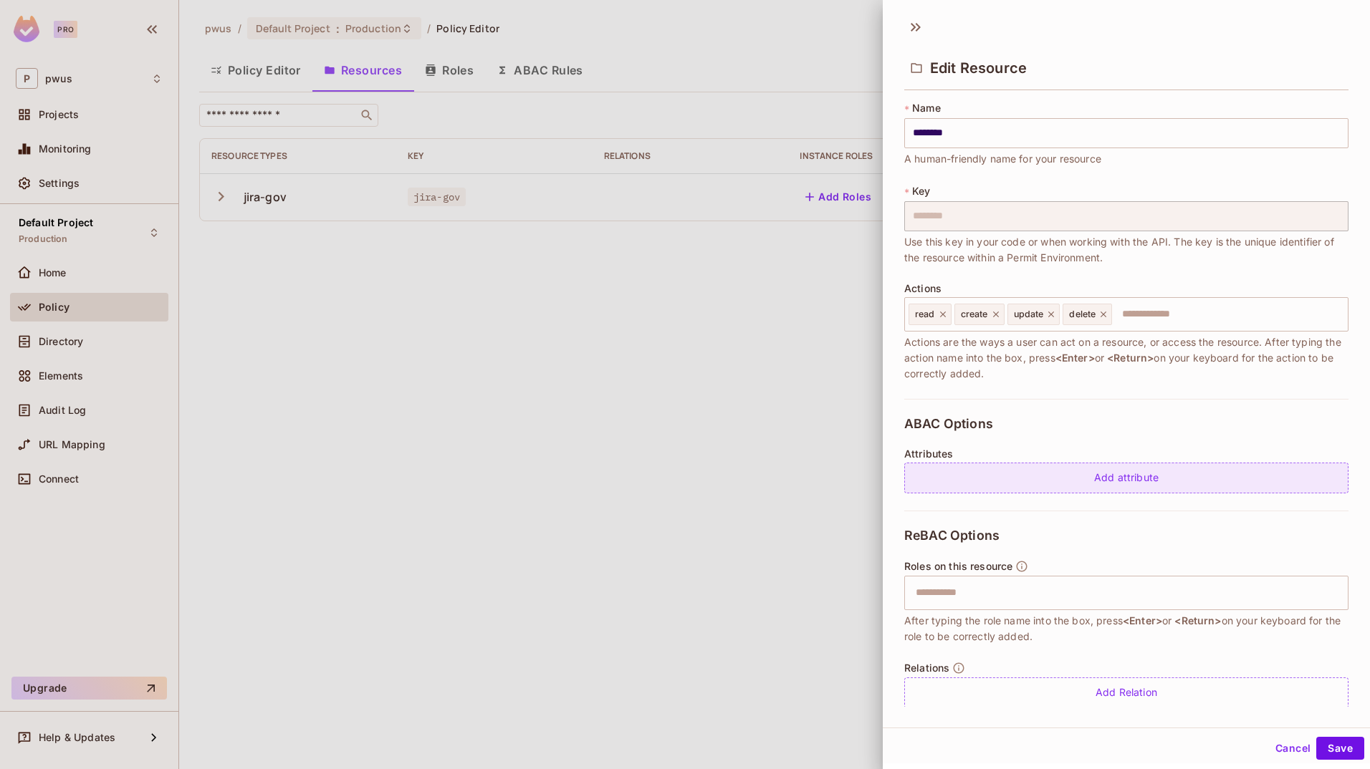
click at [856, 472] on div "Add attribute" at bounding box center [1126, 478] width 444 height 31
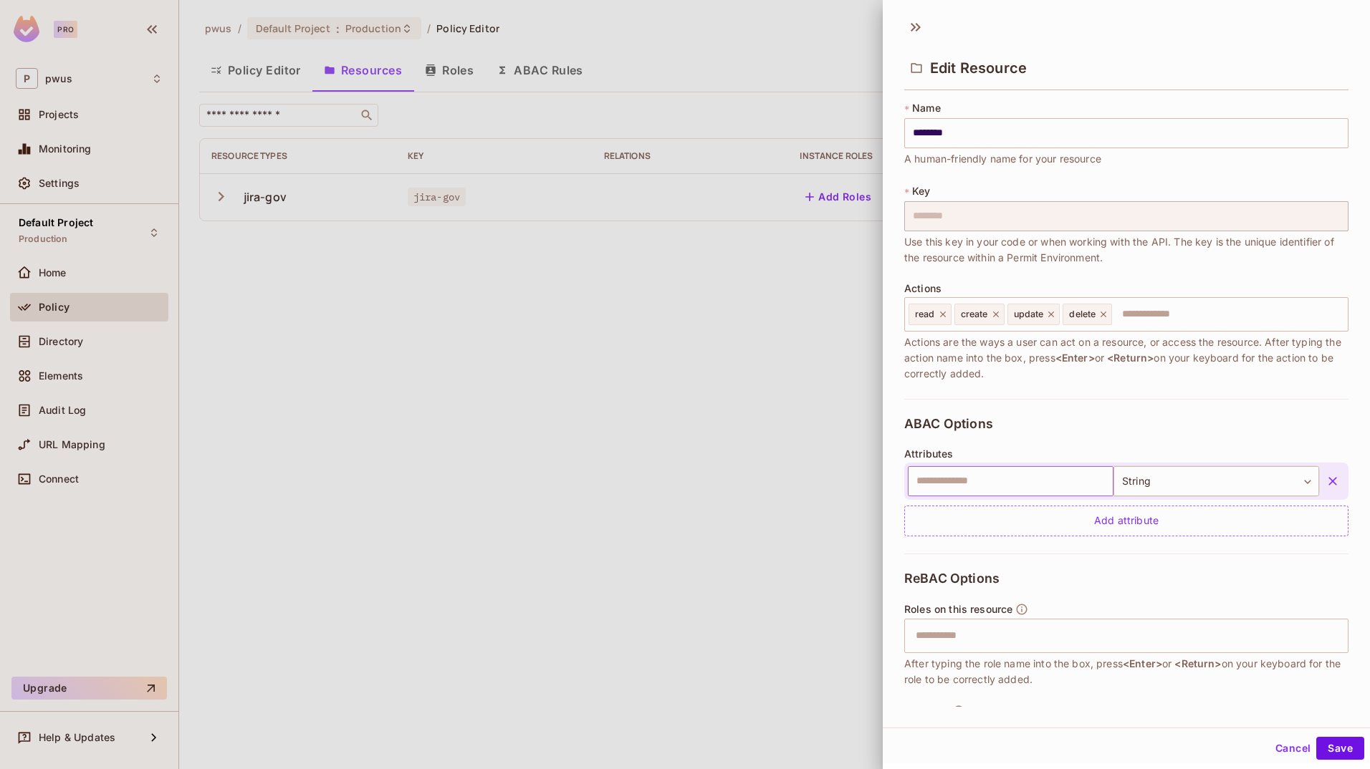
click at [856, 478] on input "text" at bounding box center [1011, 481] width 206 height 30
paste input "**********"
type input "**********"
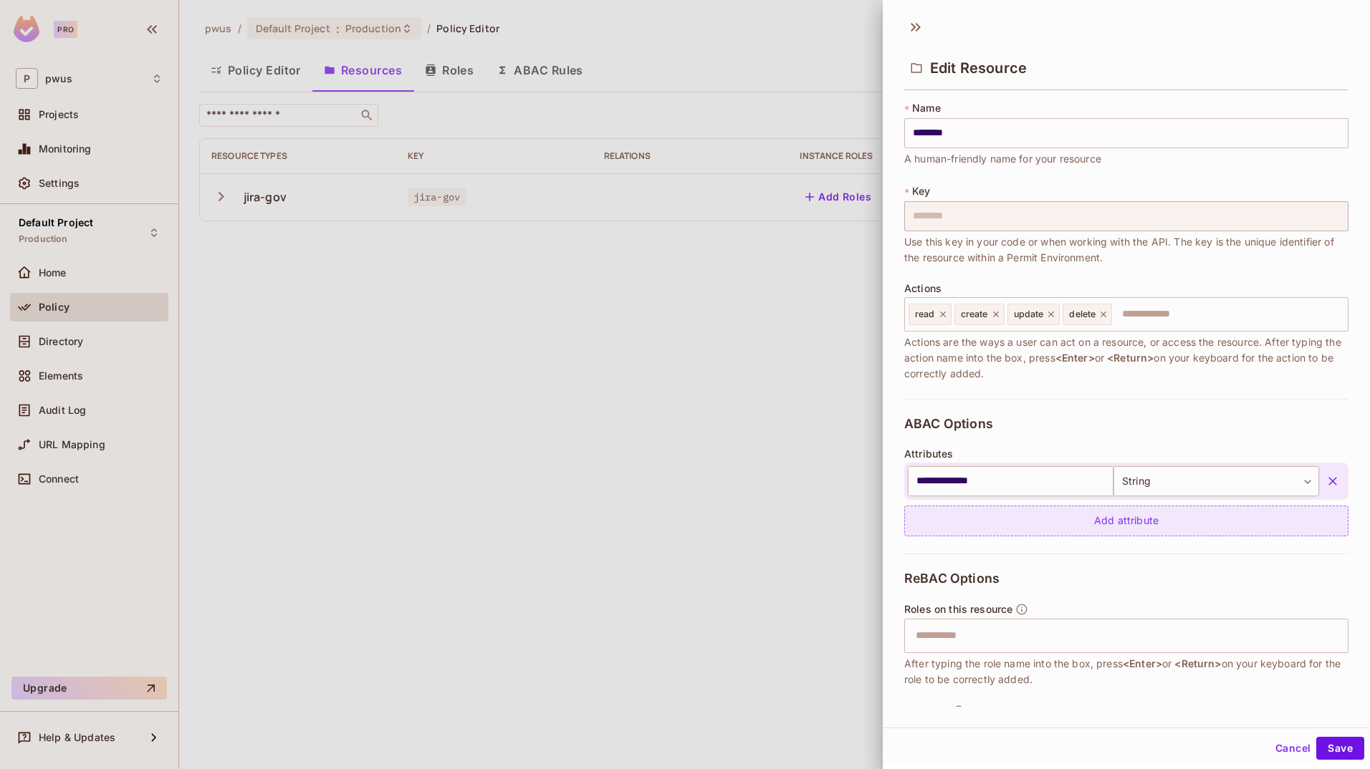
click at [856, 529] on div "Add attribute" at bounding box center [1126, 521] width 444 height 31
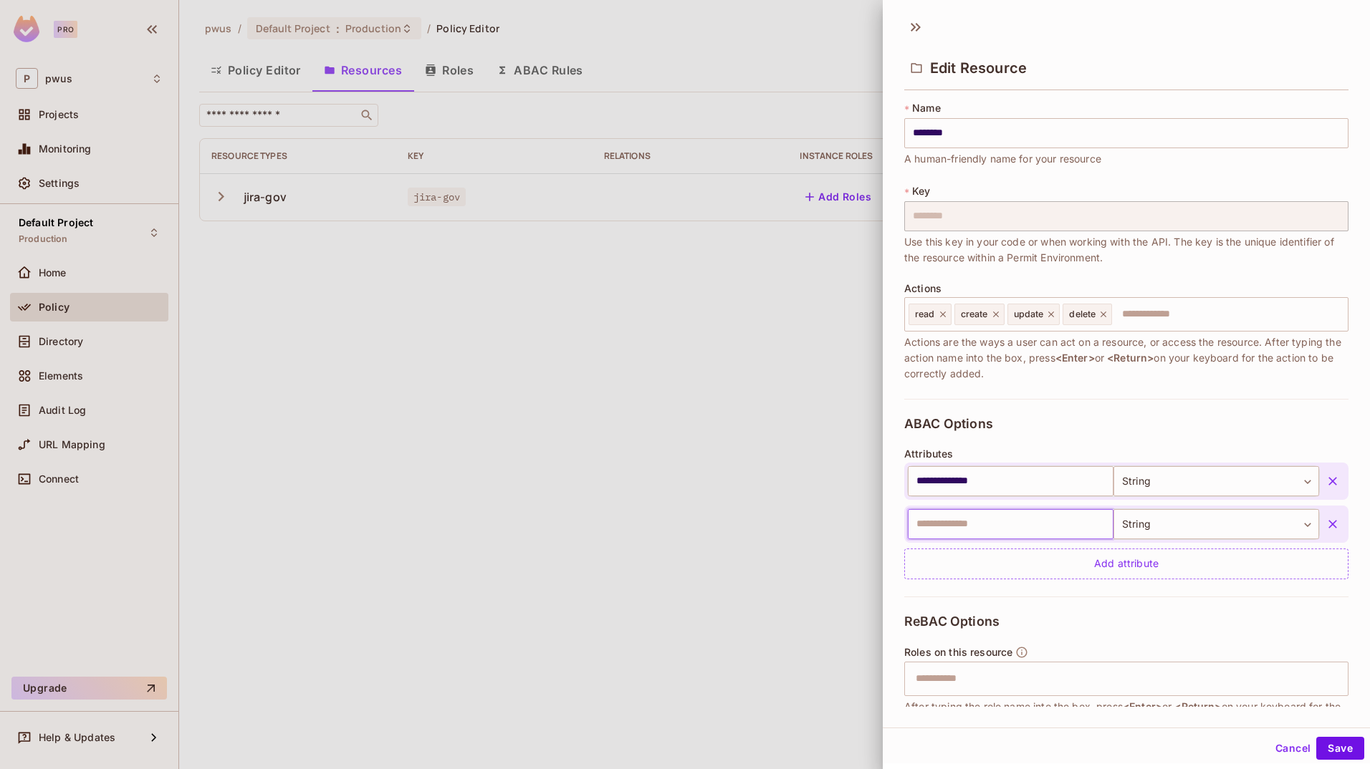
click at [856, 525] on input "text" at bounding box center [1011, 524] width 206 height 30
type input "**********"
click at [856, 746] on button "Save" at bounding box center [1340, 748] width 48 height 23
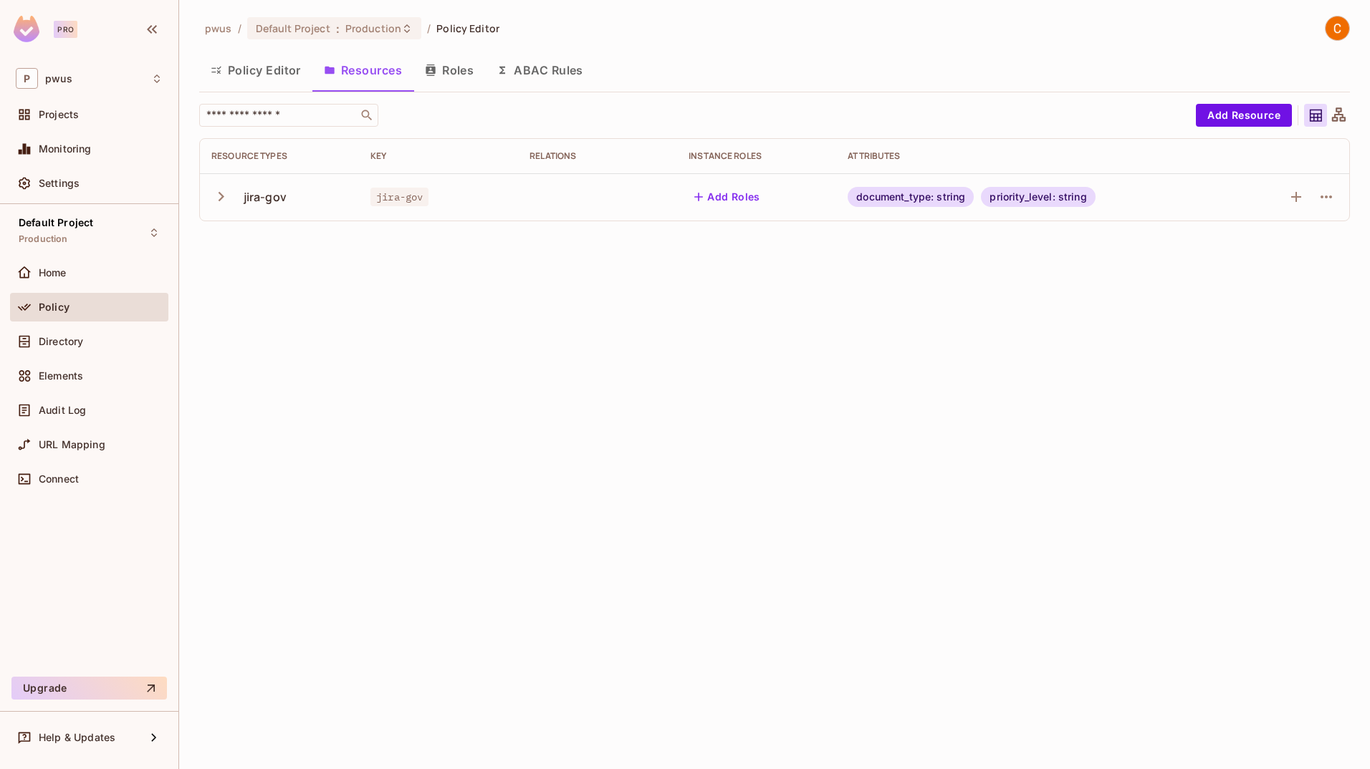
click at [82, 308] on div "Policy" at bounding box center [101, 307] width 124 height 11
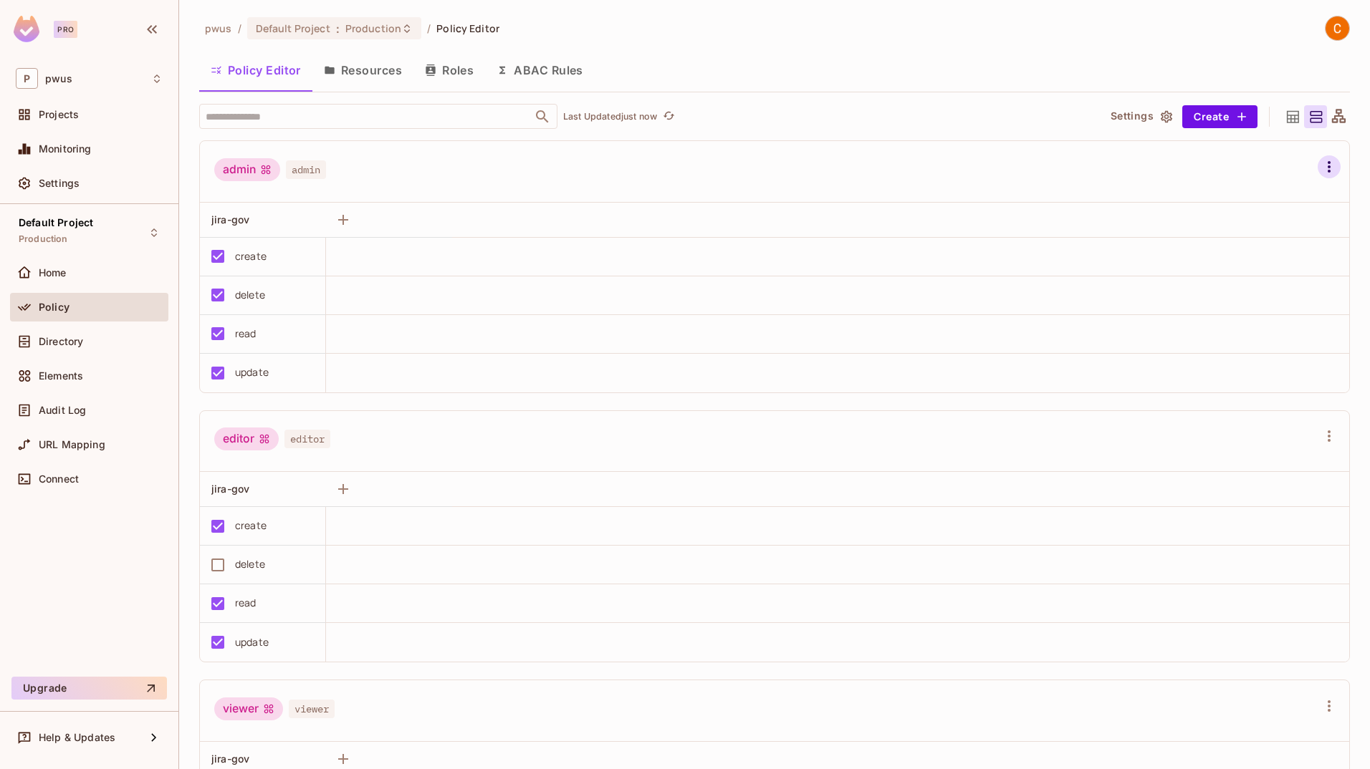
click at [856, 166] on icon "button" at bounding box center [1328, 166] width 17 height 17
click at [856, 89] on div at bounding box center [685, 384] width 1370 height 769
click at [856, 114] on button "Settings" at bounding box center [1141, 116] width 72 height 23
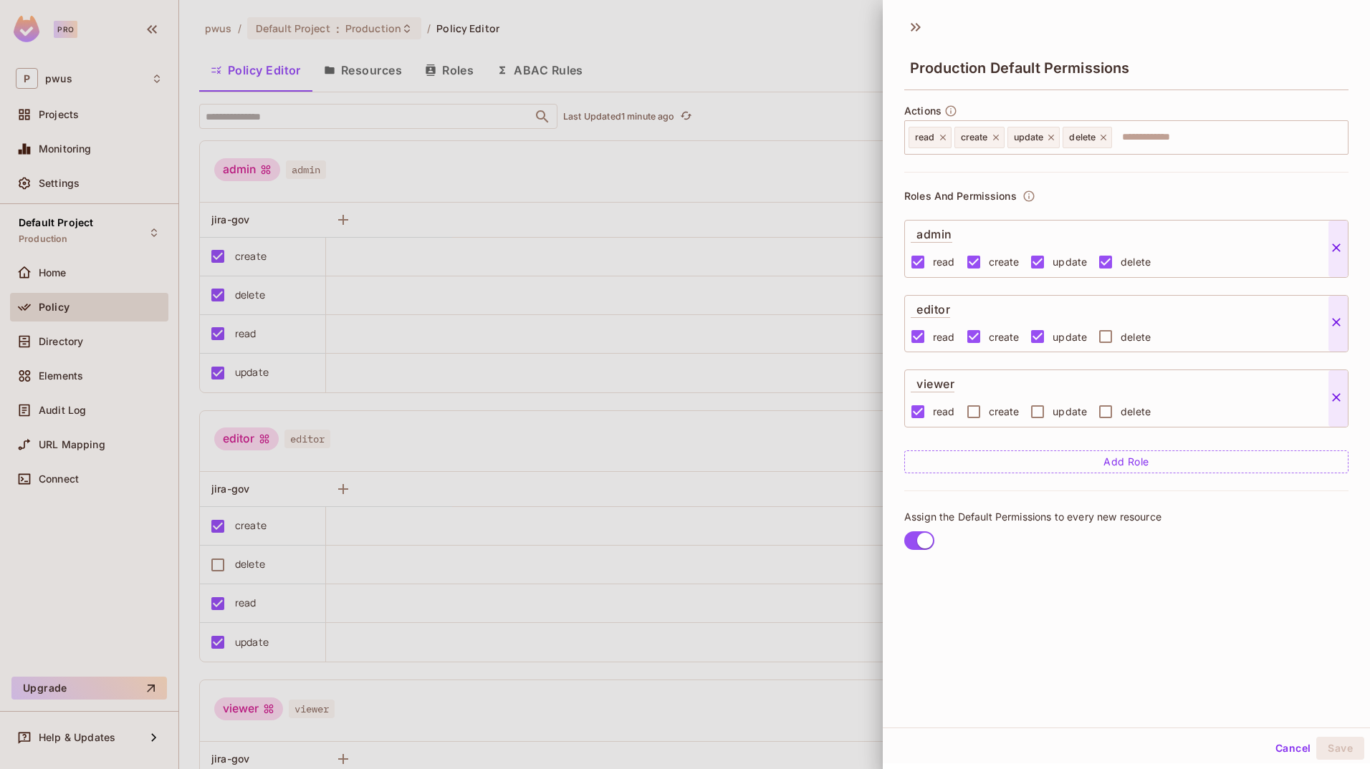
click at [856, 751] on button "Cancel" at bounding box center [1292, 748] width 47 height 23
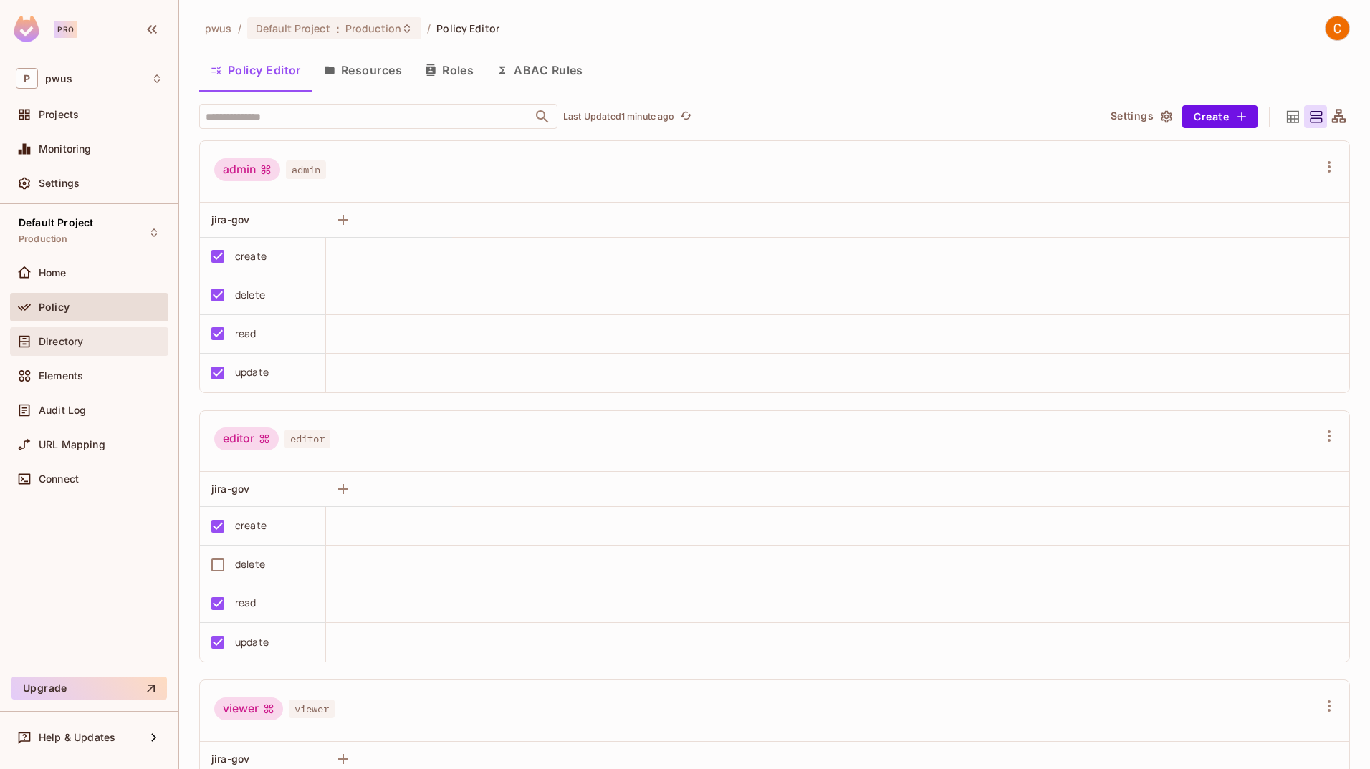
click at [85, 350] on div "Directory" at bounding box center [89, 341] width 158 height 29
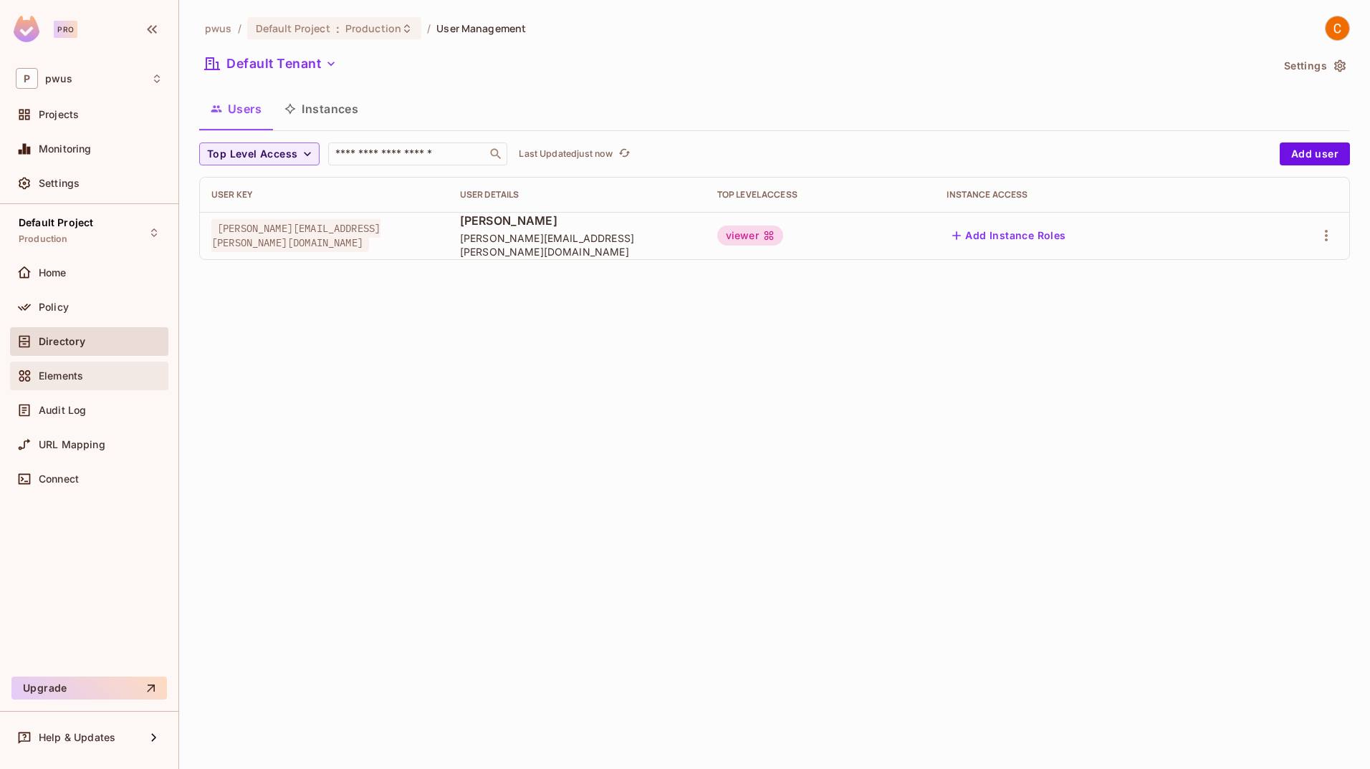
click at [62, 375] on span "Elements" at bounding box center [61, 375] width 44 height 11
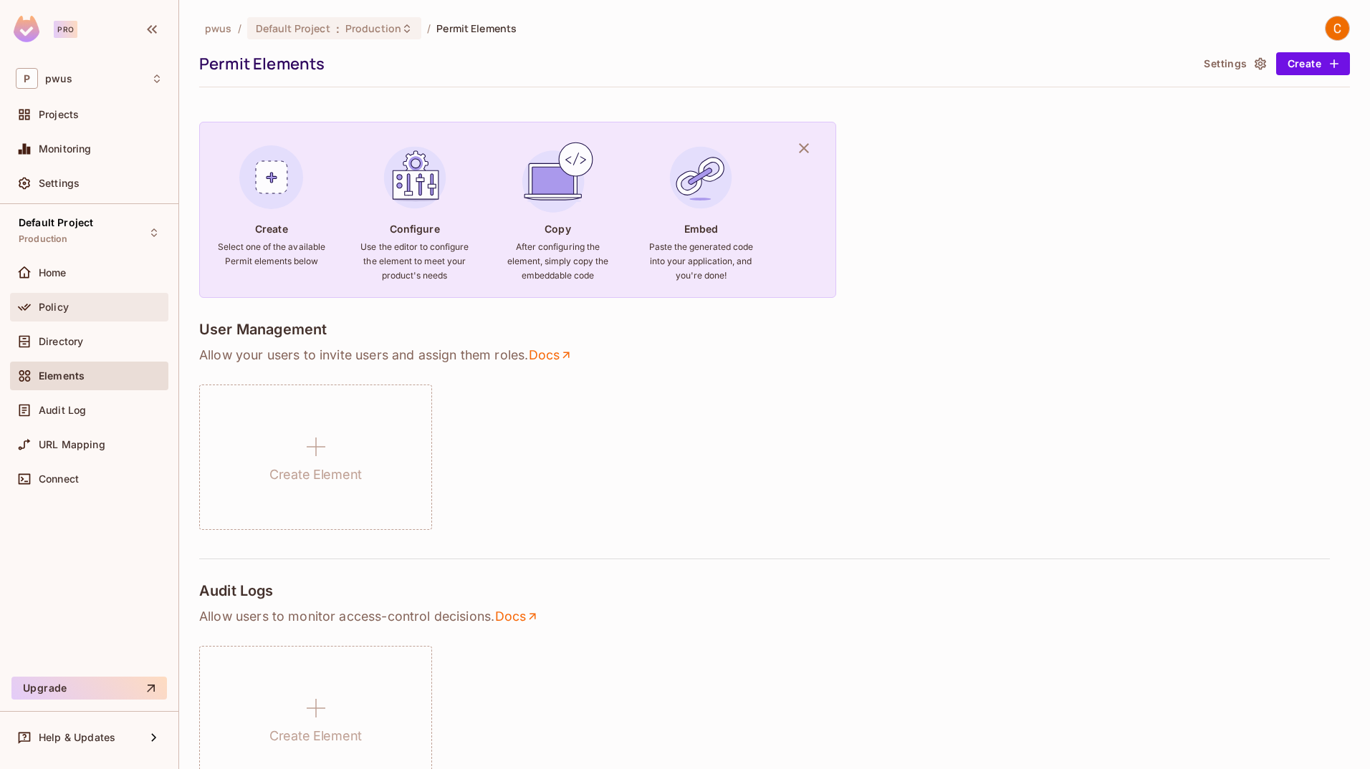
click at [53, 302] on span "Policy" at bounding box center [54, 307] width 30 height 11
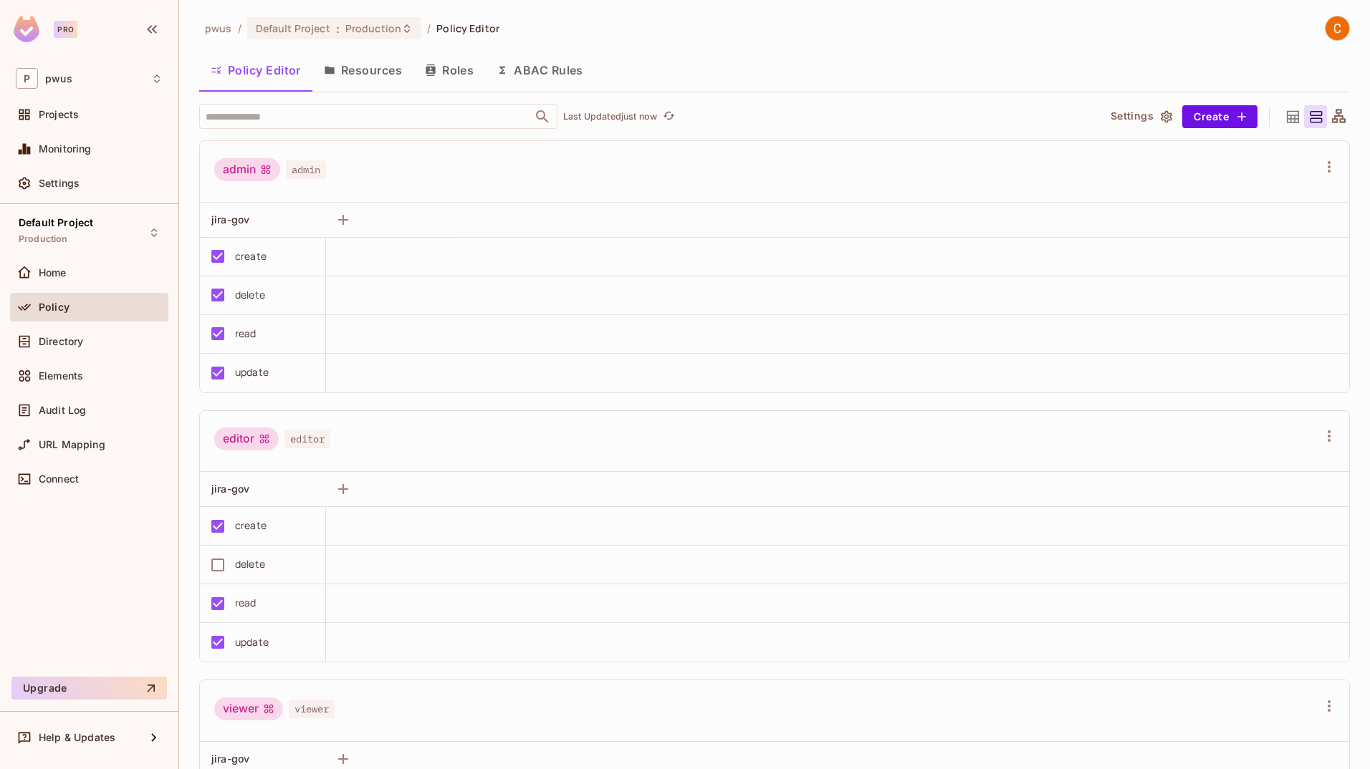
click at [544, 74] on button "ABAC Rules" at bounding box center [540, 70] width 110 height 36
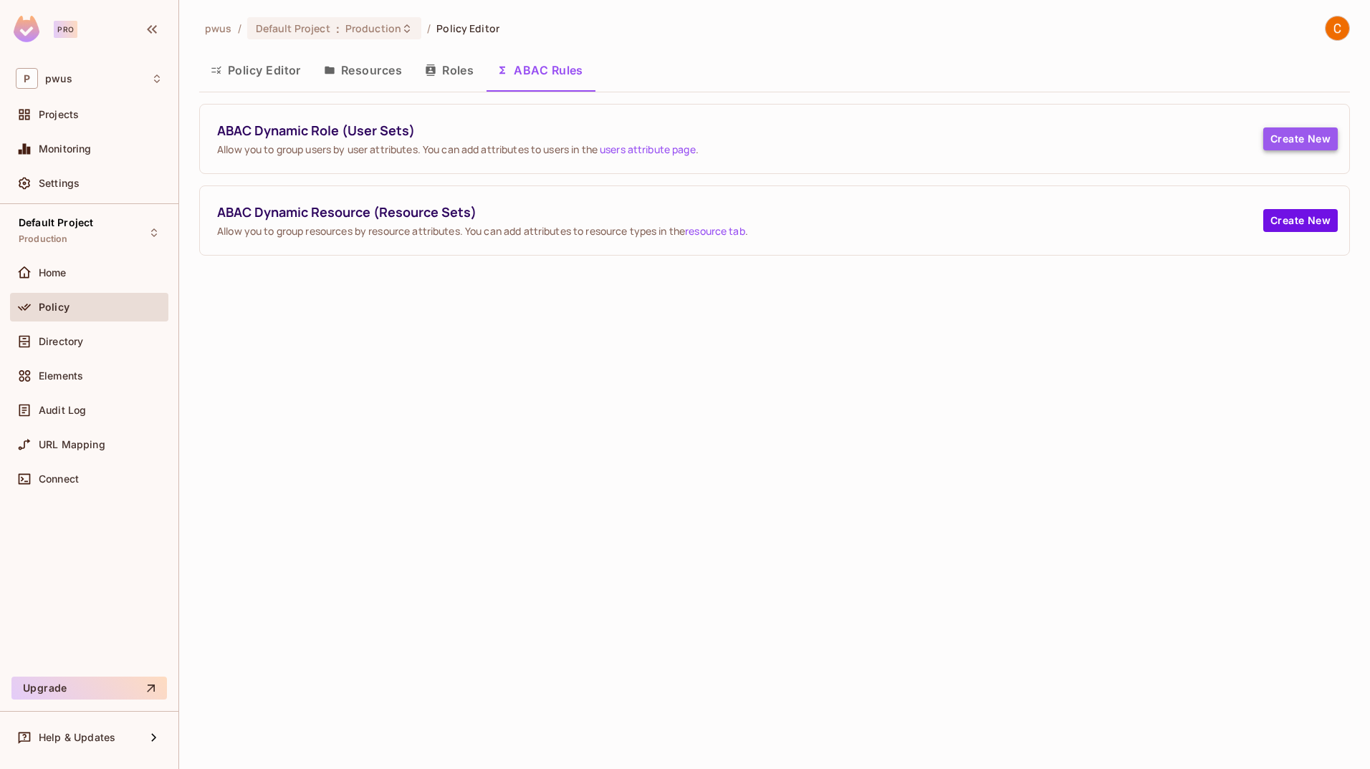
click at [856, 139] on button "Create New" at bounding box center [1300, 139] width 74 height 23
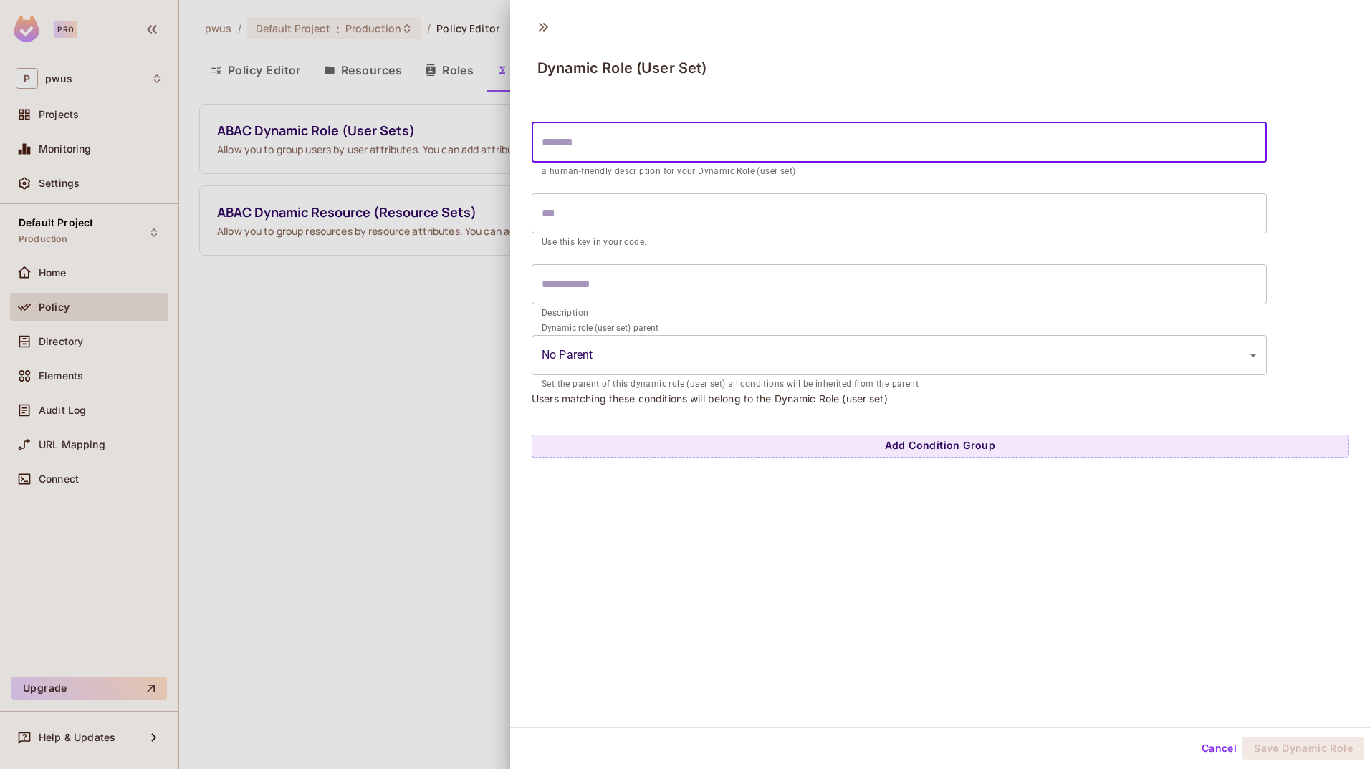
click at [856, 158] on input "text" at bounding box center [899, 142] width 735 height 40
click at [856, 142] on input "text" at bounding box center [899, 142] width 735 height 40
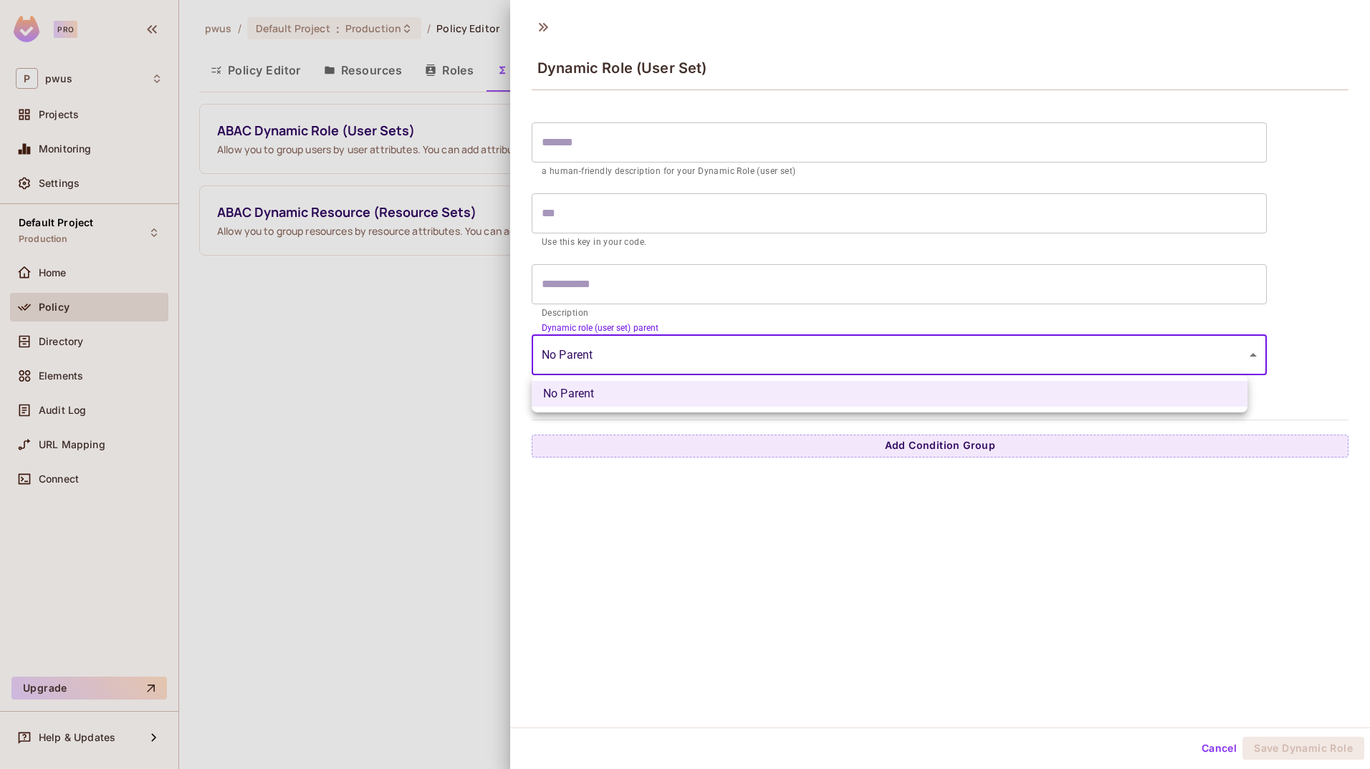
click at [782, 342] on body "Pro P pwus Projects Monitoring Settings Default Project Production Home Policy …" at bounding box center [685, 384] width 1370 height 769
click at [782, 342] on div at bounding box center [685, 384] width 1370 height 769
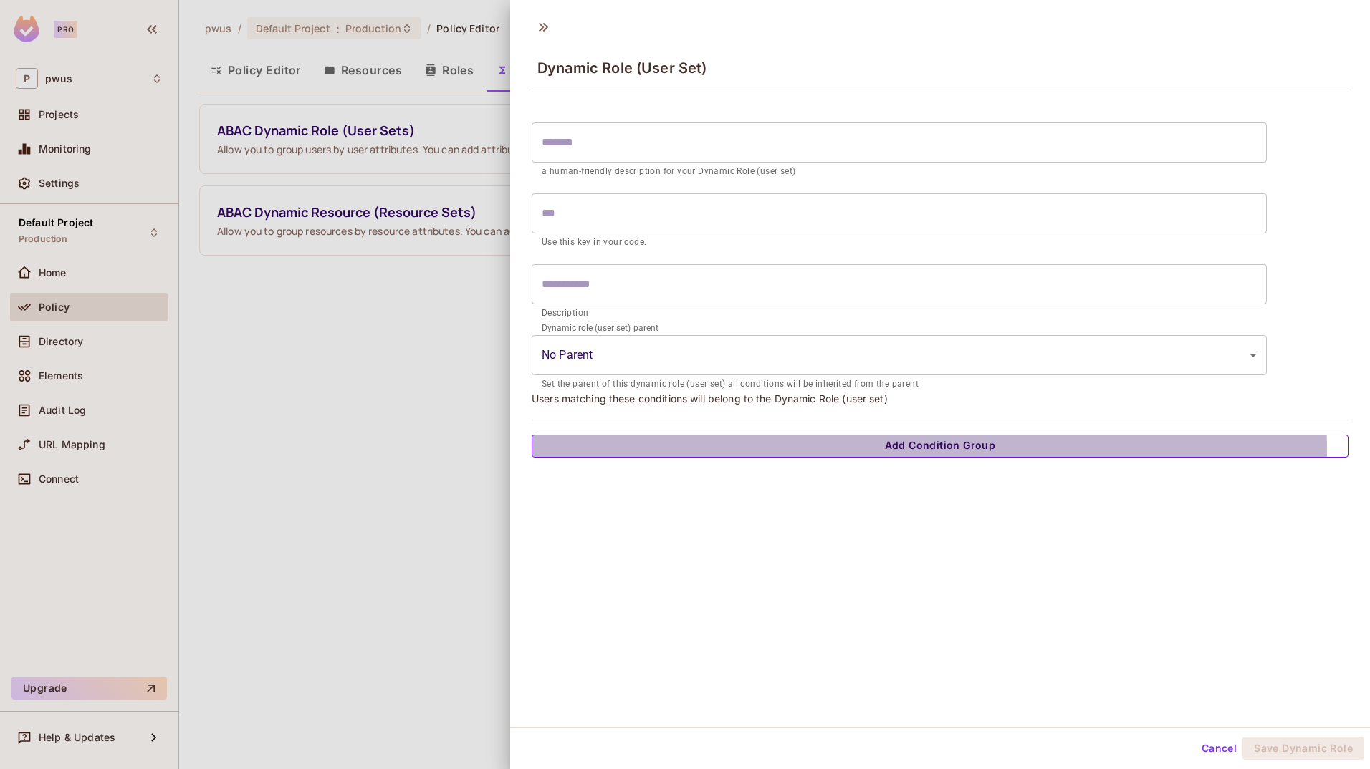
click at [856, 451] on button "Add Condition Group" at bounding box center [940, 446] width 817 height 23
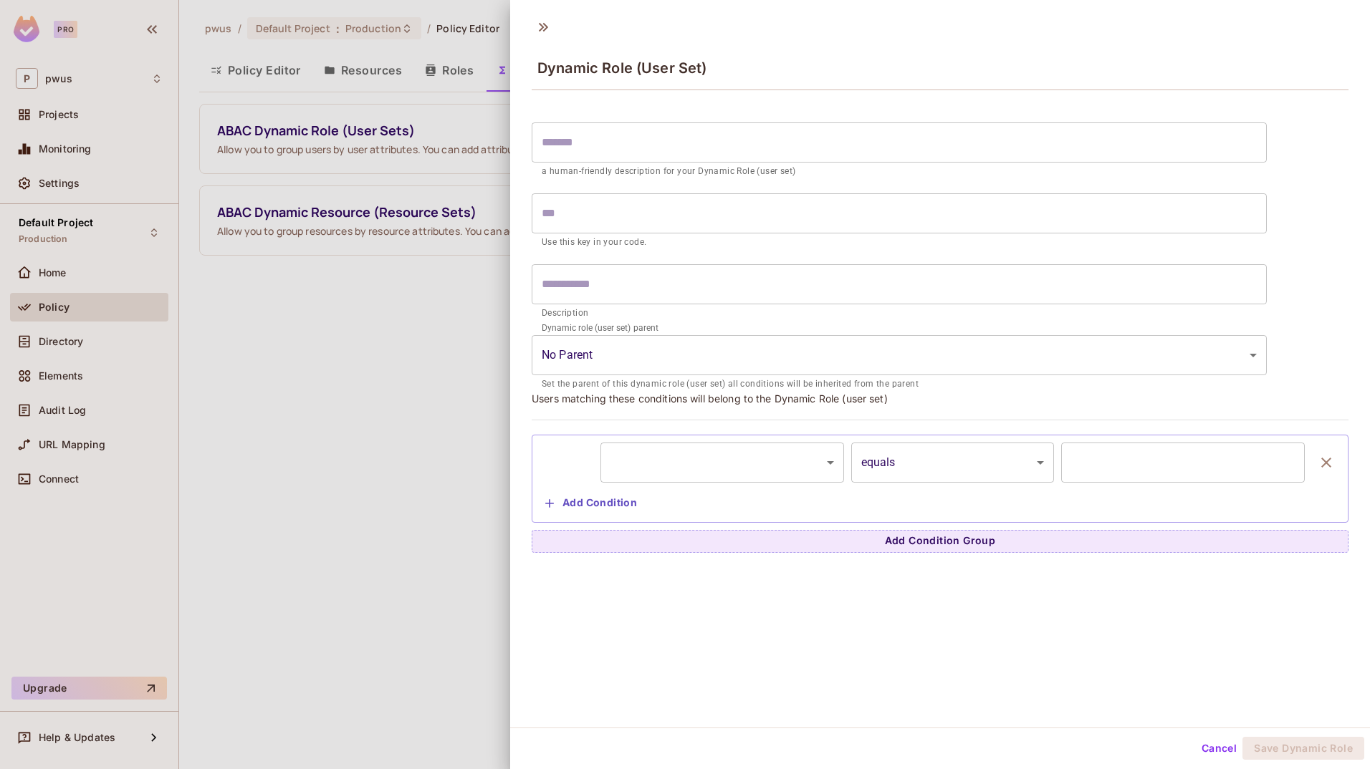
click at [817, 462] on body "Pro P pwus Projects Monitoring Settings Default Project Production Home Policy …" at bounding box center [685, 384] width 1370 height 769
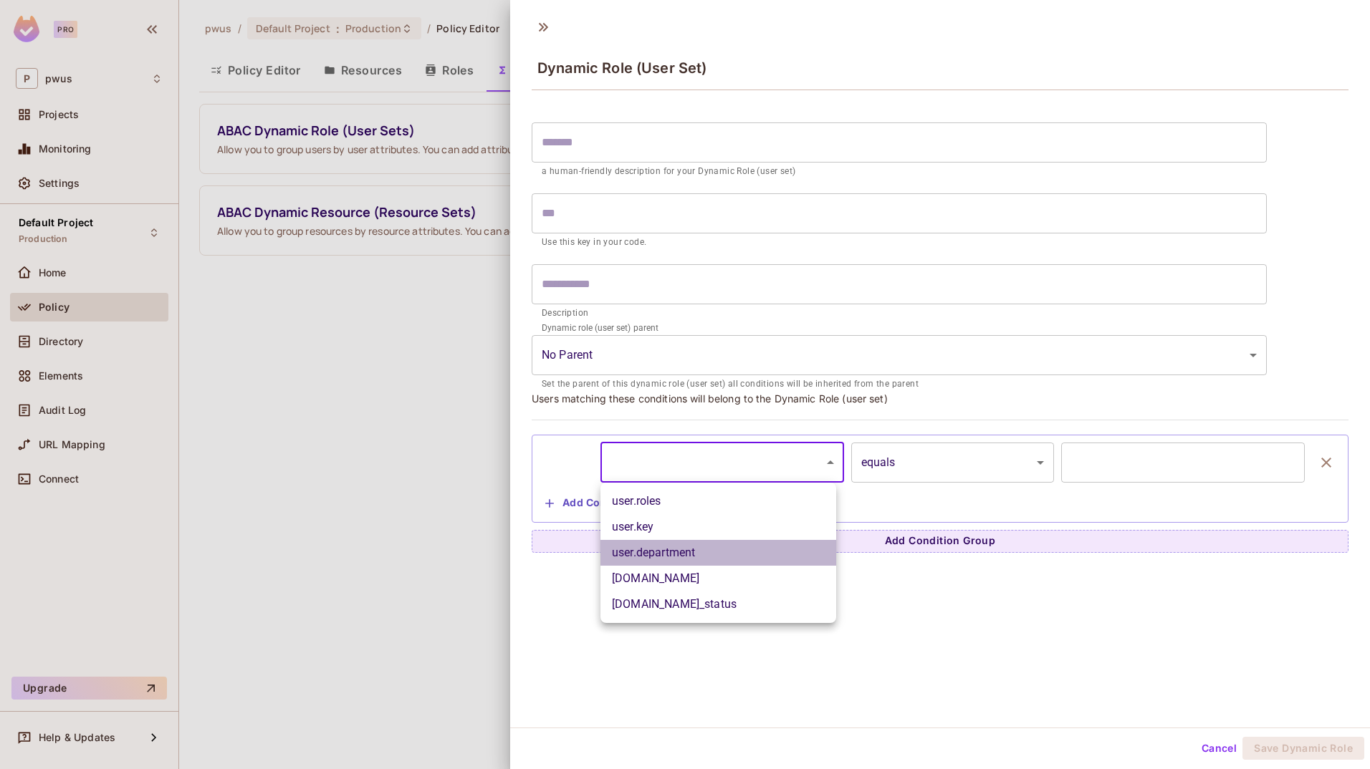
click at [779, 554] on li "user.department" at bounding box center [718, 553] width 236 height 26
type input "**********"
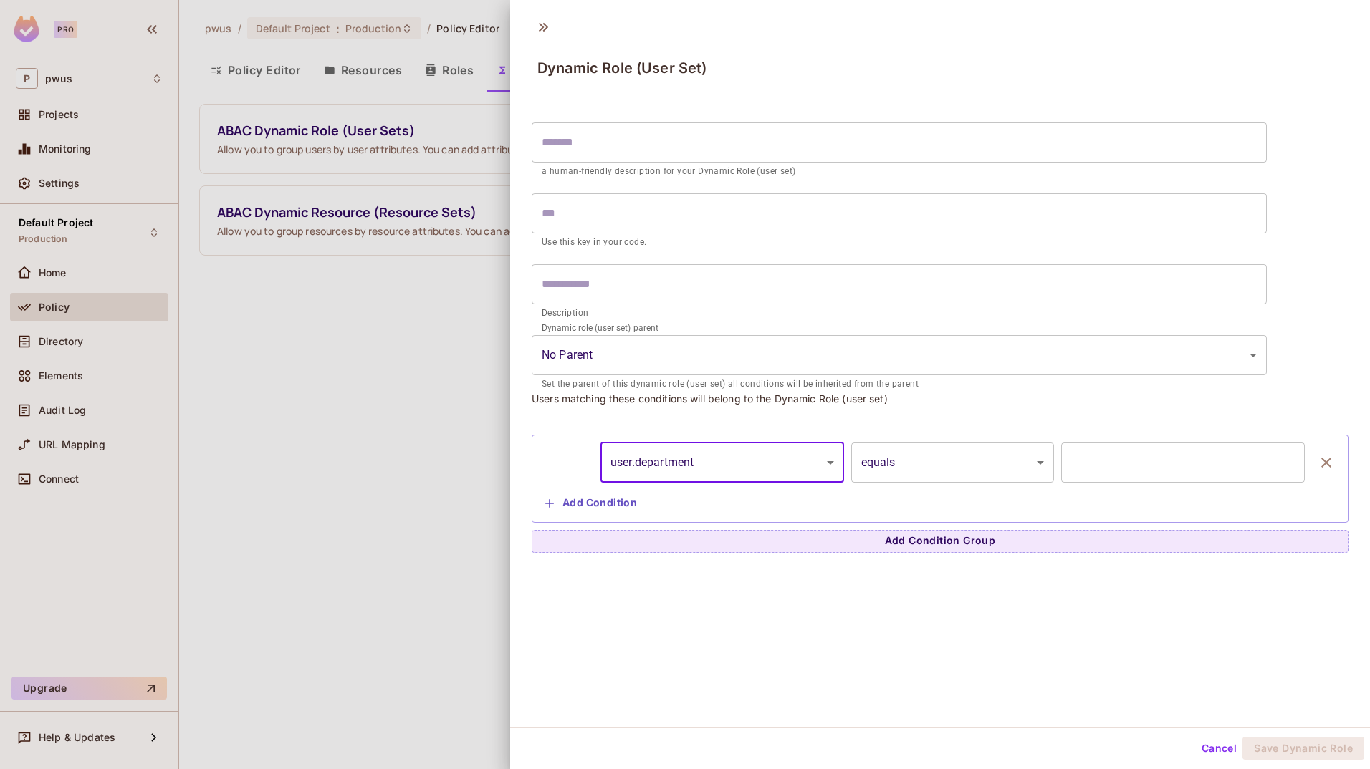
click at [856, 473] on input "text" at bounding box center [1183, 463] width 244 height 40
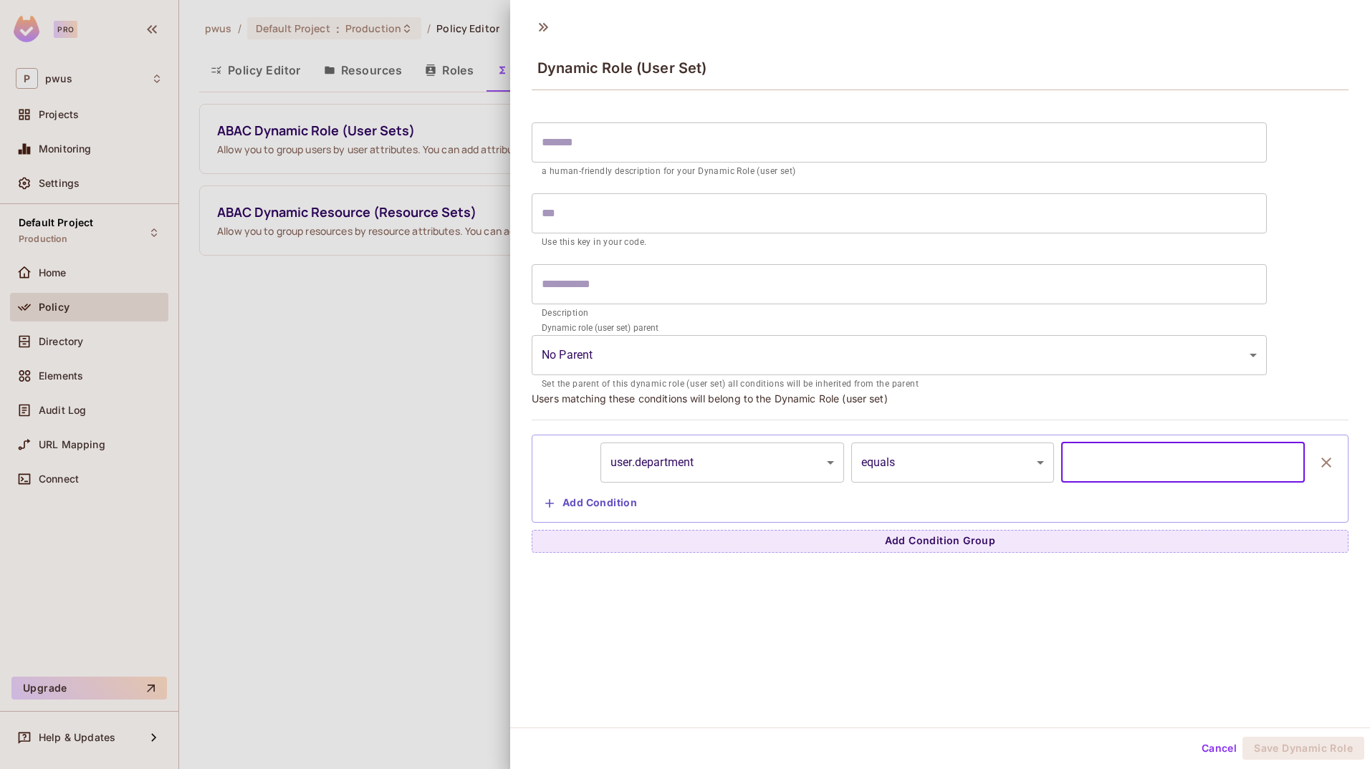
click at [856, 446] on input "text" at bounding box center [1183, 463] width 244 height 40
paste input "**********"
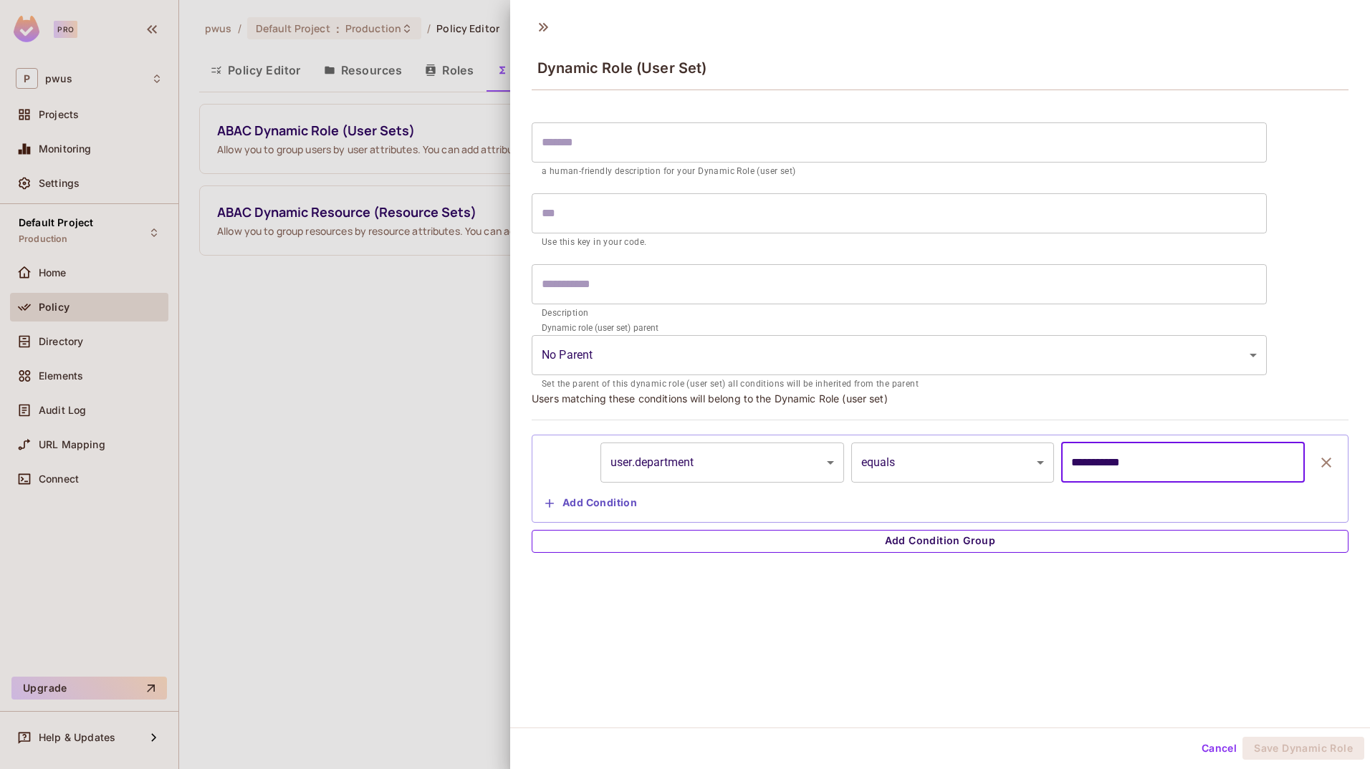
type input "**********"
click at [856, 547] on button "Add Condition Group" at bounding box center [940, 541] width 817 height 23
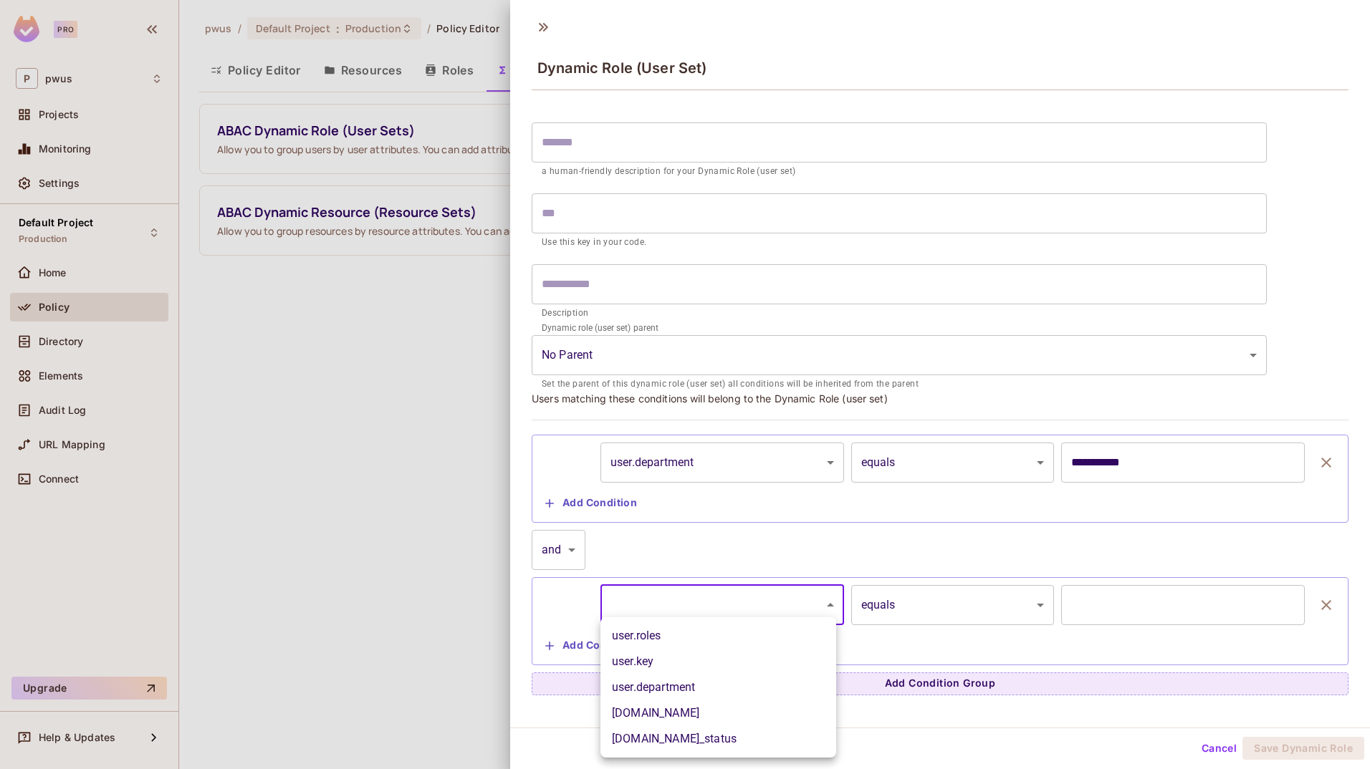
click at [814, 596] on body "**********" at bounding box center [685, 384] width 1370 height 769
click at [787, 732] on li "user.training_status" at bounding box center [718, 739] width 236 height 26
type input "**********"
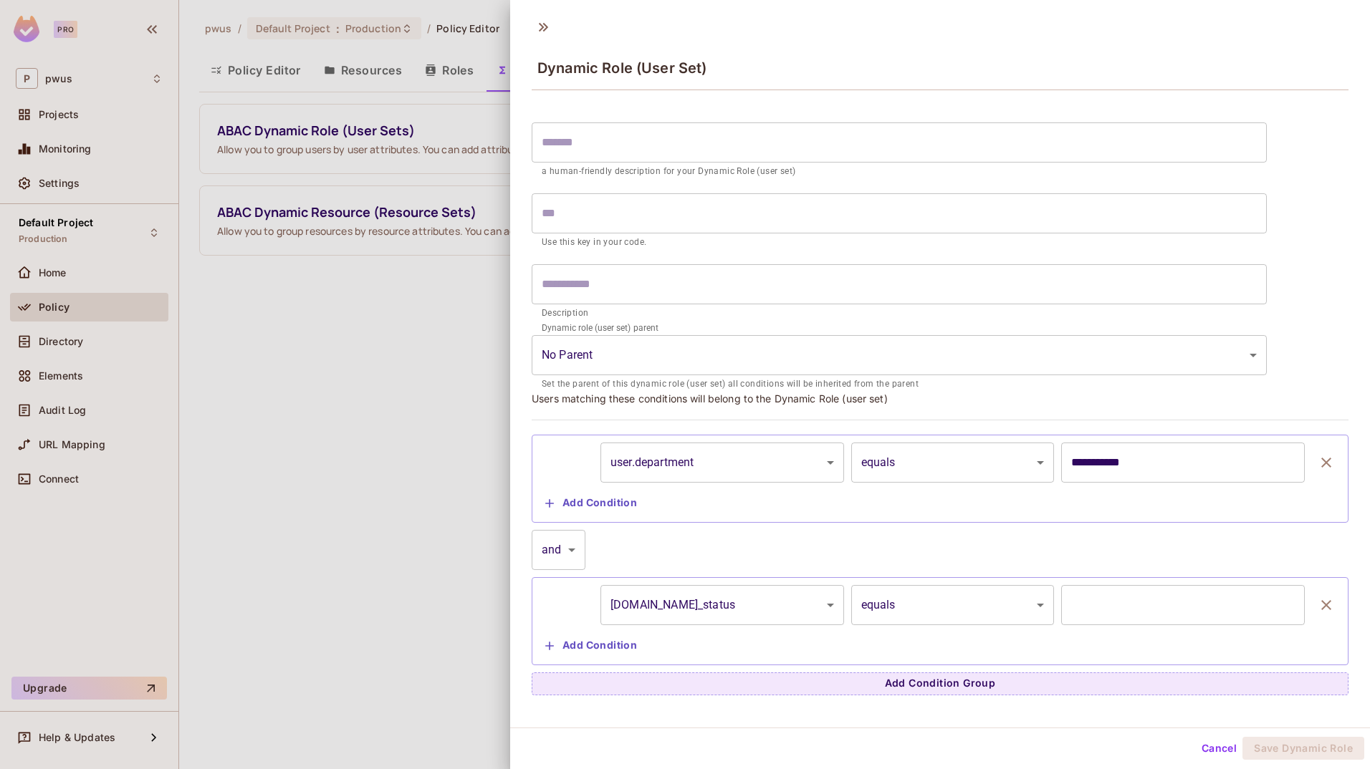
click at [856, 605] on input "text" at bounding box center [1183, 605] width 244 height 40
paste input "*********"
type input "*********"
click at [856, 339] on div "**********" at bounding box center [940, 405] width 817 height 580
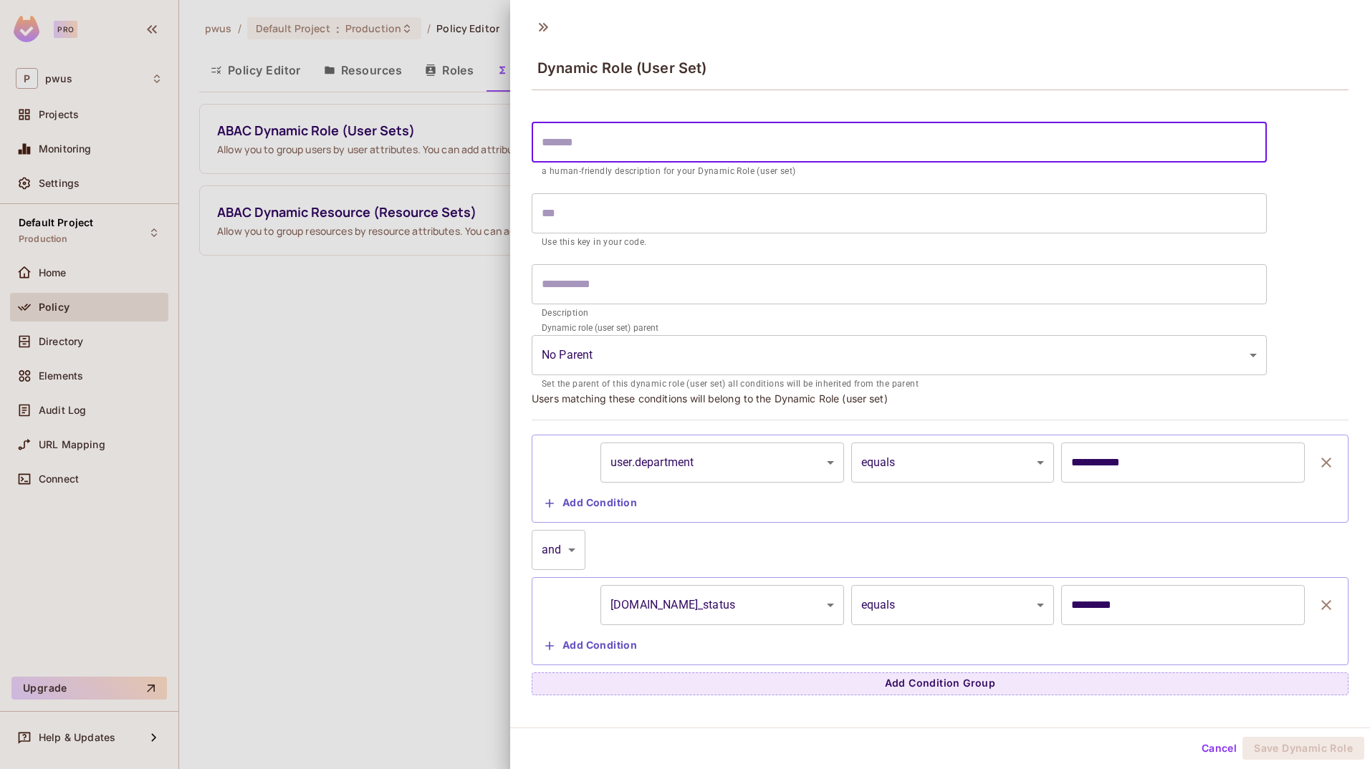
click at [782, 145] on input "text" at bounding box center [899, 142] width 735 height 40
type input "*"
type input "**"
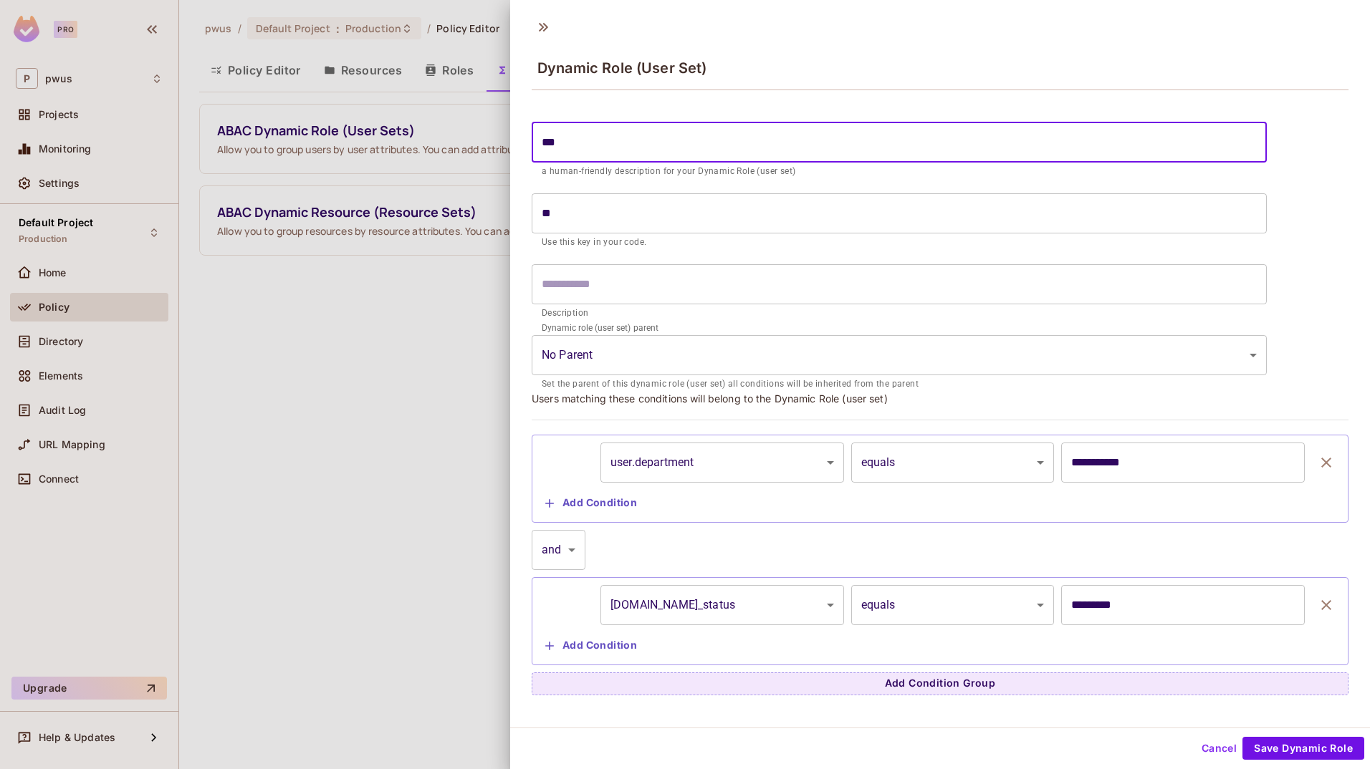
type input "****"
type input "*****"
type input "******"
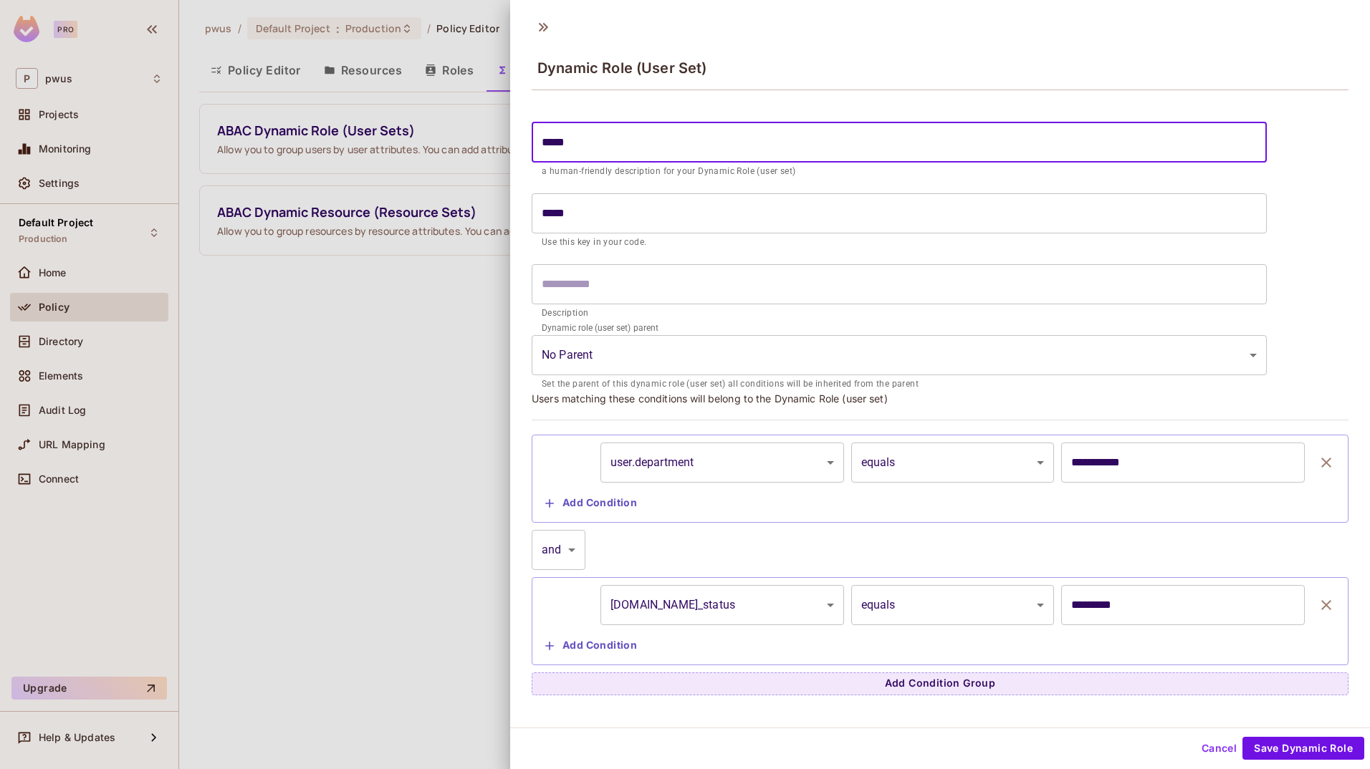
type input "******"
type input "*******"
type input "********"
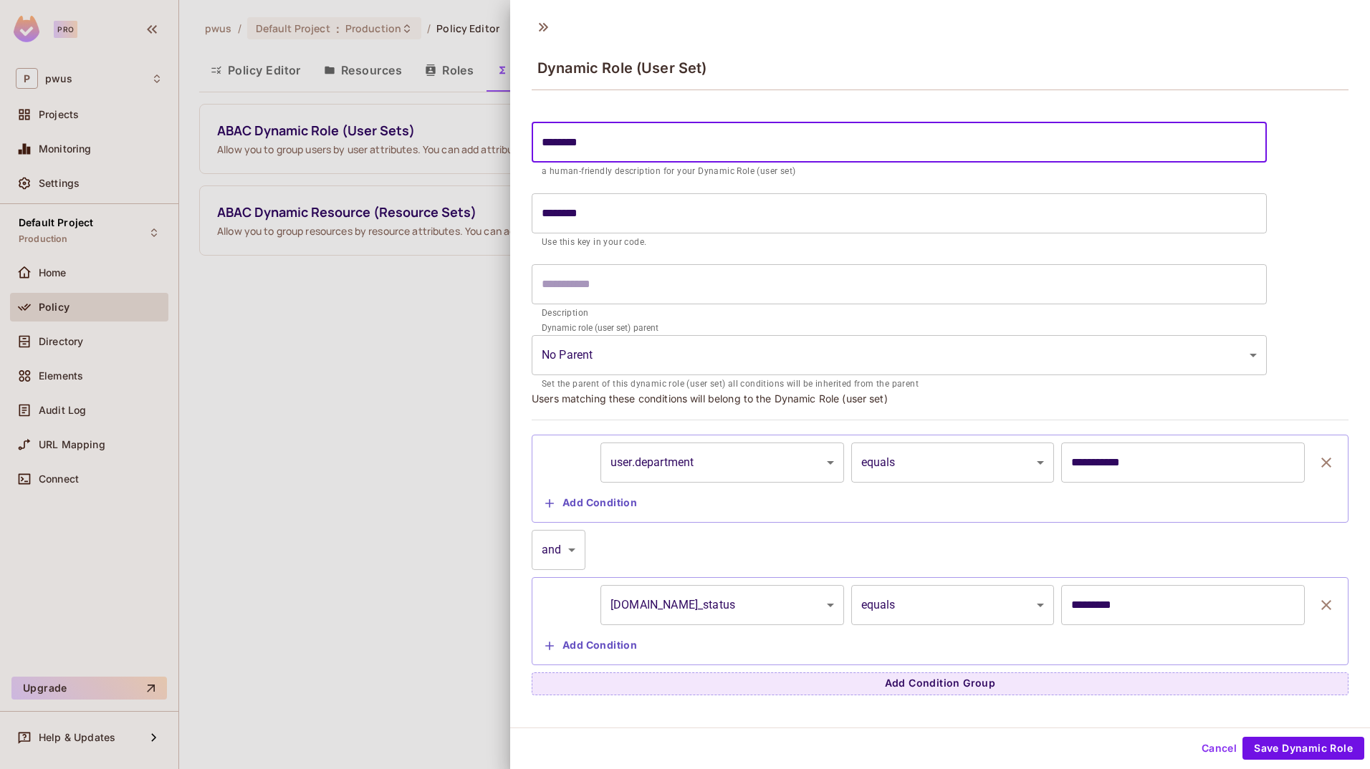
type input "*********"
type input "**********"
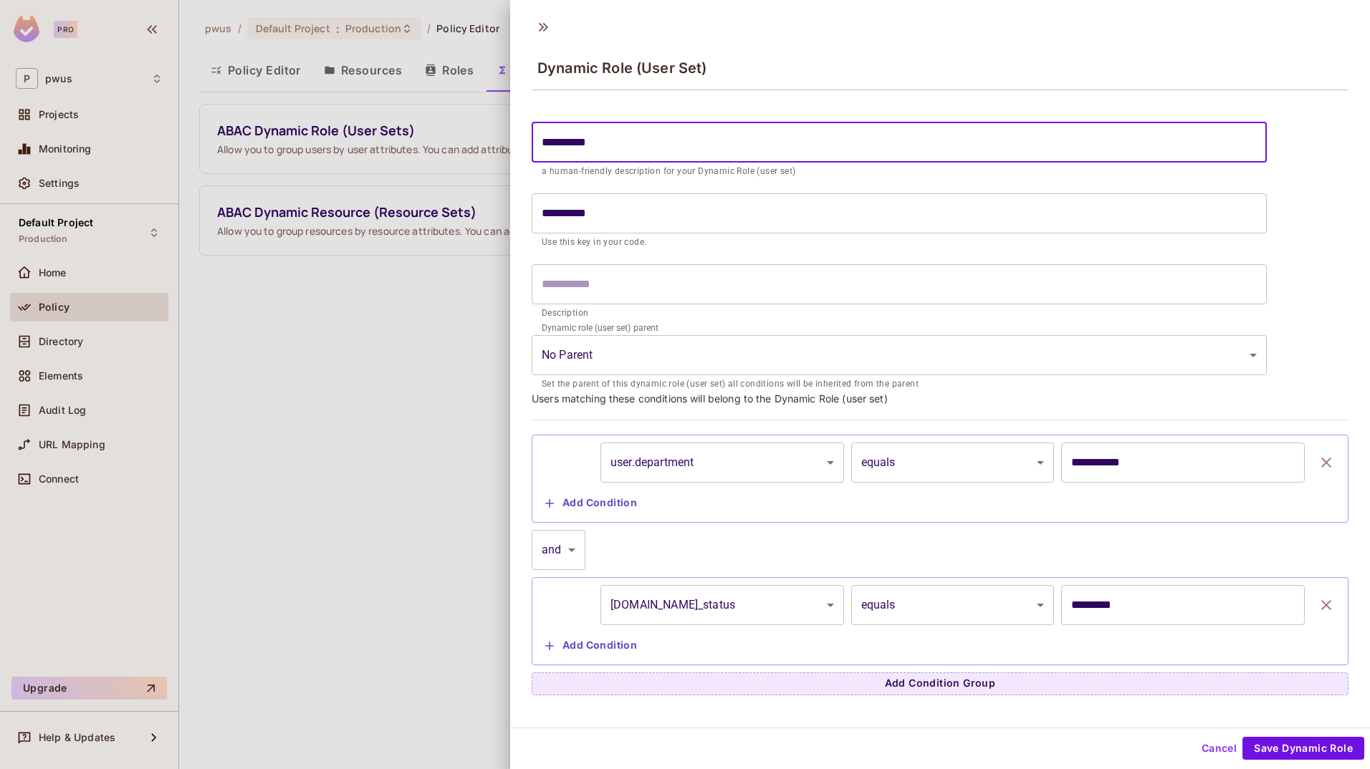
type input "**********"
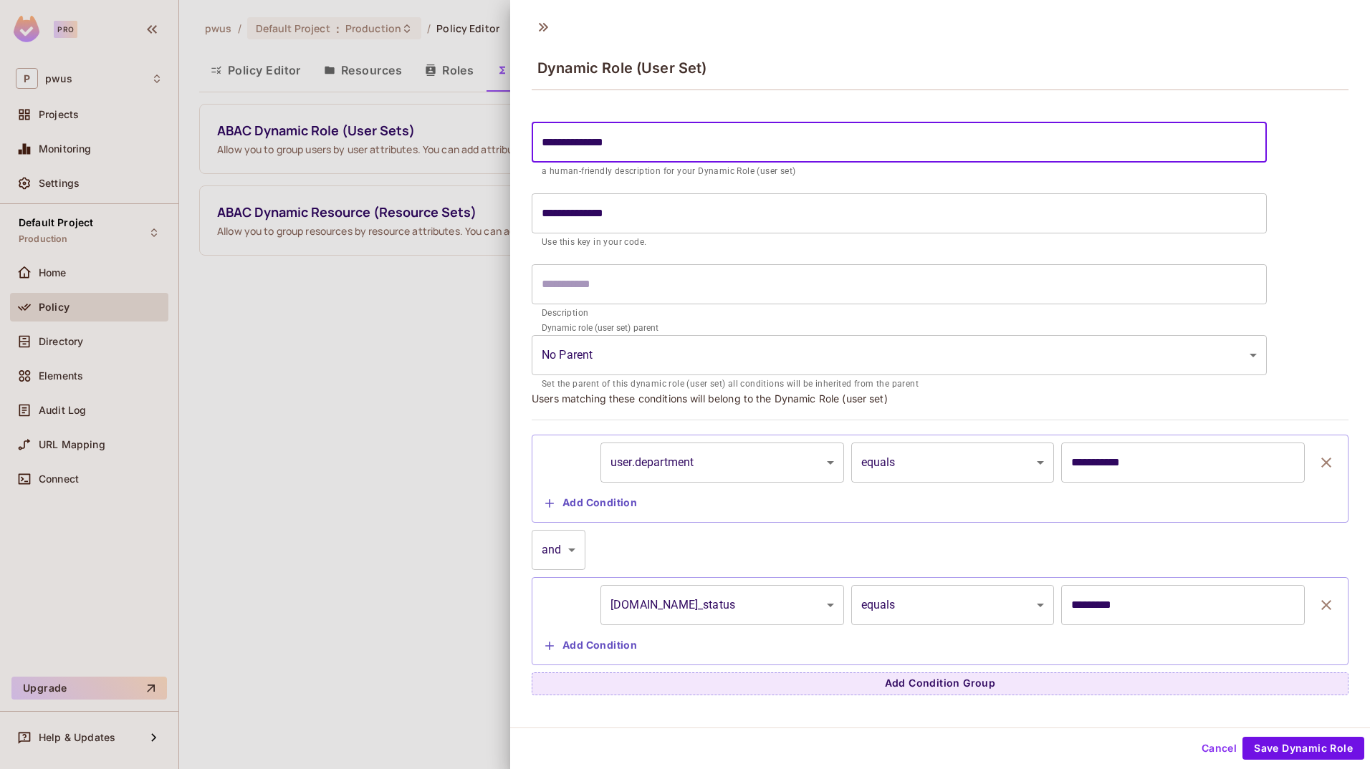
type input "**********"
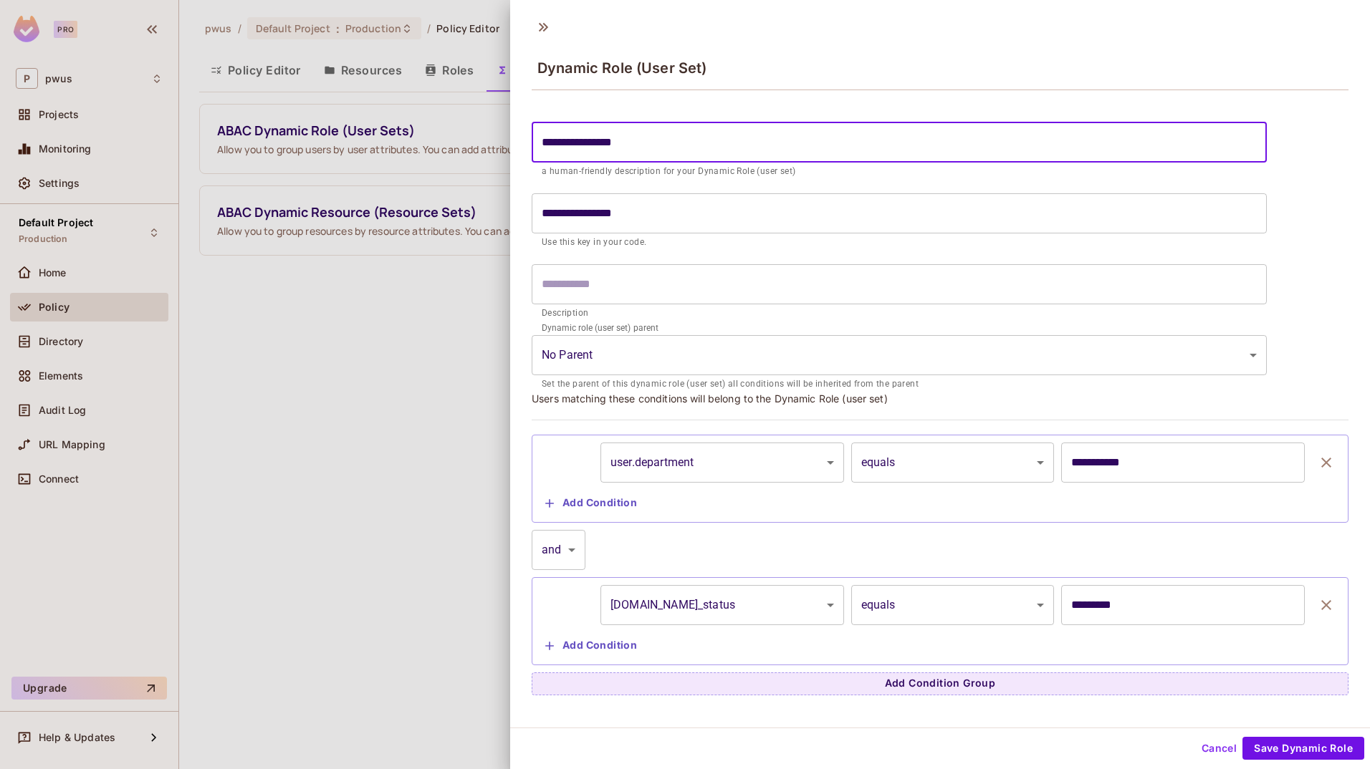
type input "**********"
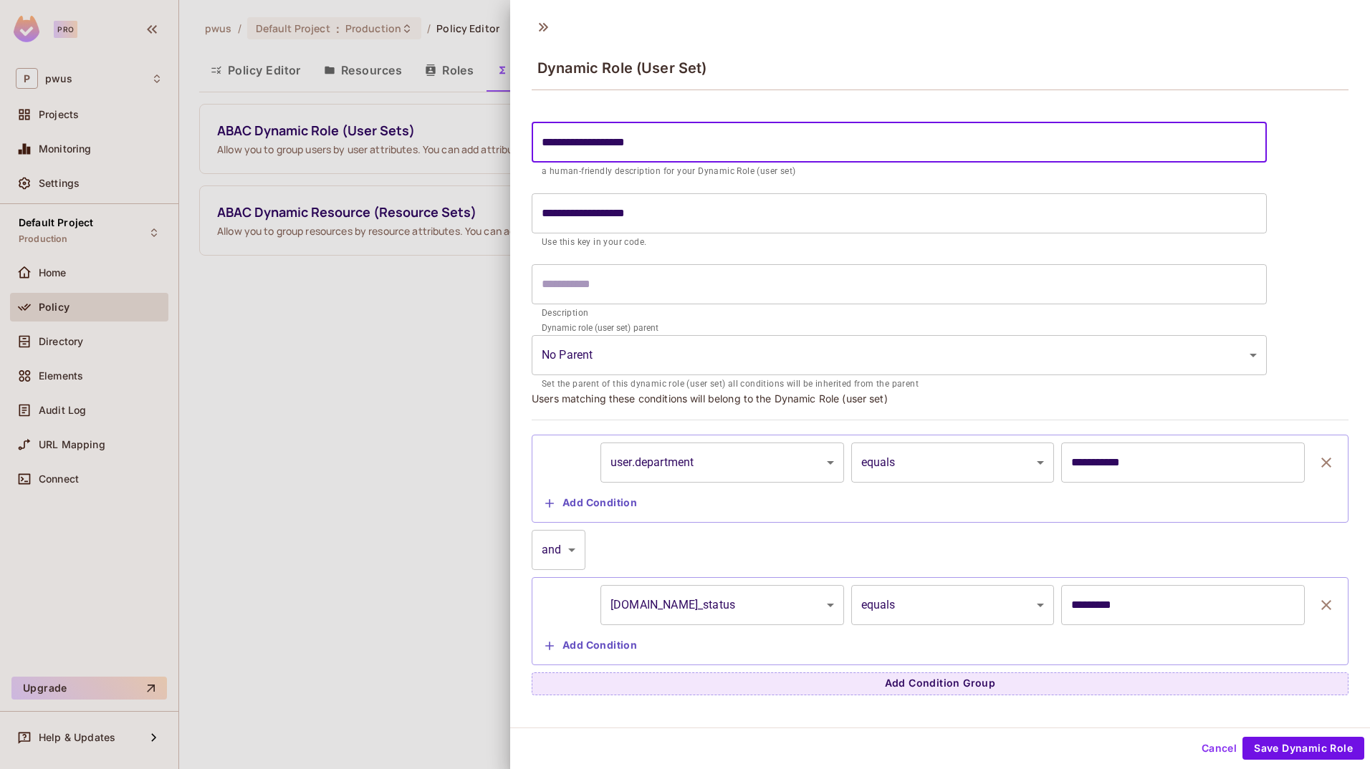
type input "**********"
click at [564, 138] on input "**********" at bounding box center [899, 142] width 735 height 40
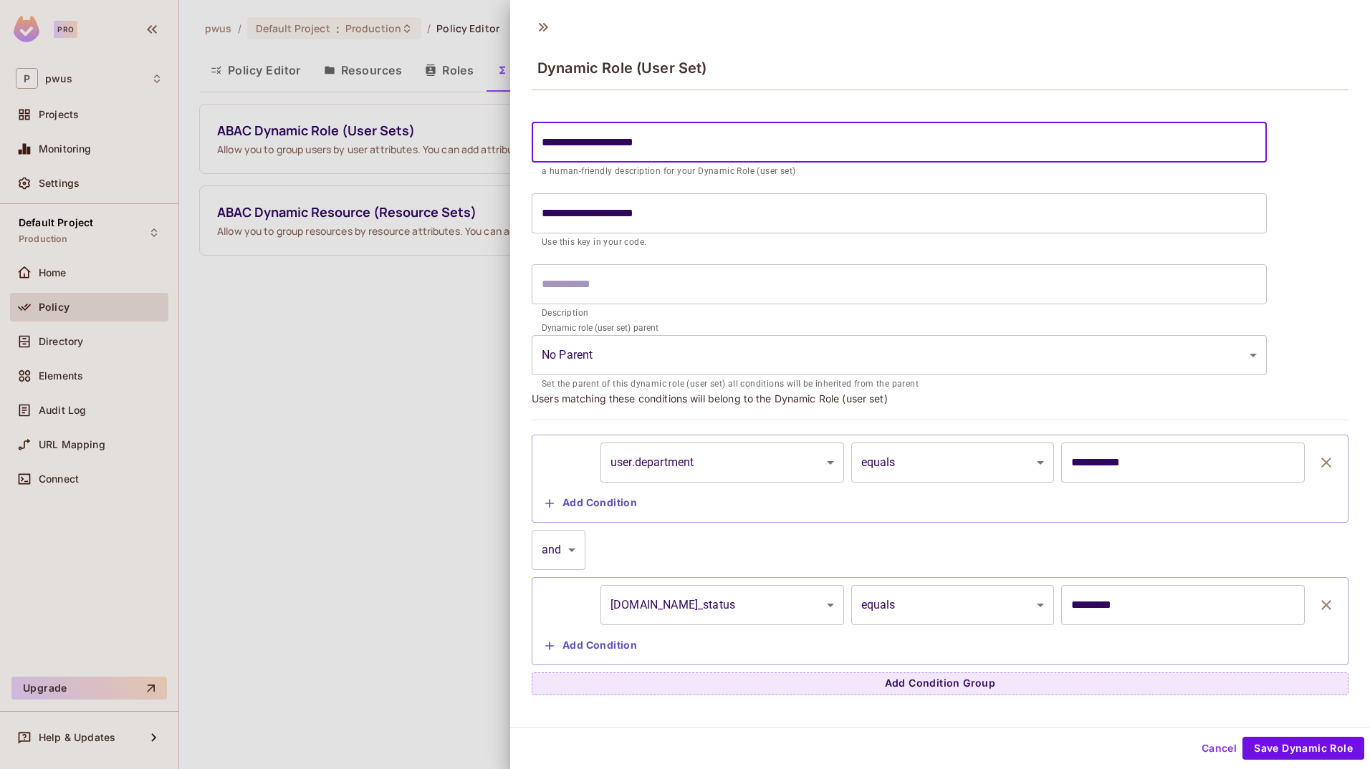
type input "**********"
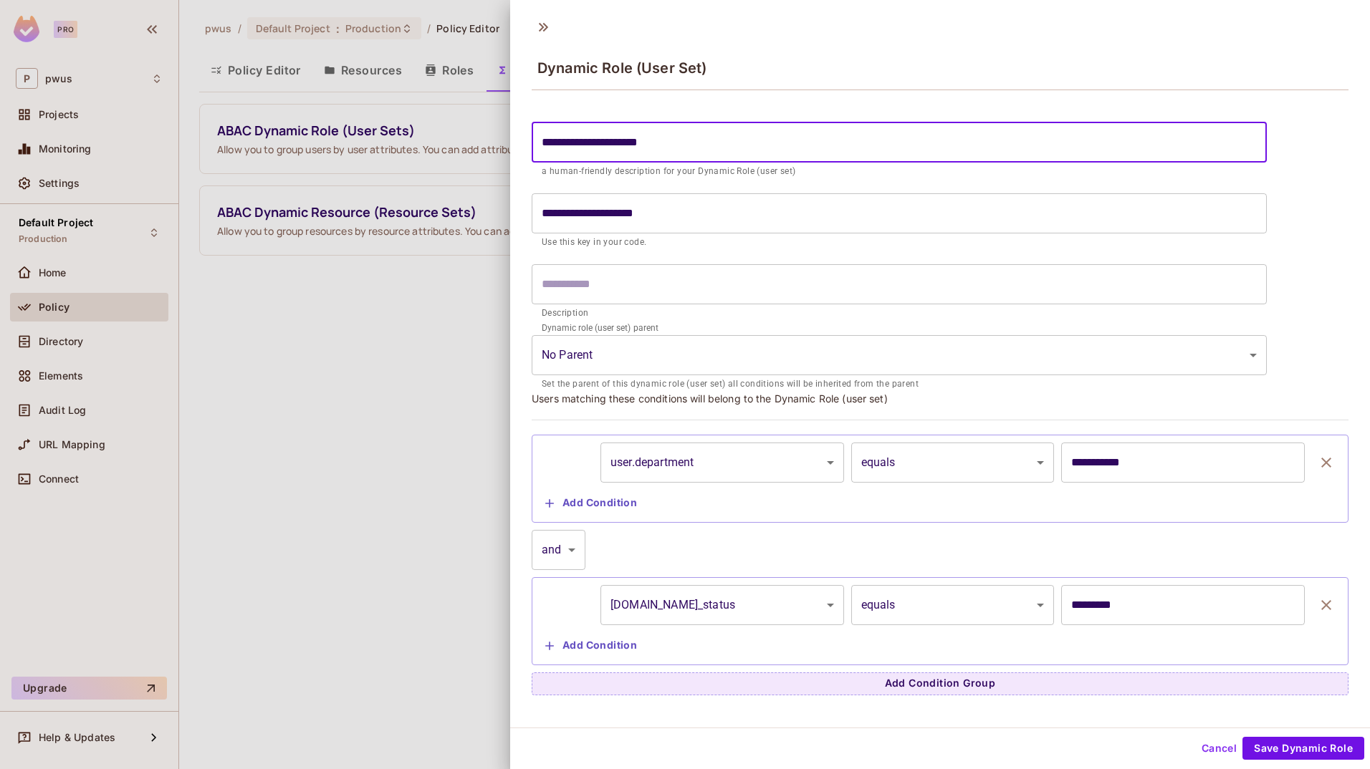
type input "**********"
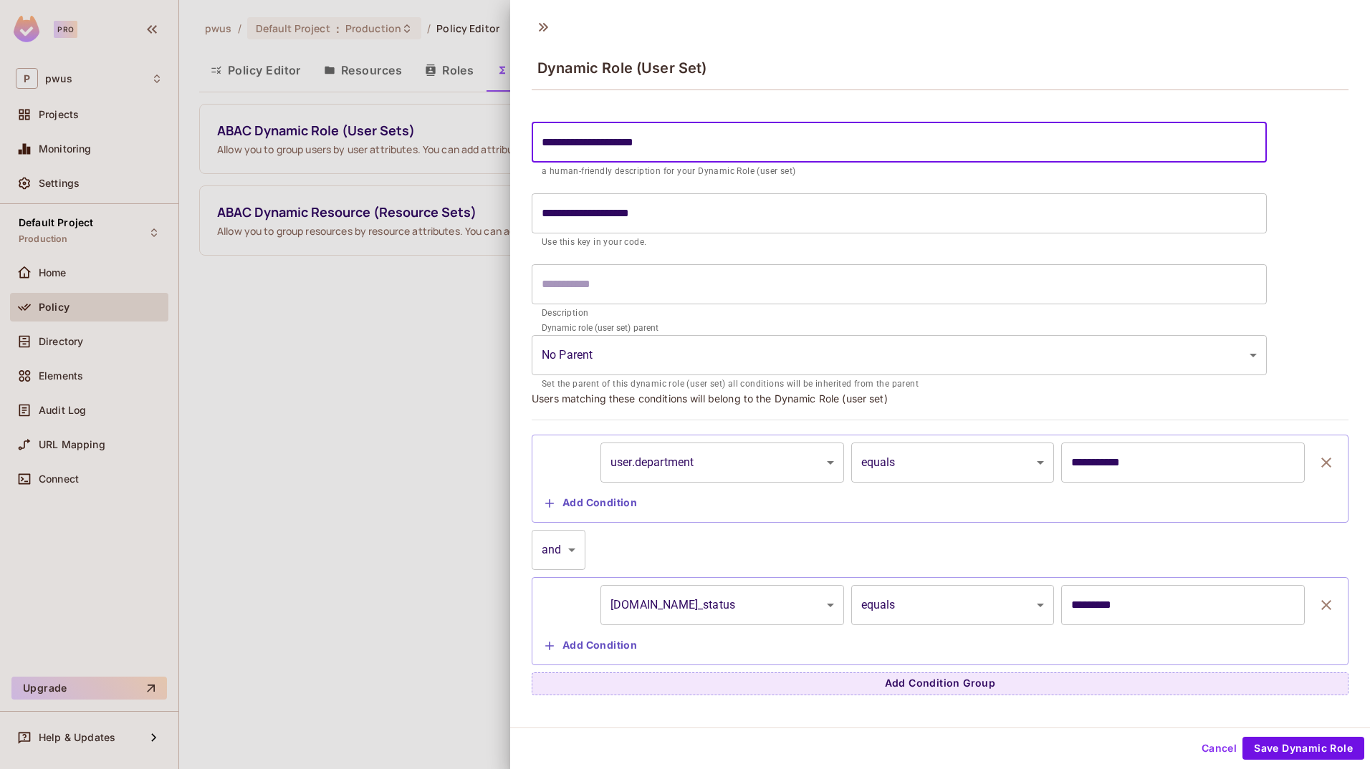
type input "**********"
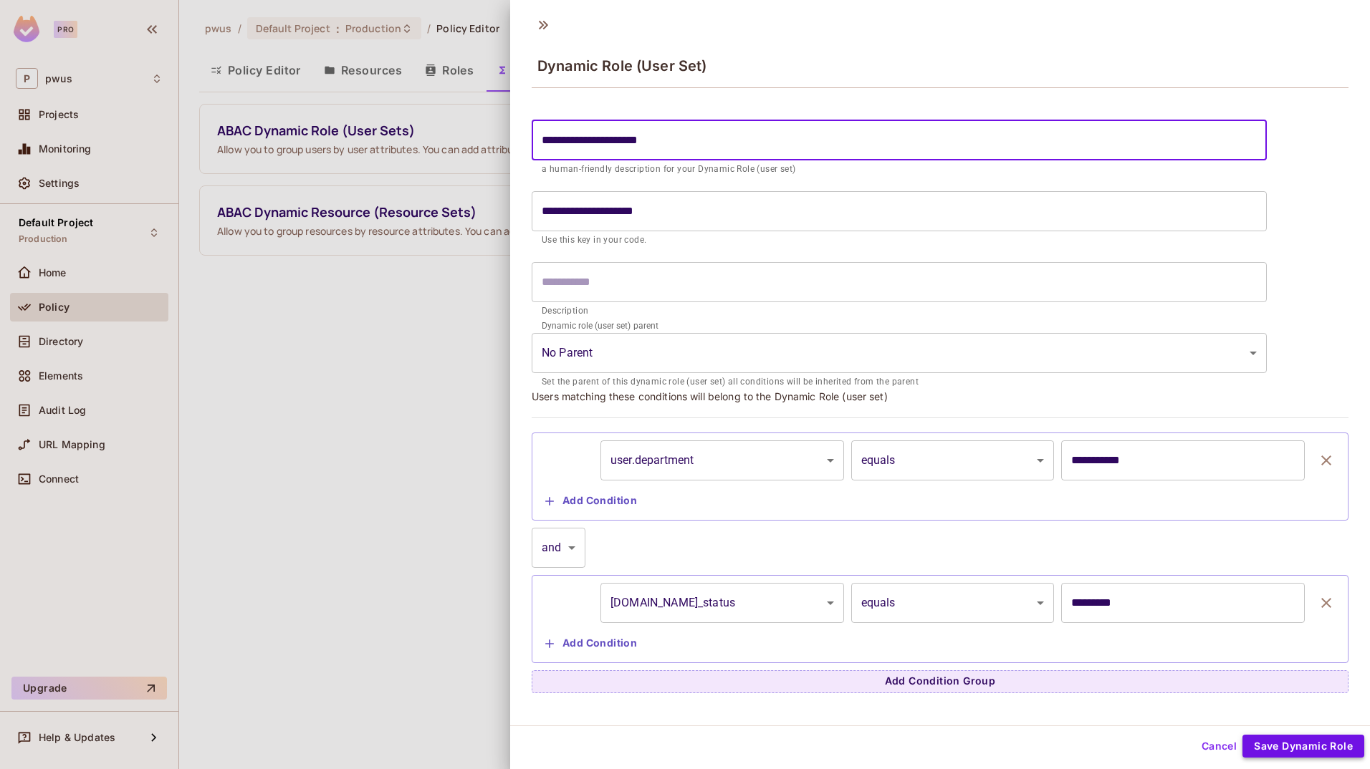
type input "**********"
click at [856, 750] on button "Save Dynamic Role" at bounding box center [1303, 746] width 122 height 23
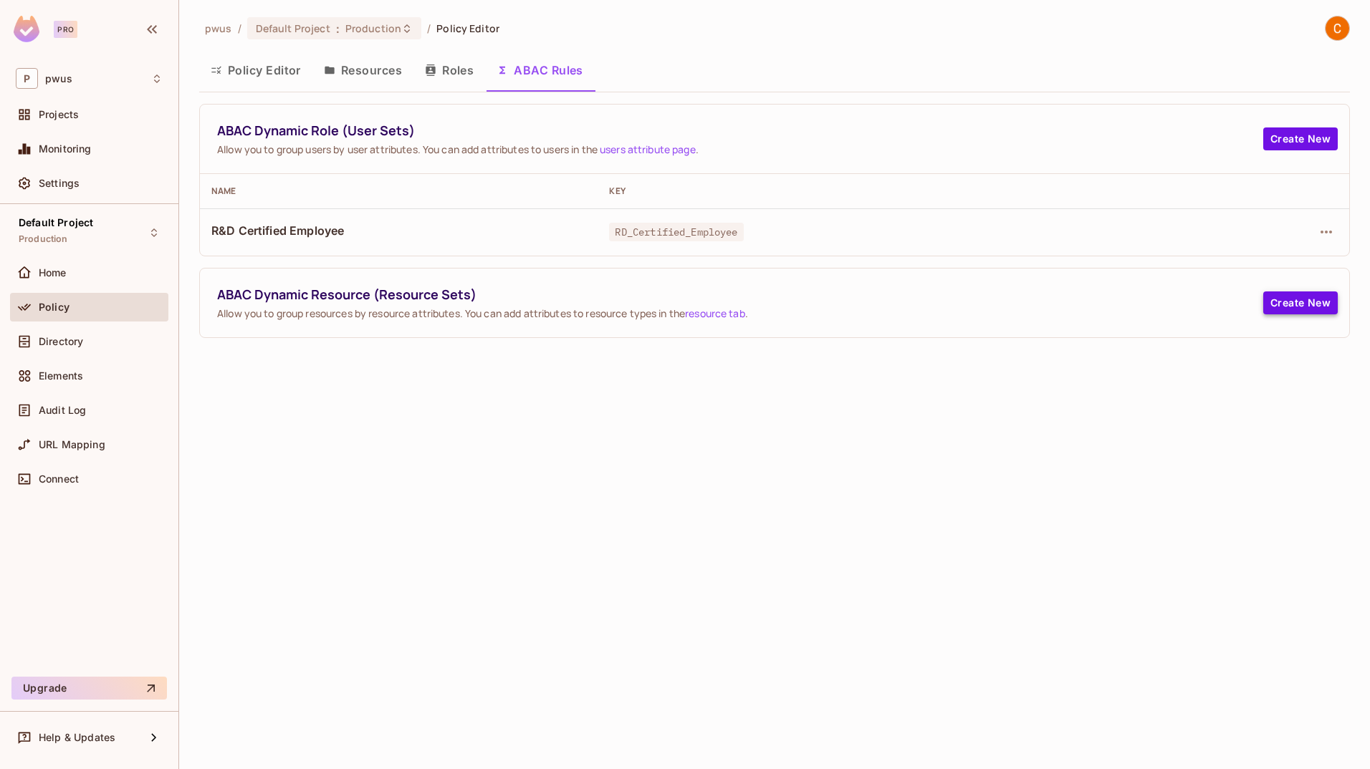
click at [856, 299] on button "Create New" at bounding box center [1300, 303] width 74 height 23
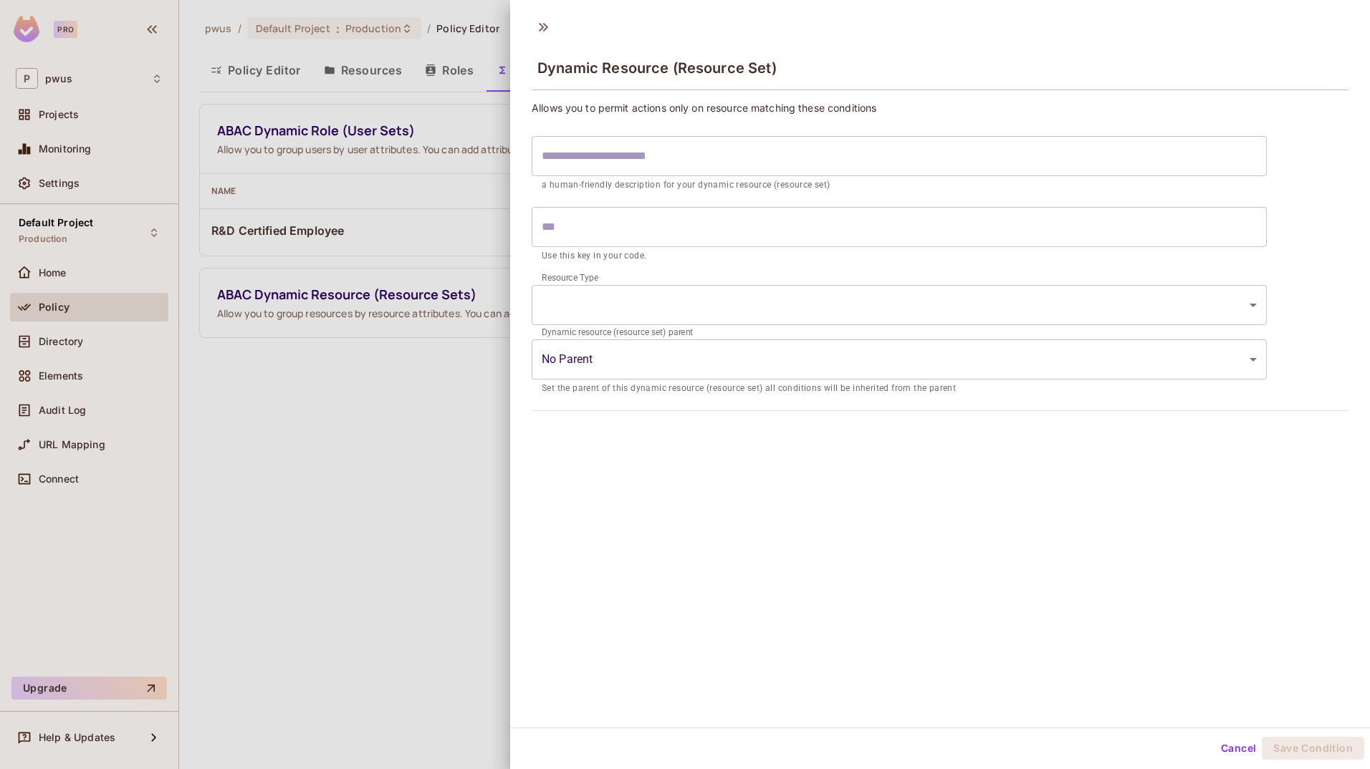
click at [856, 147] on input "text" at bounding box center [899, 156] width 735 height 40
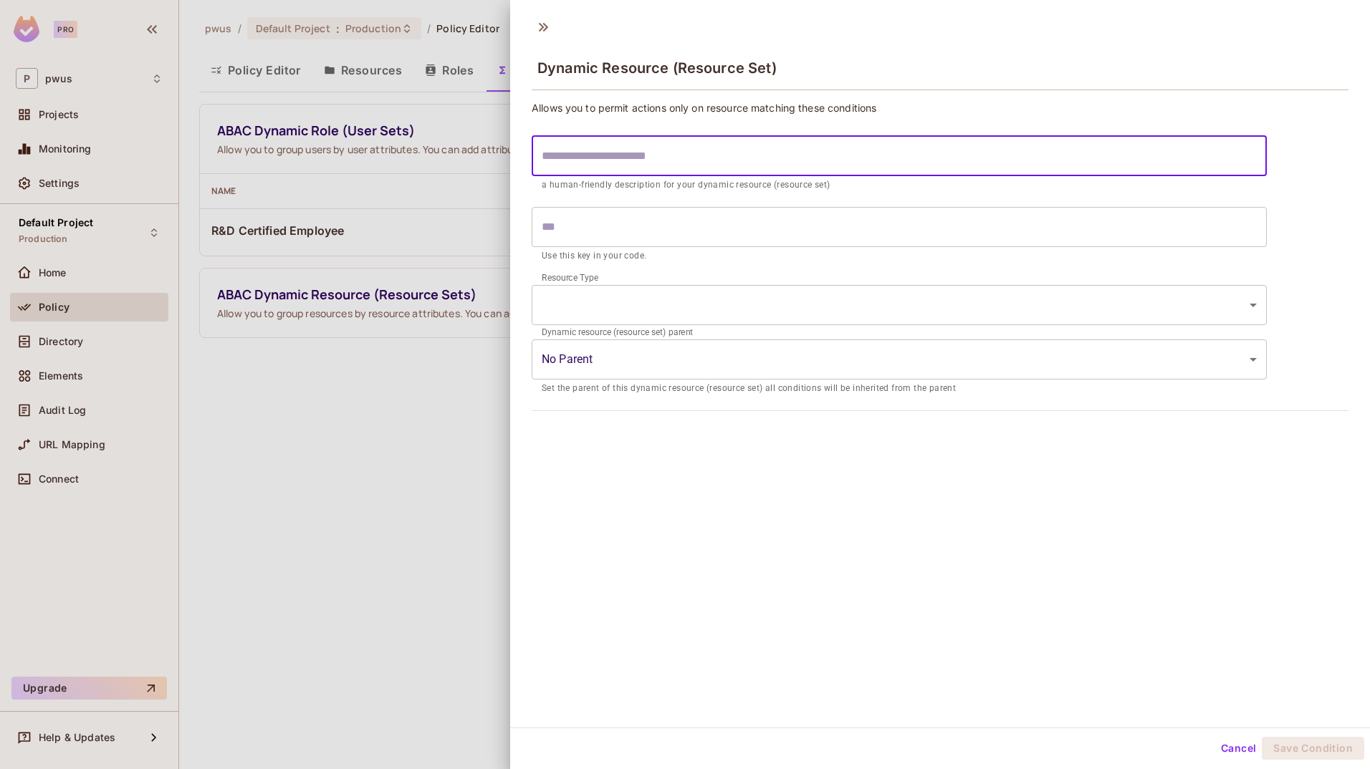
click at [856, 150] on input "text" at bounding box center [899, 156] width 735 height 40
type input "*"
type input "**"
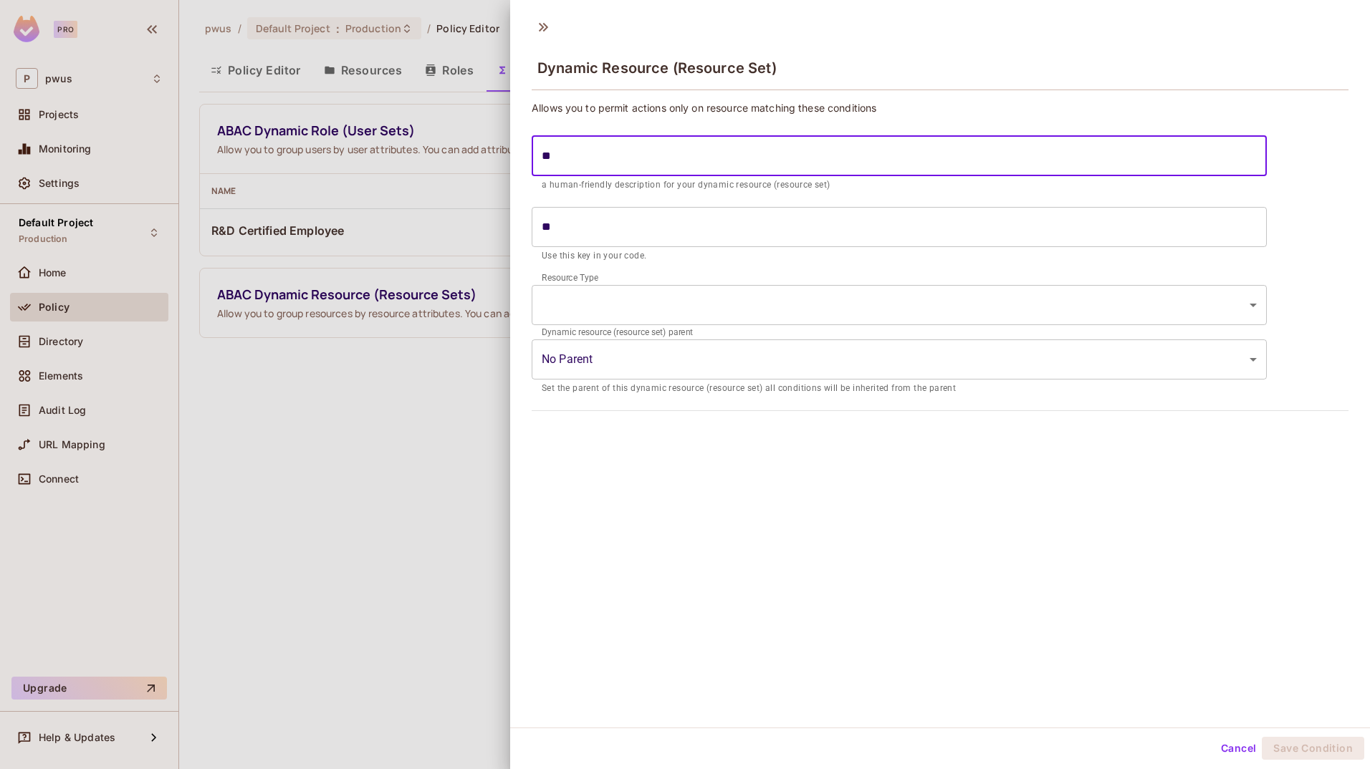
type input "***"
type input "****"
type input "******"
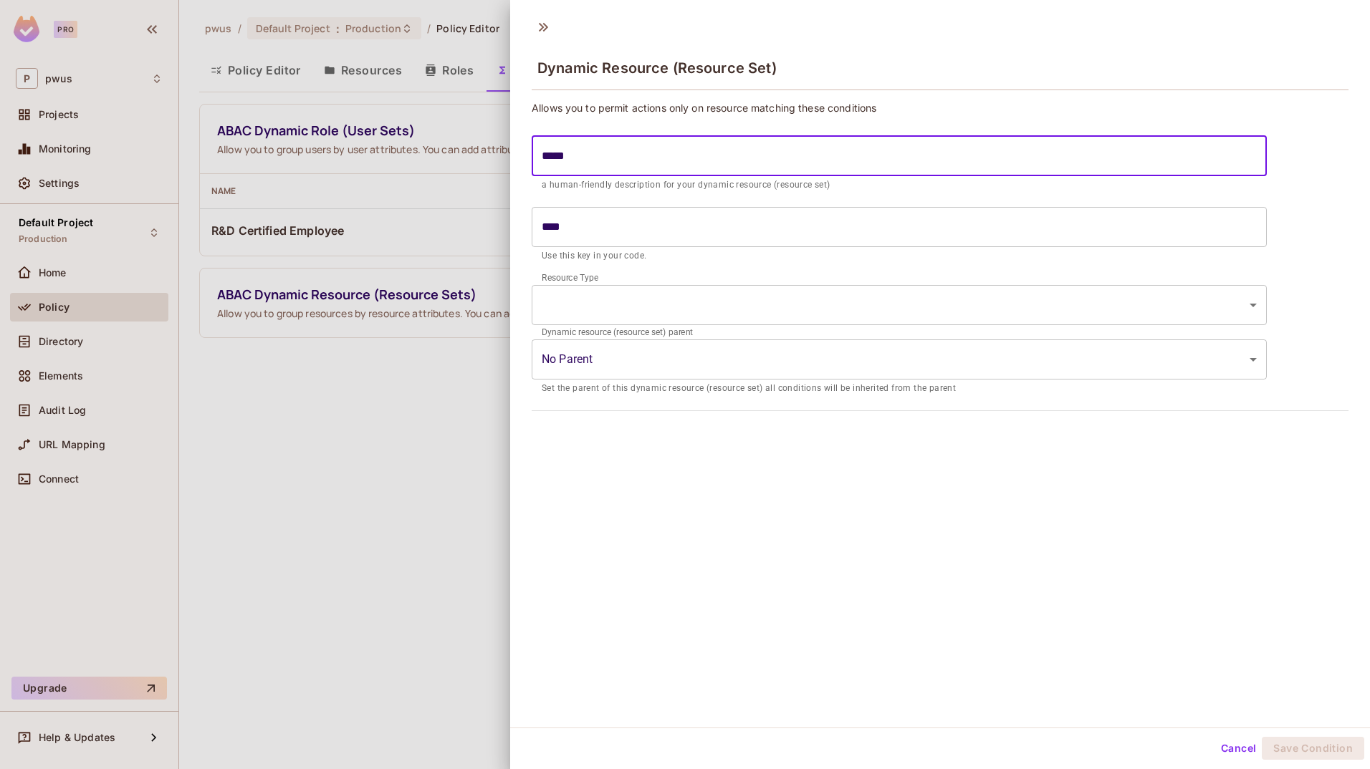
type input "******"
type input "*******"
type input "********"
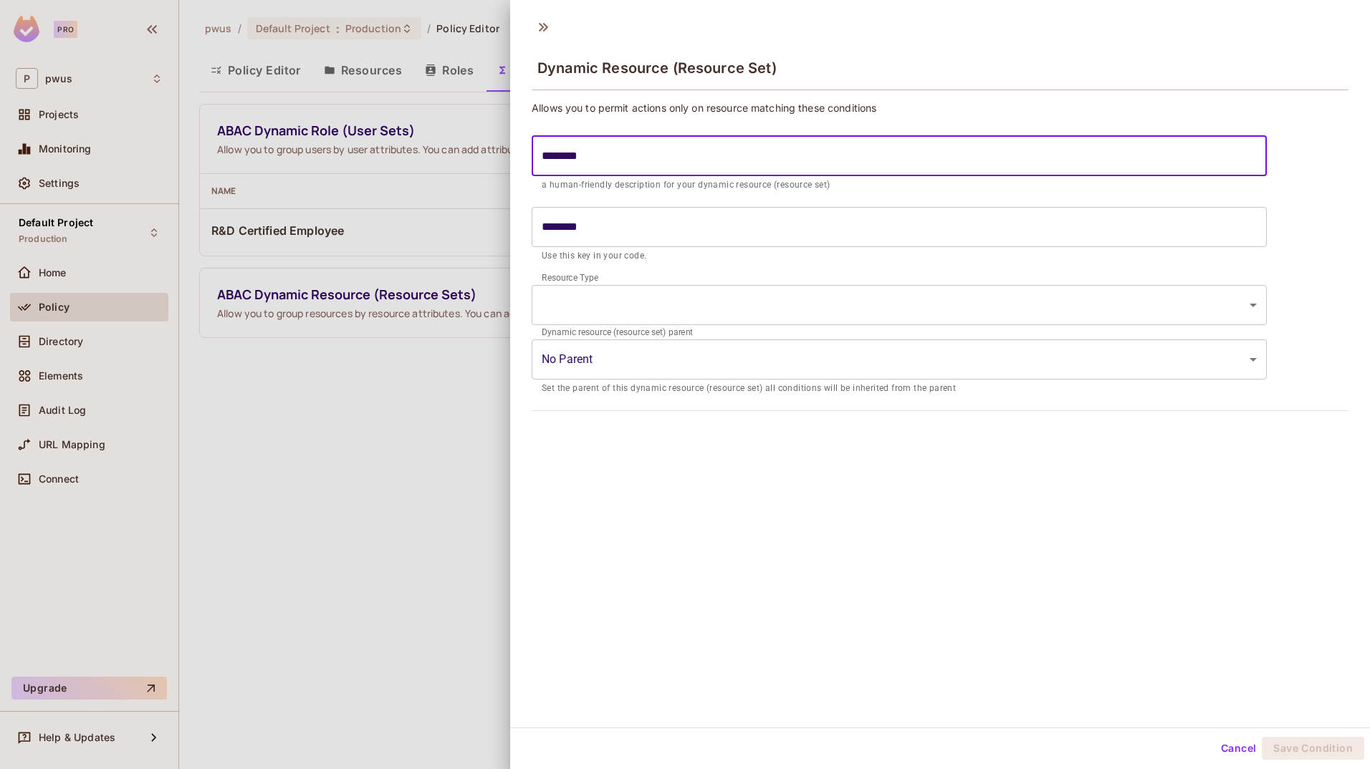
type input "*********"
type input "**********"
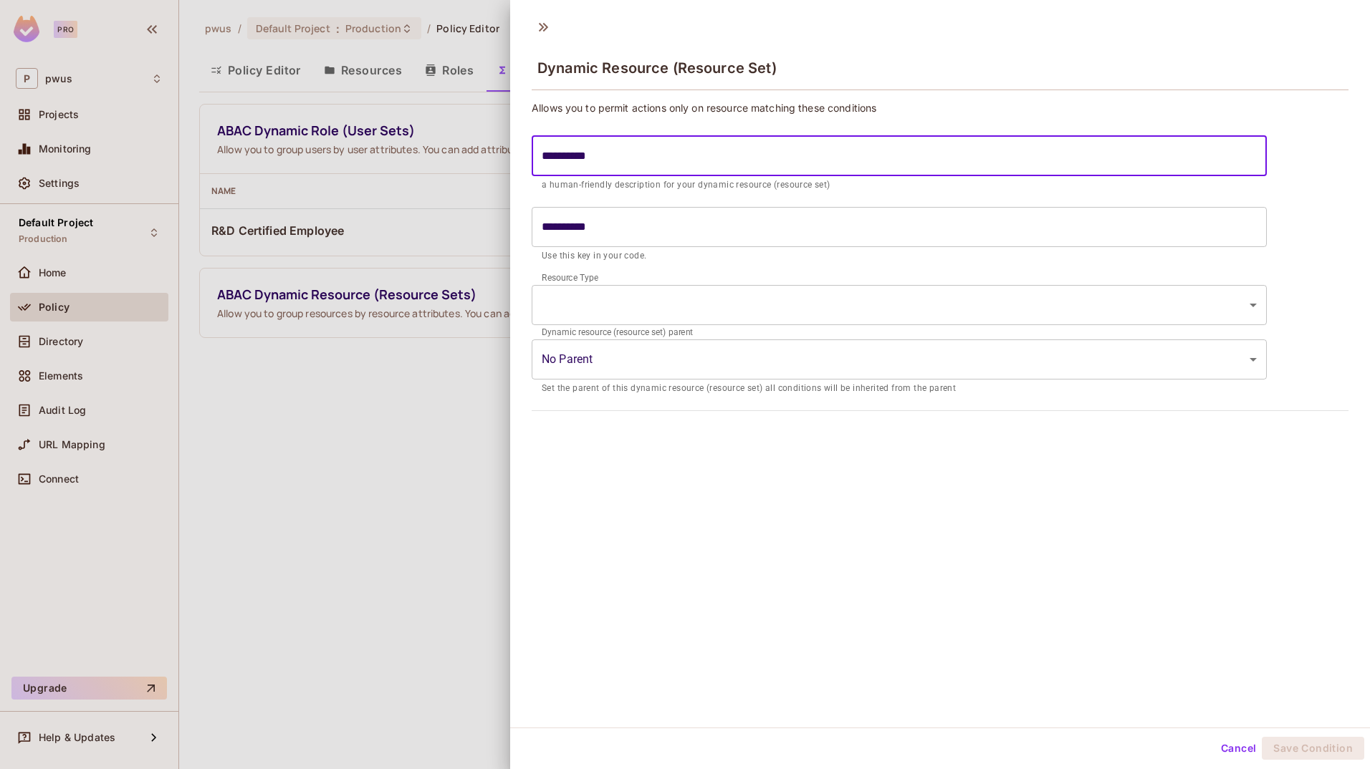
type input "**********"
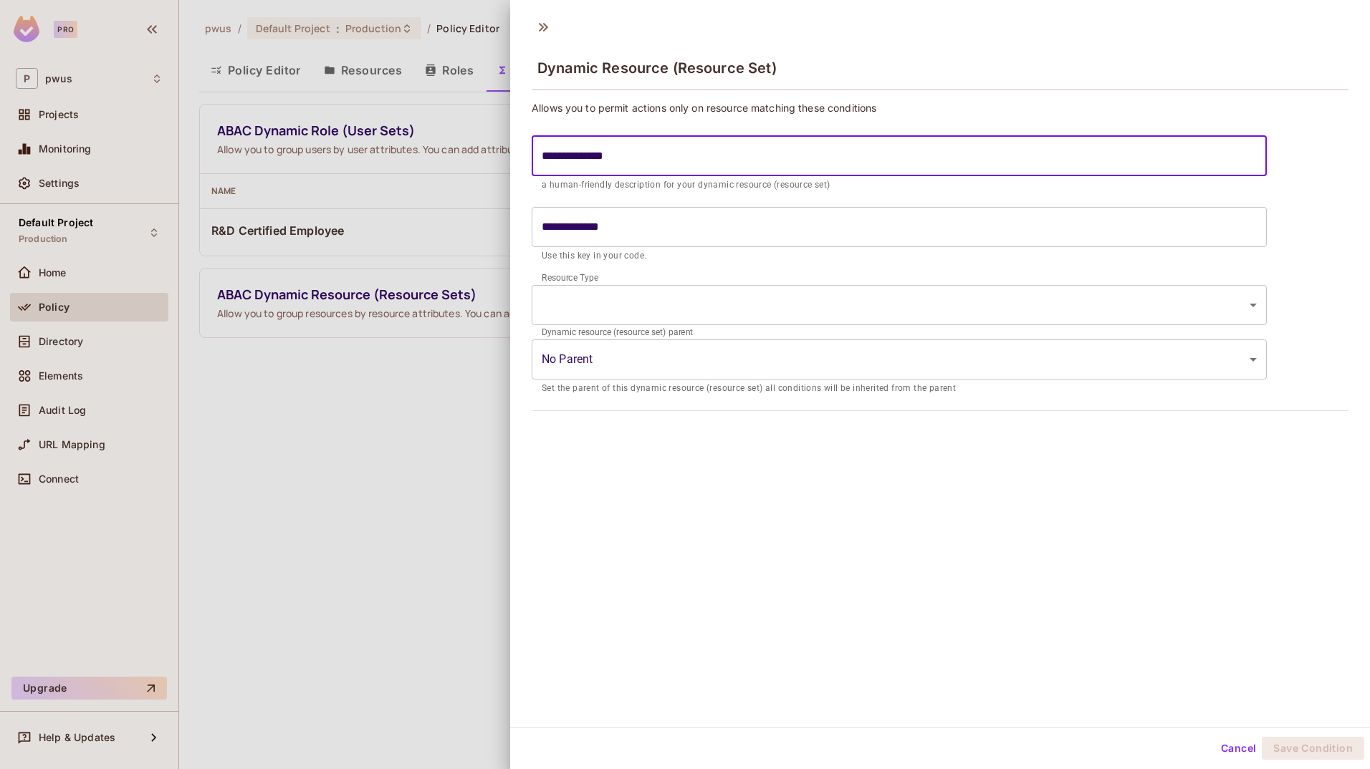
type input "**********"
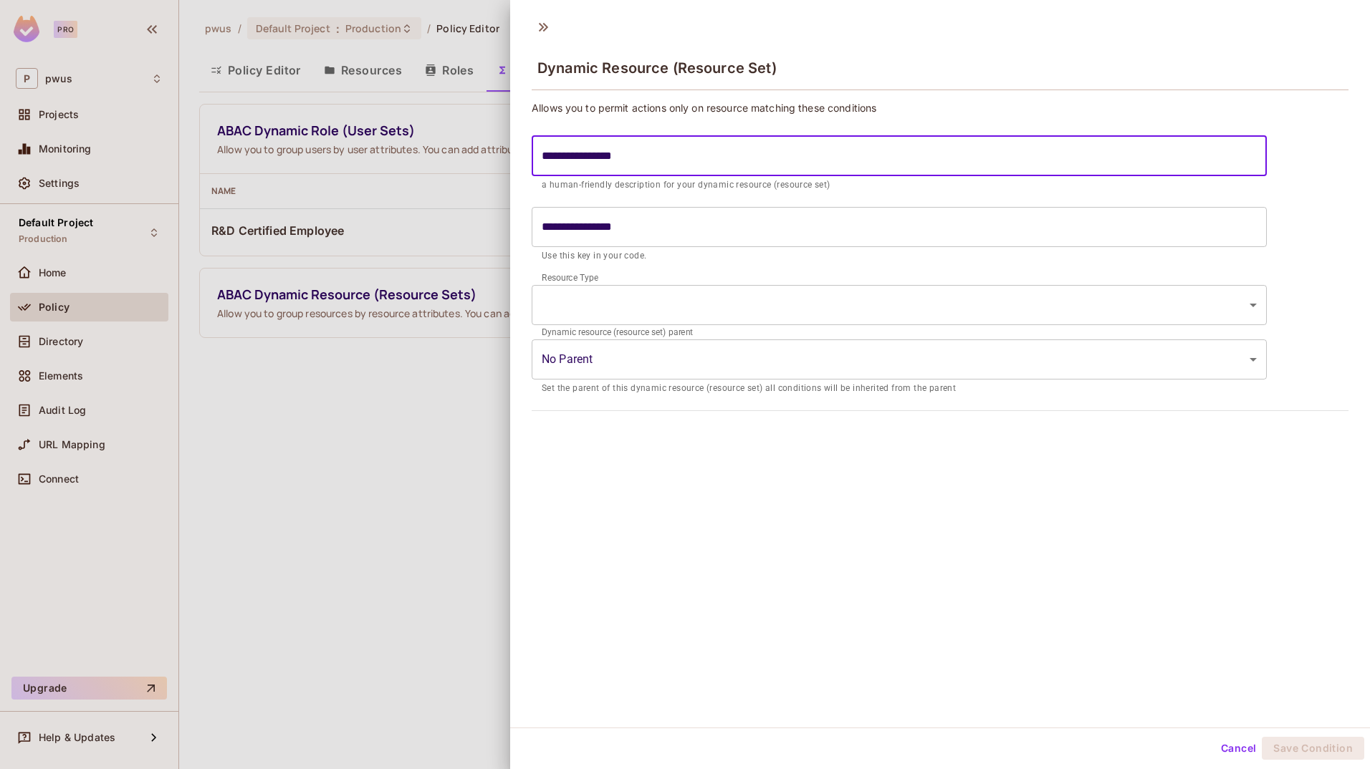
type input "**********"
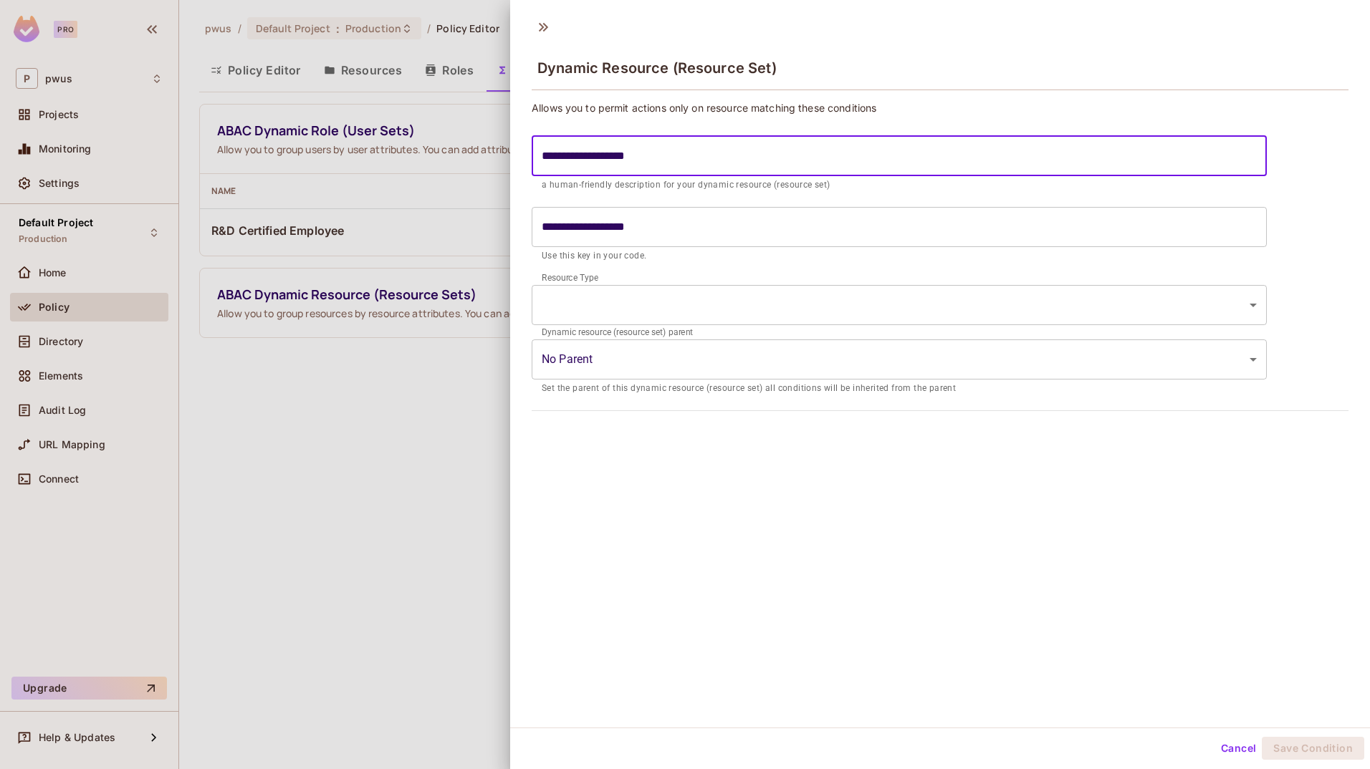
type input "**********"
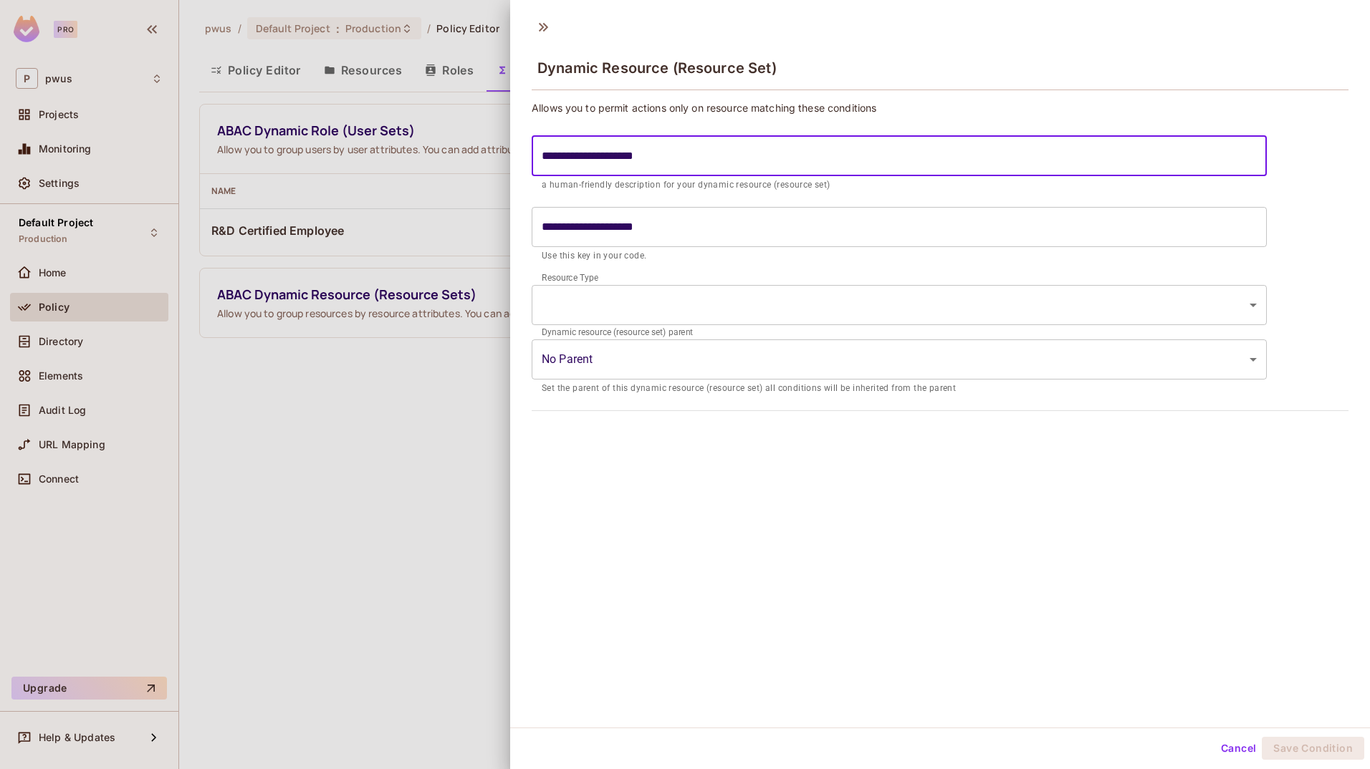
type input "**********"
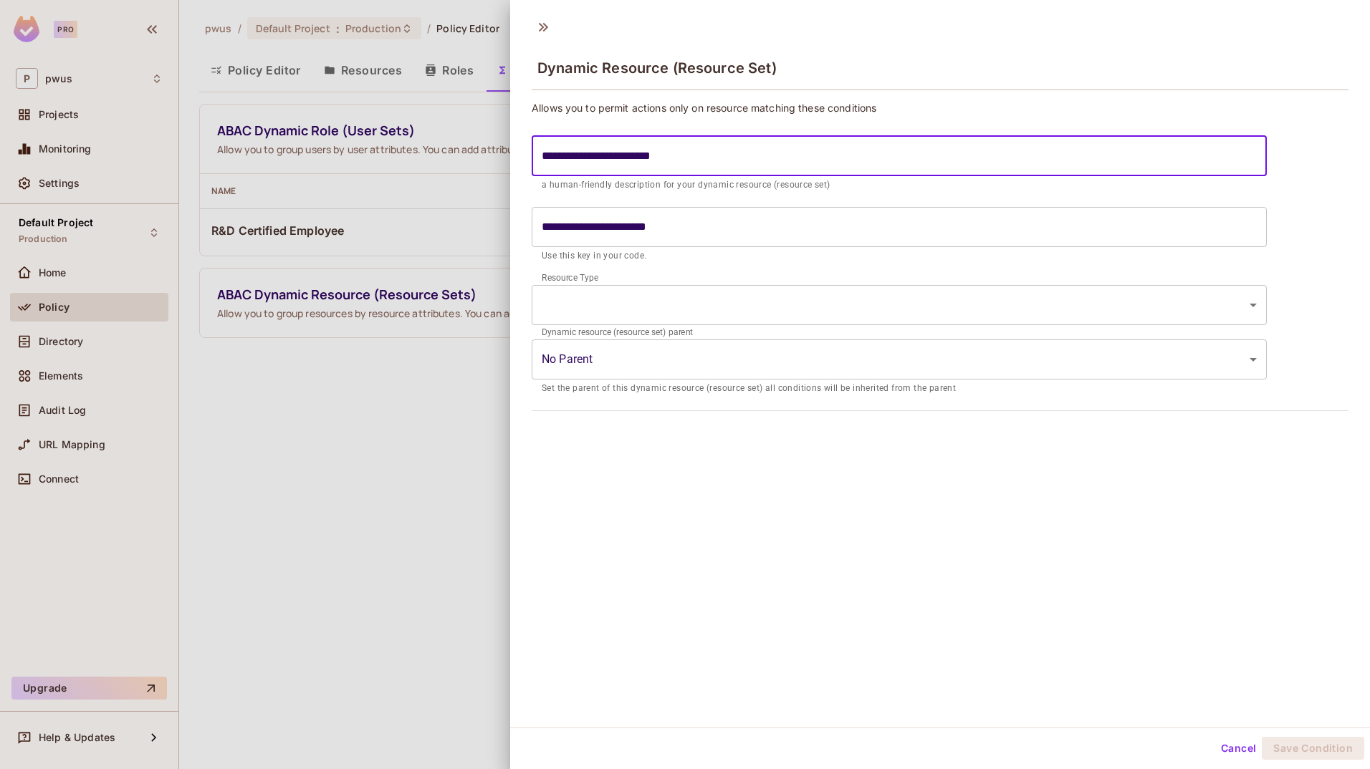
type input "**********"
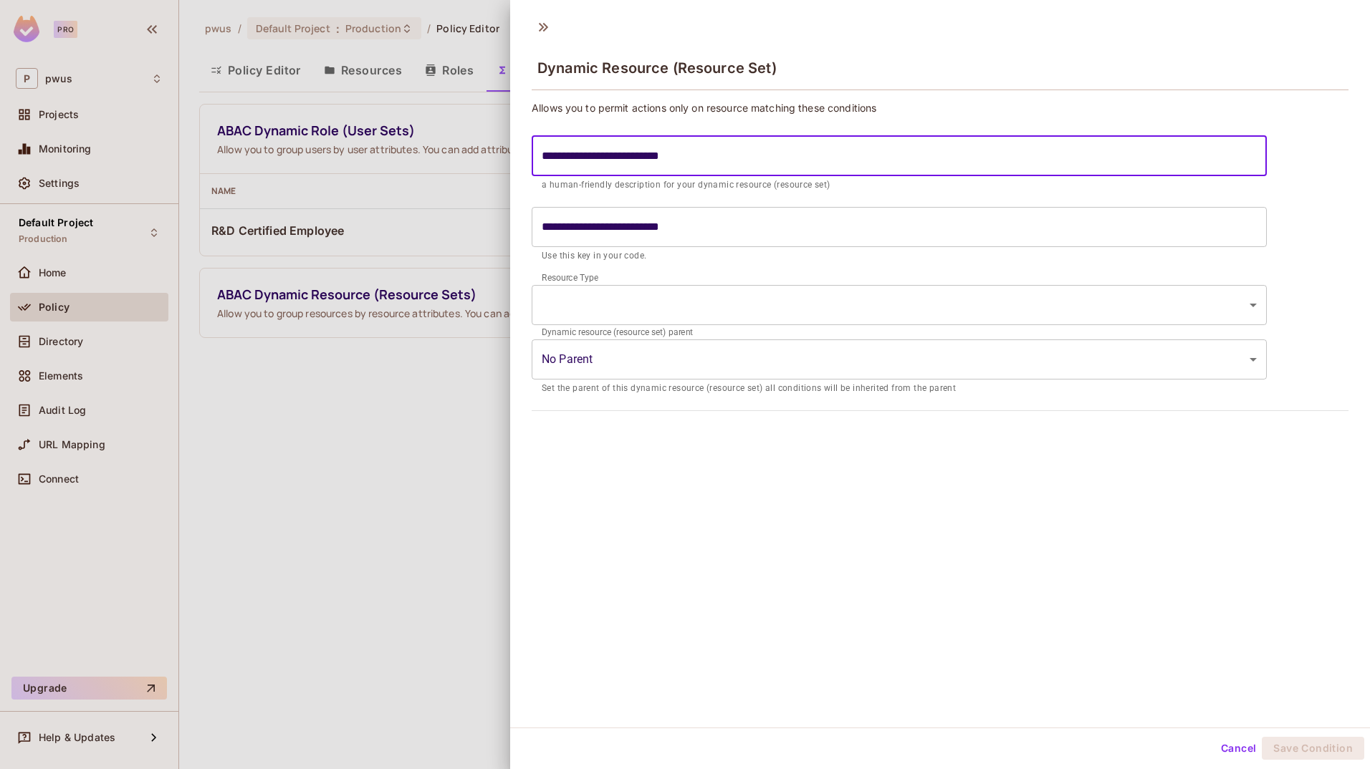
type input "**********"
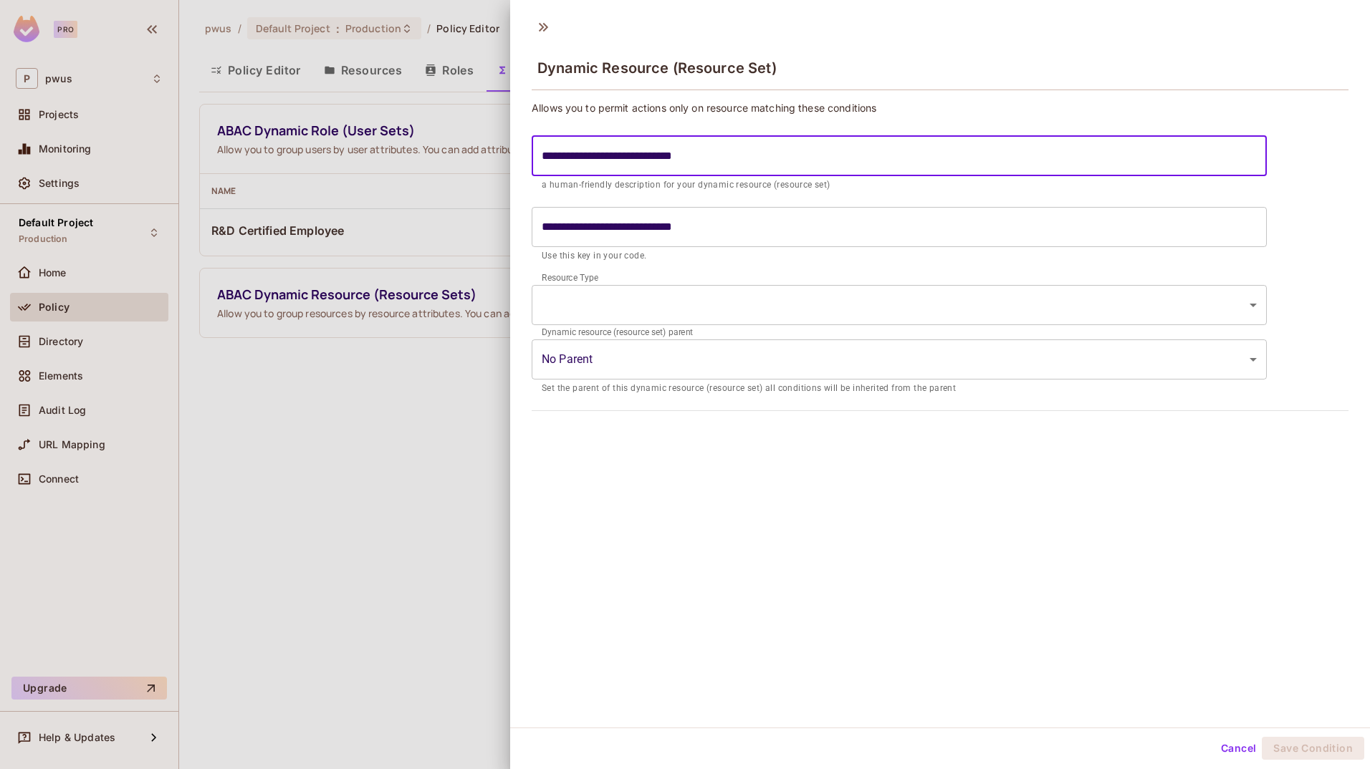
type input "**********"
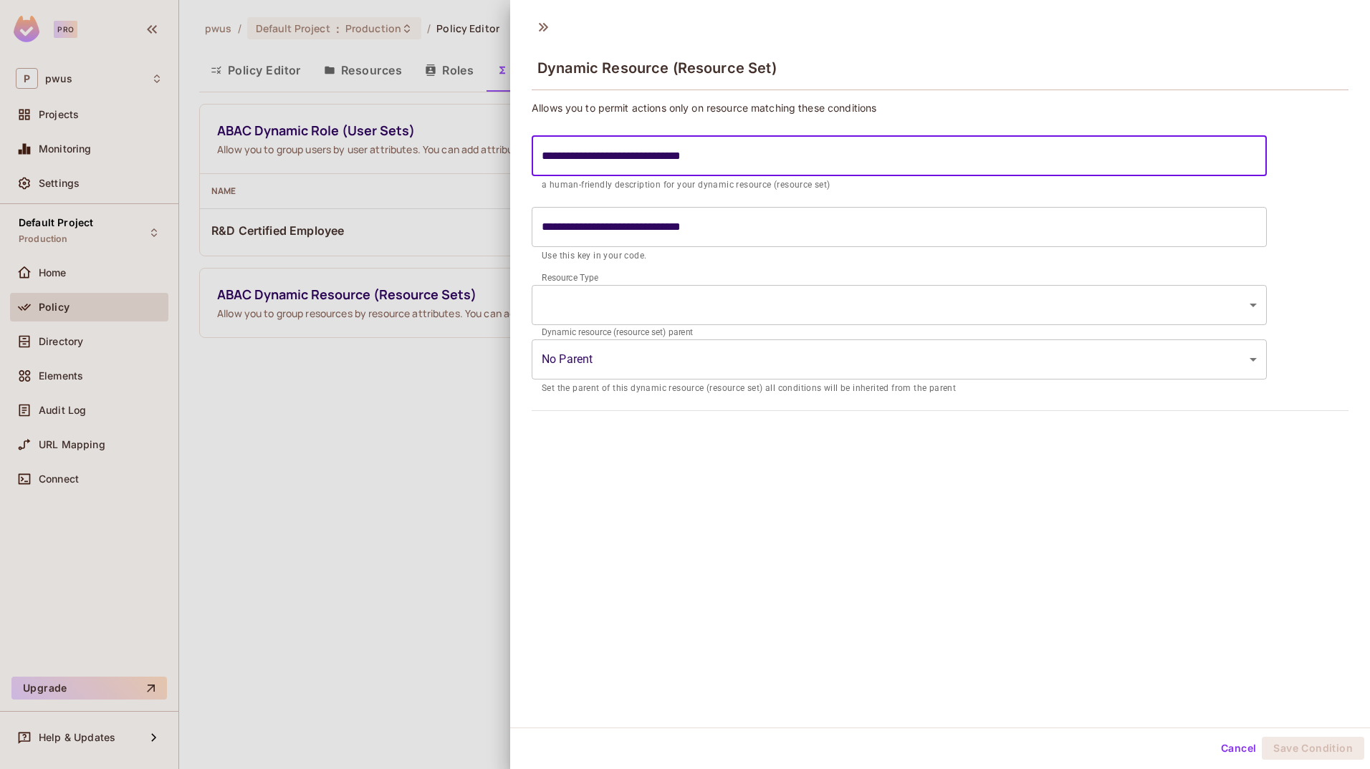
type input "**********"
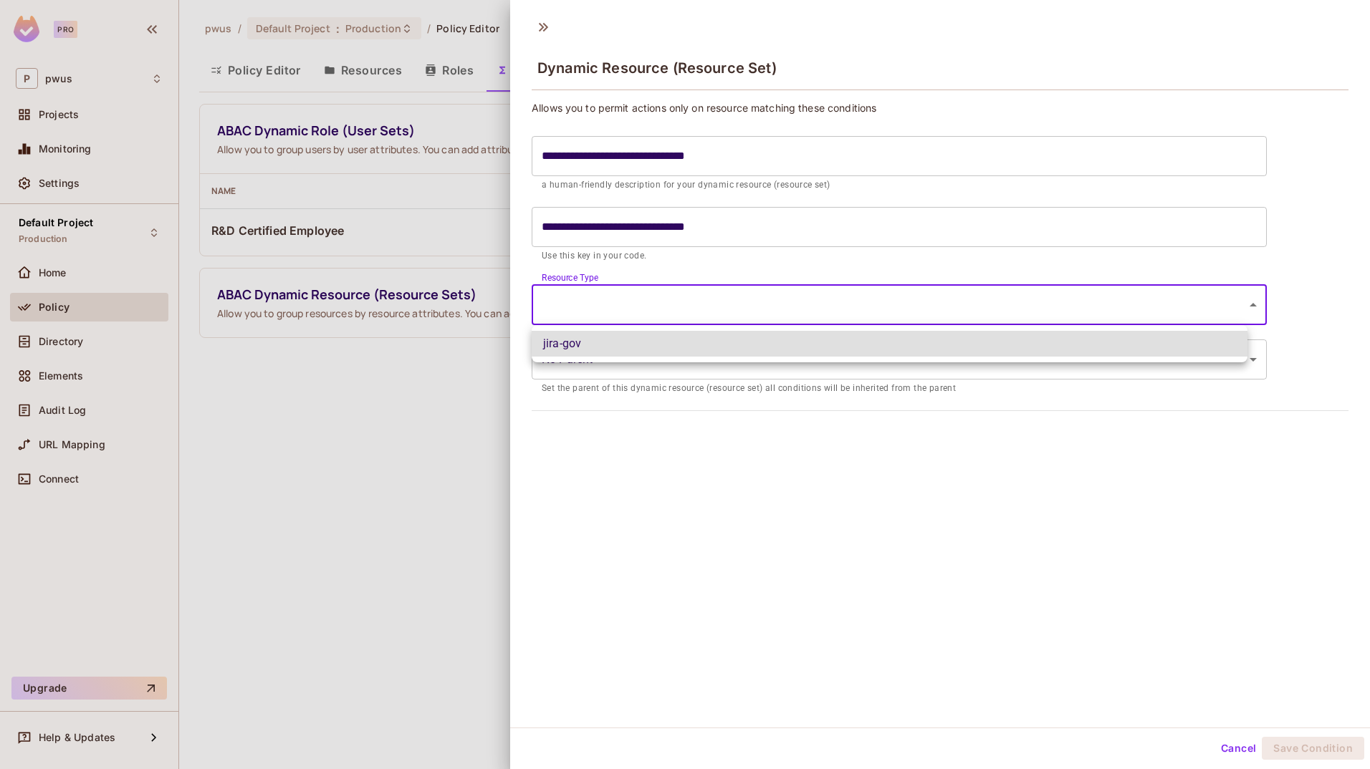
click at [856, 300] on body "**********" at bounding box center [685, 384] width 1370 height 769
click at [856, 349] on li "jira-gov" at bounding box center [890, 344] width 716 height 26
type input "********"
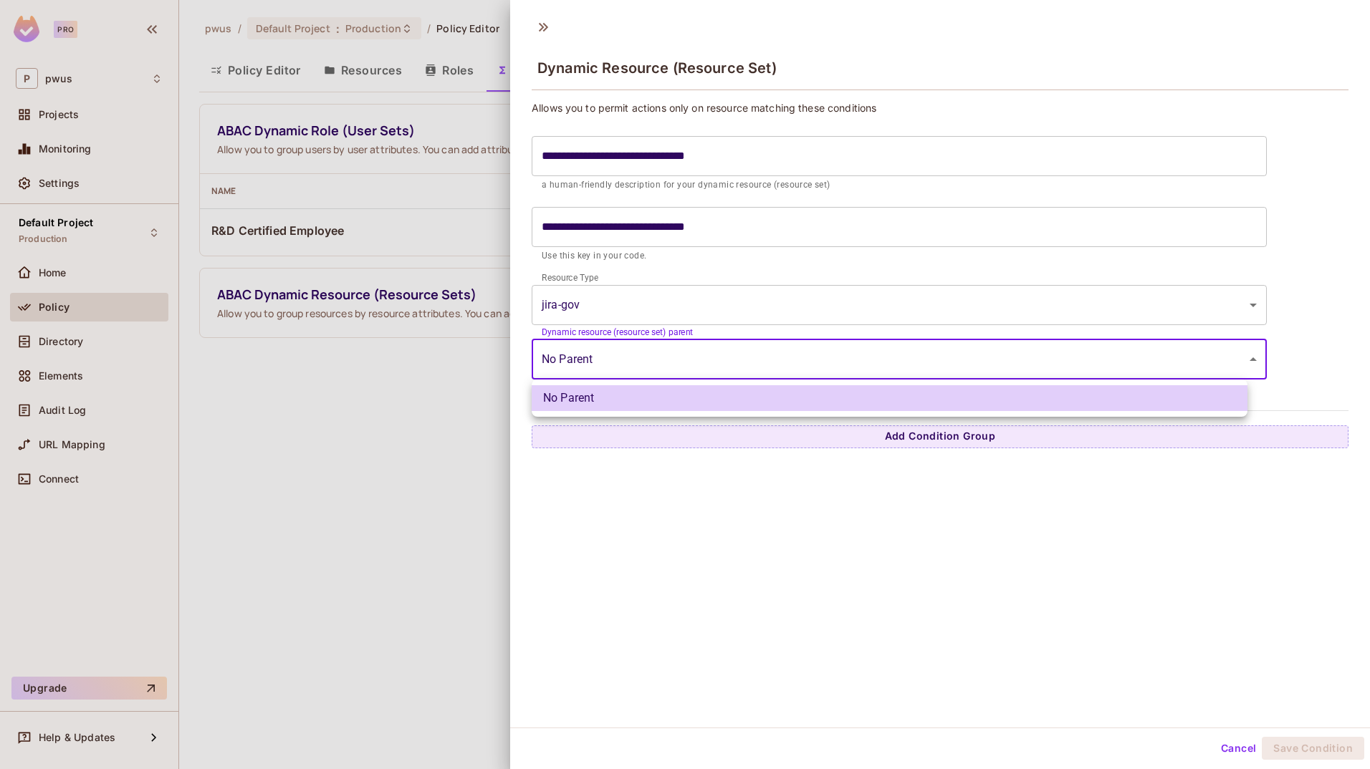
click at [856, 349] on body "**********" at bounding box center [685, 384] width 1370 height 769
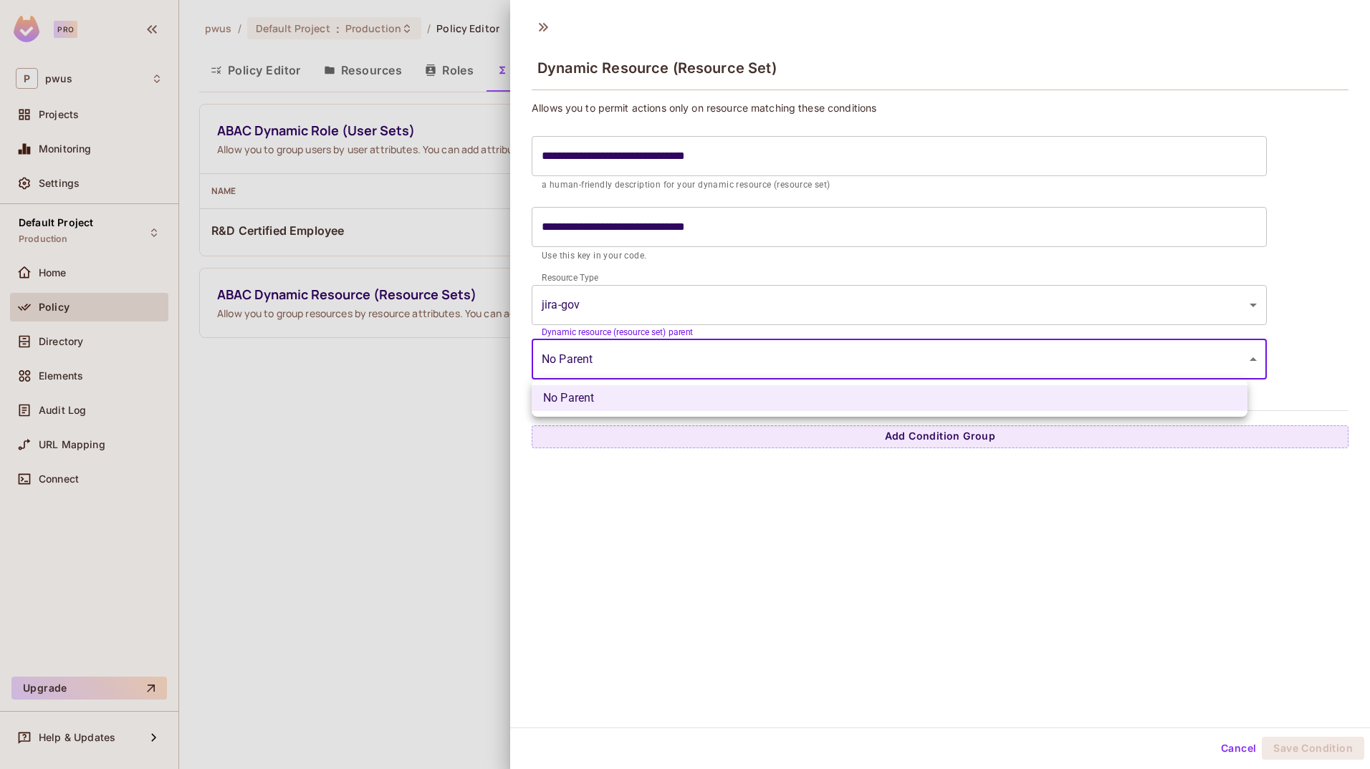
click at [856, 349] on div at bounding box center [685, 384] width 1370 height 769
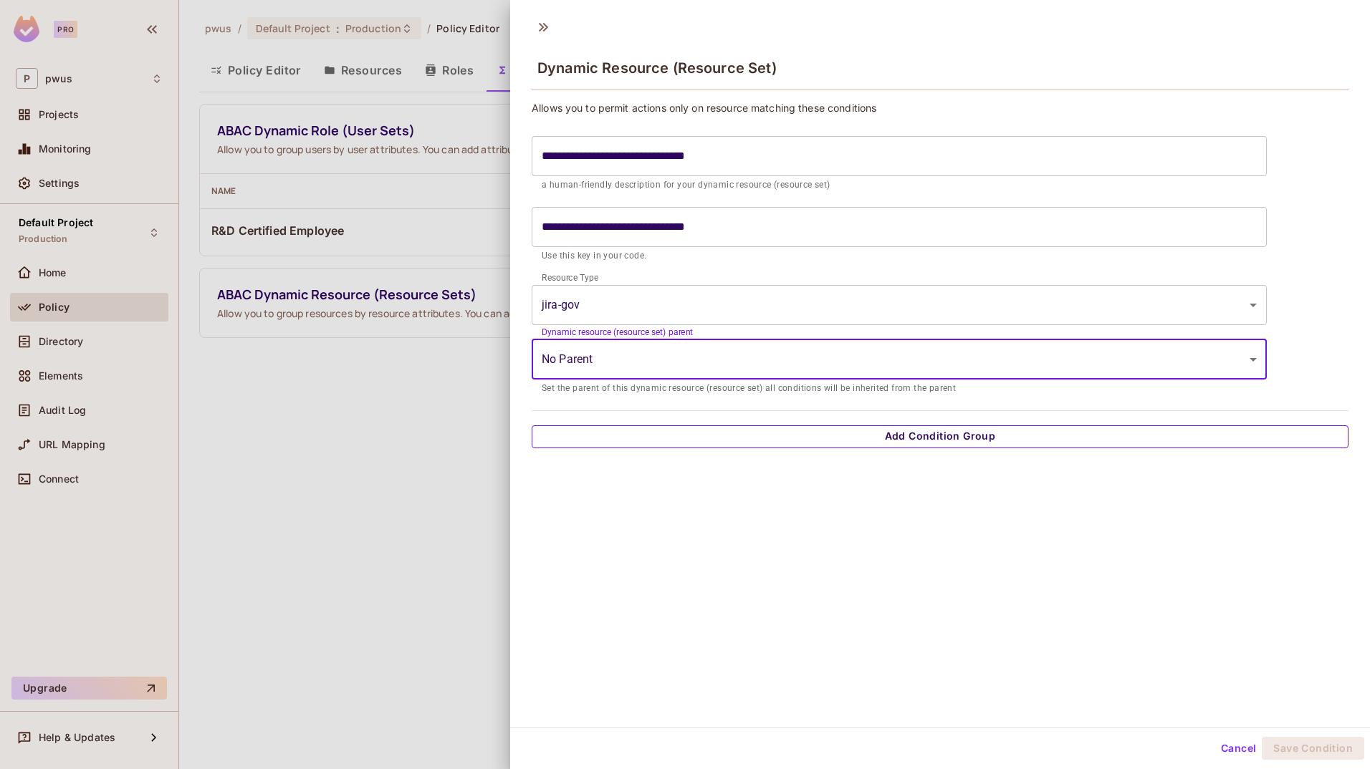
click at [856, 436] on button "Add Condition Group" at bounding box center [940, 436] width 817 height 23
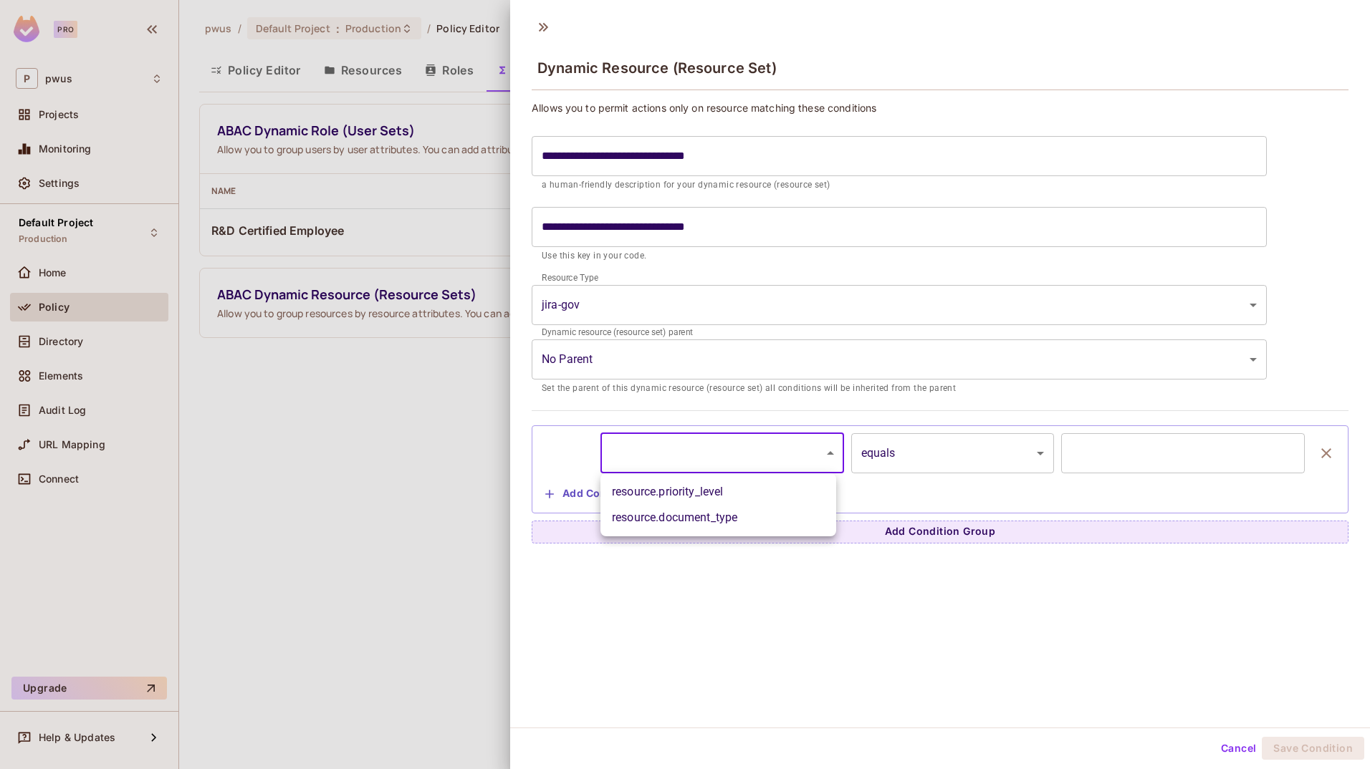
click at [696, 471] on body "**********" at bounding box center [685, 384] width 1370 height 769
click at [708, 483] on li "resource.priority_level" at bounding box center [718, 492] width 236 height 26
type input "**********"
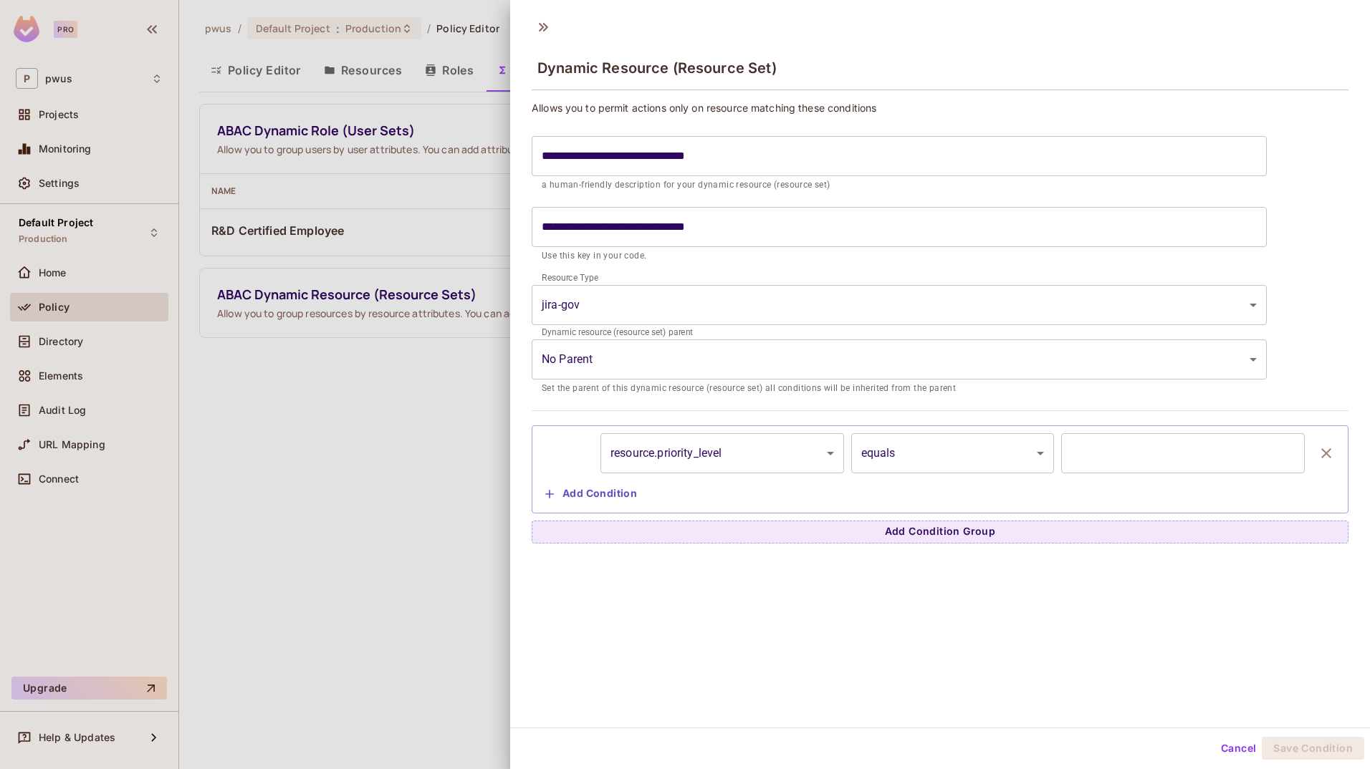
click at [856, 462] on input "text" at bounding box center [1183, 453] width 244 height 40
paste input "****"
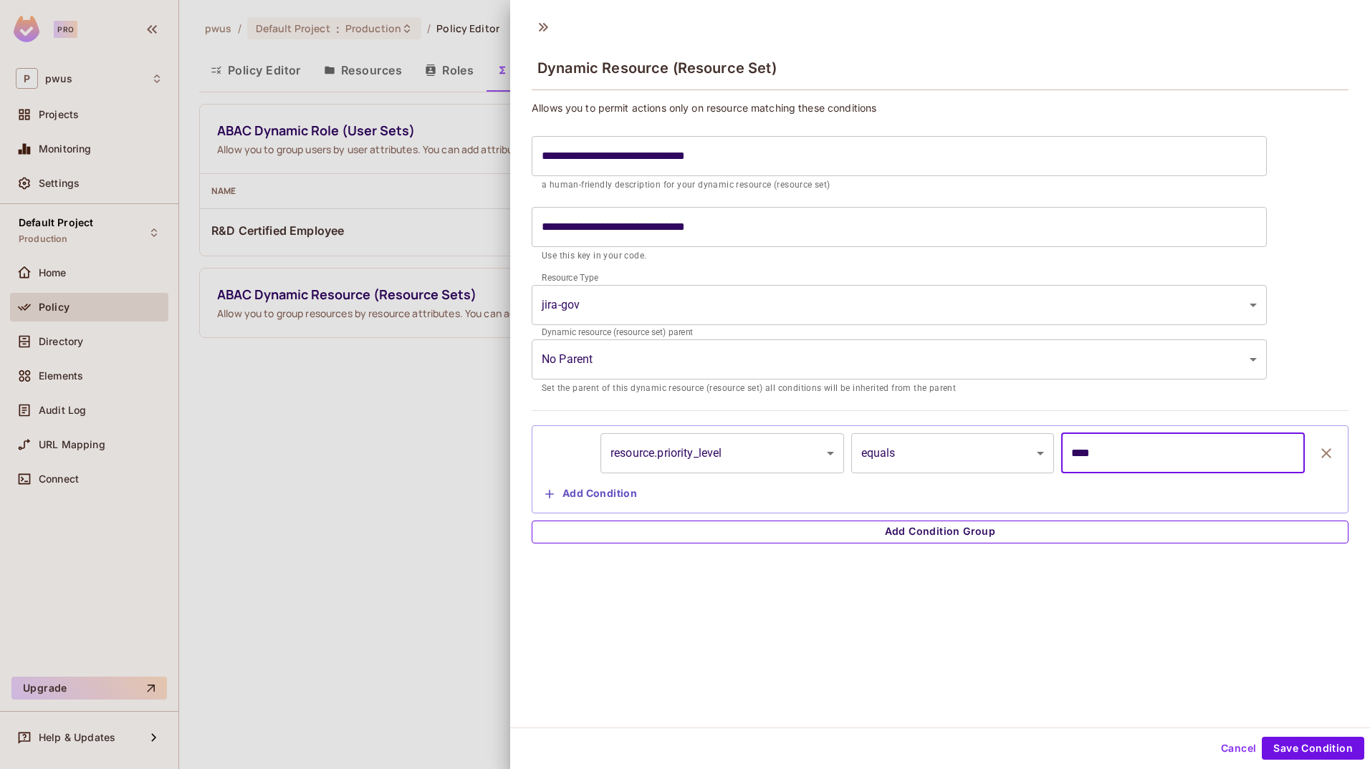
type input "****"
click at [856, 539] on button "Add Condition Group" at bounding box center [940, 532] width 817 height 23
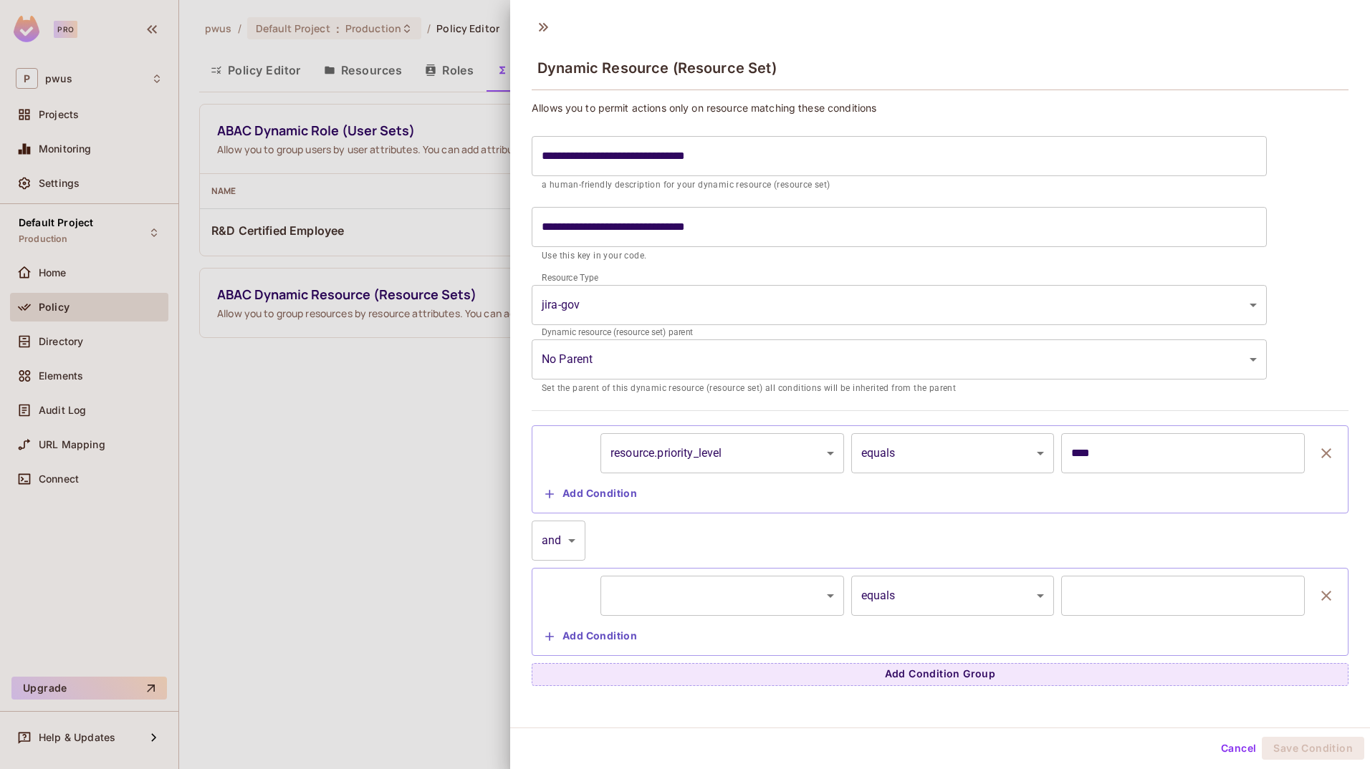
click at [760, 607] on body "**********" at bounding box center [685, 384] width 1370 height 769
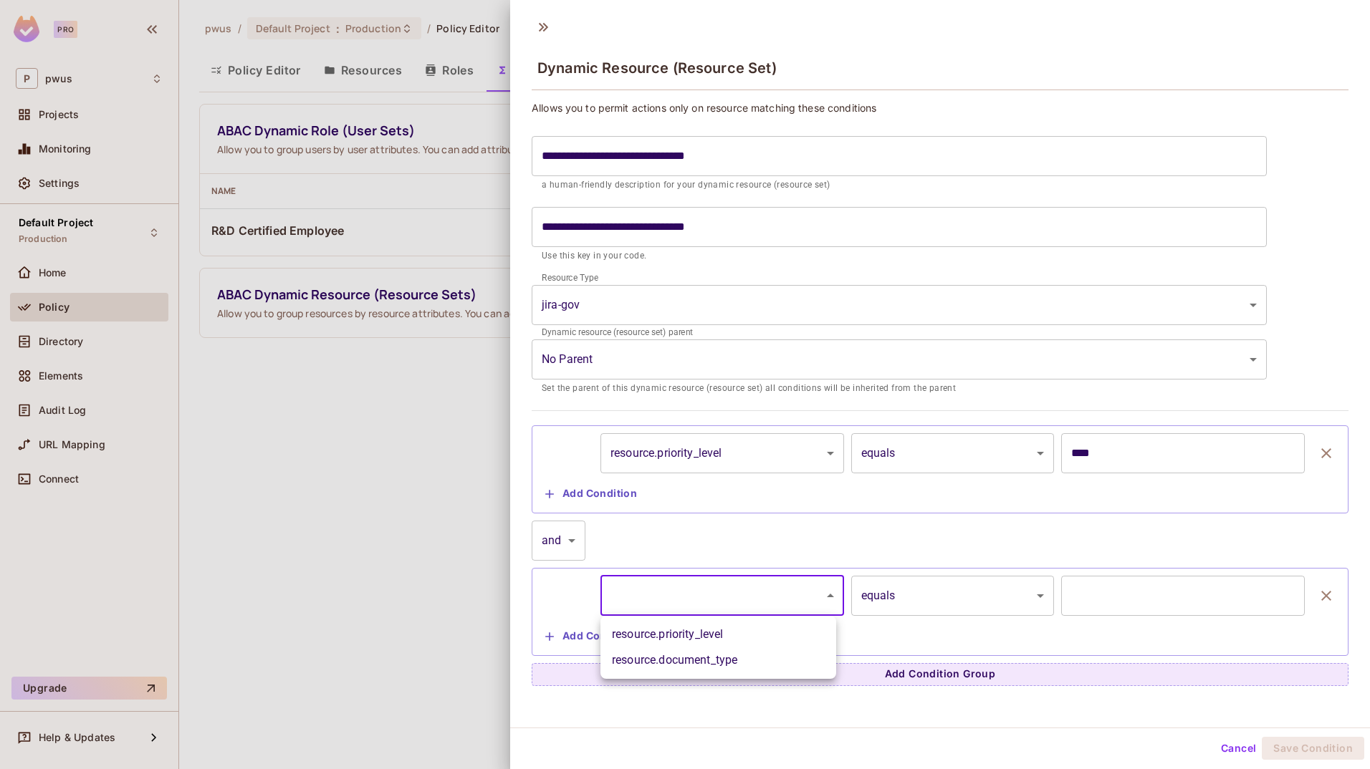
click at [734, 658] on li "resource.document_type" at bounding box center [718, 661] width 236 height 26
type input "**********"
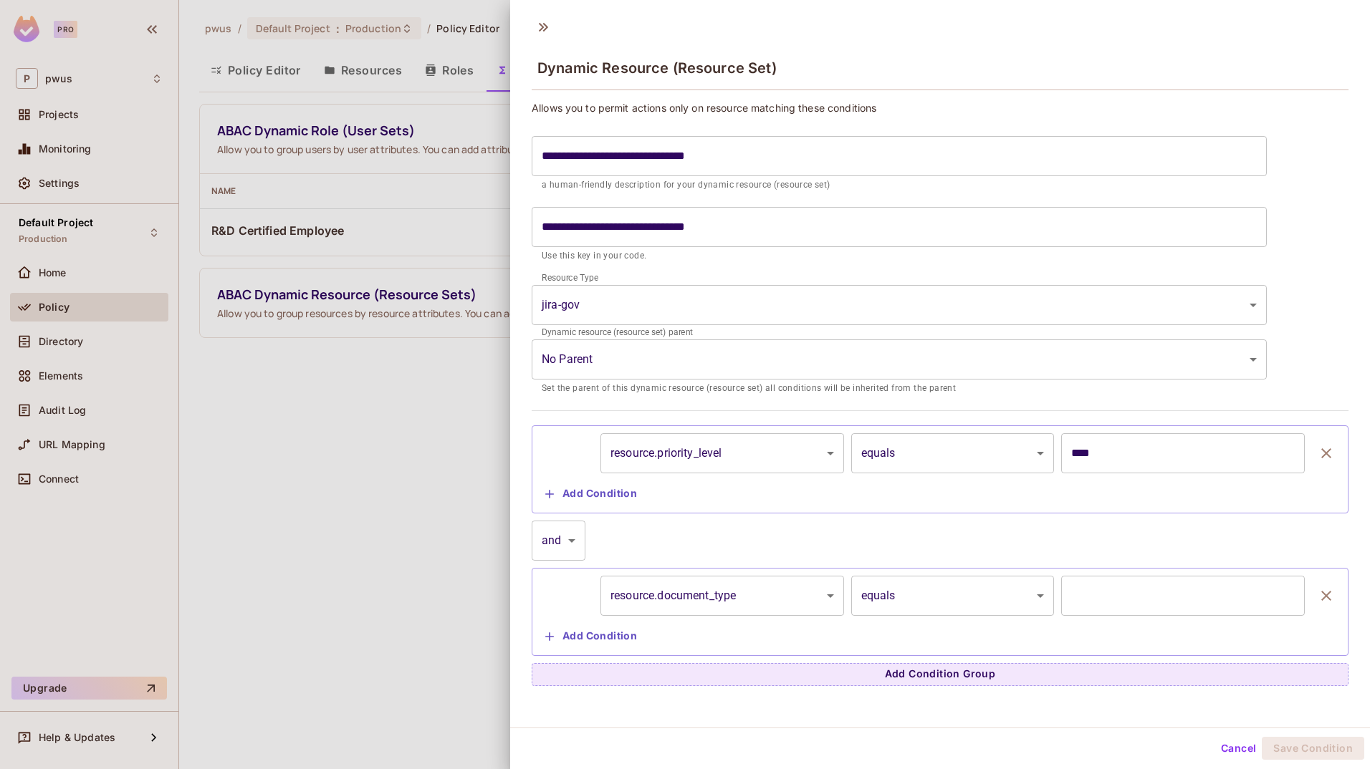
click at [856, 611] on input "text" at bounding box center [1183, 596] width 244 height 40
paste input "**********"
type input "**********"
click at [856, 756] on button "Save Condition" at bounding box center [1312, 748] width 102 height 23
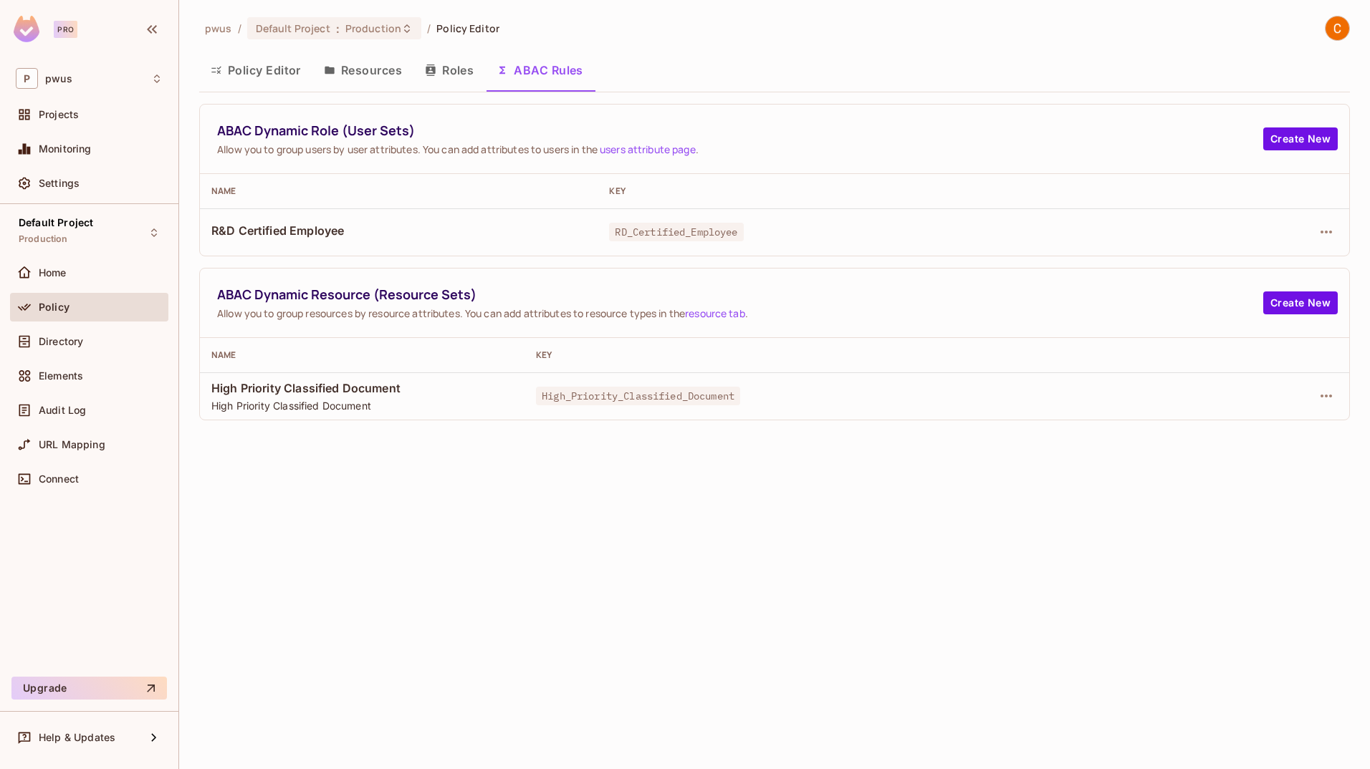
click at [249, 78] on button "Policy Editor" at bounding box center [255, 70] width 113 height 36
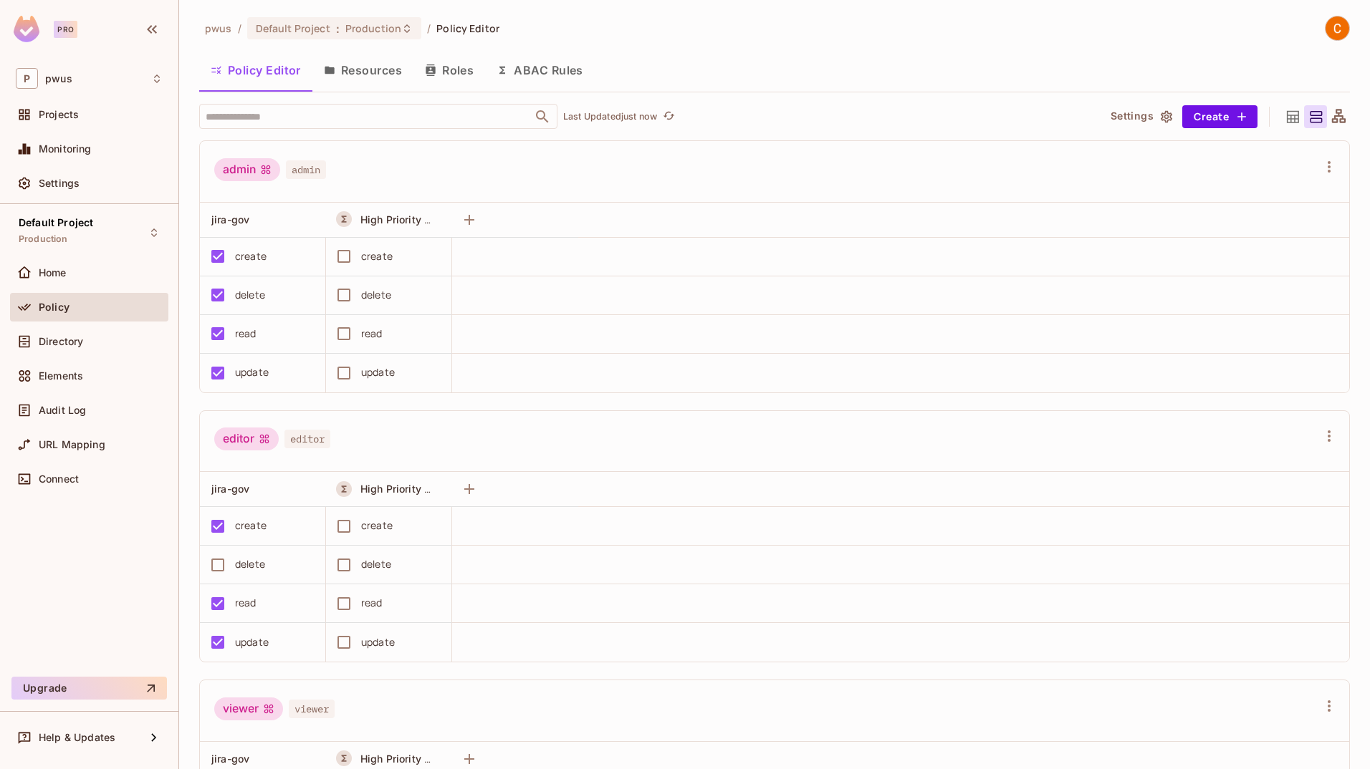
click at [355, 63] on button "Resources" at bounding box center [362, 70] width 101 height 36
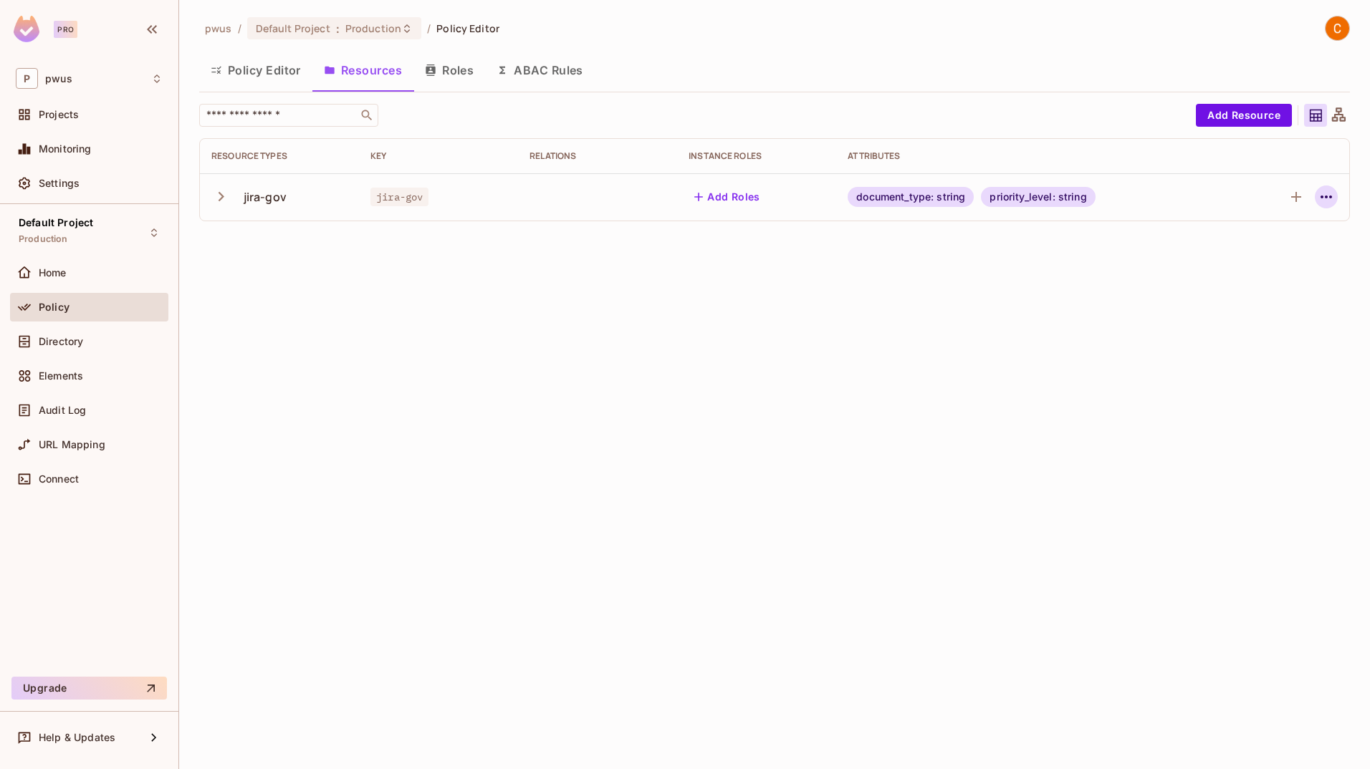
click at [856, 198] on icon "button" at bounding box center [1325, 197] width 11 height 3
click at [856, 247] on span "Edit Resource" at bounding box center [1264, 253] width 76 height 23
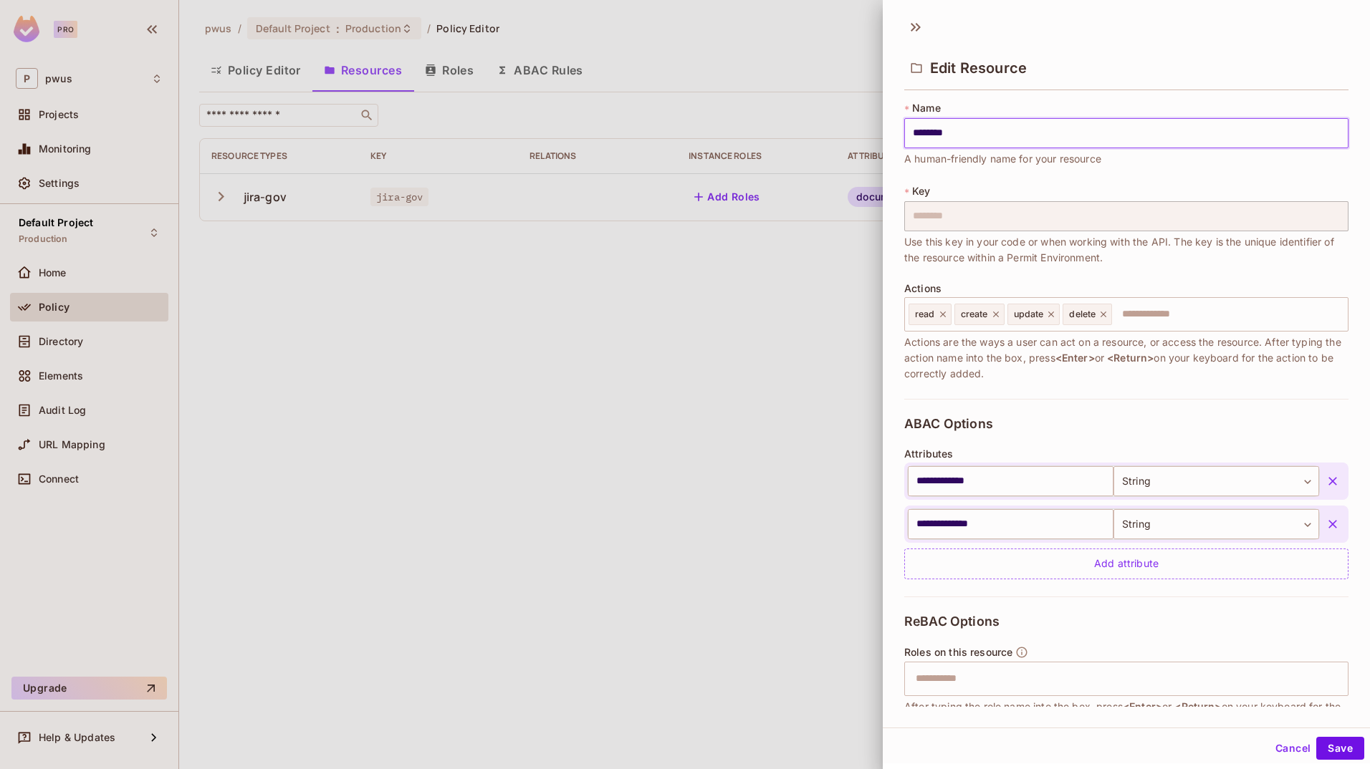
drag, startPoint x: 979, startPoint y: 138, endPoint x: 854, endPoint y: 137, distance: 125.4
click at [854, 137] on div "**********" at bounding box center [685, 384] width 1370 height 769
type input "********"
click at [856, 752] on button "Cancel" at bounding box center [1292, 748] width 47 height 23
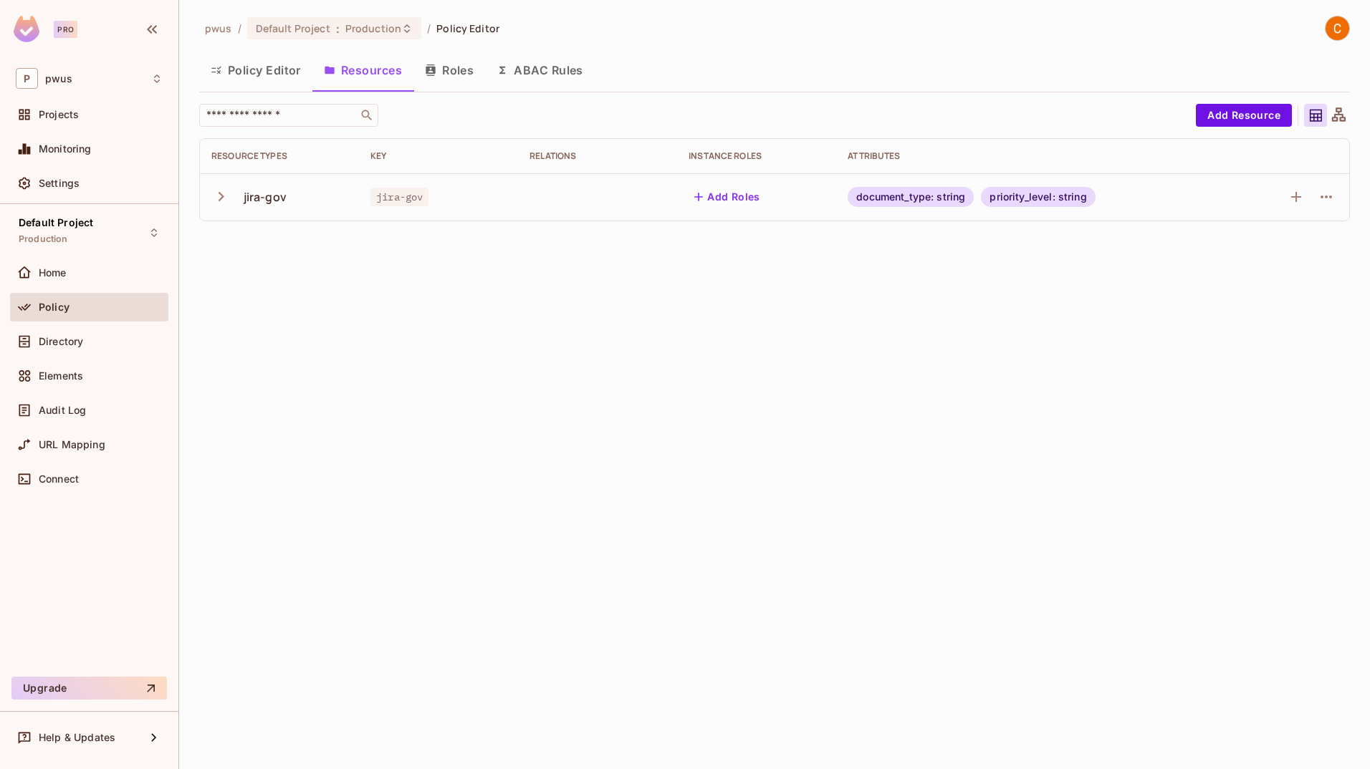
click at [501, 356] on div "pwus / Default Project : Production / Policy Editor Policy Editor Resources Rol…" at bounding box center [774, 384] width 1191 height 769
click at [277, 63] on button "Policy Editor" at bounding box center [255, 70] width 113 height 36
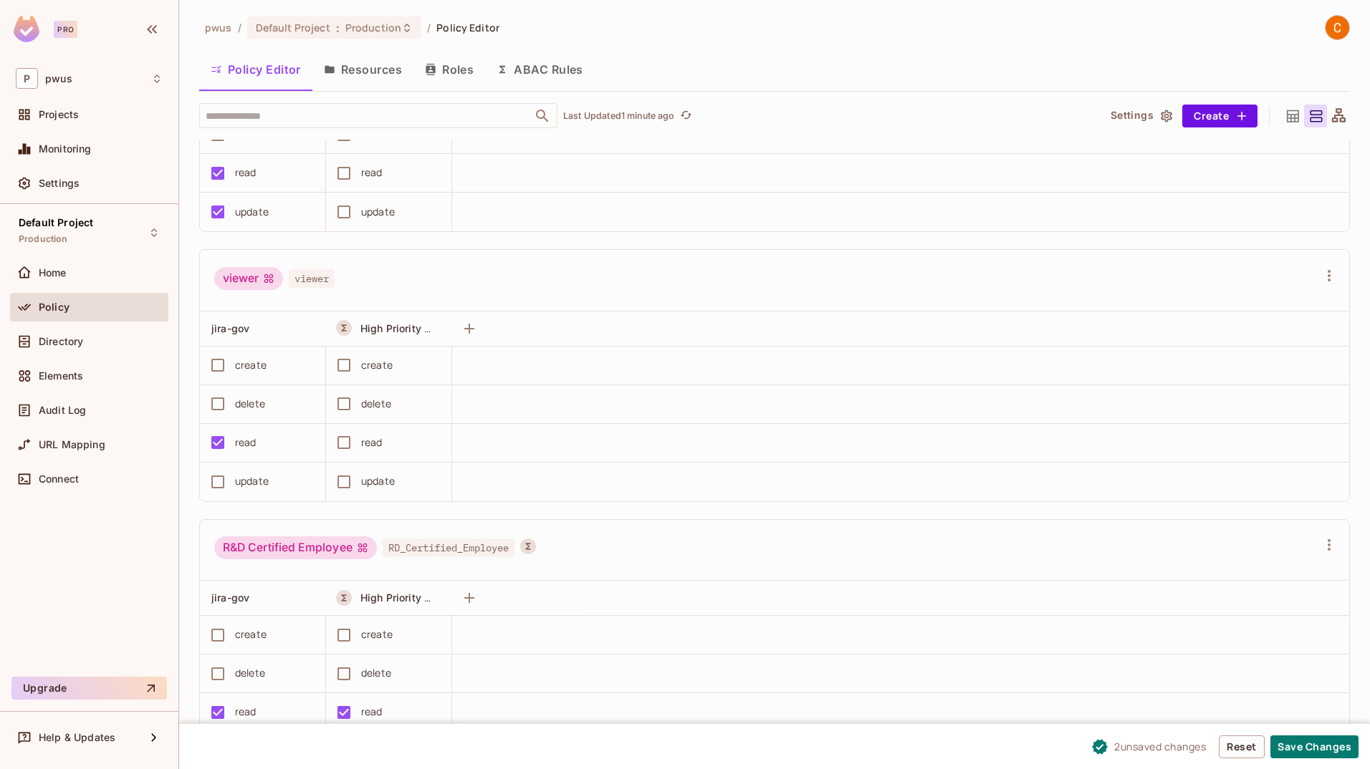
scroll to position [468, 0]
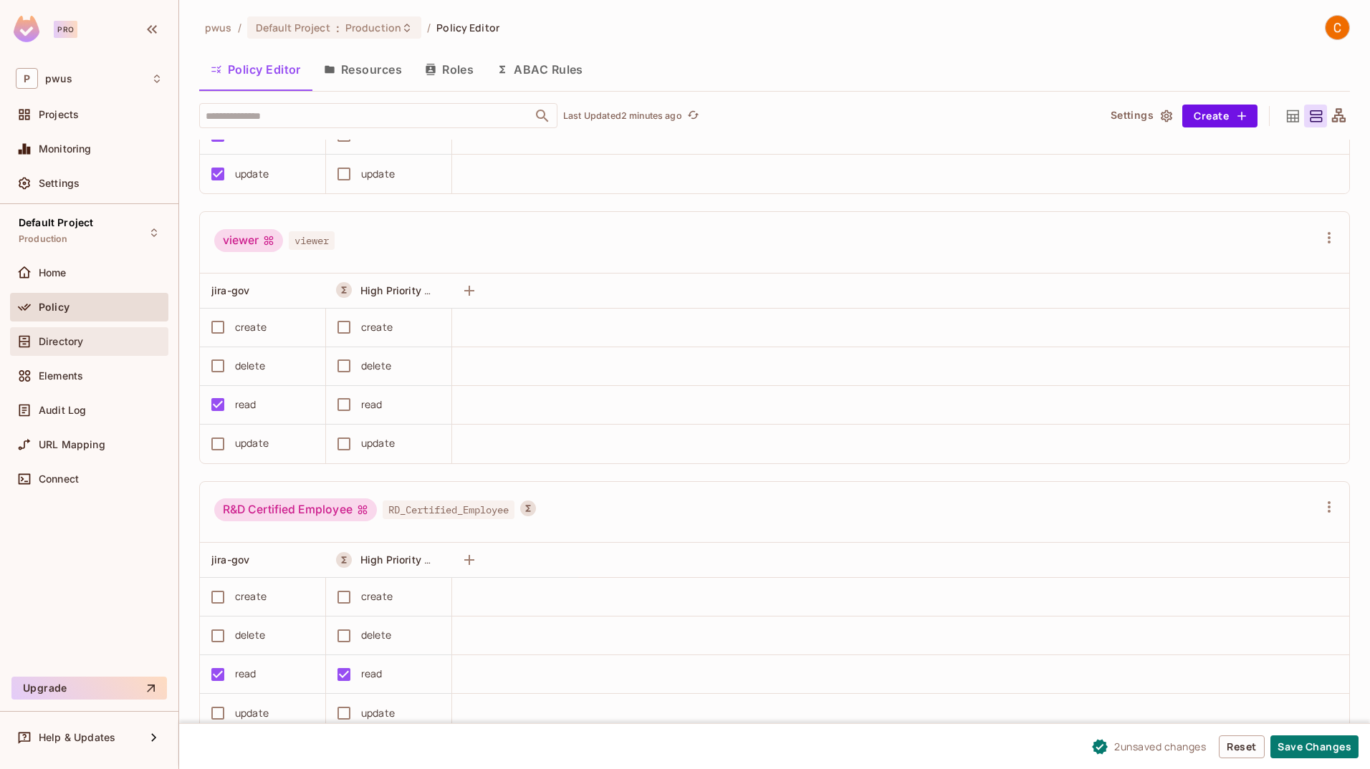
click at [88, 351] on div "Directory" at bounding box center [89, 341] width 158 height 29
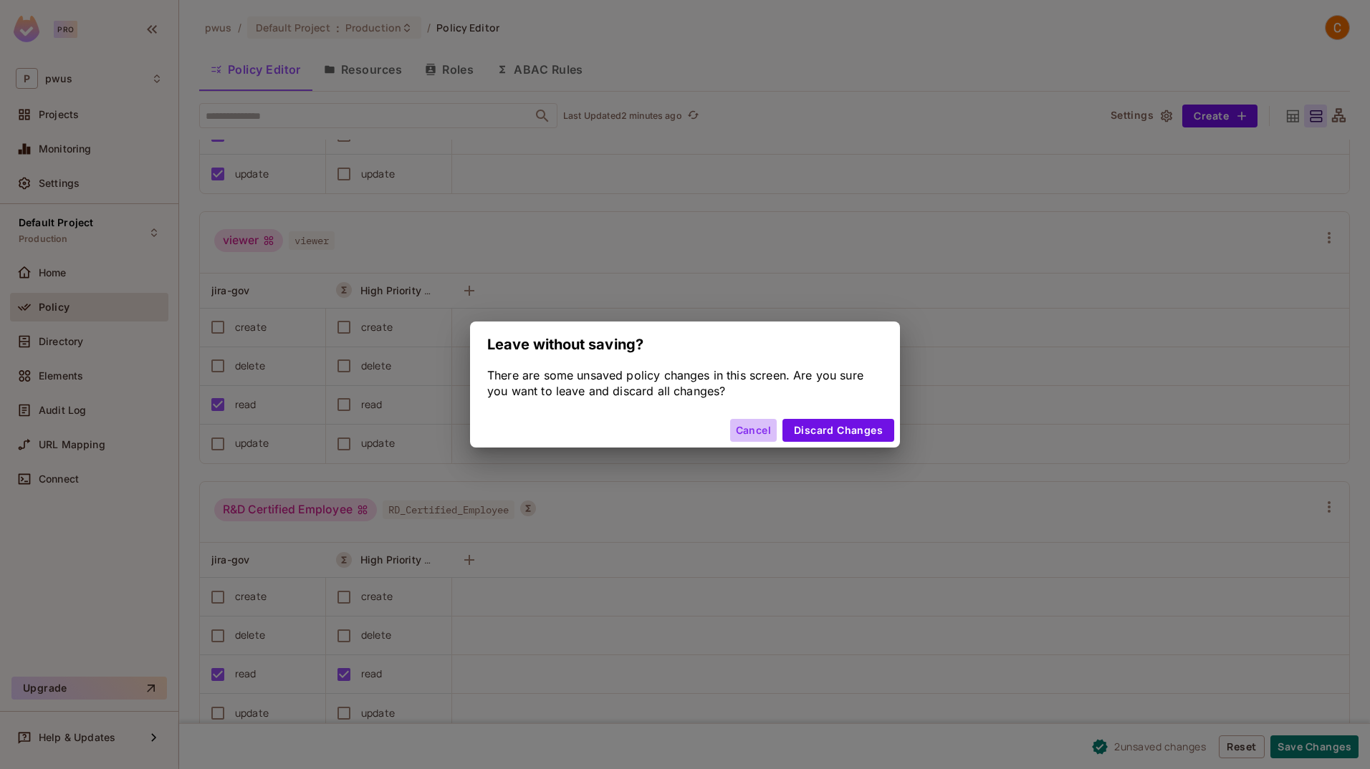
click at [759, 424] on button "Cancel" at bounding box center [753, 430] width 47 height 23
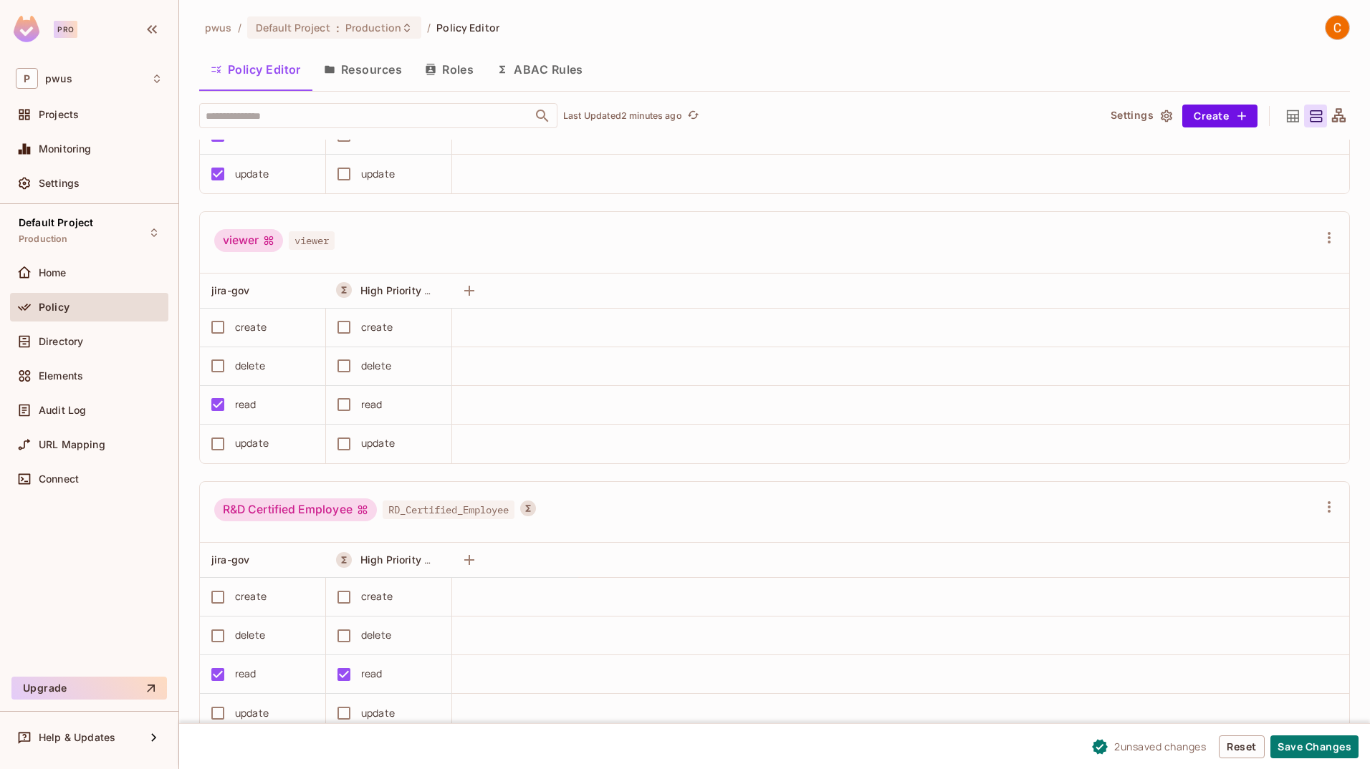
click at [856, 744] on span "2 unsaved change s" at bounding box center [1160, 746] width 92 height 15
click at [856, 747] on button "Save Changes" at bounding box center [1314, 747] width 88 height 23
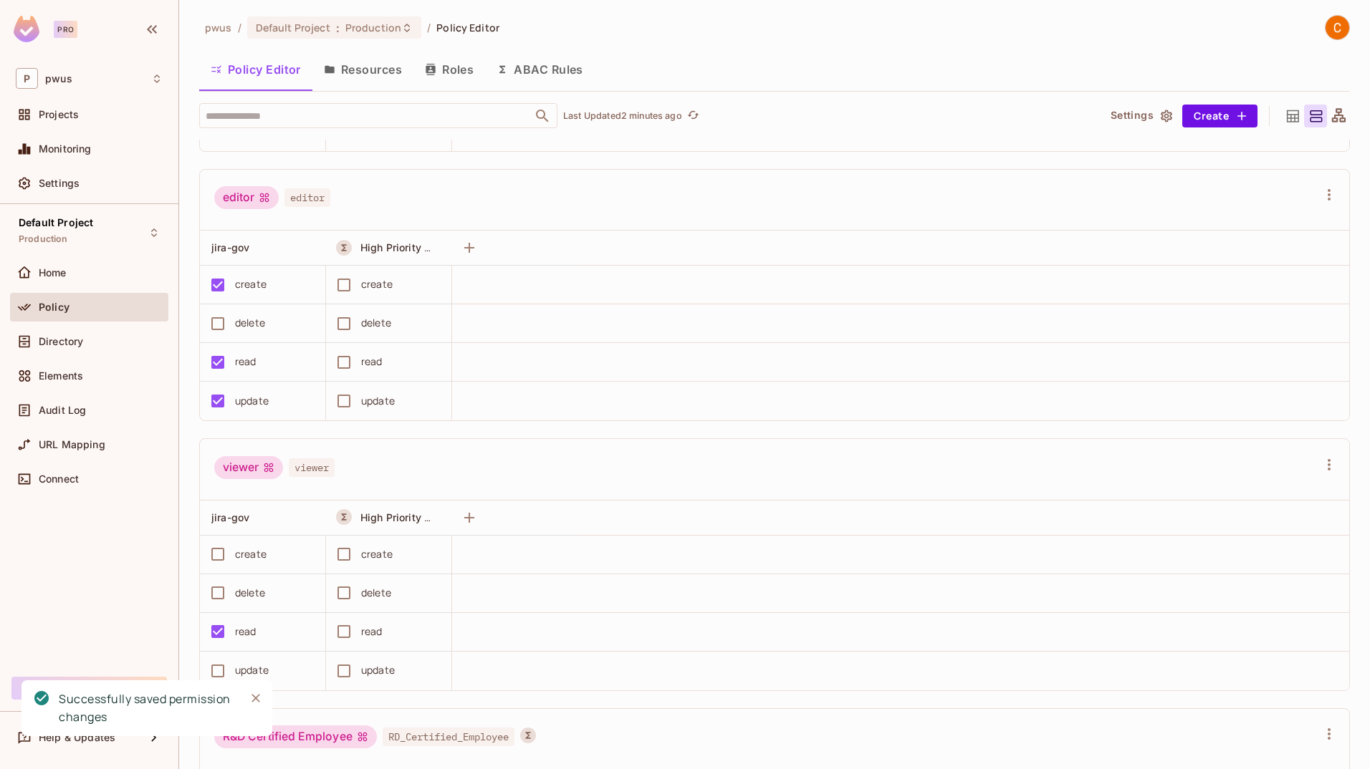
scroll to position [110, 0]
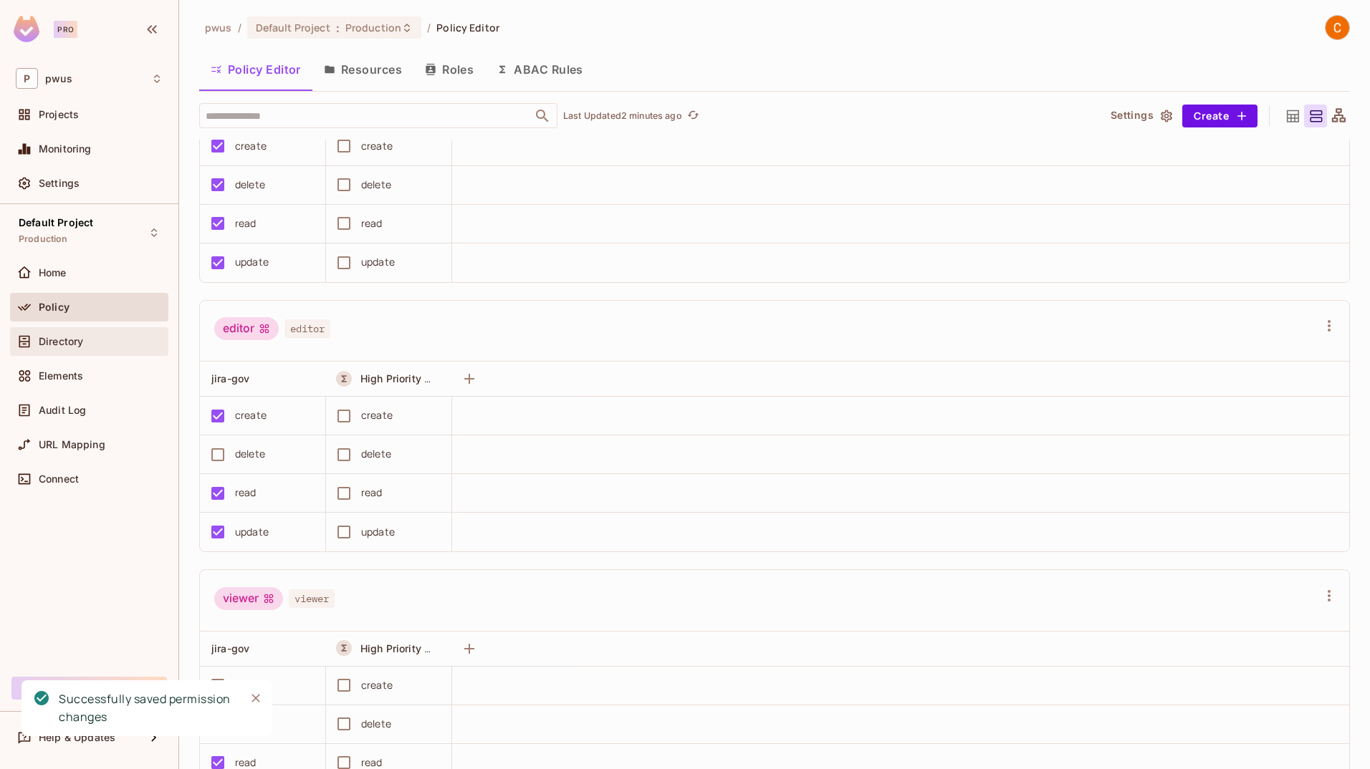
click at [74, 340] on span "Directory" at bounding box center [61, 341] width 44 height 11
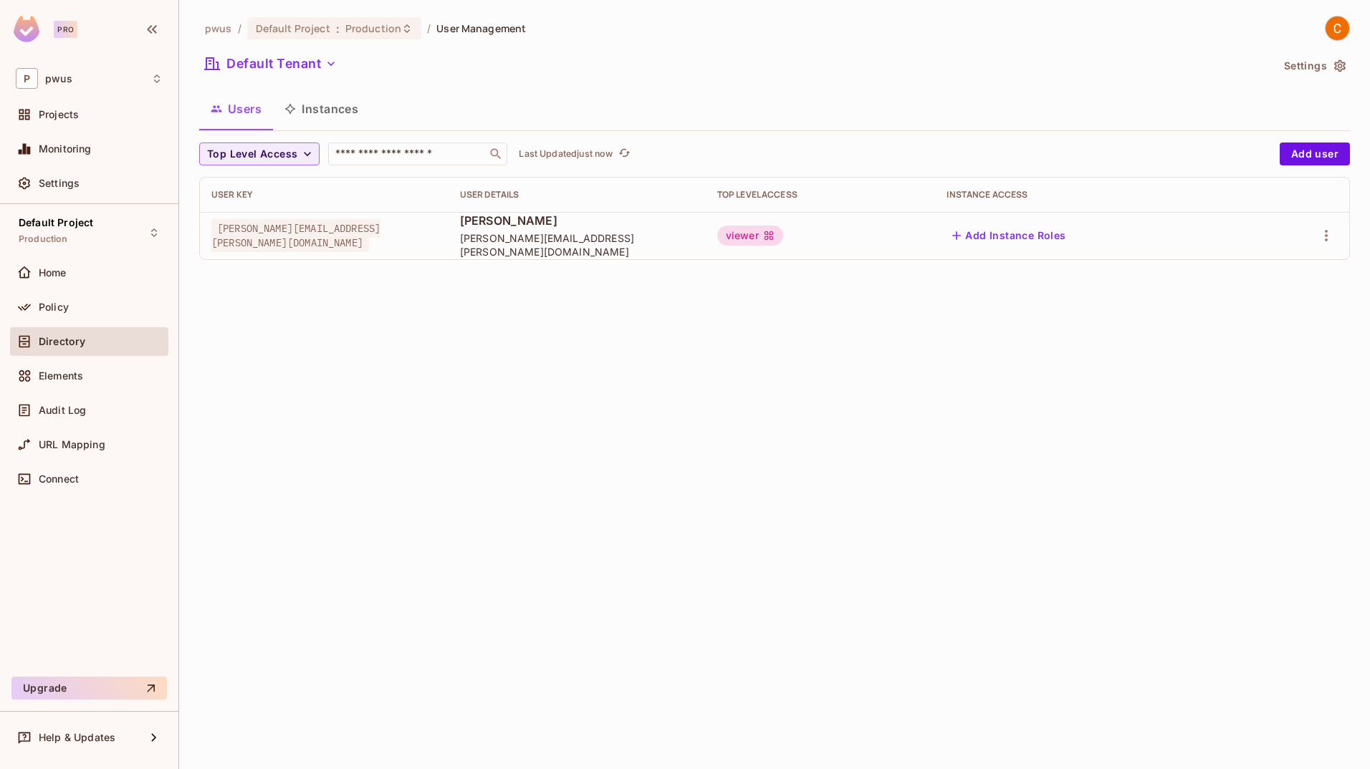
click at [723, 232] on div "viewer" at bounding box center [750, 236] width 66 height 20
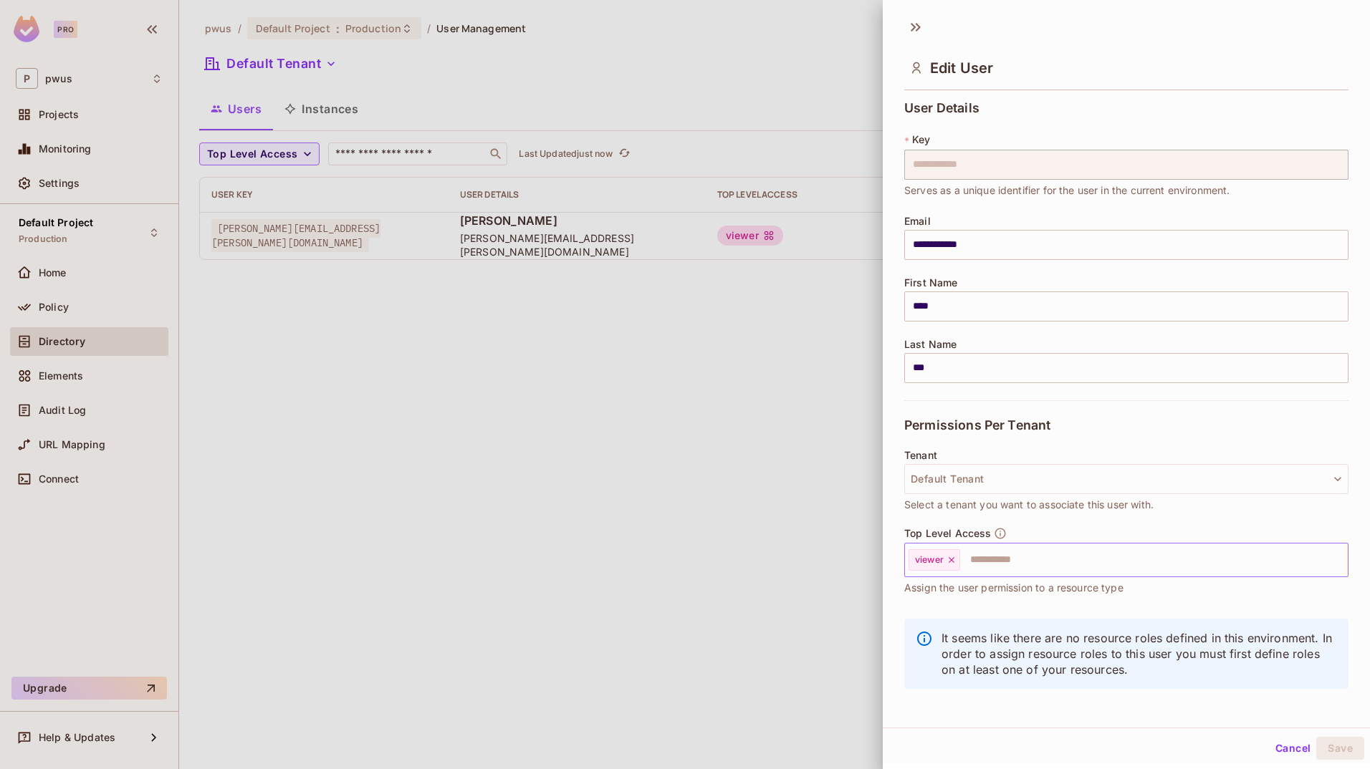
click at [856, 564] on icon at bounding box center [951, 560] width 10 height 10
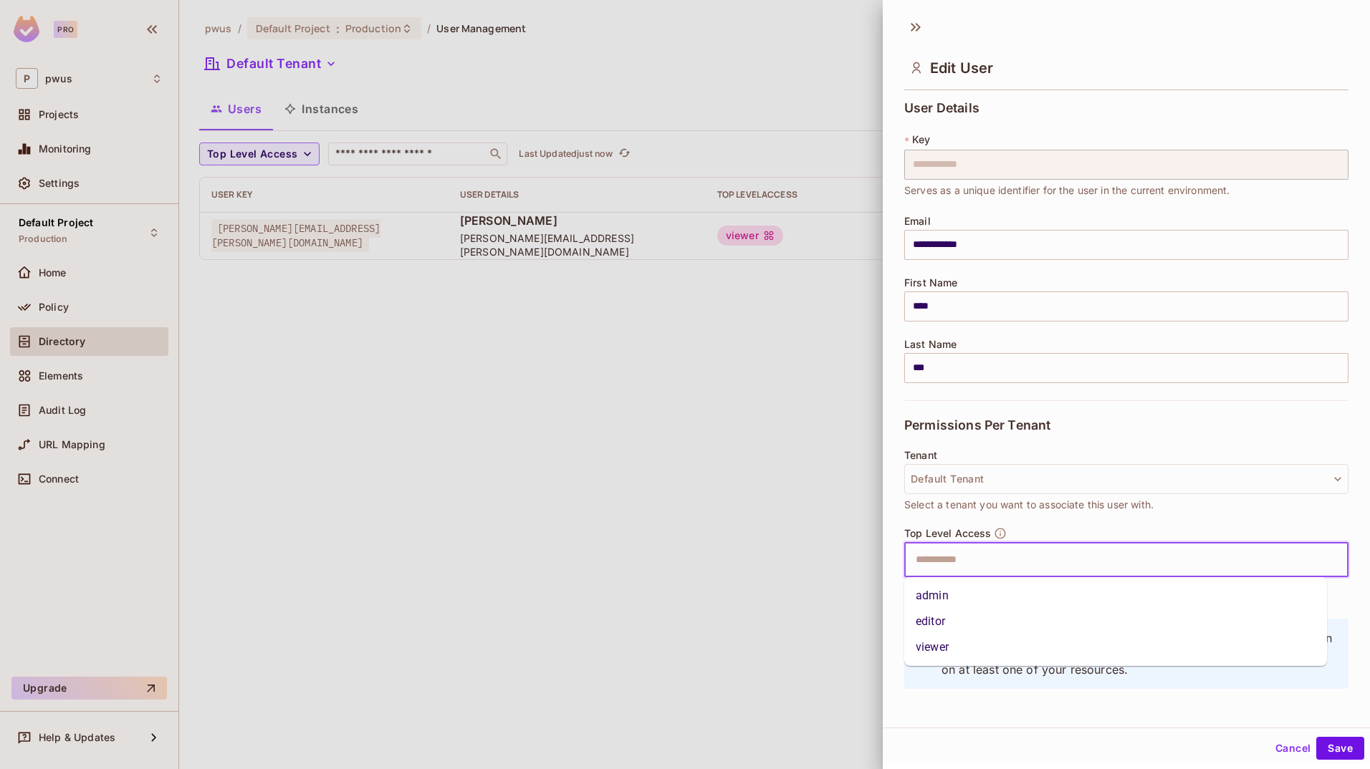
click at [856, 559] on input "text" at bounding box center [1113, 560] width 413 height 29
click at [856, 523] on div at bounding box center [685, 384] width 1370 height 769
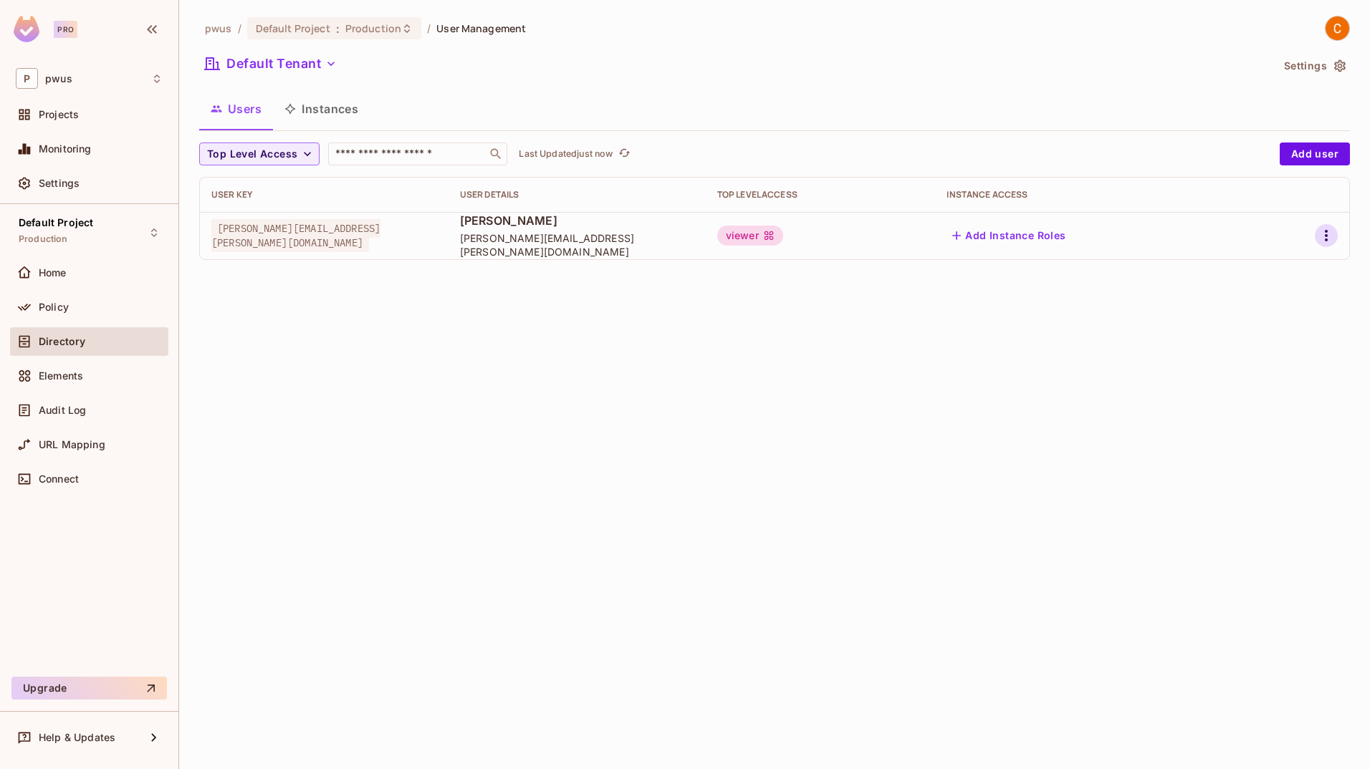
click at [856, 228] on icon "button" at bounding box center [1325, 235] width 17 height 17
click at [856, 269] on li "Edit" at bounding box center [1264, 269] width 127 height 32
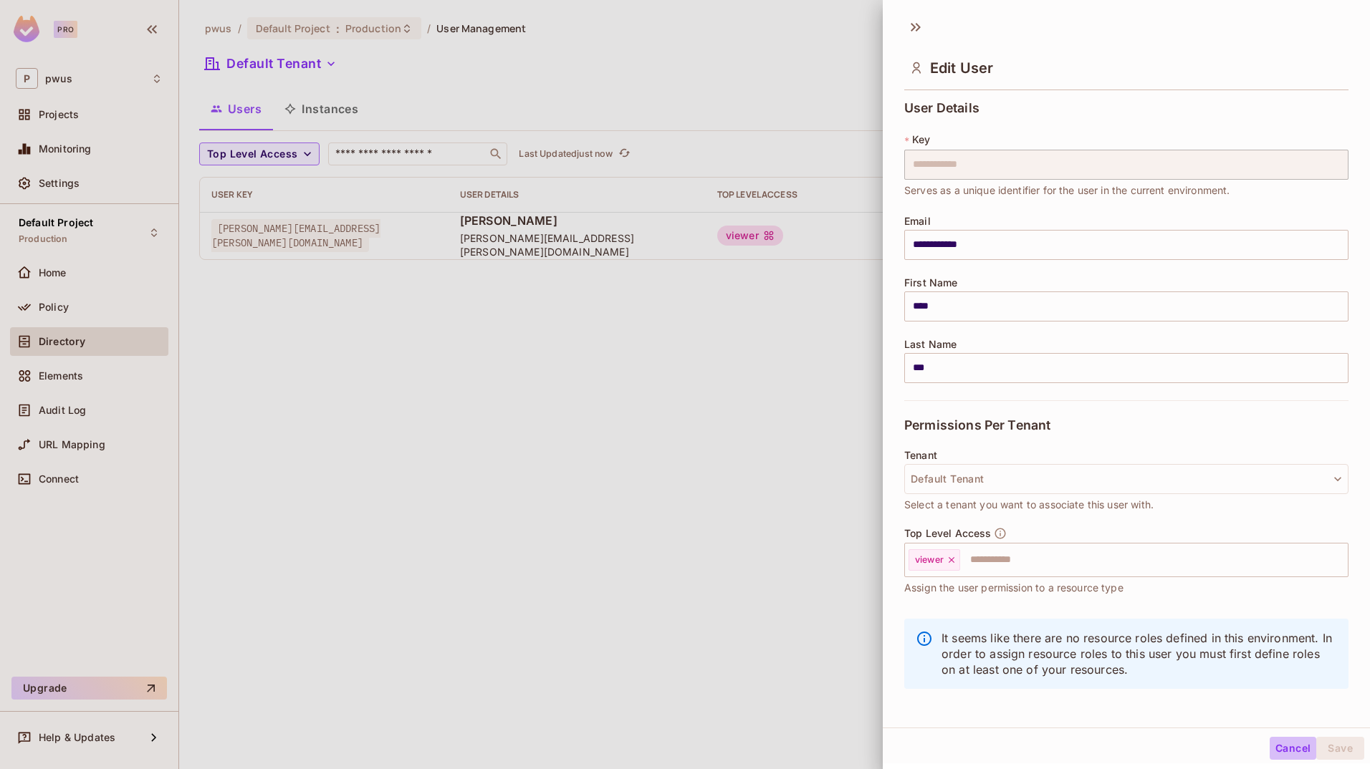
click at [856, 742] on button "Cancel" at bounding box center [1292, 748] width 47 height 23
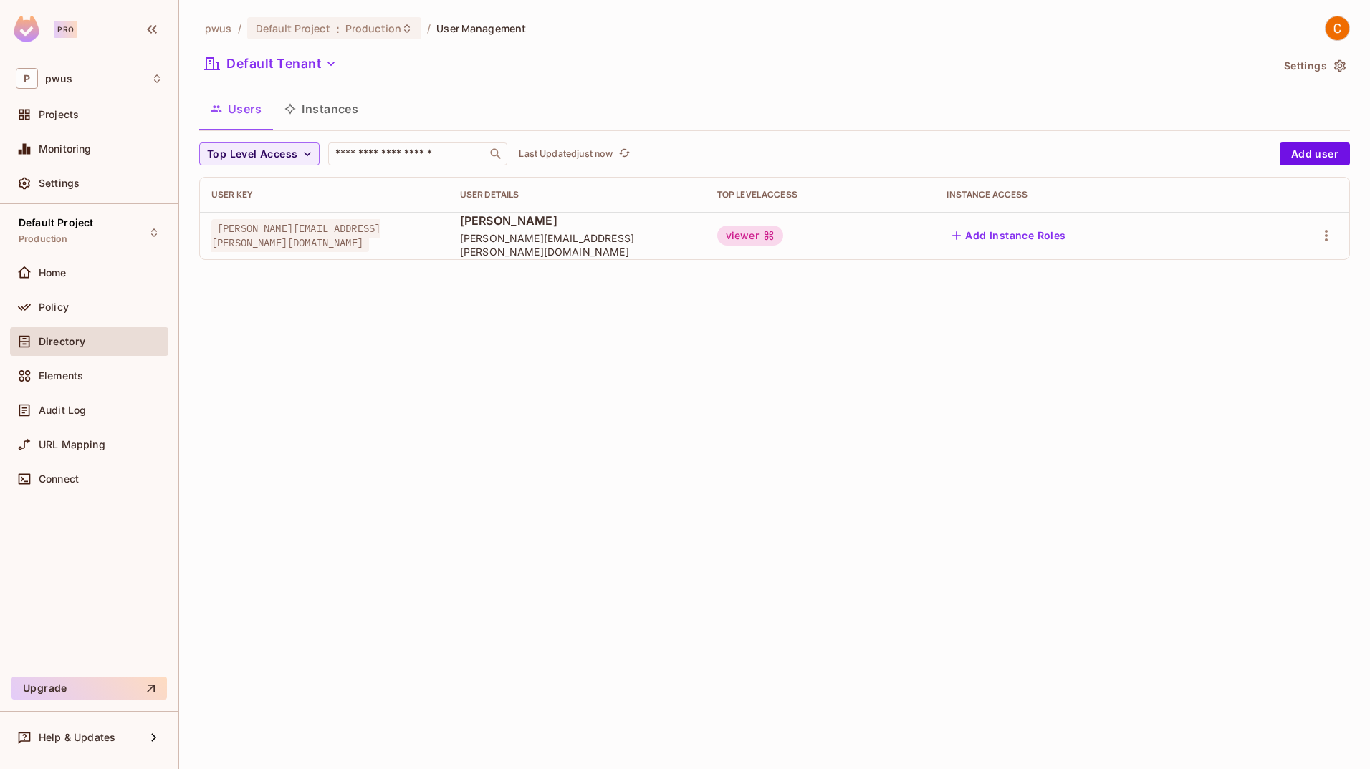
click at [305, 109] on button "Instances" at bounding box center [321, 109] width 97 height 36
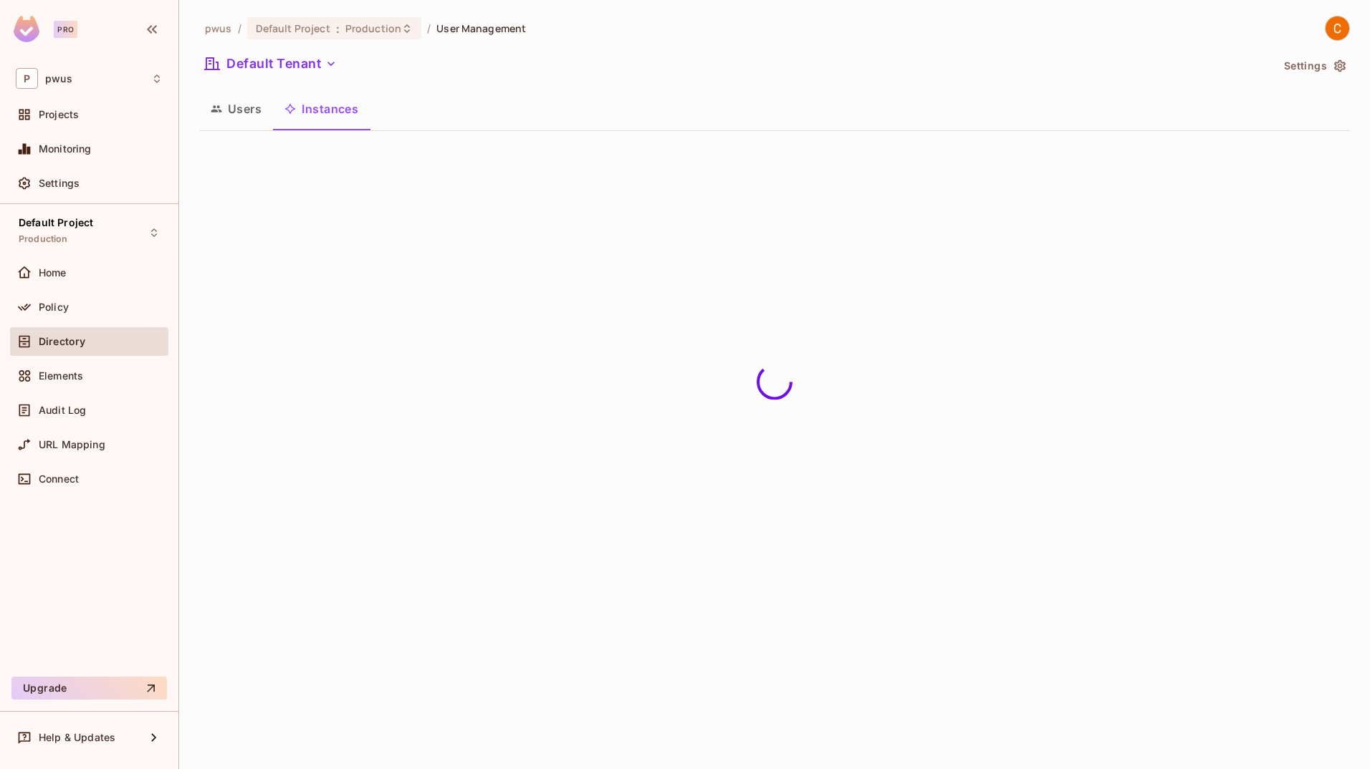
click at [257, 115] on button "Users" at bounding box center [236, 109] width 74 height 36
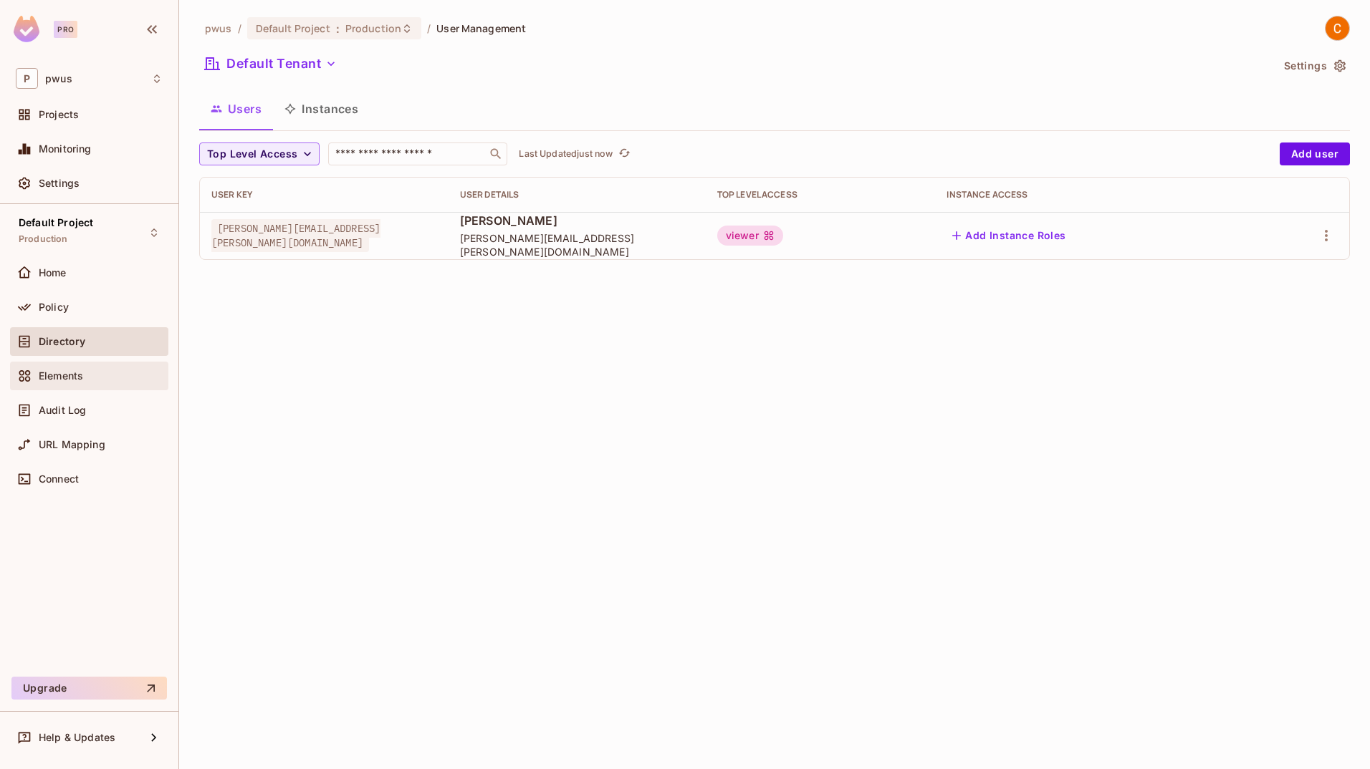
click at [67, 377] on span "Elements" at bounding box center [61, 375] width 44 height 11
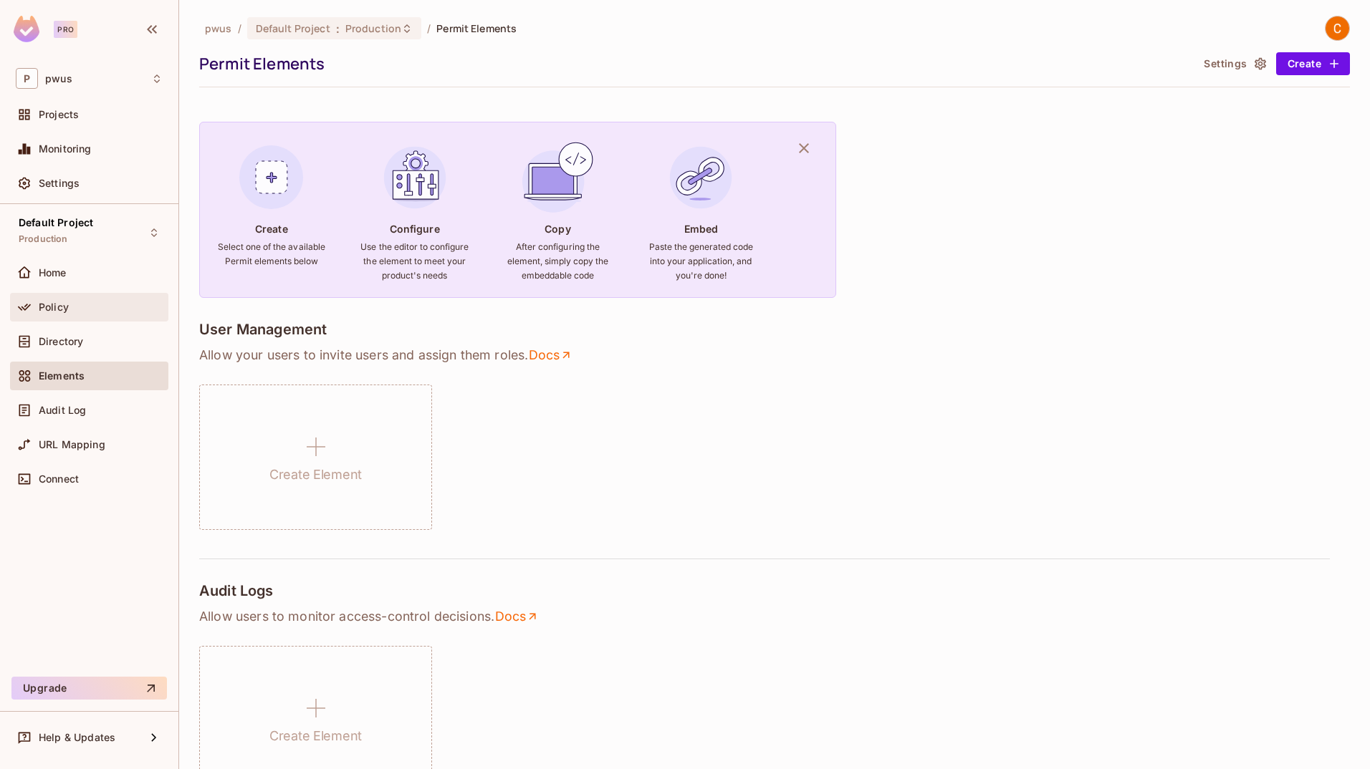
click at [54, 312] on span "Policy" at bounding box center [54, 307] width 30 height 11
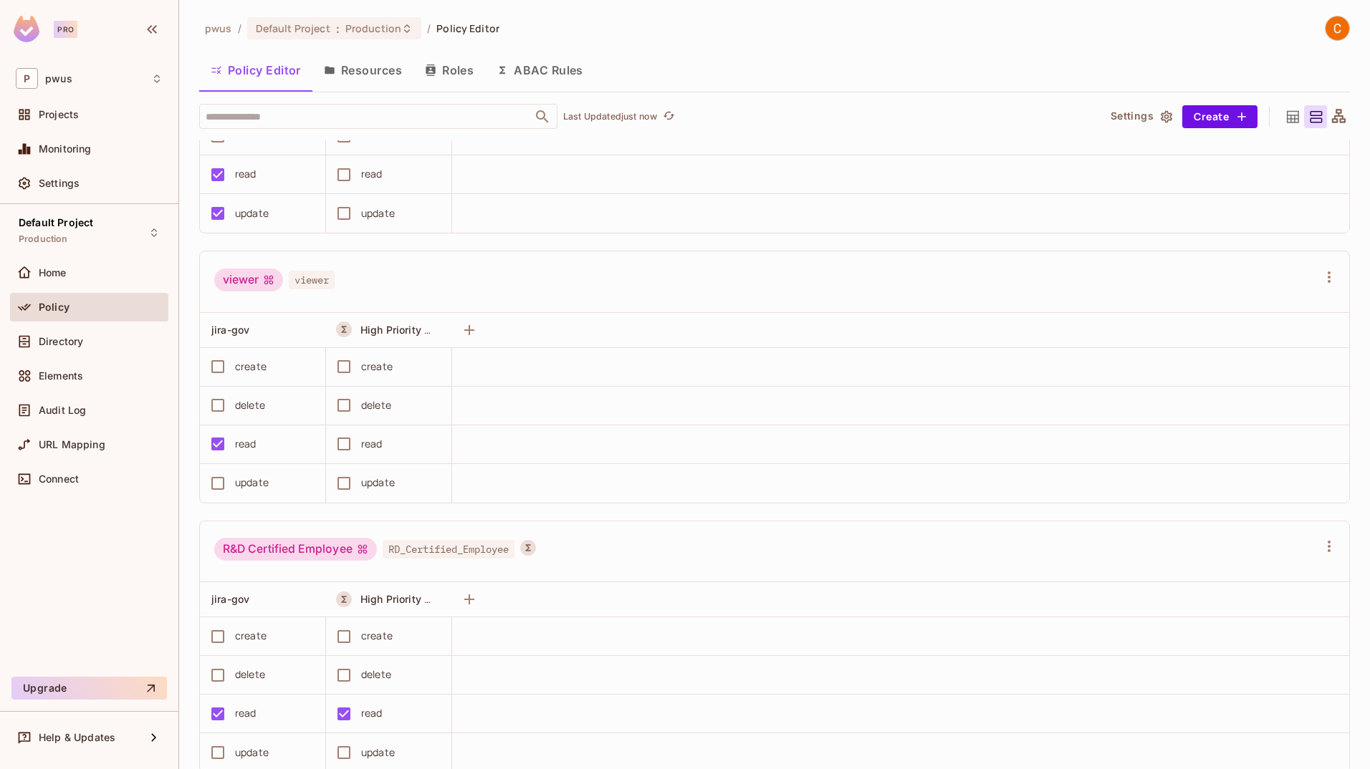
scroll to position [468, 0]
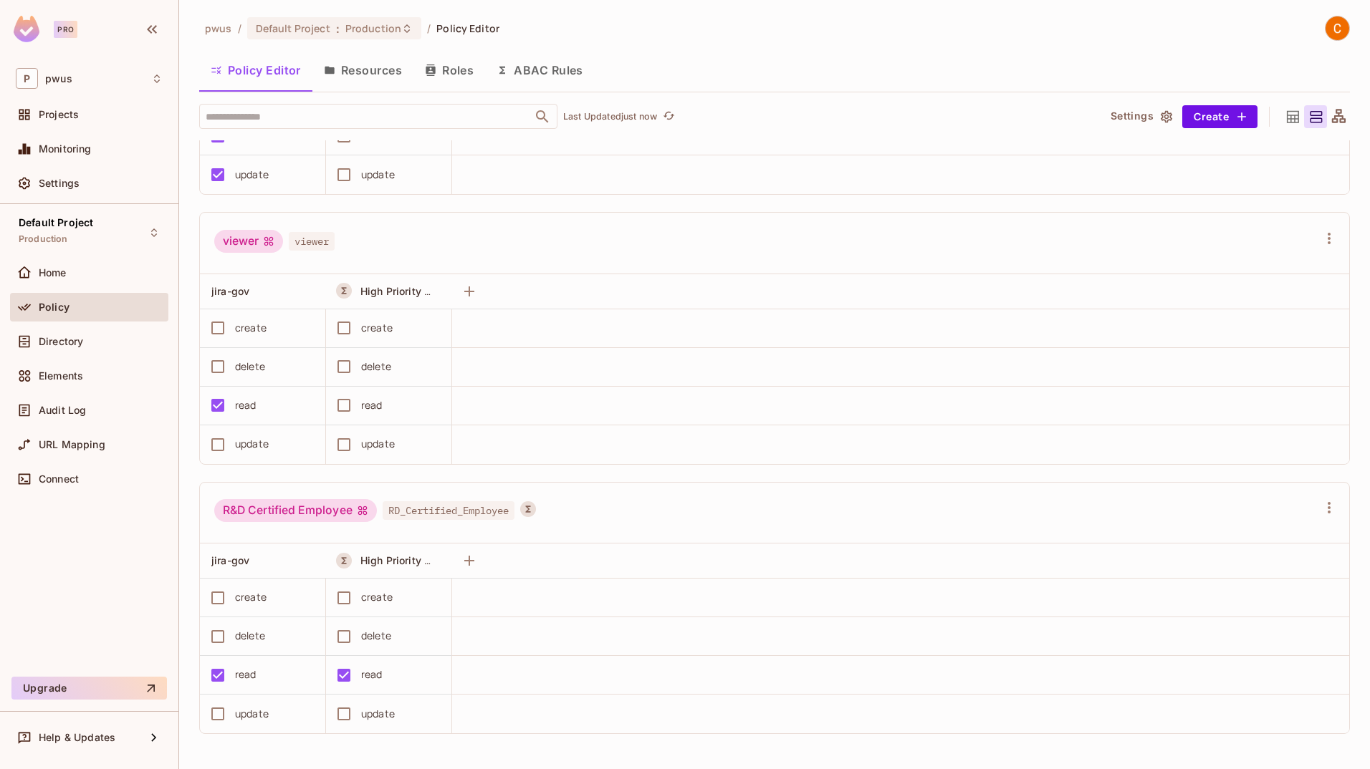
click at [296, 511] on div "R&D Certified Employee" at bounding box center [295, 510] width 163 height 23
click at [302, 511] on div "R&D Certified Employee" at bounding box center [295, 510] width 163 height 23
click at [641, 493] on div "R&D Certified Employee RD_Certified_Employee" at bounding box center [774, 514] width 1149 height 62
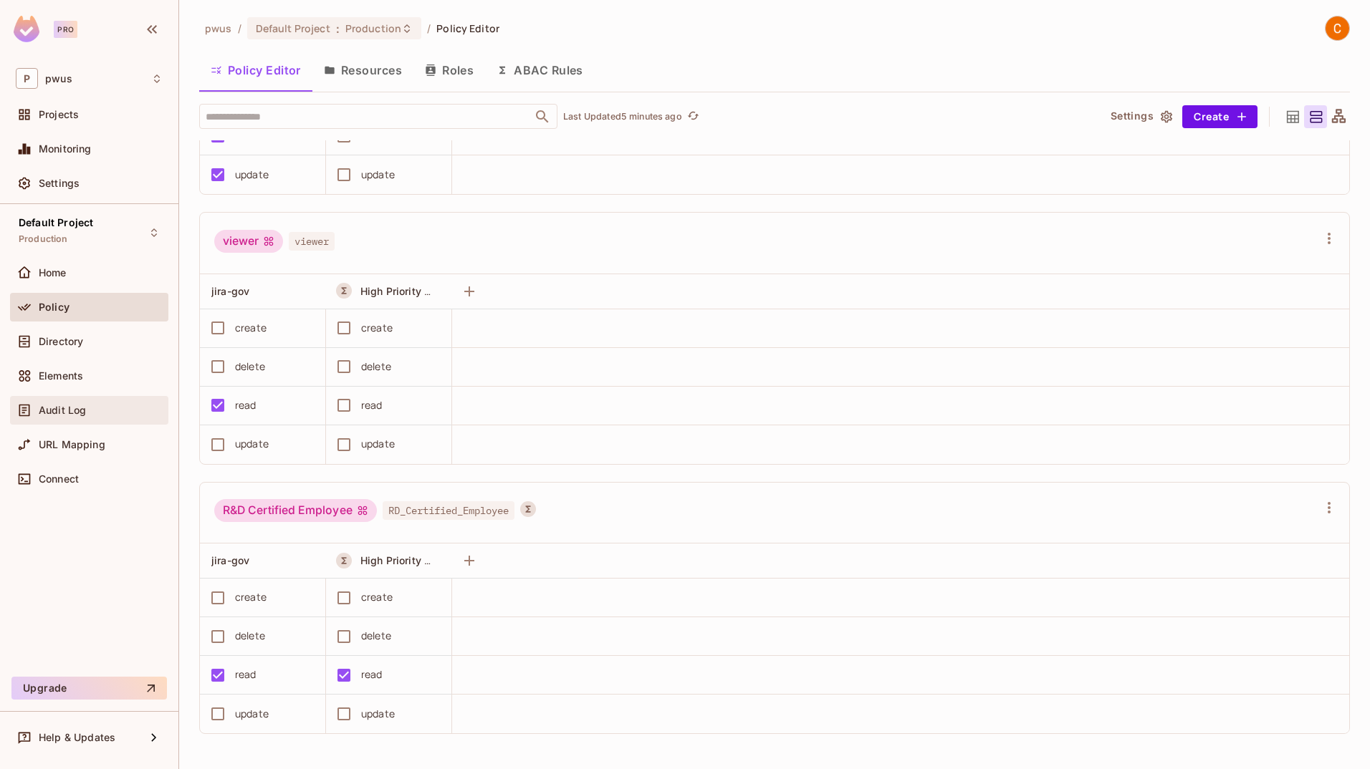
click at [83, 410] on span "Audit Log" at bounding box center [62, 410] width 47 height 11
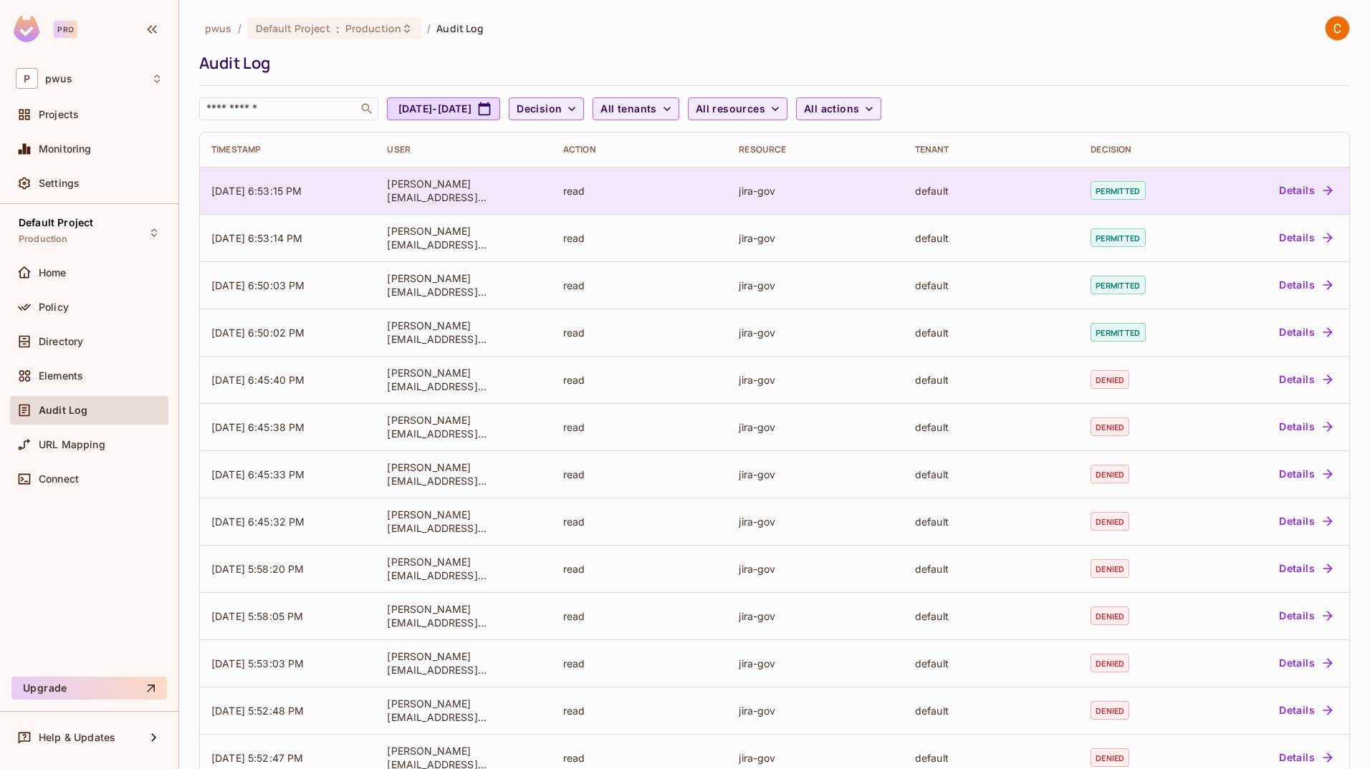
click at [856, 195] on button "Details" at bounding box center [1305, 190] width 64 height 23
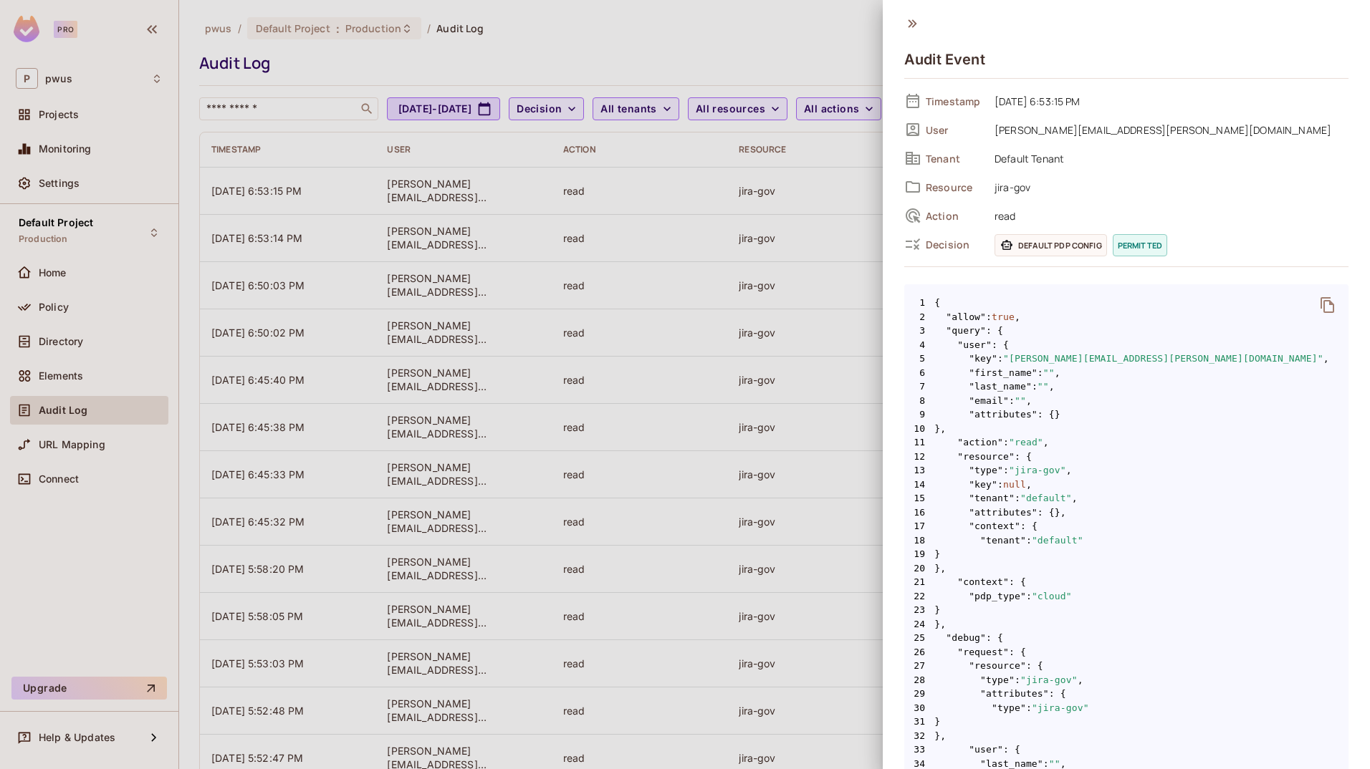
click at [856, 28] on icon at bounding box center [912, 24] width 16 height 16
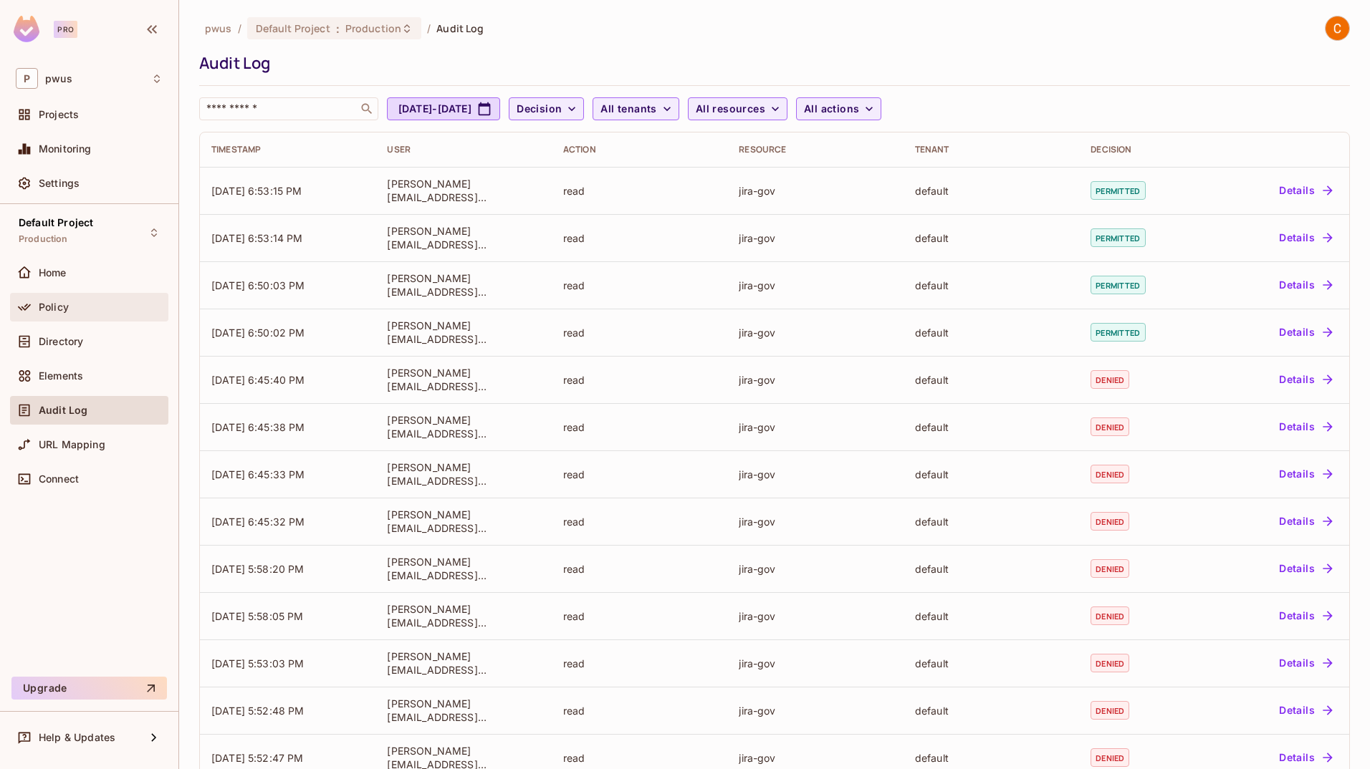
click at [40, 312] on span "Policy" at bounding box center [54, 307] width 30 height 11
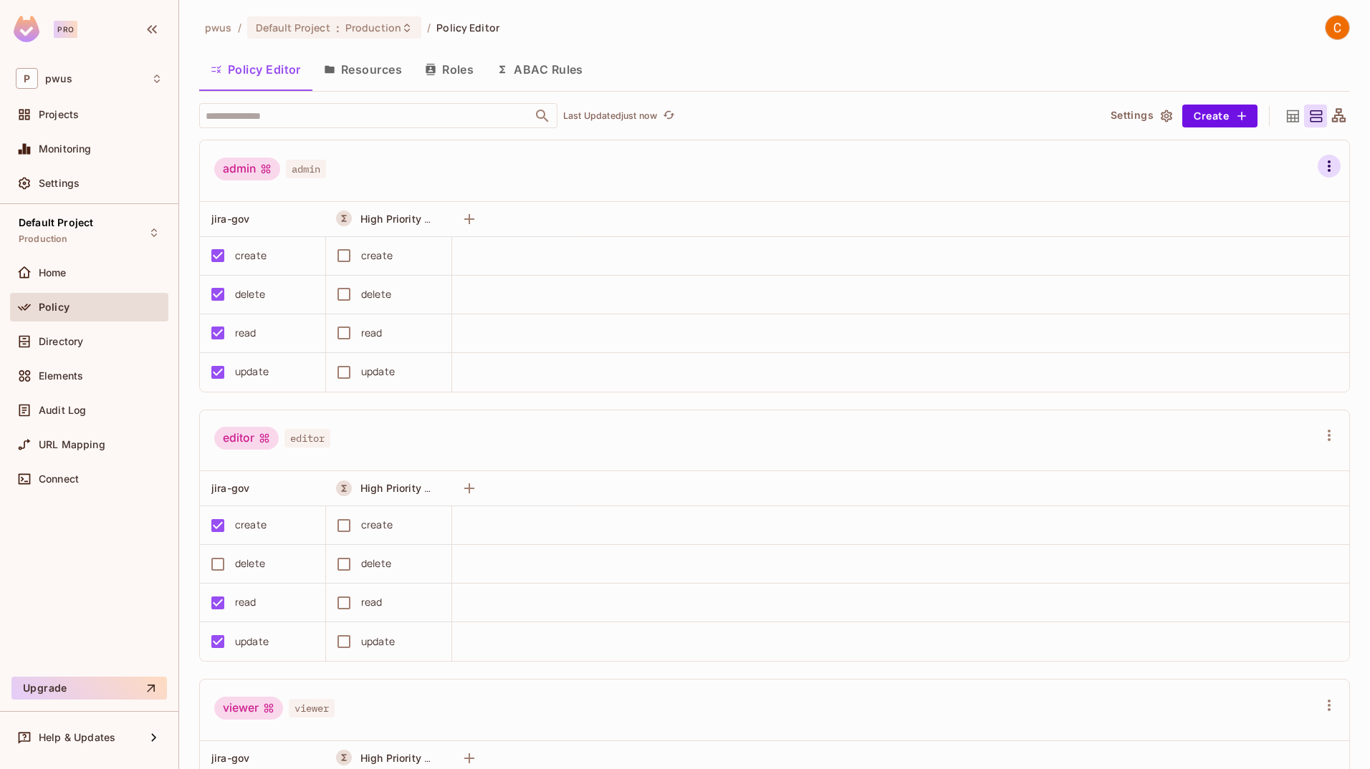
click at [856, 172] on icon "button" at bounding box center [1328, 166] width 17 height 17
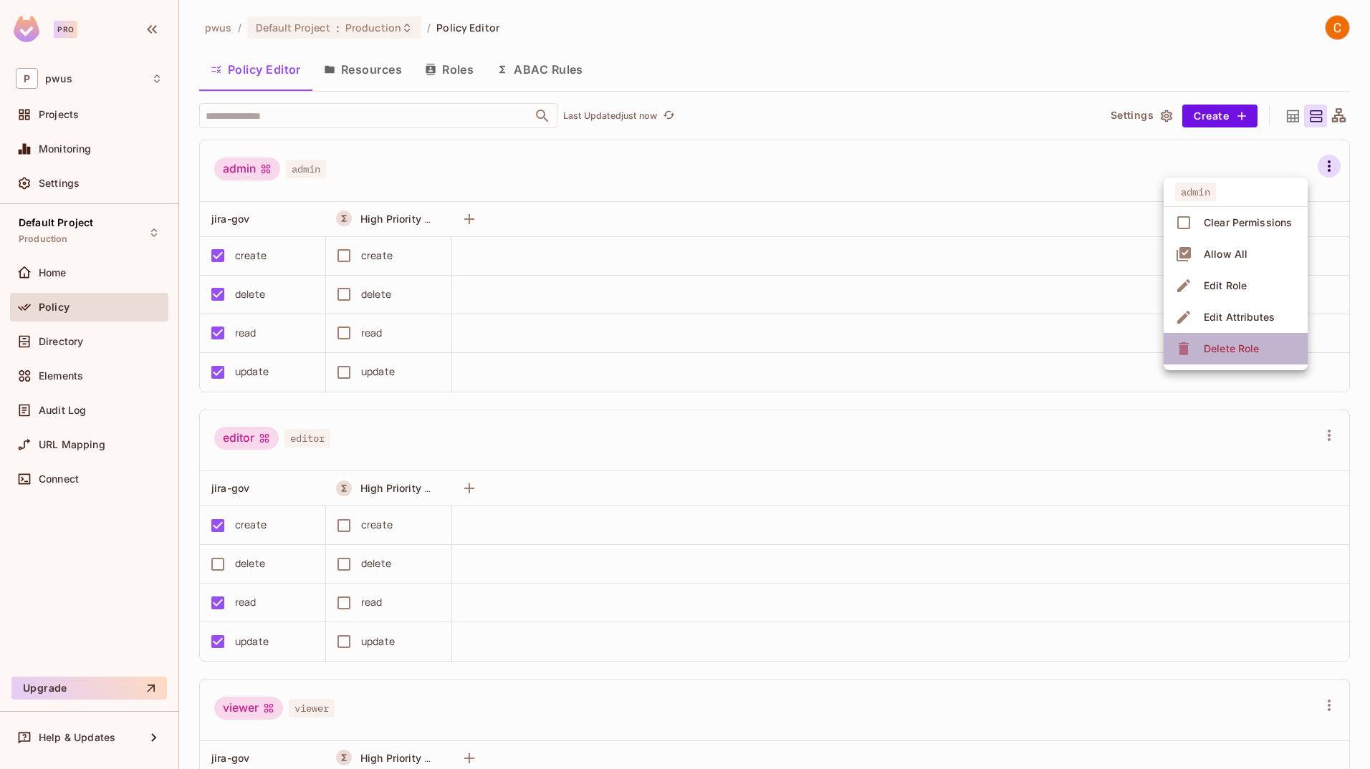
click at [856, 345] on div "Delete Role" at bounding box center [1230, 349] width 55 height 14
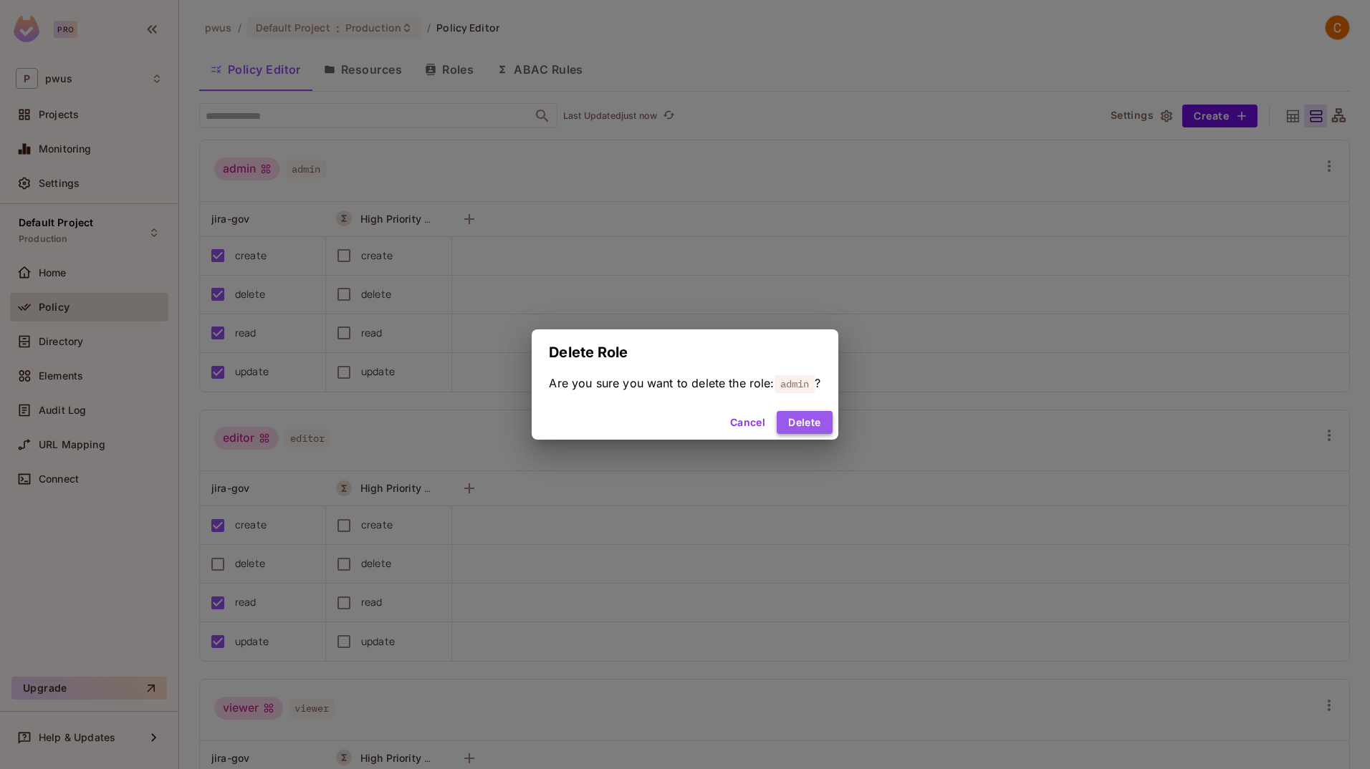
click at [830, 420] on button "Delete" at bounding box center [803, 422] width 55 height 23
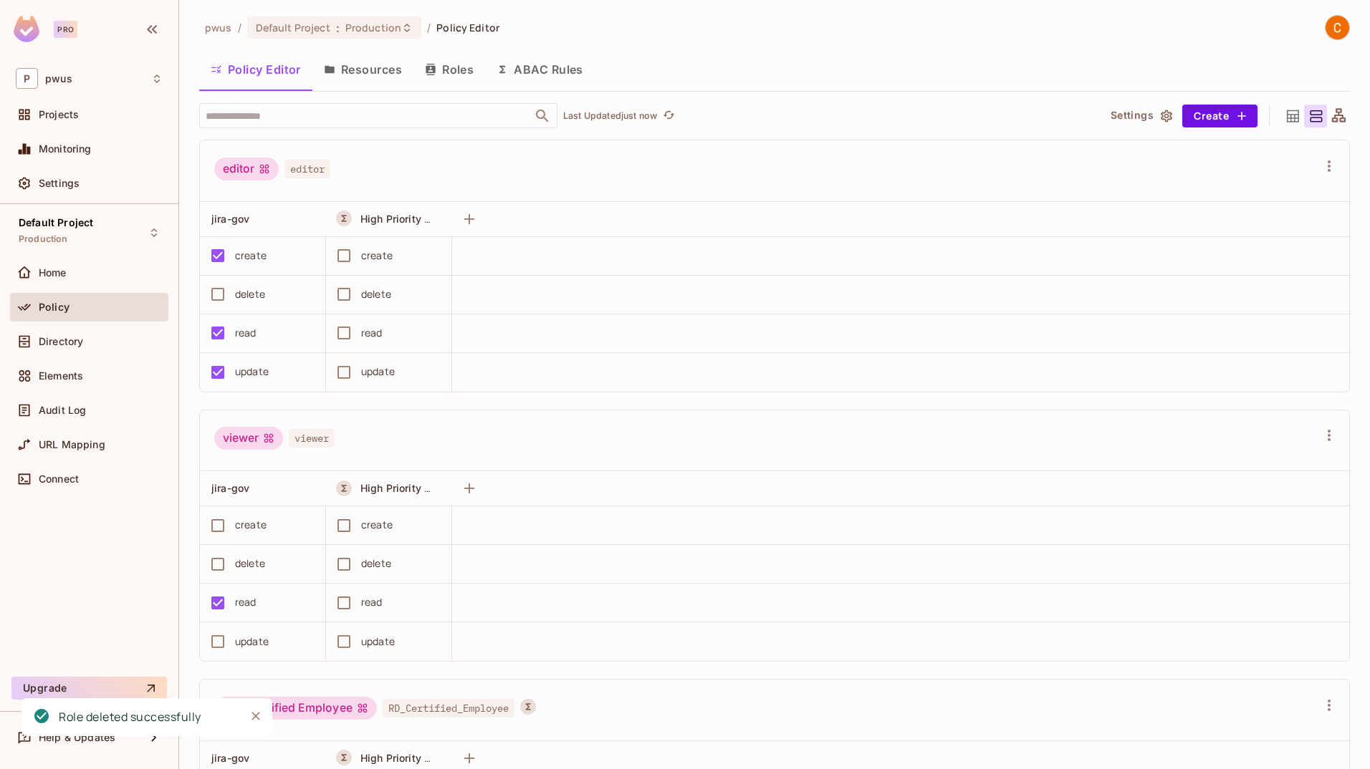
click at [856, 164] on icon "button" at bounding box center [1328, 166] width 17 height 17
click at [856, 347] on div "Delete Role" at bounding box center [1230, 349] width 55 height 14
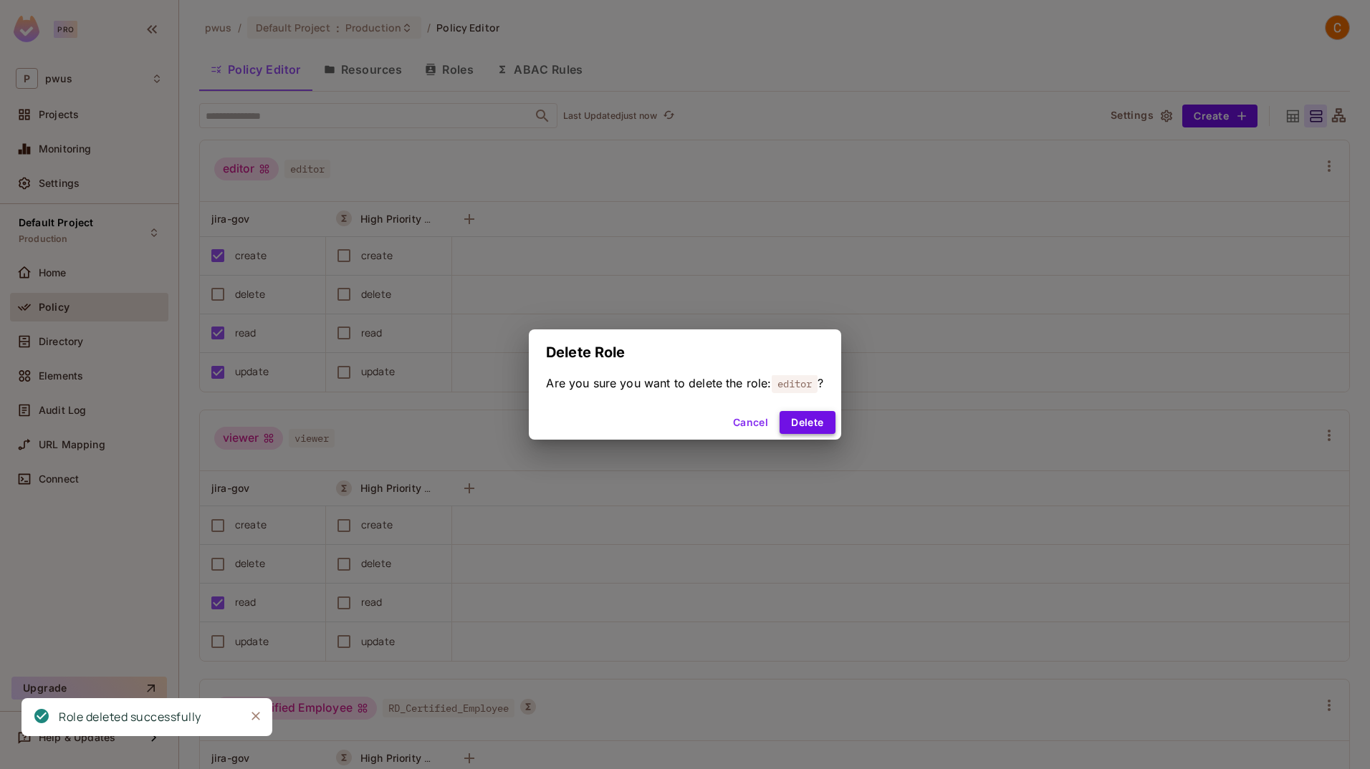
click at [796, 426] on button "Delete" at bounding box center [806, 422] width 55 height 23
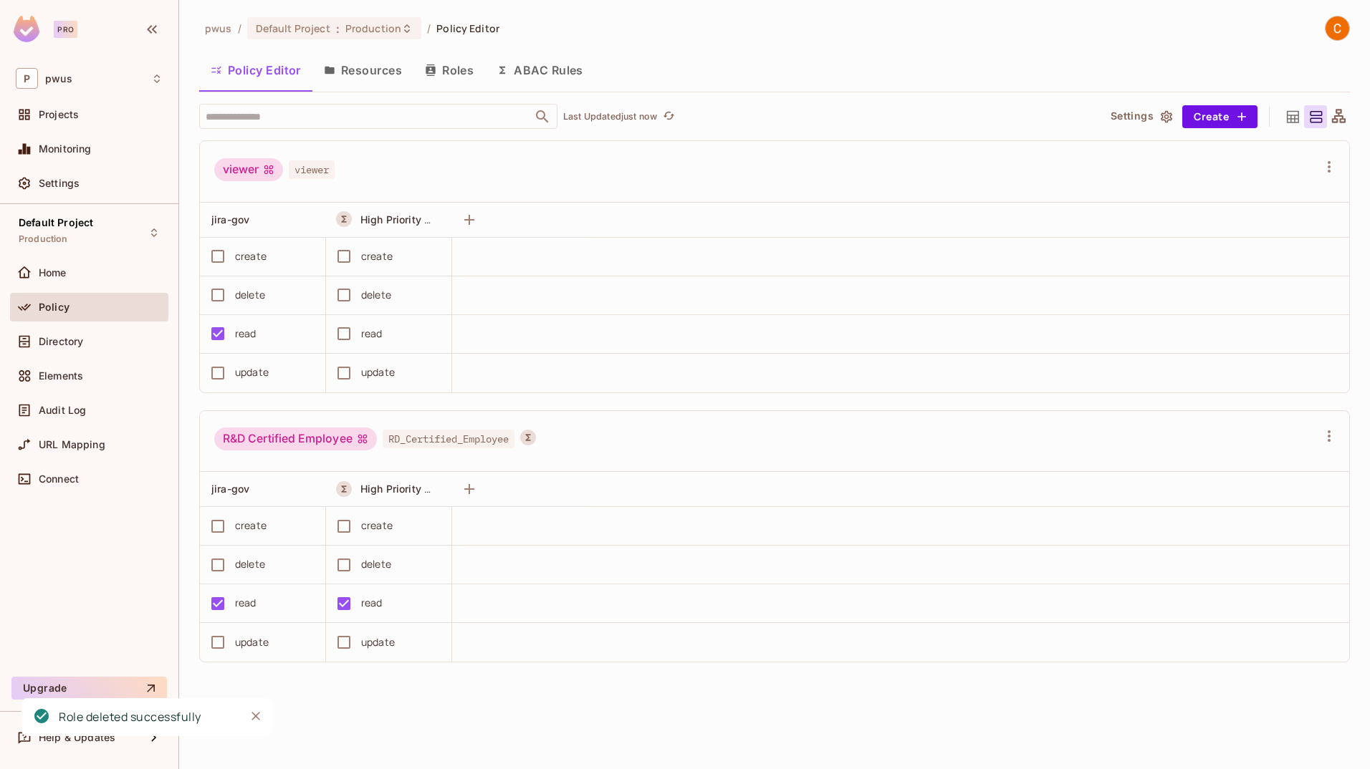
click at [856, 165] on div "viewer viewer" at bounding box center [765, 171] width 1103 height 27
click at [856, 163] on icon "button" at bounding box center [1328, 166] width 17 height 17
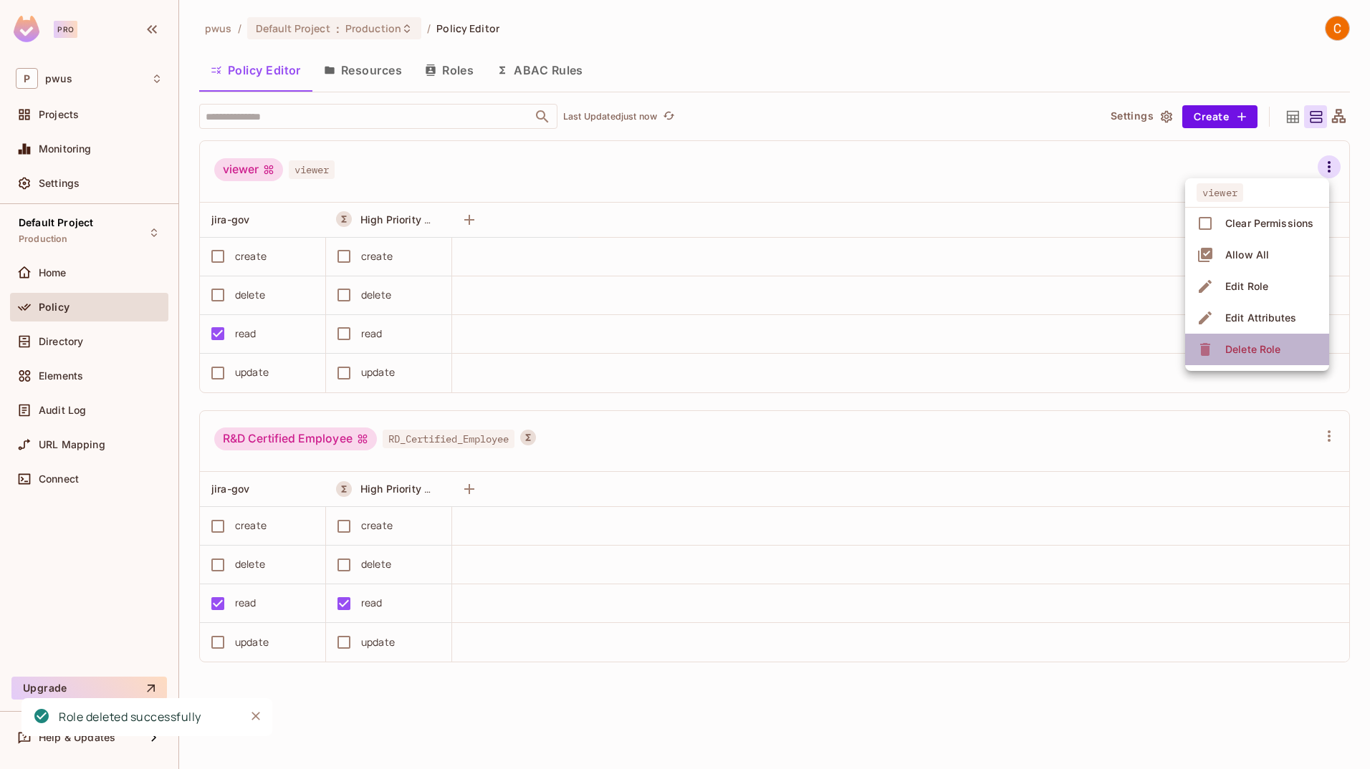
click at [856, 350] on li "Delete Role" at bounding box center [1257, 350] width 144 height 32
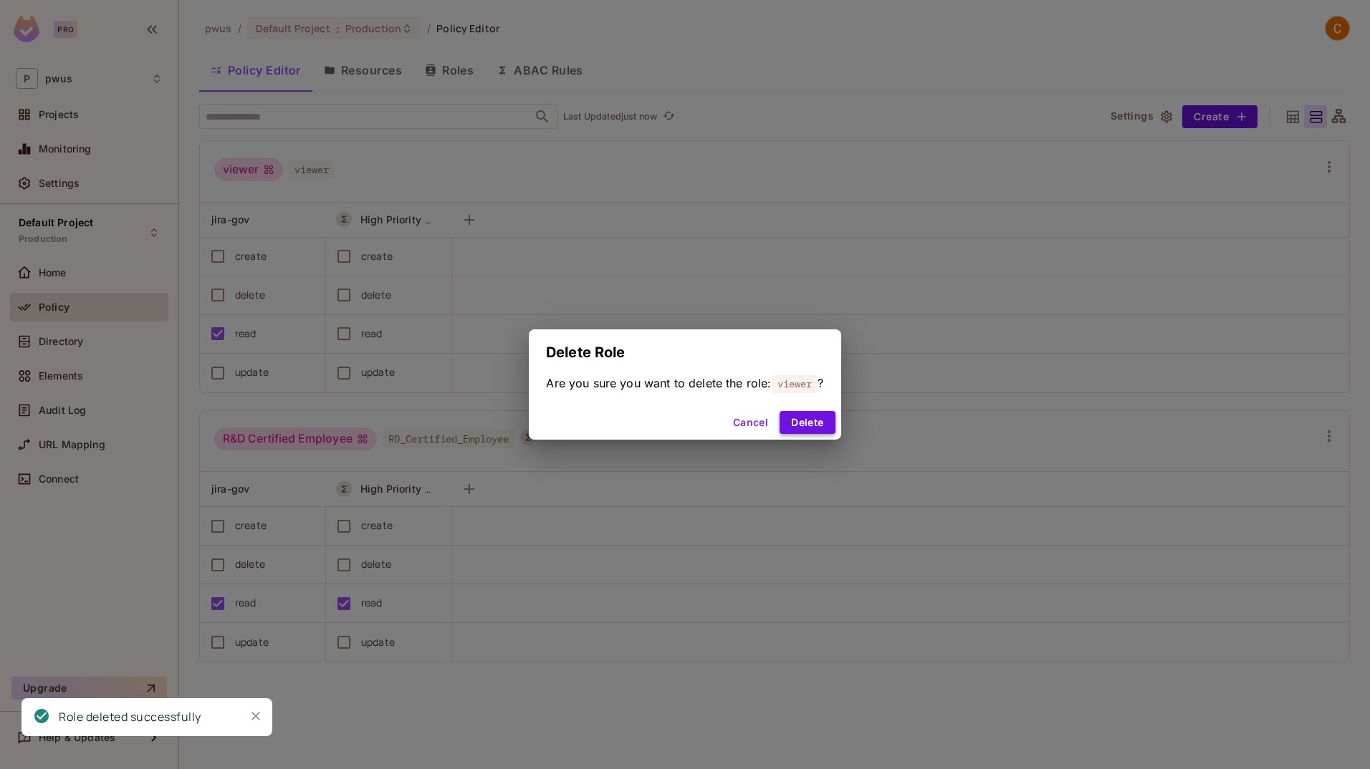
click at [830, 423] on button "Delete" at bounding box center [806, 422] width 55 height 23
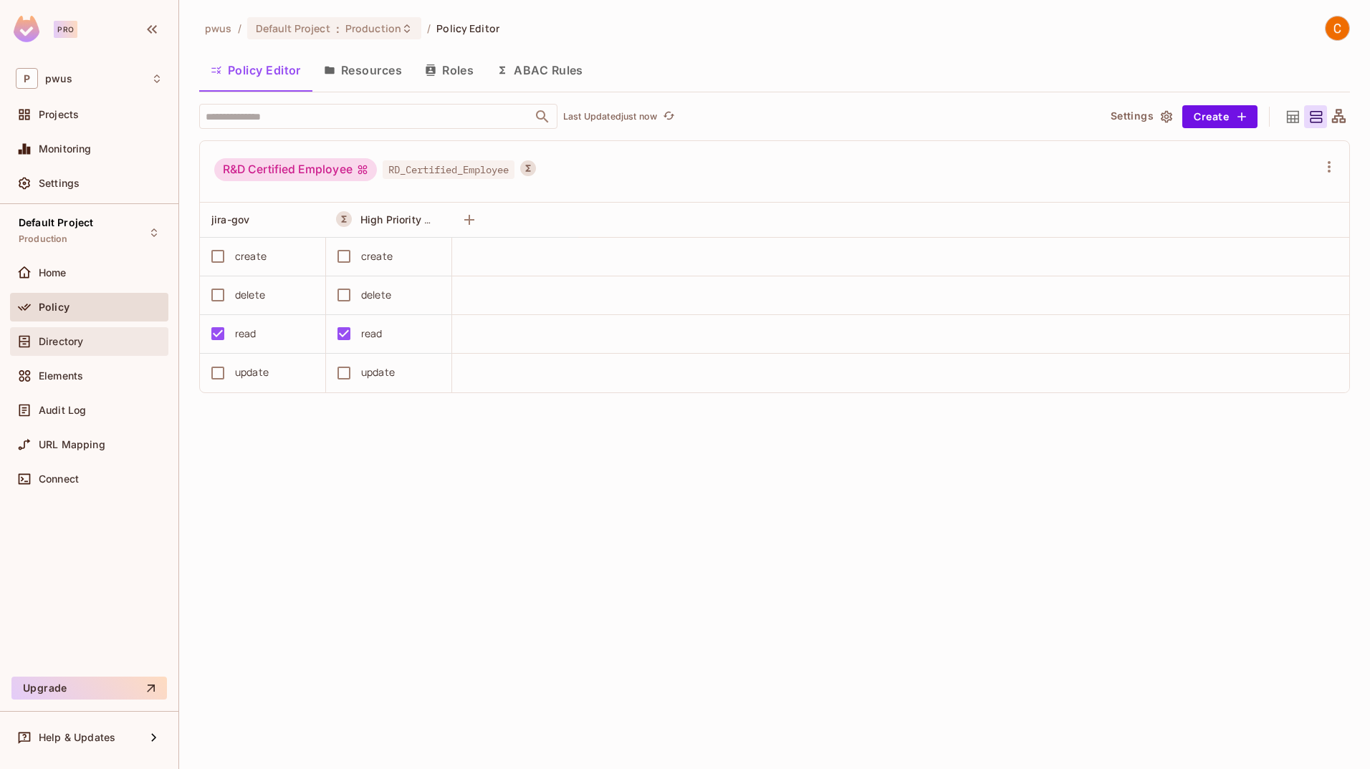
click at [62, 345] on span "Directory" at bounding box center [61, 341] width 44 height 11
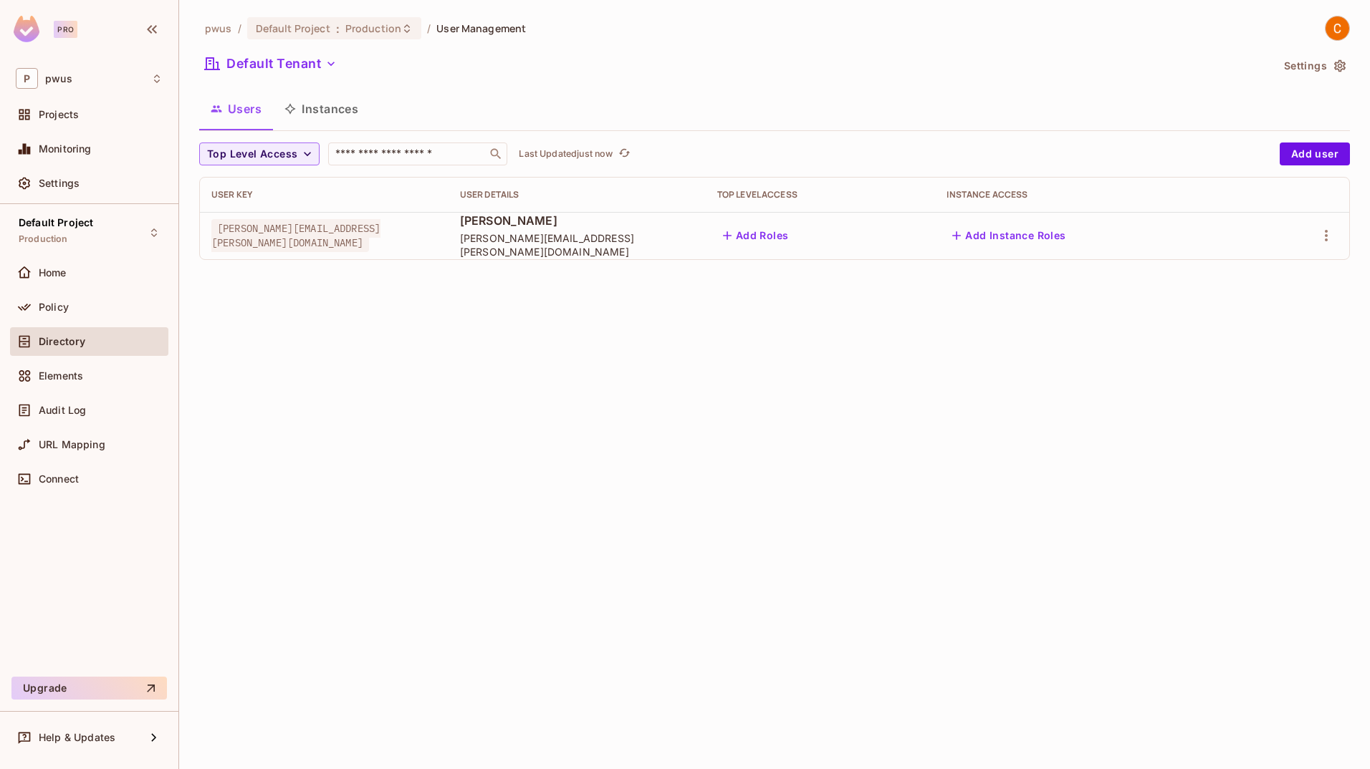
click at [741, 236] on button "Add Roles" at bounding box center [755, 235] width 77 height 23
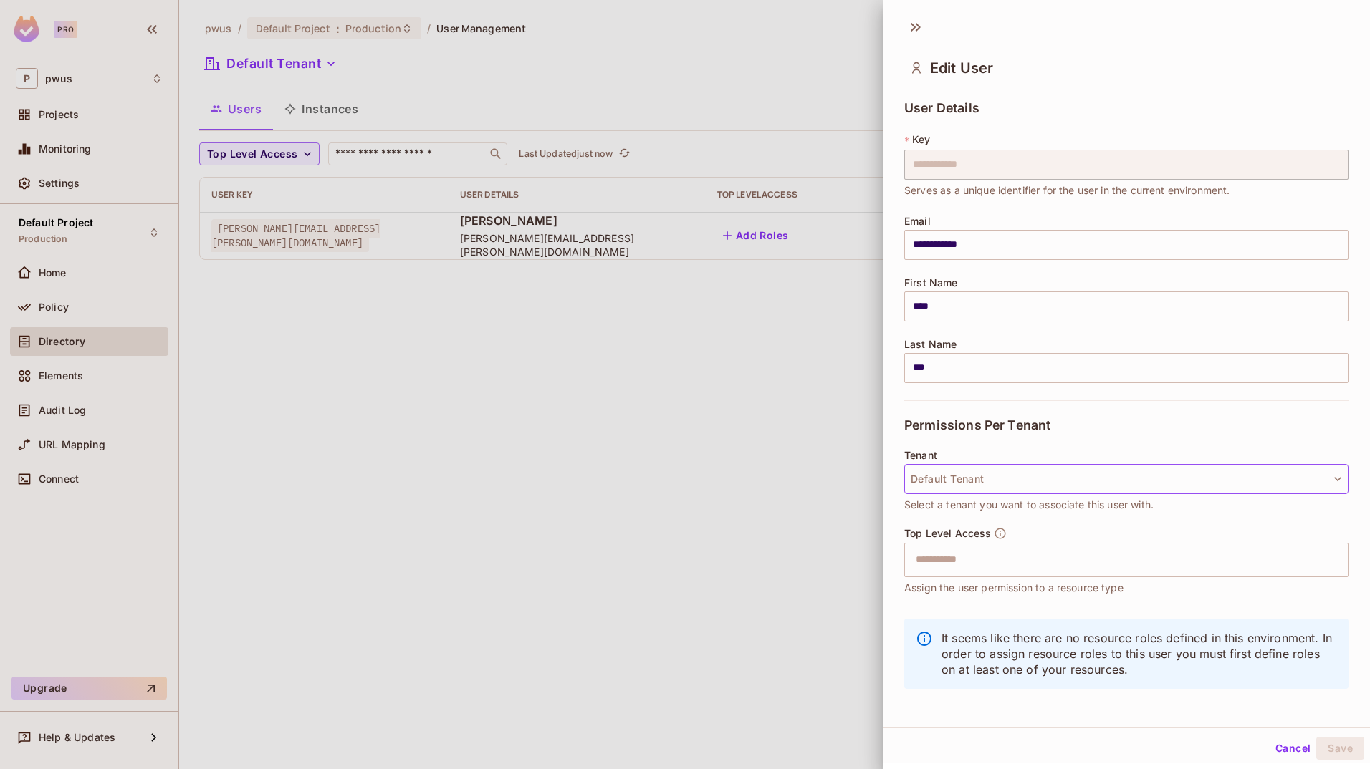
click at [856, 471] on button "Default Tenant" at bounding box center [1126, 479] width 444 height 30
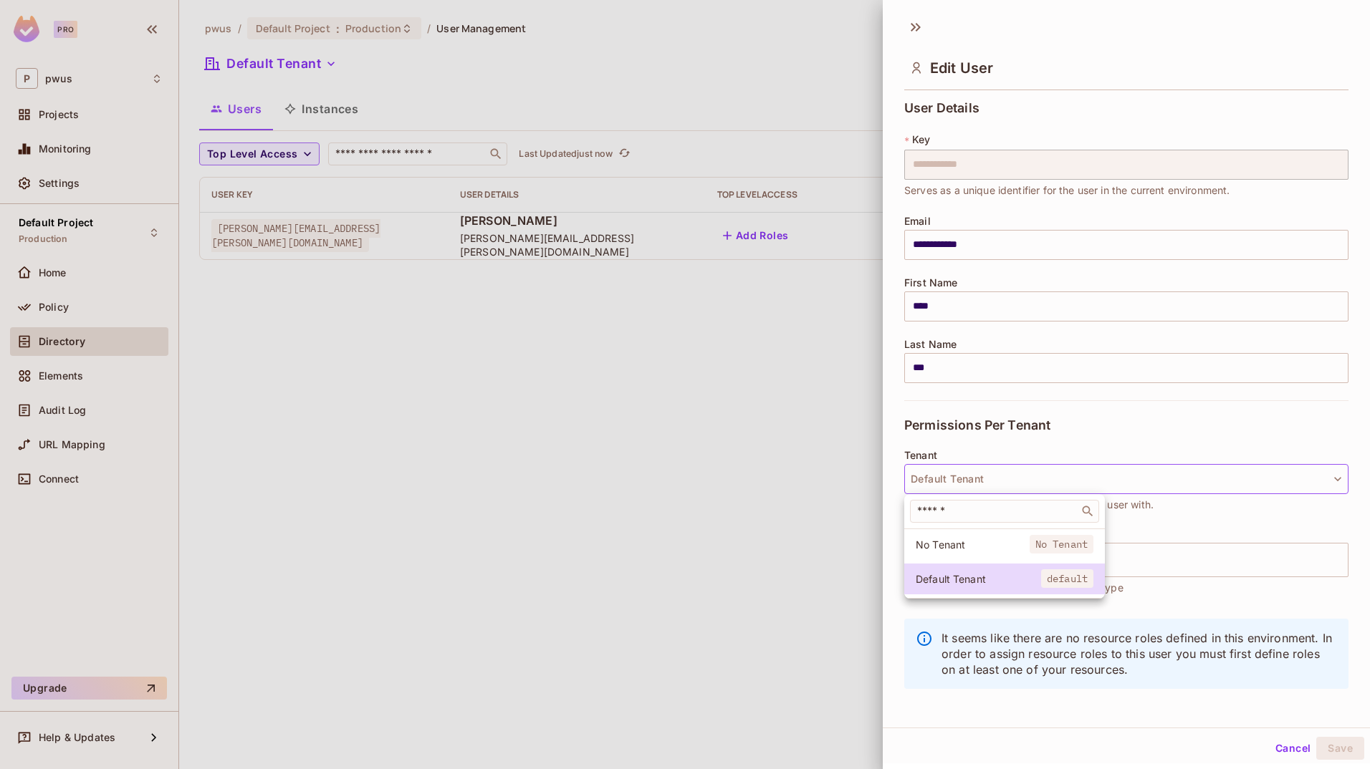
click at [856, 387] on div at bounding box center [685, 384] width 1370 height 769
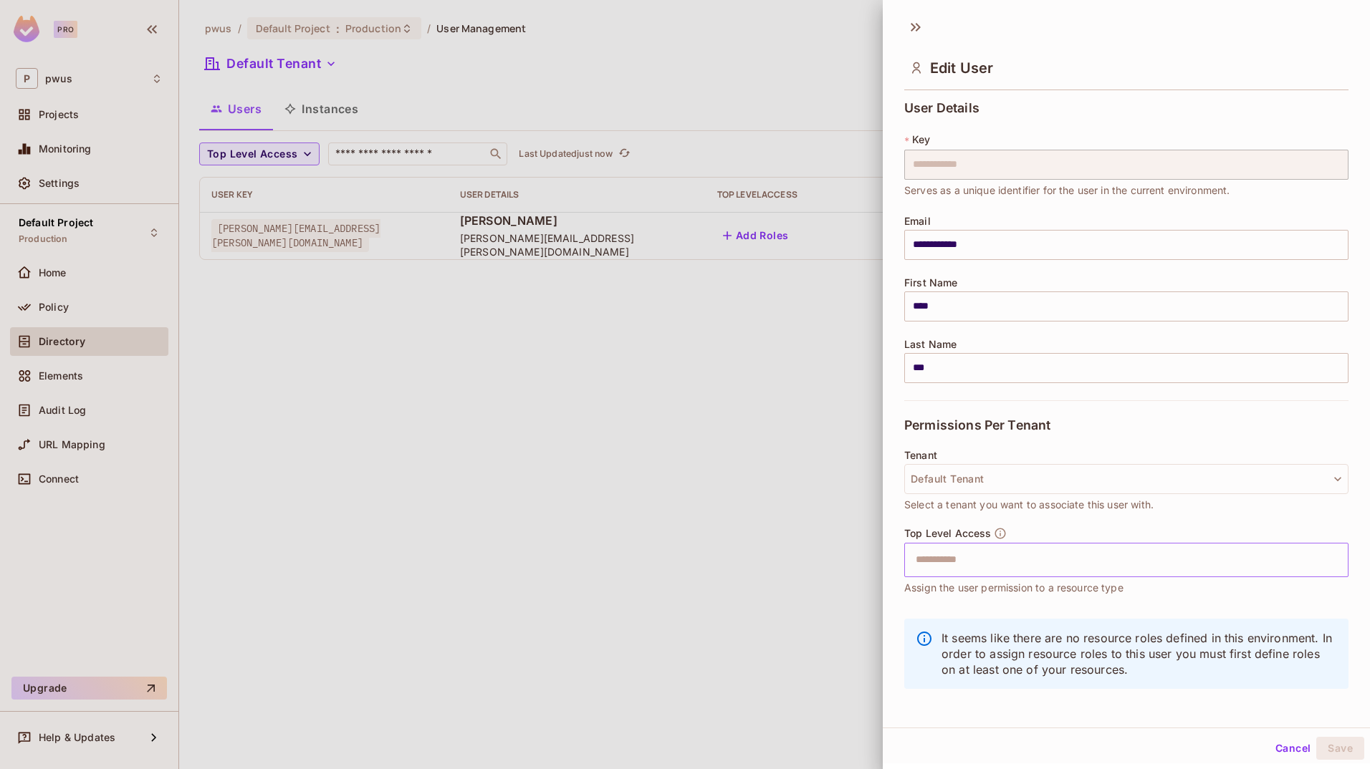
click at [856, 574] on input "text" at bounding box center [1113, 560] width 413 height 29
click at [856, 565] on input "text" at bounding box center [1113, 560] width 413 height 29
click at [856, 517] on div "Tenant Default Tenant Select a tenant you want to associate this user with." at bounding box center [1126, 488] width 444 height 77
click at [856, 746] on button "Cancel" at bounding box center [1292, 748] width 47 height 23
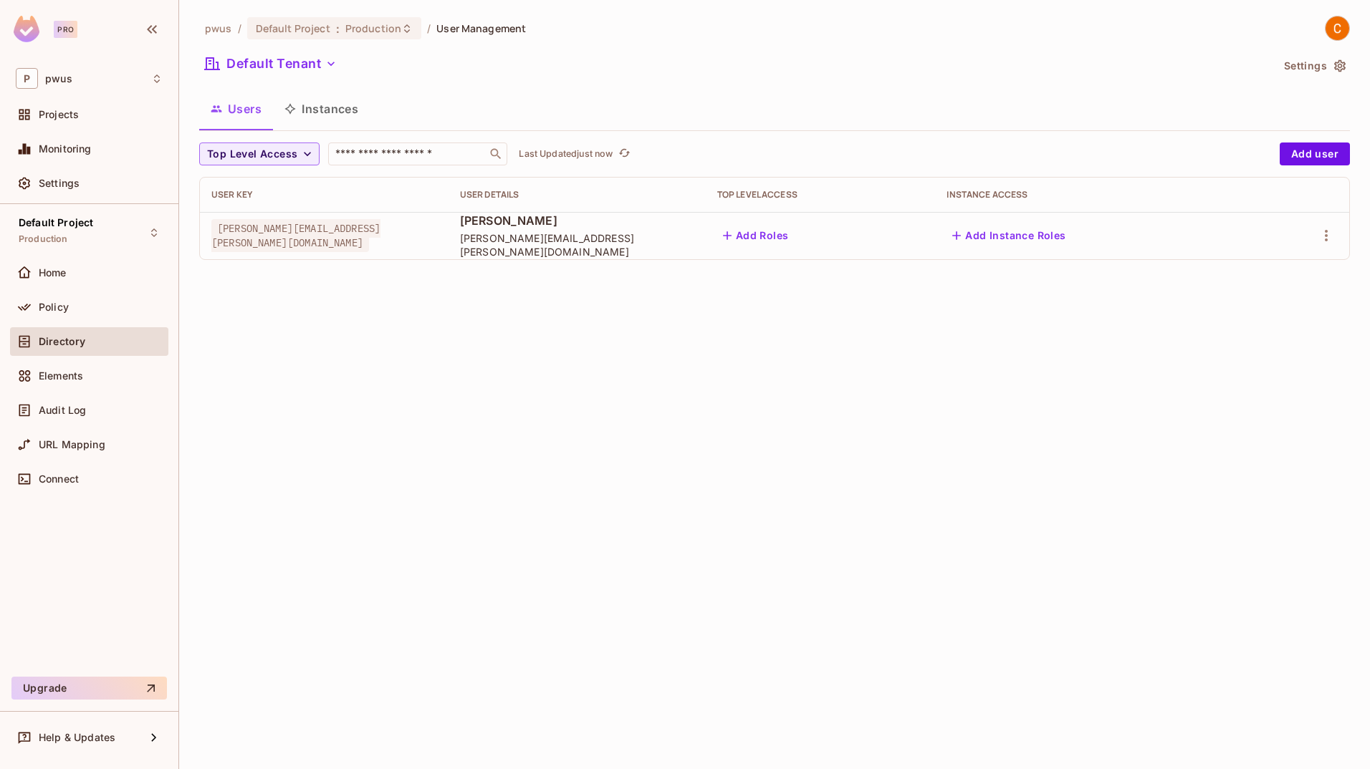
click at [40, 292] on div "Home" at bounding box center [89, 276] width 158 height 34
click at [44, 299] on div "Policy" at bounding box center [89, 307] width 147 height 17
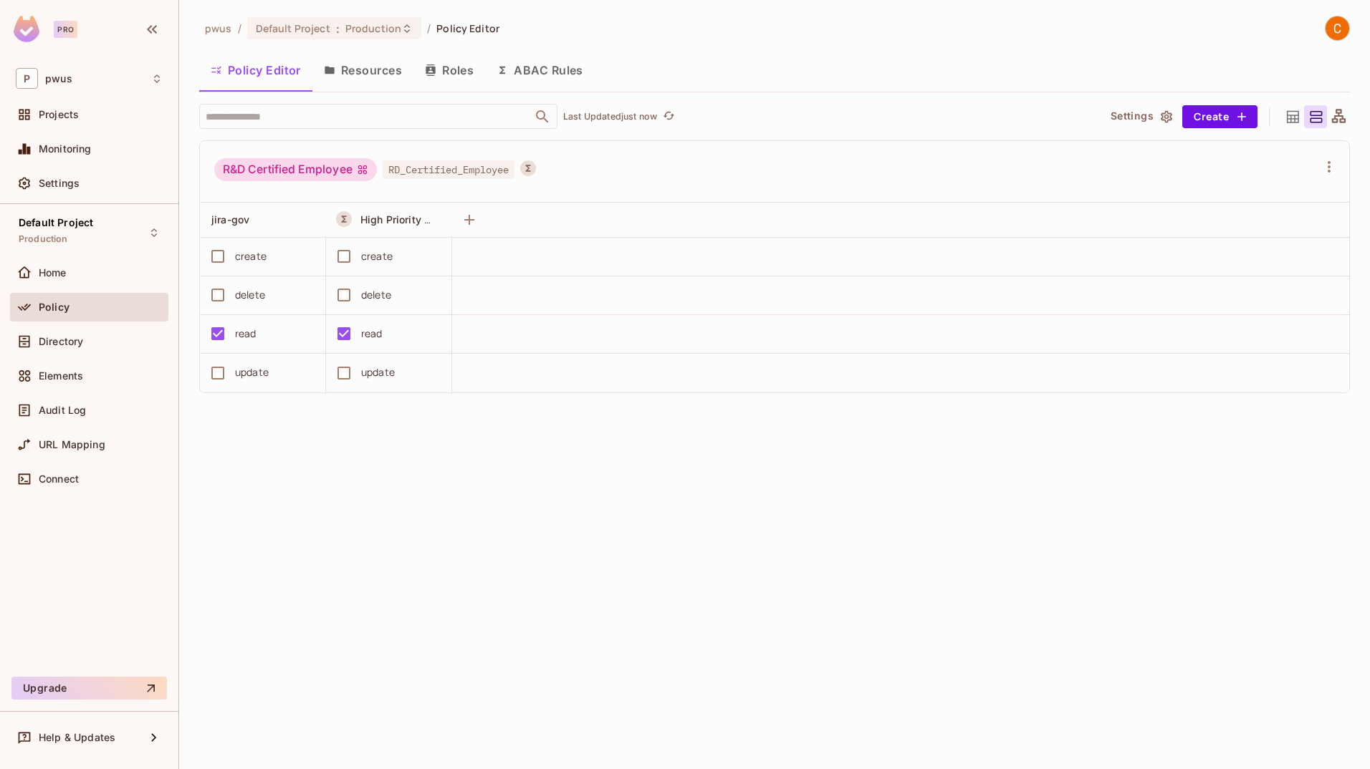
click at [441, 66] on button "Roles" at bounding box center [449, 70] width 72 height 36
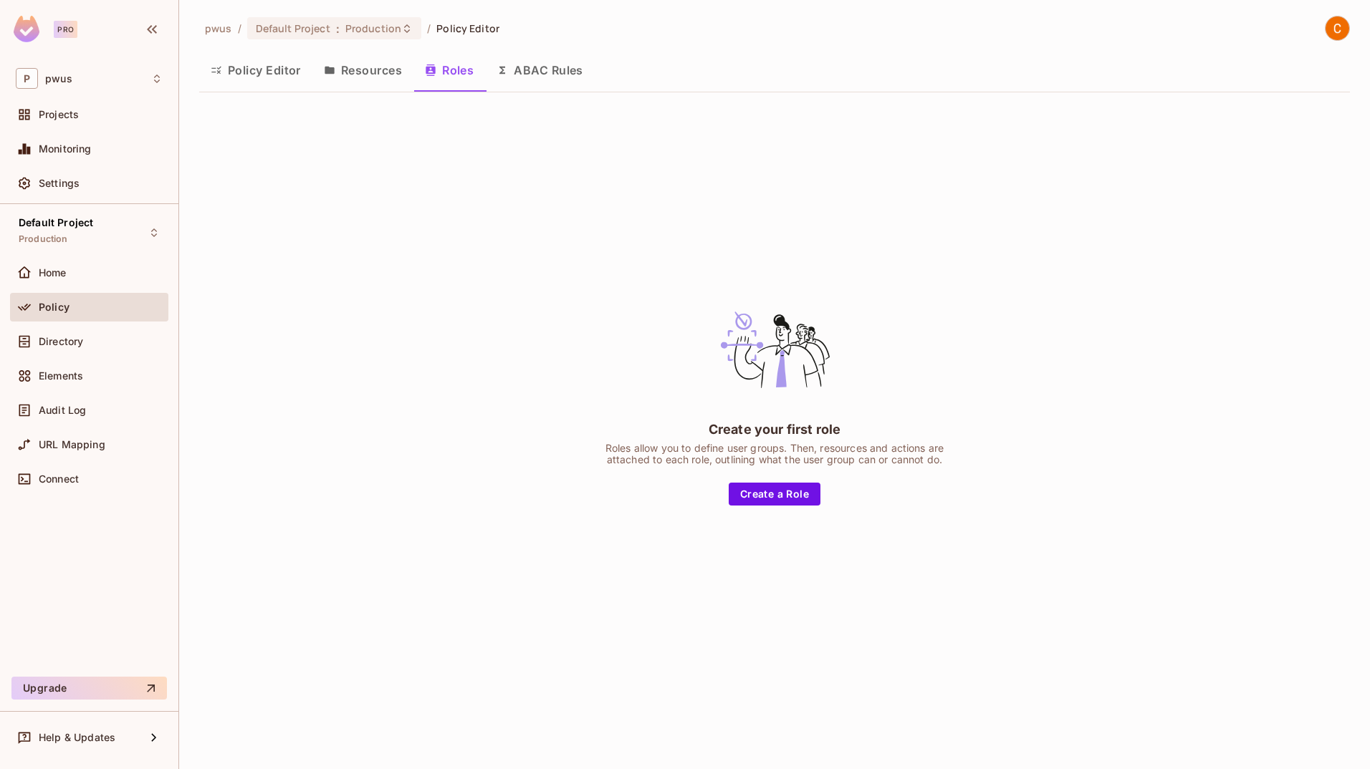
click at [247, 60] on button "Policy Editor" at bounding box center [255, 70] width 113 height 36
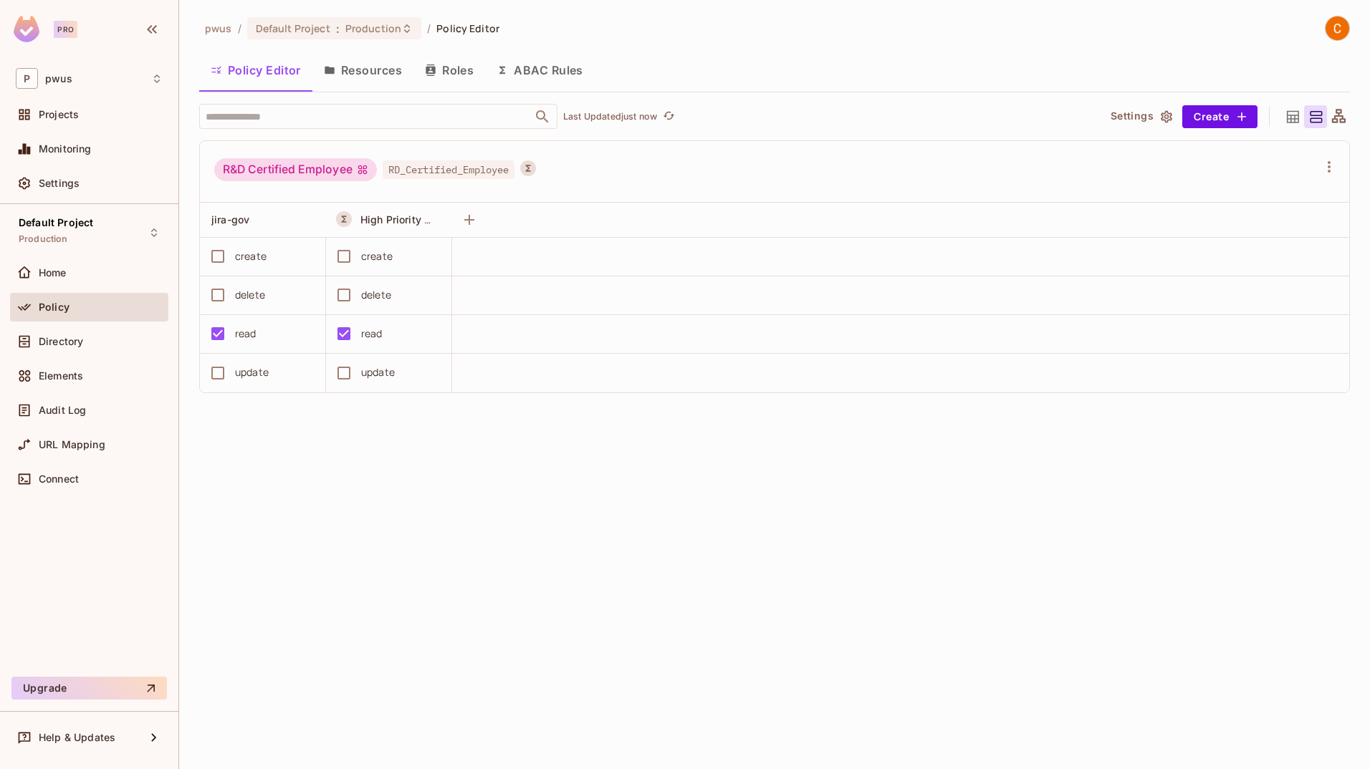
click at [438, 70] on button "Roles" at bounding box center [449, 70] width 72 height 36
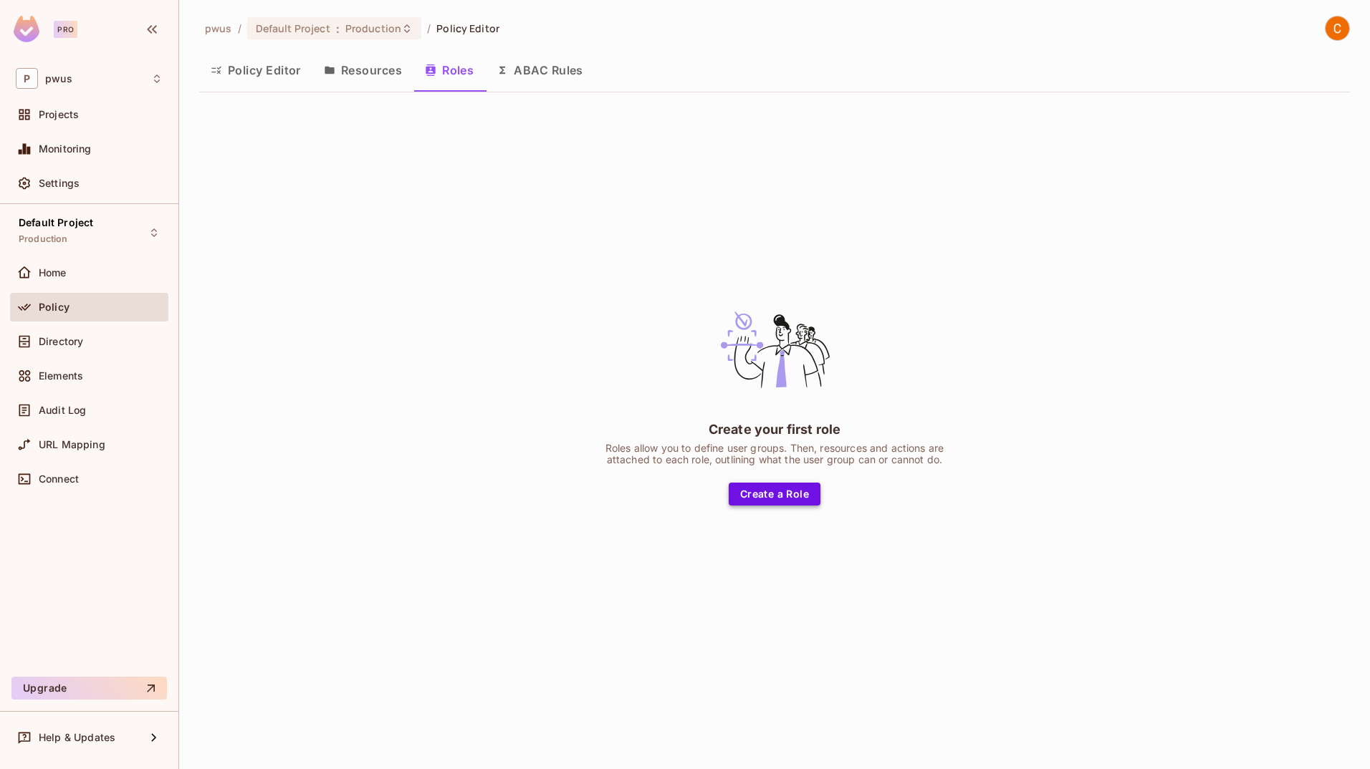
click at [783, 499] on button "Create a Role" at bounding box center [775, 494] width 92 height 23
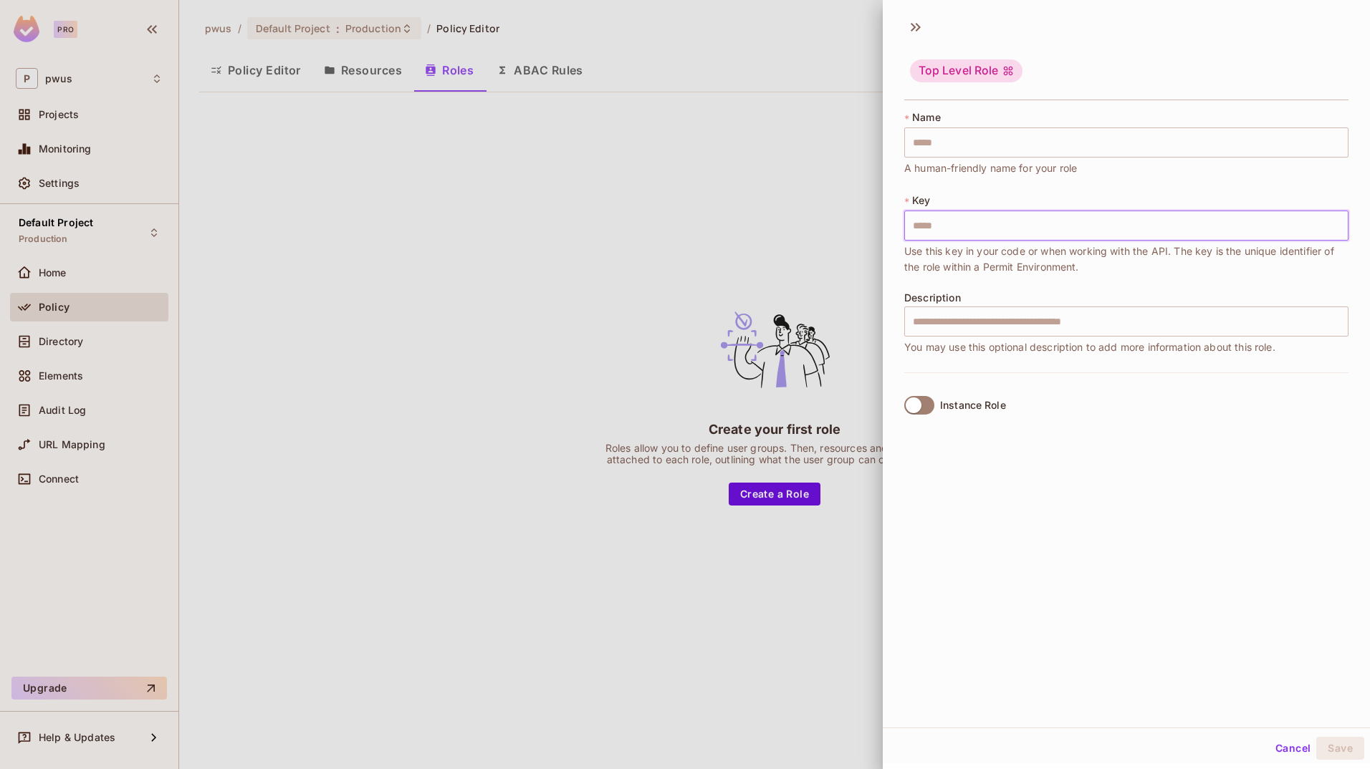
click at [856, 232] on input "text" at bounding box center [1126, 226] width 444 height 30
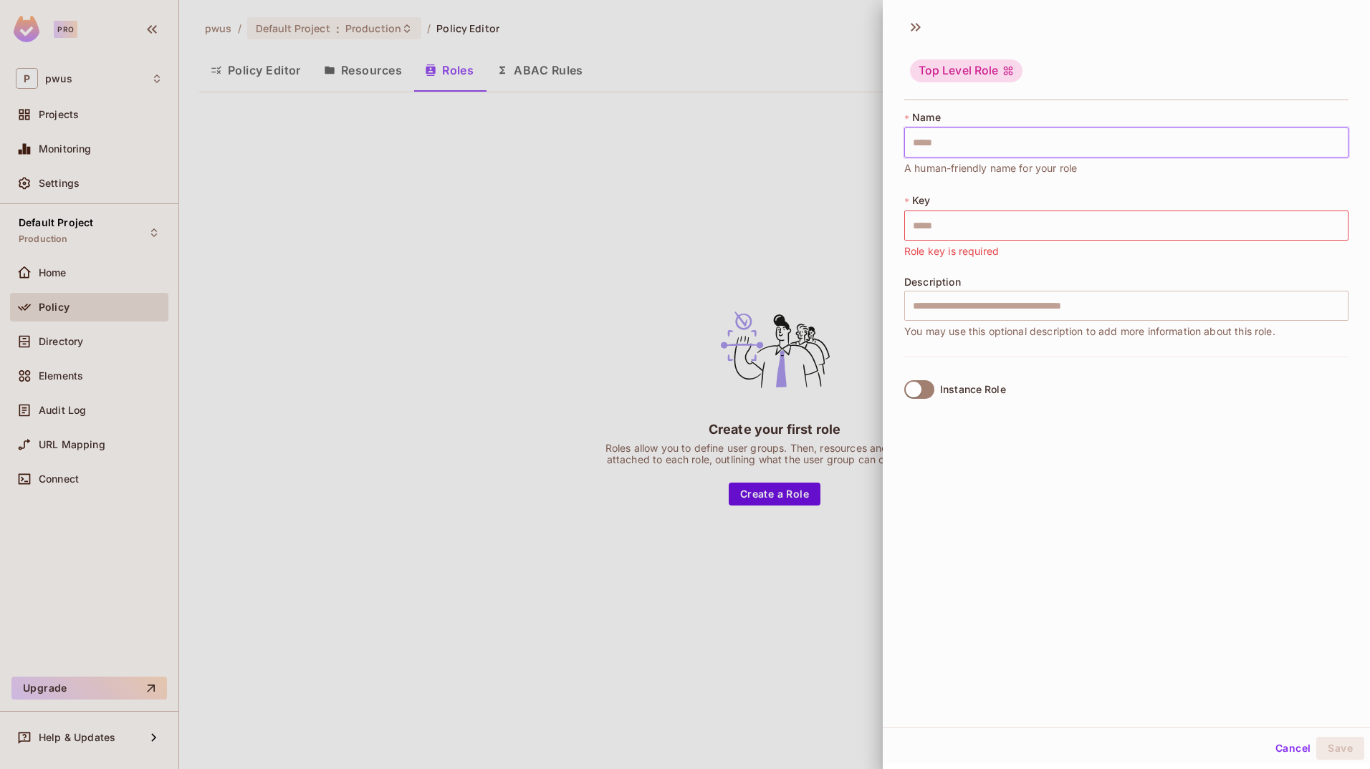
click at [856, 148] on input "text" at bounding box center [1126, 143] width 444 height 30
click at [856, 82] on div "Top Level Role" at bounding box center [1126, 72] width 444 height 57
click at [856, 29] on icon at bounding box center [915, 27] width 23 height 23
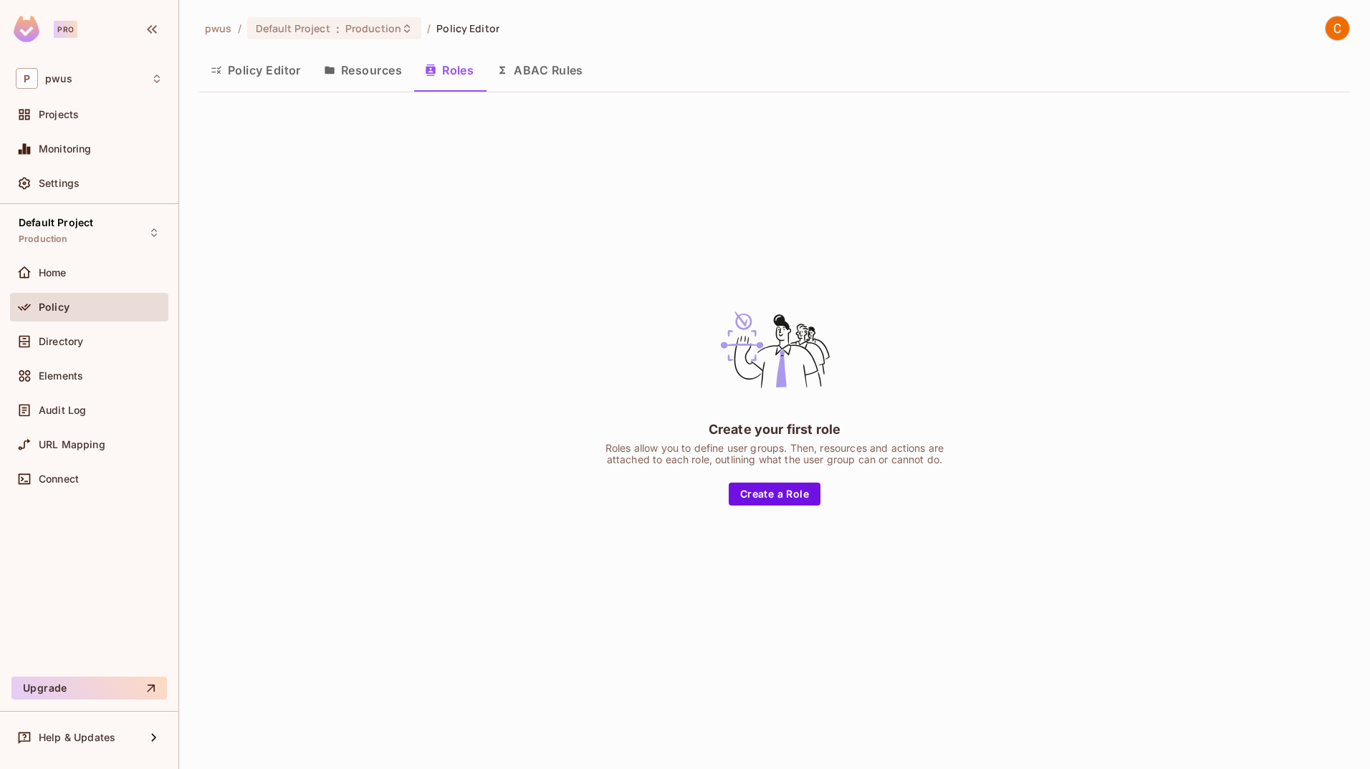
click at [264, 65] on button "Policy Editor" at bounding box center [255, 70] width 113 height 36
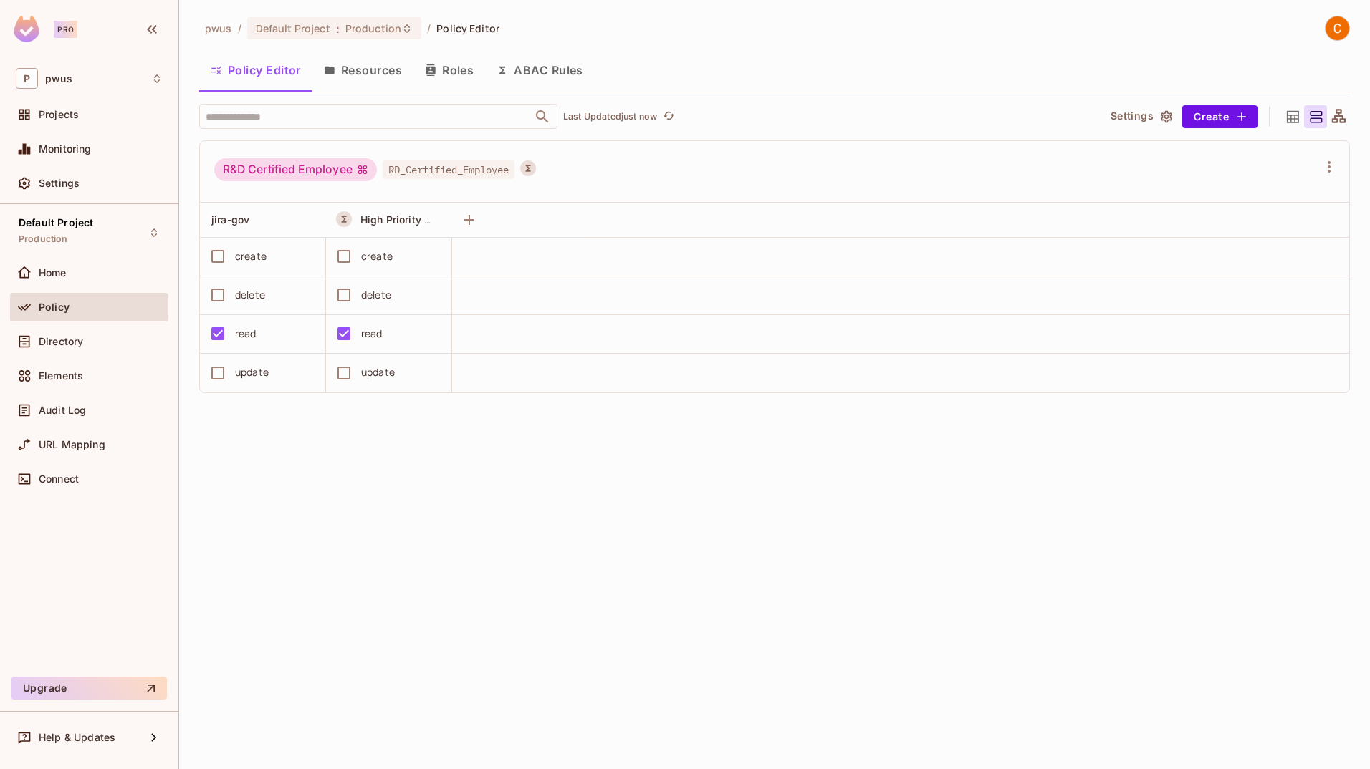
click at [758, 605] on div "pwus / Default Project : Production / Policy Editor Policy Editor Resources Rol…" at bounding box center [774, 384] width 1191 height 769
click at [64, 409] on span "Audit Log" at bounding box center [62, 410] width 47 height 11
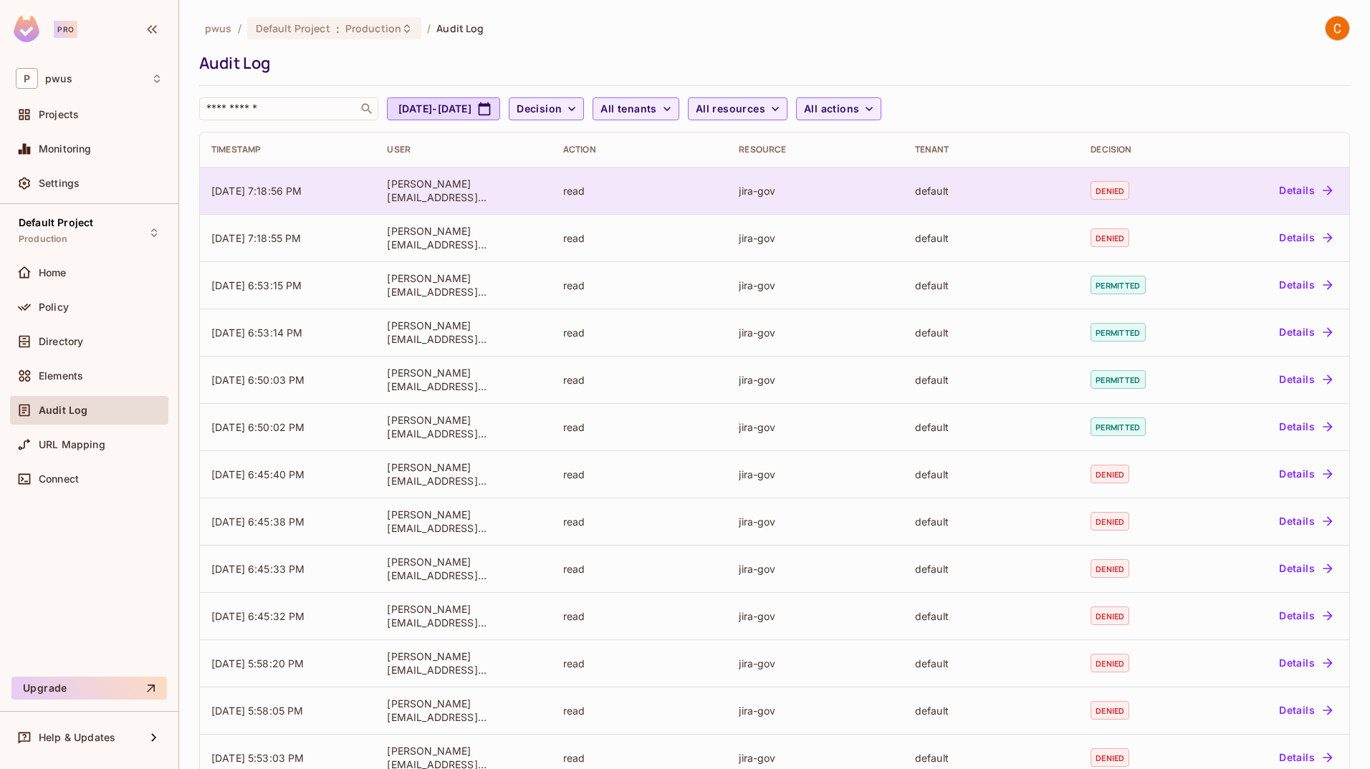
click at [856, 194] on button "Details" at bounding box center [1305, 190] width 64 height 23
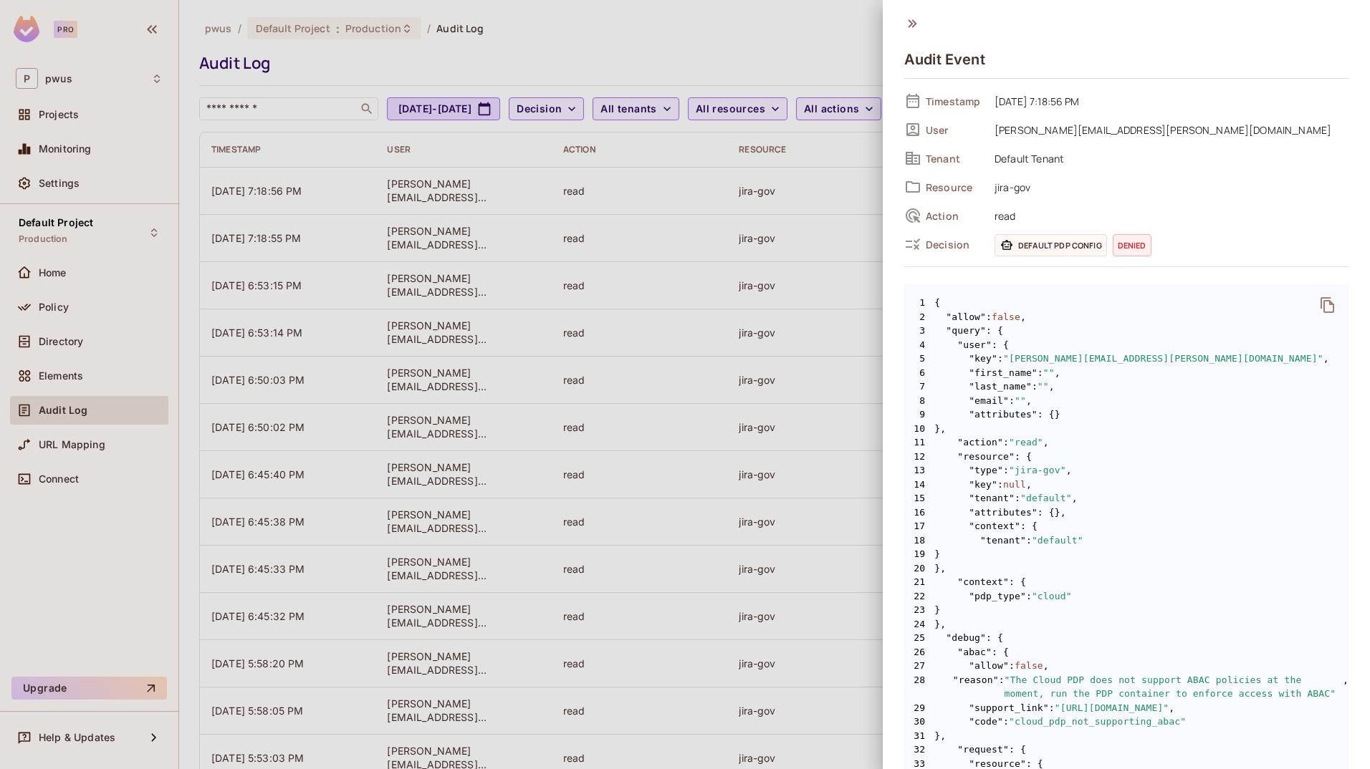
click at [856, 23] on icon at bounding box center [912, 24] width 16 height 16
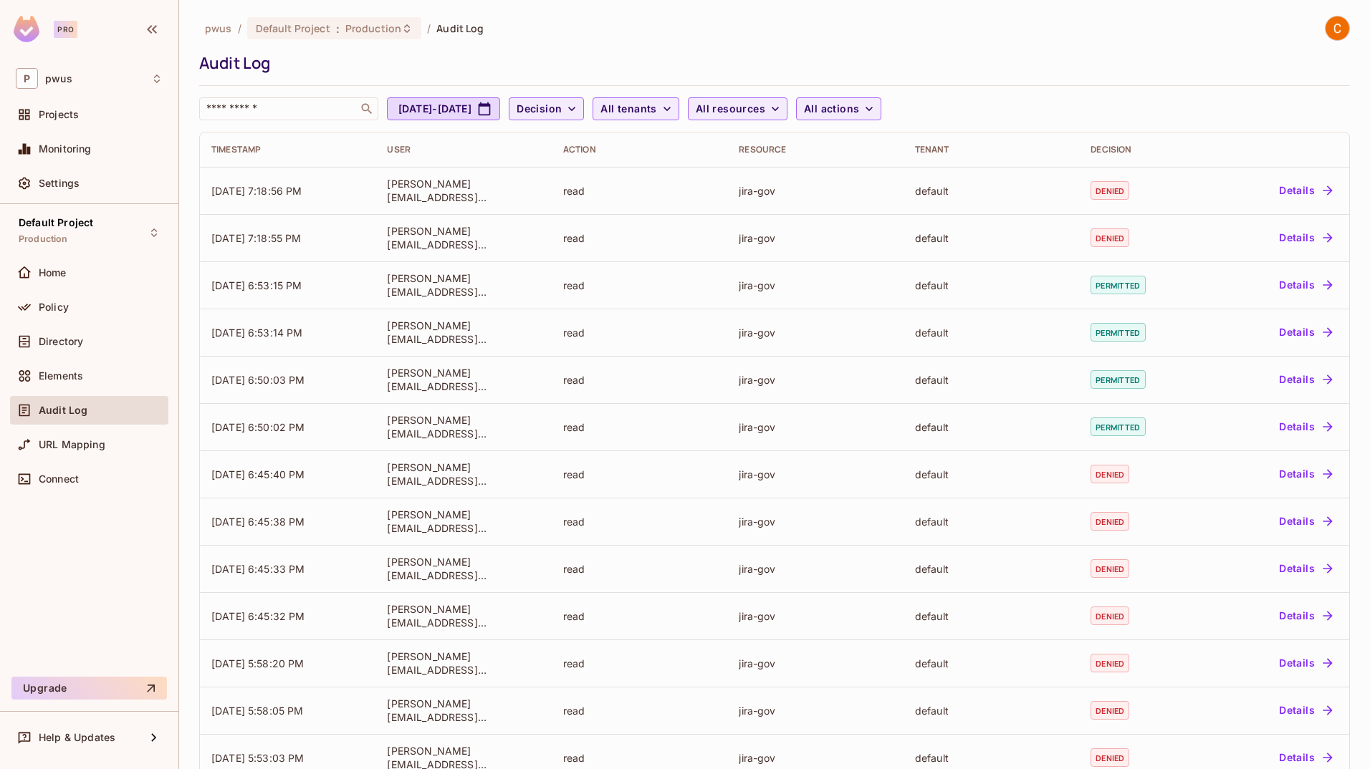
click at [856, 38] on div "pwus / Default Project : Production / Audit Log" at bounding box center [774, 28] width 1150 height 25
click at [65, 486] on div "Connect" at bounding box center [89, 479] width 147 height 17
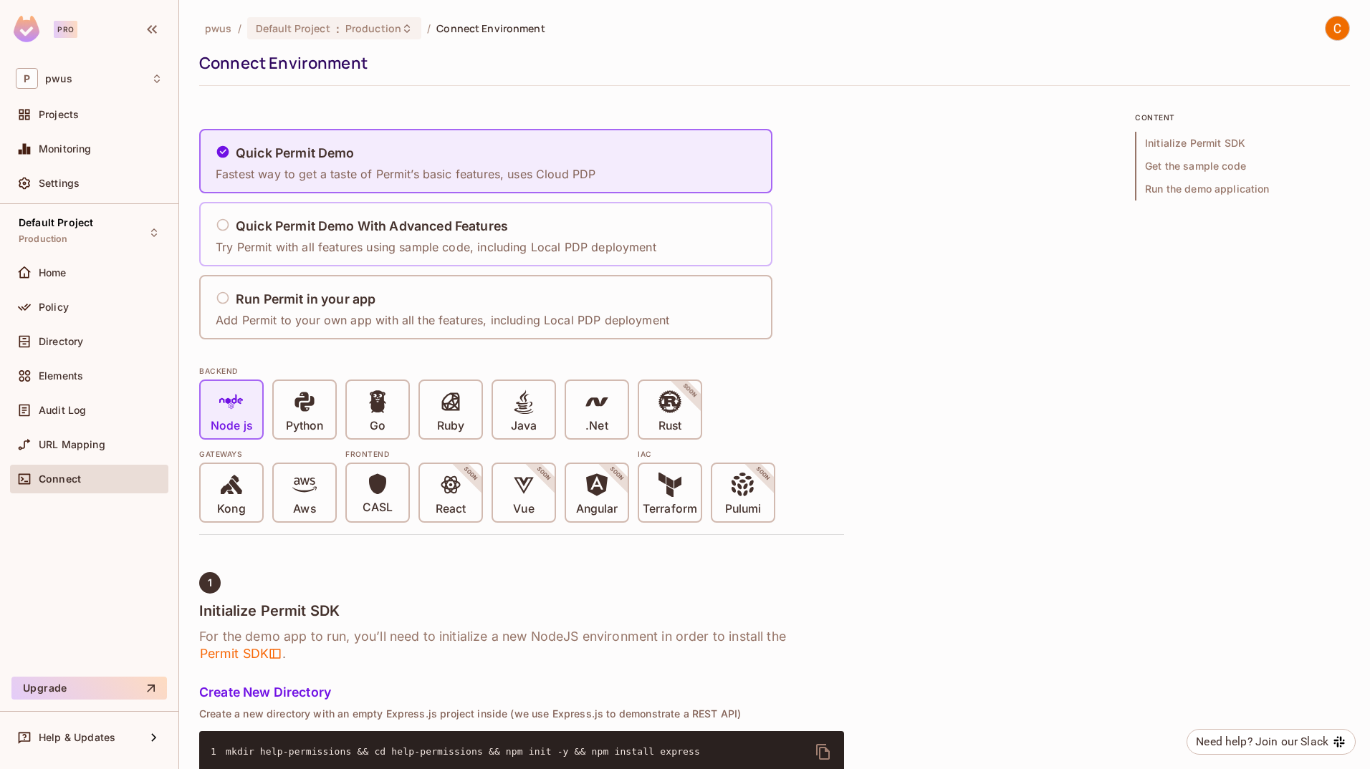
click at [438, 240] on p "Try Permit with all features using sample code, including Local PDP deployment" at bounding box center [436, 247] width 441 height 16
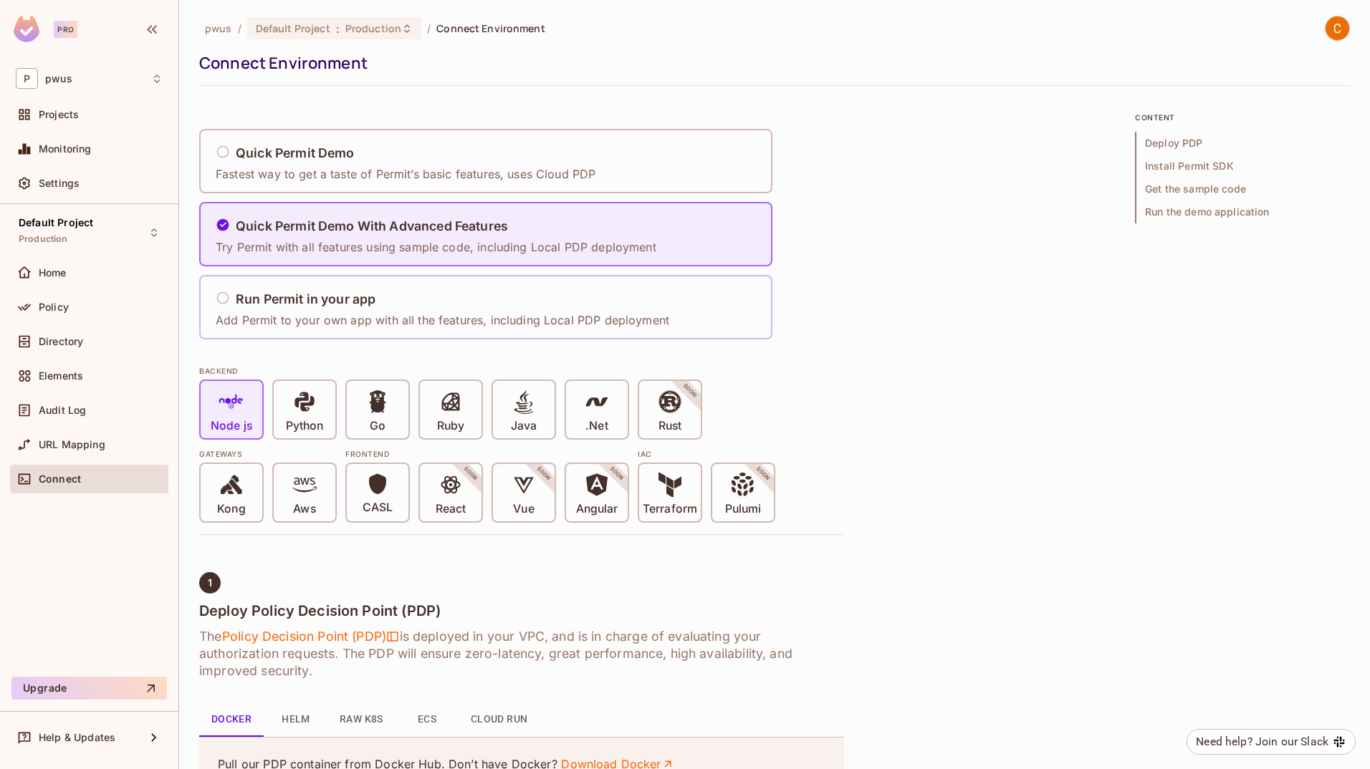
click at [434, 296] on div "Run Permit in your app" at bounding box center [442, 300] width 453 height 18
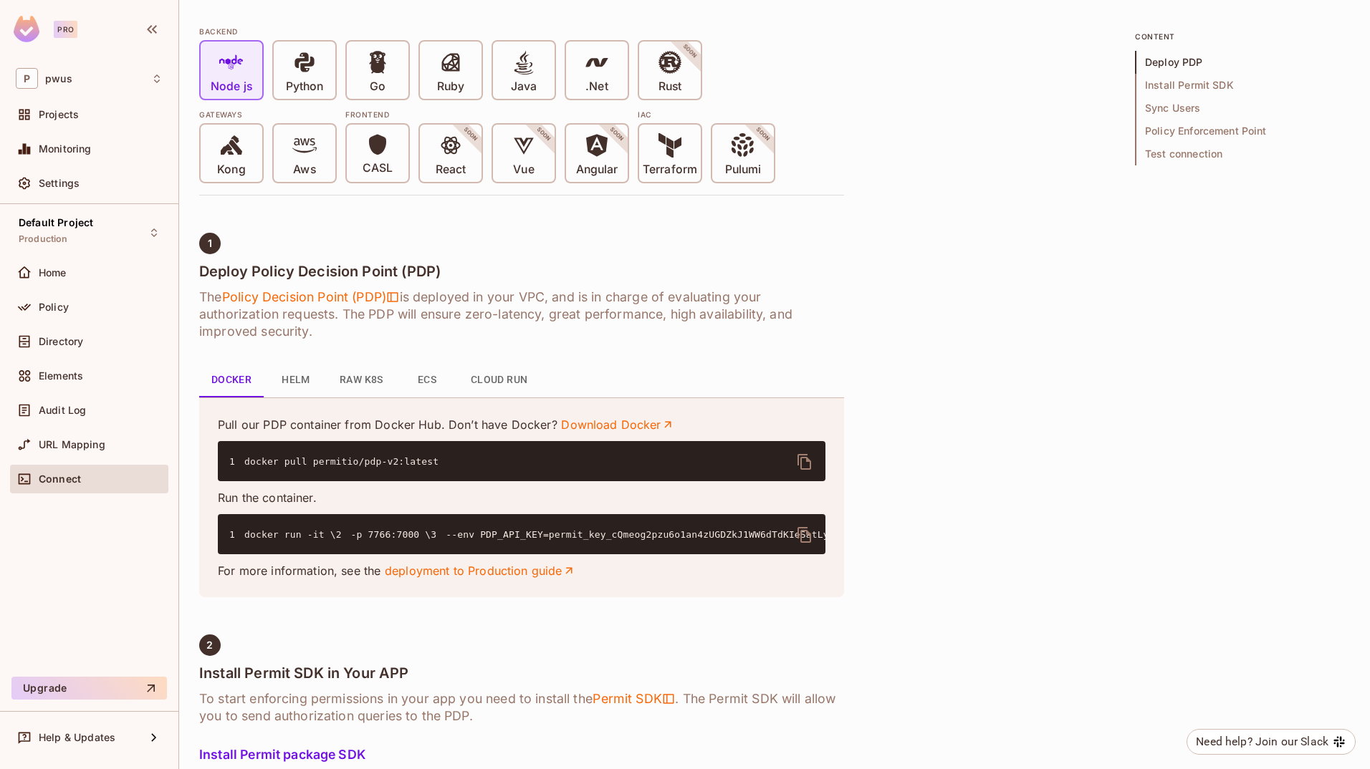
scroll to position [358, 0]
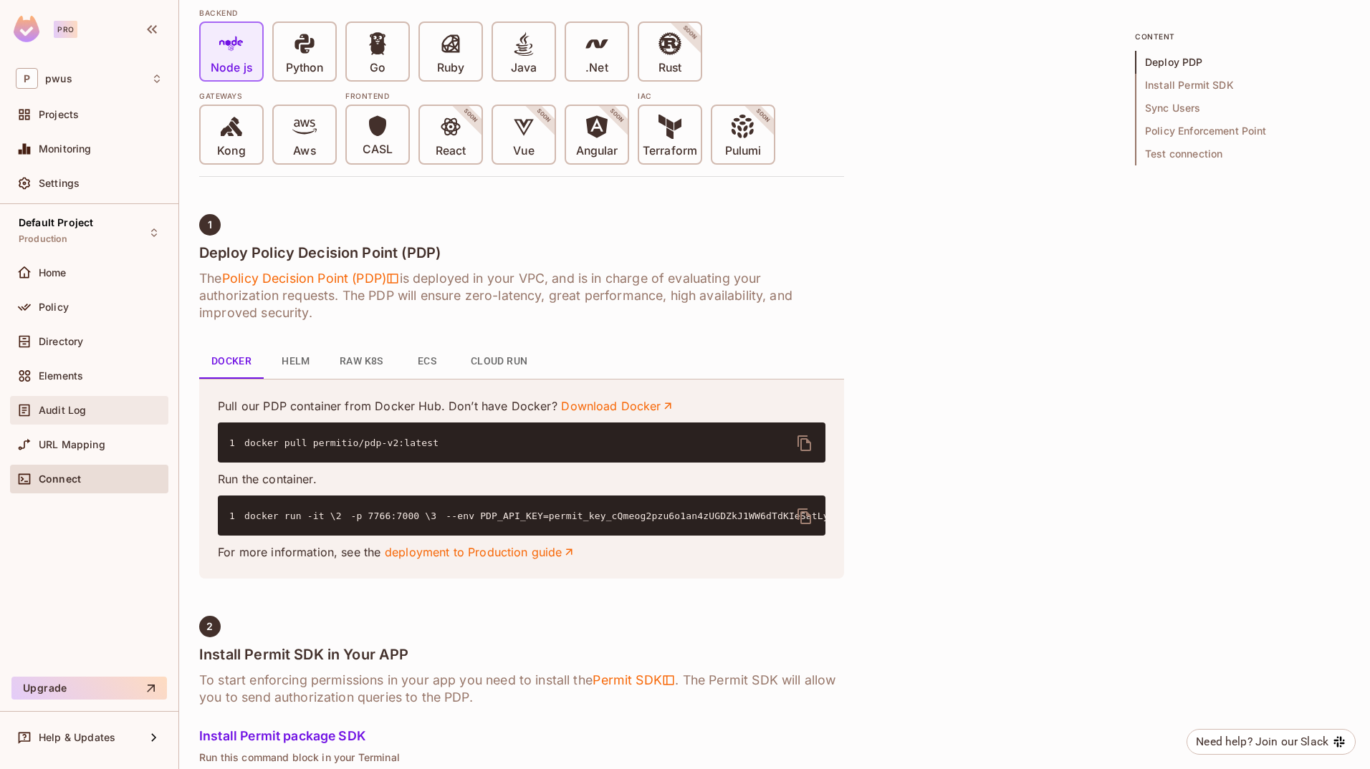
click at [80, 416] on div "Audit Log" at bounding box center [89, 410] width 147 height 17
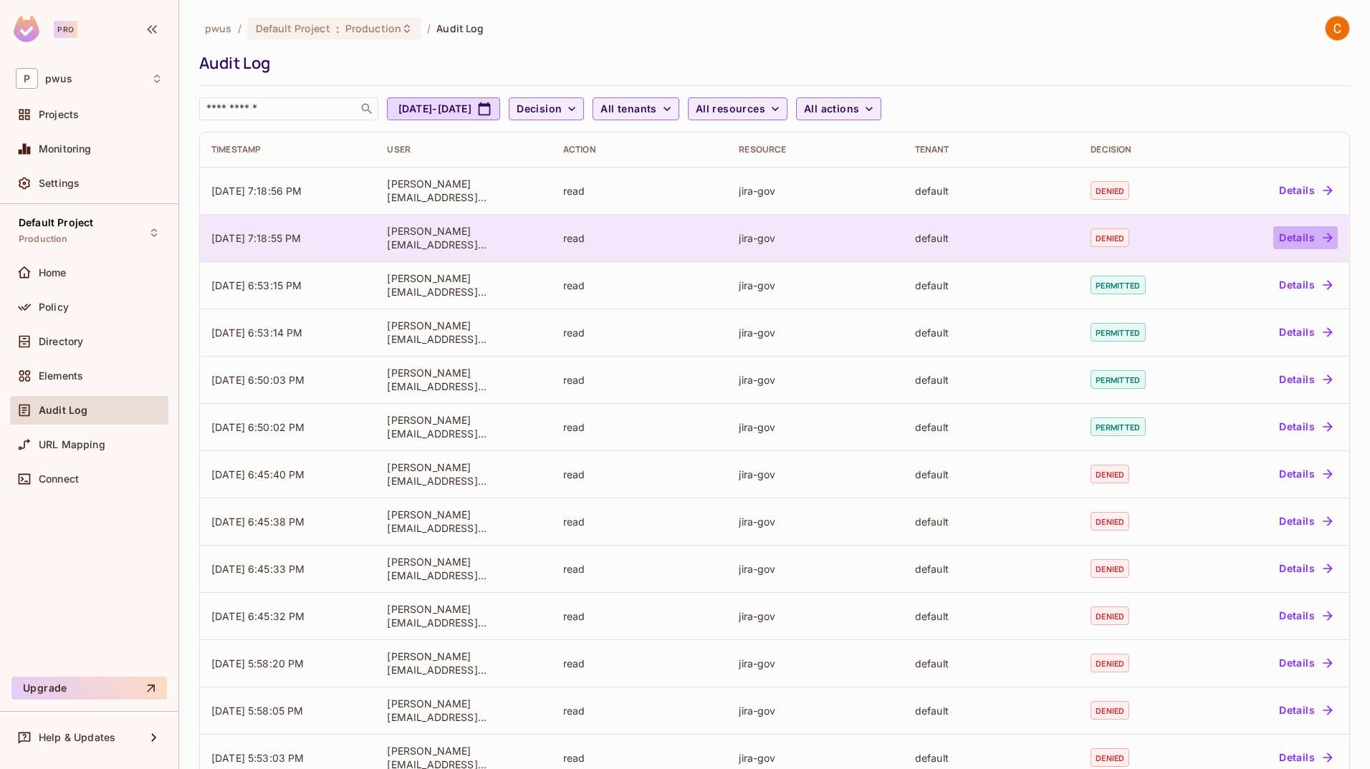
click at [856, 235] on button "Details" at bounding box center [1305, 237] width 64 height 23
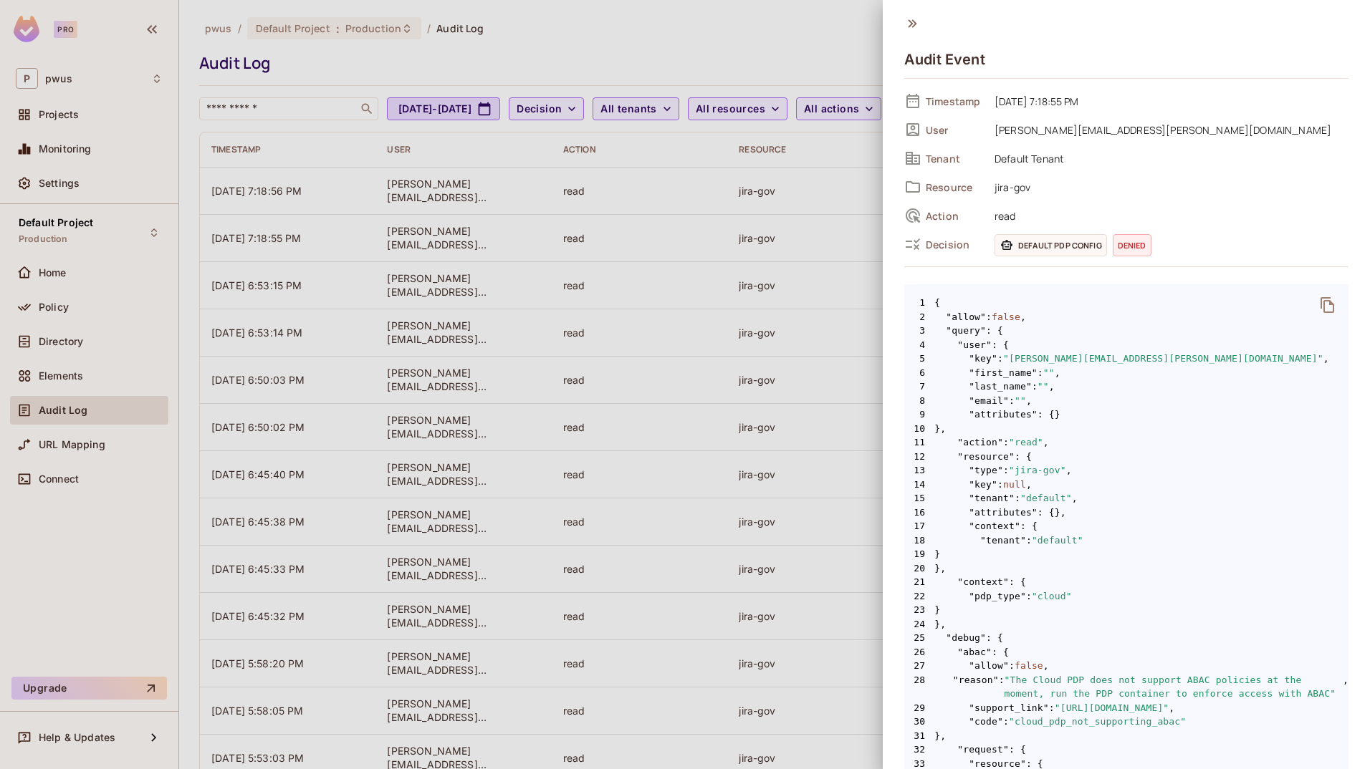
click at [856, 246] on span "Default PDP config" at bounding box center [1050, 245] width 112 height 22
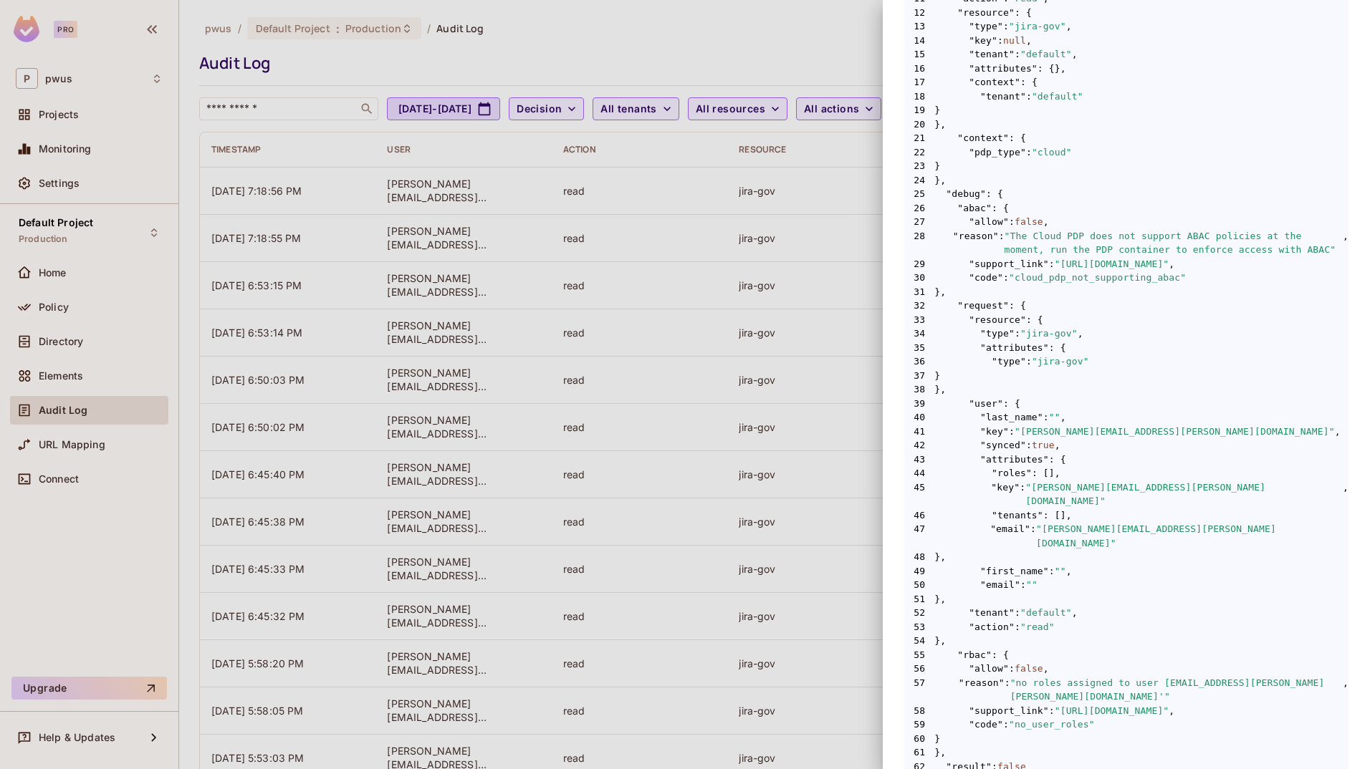
scroll to position [445, 0]
click at [60, 307] on div at bounding box center [685, 384] width 1370 height 769
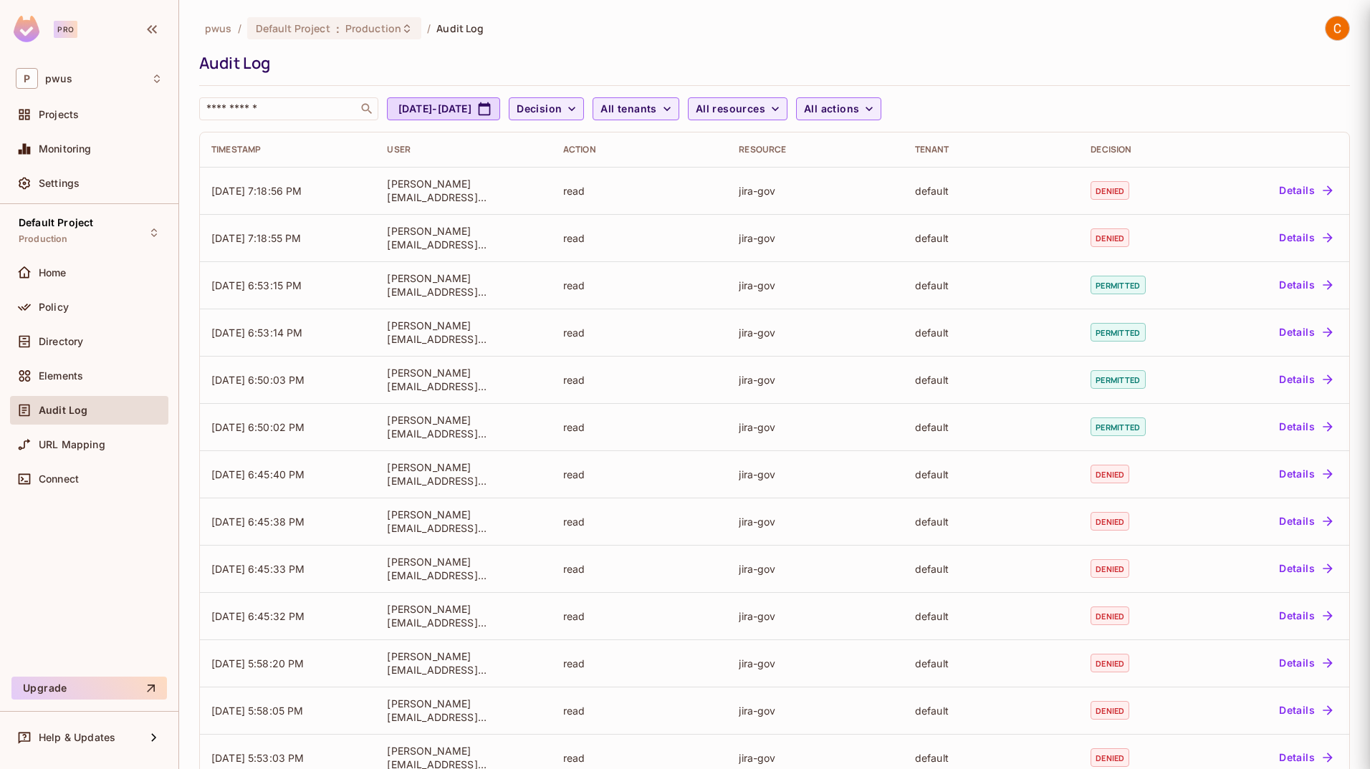
scroll to position [0, 0]
click at [60, 307] on span "Policy" at bounding box center [54, 307] width 30 height 11
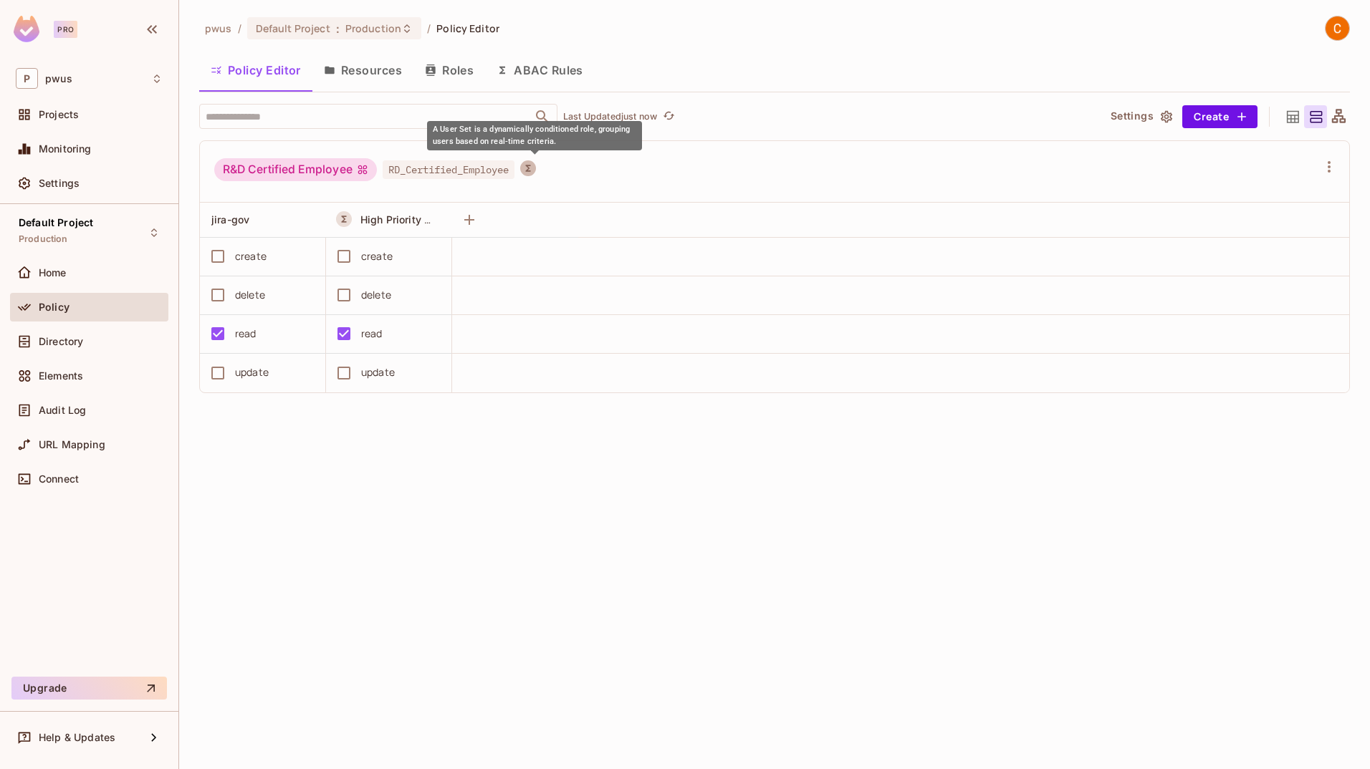
click at [532, 167] on icon "A User Set is a dynamically conditioned role, grouping users based on real-time…" at bounding box center [528, 168] width 10 height 10
click at [632, 170] on div "R&D Certified Employee RD_Certified_Employee" at bounding box center [765, 171] width 1103 height 27
drag, startPoint x: 449, startPoint y: 219, endPoint x: 648, endPoint y: 174, distance: 203.5
click at [648, 174] on div "R&D Certified Employee RD_Certified_Employee jira-gov High Priority Classified …" at bounding box center [774, 266] width 1150 height 253
click at [648, 174] on div "R&D Certified Employee RD_Certified_Employee" at bounding box center [765, 171] width 1103 height 27
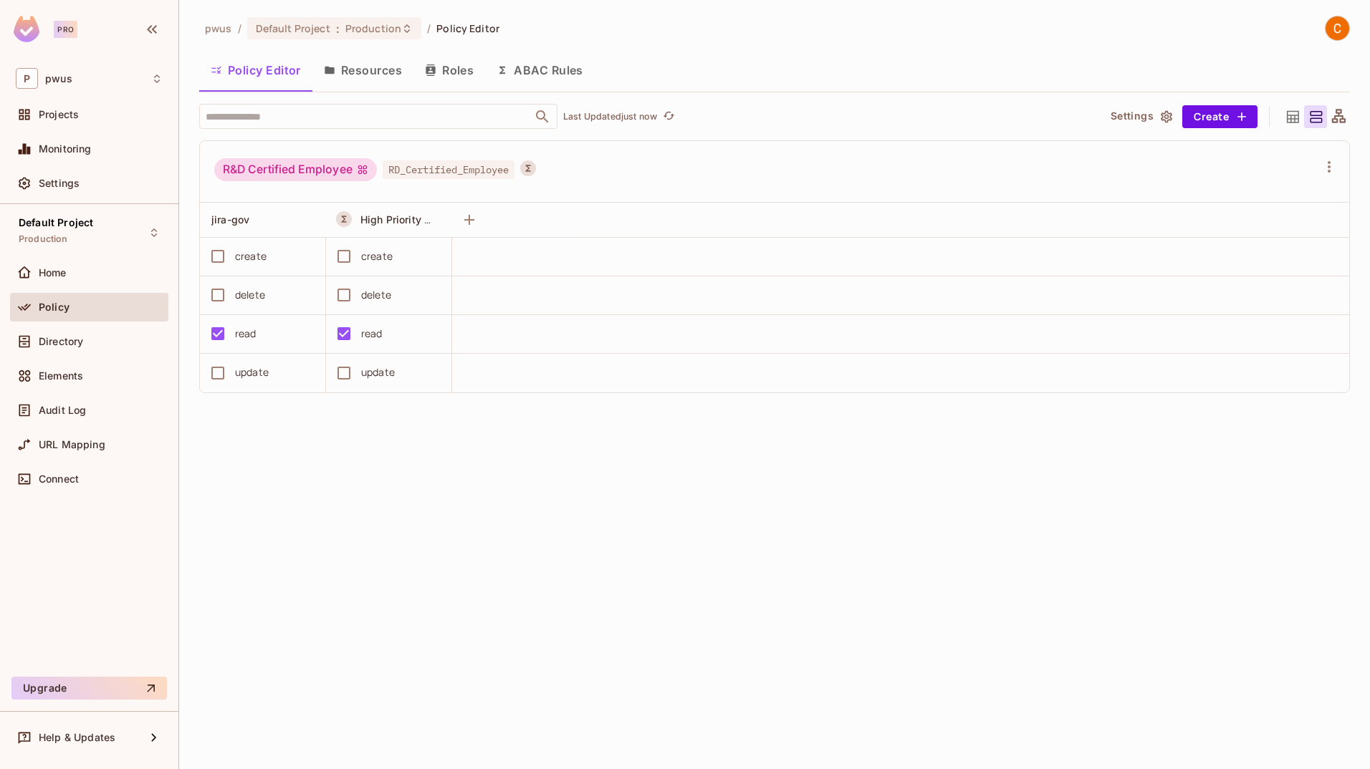
click at [468, 70] on button "Roles" at bounding box center [449, 70] width 72 height 36
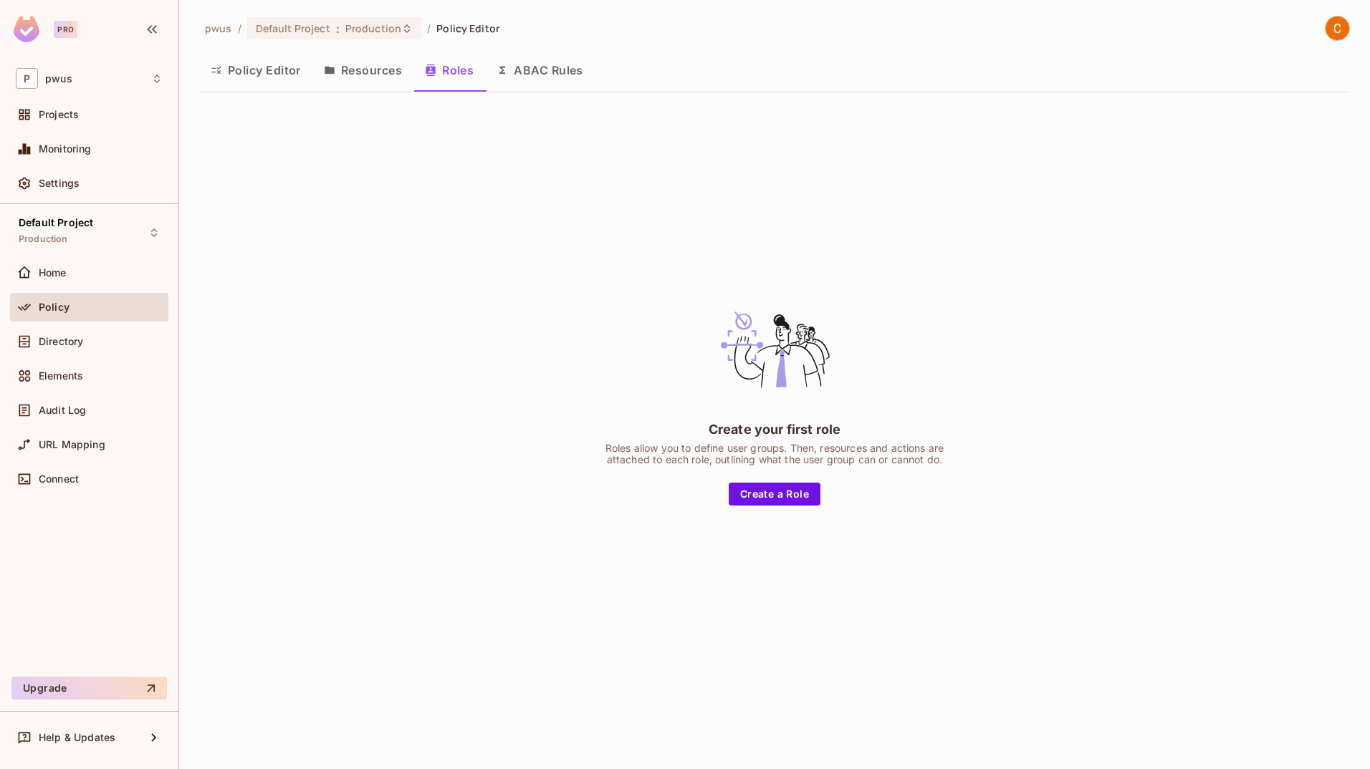
click at [559, 67] on button "ABAC Rules" at bounding box center [540, 70] width 110 height 36
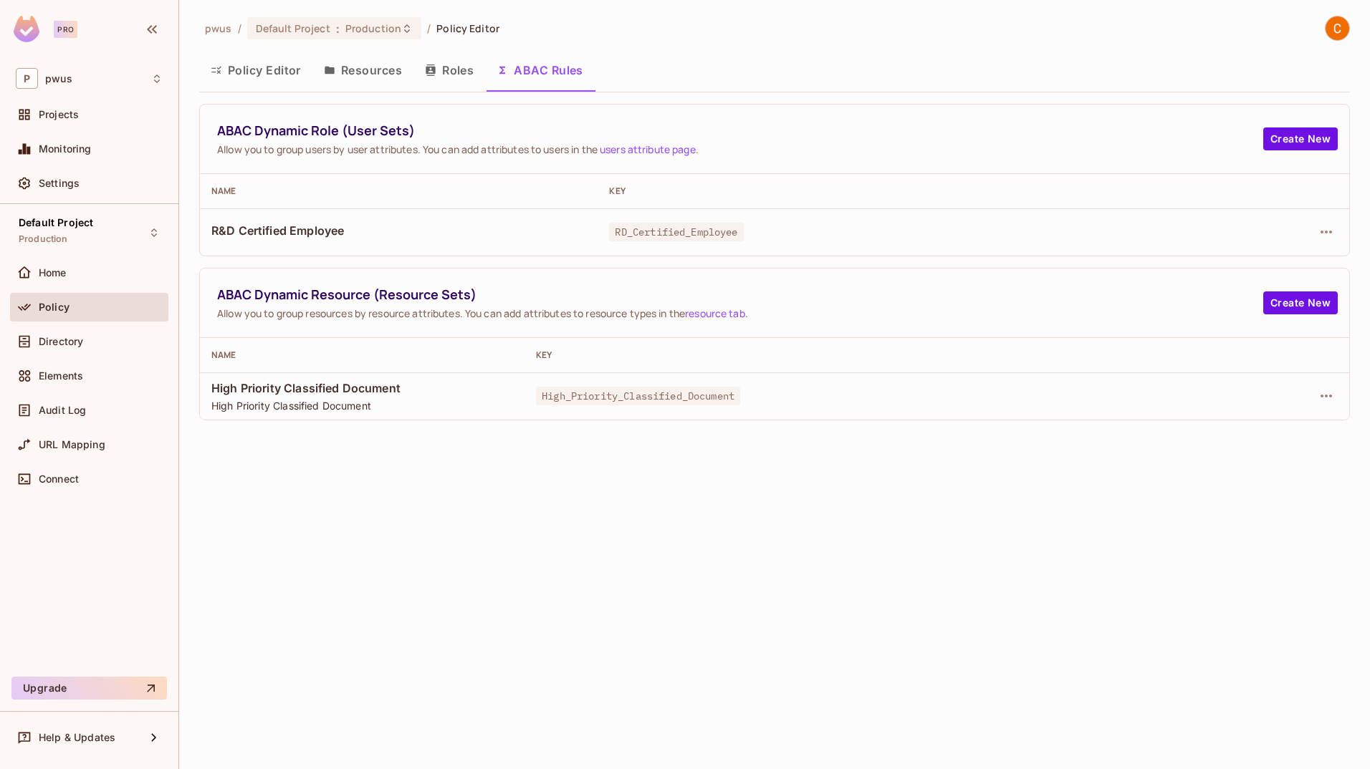
click at [673, 152] on link "users attribute page" at bounding box center [648, 150] width 96 height 14
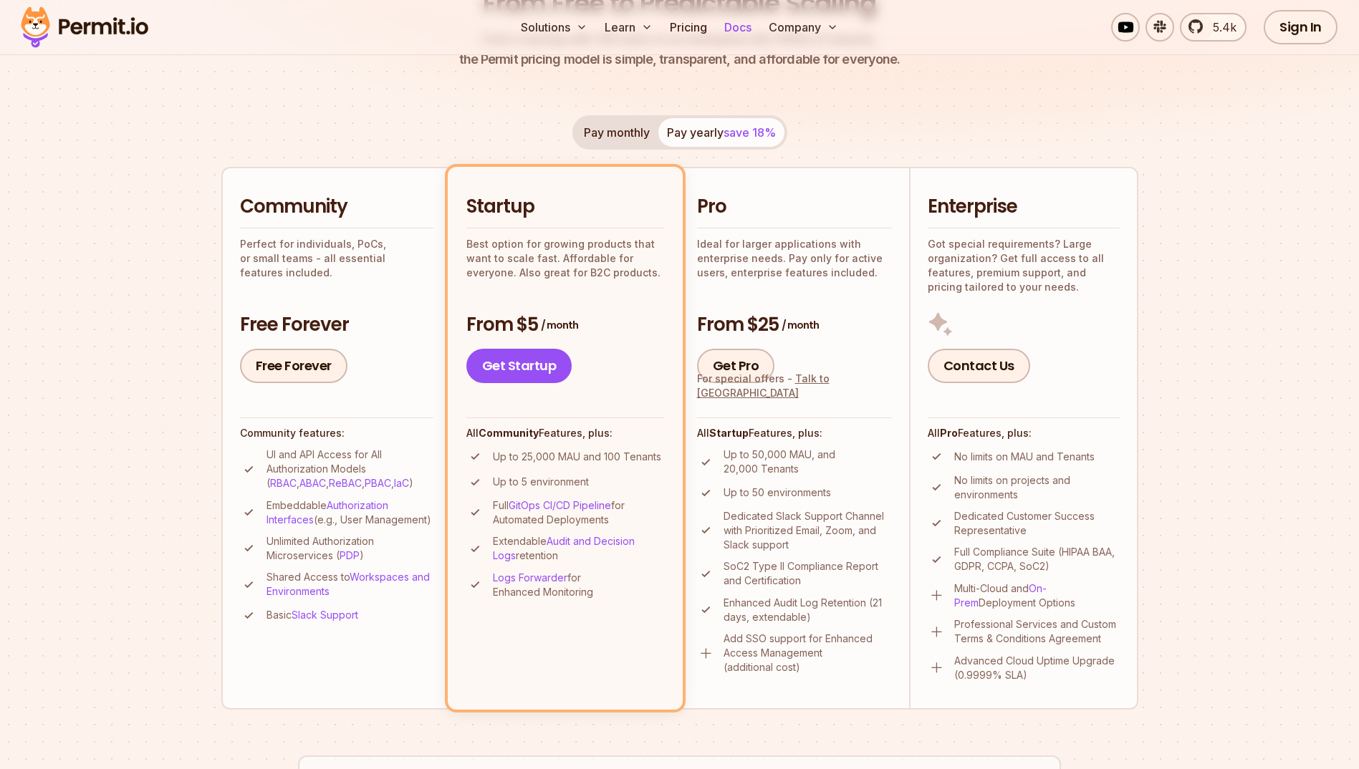
click at [736, 20] on link "Docs" at bounding box center [737, 27] width 39 height 29
click at [746, 24] on link "Docs" at bounding box center [737, 27] width 39 height 29
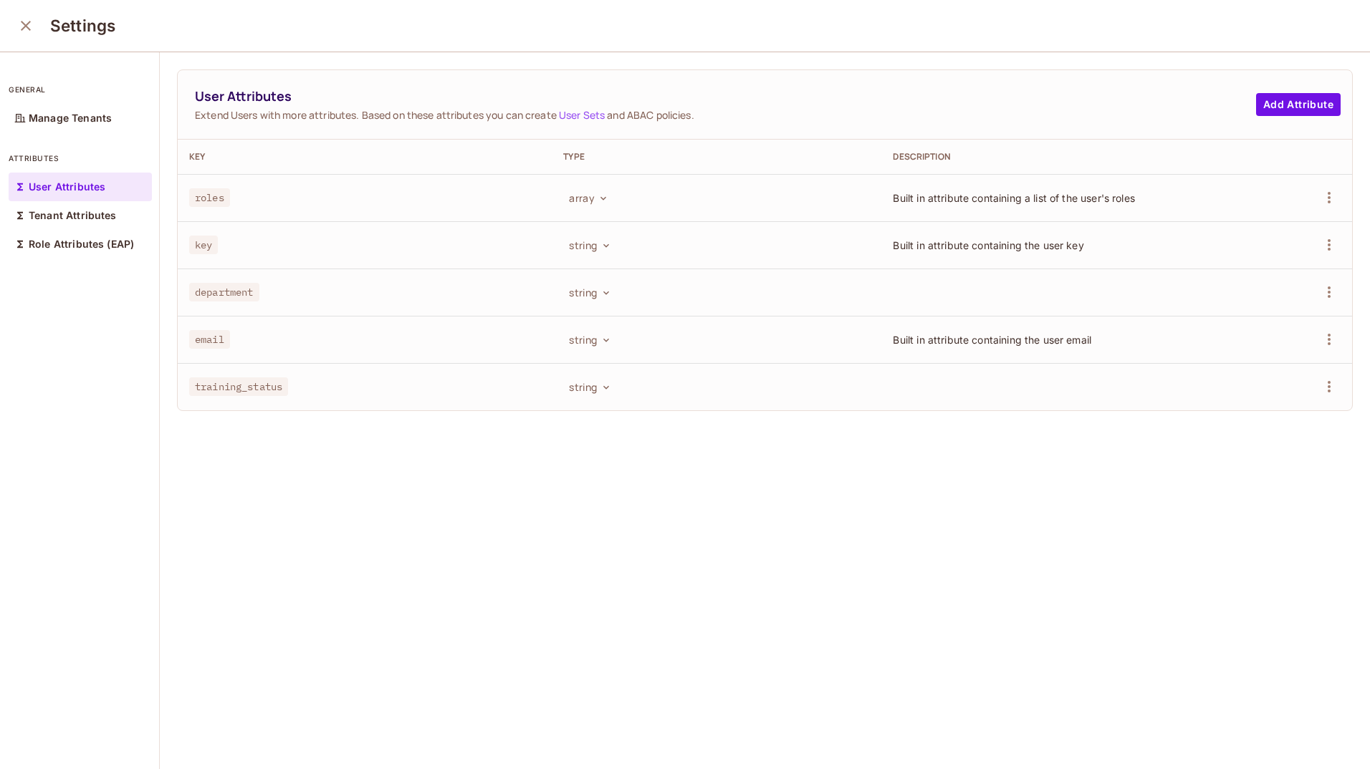
click at [217, 296] on span "department" at bounding box center [224, 292] width 70 height 19
copy span "department"
click at [42, 220] on p "Tenant Attributes" at bounding box center [73, 215] width 88 height 11
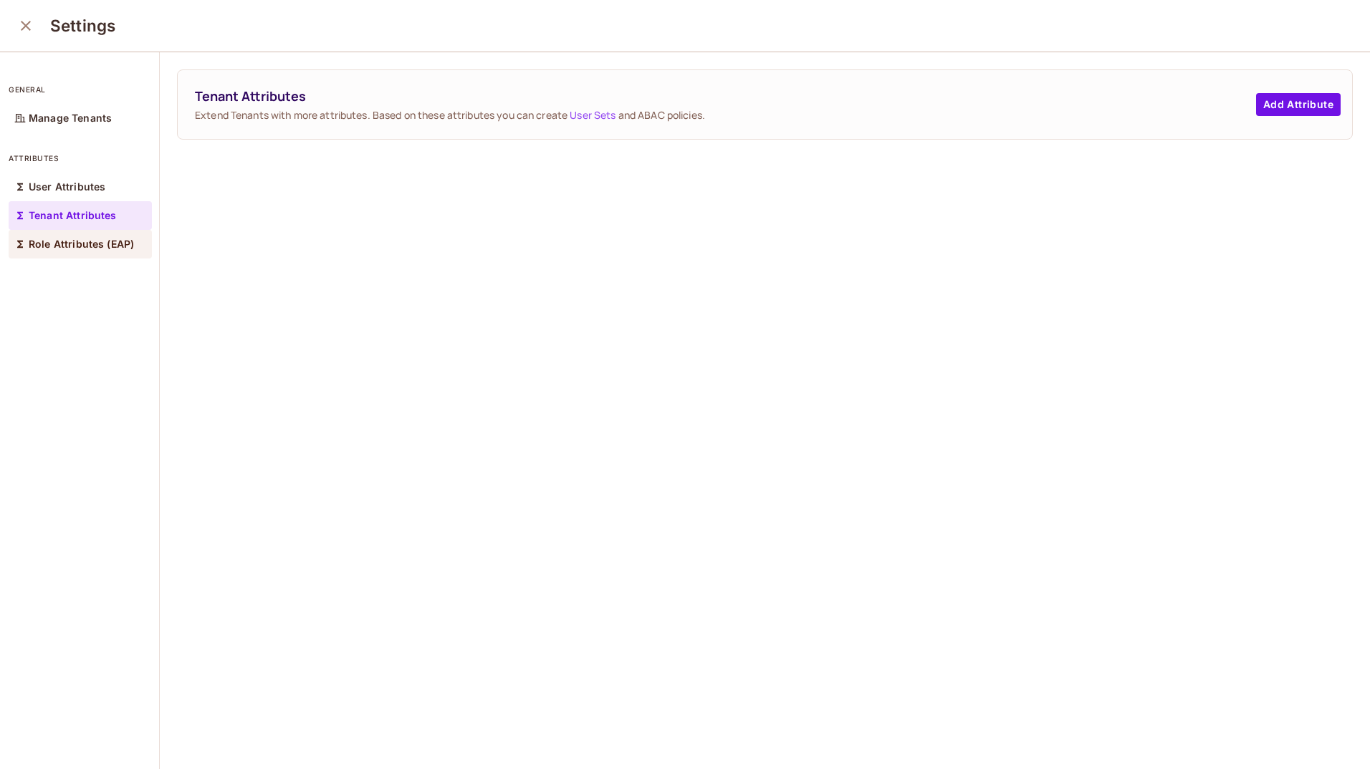
click at [53, 241] on p "Role Attributes (EAP)" at bounding box center [81, 244] width 105 height 11
click at [54, 188] on p "User Attributes" at bounding box center [67, 186] width 77 height 11
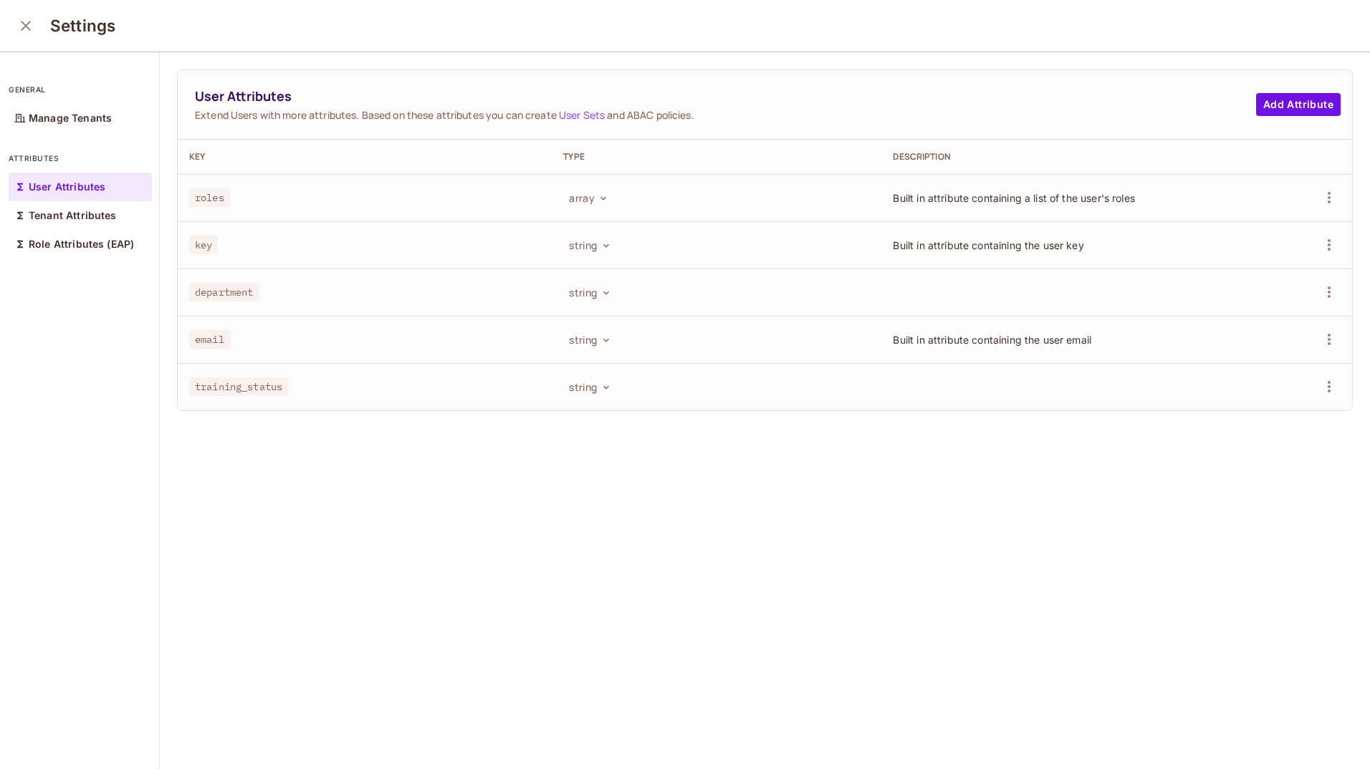
click at [27, 27] on icon "close" at bounding box center [26, 26] width 10 height 10
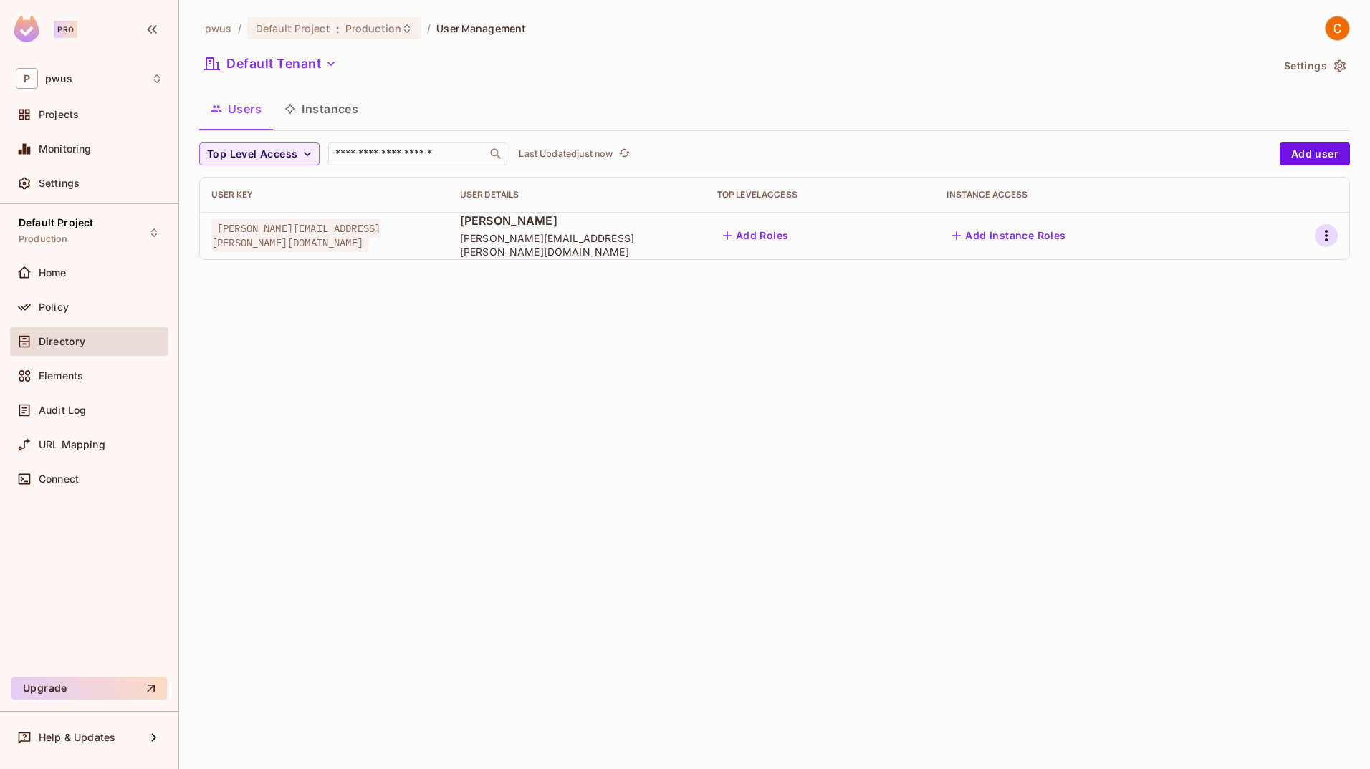
click at [1327, 230] on icon "button" at bounding box center [1325, 235] width 17 height 17
click at [1288, 294] on div "Edit Attributes" at bounding box center [1276, 300] width 71 height 14
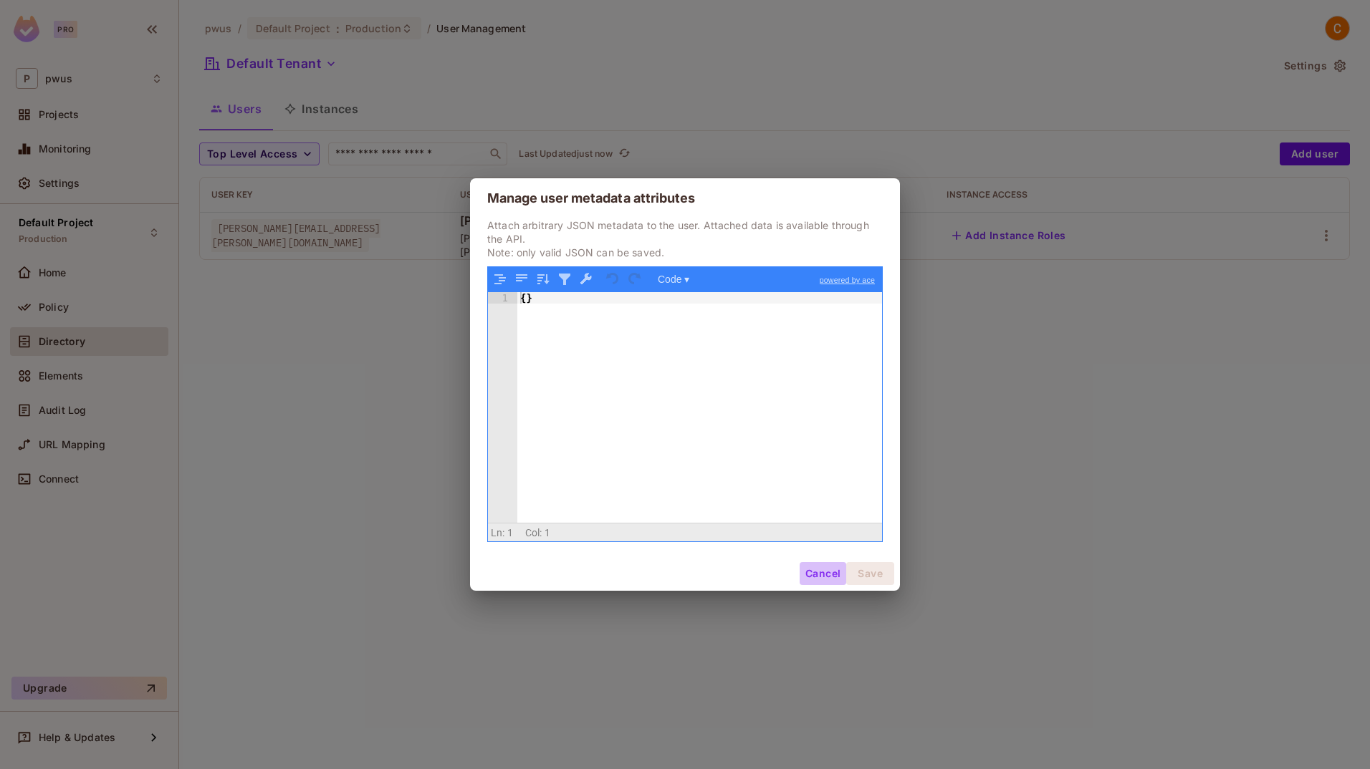
click at [817, 568] on button "Cancel" at bounding box center [822, 573] width 47 height 23
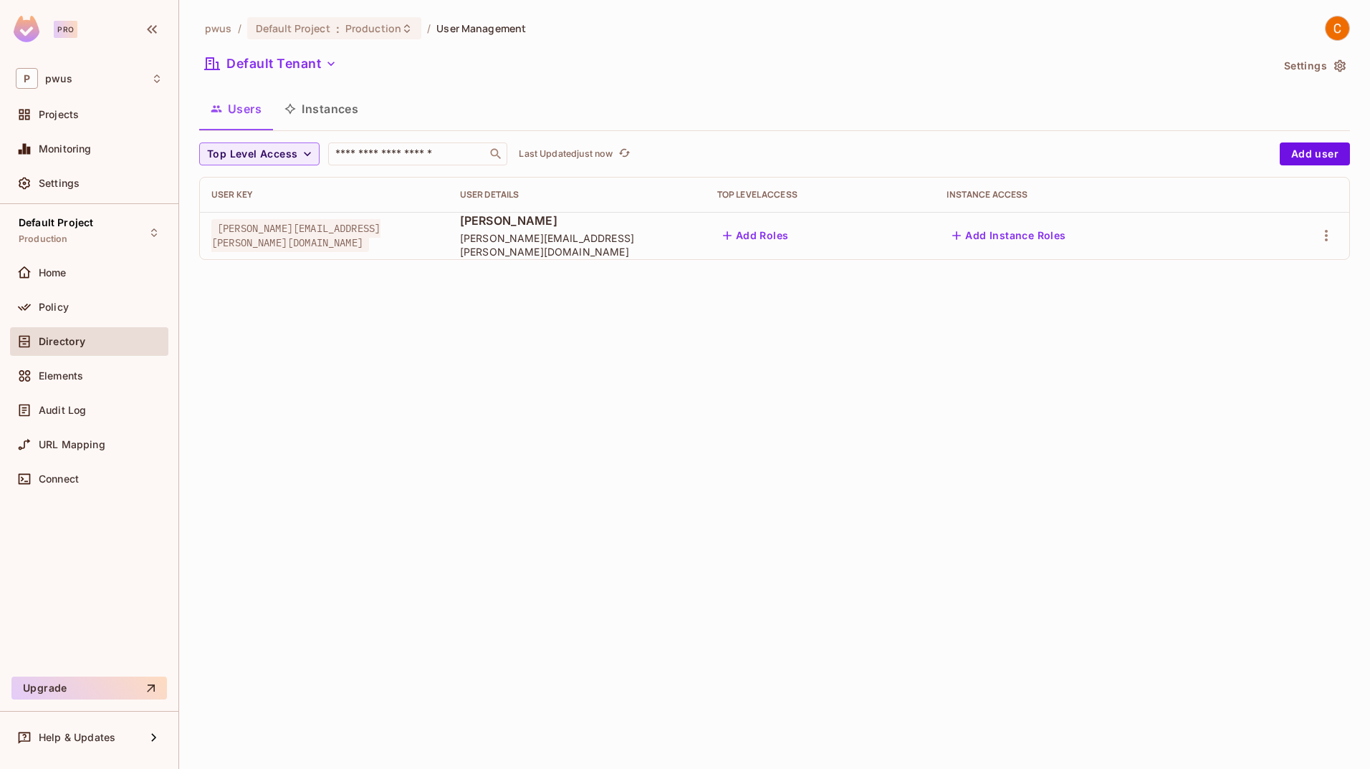
click at [50, 288] on div "Home" at bounding box center [89, 276] width 158 height 34
click at [59, 306] on span "Policy" at bounding box center [54, 307] width 30 height 11
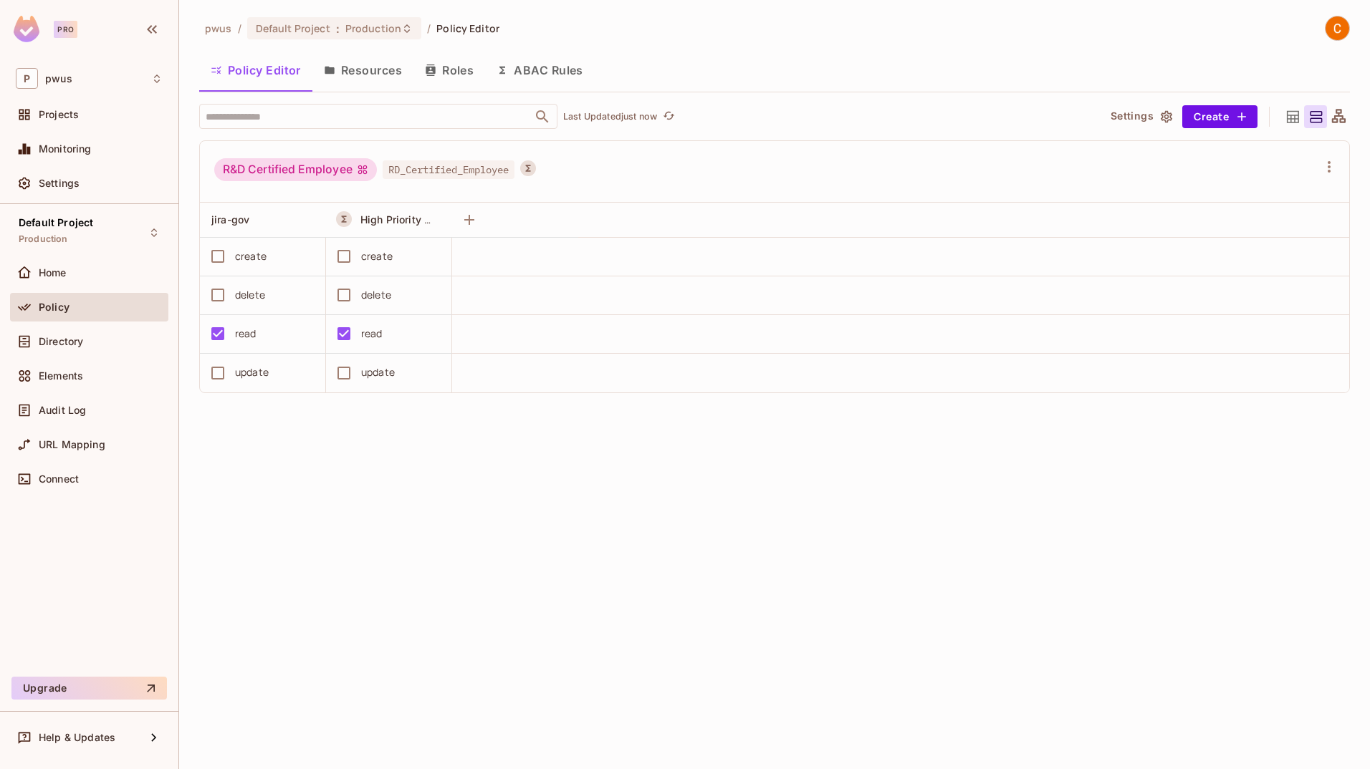
click at [526, 73] on button "ABAC Rules" at bounding box center [540, 70] width 110 height 36
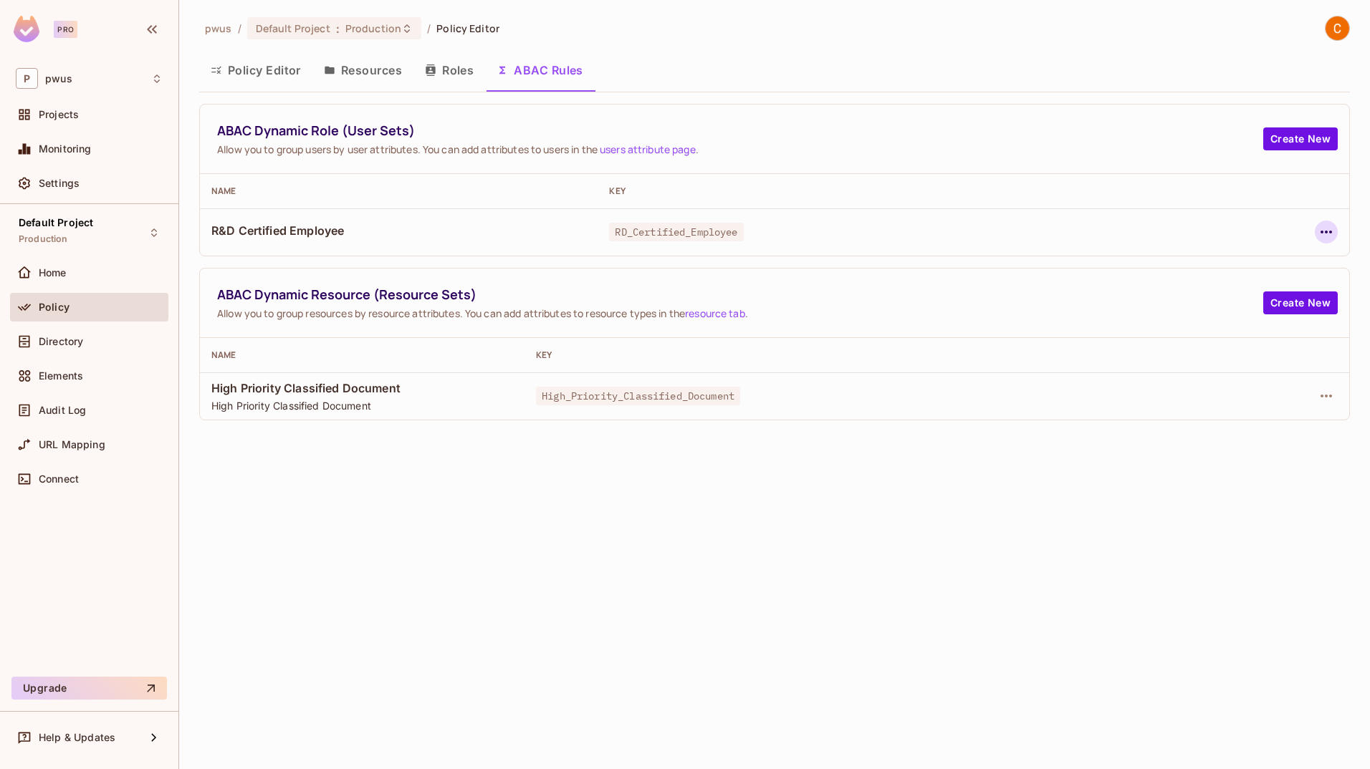
click at [1319, 222] on button "button" at bounding box center [1325, 232] width 23 height 23
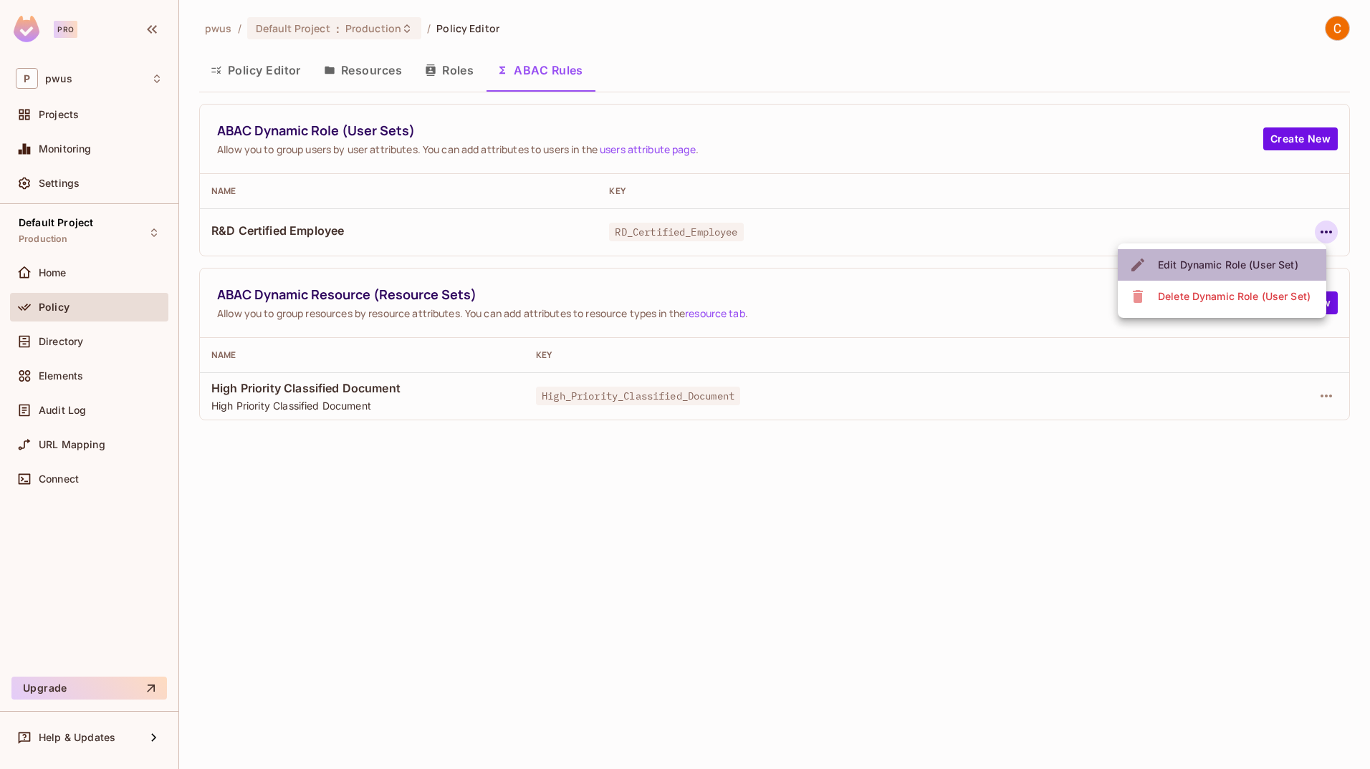
click at [1273, 256] on span "Edit Dynamic Role (User Set)" at bounding box center [1227, 265] width 149 height 23
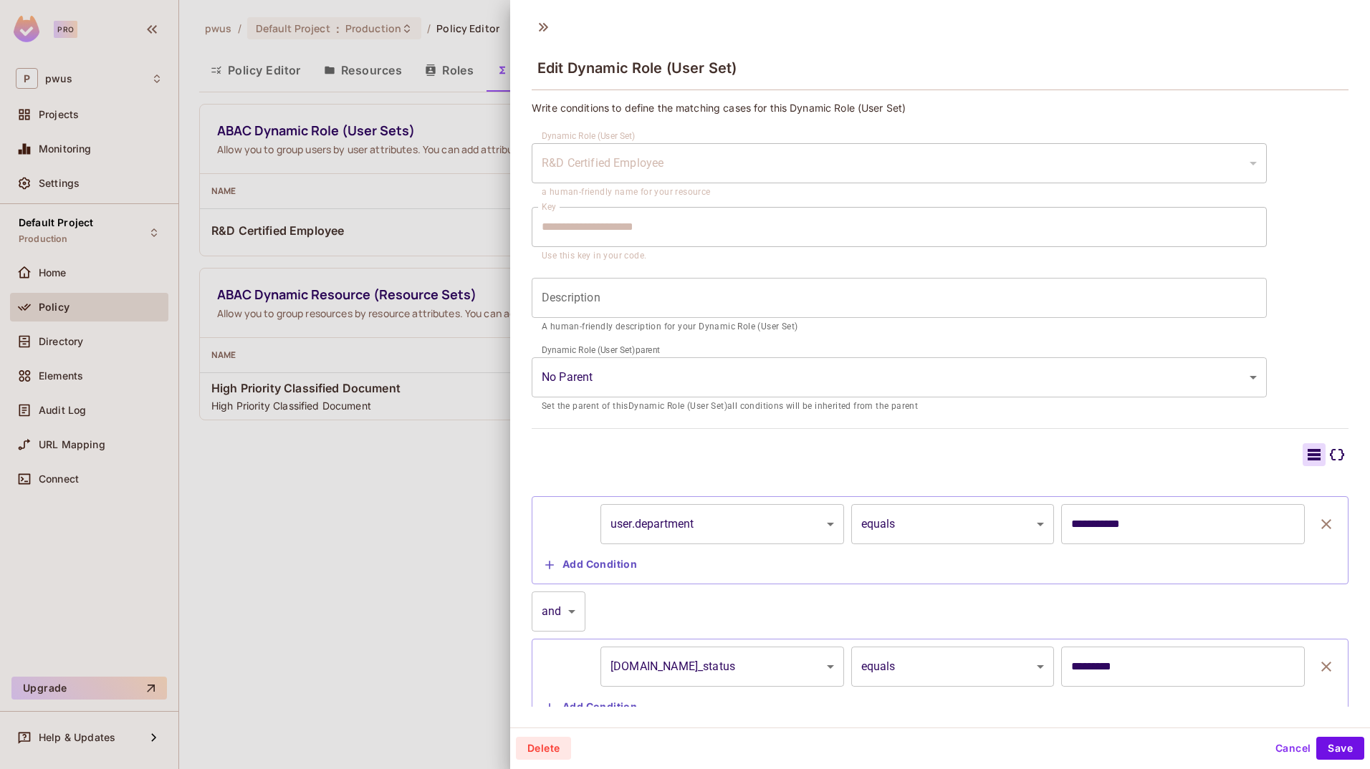
scroll to position [50, 0]
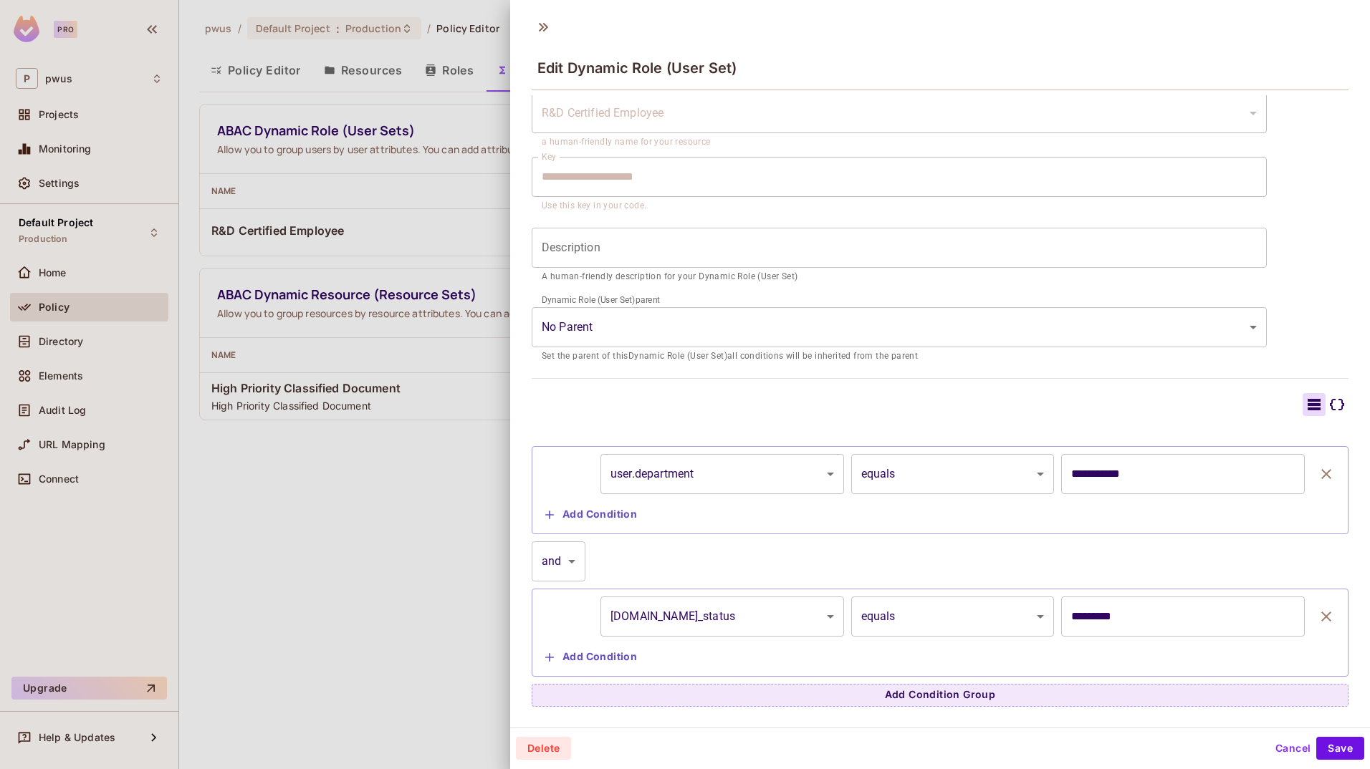
click at [1276, 746] on button "Cancel" at bounding box center [1292, 748] width 47 height 23
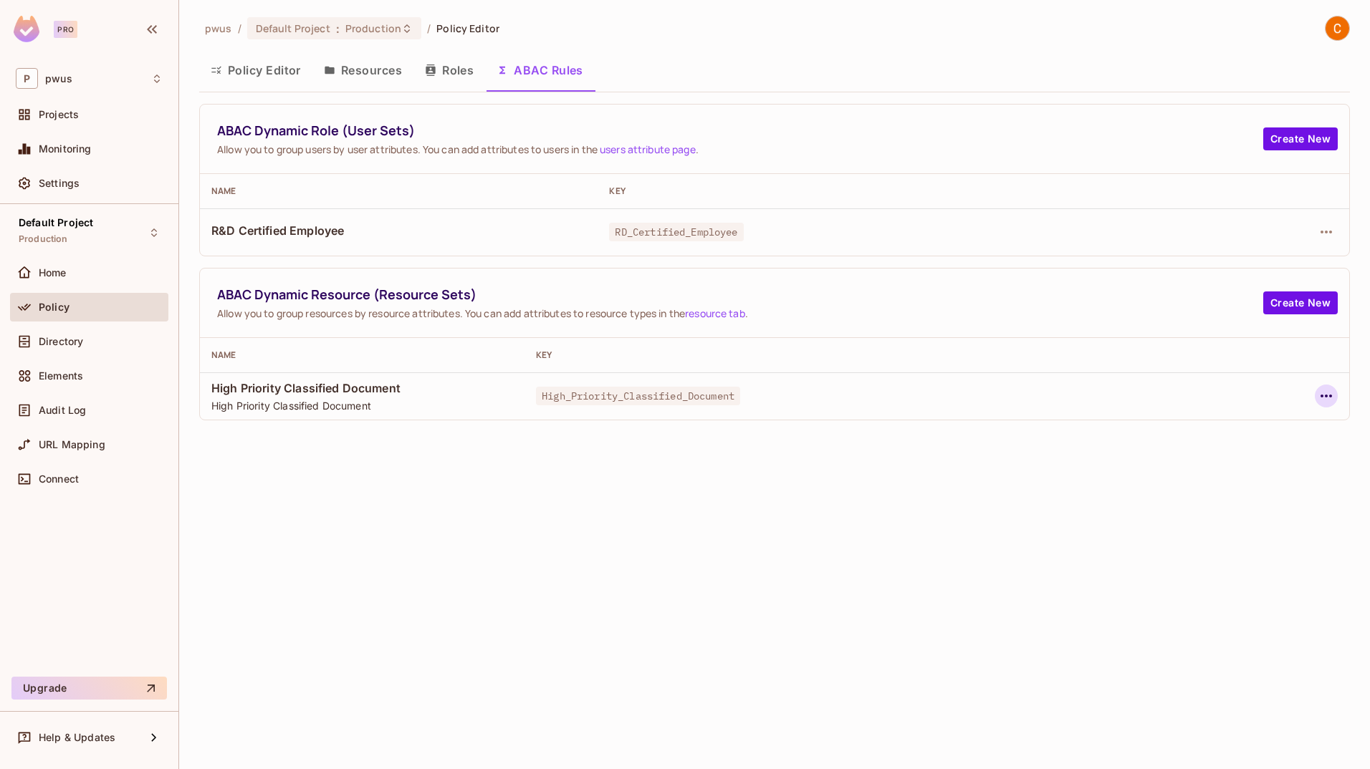
click at [1328, 396] on icon "button" at bounding box center [1325, 396] width 17 height 17
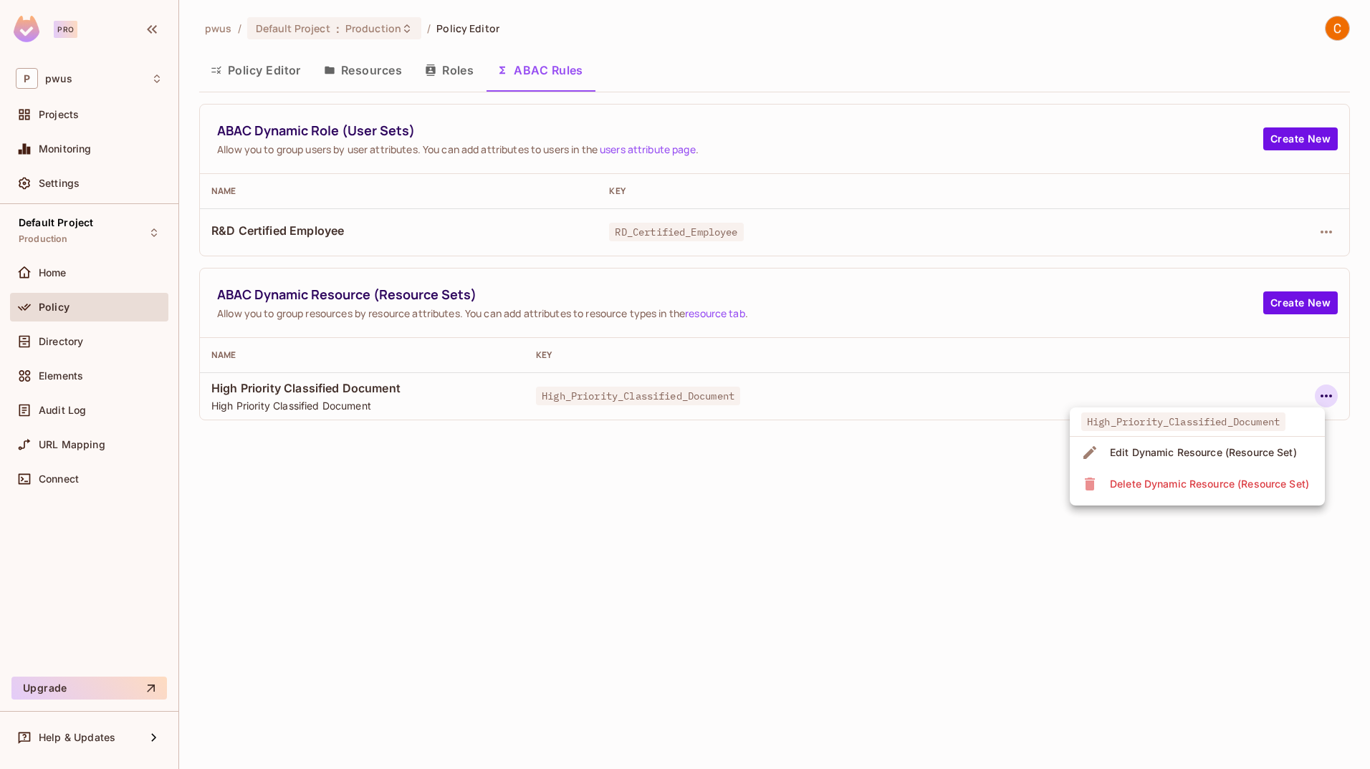
click at [1279, 450] on div "Edit Dynamic Resource (Resource Set)" at bounding box center [1203, 453] width 187 height 14
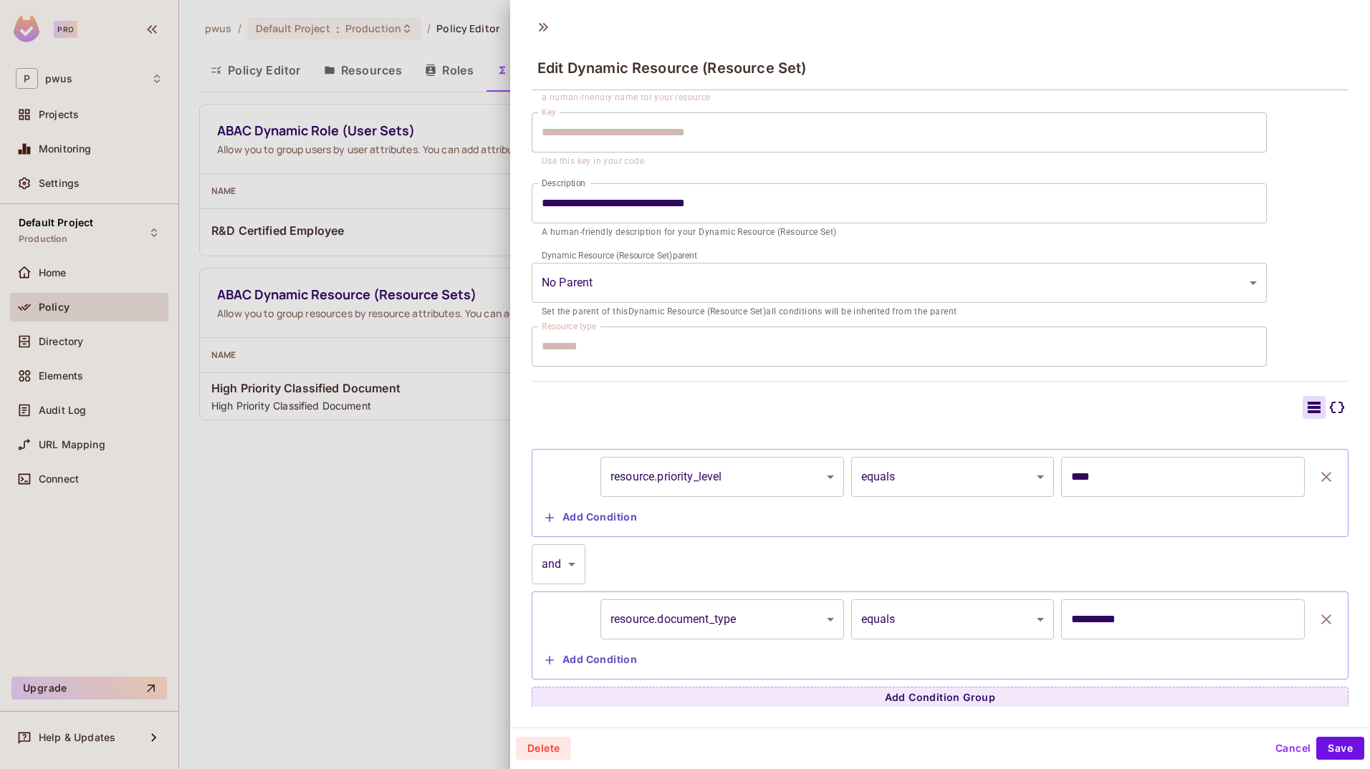
scroll to position [97, 0]
click at [1330, 408] on icon at bounding box center [1337, 404] width 14 height 11
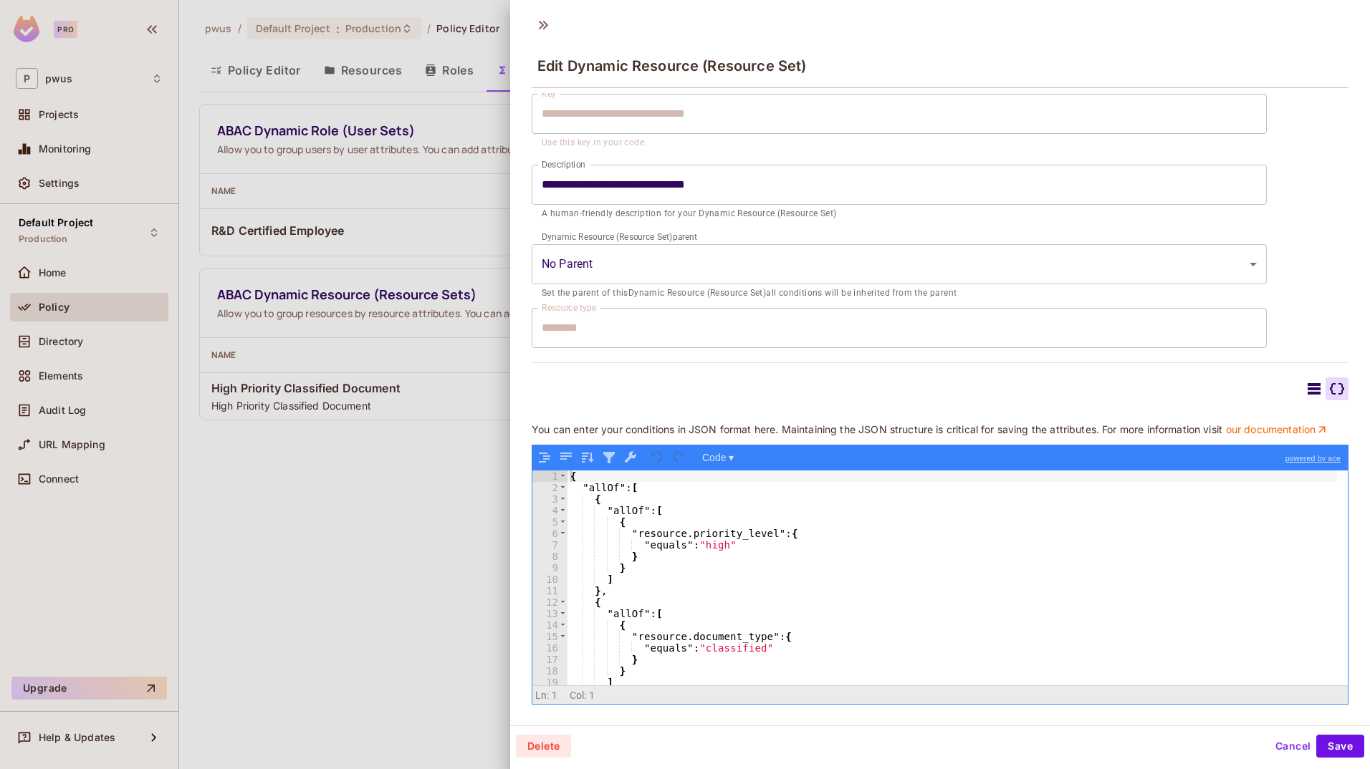
scroll to position [122, 0]
click at [1305, 380] on icon at bounding box center [1313, 388] width 17 height 17
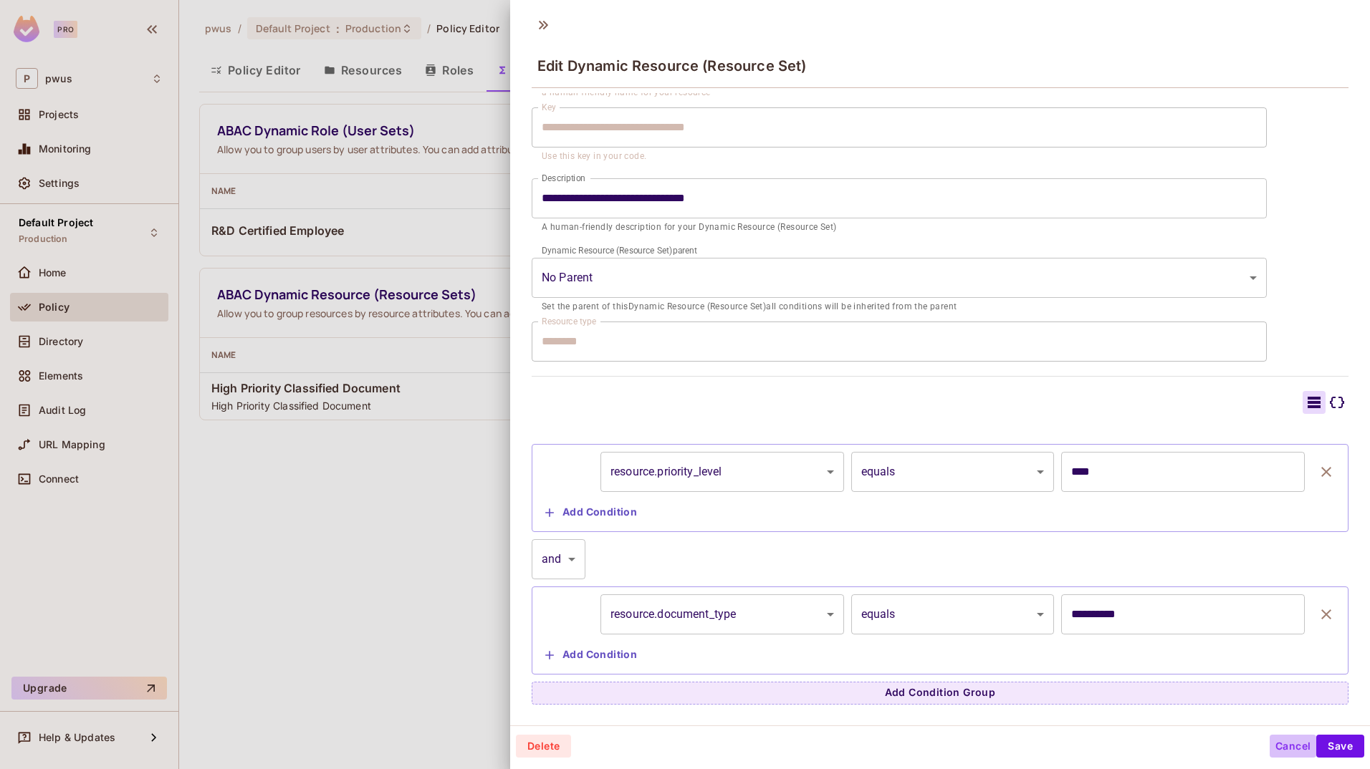
click at [1274, 746] on button "Cancel" at bounding box center [1292, 746] width 47 height 23
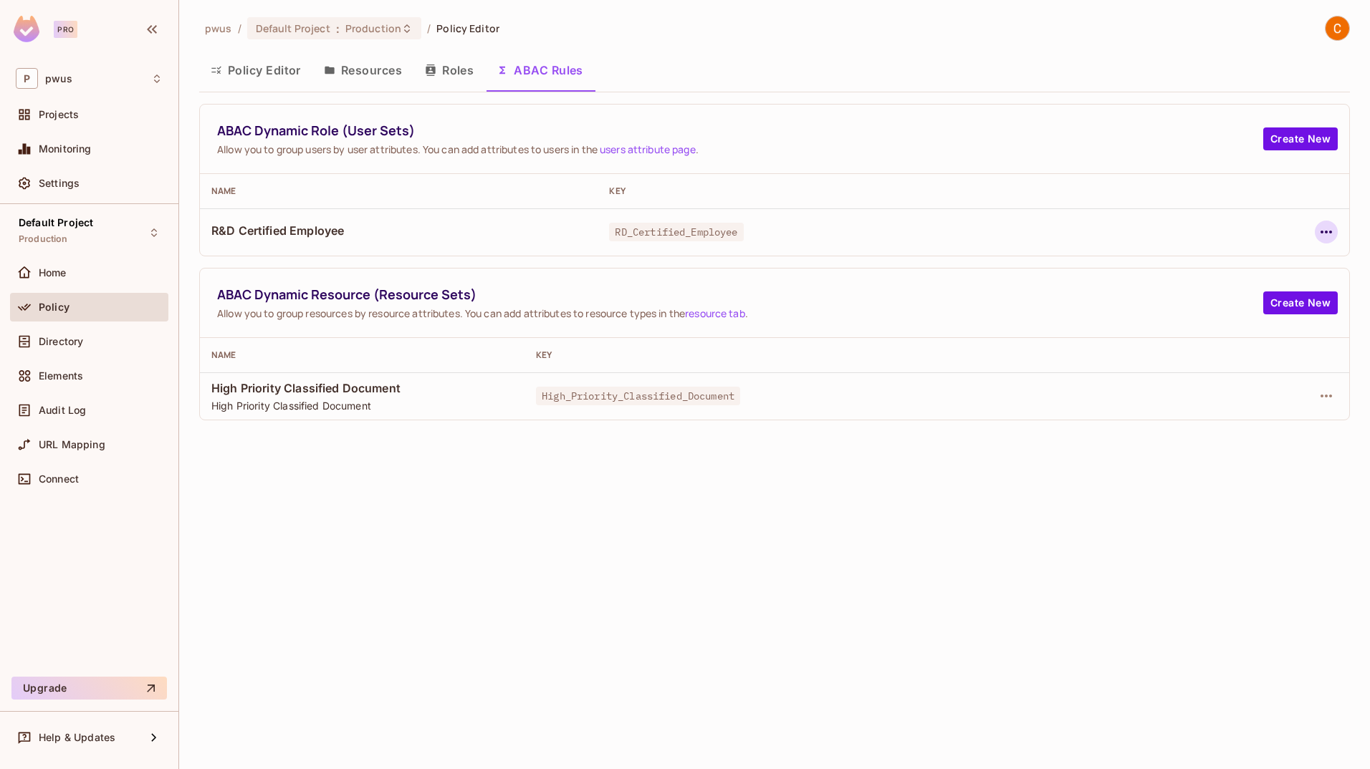
click at [1327, 230] on icon "button" at bounding box center [1325, 231] width 17 height 17
click at [1110, 431] on div at bounding box center [685, 384] width 1370 height 769
click at [383, 73] on button "Resources" at bounding box center [362, 70] width 101 height 36
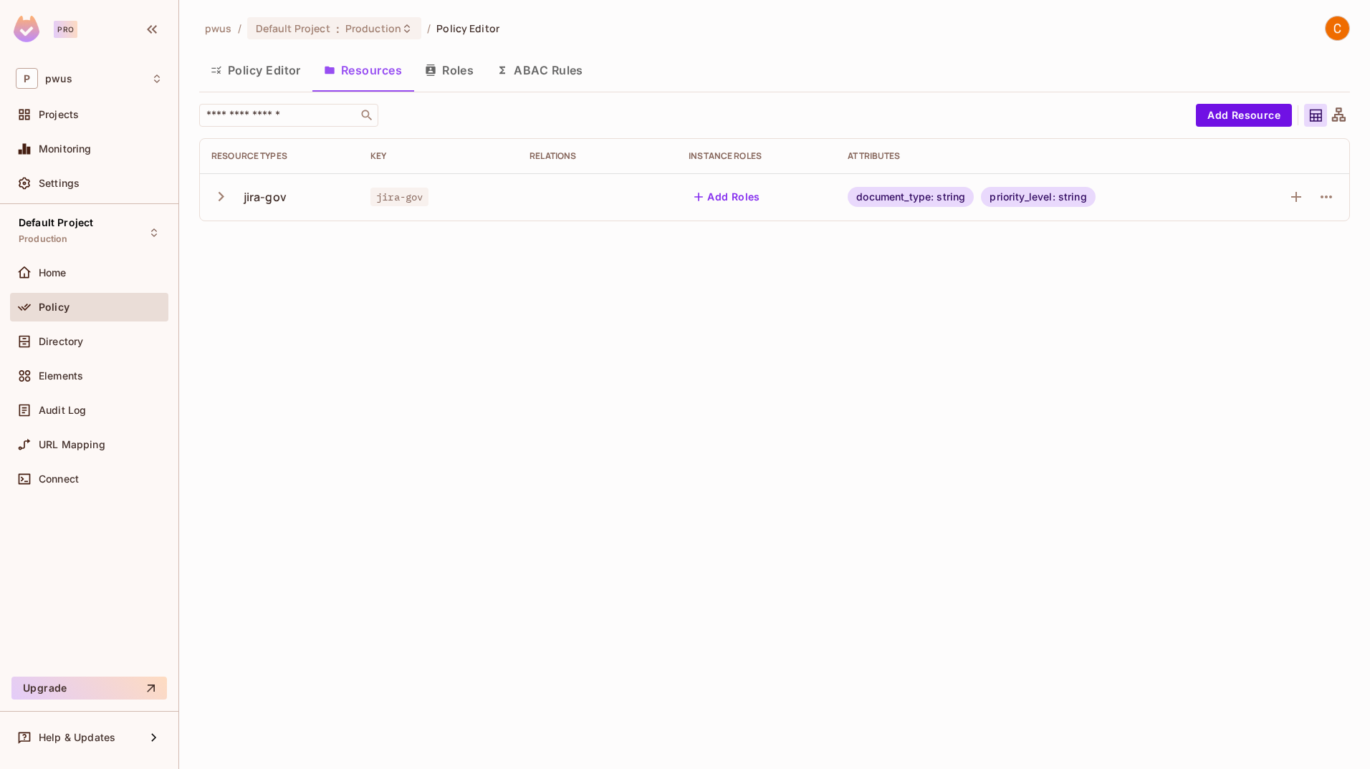
click at [219, 198] on icon "button" at bounding box center [220, 196] width 19 height 19
click at [1327, 197] on icon "button" at bounding box center [1325, 197] width 11 height 3
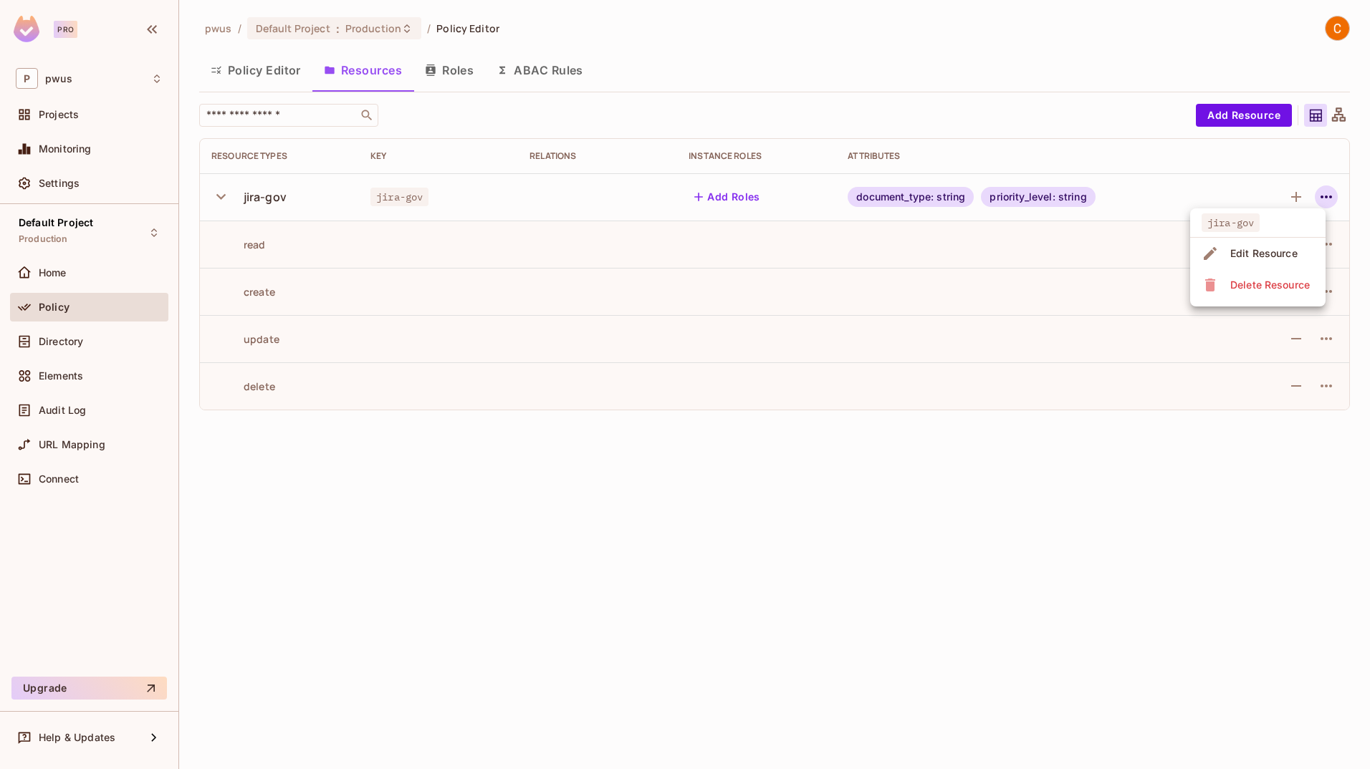
click at [1100, 112] on div at bounding box center [685, 384] width 1370 height 769
click at [1324, 197] on icon "button" at bounding box center [1325, 197] width 11 height 3
click at [1276, 249] on div "Edit Resource" at bounding box center [1263, 253] width 67 height 14
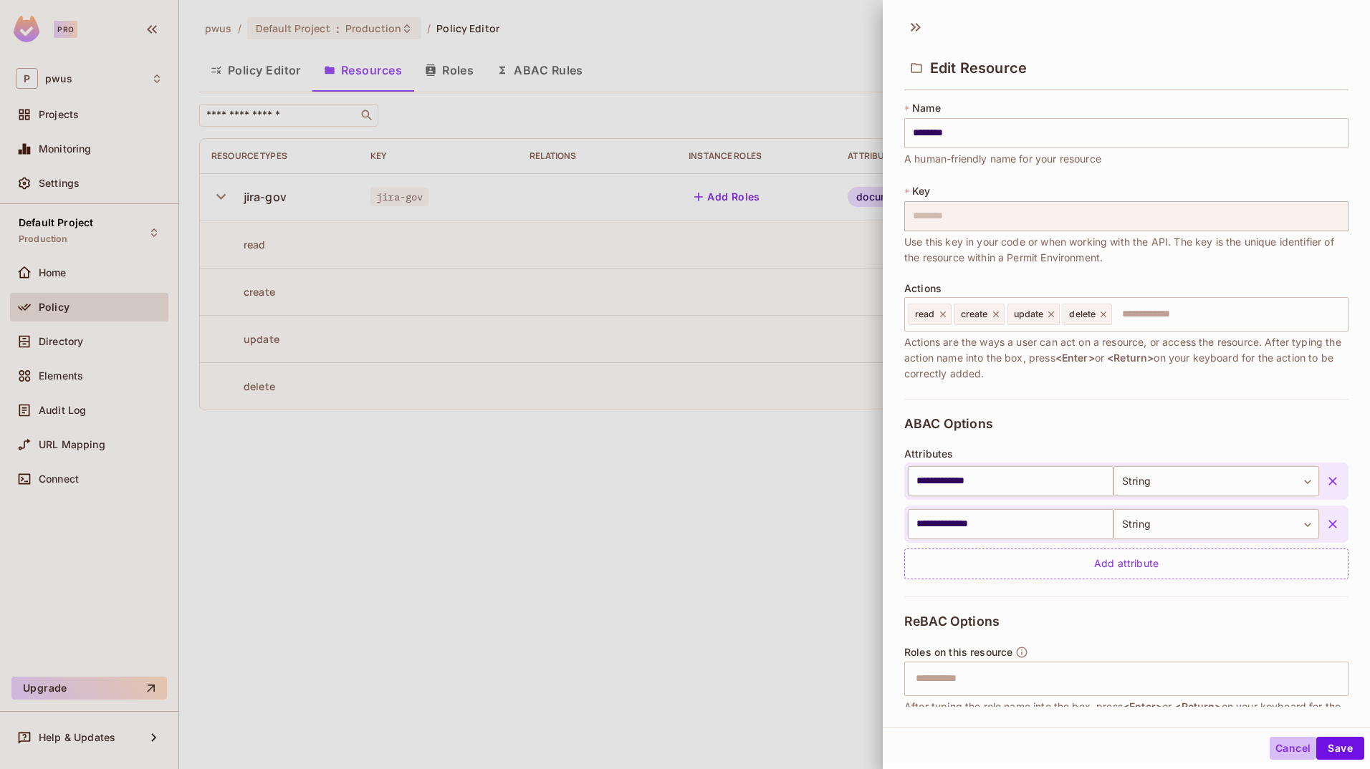
click at [1284, 754] on button "Cancel" at bounding box center [1292, 748] width 47 height 23
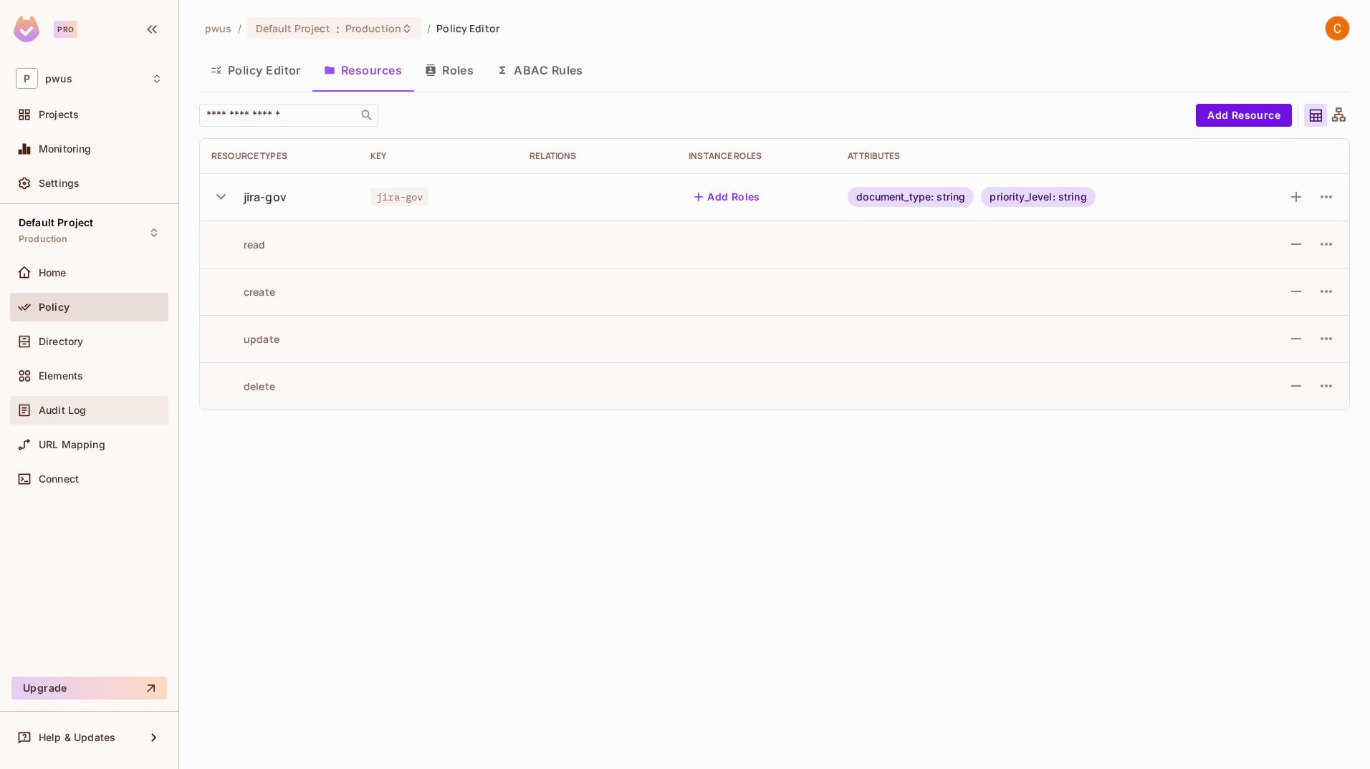
click at [38, 412] on div at bounding box center [27, 410] width 23 height 17
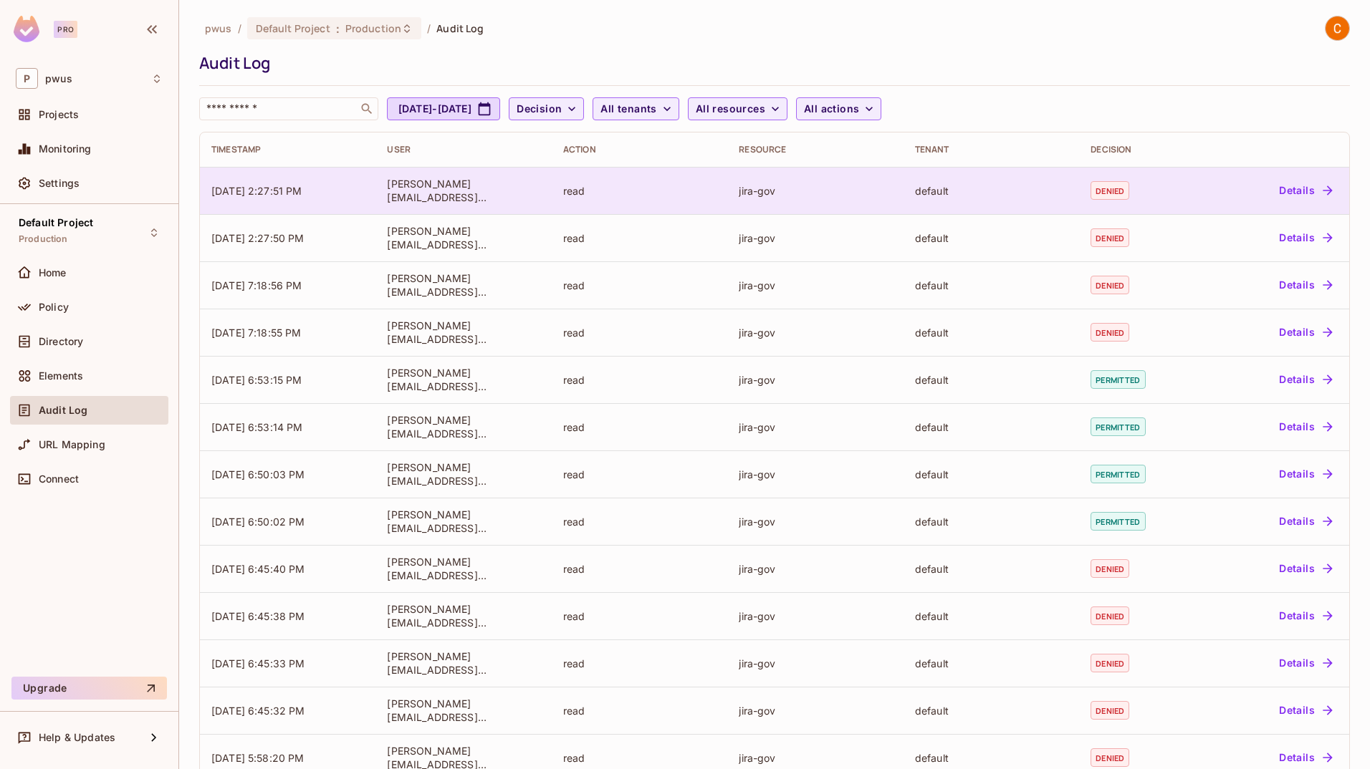
click at [1292, 189] on button "Details" at bounding box center [1305, 190] width 64 height 23
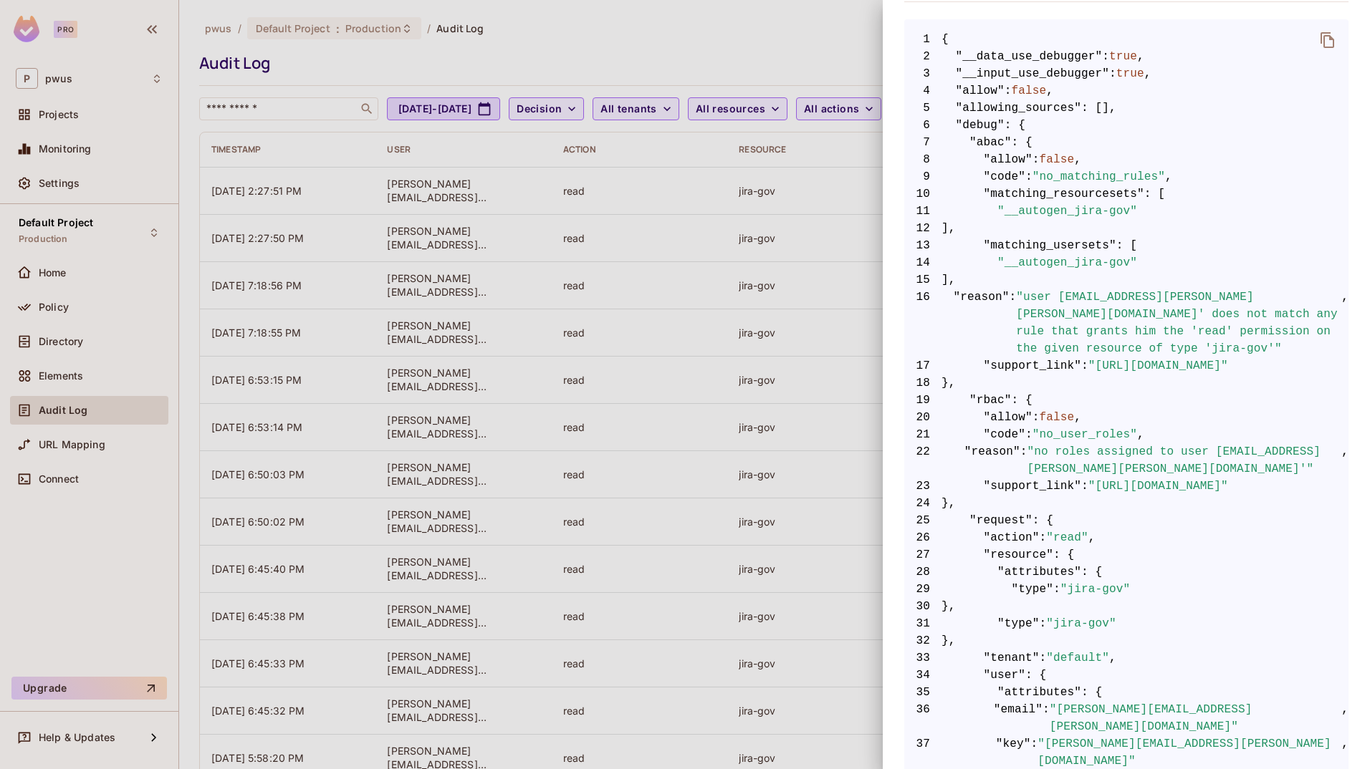
scroll to position [421, 0]
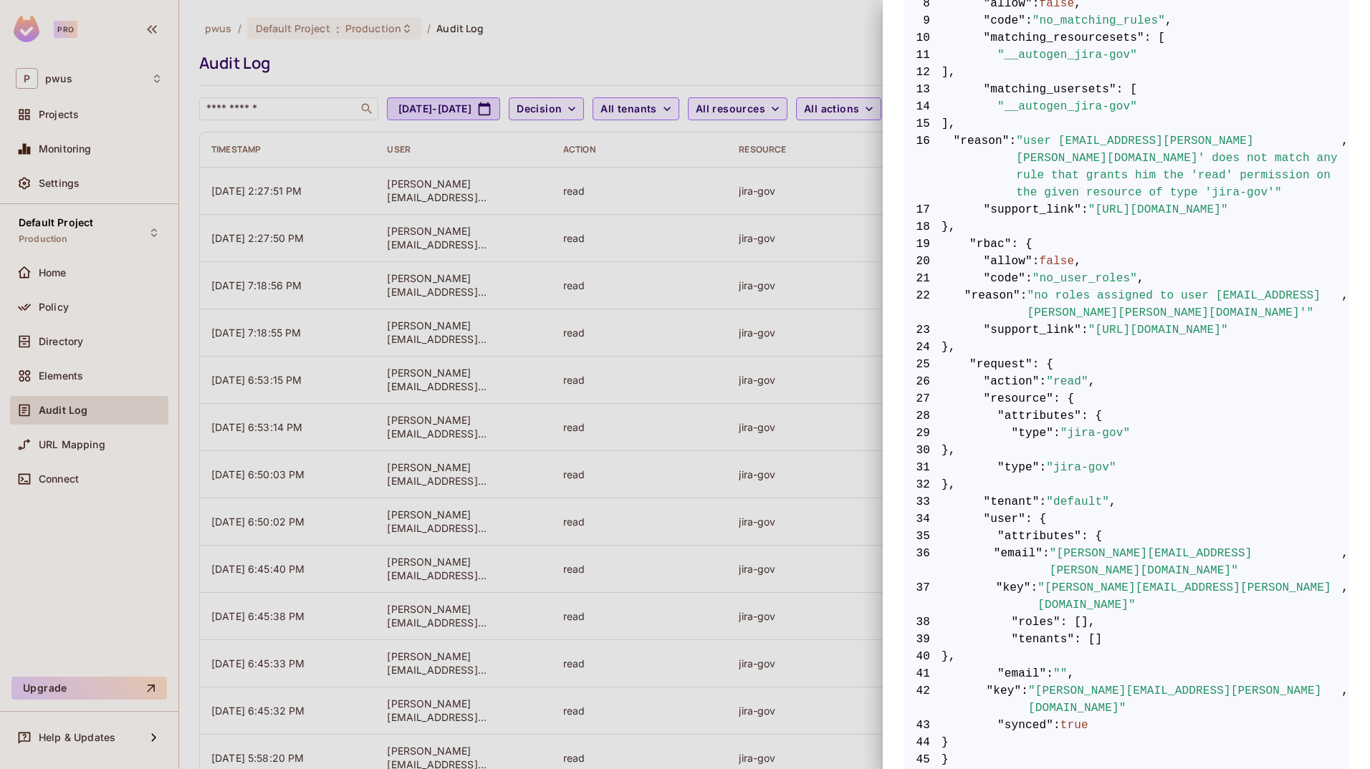
click at [797, 42] on div at bounding box center [685, 384] width 1370 height 769
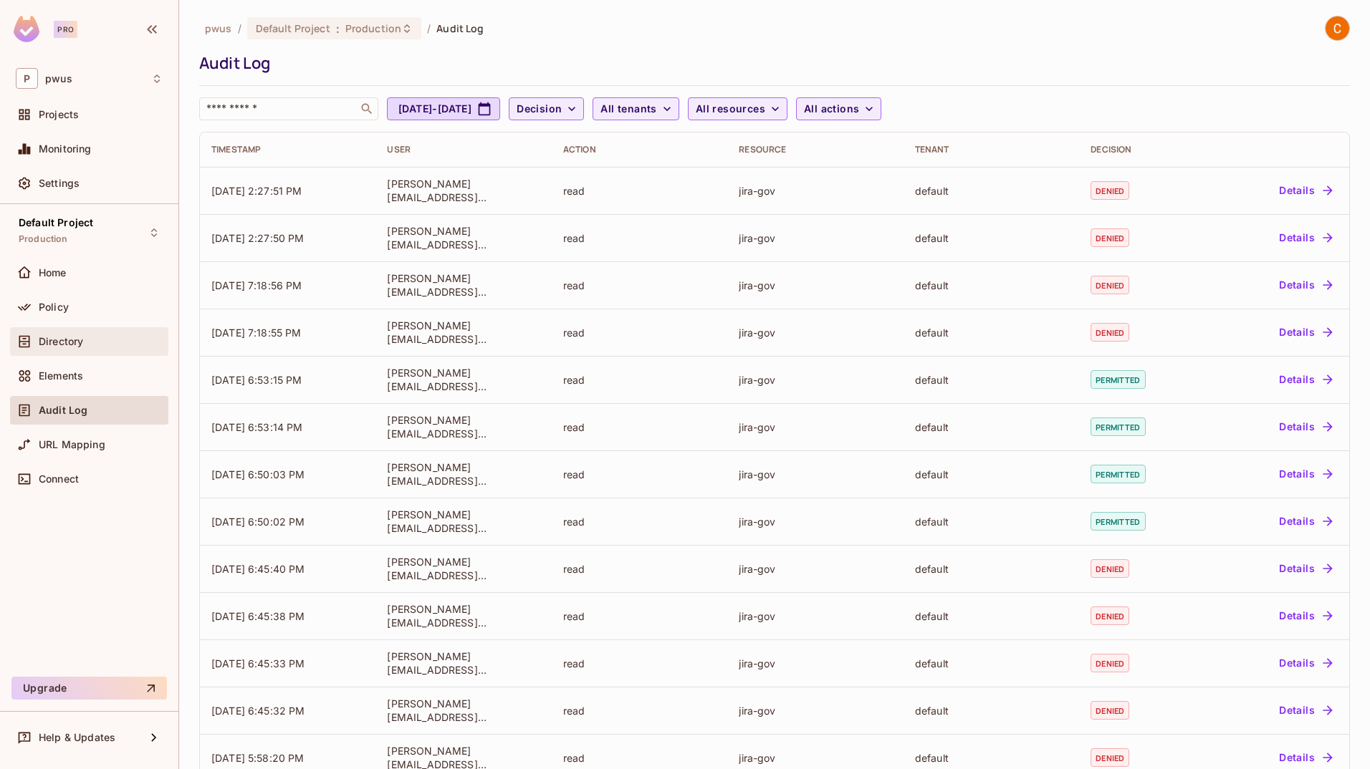
click at [49, 345] on span "Directory" at bounding box center [61, 341] width 44 height 11
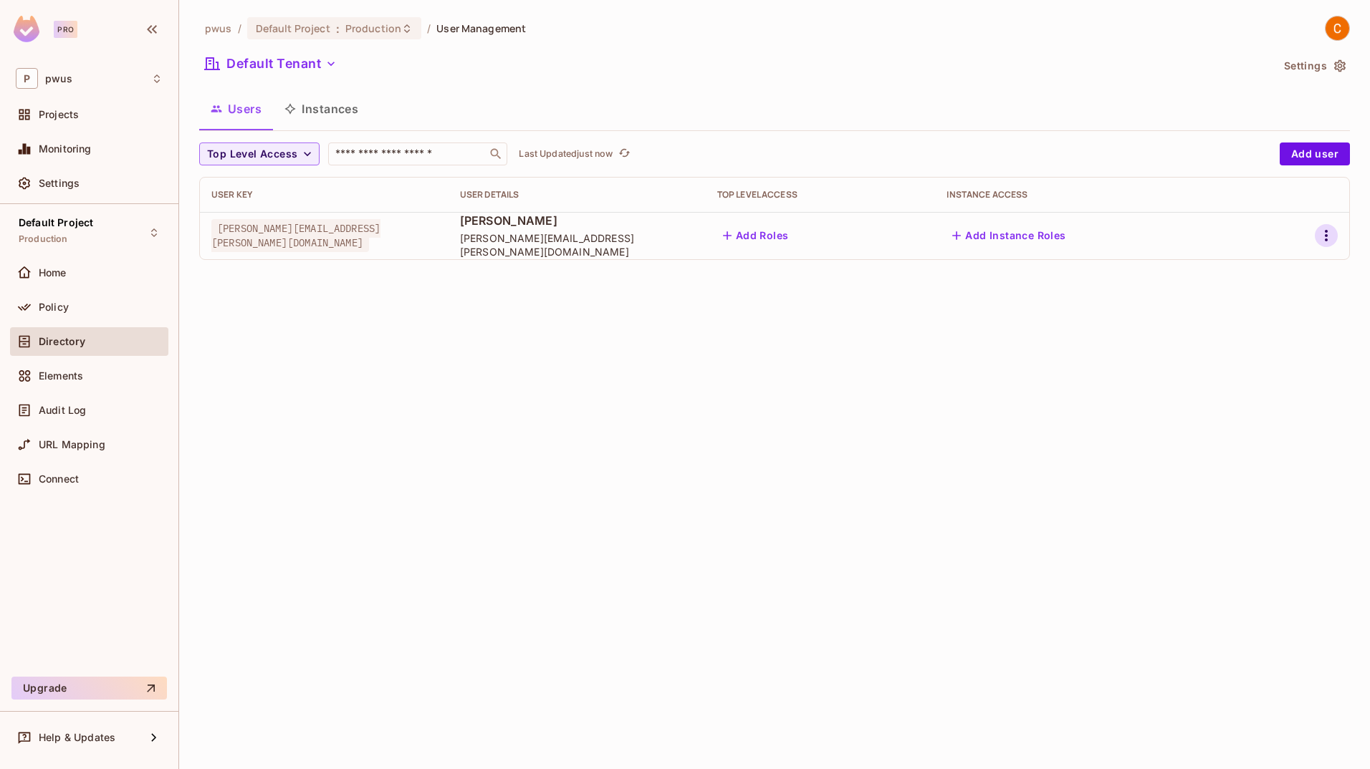
click at [1320, 230] on icon "button" at bounding box center [1325, 235] width 17 height 17
click at [1279, 300] on div "Edit Attributes" at bounding box center [1276, 300] width 71 height 14
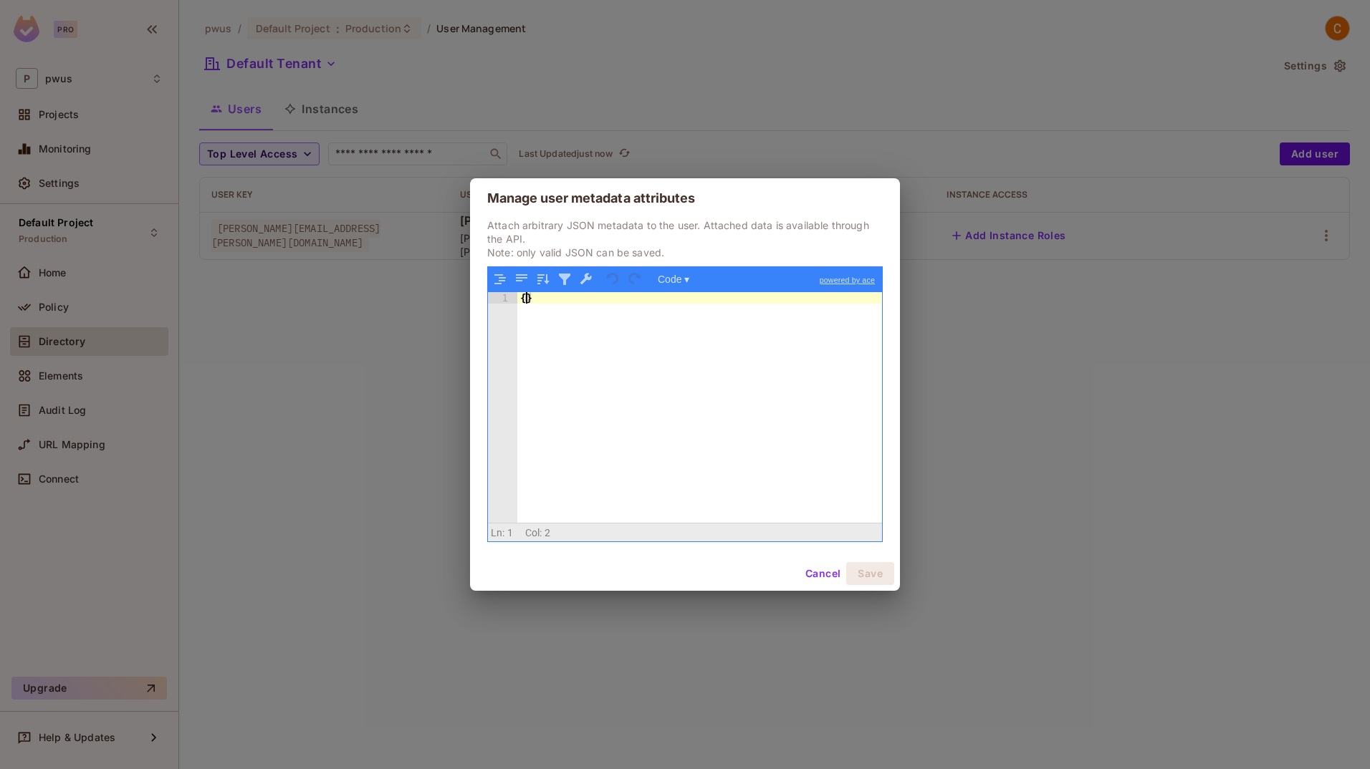
click at [526, 300] on div "{ }" at bounding box center [699, 419] width 365 height 254
click at [547, 304] on div "{ }" at bounding box center [699, 419] width 365 height 254
click at [610, 309] on div "{ "department" : "" }" at bounding box center [699, 419] width 365 height 254
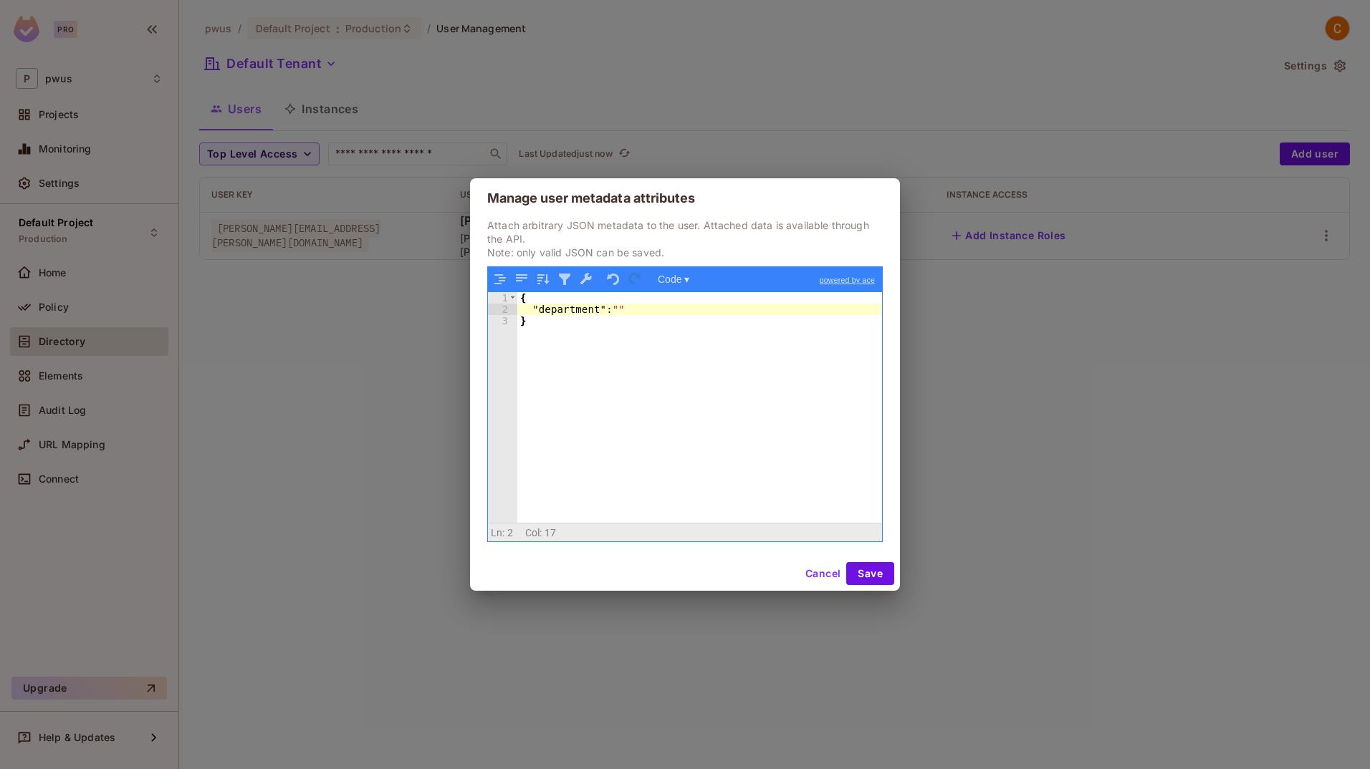
paste textarea
click at [534, 323] on div "{ "department" : "Engineering" , "" : "" }" at bounding box center [699, 419] width 365 height 254
click at [638, 322] on div "{ "department" : "Engineering" , "training_status" : "" }" at bounding box center [699, 419] width 365 height 254
click at [877, 572] on button "Save" at bounding box center [870, 573] width 48 height 23
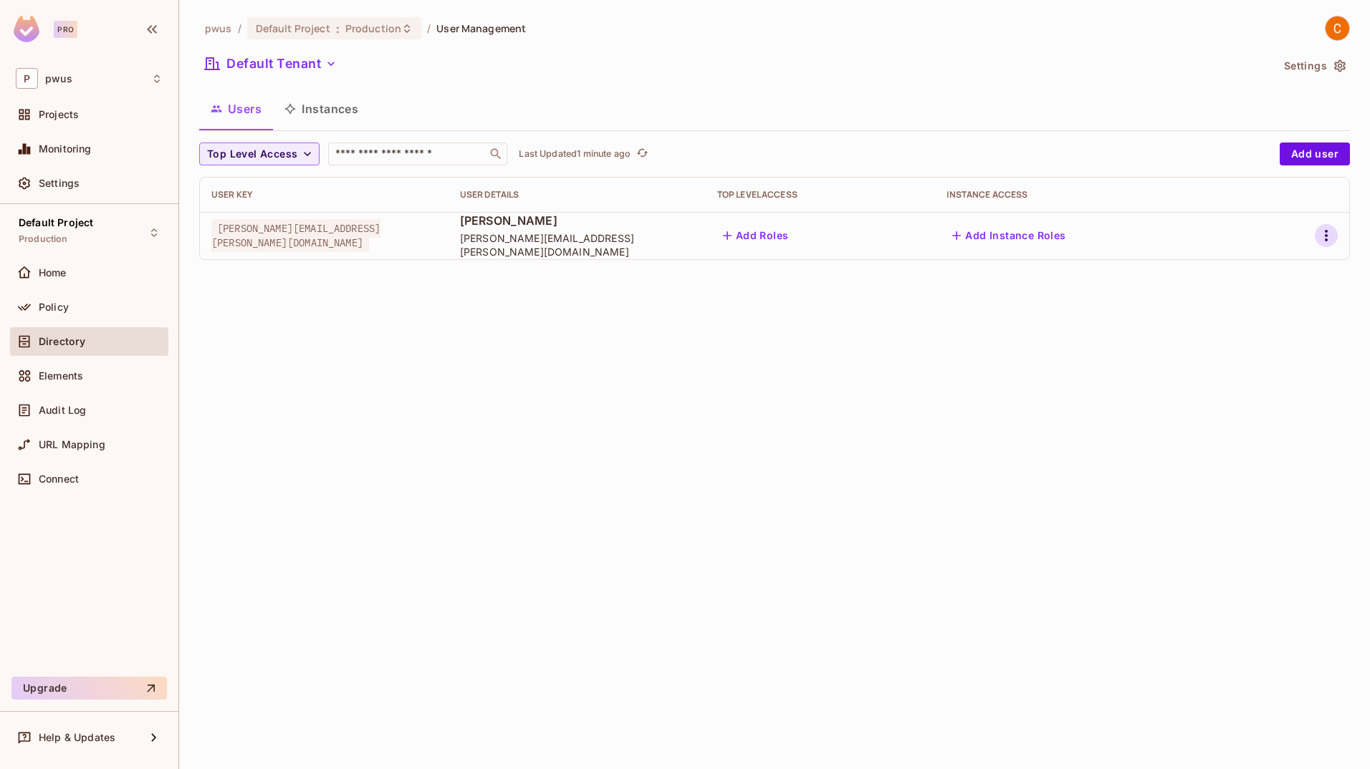
click at [1327, 236] on icon "button" at bounding box center [1325, 235] width 3 height 11
click at [1304, 264] on li "Edit" at bounding box center [1264, 269] width 127 height 32
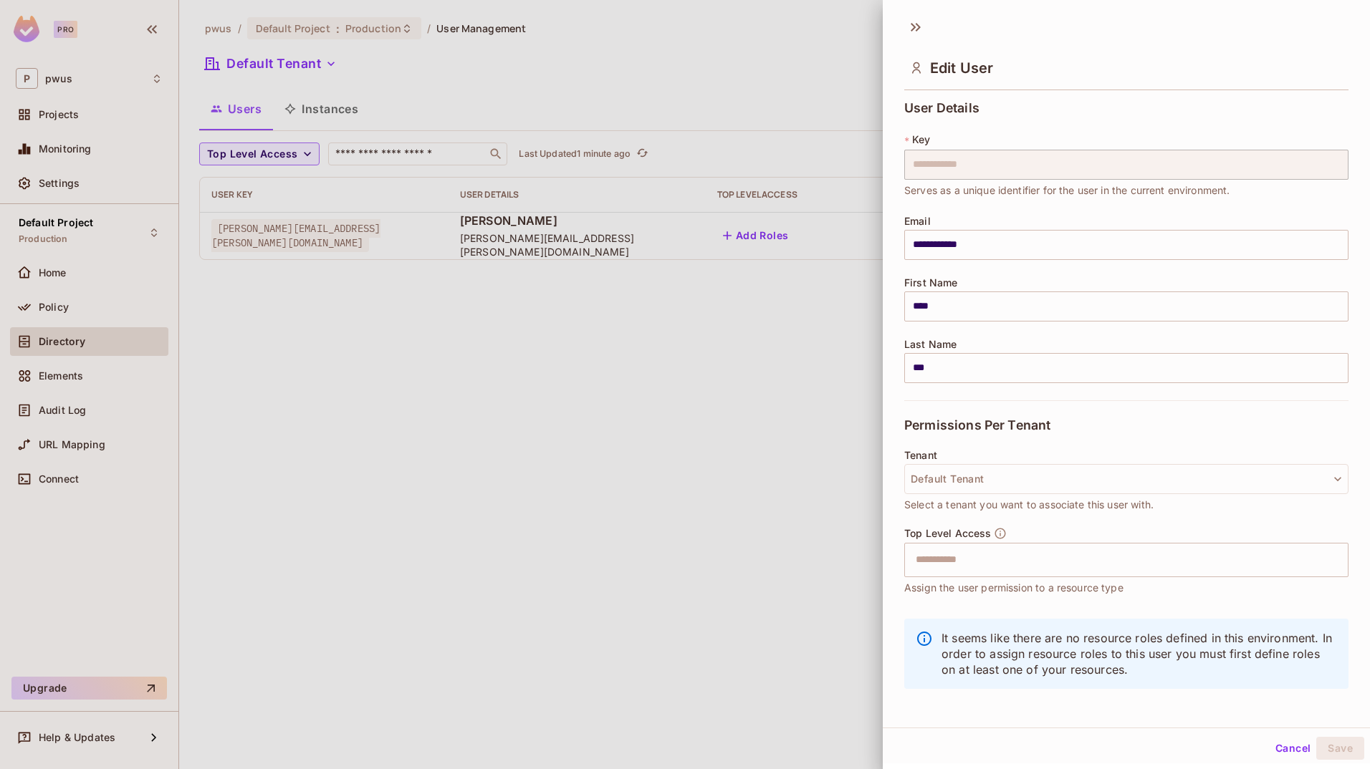
click at [904, 19] on div "Edit User" at bounding box center [1126, 56] width 487 height 80
click at [910, 24] on icon at bounding box center [915, 27] width 23 height 23
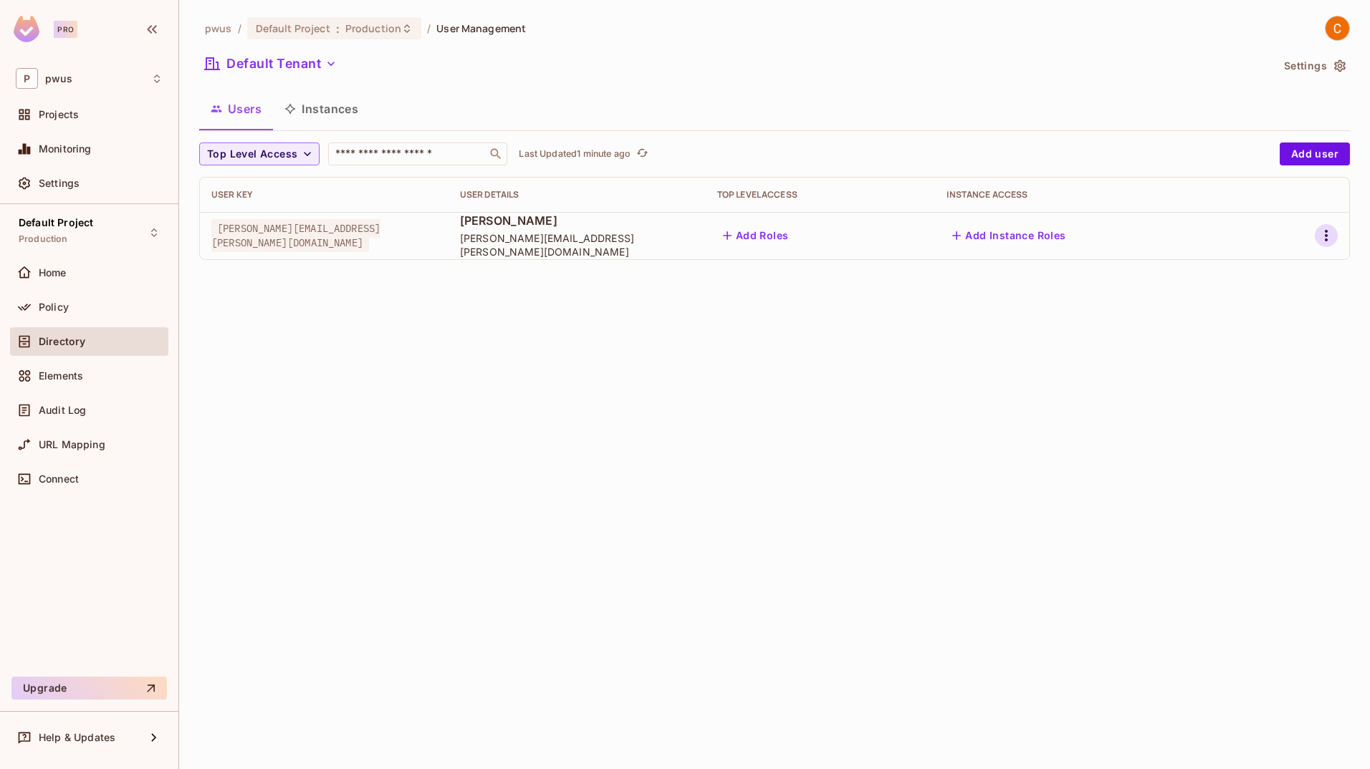
click at [1328, 239] on icon "button" at bounding box center [1325, 235] width 17 height 17
click at [1290, 304] on div "Edit Attributes" at bounding box center [1276, 300] width 71 height 14
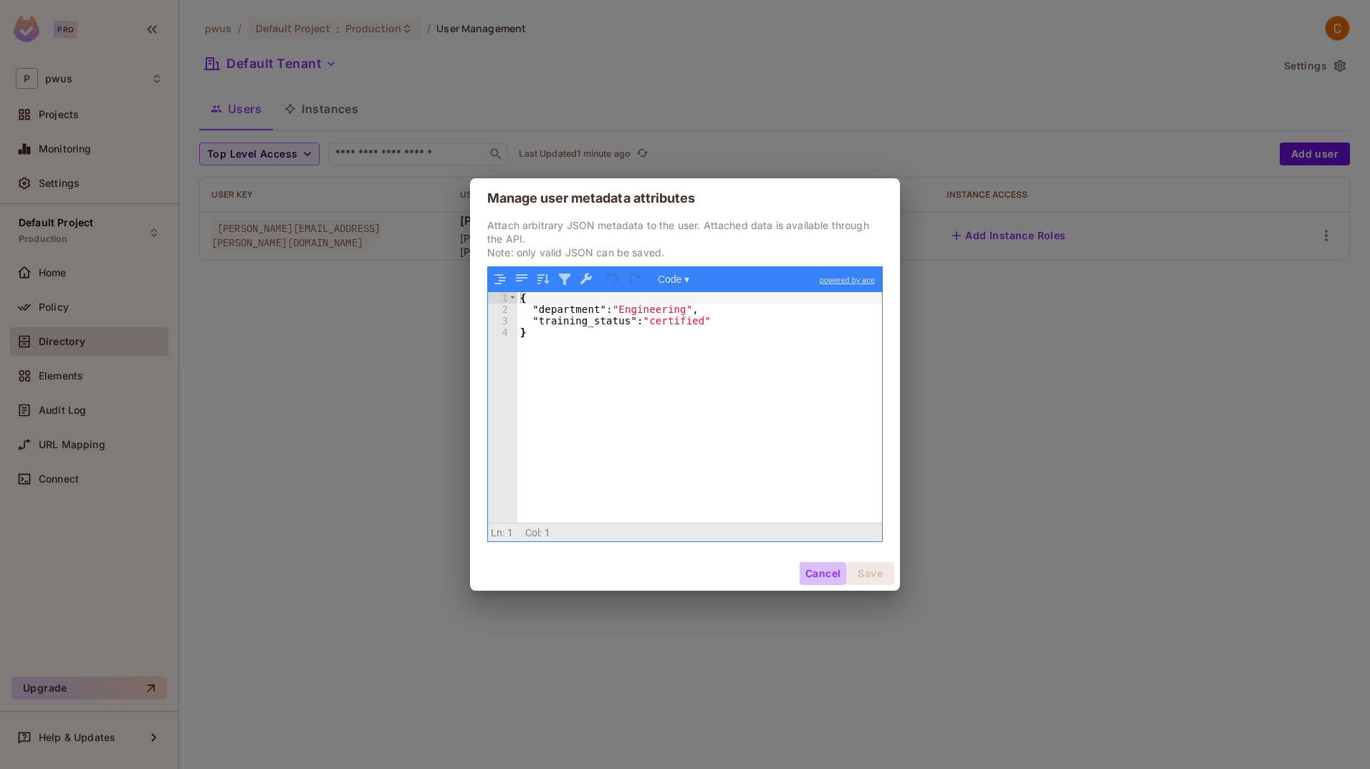
click at [827, 580] on button "Cancel" at bounding box center [822, 573] width 47 height 23
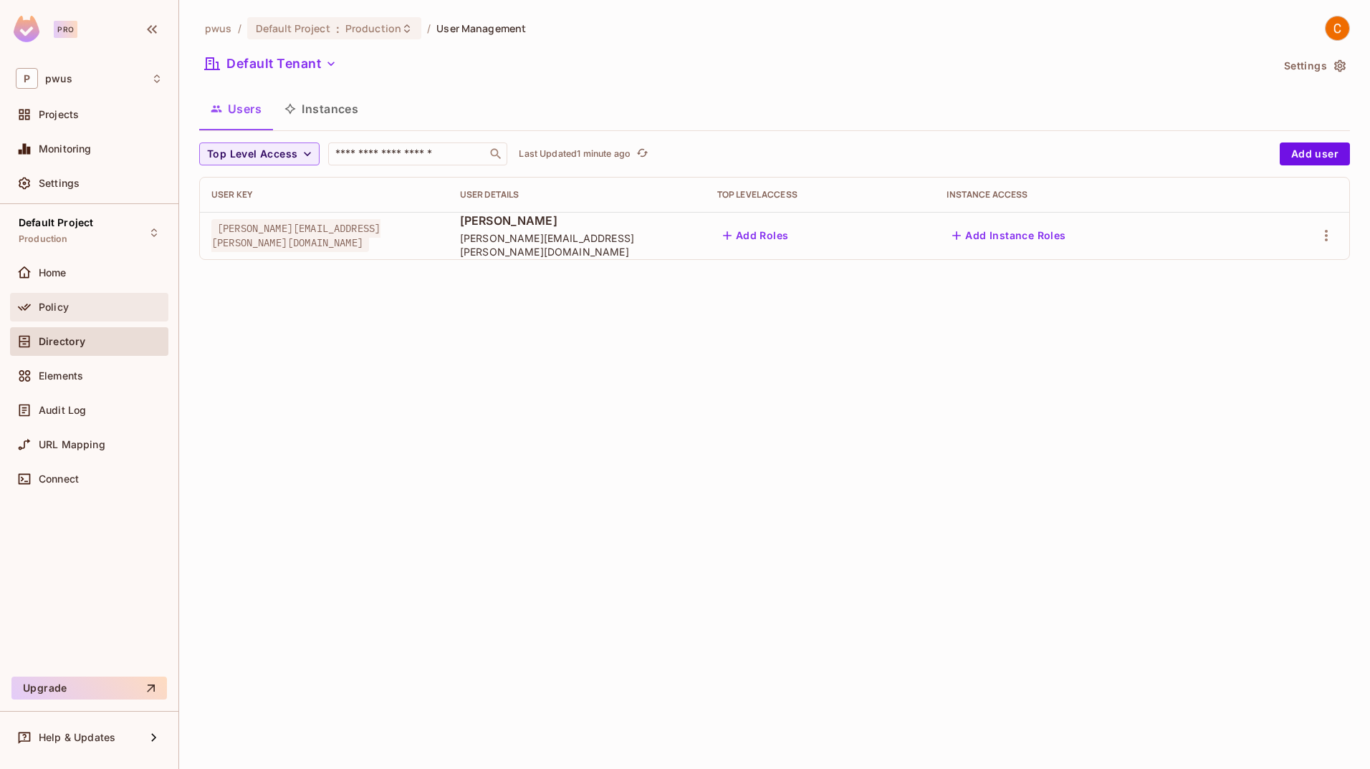
click at [68, 299] on div "Policy" at bounding box center [89, 307] width 147 height 17
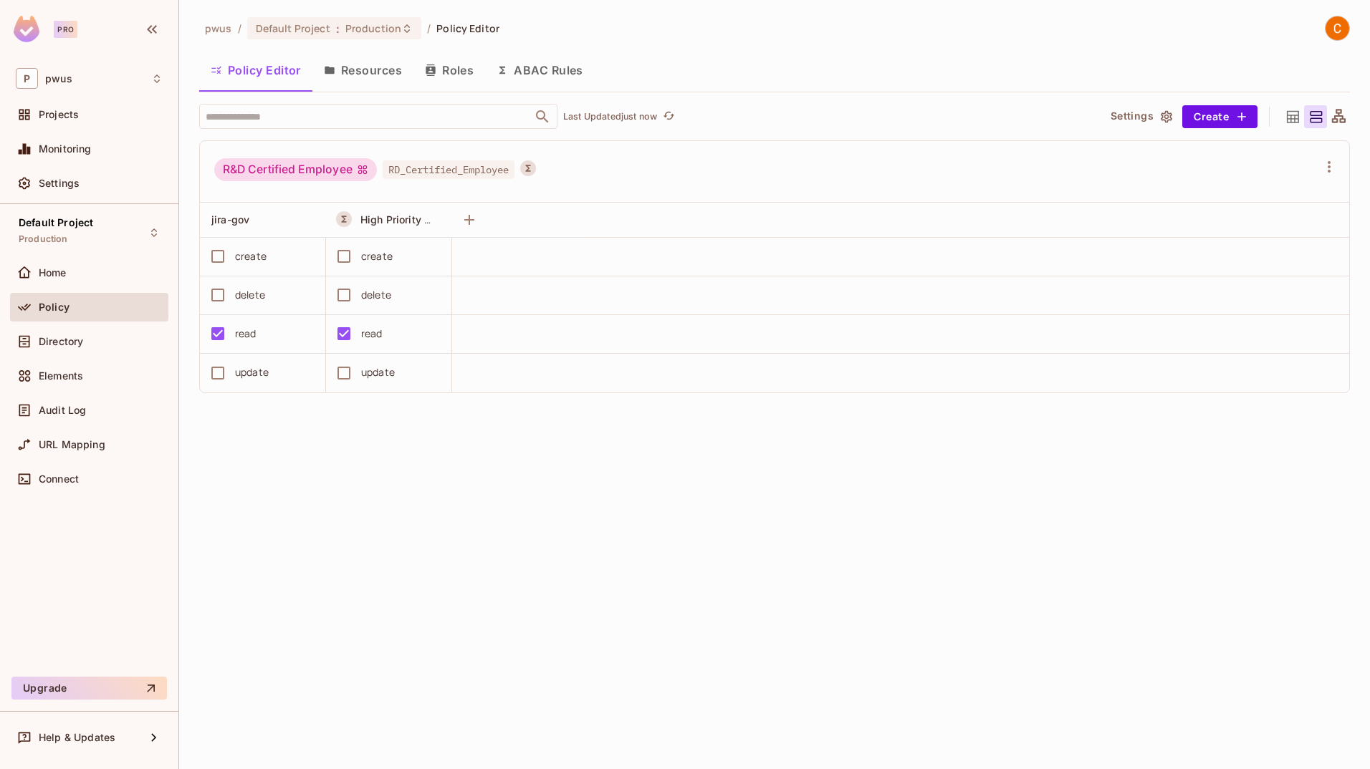
click at [516, 68] on button "ABAC Rules" at bounding box center [540, 70] width 110 height 36
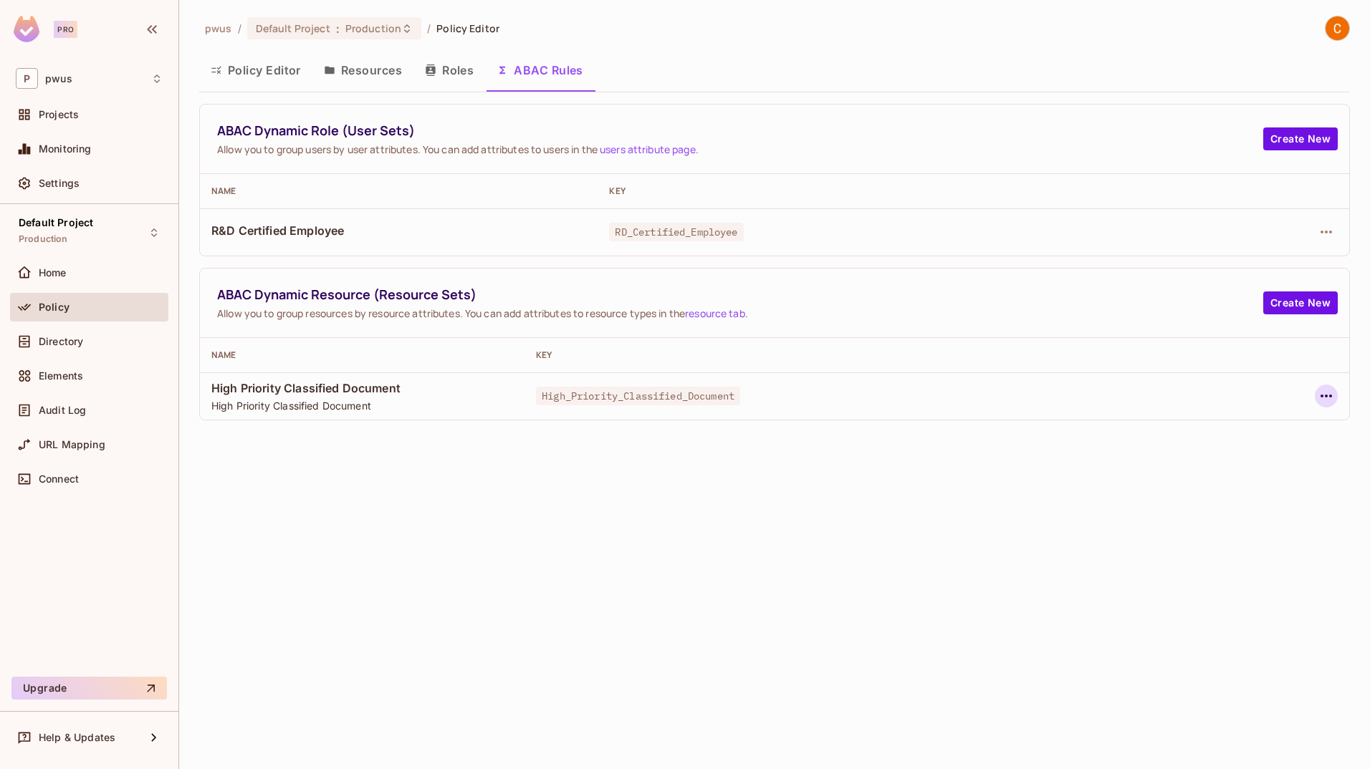
click at [1324, 403] on icon "button" at bounding box center [1325, 396] width 17 height 17
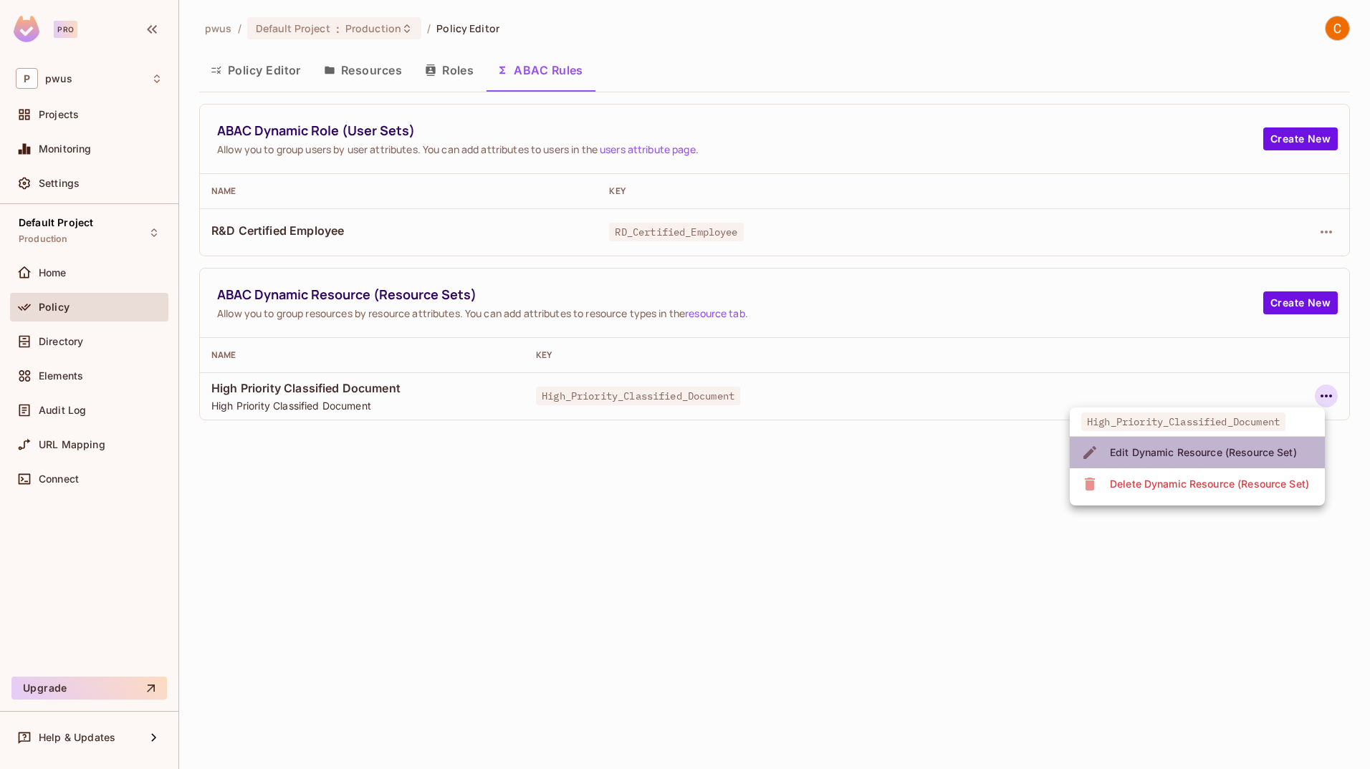
click at [1270, 448] on div "Edit Dynamic Resource (Resource Set)" at bounding box center [1203, 453] width 187 height 14
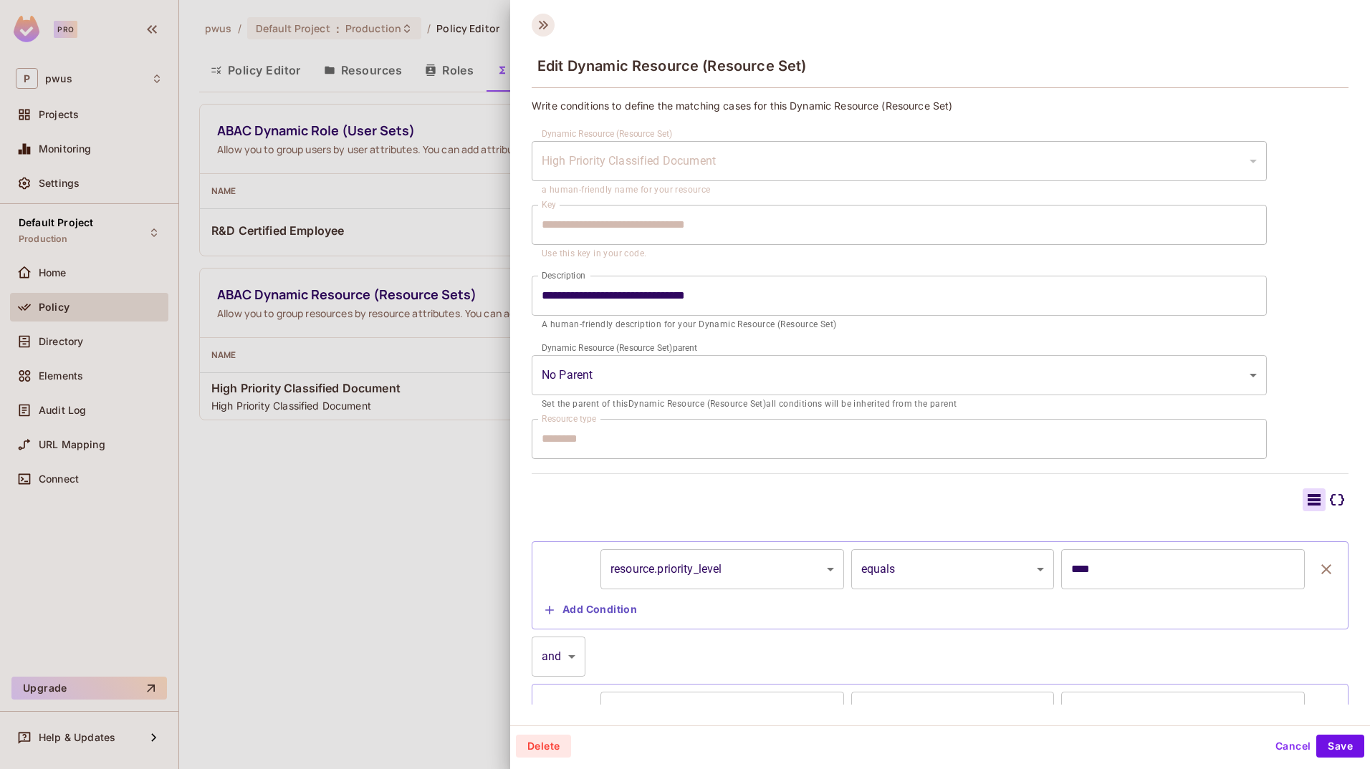
click at [540, 24] on icon at bounding box center [543, 25] width 23 height 23
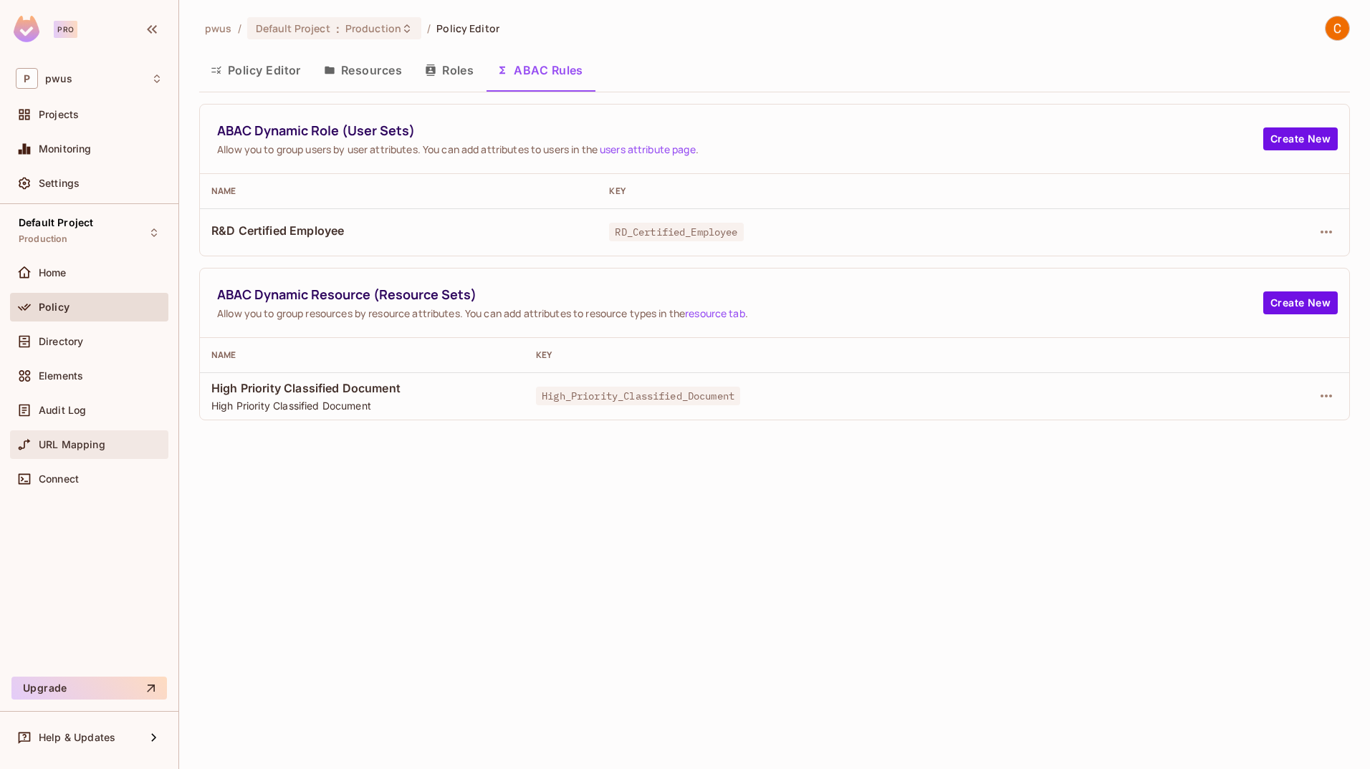
click at [54, 433] on div "URL Mapping" at bounding box center [89, 445] width 158 height 29
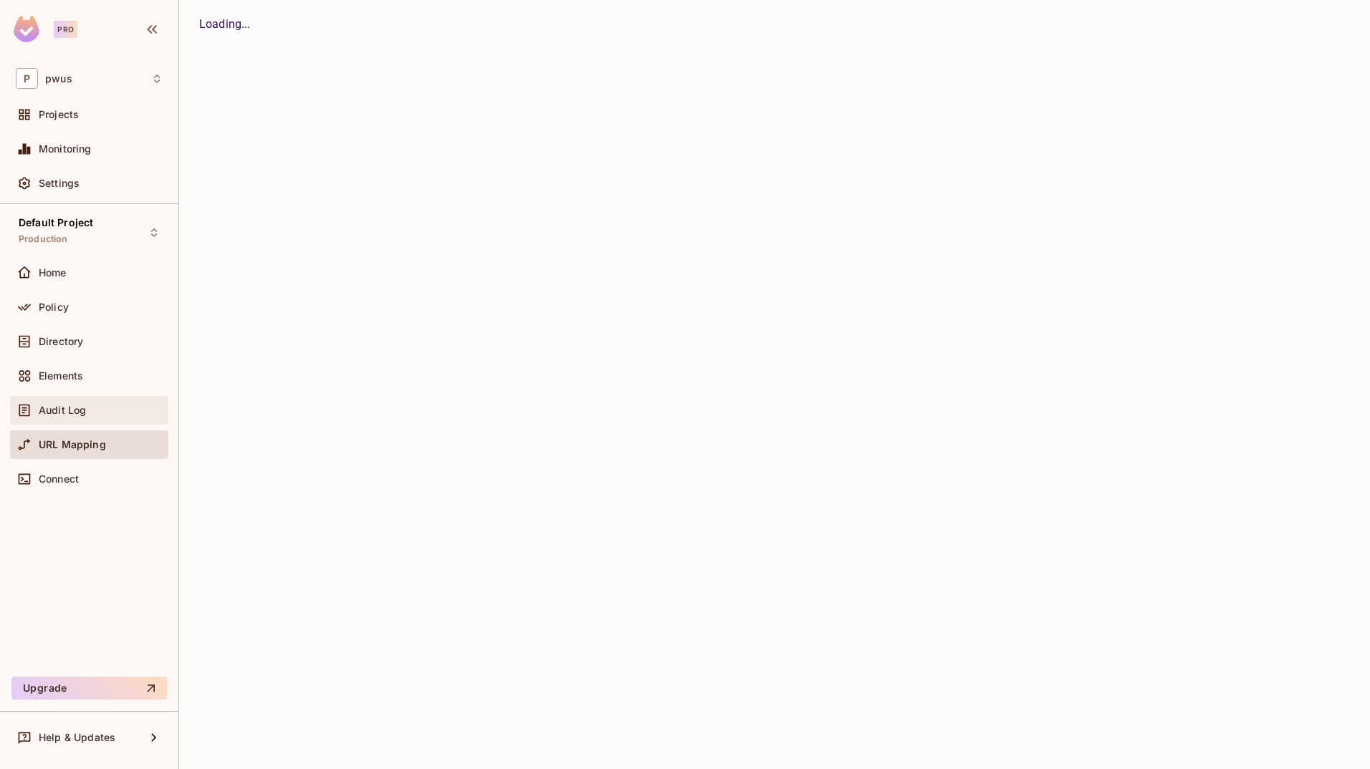
click at [61, 418] on div "Audit Log" at bounding box center [89, 410] width 147 height 17
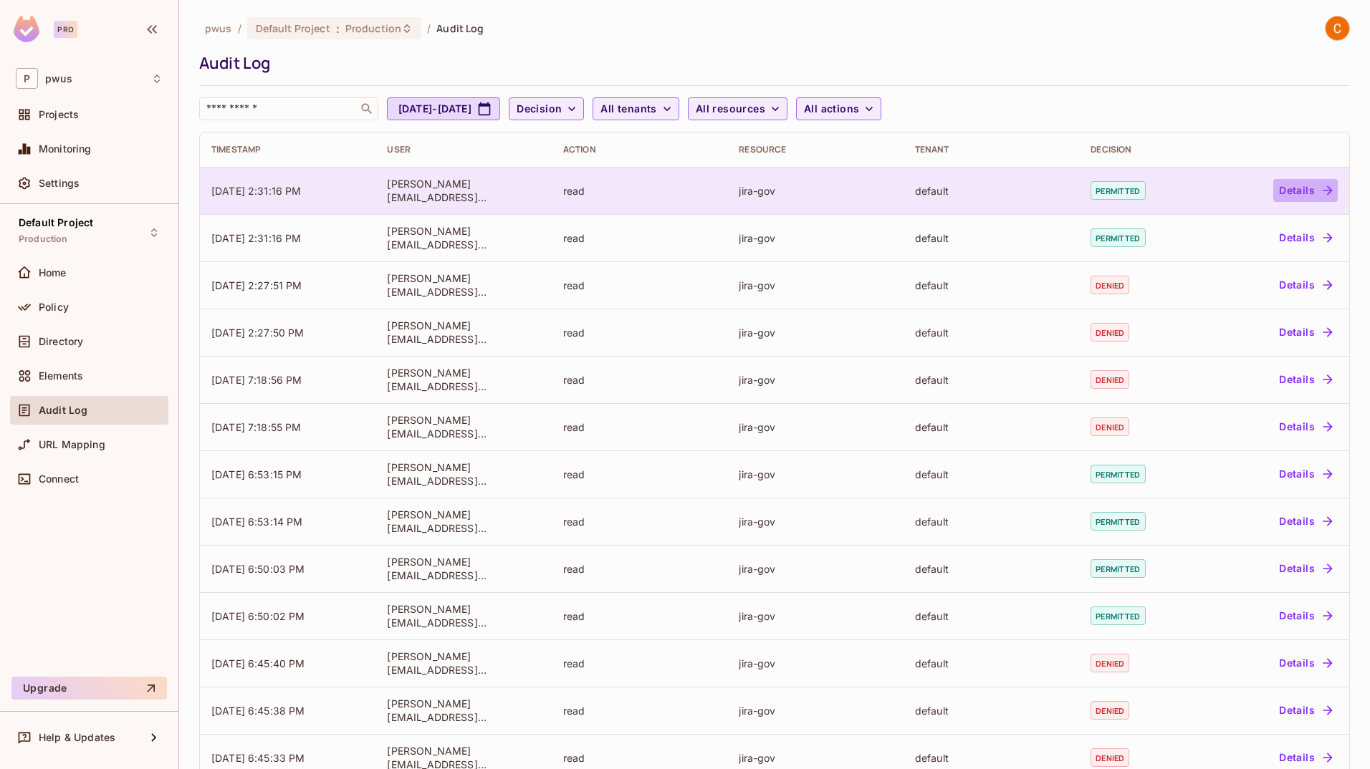
click at [1295, 186] on button "Details" at bounding box center [1305, 190] width 64 height 23
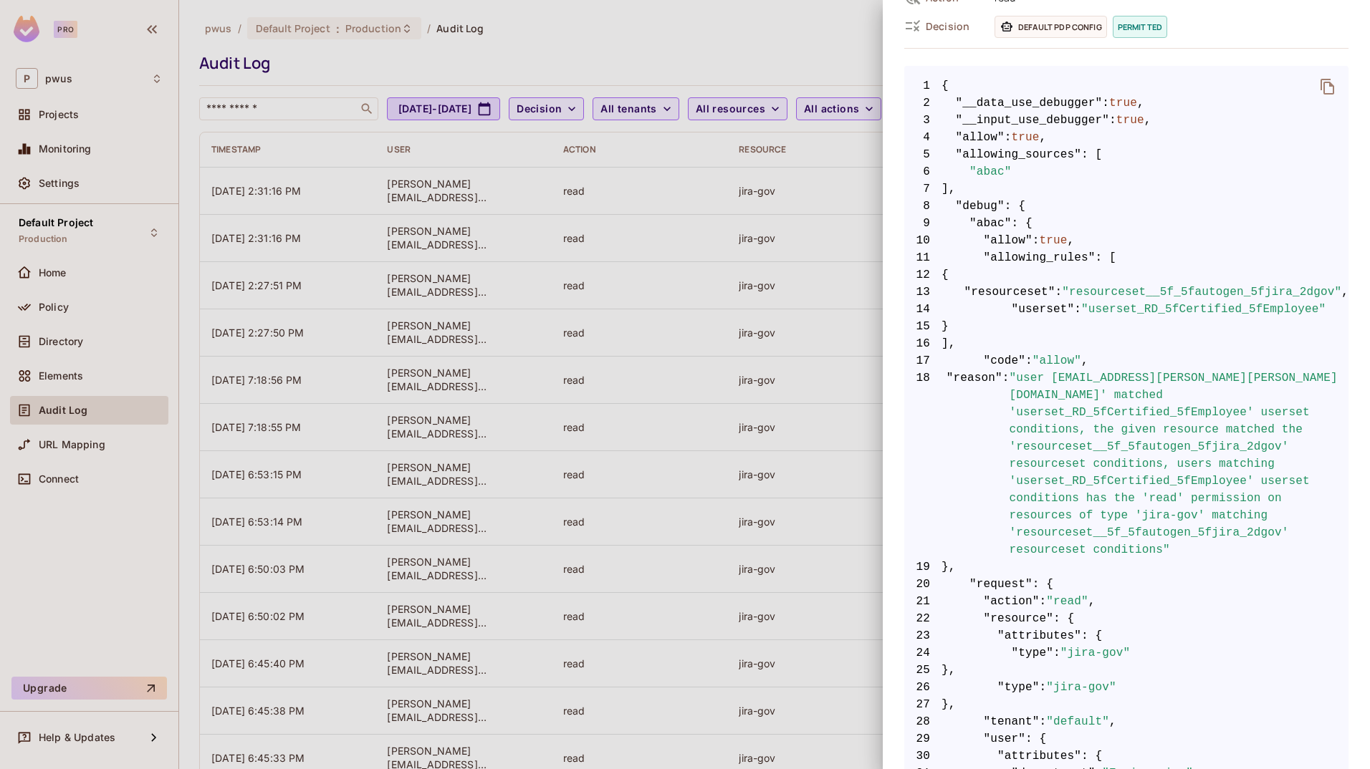
scroll to position [49, 0]
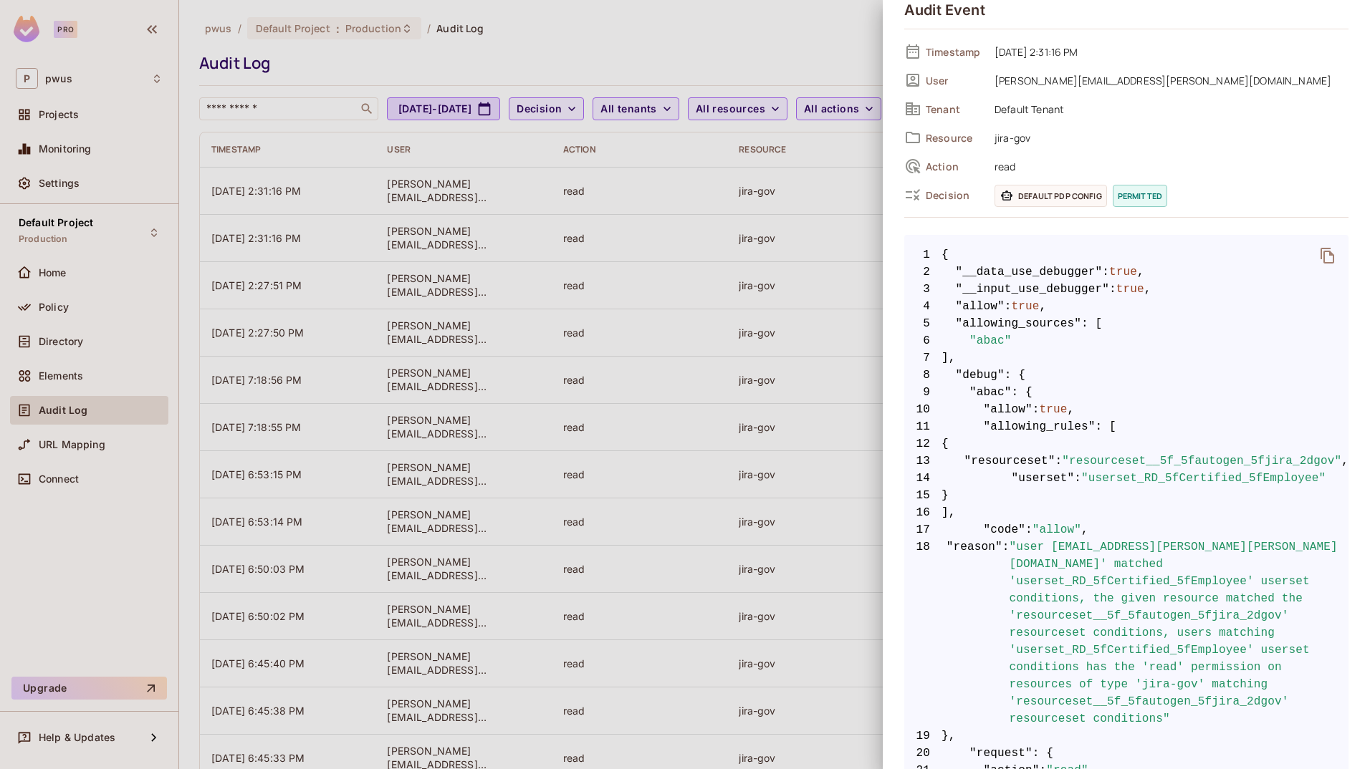
click at [758, 39] on div at bounding box center [685, 384] width 1370 height 769
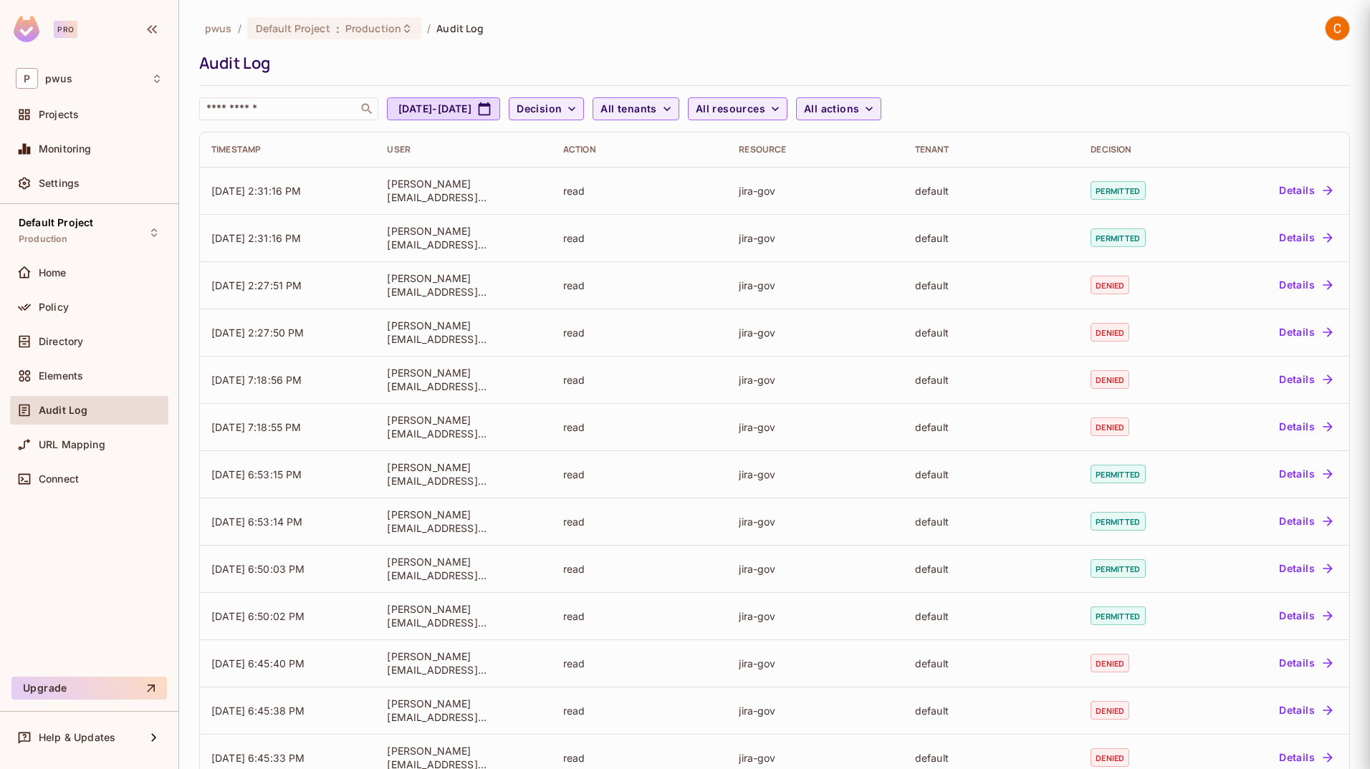
scroll to position [0, 0]
click at [28, 335] on icon at bounding box center [24, 342] width 14 height 14
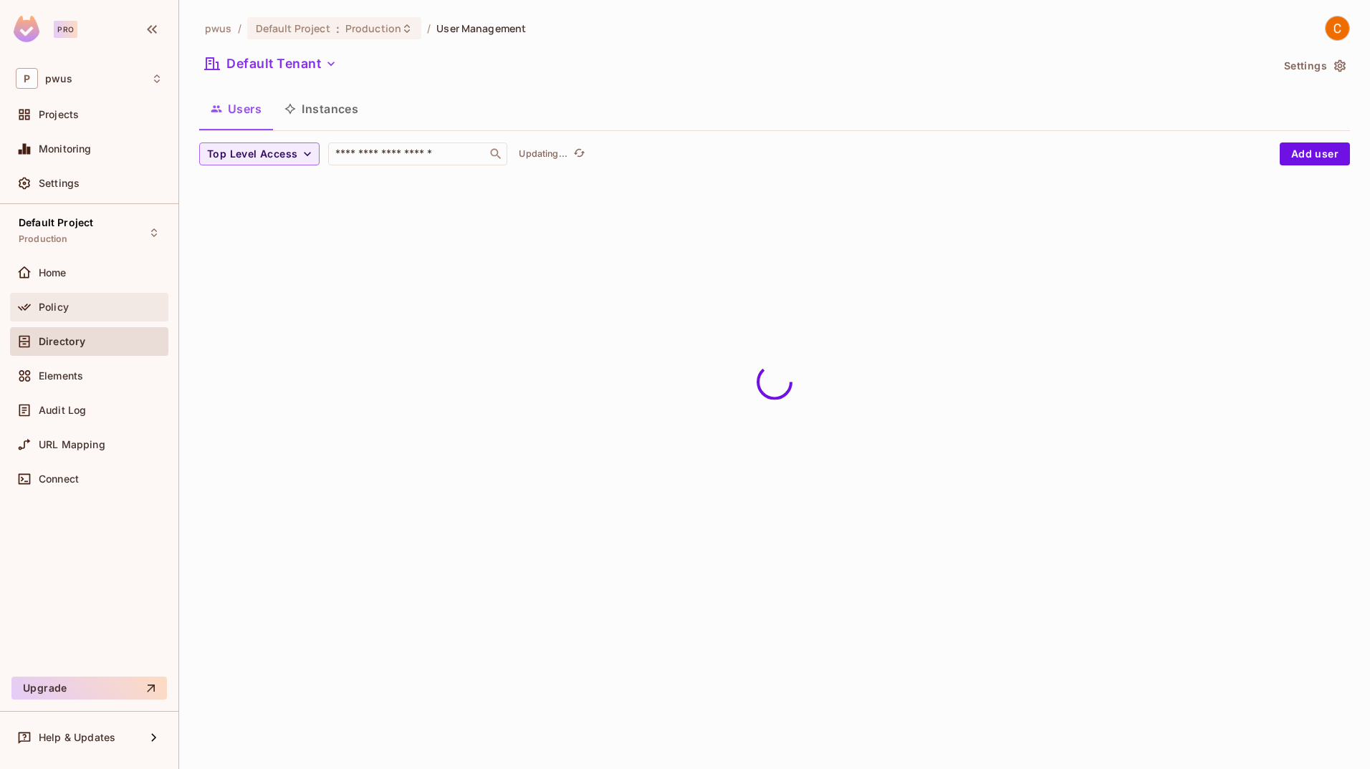
click at [37, 309] on div at bounding box center [27, 307] width 23 height 17
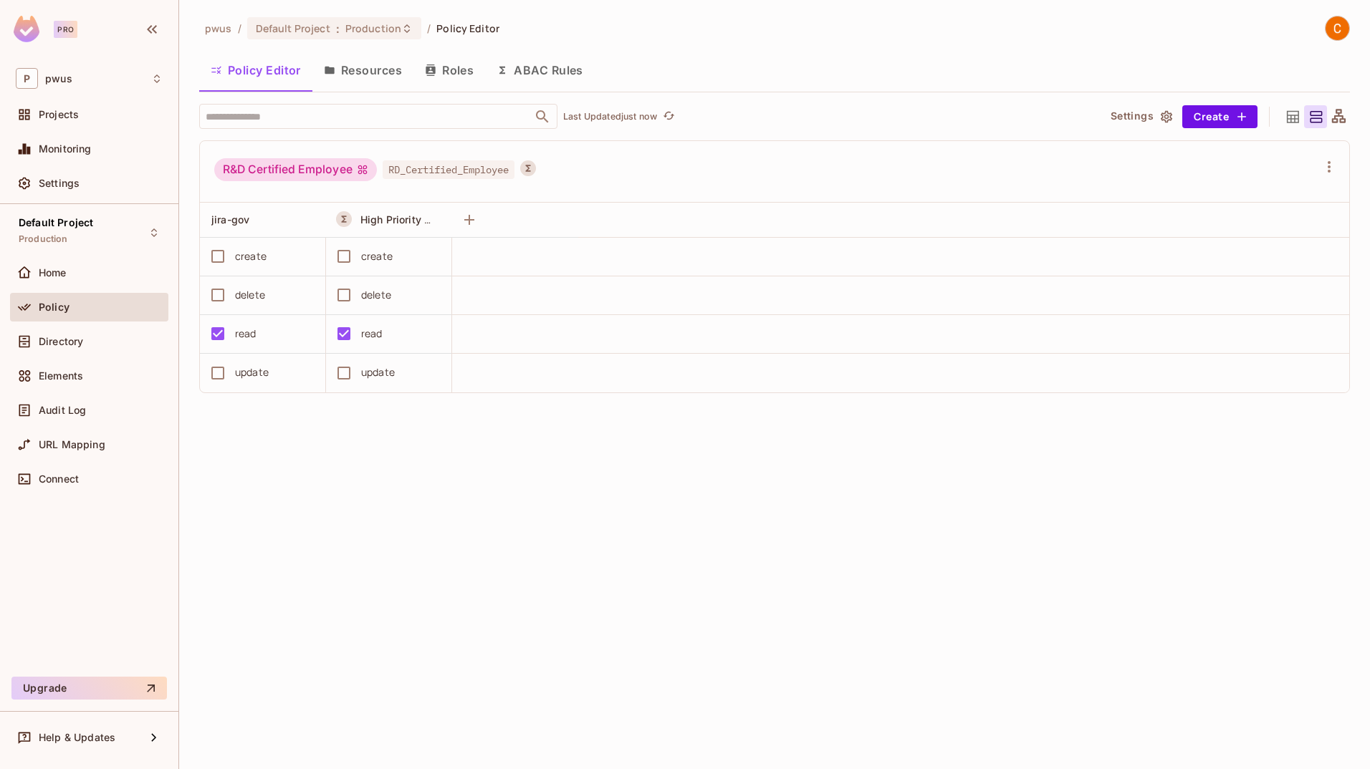
click at [557, 69] on button "ABAC Rules" at bounding box center [540, 70] width 110 height 36
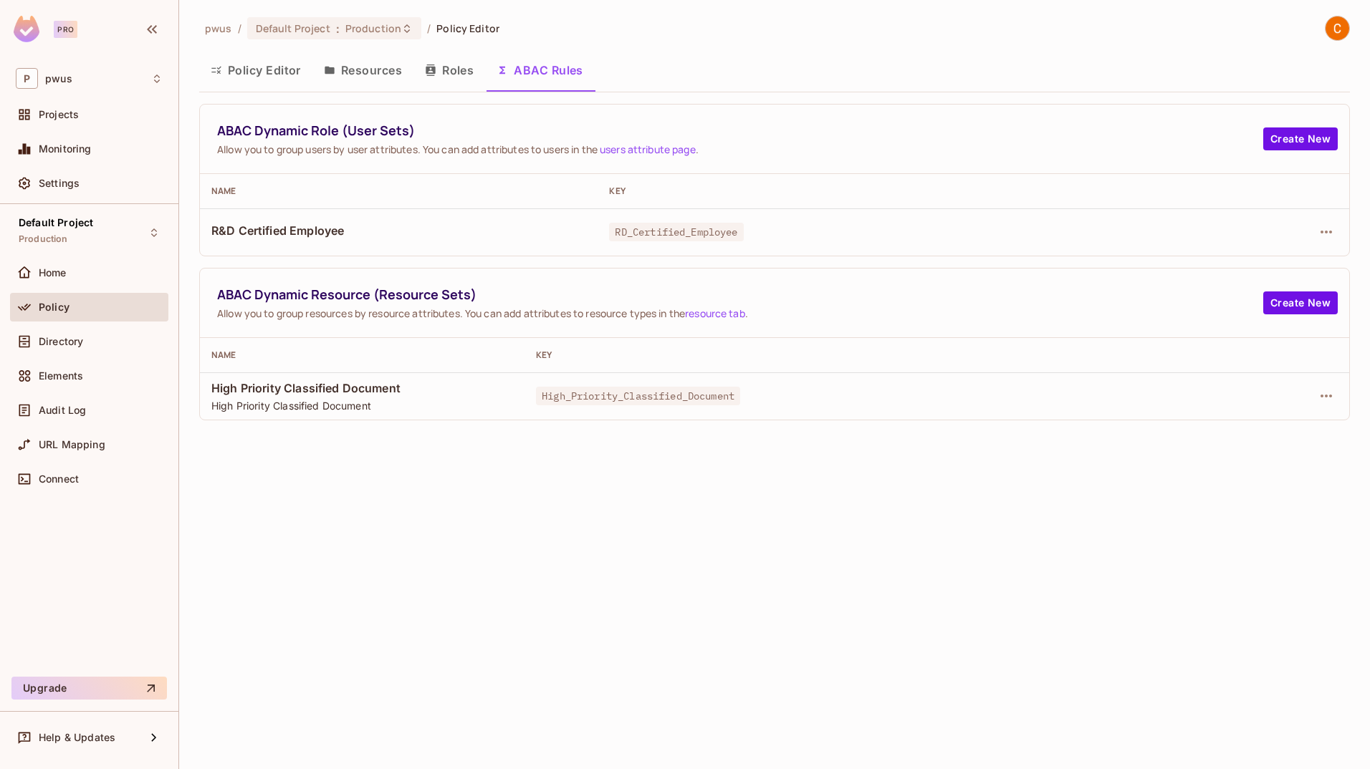
click at [710, 314] on link "resource tab" at bounding box center [715, 314] width 60 height 14
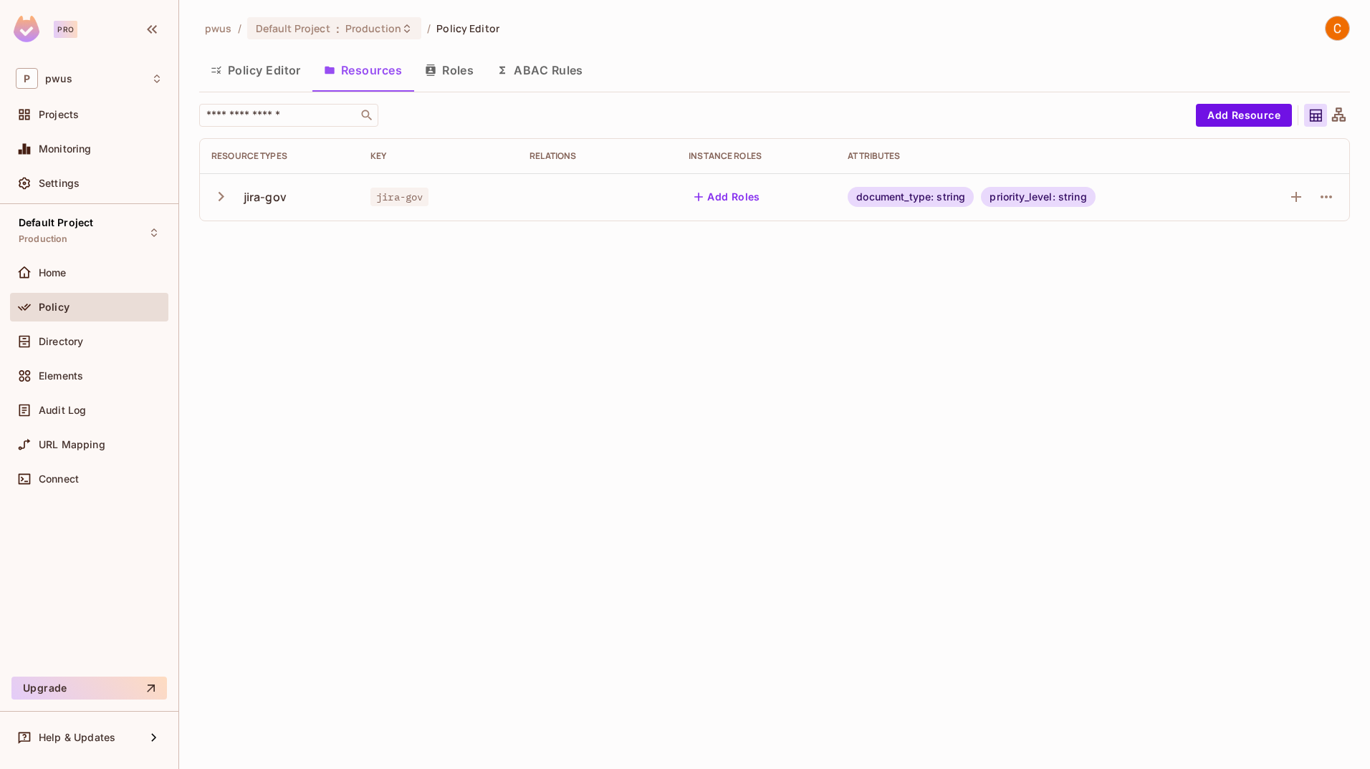
click at [218, 196] on icon "button" at bounding box center [220, 196] width 19 height 19
click at [1321, 198] on icon "button" at bounding box center [1325, 197] width 11 height 3
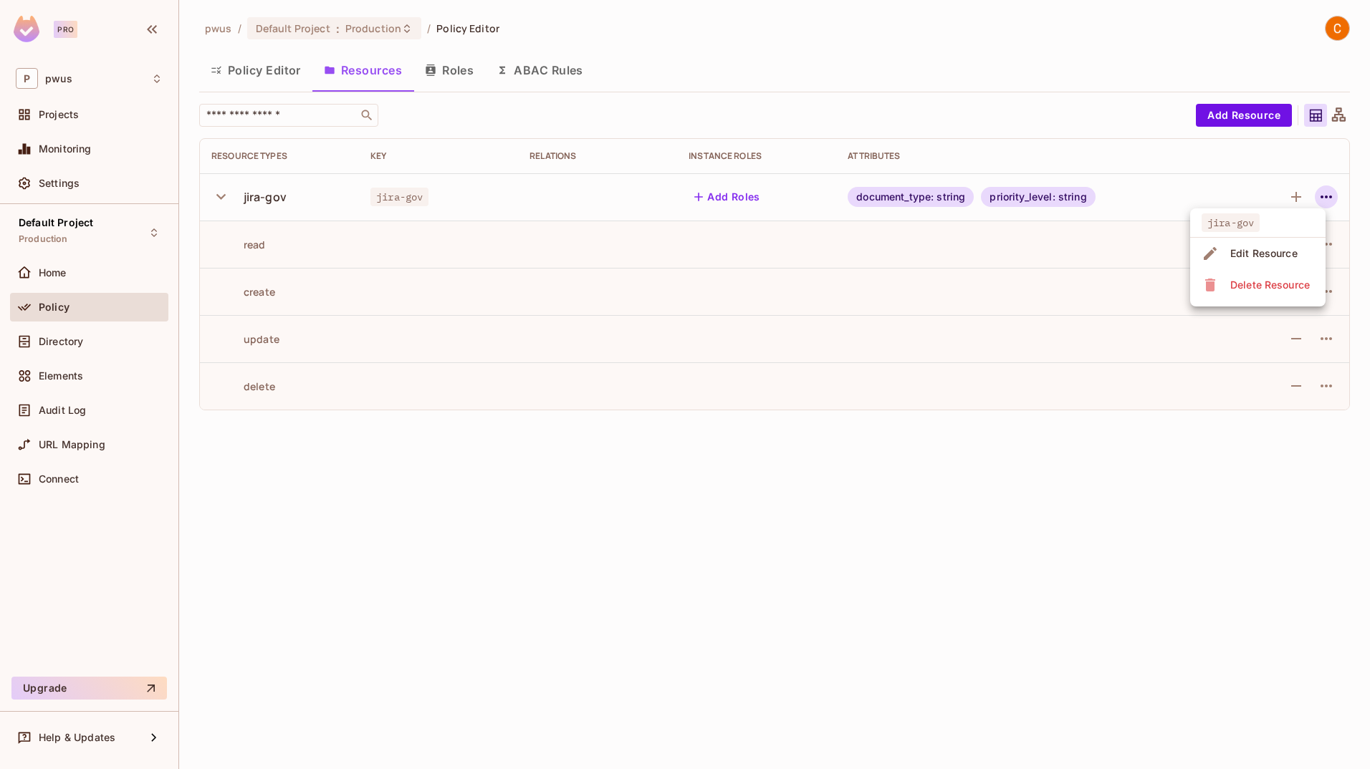
click at [1280, 249] on div "Edit Resource" at bounding box center [1263, 253] width 67 height 14
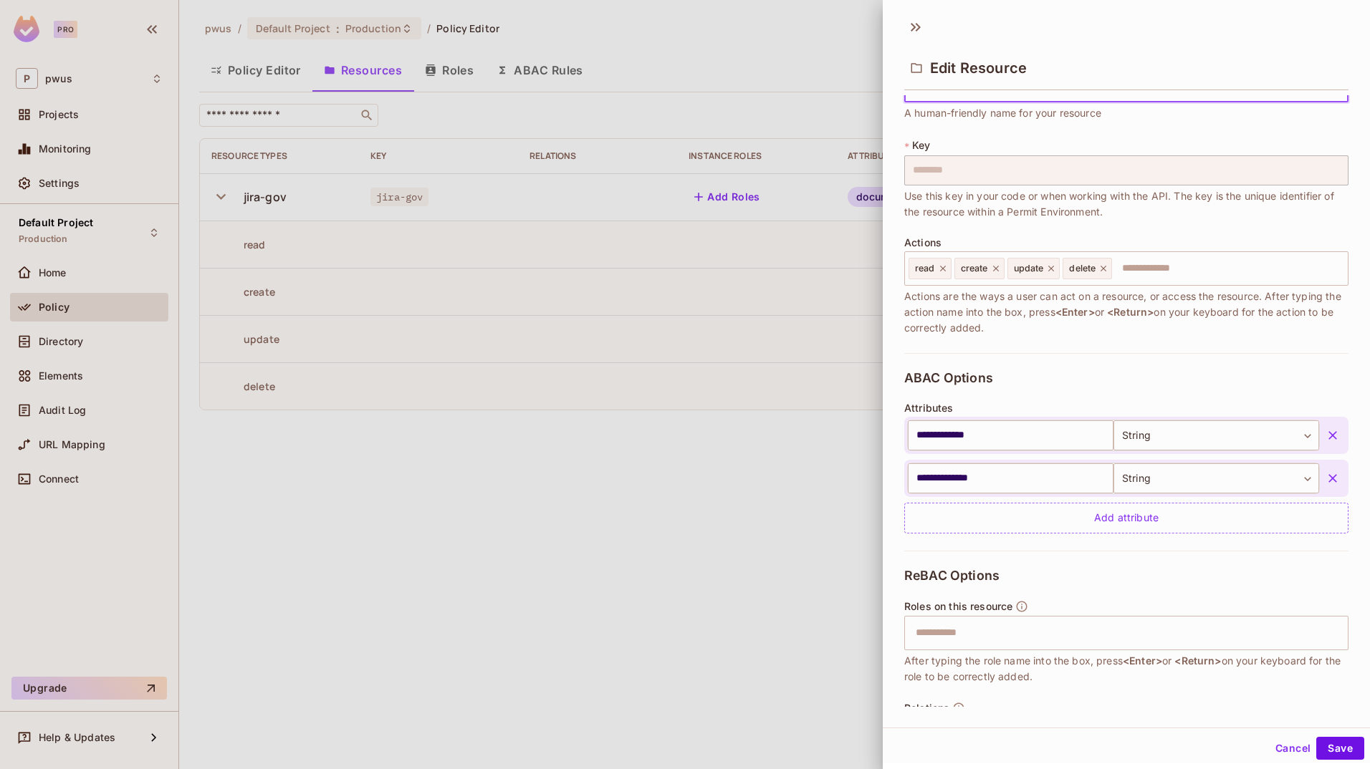
scroll to position [105, 0]
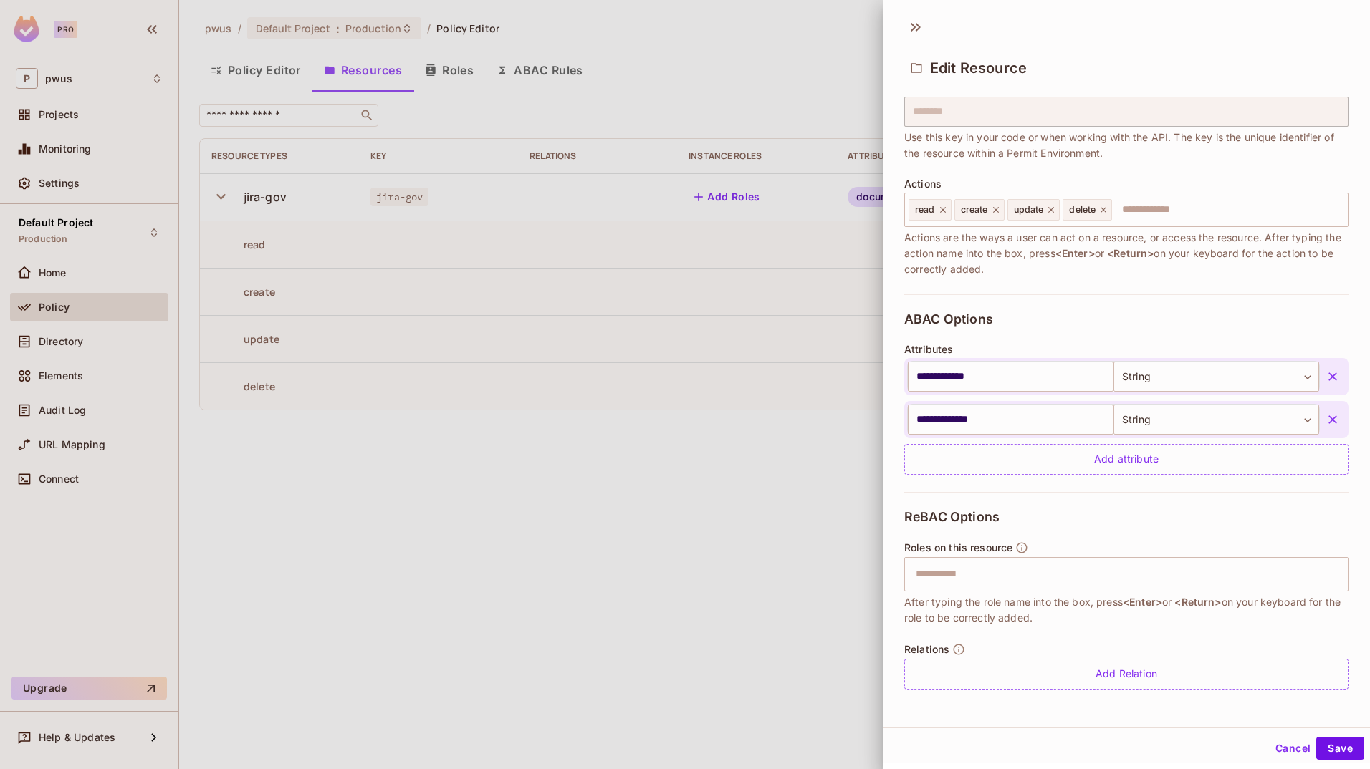
click at [1272, 744] on button "Cancel" at bounding box center [1292, 748] width 47 height 23
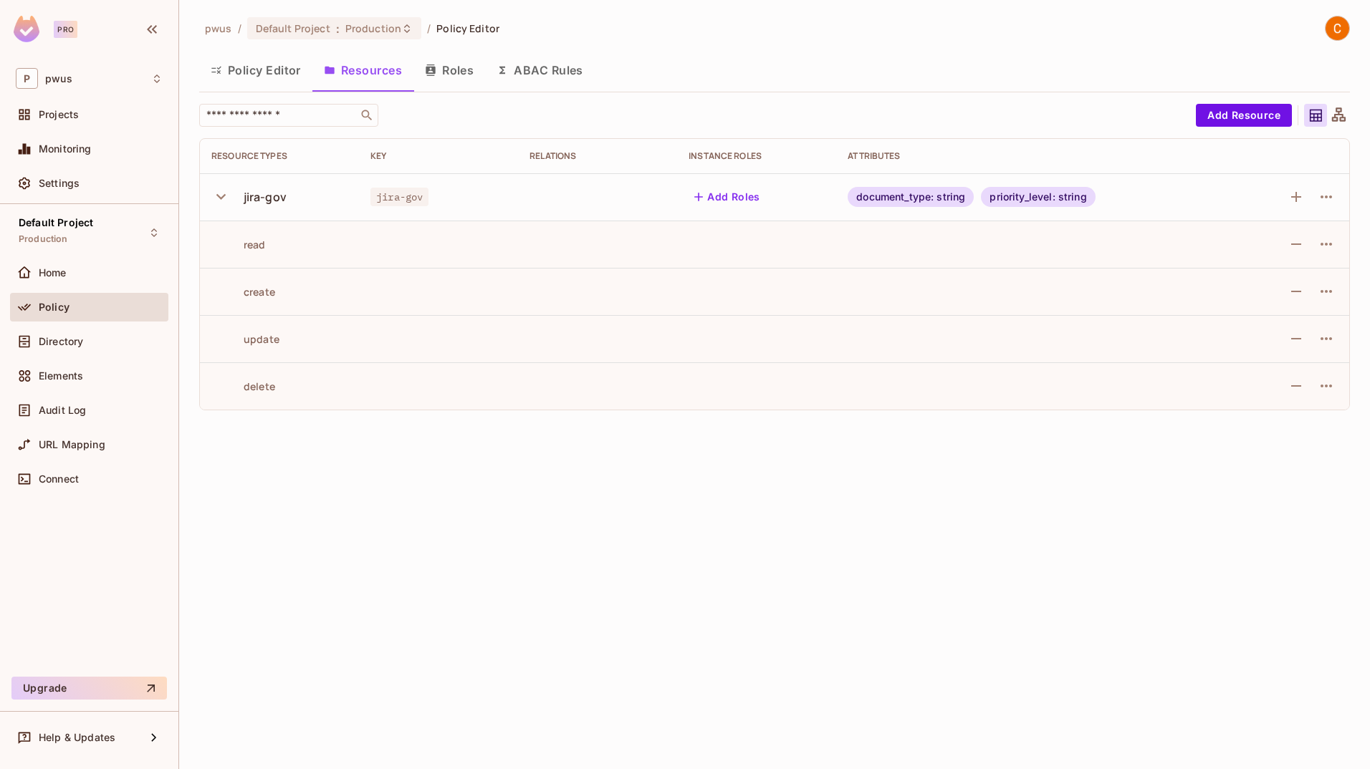
click at [522, 72] on button "ABAC Rules" at bounding box center [540, 70] width 110 height 36
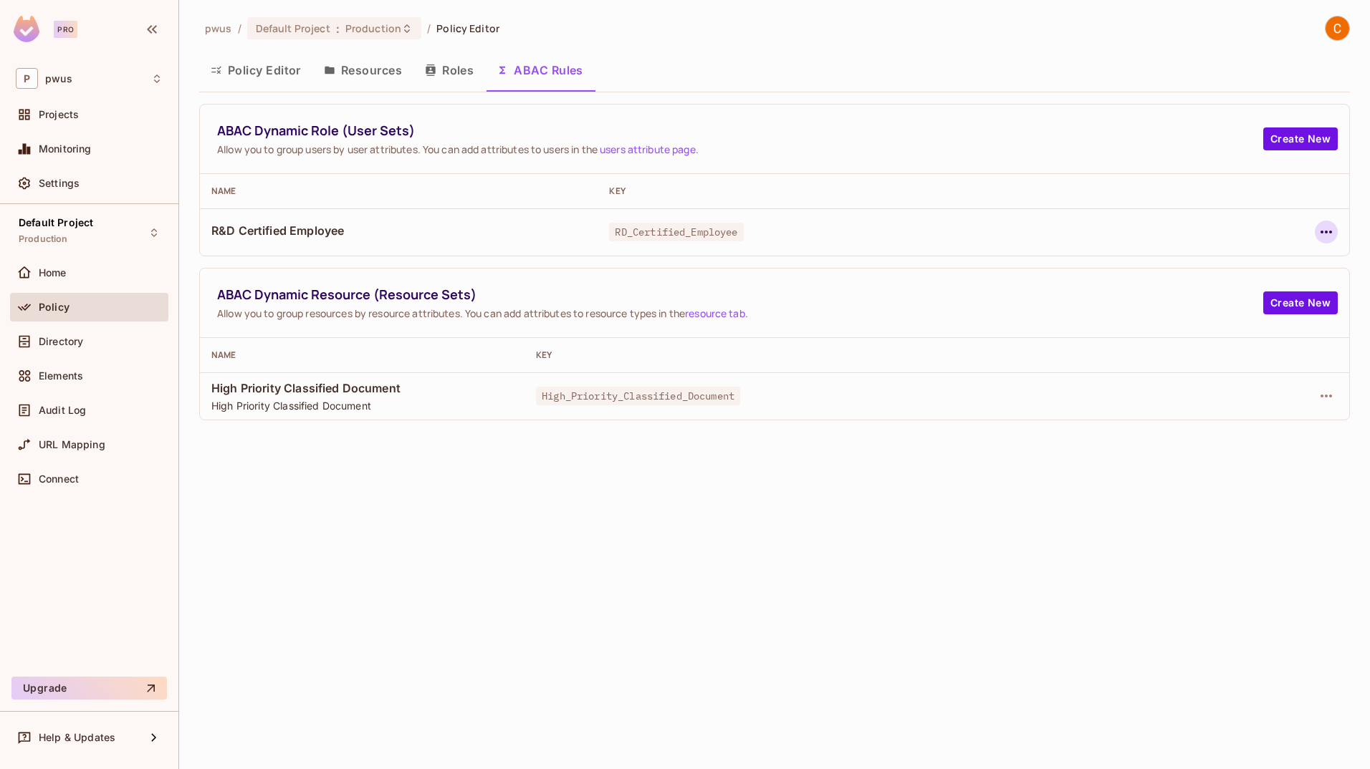
click at [1322, 231] on icon "button" at bounding box center [1325, 231] width 17 height 17
click at [1292, 260] on div "Edit Dynamic Role (User Set)" at bounding box center [1228, 265] width 140 height 14
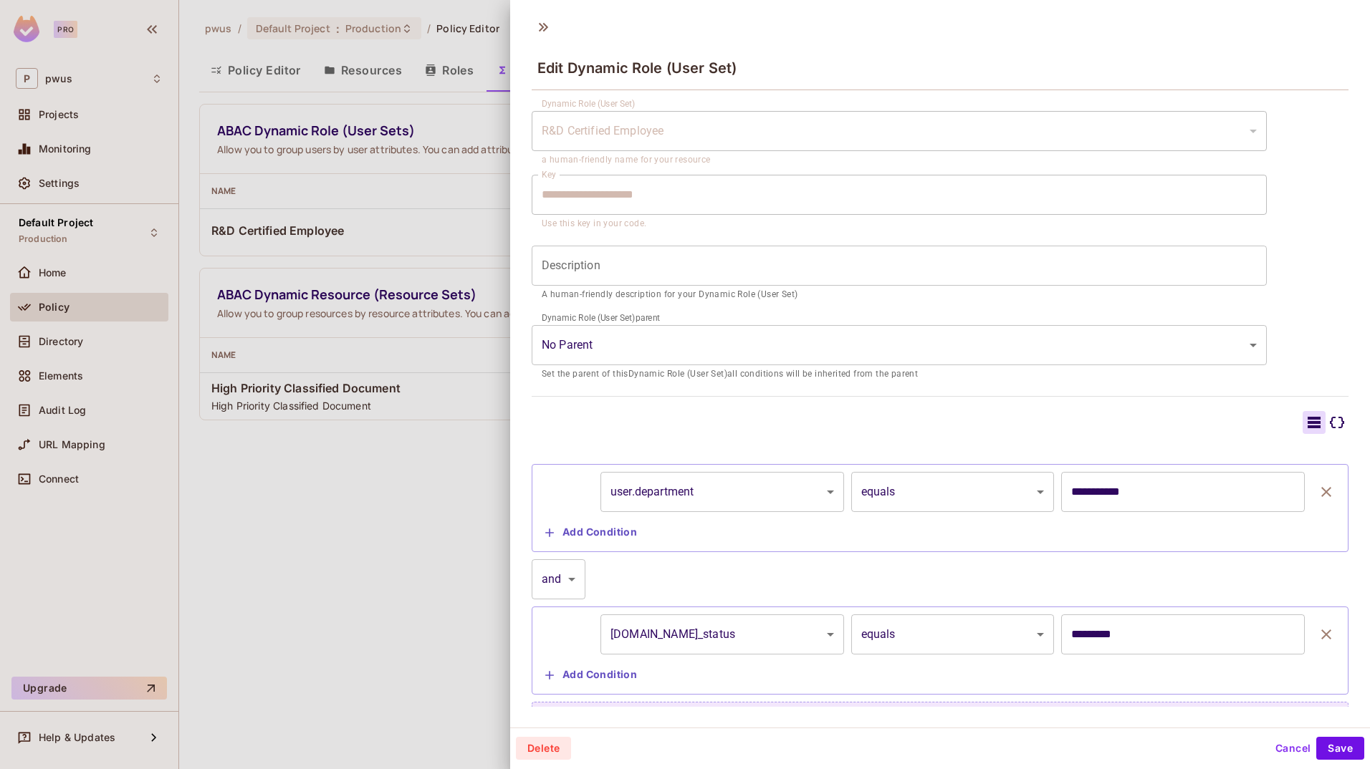
scroll to position [50, 0]
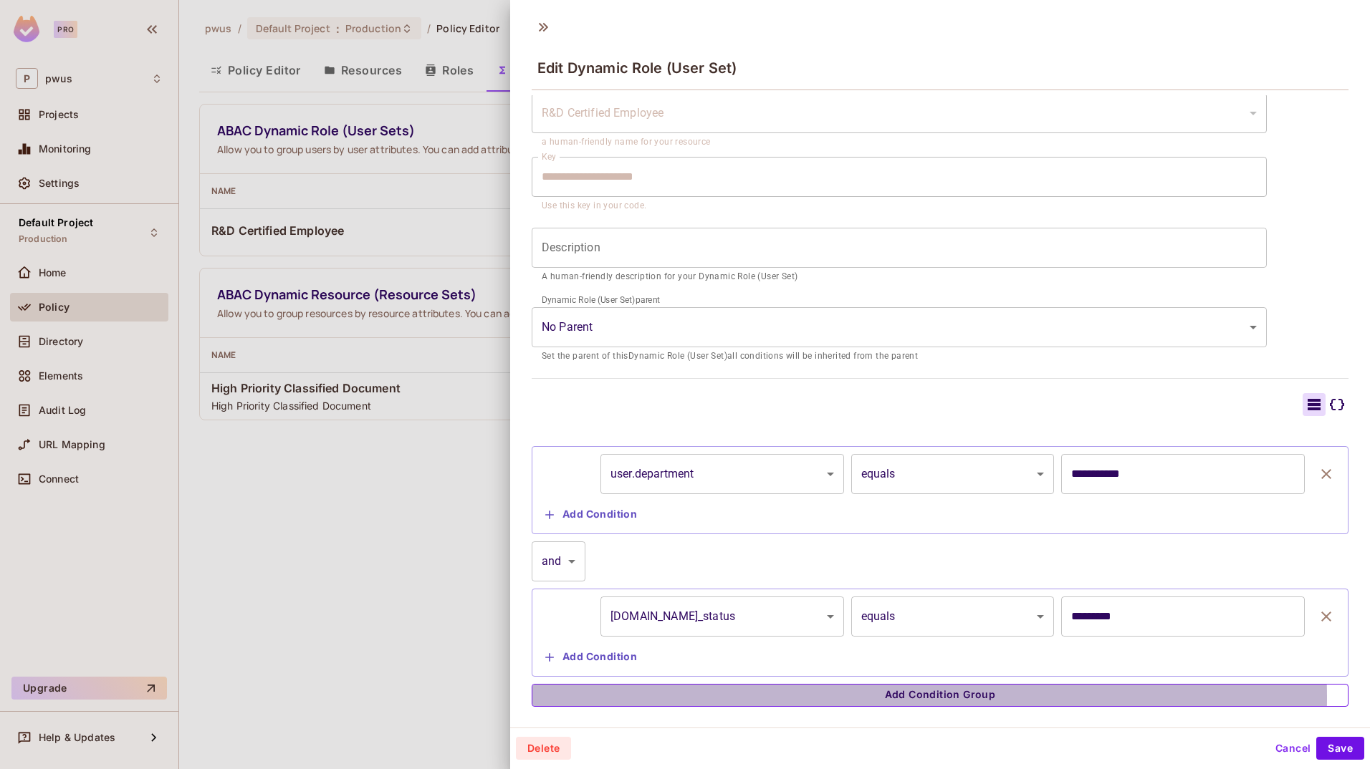
click at [912, 698] on button "Add Condition Group" at bounding box center [940, 695] width 817 height 23
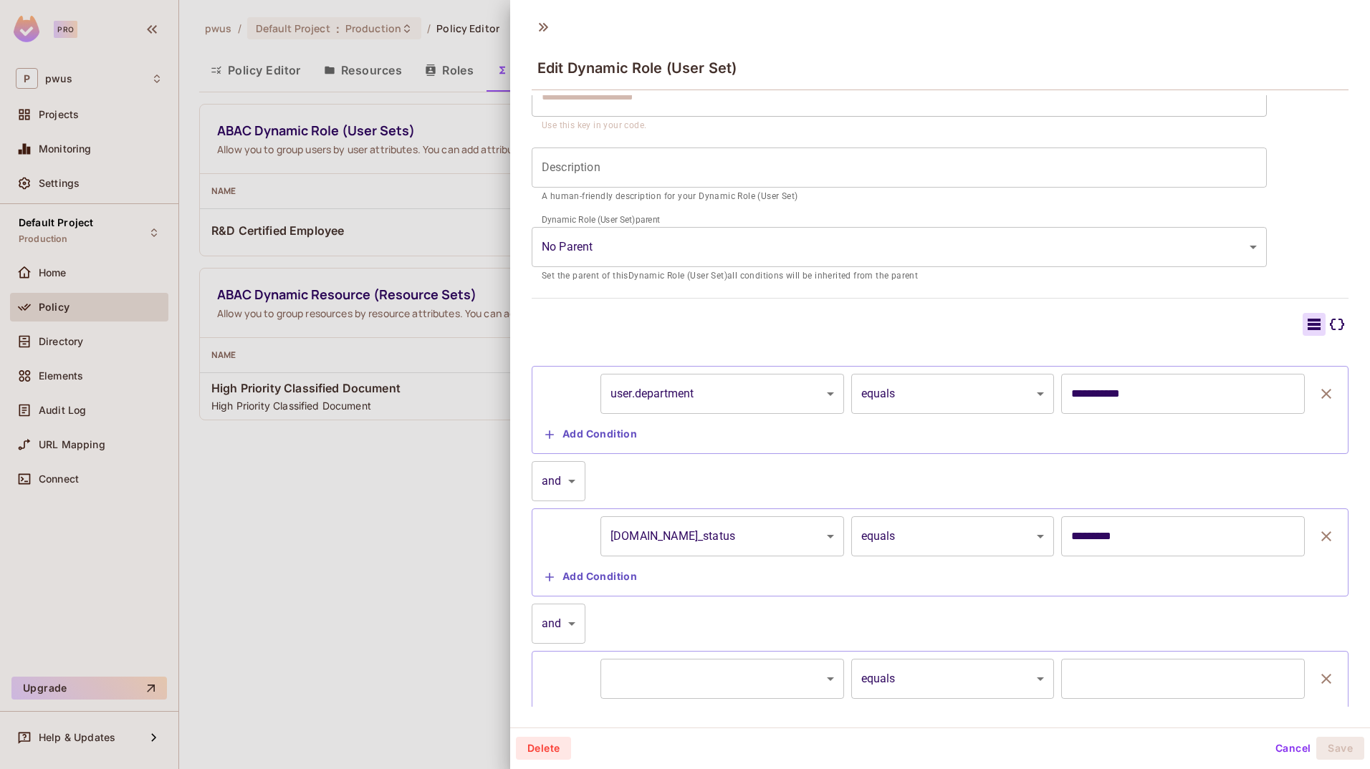
scroll to position [193, 0]
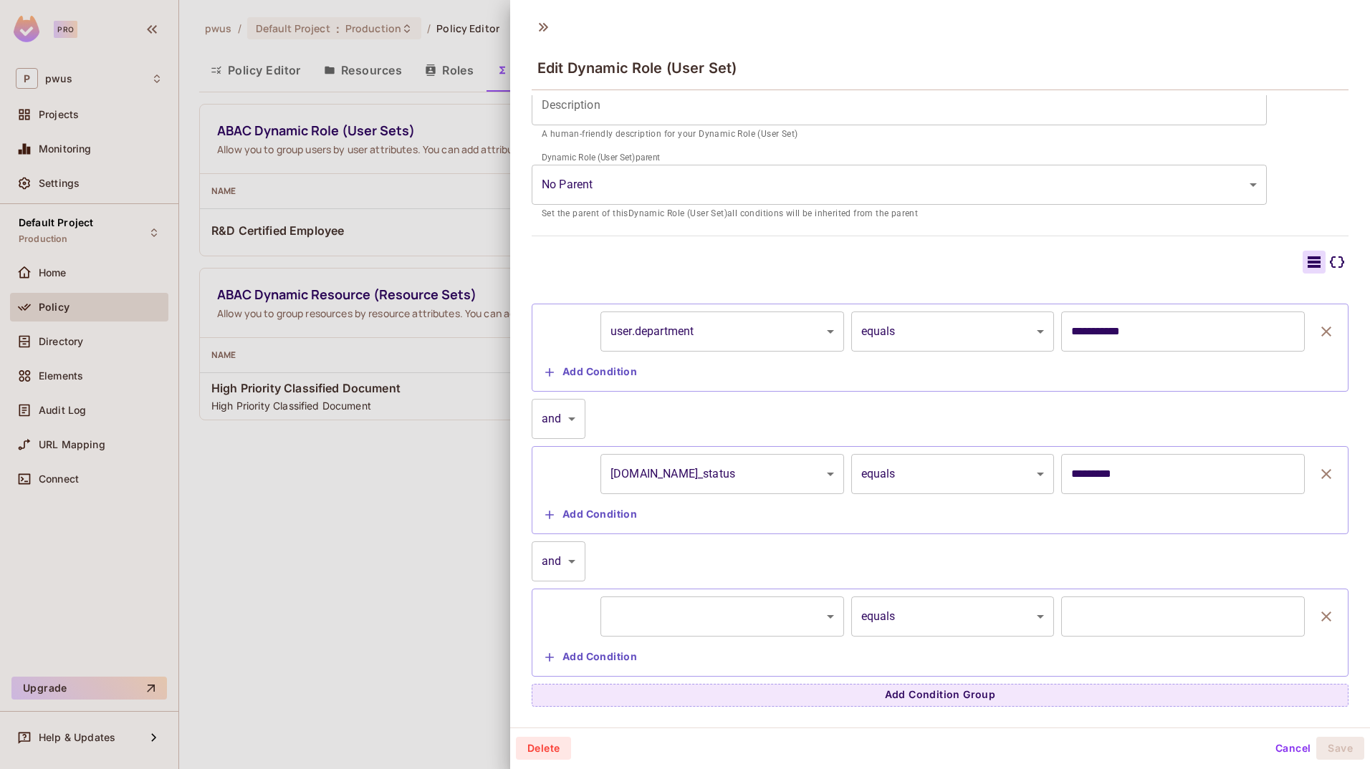
click at [817, 620] on body "**********" at bounding box center [685, 384] width 1370 height 769
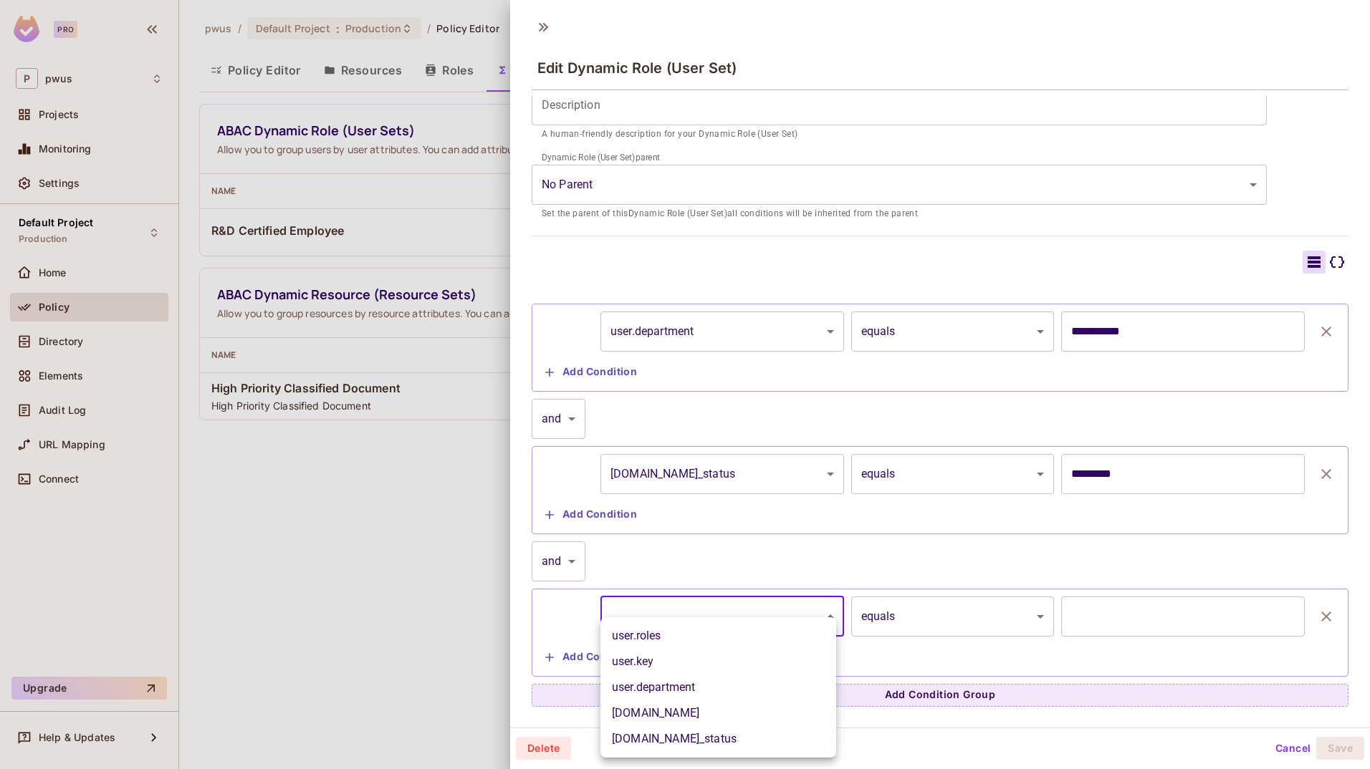
click at [1274, 746] on div at bounding box center [685, 384] width 1370 height 769
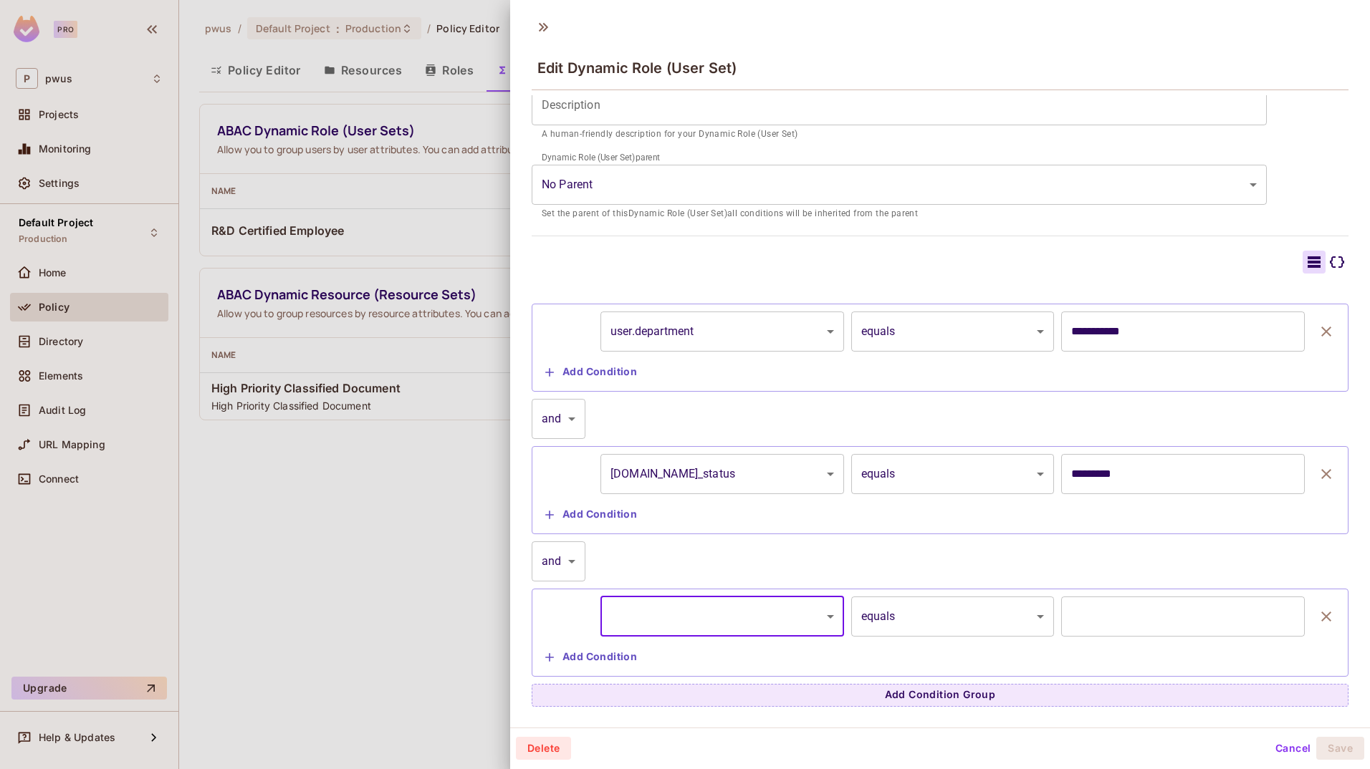
click at [1273, 746] on button "Cancel" at bounding box center [1292, 748] width 47 height 23
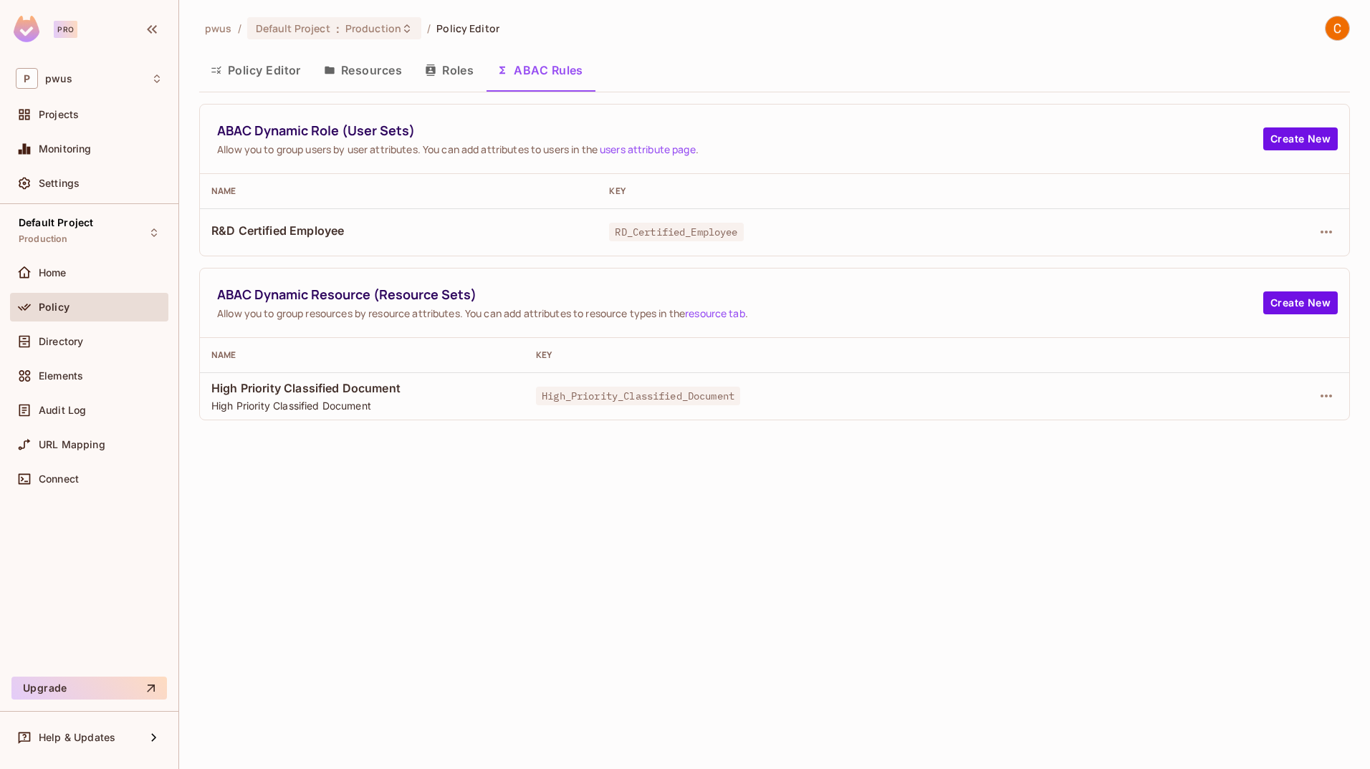
click at [274, 72] on button "Policy Editor" at bounding box center [255, 70] width 113 height 36
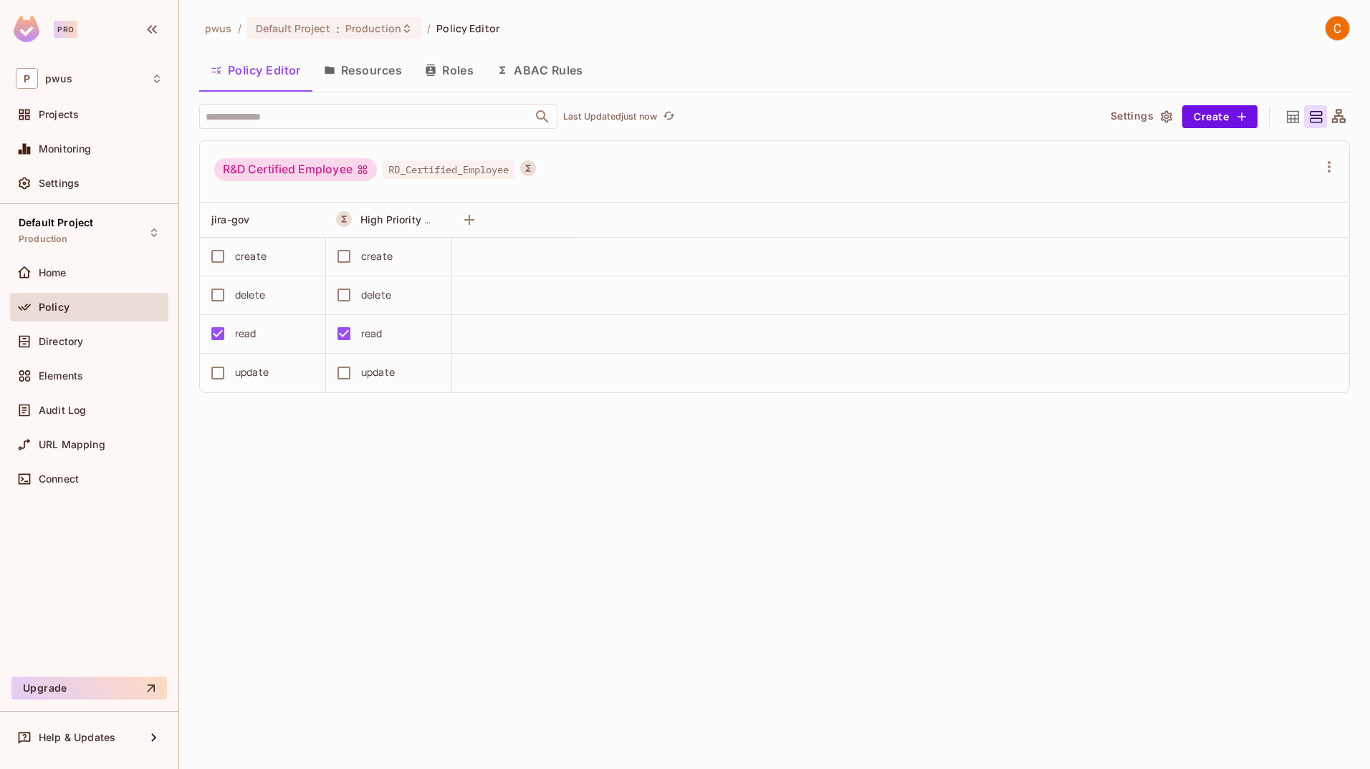
click at [514, 73] on button "ABAC Rules" at bounding box center [540, 70] width 110 height 36
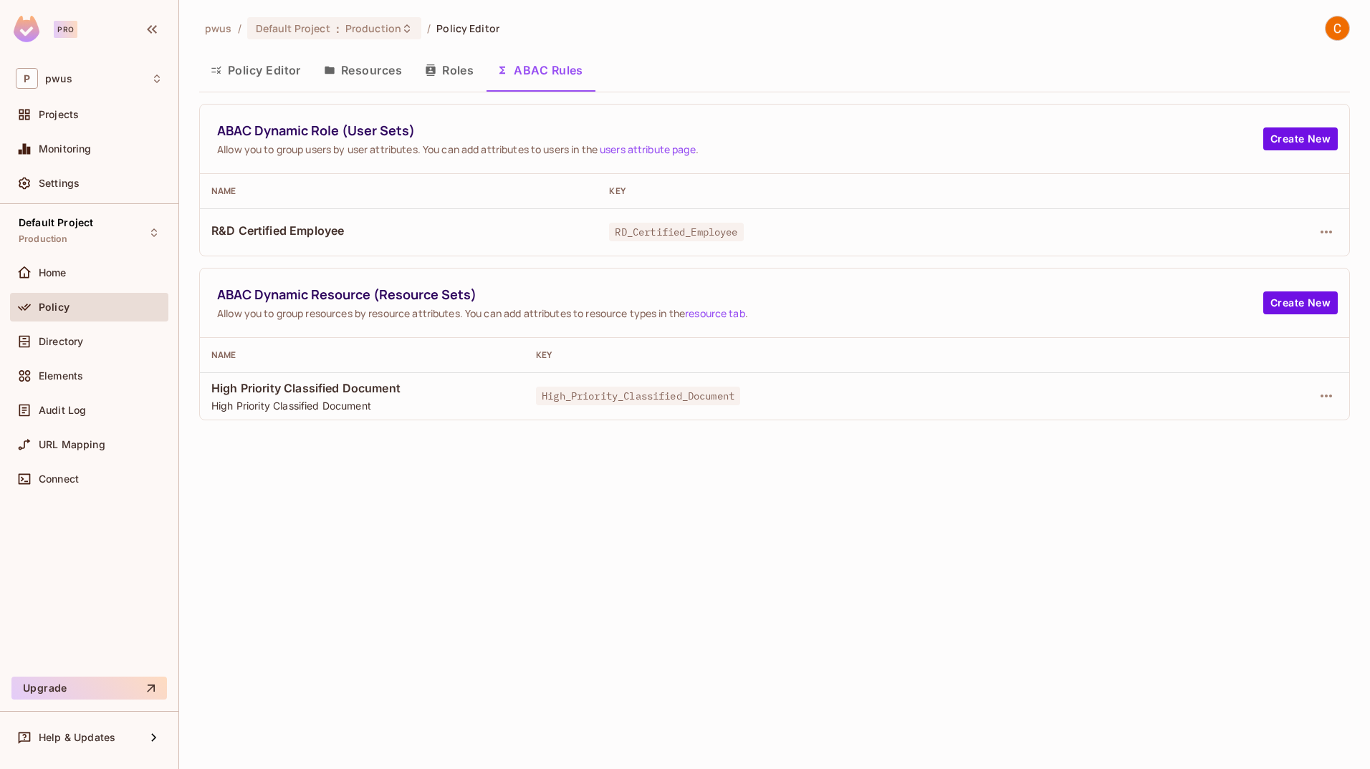
click at [296, 70] on button "Policy Editor" at bounding box center [255, 70] width 113 height 36
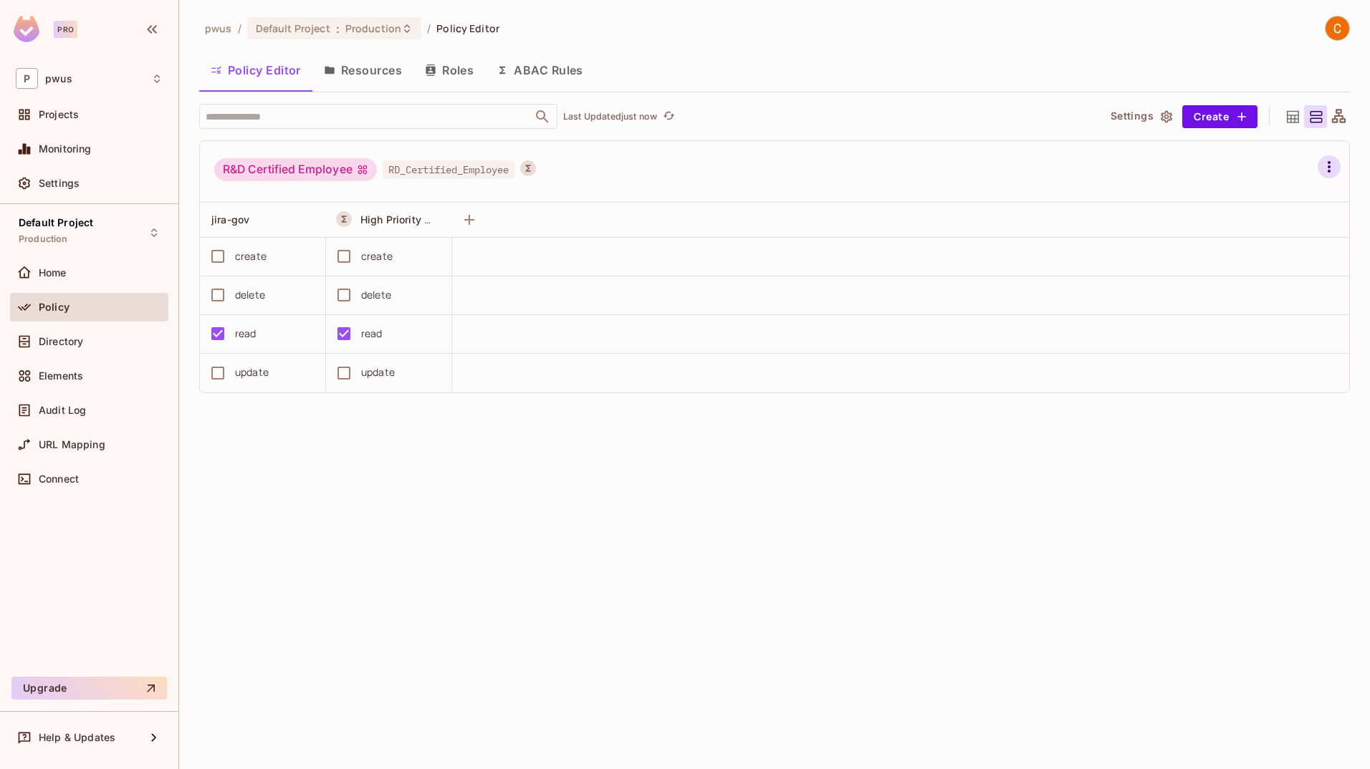
click at [1330, 169] on icon "button" at bounding box center [1328, 166] width 17 height 17
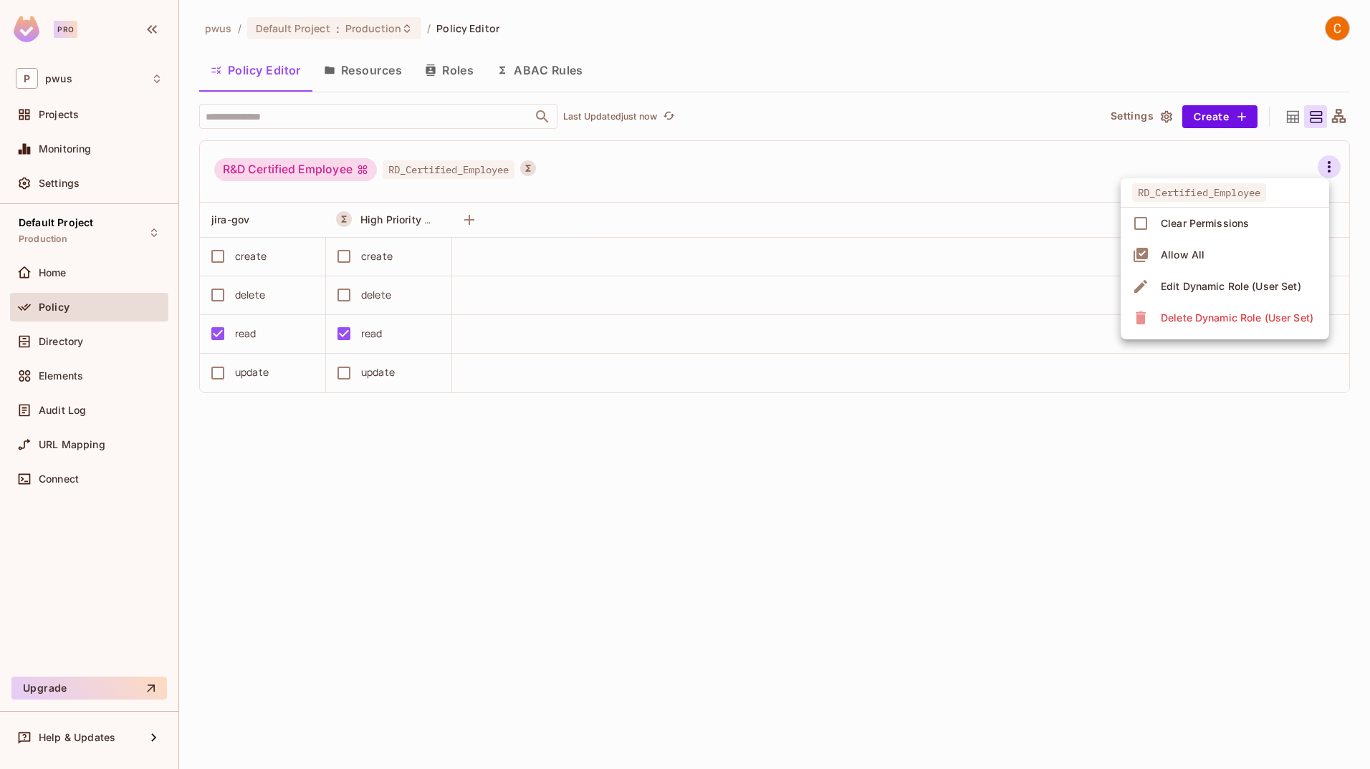
drag, startPoint x: 1269, startPoint y: 287, endPoint x: 1221, endPoint y: 436, distance: 155.9
click at [1221, 436] on div "RD_Certified_Employee Clear Permissions Allow All Edit Dynamic Role (User Set) …" at bounding box center [685, 384] width 1370 height 769
click at [1221, 436] on div at bounding box center [685, 384] width 1370 height 769
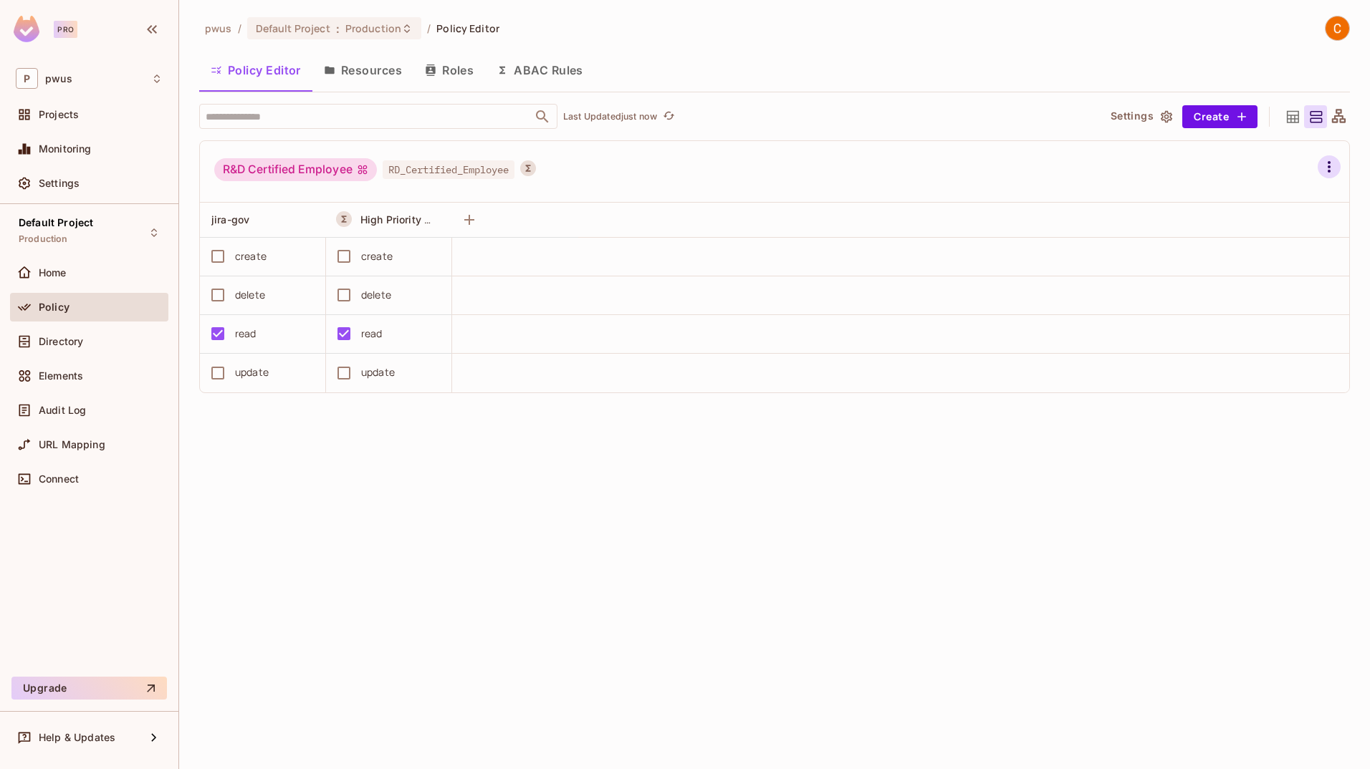
click at [1336, 165] on icon "button" at bounding box center [1328, 166] width 17 height 17
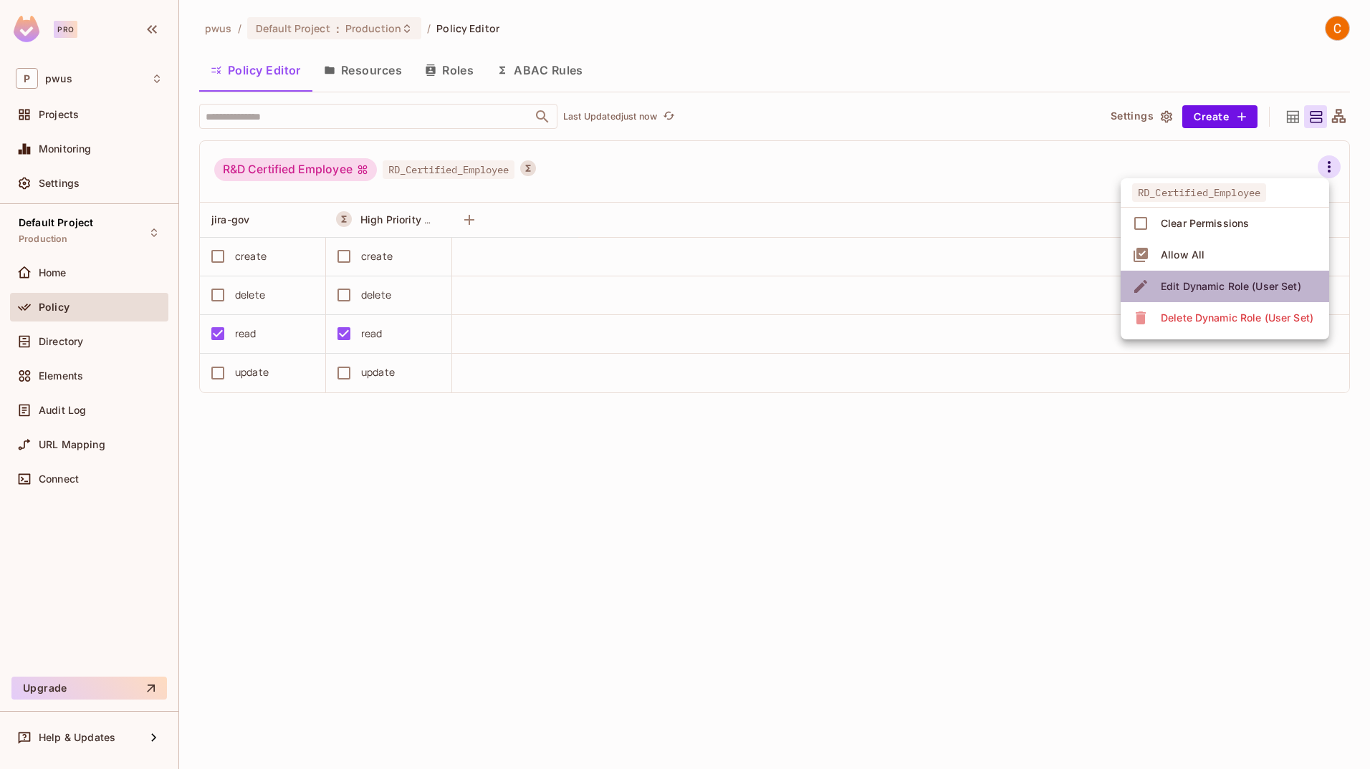
click at [1276, 280] on div "Edit Dynamic Role (User Set)" at bounding box center [1230, 286] width 140 height 14
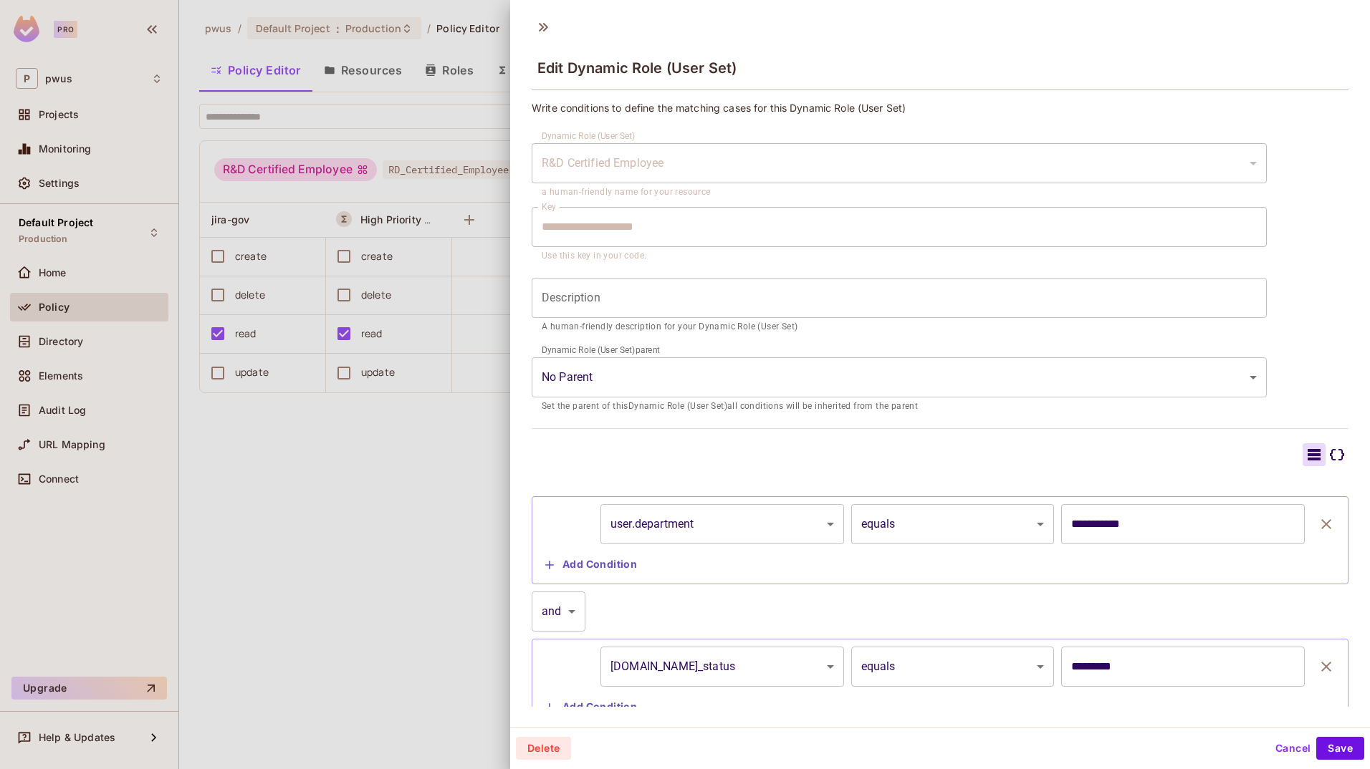
scroll to position [50, 0]
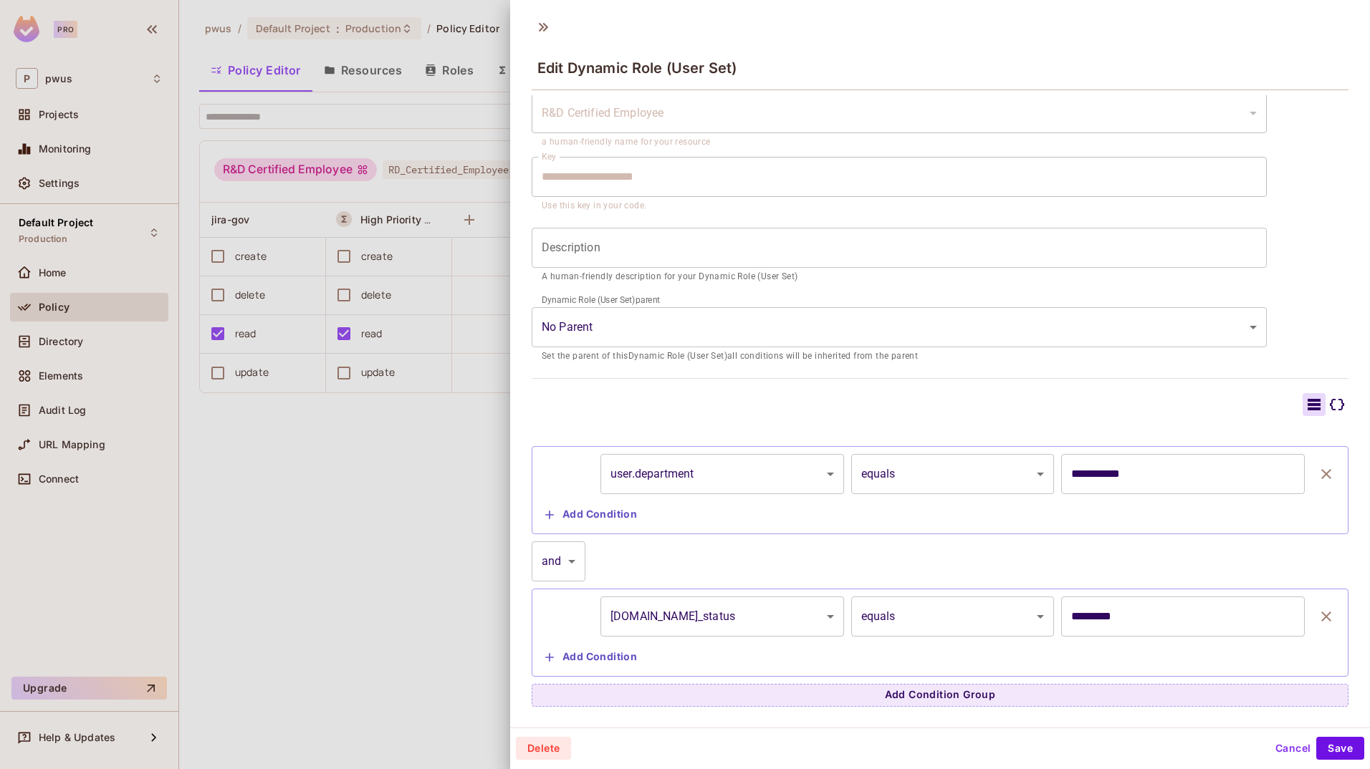
click at [1286, 751] on button "Cancel" at bounding box center [1292, 748] width 47 height 23
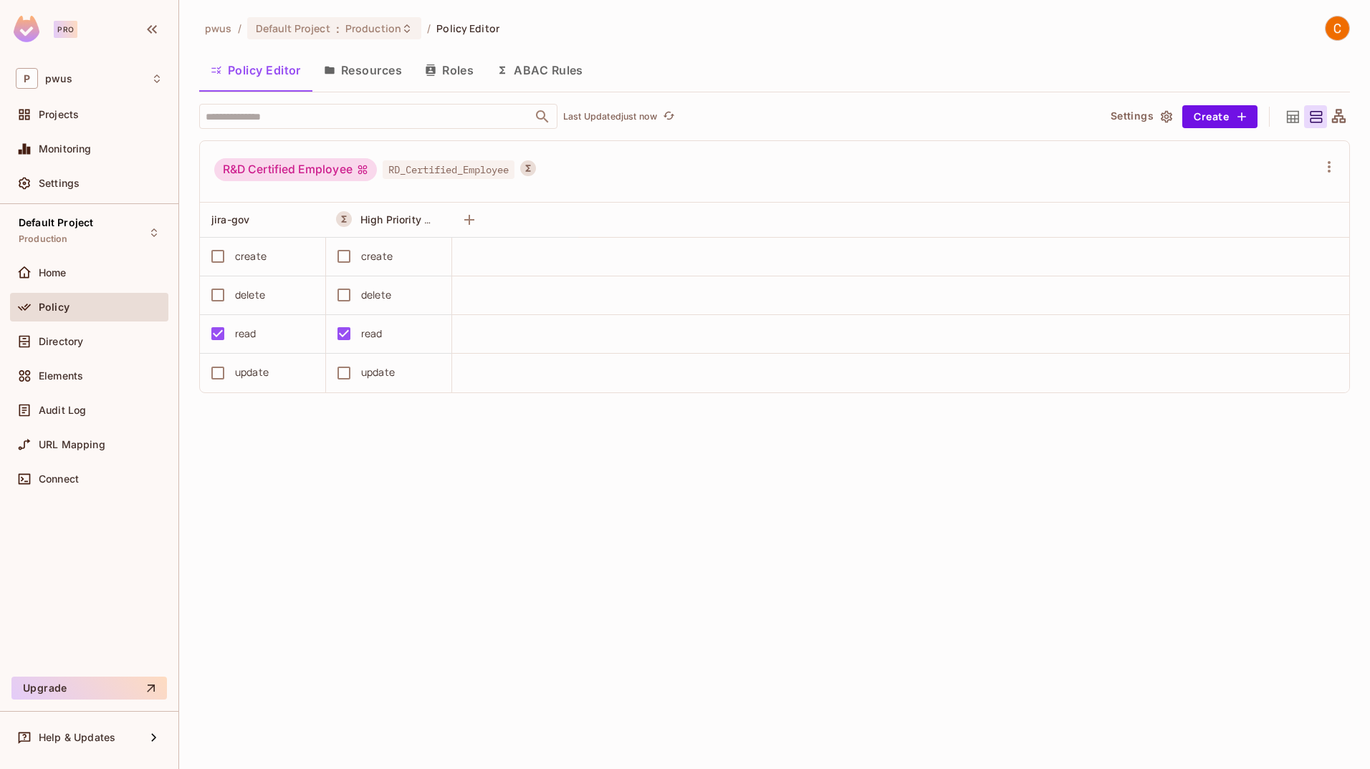
click at [560, 71] on button "ABAC Rules" at bounding box center [540, 70] width 110 height 36
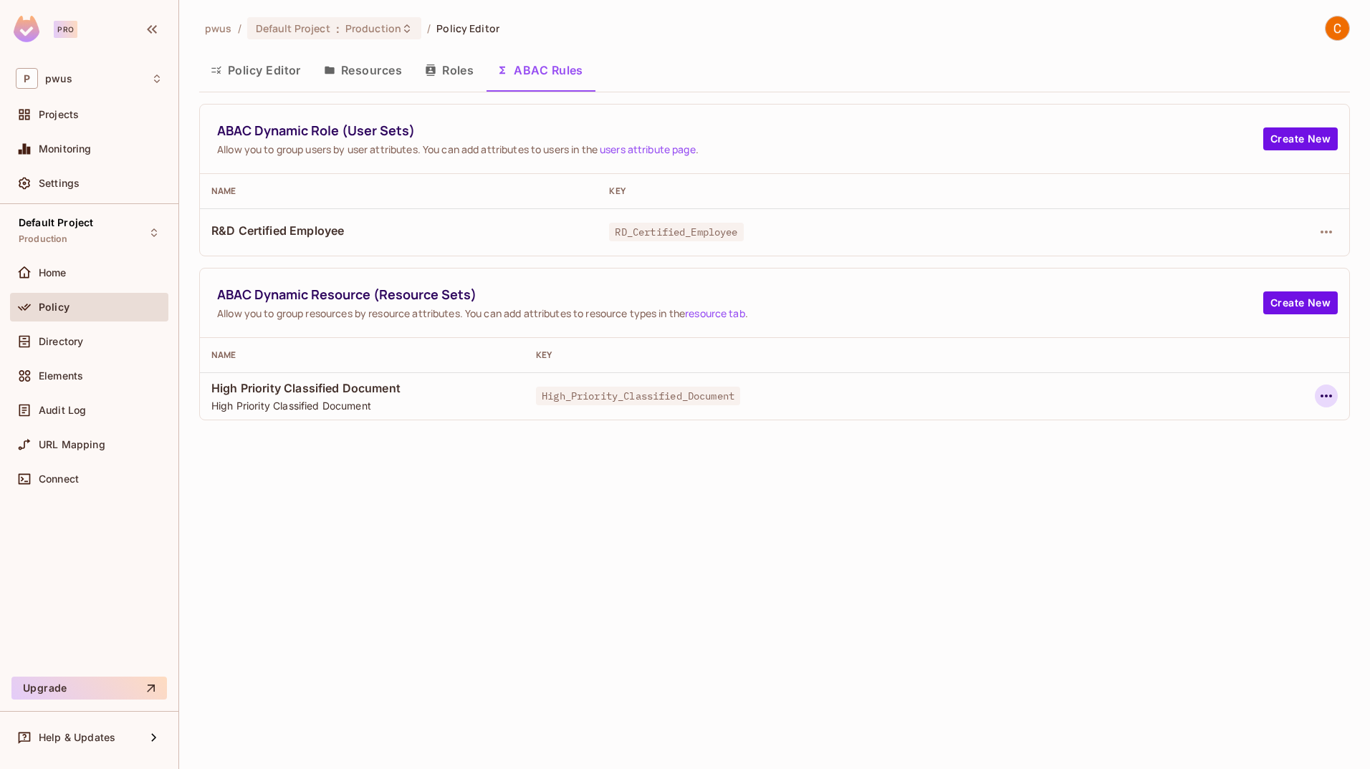
click at [1324, 393] on icon "button" at bounding box center [1325, 396] width 17 height 17
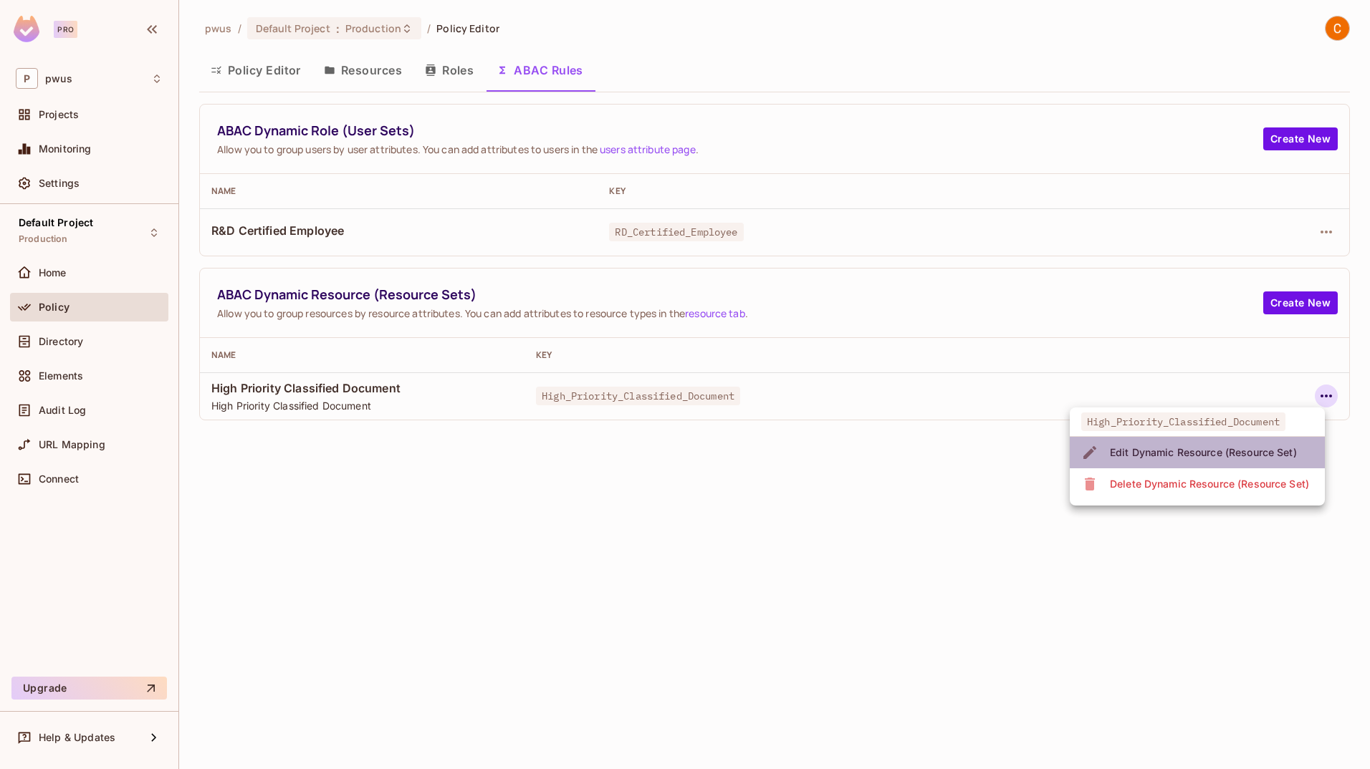
click at [1265, 446] on div "Edit Dynamic Resource (Resource Set)" at bounding box center [1203, 453] width 187 height 14
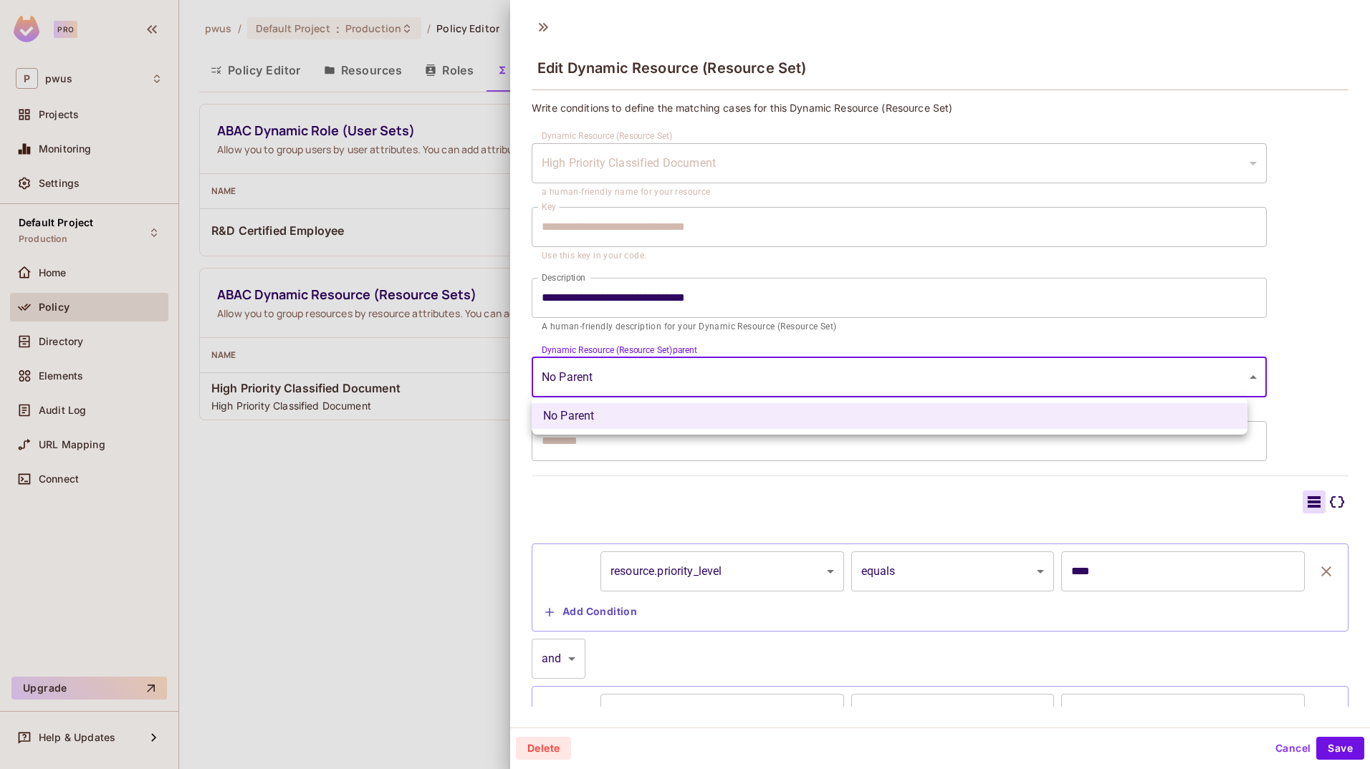
click at [895, 387] on body "**********" at bounding box center [685, 384] width 1370 height 769
click at [895, 387] on div at bounding box center [685, 384] width 1370 height 769
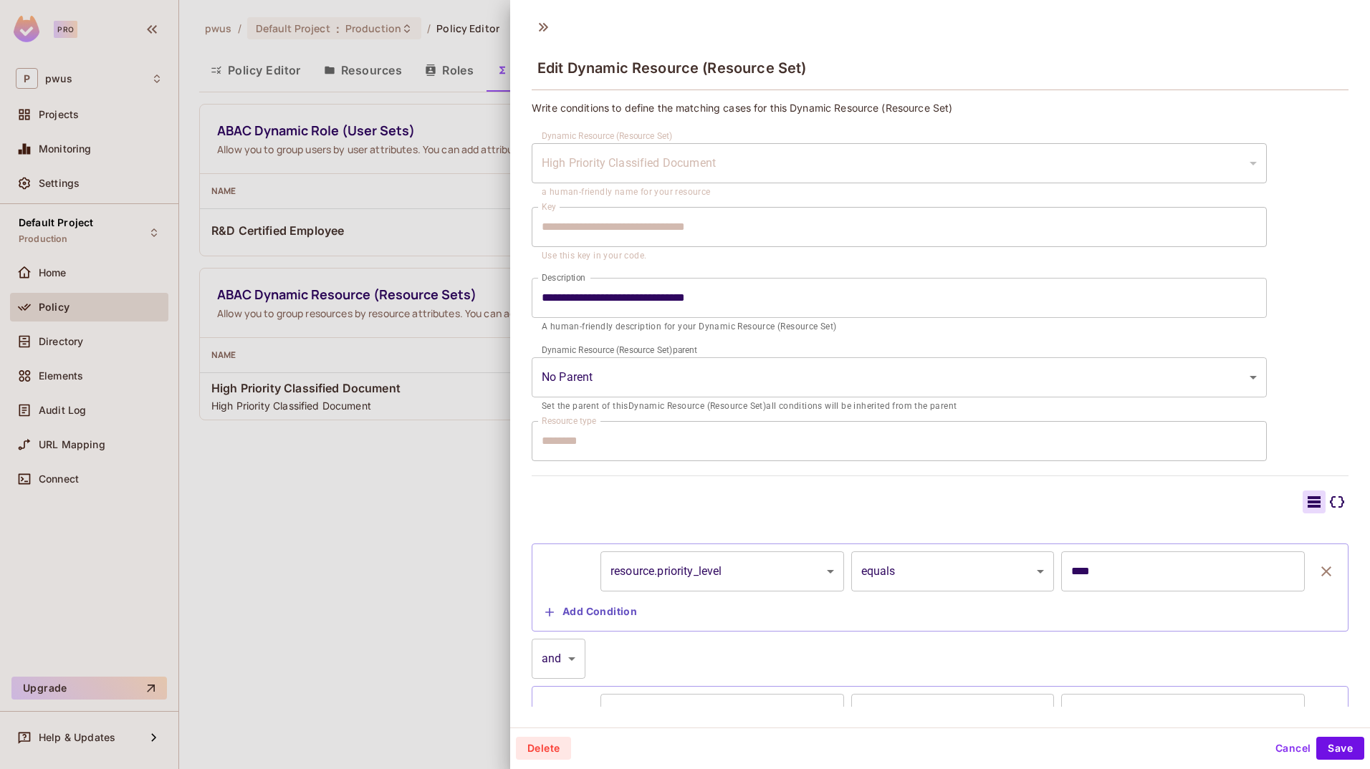
click at [860, 327] on p "A human-friendly description for your Dynamic Resource (Resource Set)" at bounding box center [899, 327] width 715 height 14
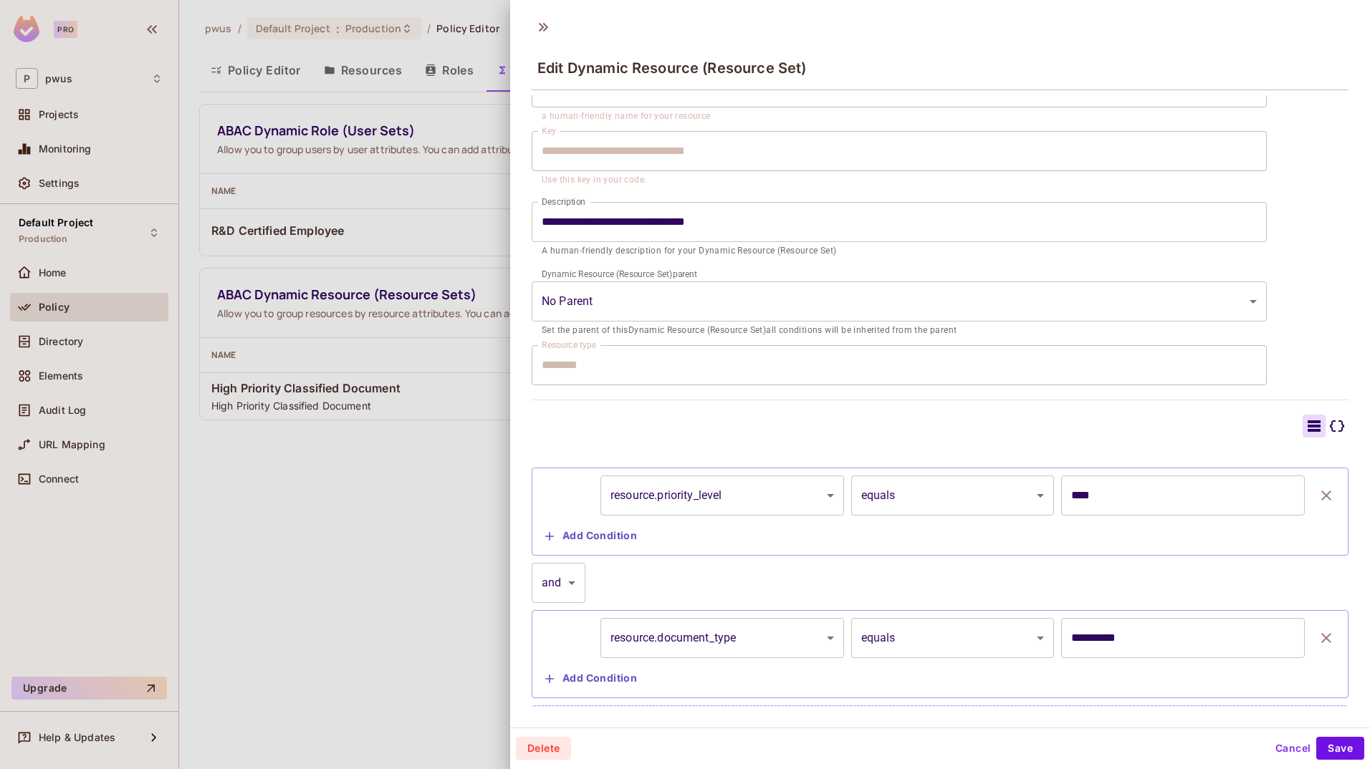
scroll to position [97, 0]
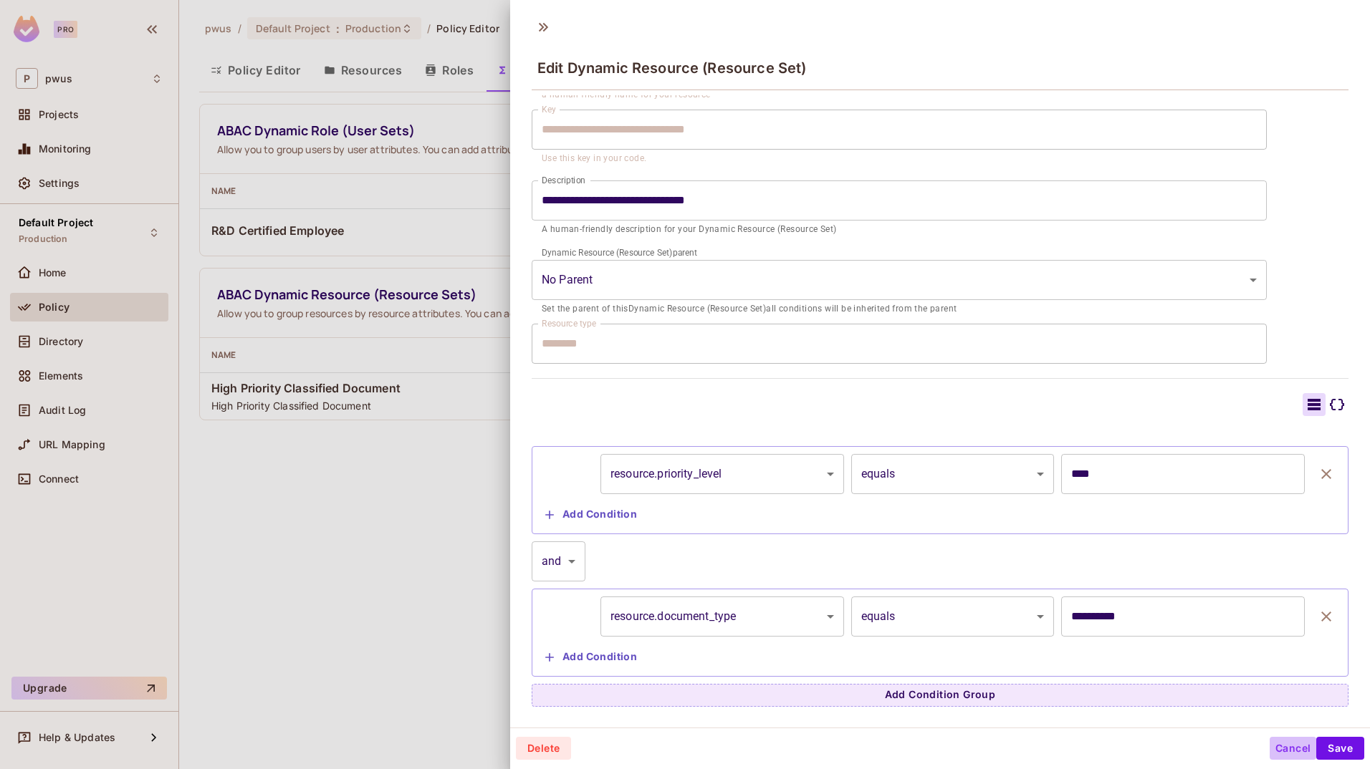
click at [1281, 748] on button "Cancel" at bounding box center [1292, 748] width 47 height 23
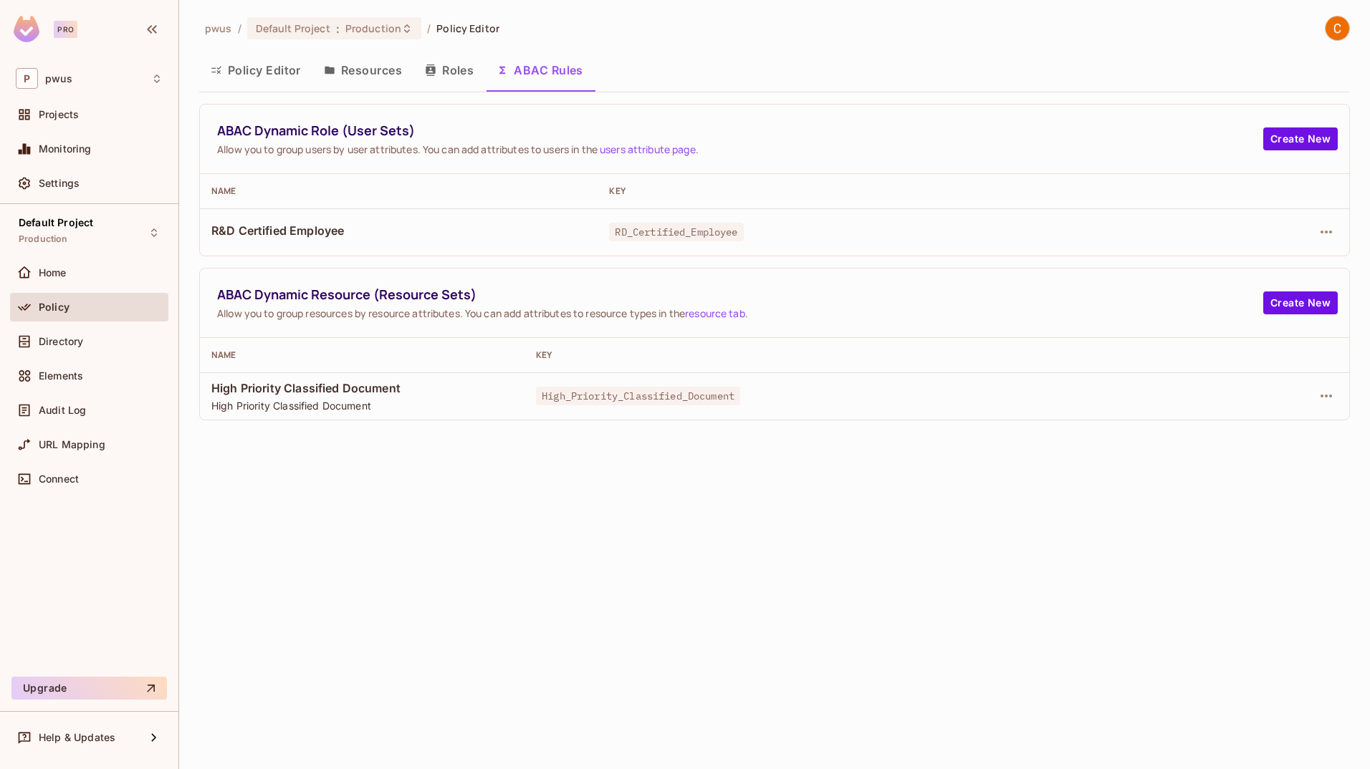
click at [360, 75] on button "Resources" at bounding box center [362, 70] width 101 height 36
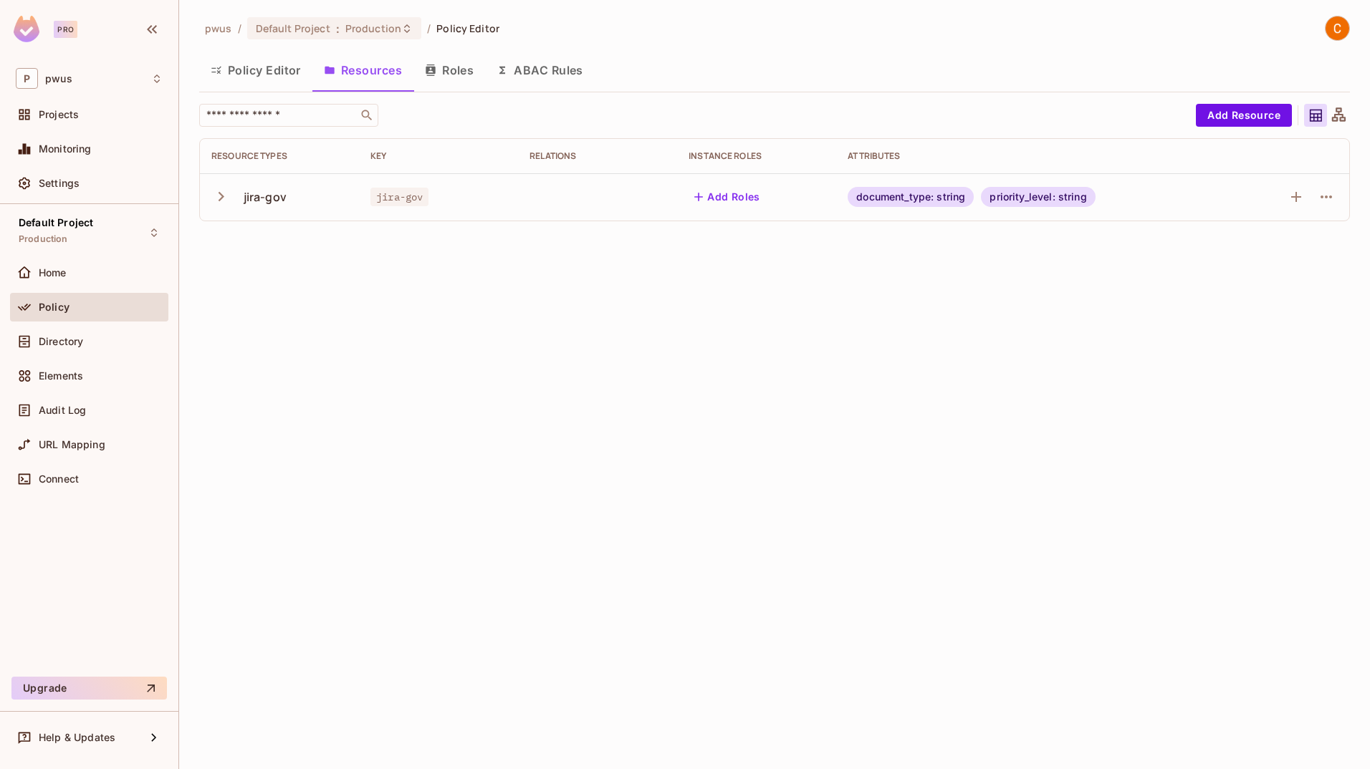
click at [218, 194] on icon "button" at bounding box center [220, 196] width 19 height 19
click at [1324, 200] on icon "button" at bounding box center [1325, 196] width 17 height 17
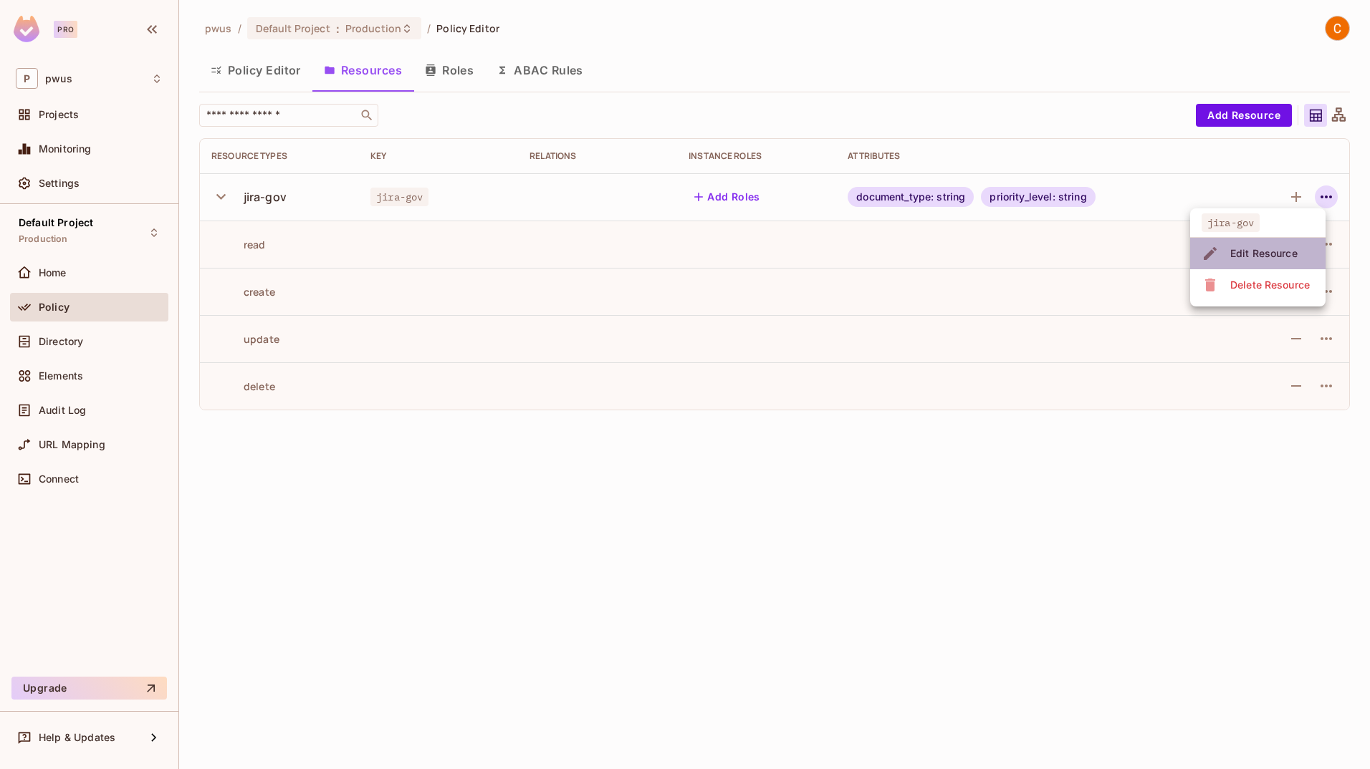
click at [1284, 254] on div "Edit Resource" at bounding box center [1263, 253] width 67 height 14
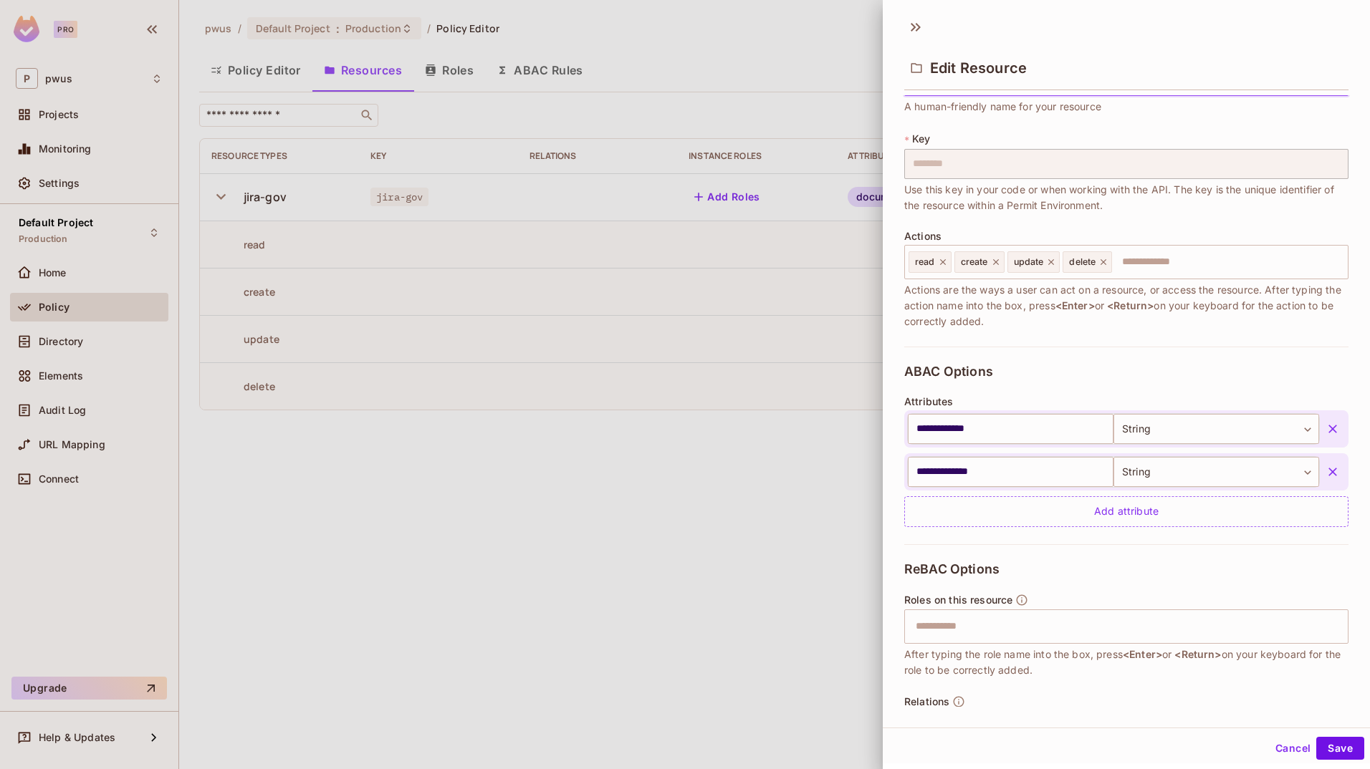
scroll to position [105, 0]
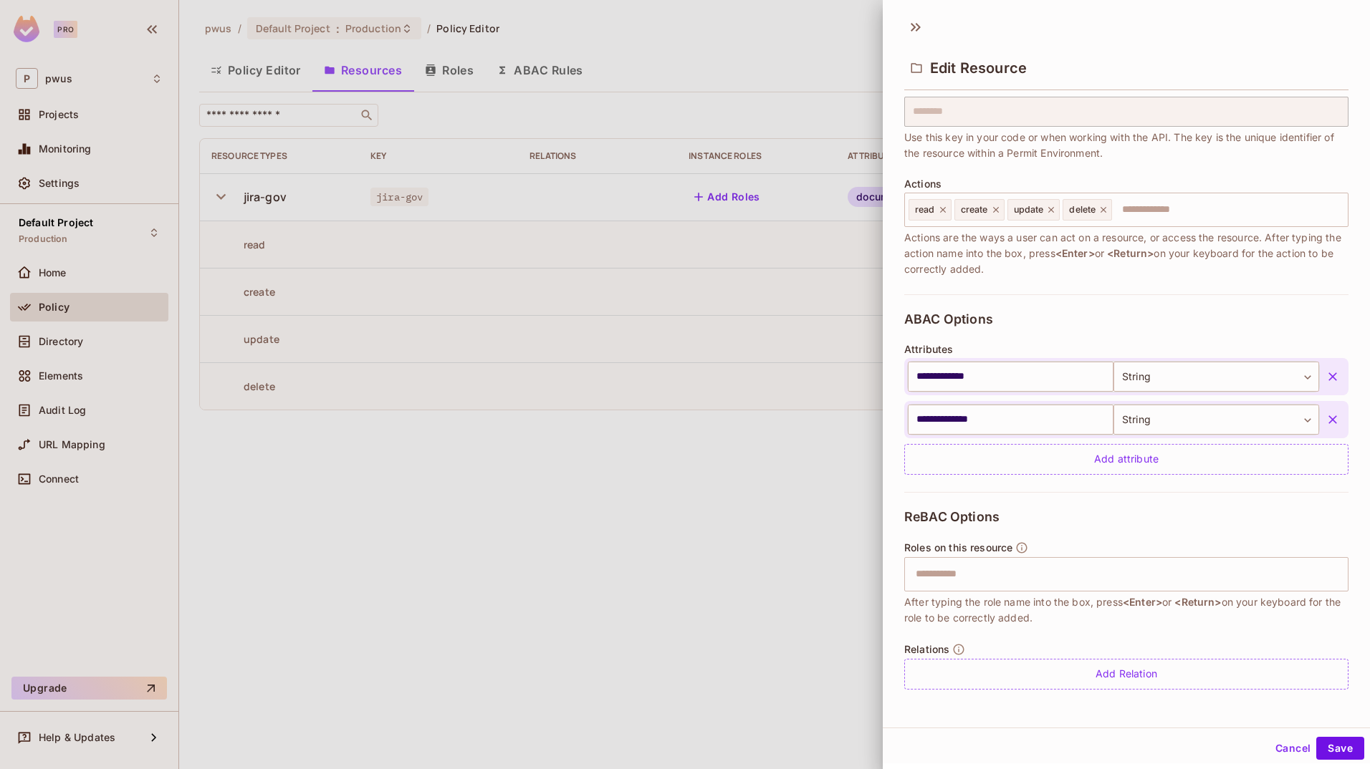
click at [1280, 752] on button "Cancel" at bounding box center [1292, 748] width 47 height 23
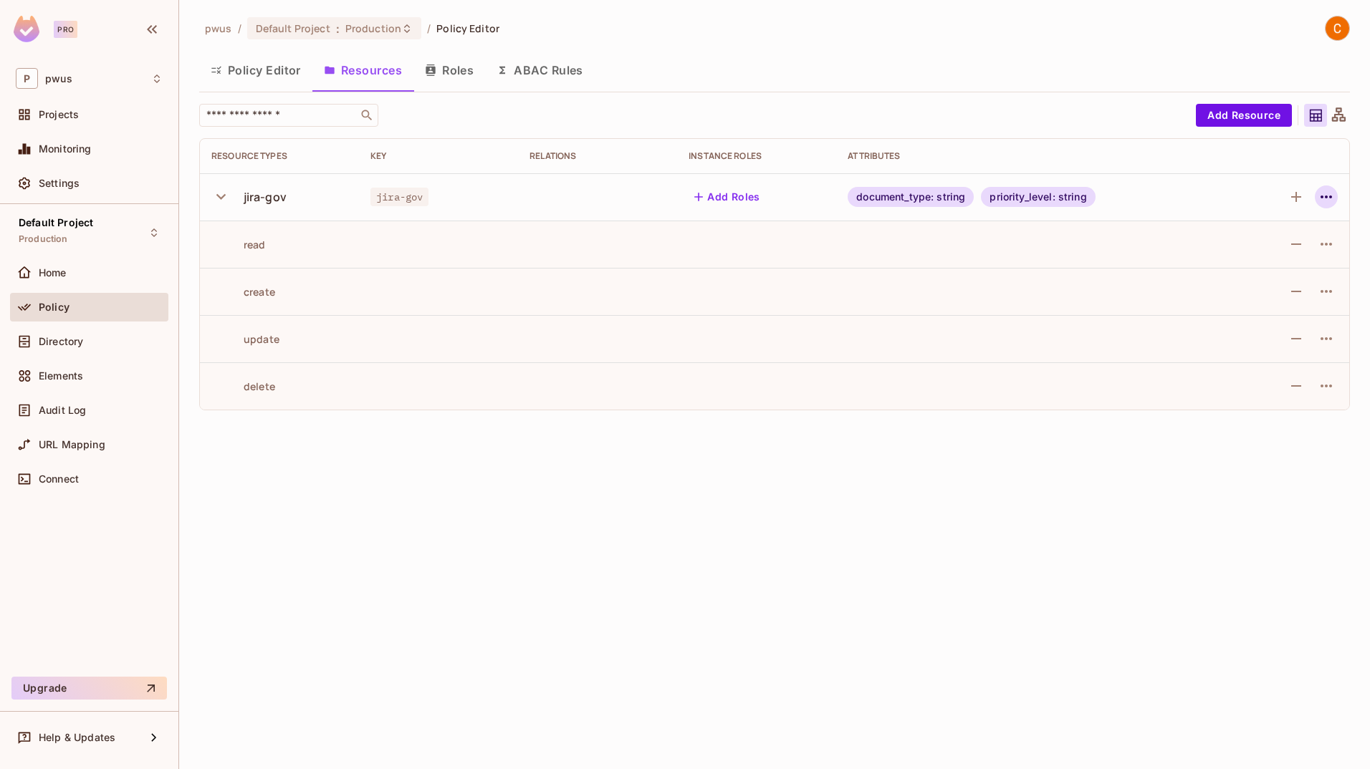
click at [1329, 196] on icon "button" at bounding box center [1325, 196] width 17 height 17
click at [1269, 252] on div "Edit Resource" at bounding box center [1263, 253] width 67 height 14
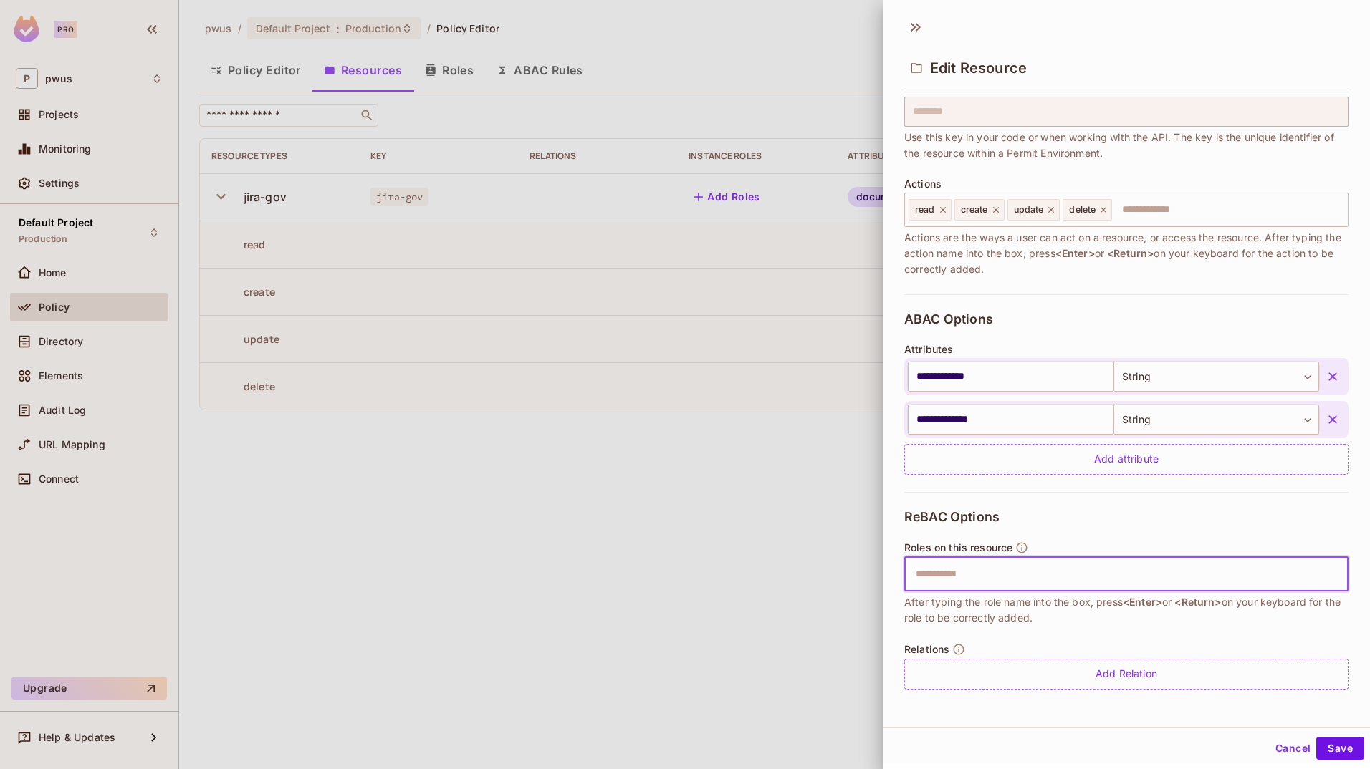
click at [1138, 585] on input "text" at bounding box center [1124, 574] width 435 height 29
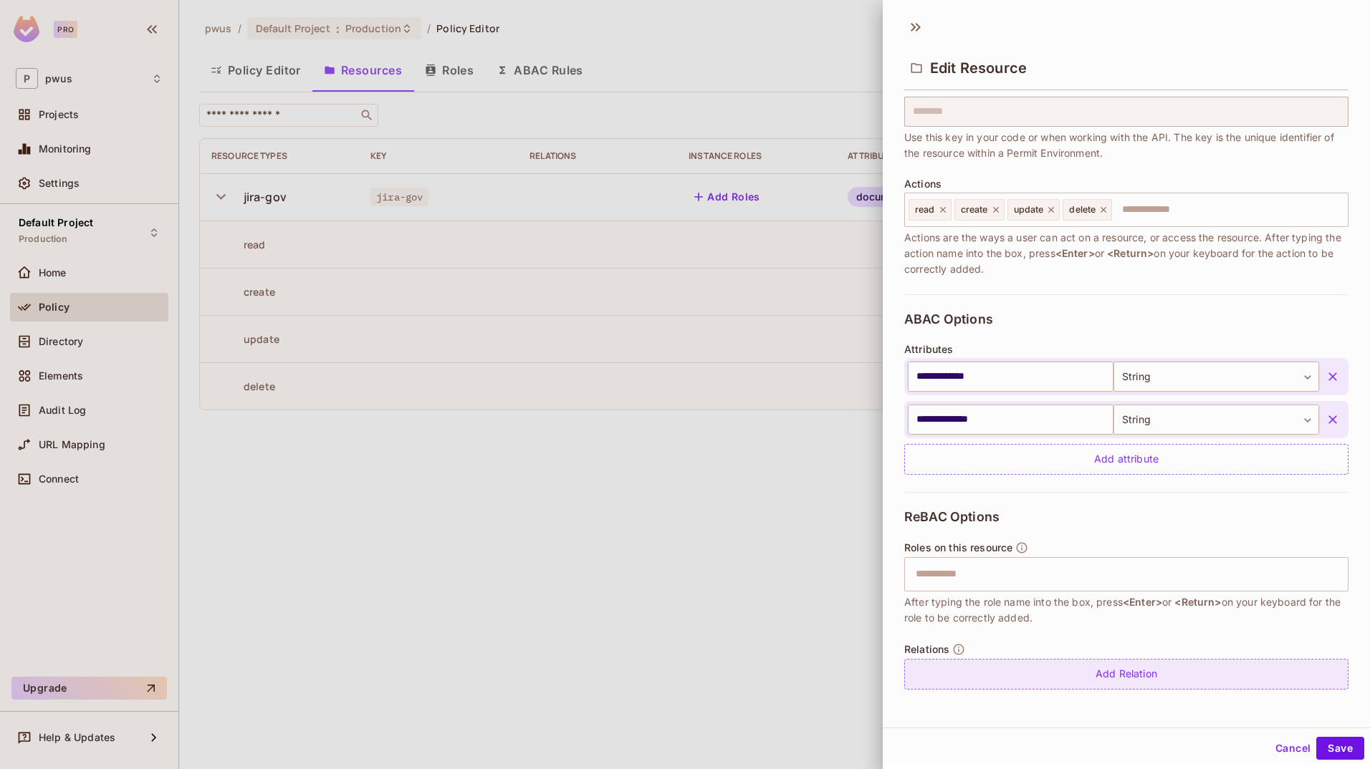
click at [1135, 663] on div "Add Relation" at bounding box center [1126, 674] width 444 height 31
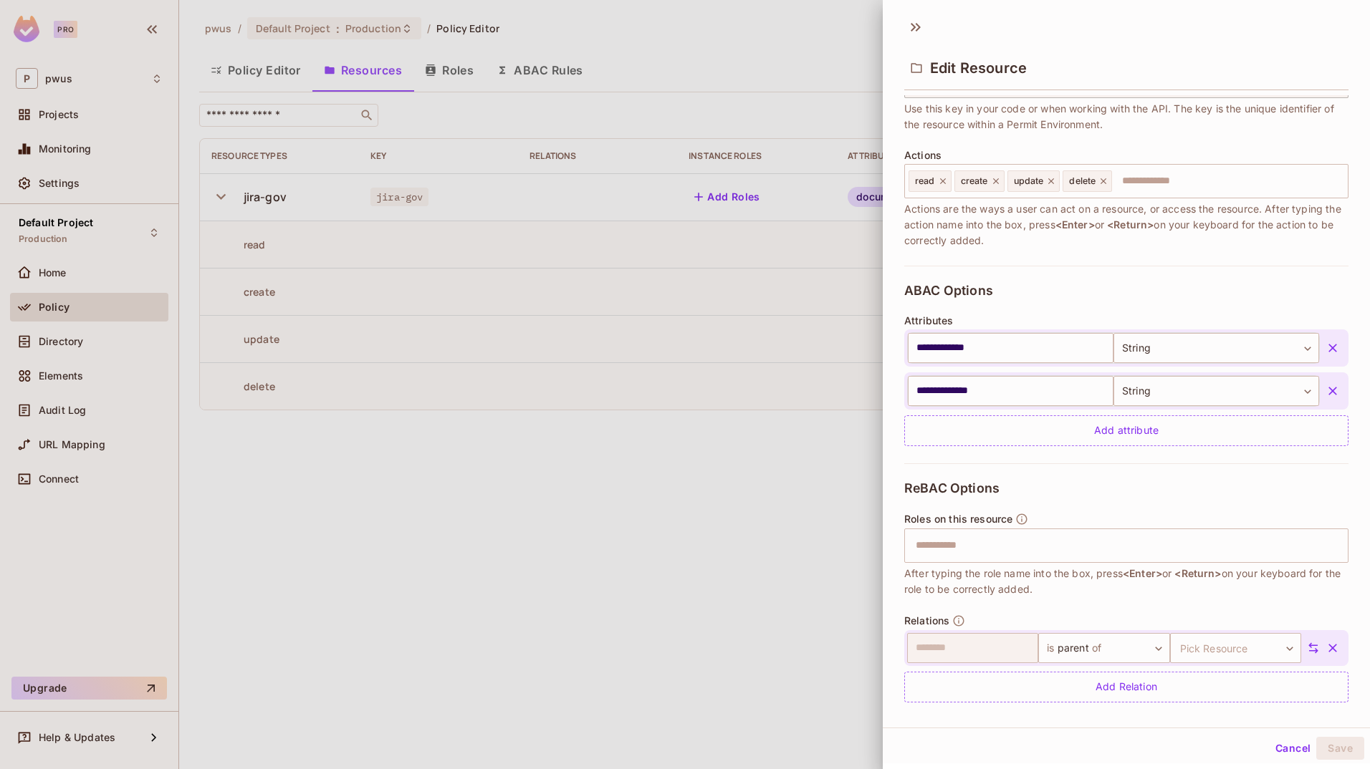
scroll to position [146, 0]
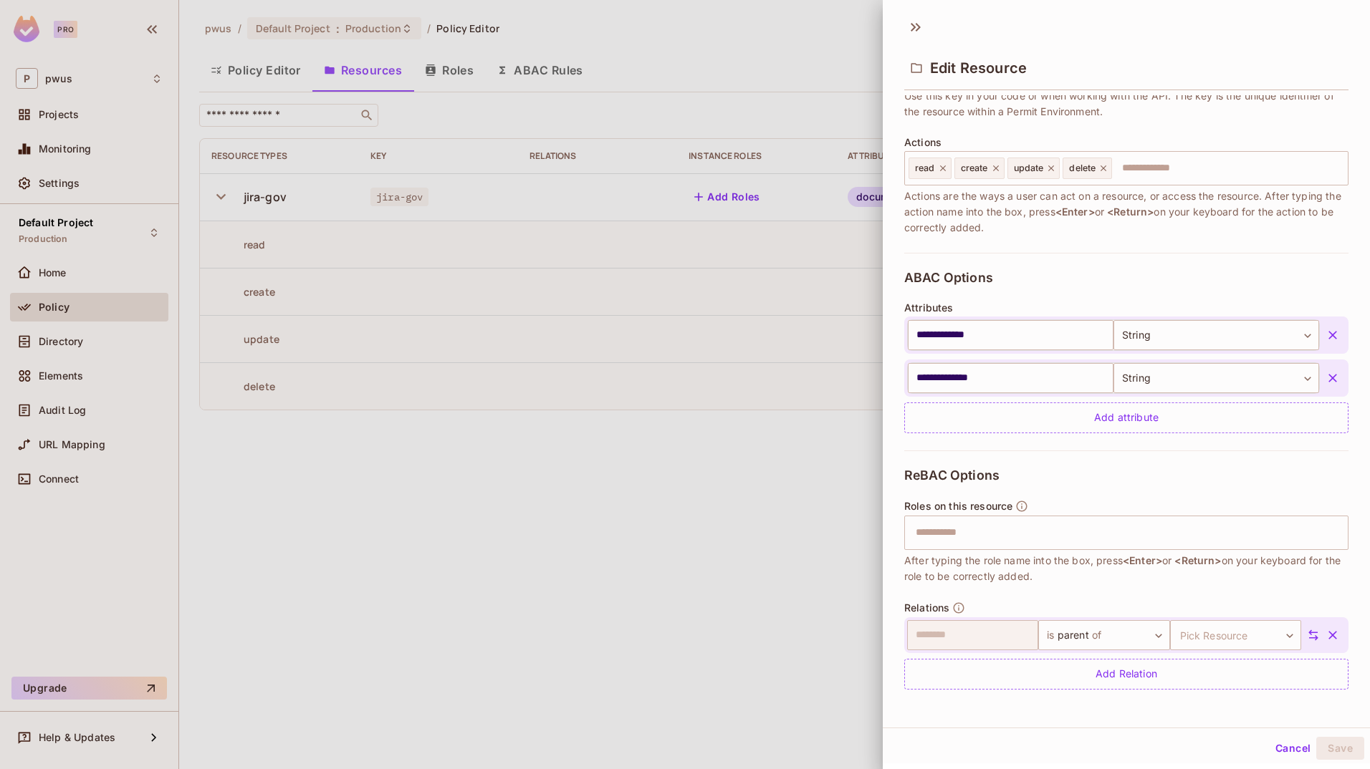
click at [1283, 748] on button "Cancel" at bounding box center [1292, 748] width 47 height 23
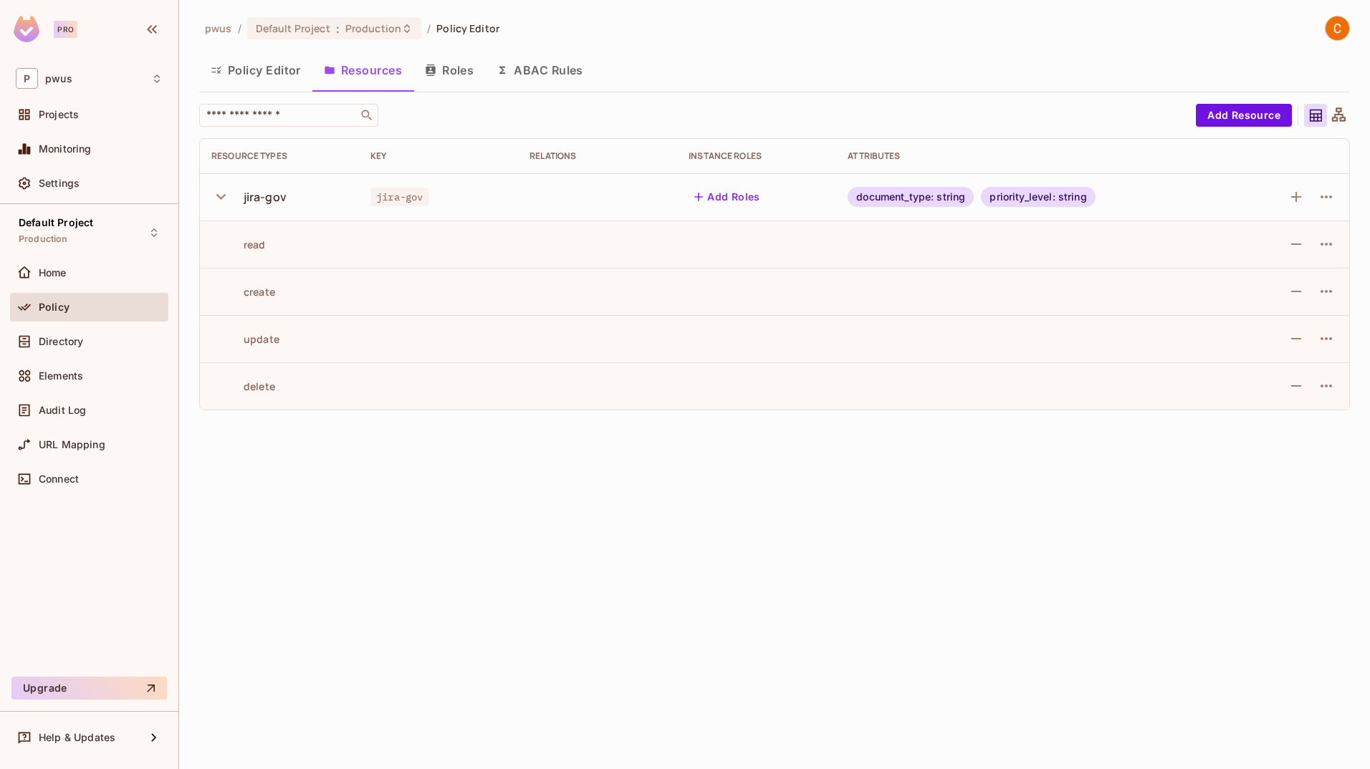
click at [1021, 533] on div "pwus / Default Project : Production / Policy Editor Policy Editor Resources Rol…" at bounding box center [774, 384] width 1191 height 769
click at [562, 72] on button "ABAC Rules" at bounding box center [540, 70] width 110 height 36
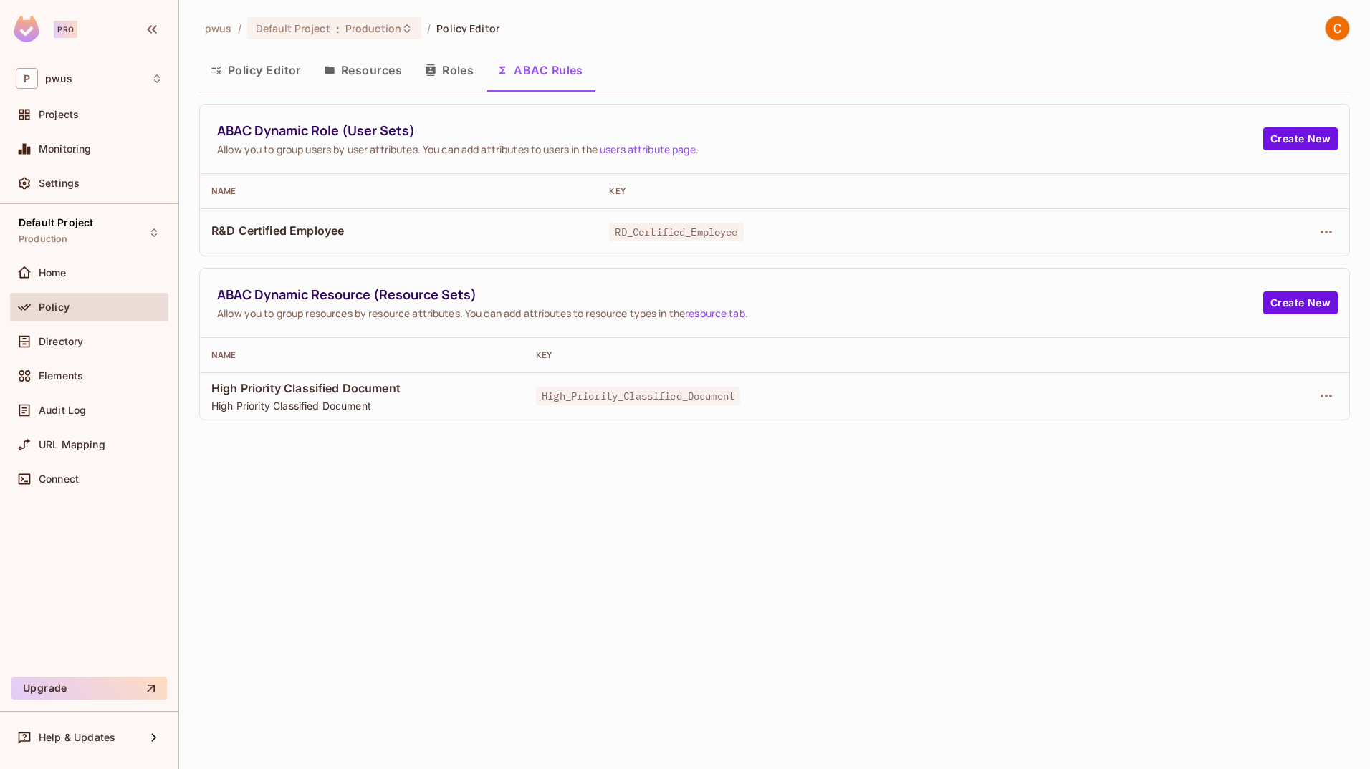
click at [444, 76] on button "Roles" at bounding box center [449, 70] width 72 height 36
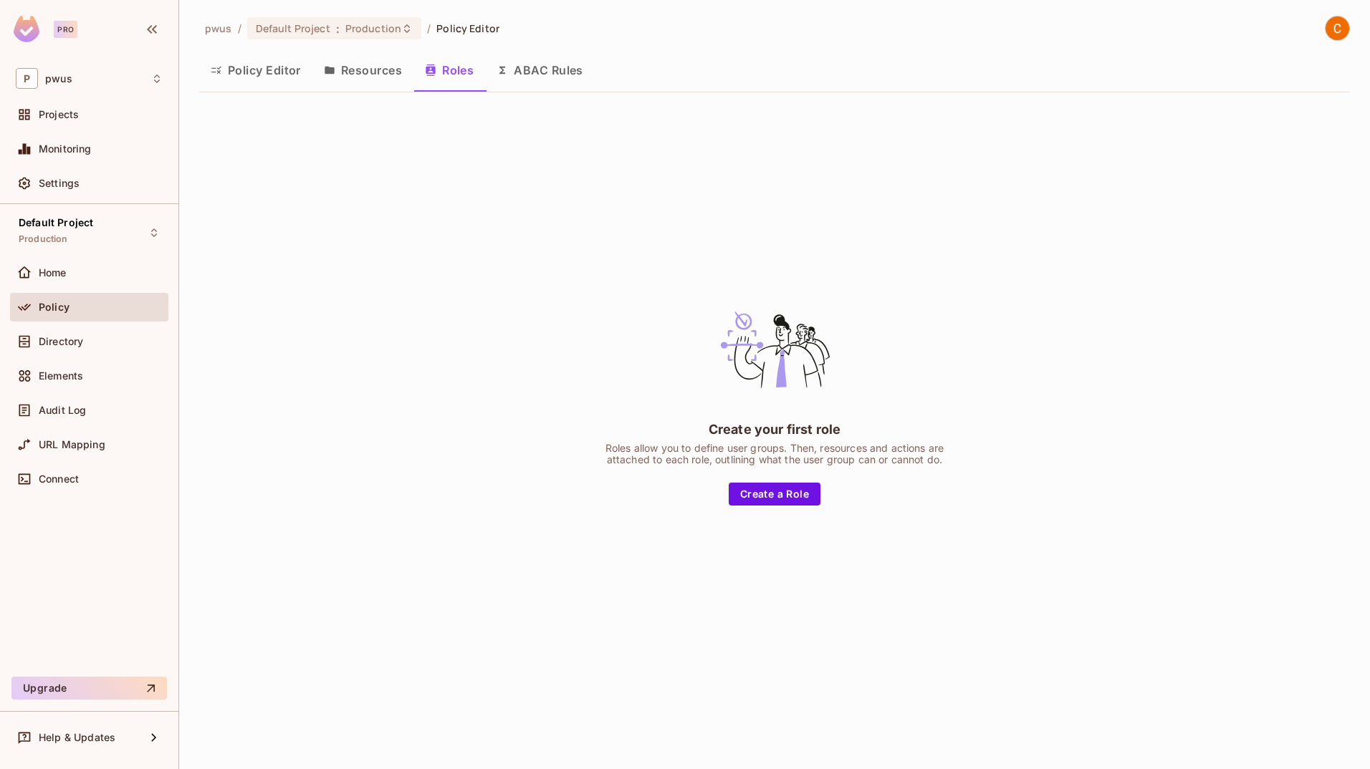
click at [272, 68] on button "Policy Editor" at bounding box center [255, 70] width 113 height 36
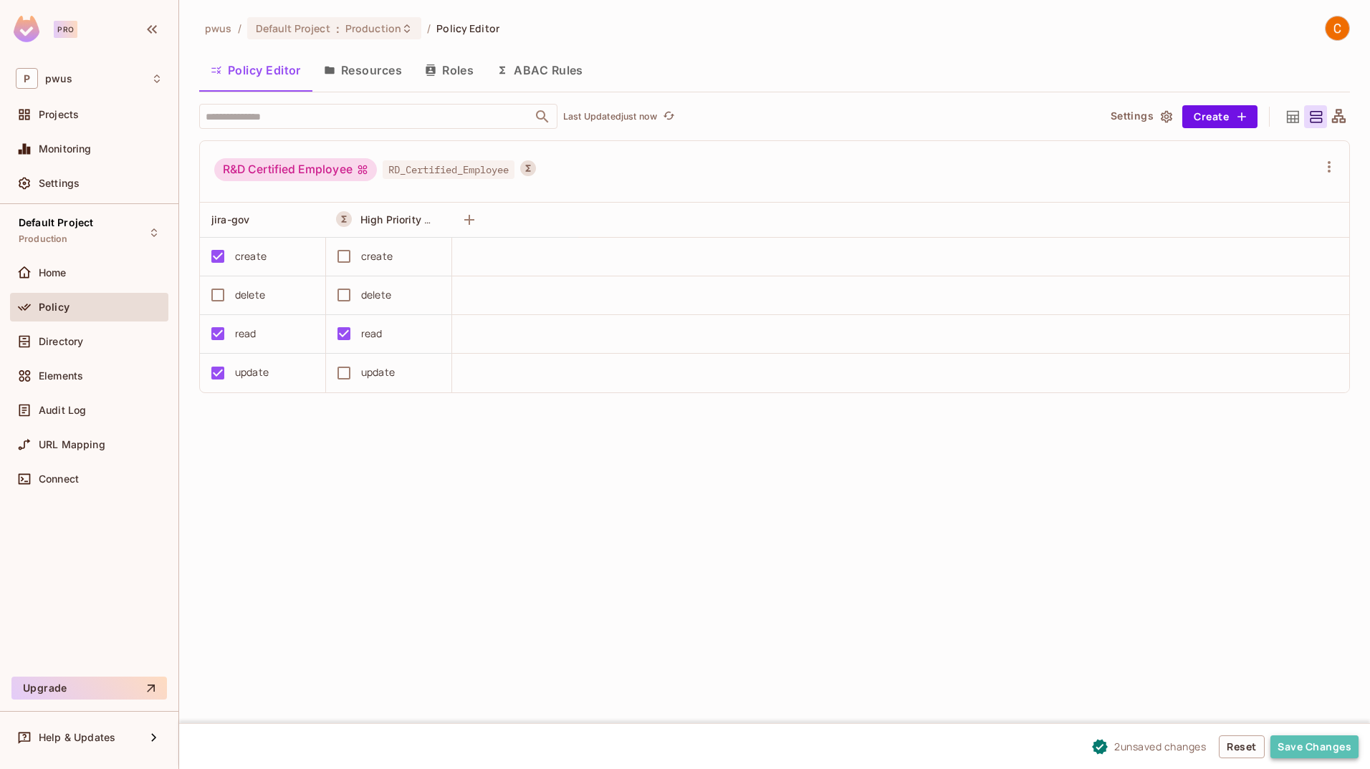
click at [1302, 743] on button "Save Changes" at bounding box center [1314, 747] width 88 height 23
click at [38, 341] on div at bounding box center [27, 341] width 23 height 17
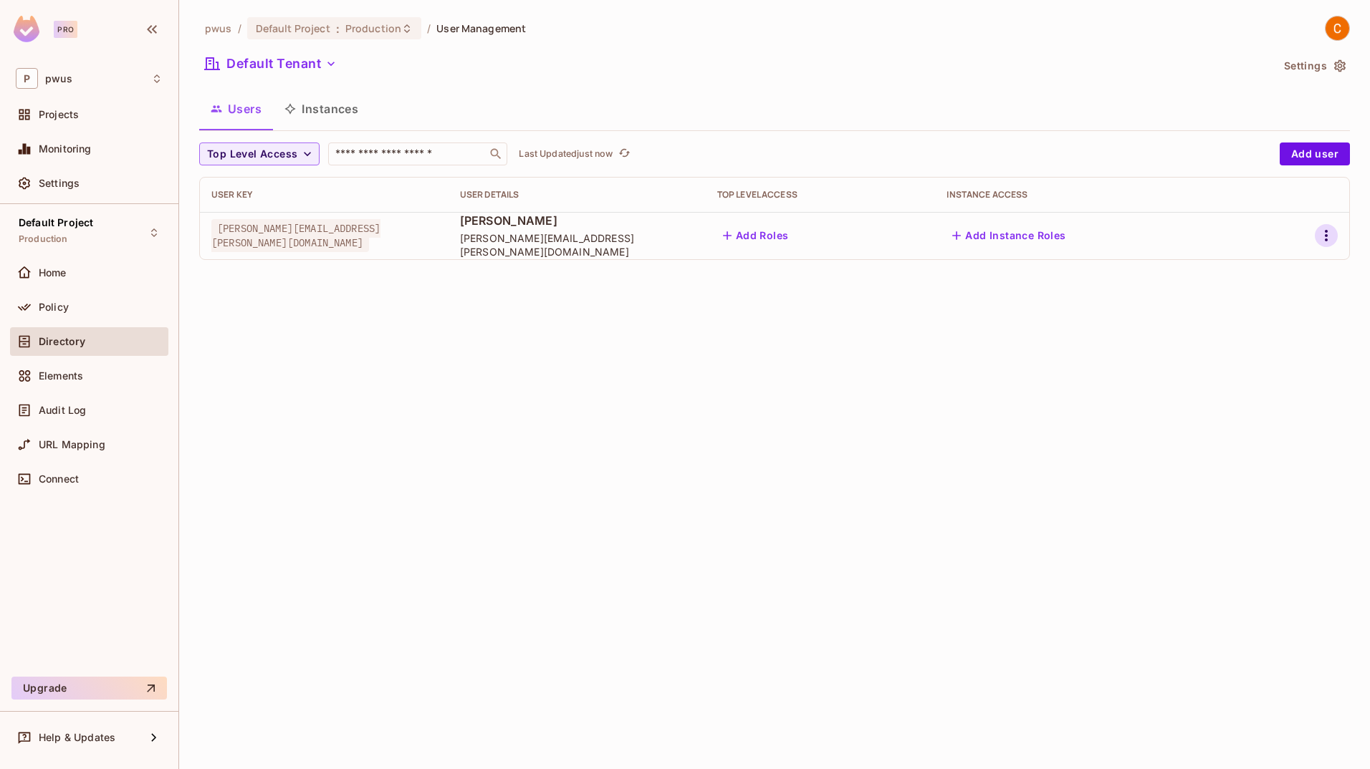
click at [1324, 238] on icon "button" at bounding box center [1325, 235] width 17 height 17
click at [1324, 238] on div at bounding box center [685, 384] width 1370 height 769
click at [1324, 238] on icon "button" at bounding box center [1325, 235] width 17 height 17
click at [1271, 267] on li "Edit" at bounding box center [1264, 269] width 127 height 32
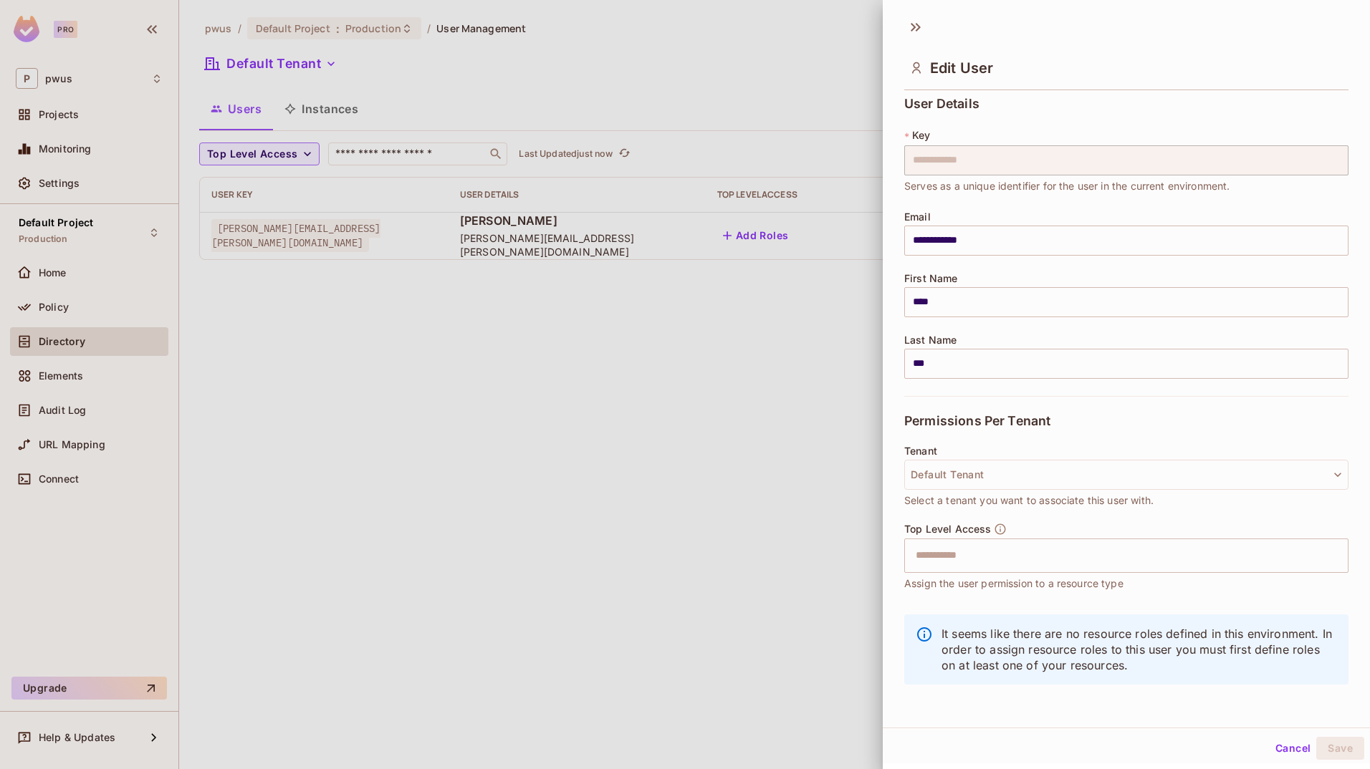
scroll to position [5, 0]
click at [1098, 550] on input "text" at bounding box center [1113, 555] width 413 height 29
click at [1090, 511] on div "Tenant Default Tenant Select a tenant you want to associate this user with." at bounding box center [1126, 483] width 444 height 77
click at [1274, 745] on button "Cancel" at bounding box center [1292, 748] width 47 height 23
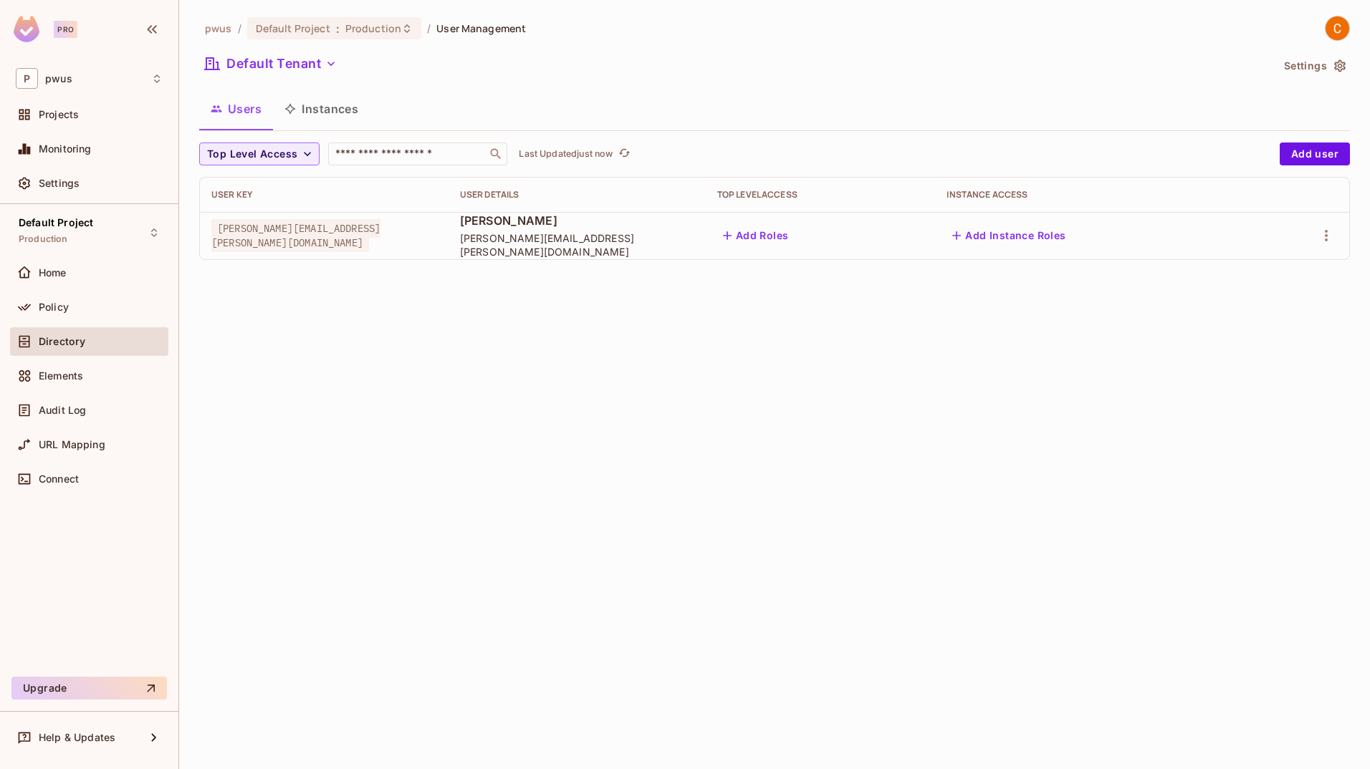
click at [1299, 69] on button "Settings" at bounding box center [1314, 65] width 72 height 23
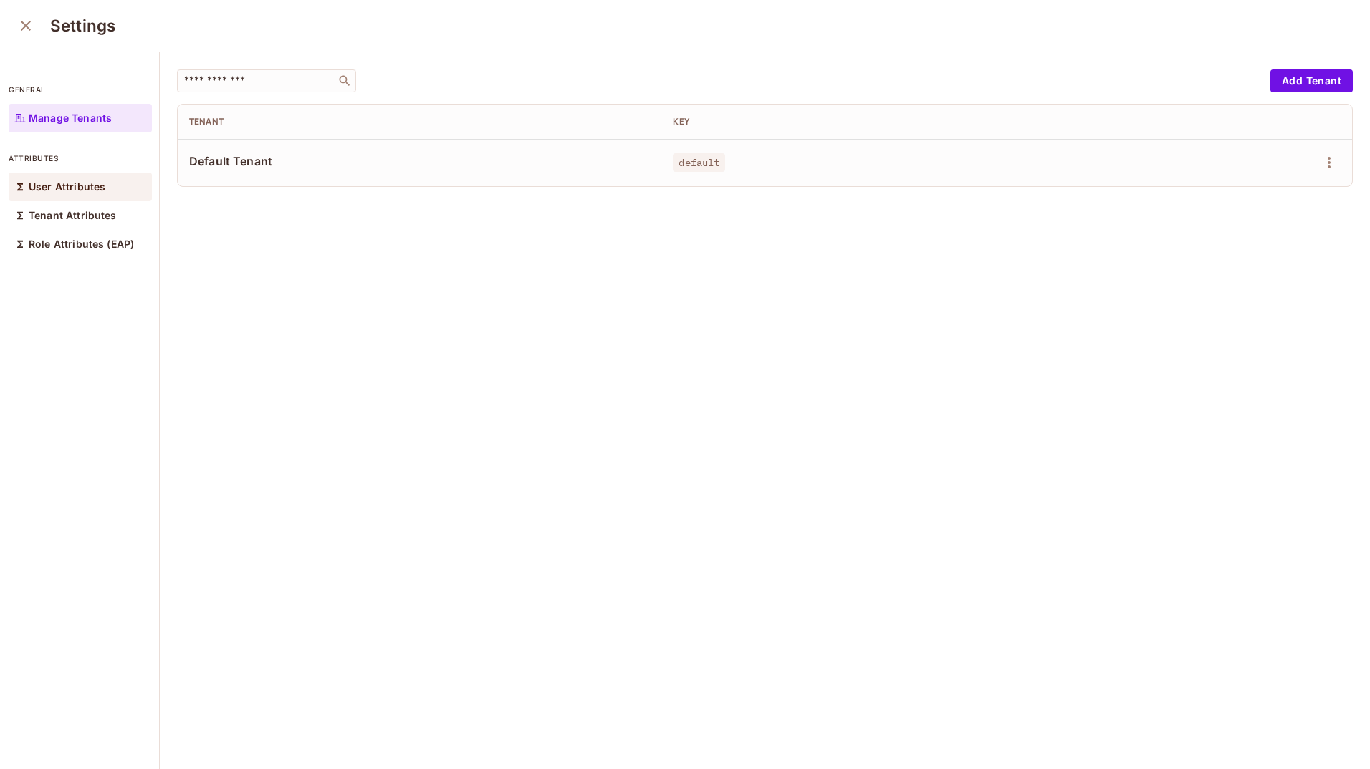
click at [67, 192] on p "User Attributes" at bounding box center [67, 186] width 77 height 11
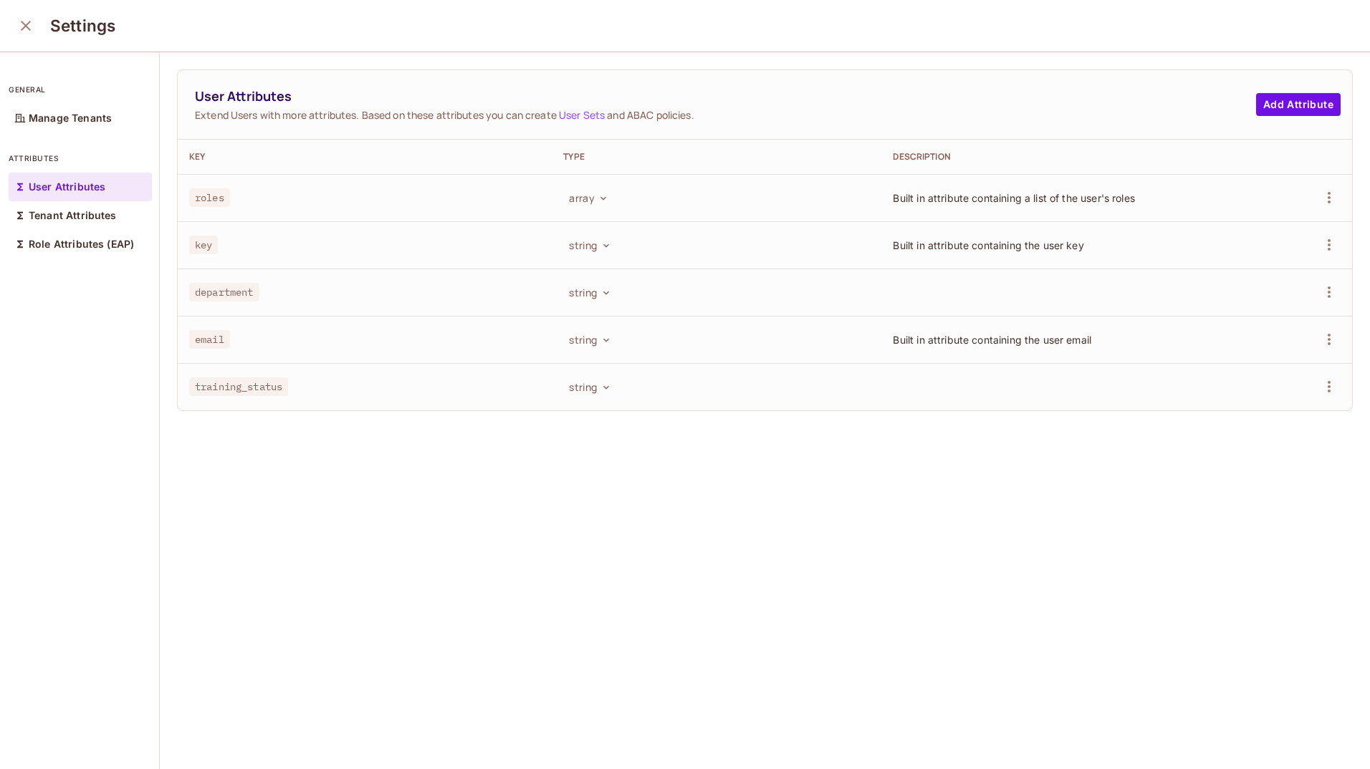
click at [395, 612] on div "User Attributes Extend Users with more attributes. Based on these attributes yo…" at bounding box center [765, 411] width 1210 height 718
click at [532, 528] on div "User Attributes Extend Users with more attributes. Based on these attributes yo…" at bounding box center [765, 411] width 1210 height 718
click at [30, 21] on icon "close" at bounding box center [25, 25] width 17 height 17
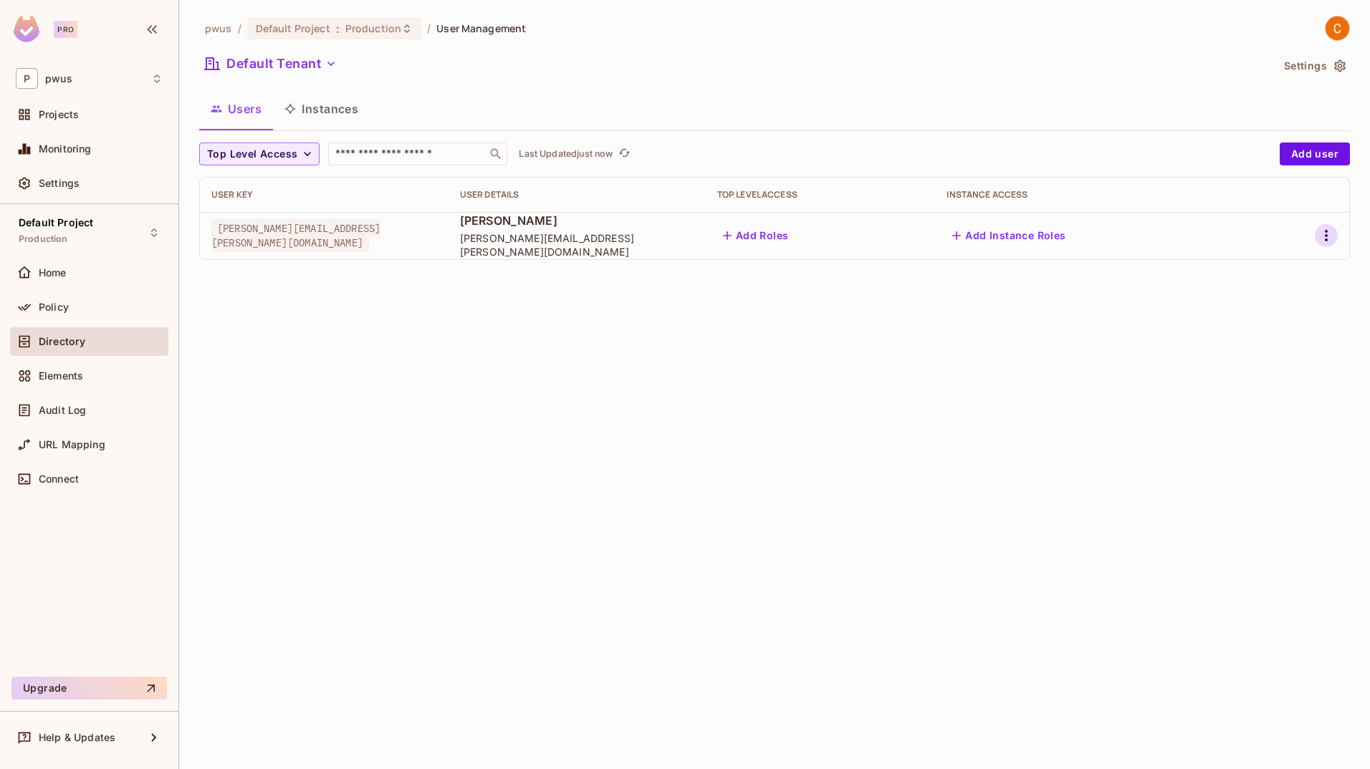
click at [1327, 236] on icon "button" at bounding box center [1325, 235] width 17 height 17
click at [1275, 266] on li "Edit" at bounding box center [1264, 269] width 127 height 32
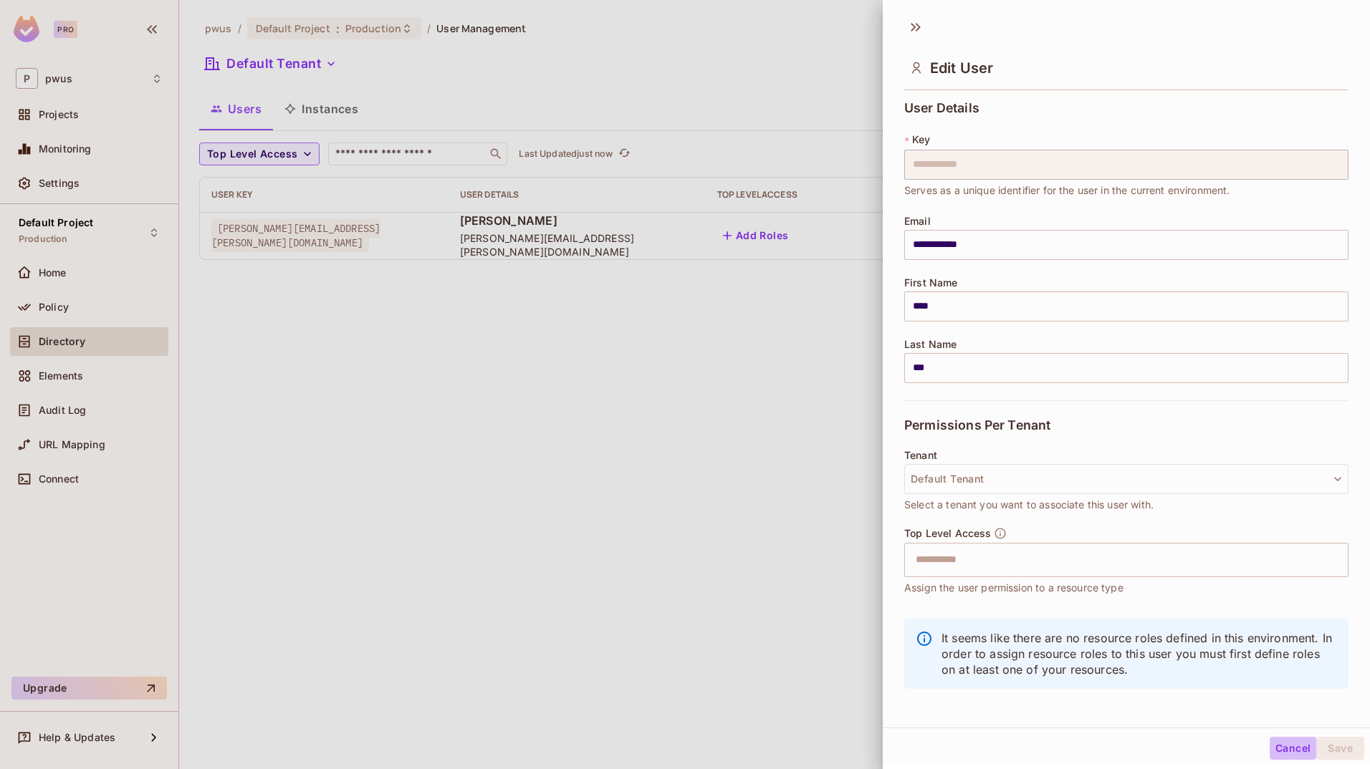
click at [1273, 739] on button "Cancel" at bounding box center [1292, 748] width 47 height 23
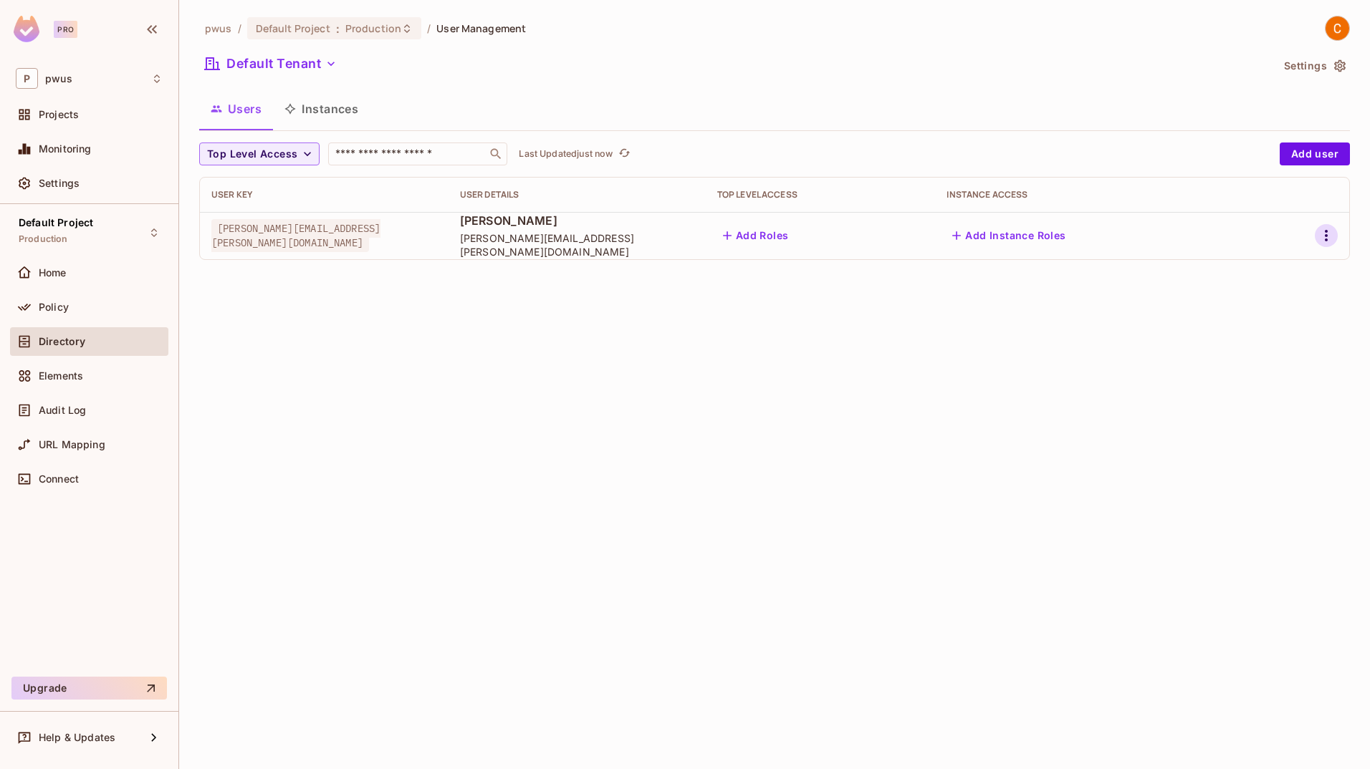
click at [1324, 230] on icon "button" at bounding box center [1325, 235] width 17 height 17
click at [1263, 297] on div "Edit Attributes" at bounding box center [1276, 300] width 71 height 14
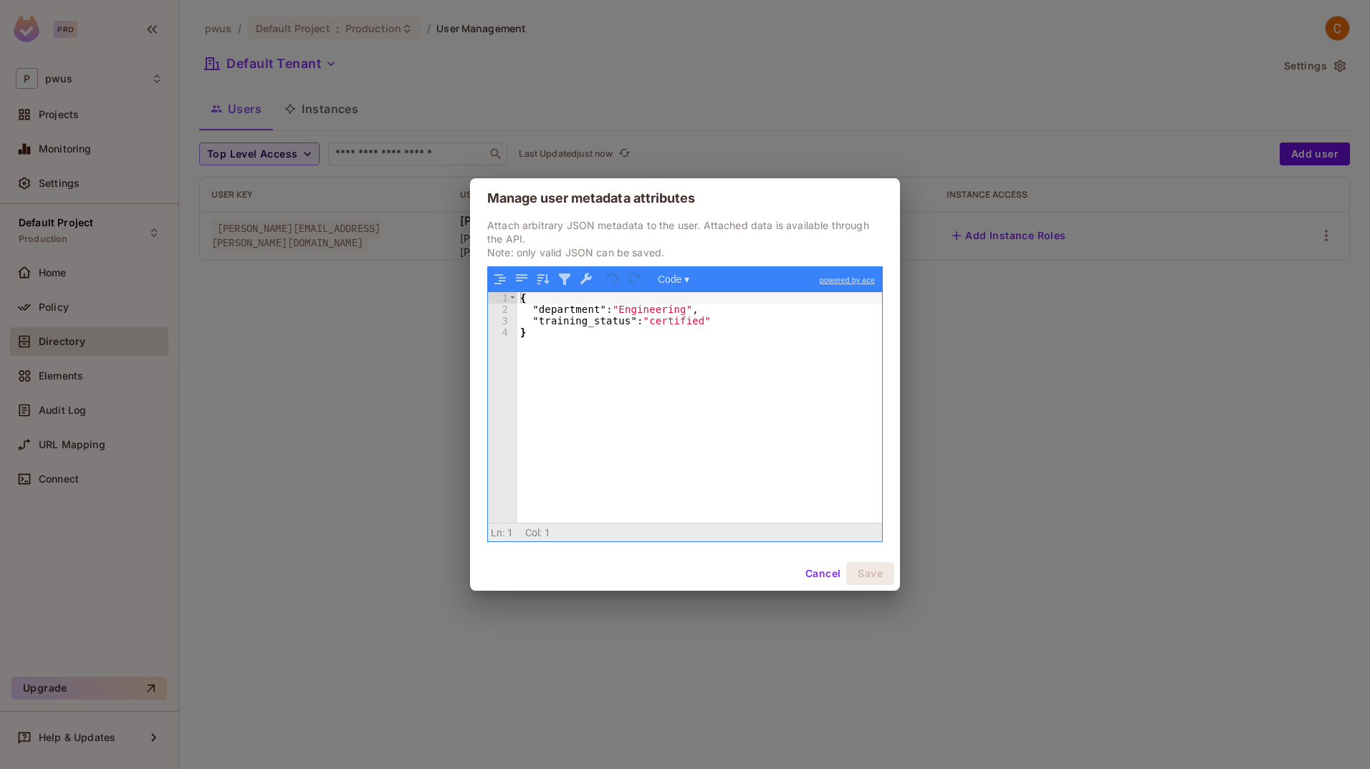
click at [817, 571] on button "Cancel" at bounding box center [822, 573] width 47 height 23
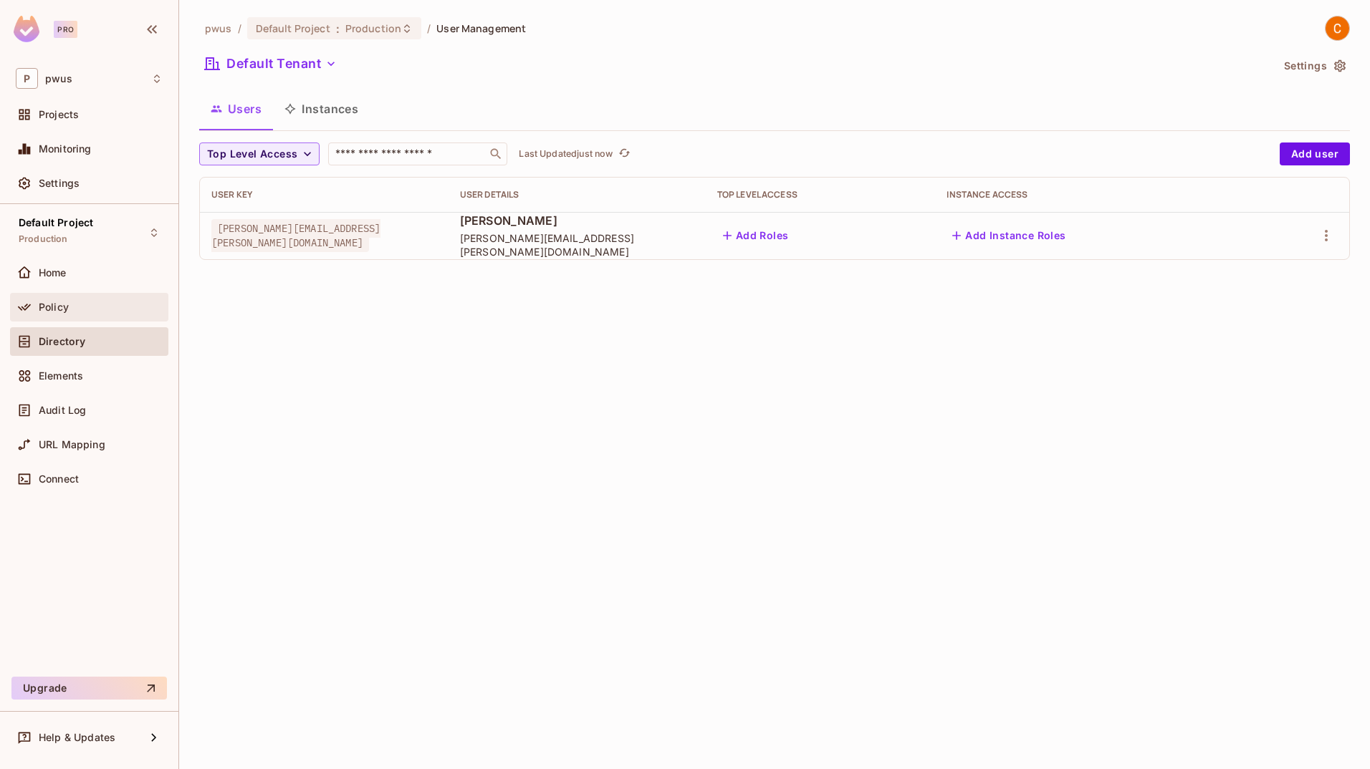
click at [54, 318] on div "Policy" at bounding box center [89, 307] width 158 height 29
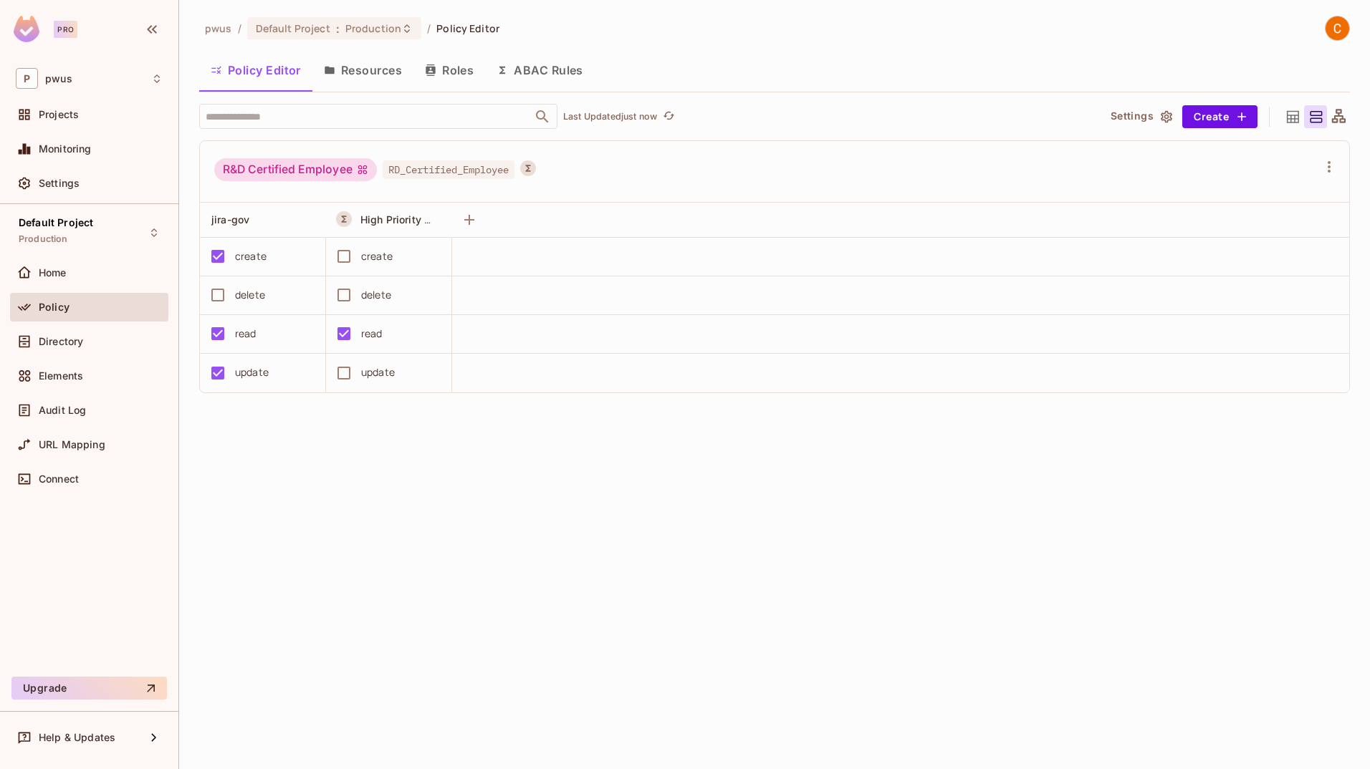
click at [569, 69] on button "ABAC Rules" at bounding box center [540, 70] width 110 height 36
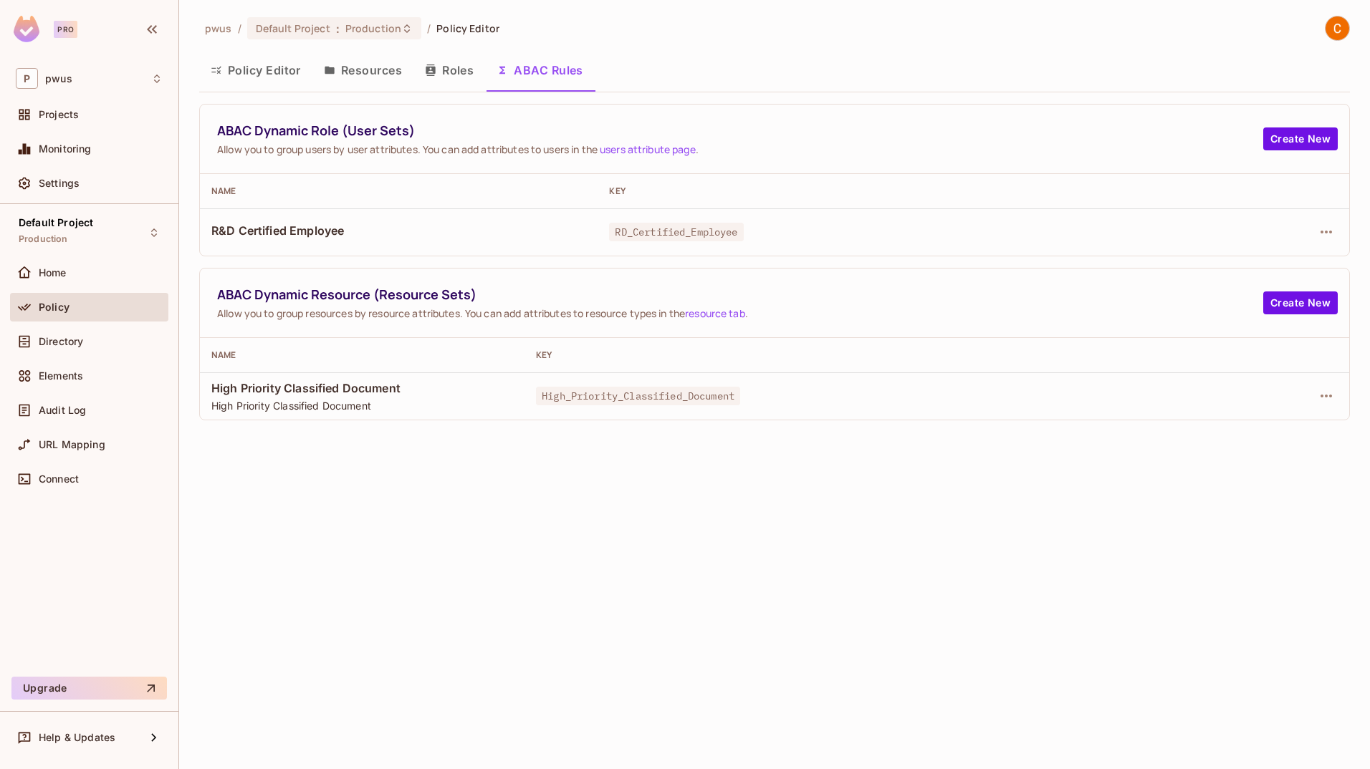
click at [437, 69] on button "Roles" at bounding box center [449, 70] width 72 height 36
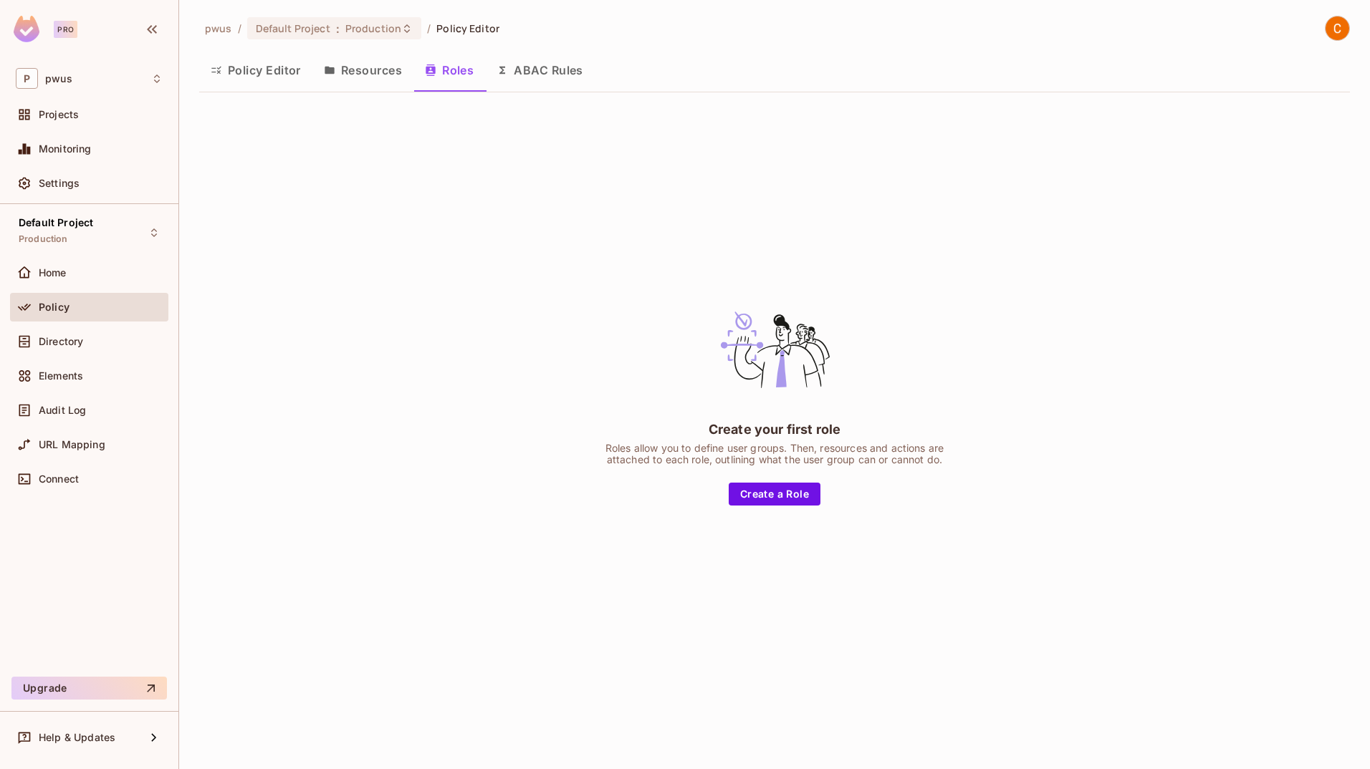
click at [365, 64] on button "Resources" at bounding box center [362, 70] width 101 height 36
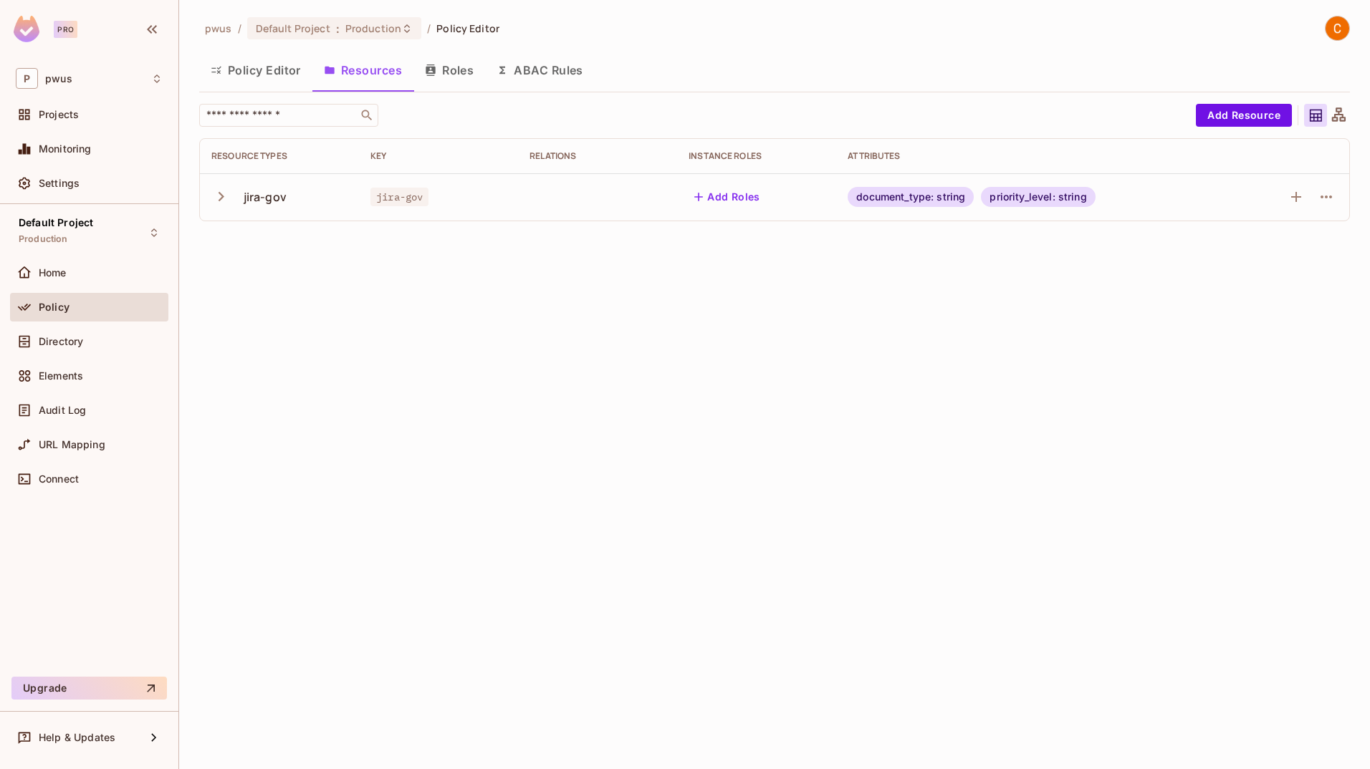
click at [221, 202] on icon "button" at bounding box center [220, 196] width 19 height 19
click at [270, 52] on div "pwus / Default Project : Production / Policy Editor Policy Editor Resources Rol…" at bounding box center [774, 219] width 1150 height 406
click at [270, 68] on button "Policy Editor" at bounding box center [255, 70] width 113 height 36
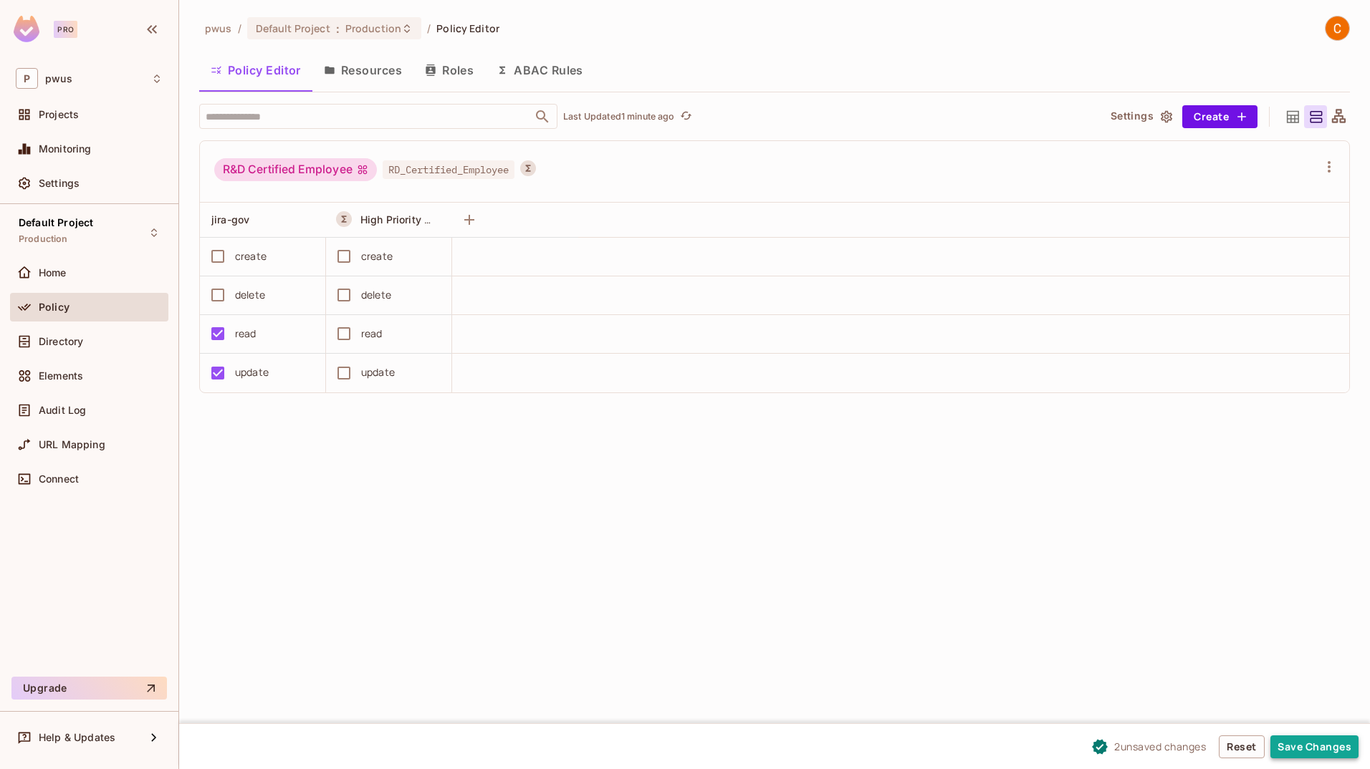
click at [1296, 749] on button "Save Changes" at bounding box center [1314, 747] width 88 height 23
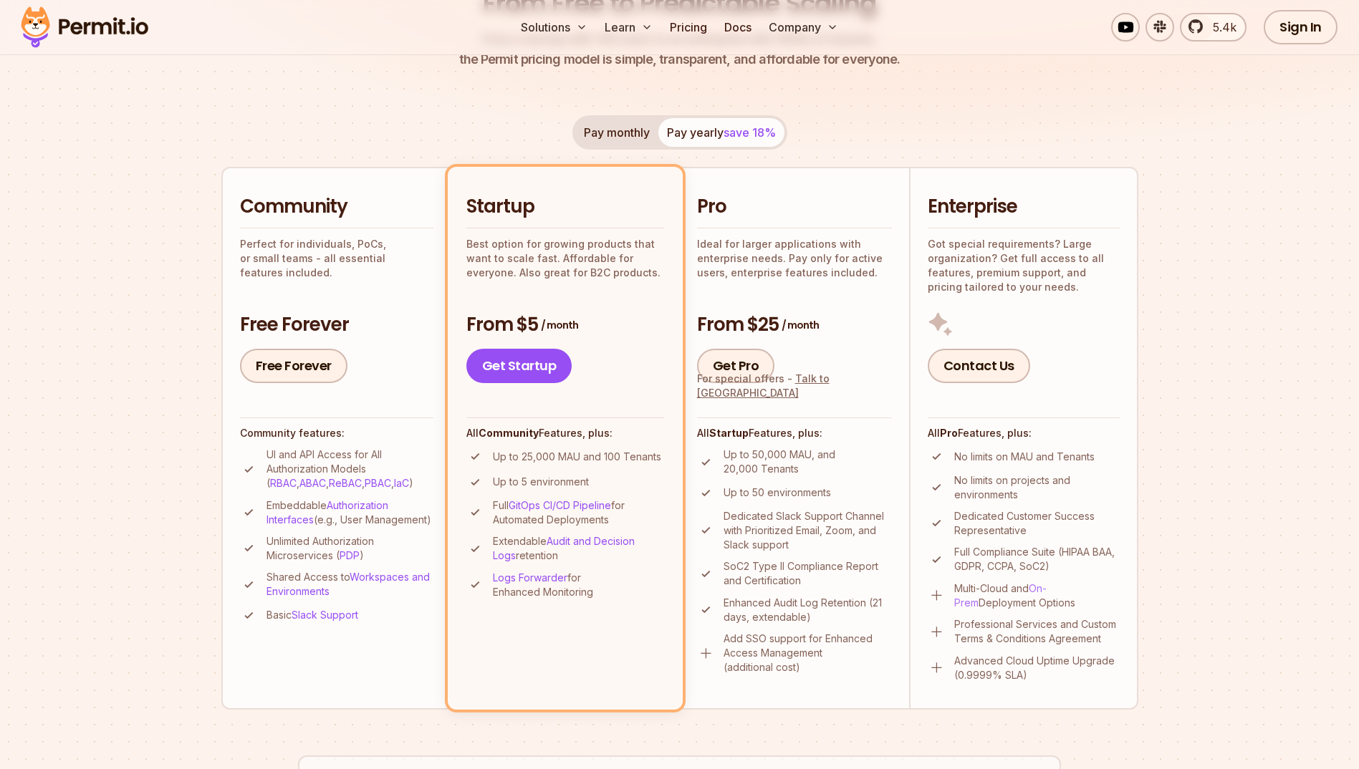
drag, startPoint x: 0, startPoint y: 0, endPoint x: 1047, endPoint y: 589, distance: 1201.4
click at [1047, 589] on link "On-Prem" at bounding box center [1000, 595] width 92 height 27
